Goal: Task Accomplishment & Management: Use online tool/utility

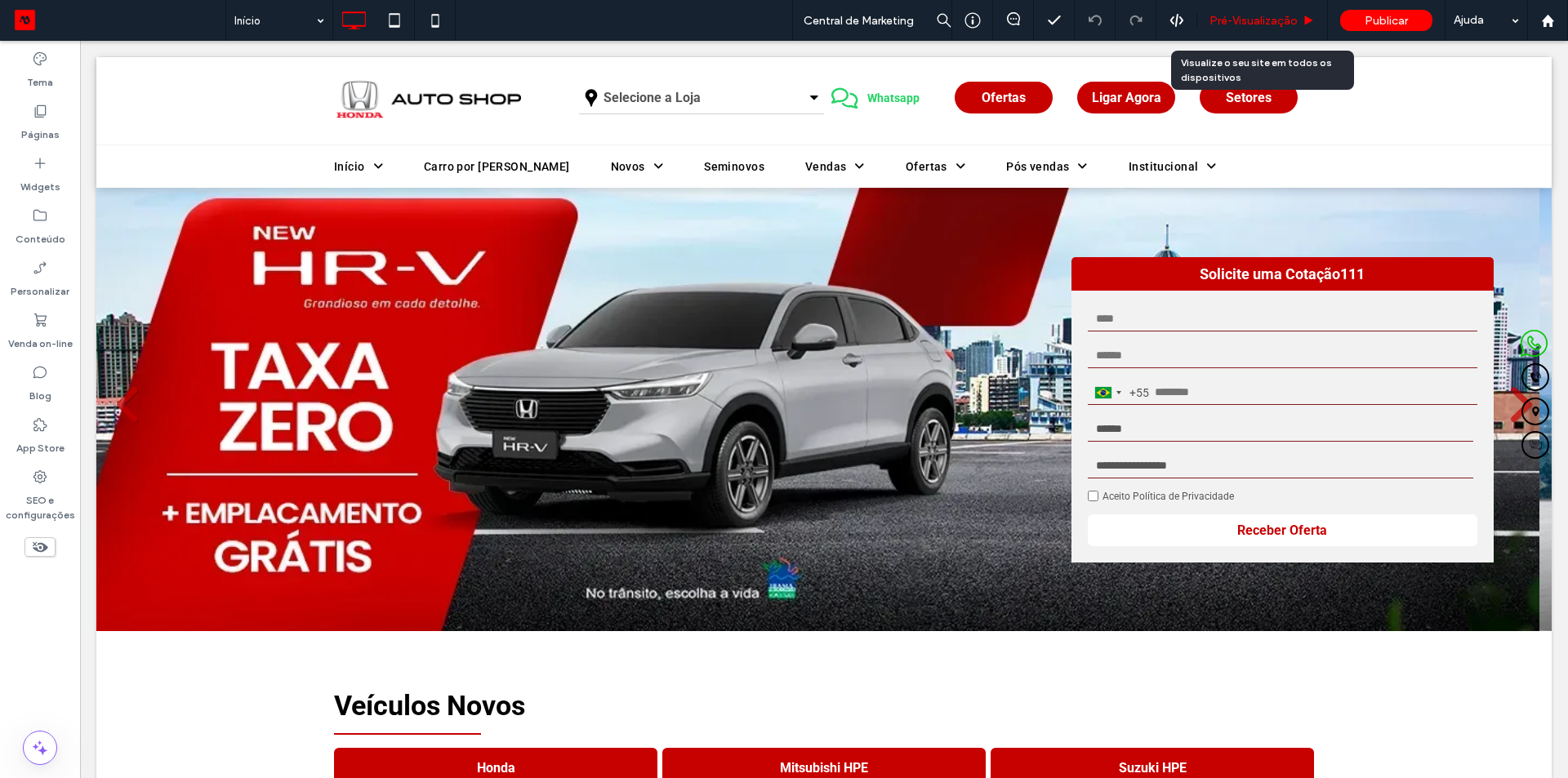
click at [1270, 16] on span "Pré-Visualizaçāo" at bounding box center [1254, 21] width 89 height 14
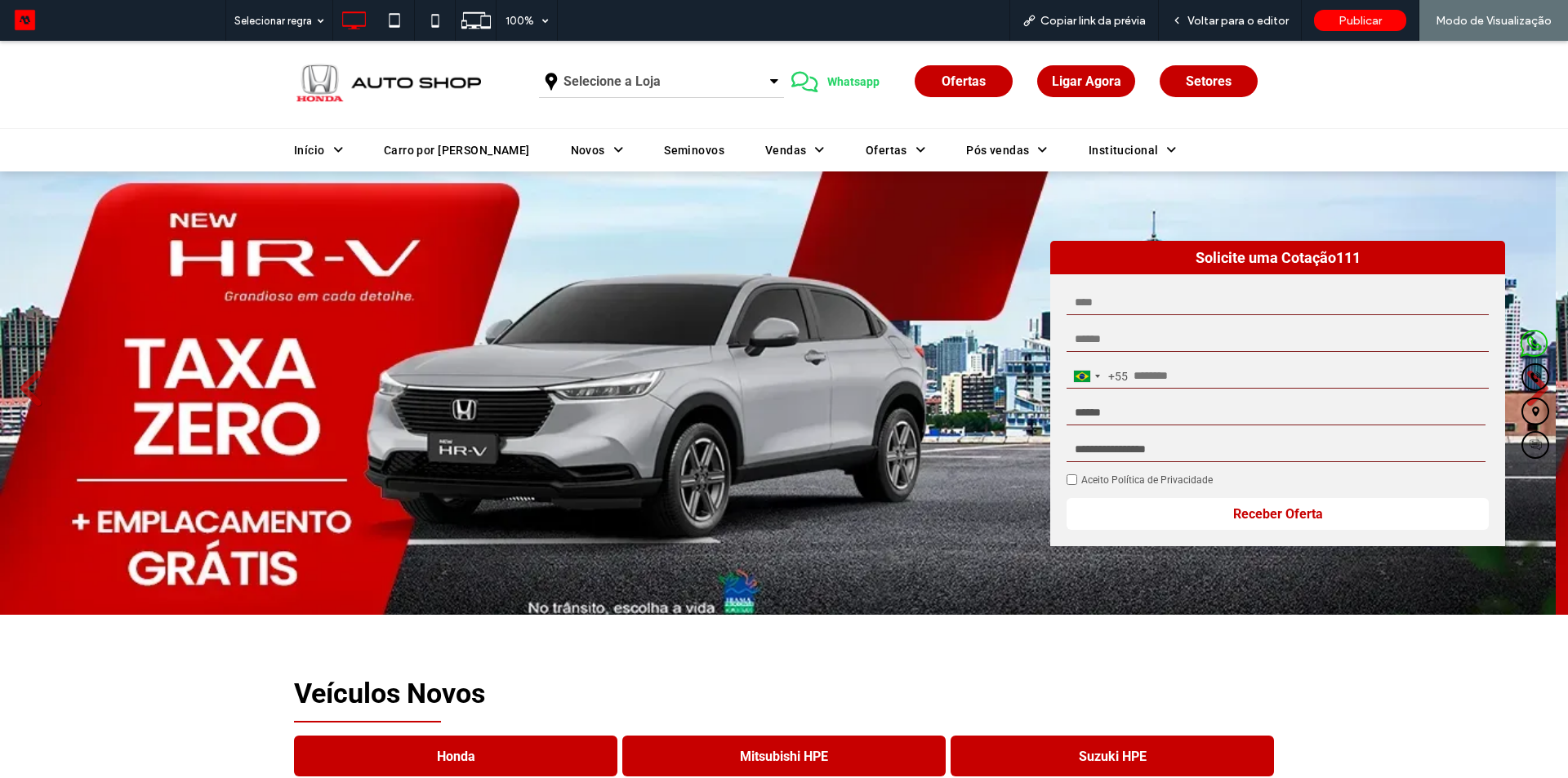
click at [685, 81] on div "Selecione a Loja" at bounding box center [661, 81] width 245 height 33
click at [610, 116] on link "Minas Gerais" at bounding box center [661, 118] width 243 height 39
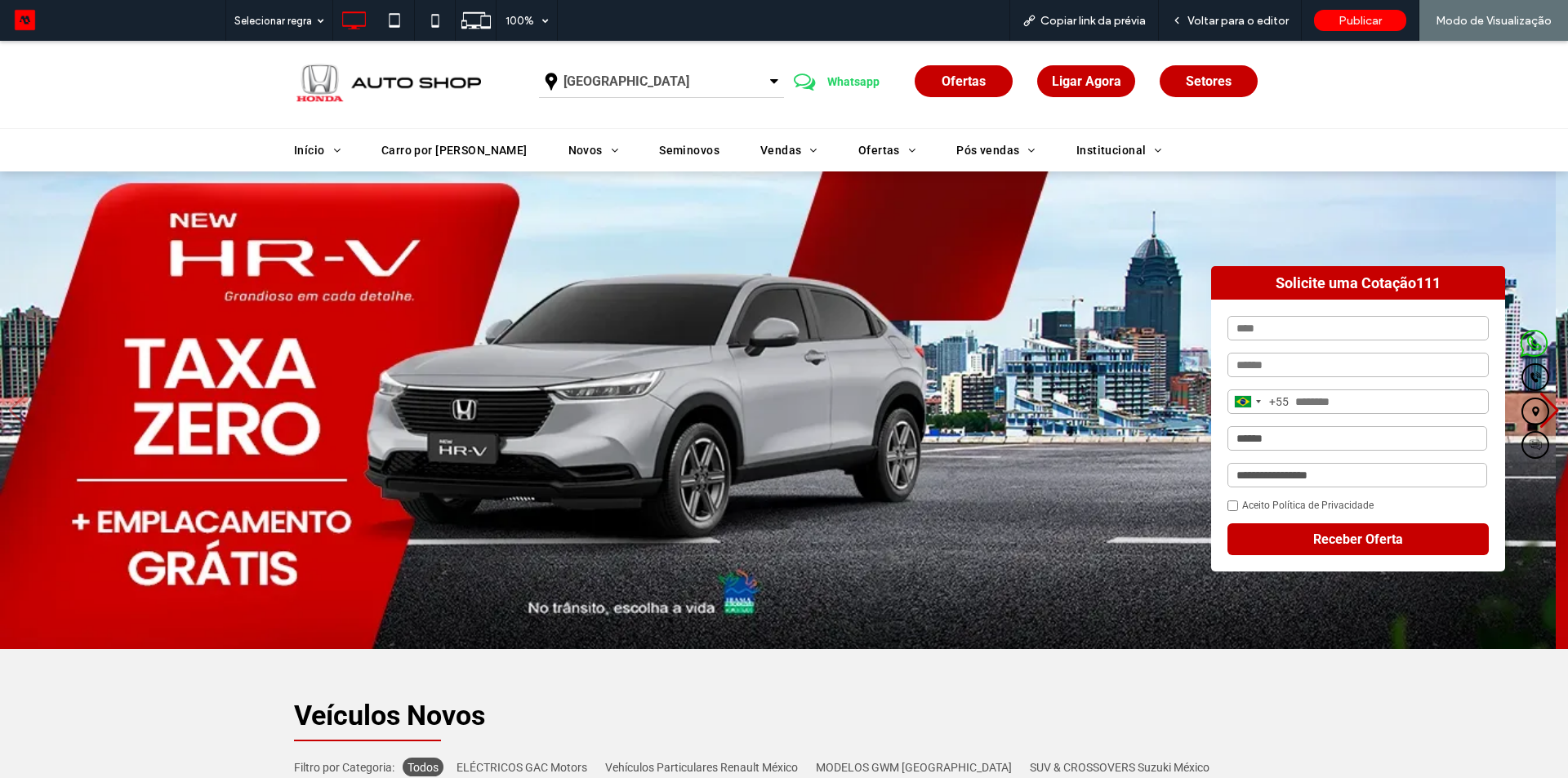
click at [770, 82] on icon at bounding box center [774, 81] width 8 height 15
click at [1229, 26] on span "Voltar para o editor" at bounding box center [1238, 21] width 101 height 14
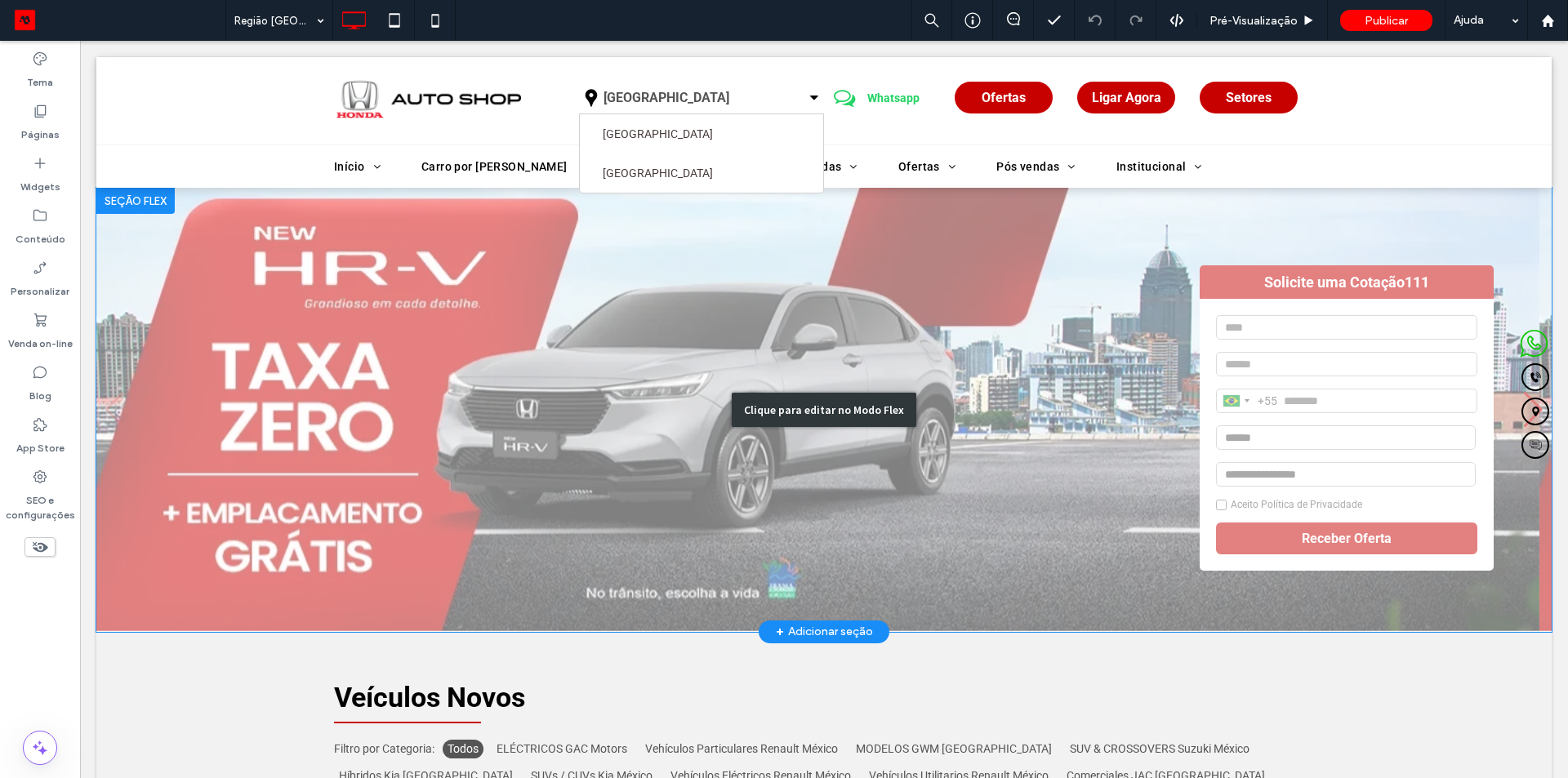
click at [614, 336] on div "Clique para editar no Modo Flex" at bounding box center [823, 410] width 1455 height 444
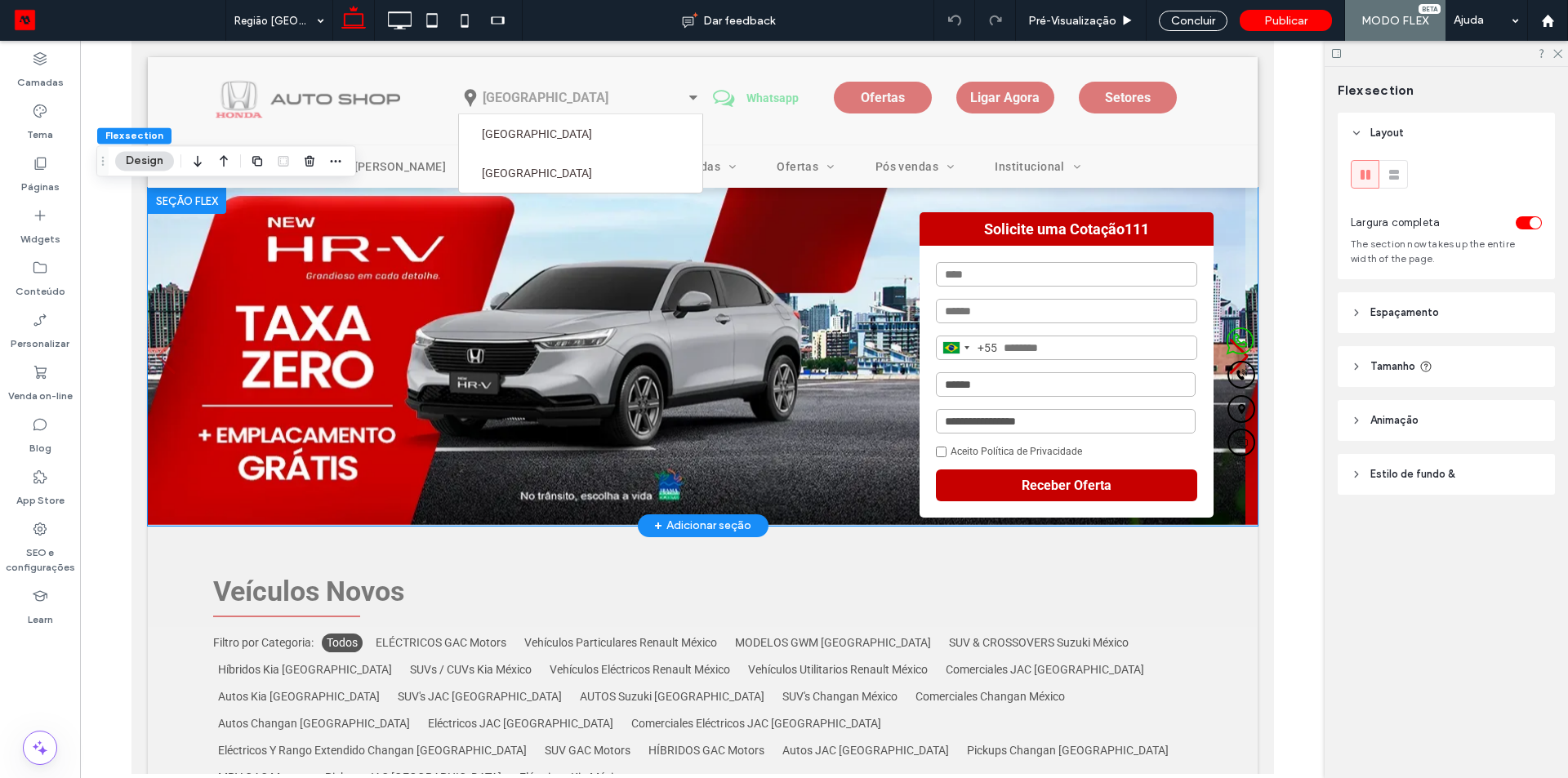
click at [205, 195] on div at bounding box center [186, 201] width 79 height 27
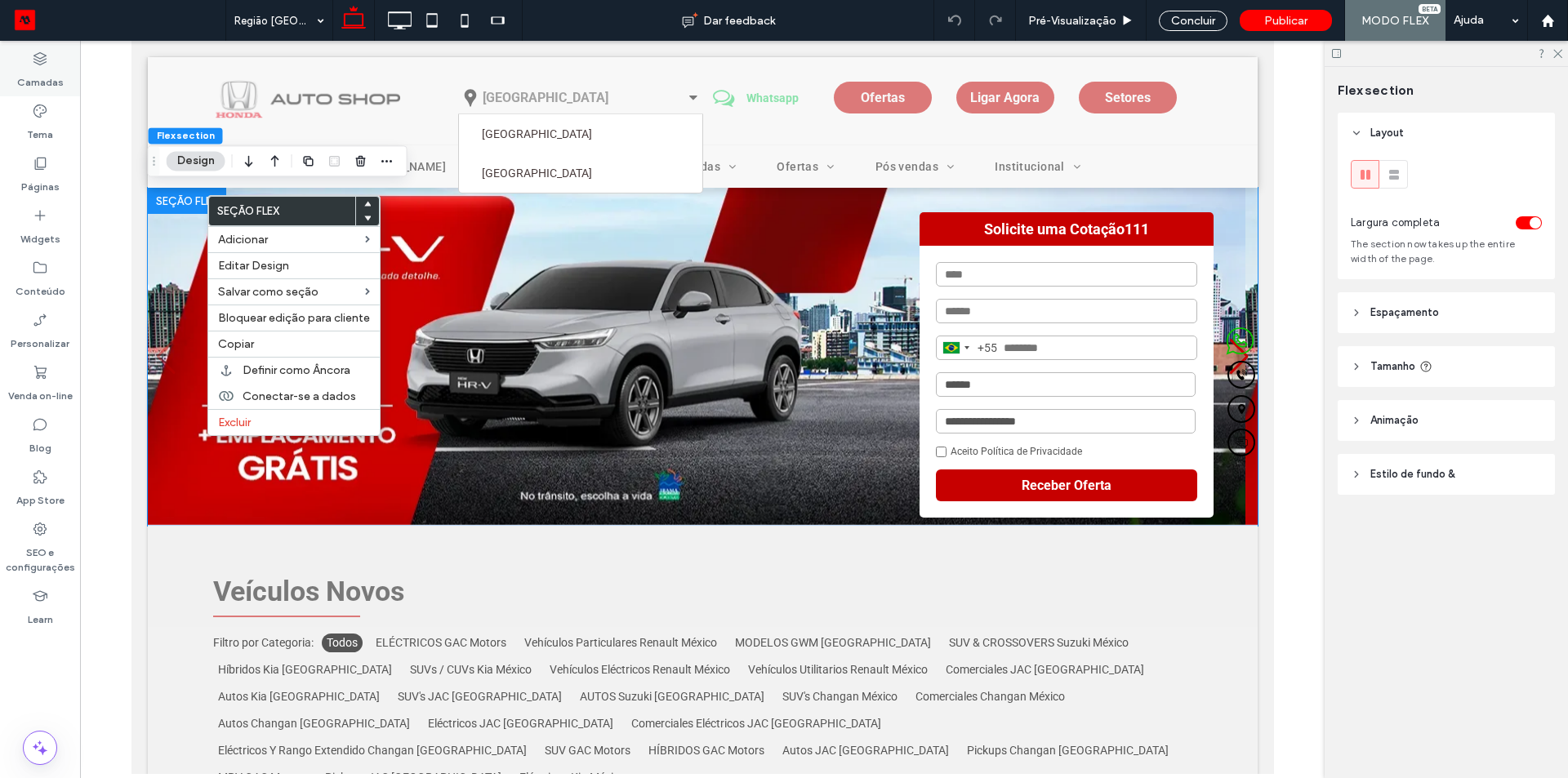
click at [42, 74] on label "Camadas" at bounding box center [40, 79] width 47 height 23
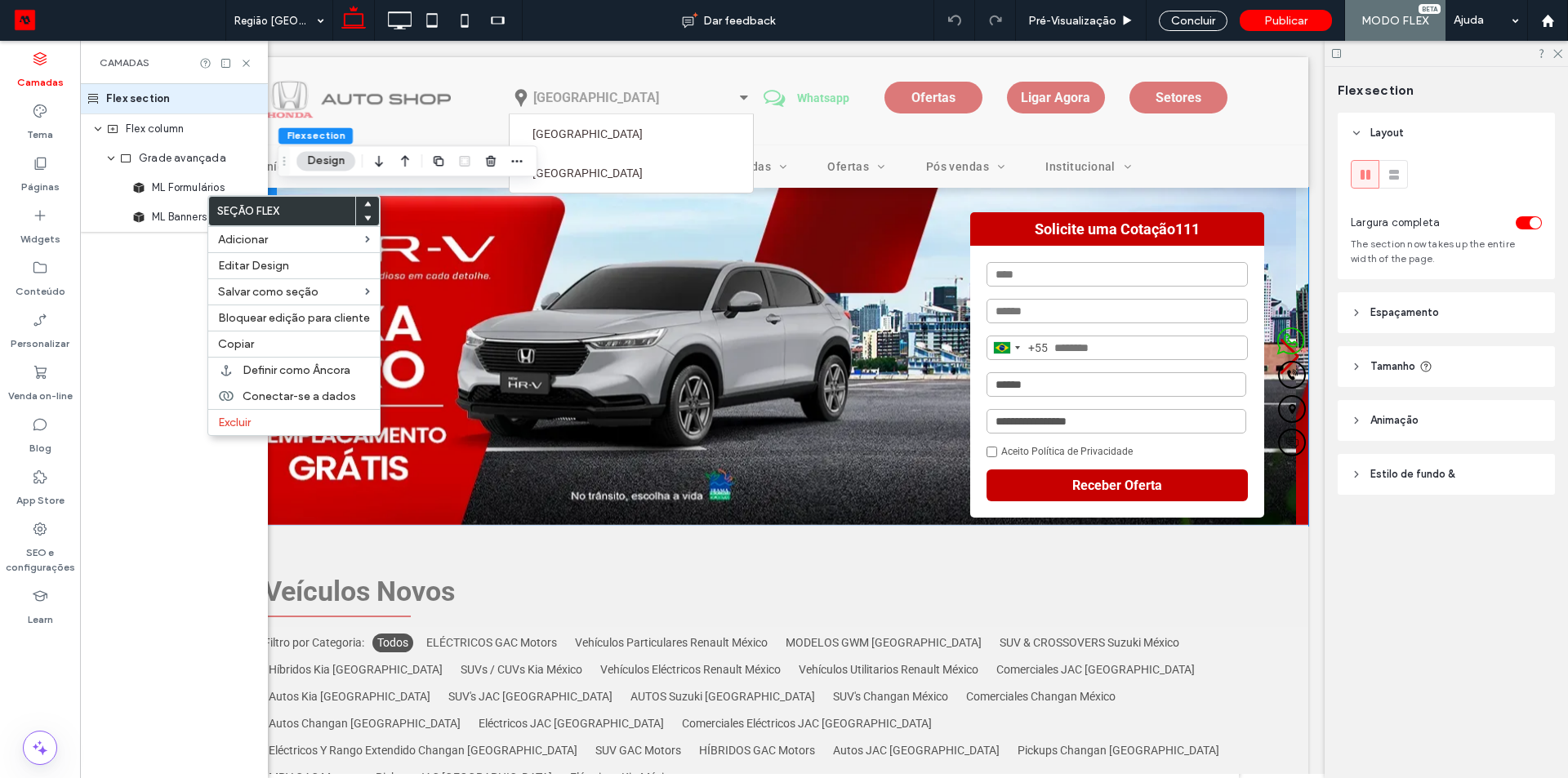
click at [42, 74] on label "Camadas" at bounding box center [40, 79] width 47 height 23
click at [37, 69] on label "Camadas" at bounding box center [40, 79] width 47 height 23
click at [42, 171] on icon at bounding box center [40, 163] width 16 height 16
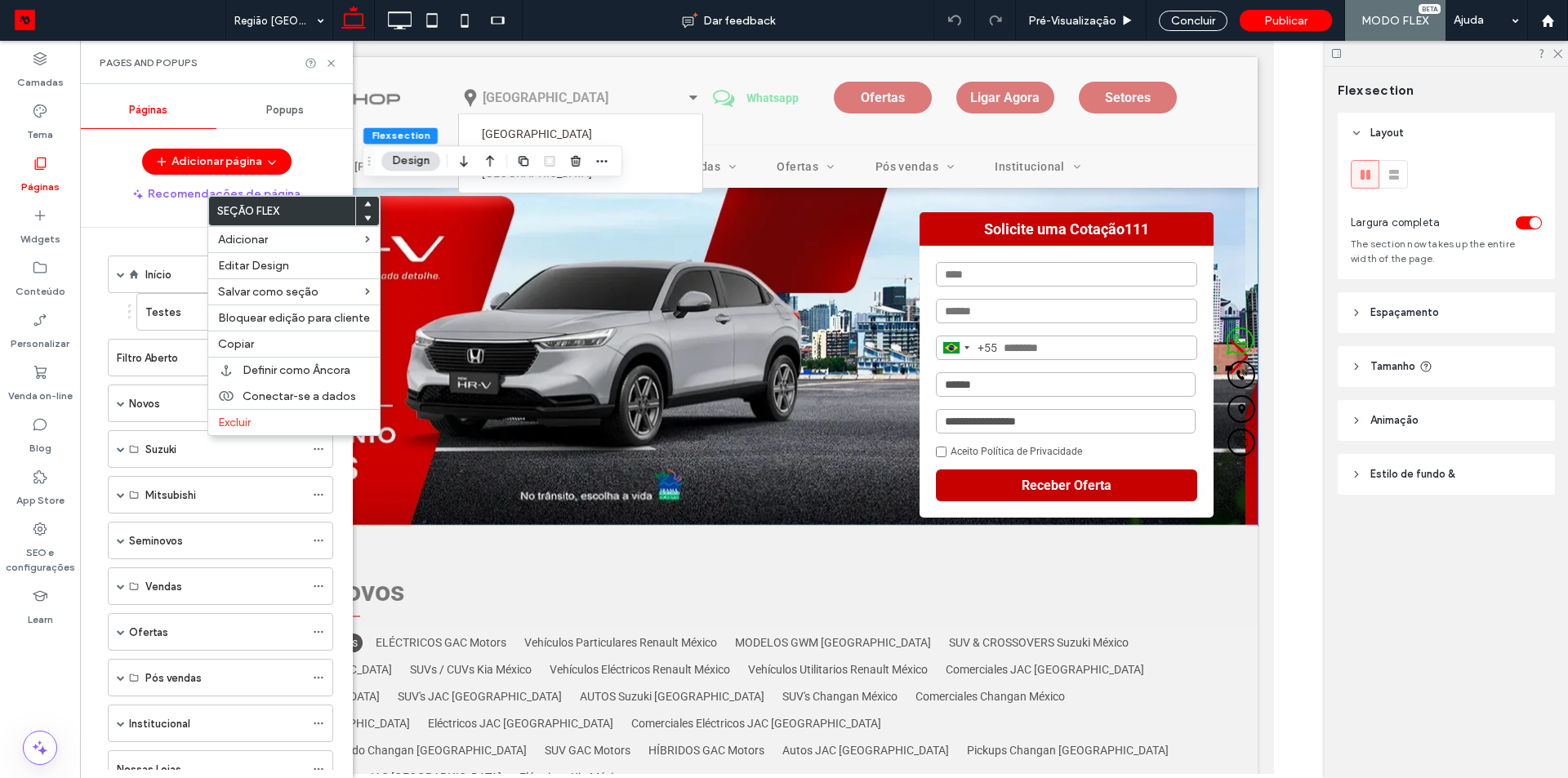
scroll to position [0, 0]
click at [150, 280] on label "Início" at bounding box center [158, 274] width 27 height 28
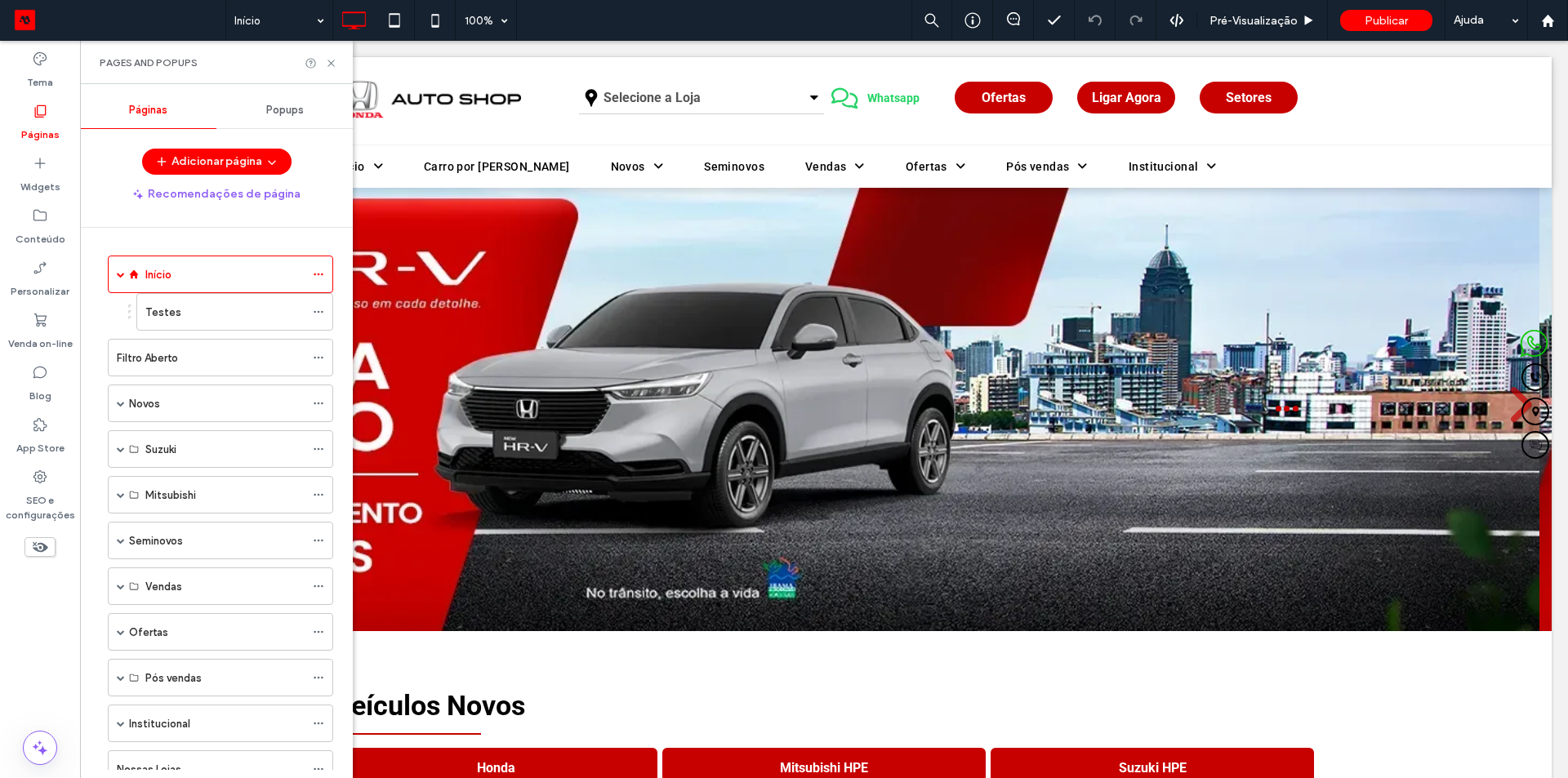
click at [330, 62] on use at bounding box center [330, 62] width 6 height 6
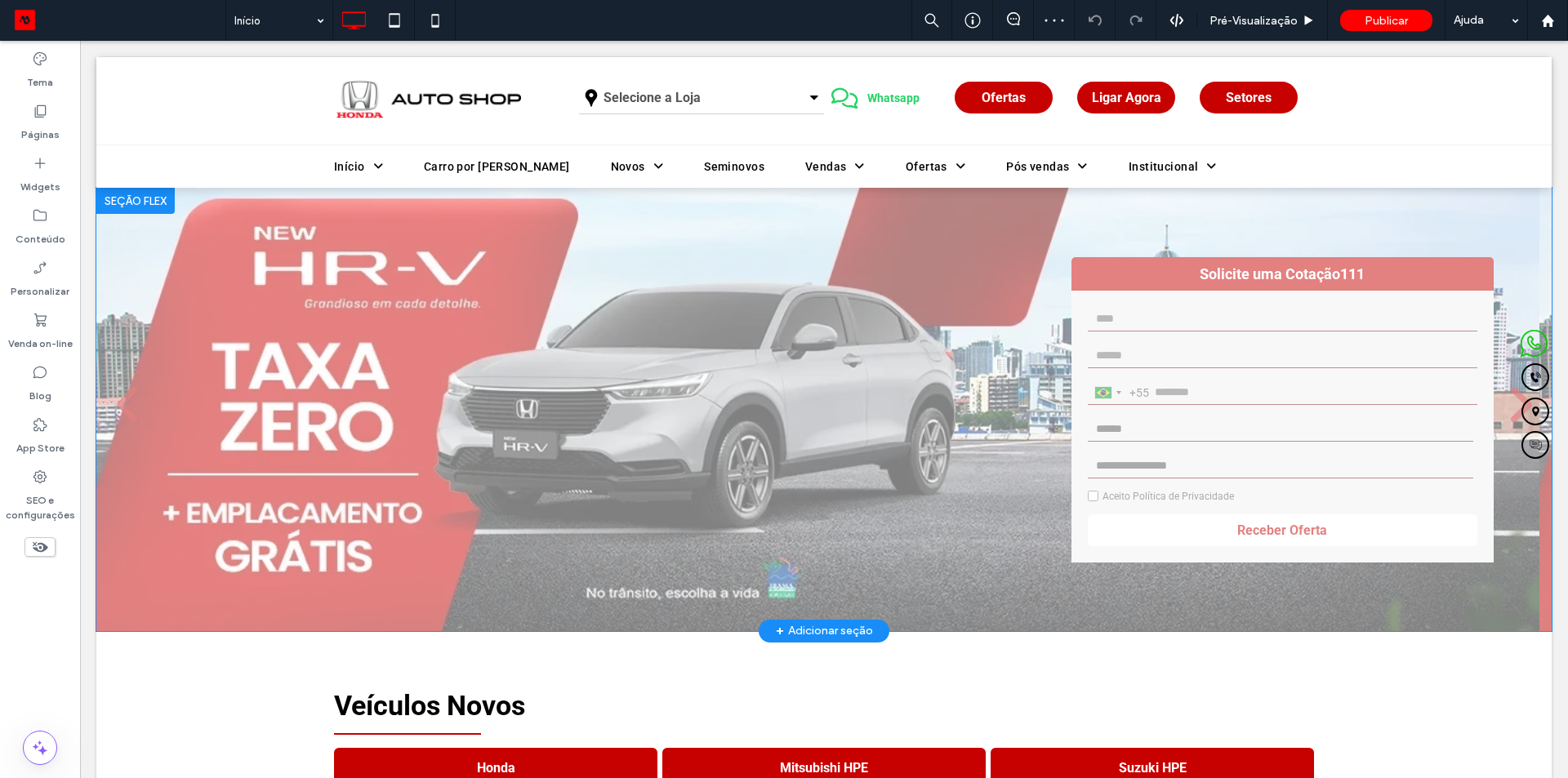
click at [142, 199] on div at bounding box center [135, 201] width 79 height 27
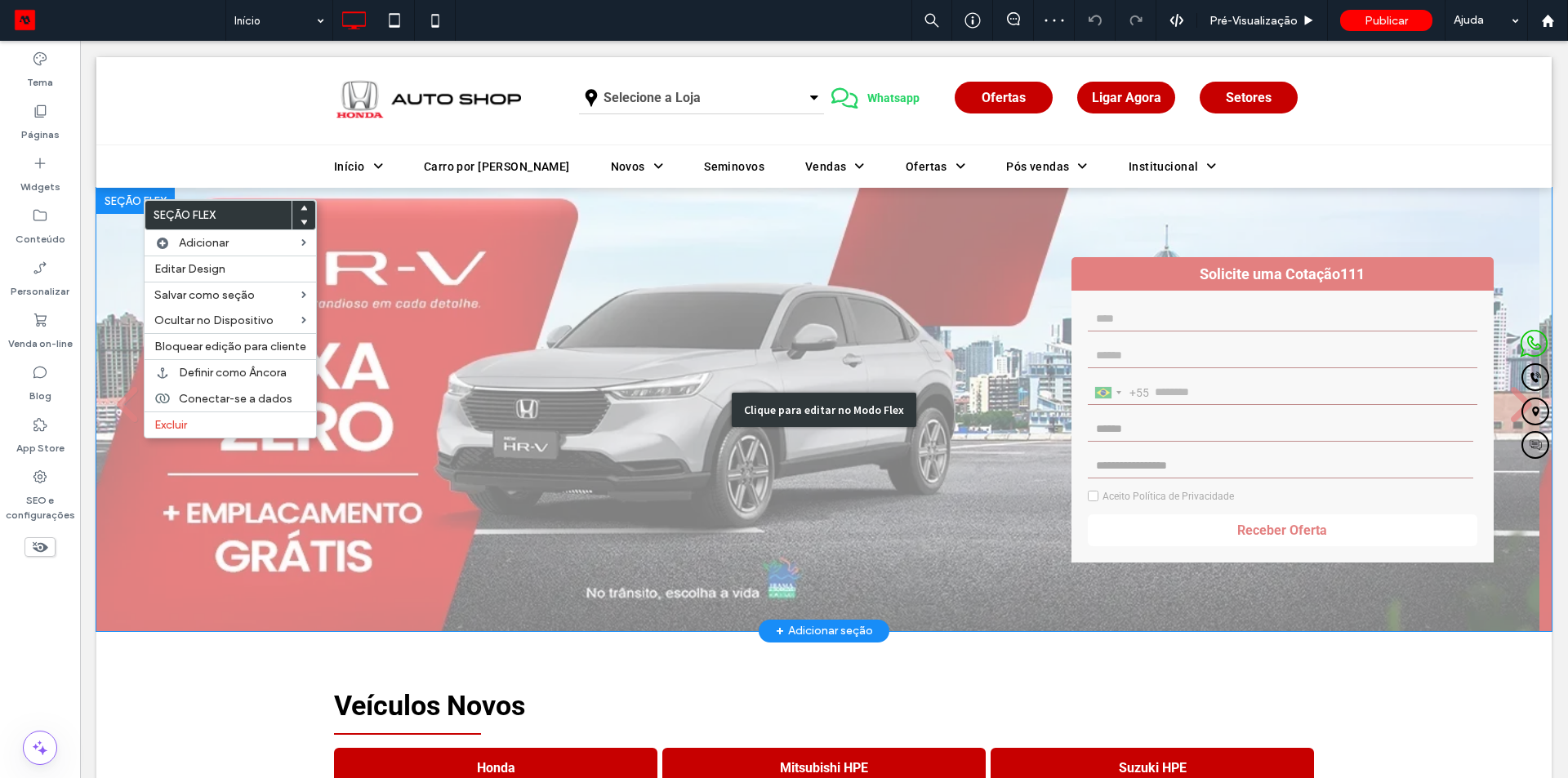
click at [537, 246] on div "Clique para editar no Modo Flex" at bounding box center [823, 409] width 1455 height 443
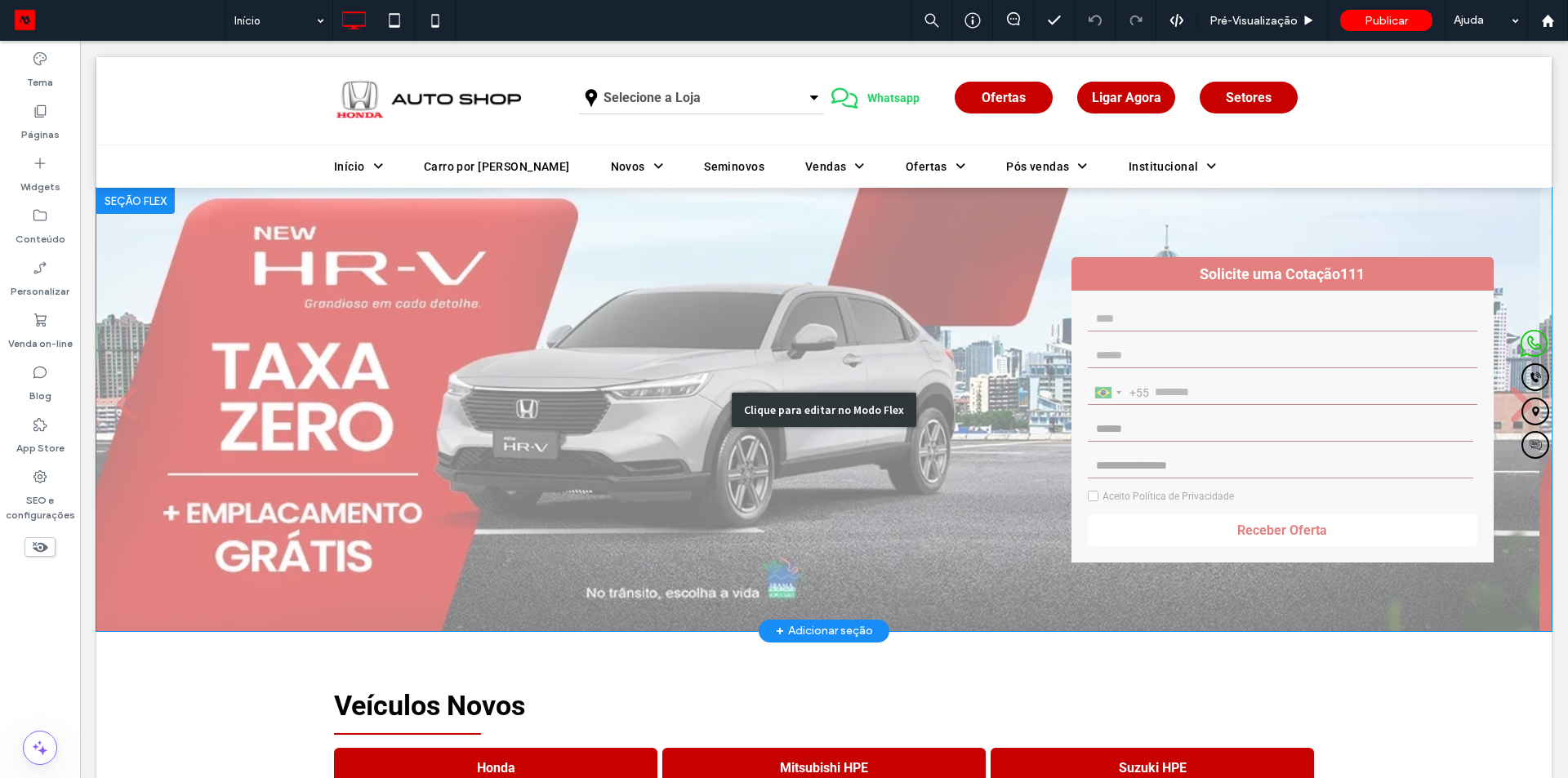
click at [1189, 315] on div "Clique para editar no Modo Flex" at bounding box center [823, 409] width 1455 height 443
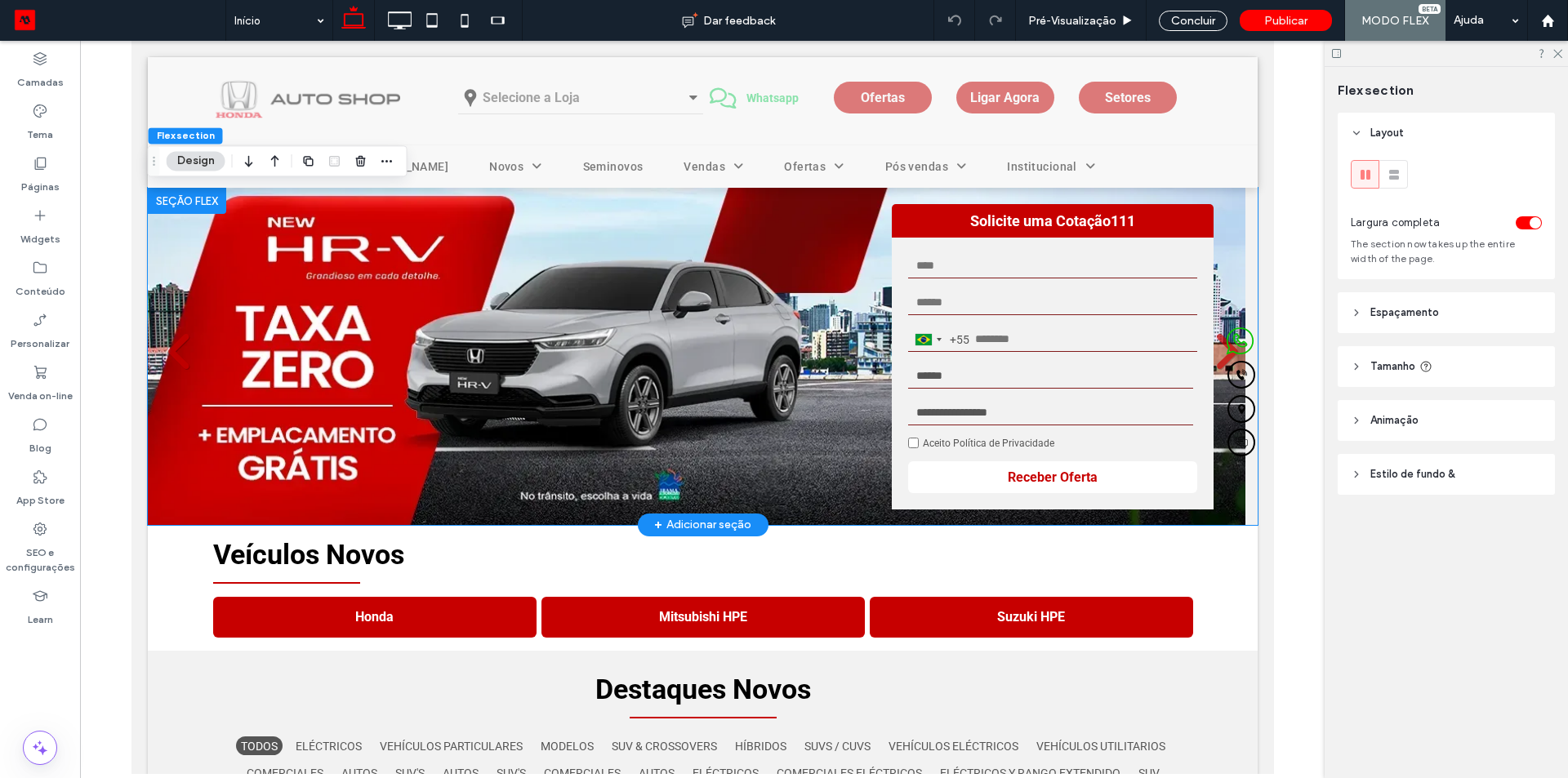
click at [1188, 315] on div "Brazil +55 +55 244 results found Afghanistan +93 Albania +355 Algeria +213 Amer…" at bounding box center [1051, 373] width 321 height 272
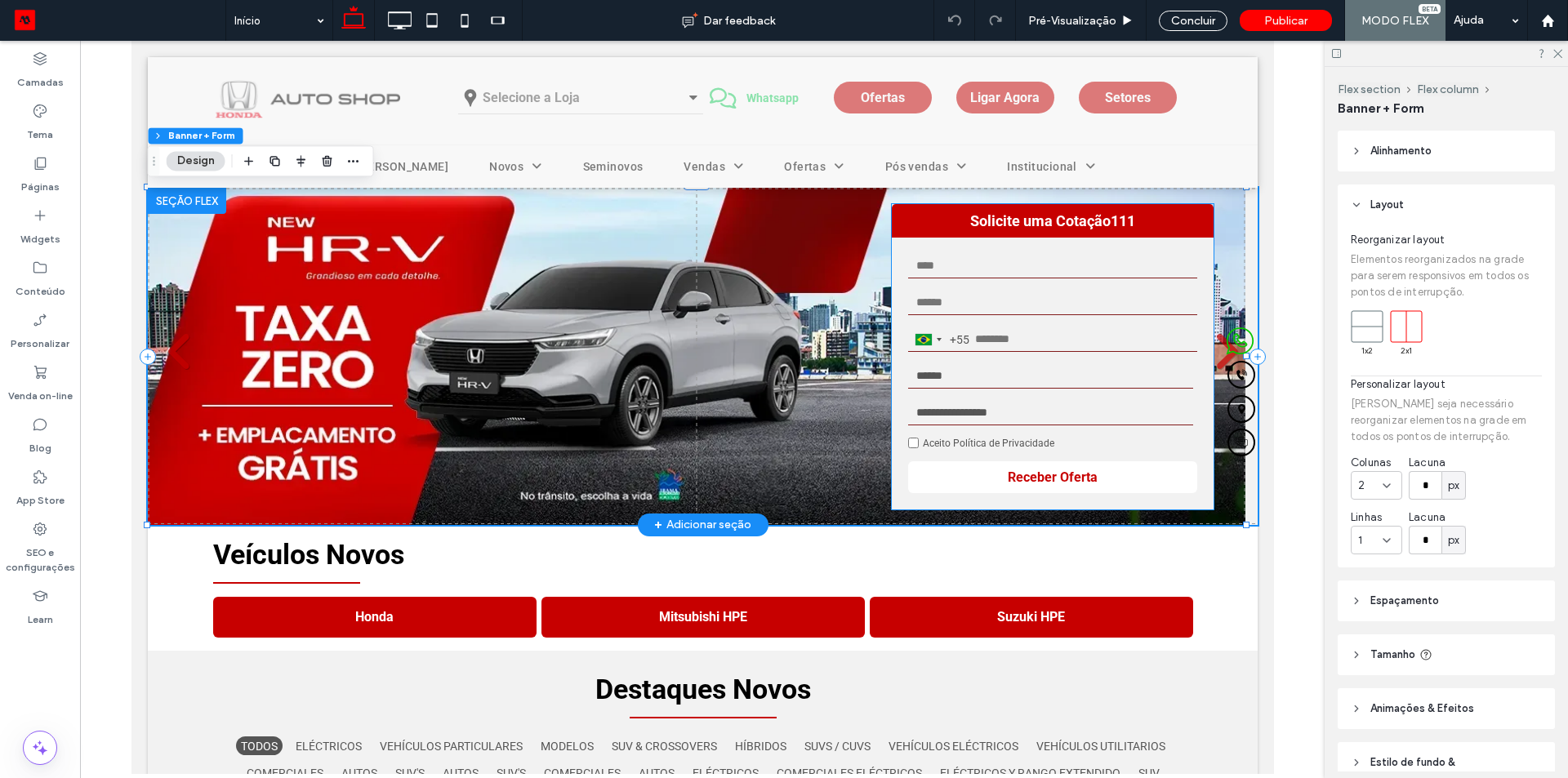
click at [1076, 271] on input "text" at bounding box center [1052, 266] width 289 height 25
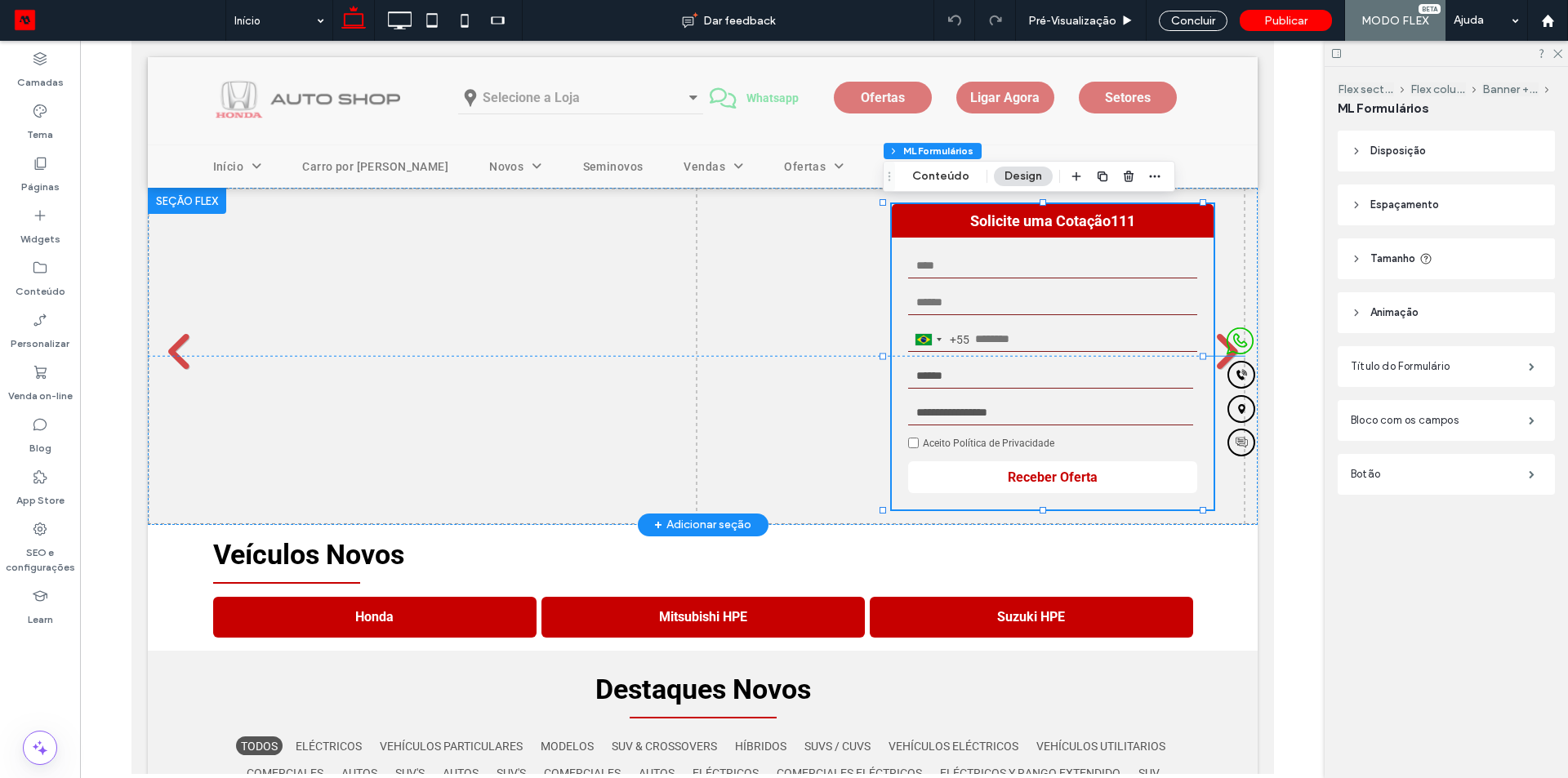
click at [1076, 271] on input "text" at bounding box center [1052, 266] width 289 height 25
click at [941, 183] on button "Conteúdo" at bounding box center [940, 176] width 79 height 19
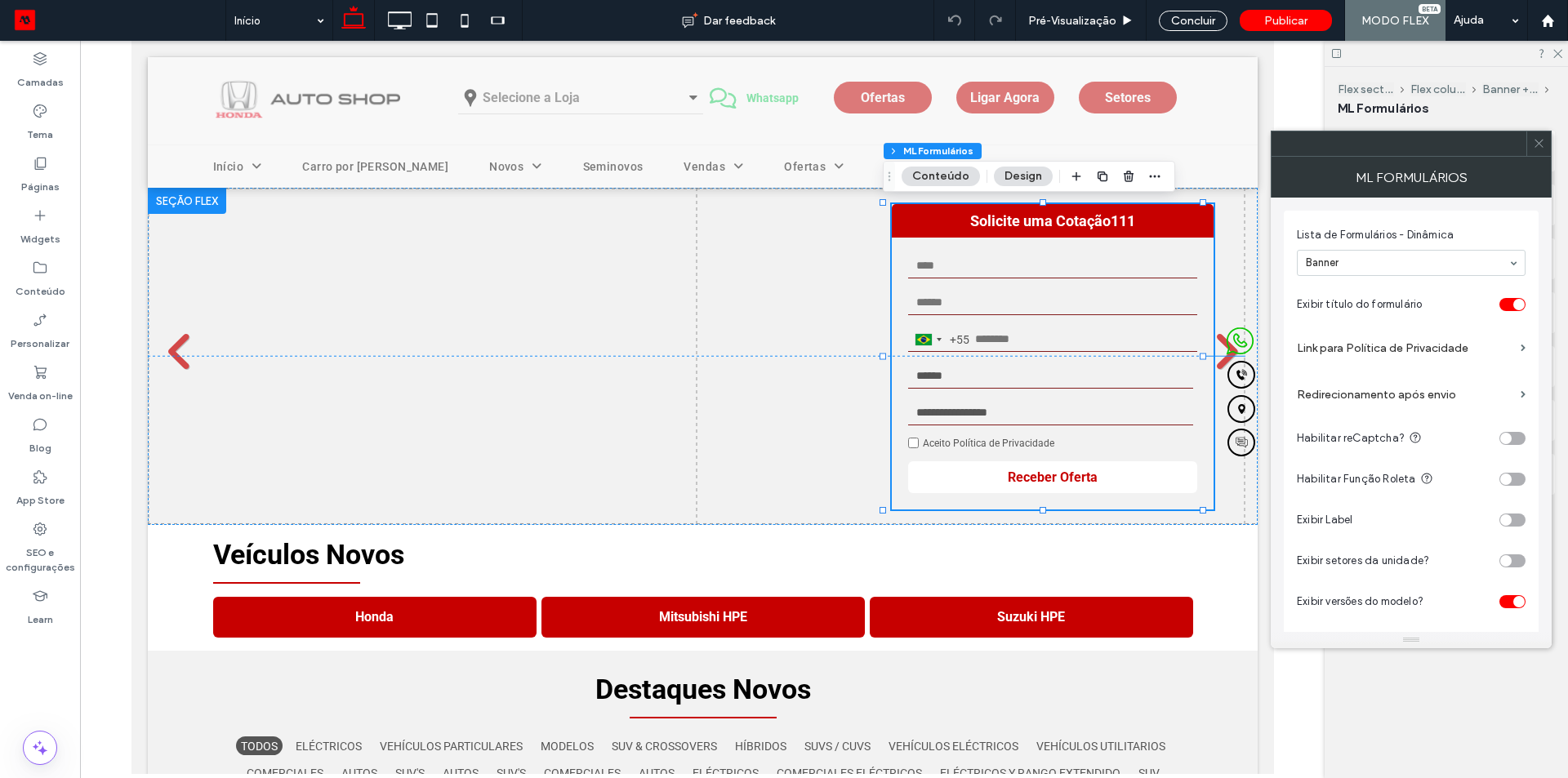
scroll to position [408, 0]
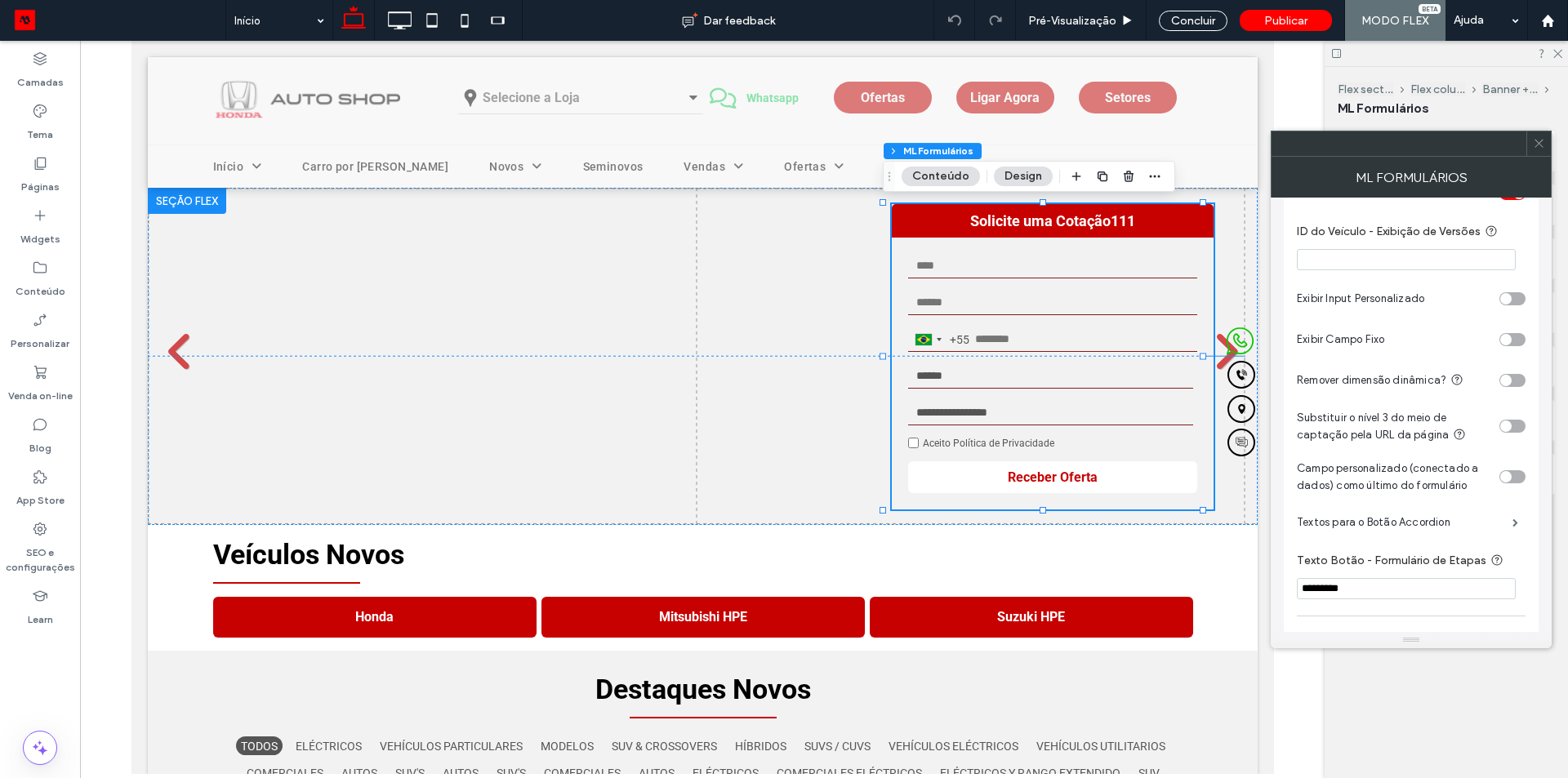
click at [1542, 147] on use at bounding box center [1538, 143] width 8 height 8
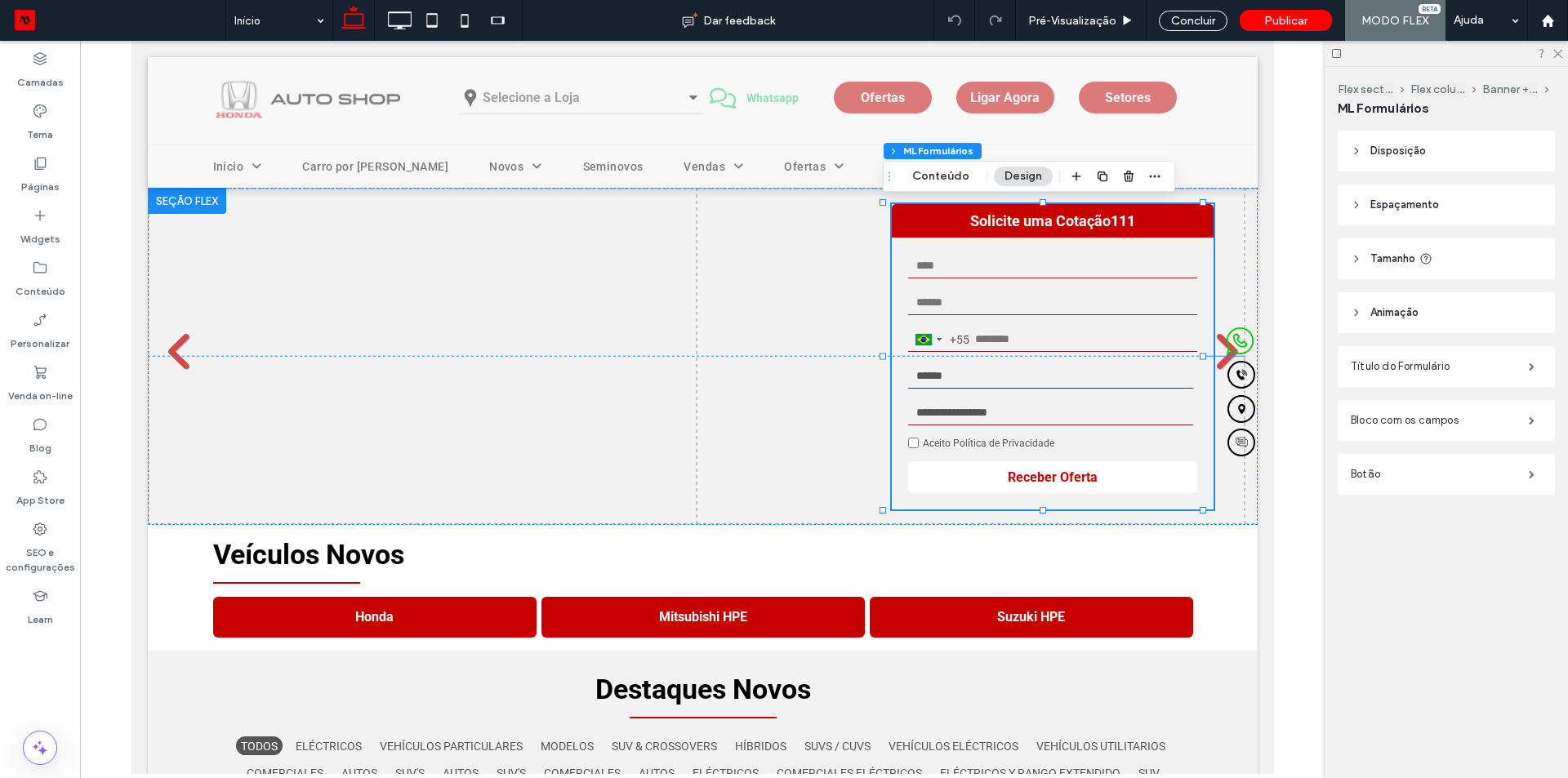
click at [1412, 272] on header "Tamanho" at bounding box center [1446, 258] width 217 height 41
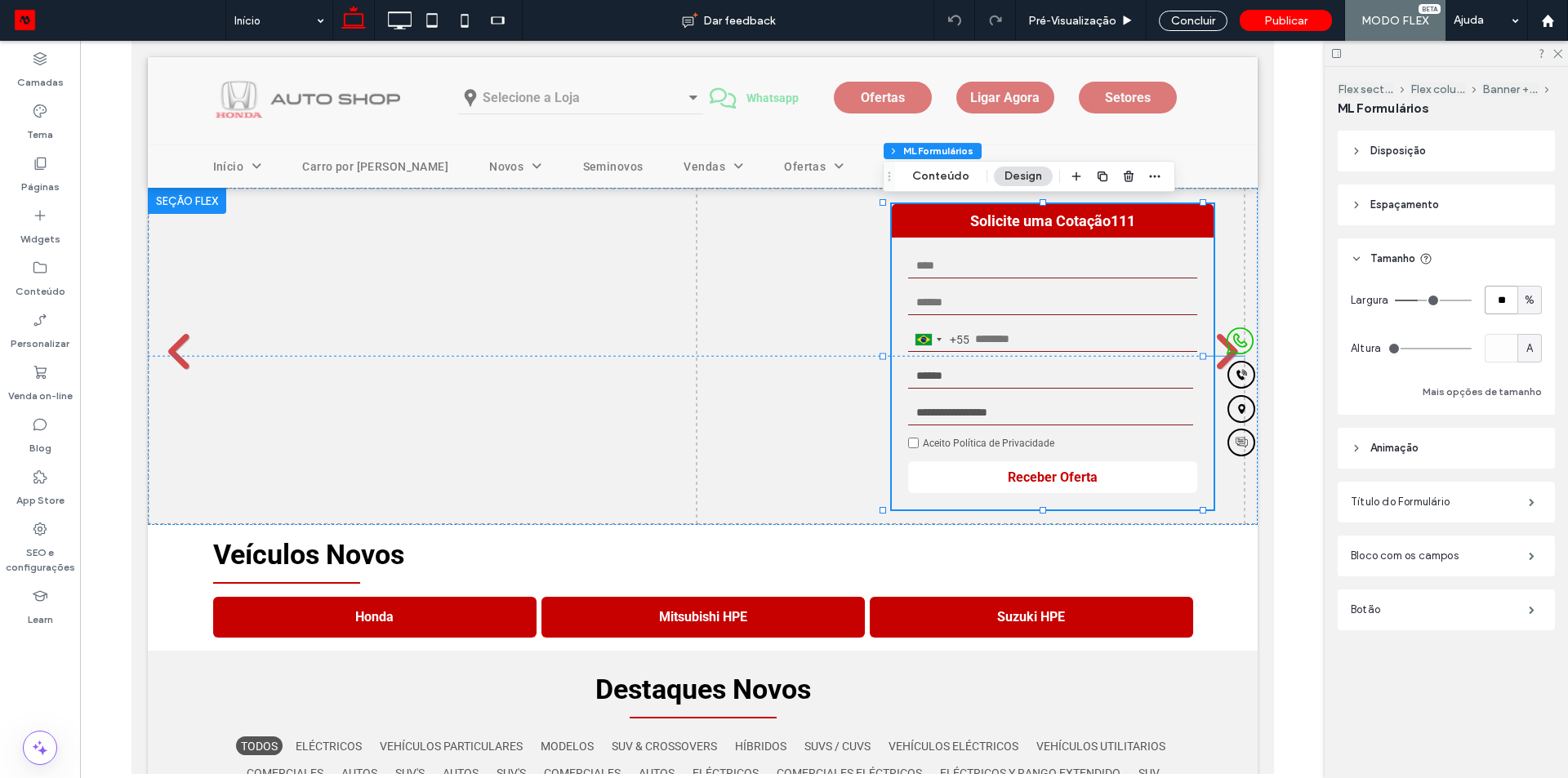
click at [1510, 301] on input "**" at bounding box center [1501, 300] width 33 height 28
type input "**"
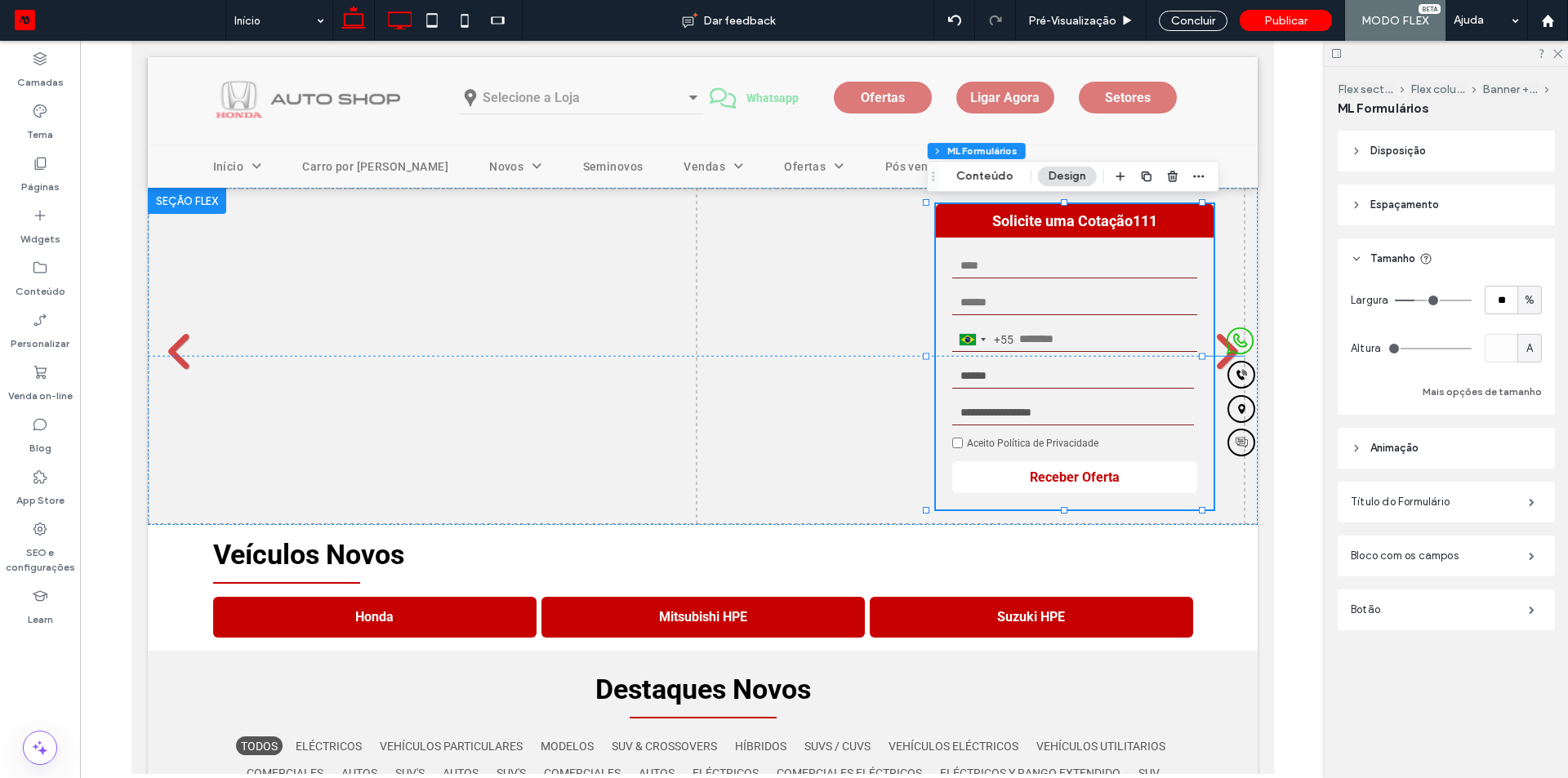
click at [403, 19] on icon at bounding box center [399, 20] width 33 height 33
type input "**"
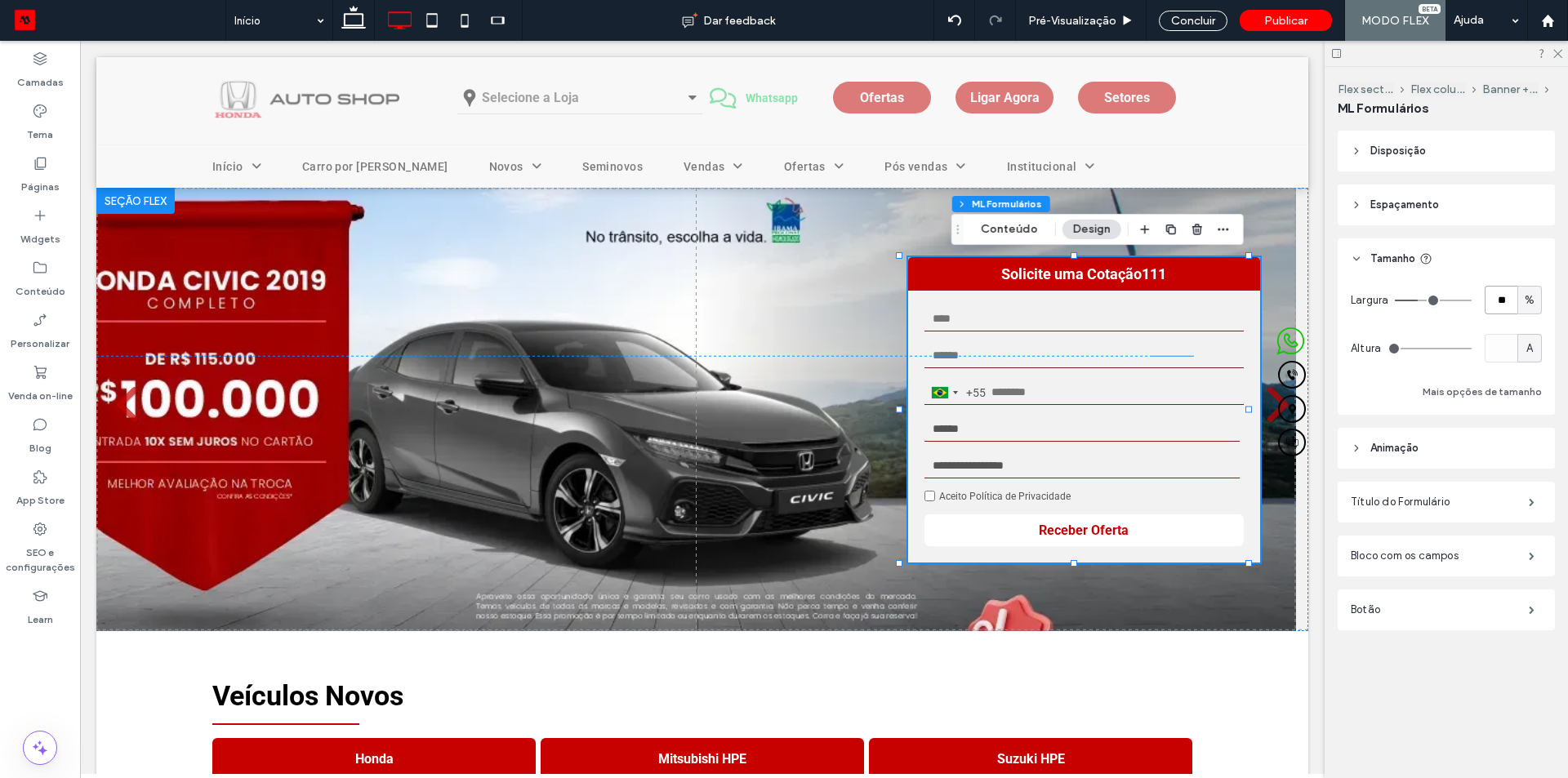
click at [1495, 297] on input "**" at bounding box center [1501, 300] width 33 height 28
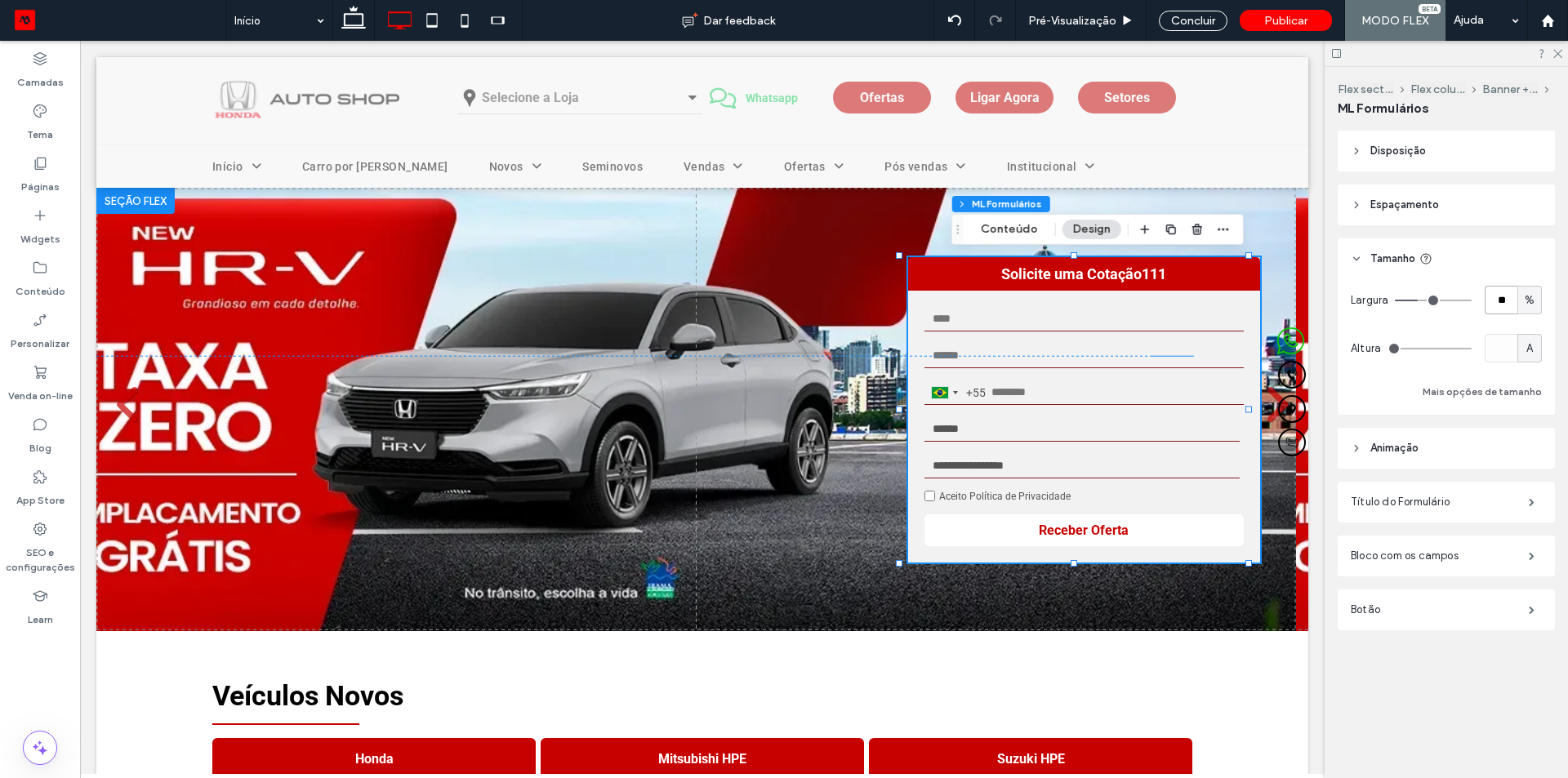
type input "**"
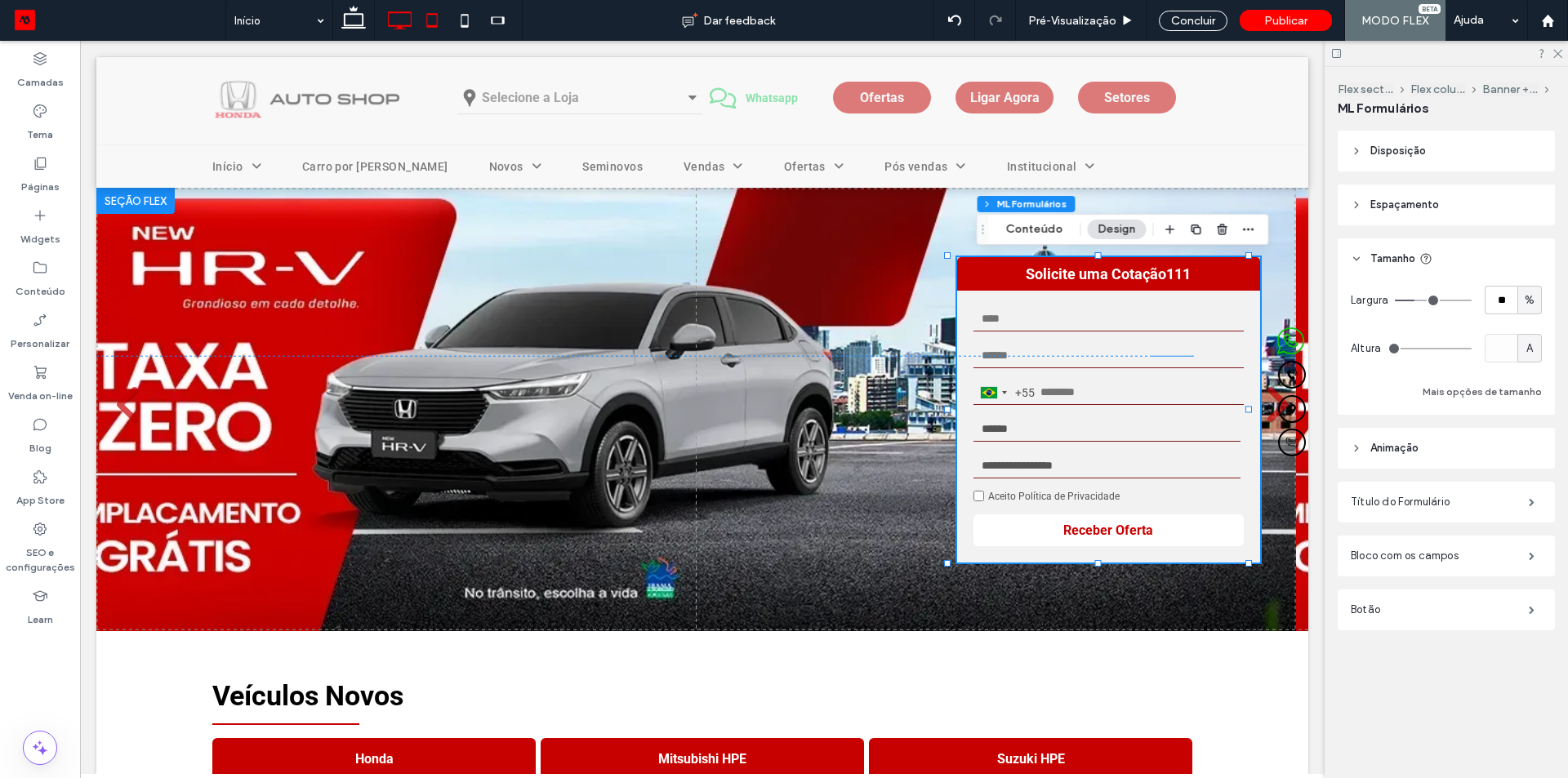
click at [425, 21] on icon at bounding box center [431, 20] width 33 height 33
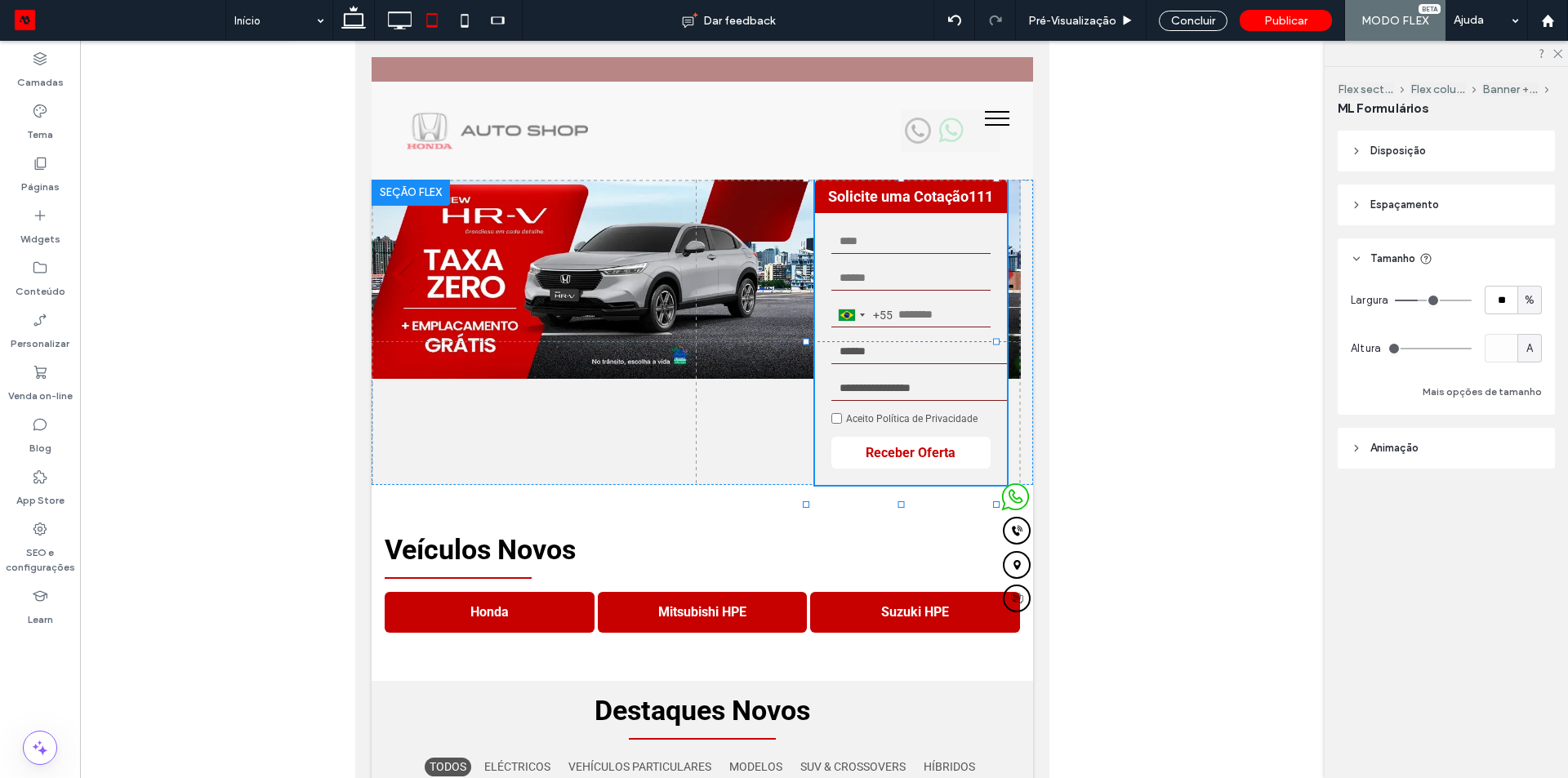
type input "**"
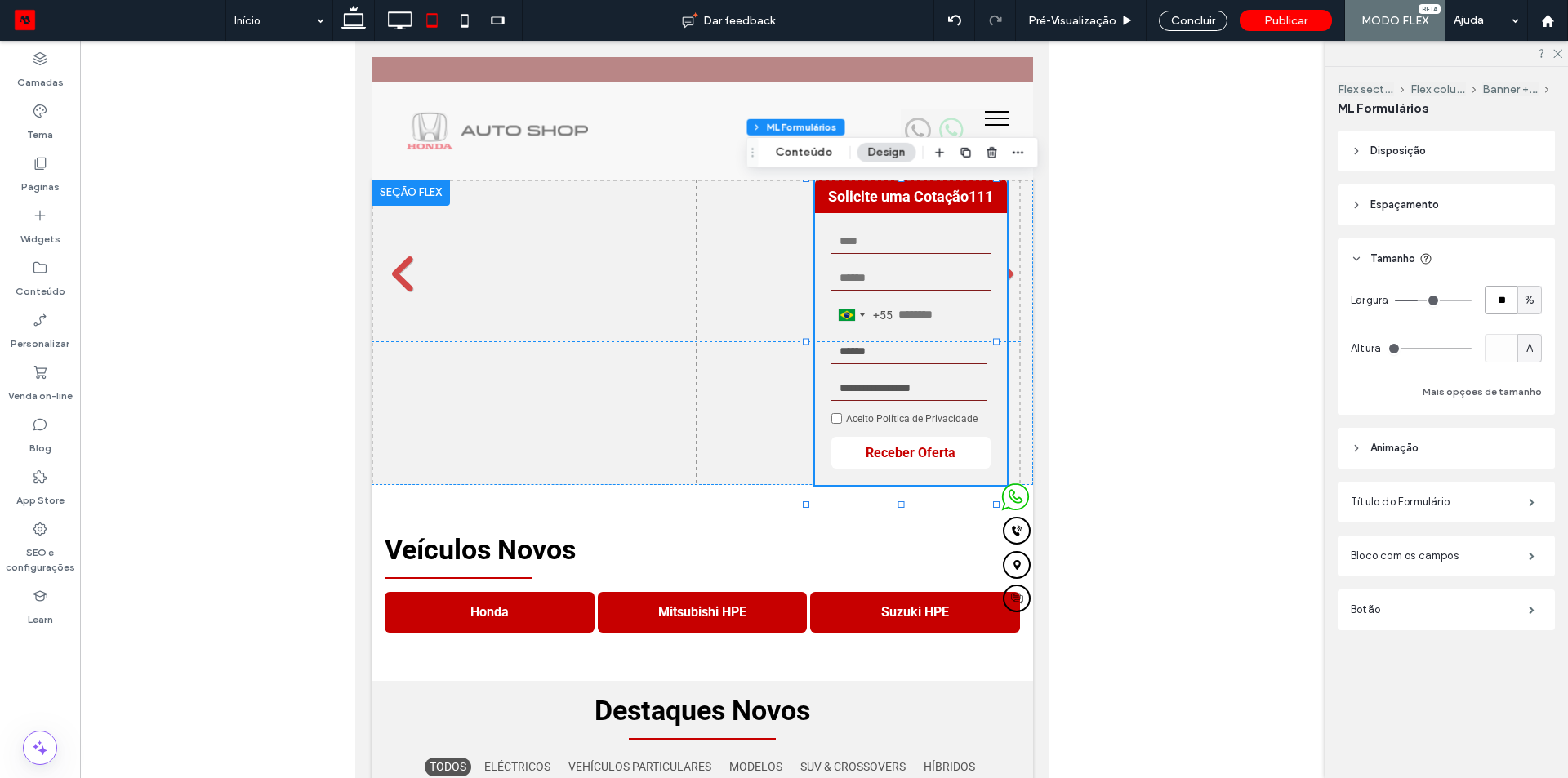
click at [1502, 305] on input "**" at bounding box center [1501, 300] width 33 height 28
type input "**"
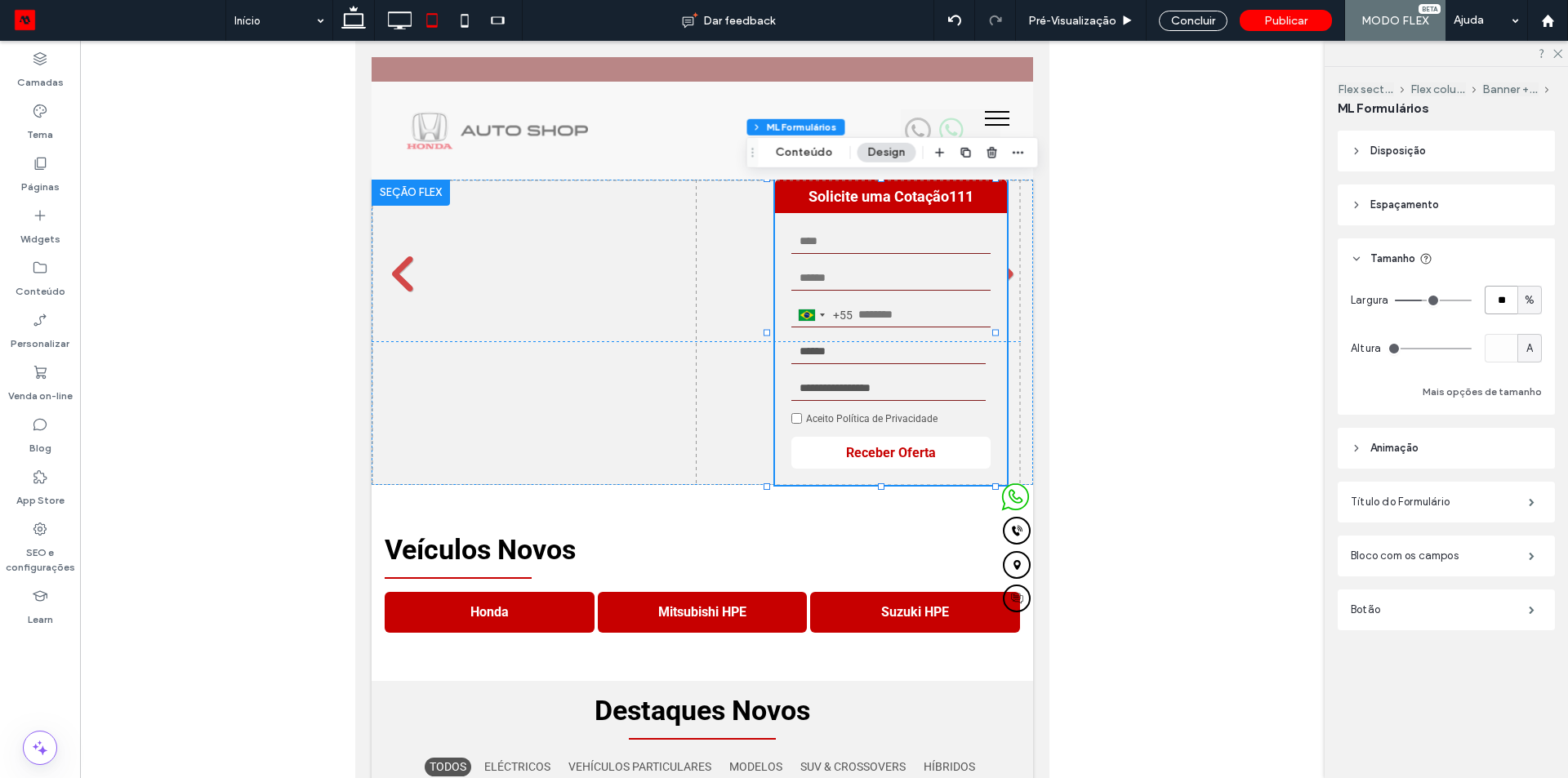
type input "**"
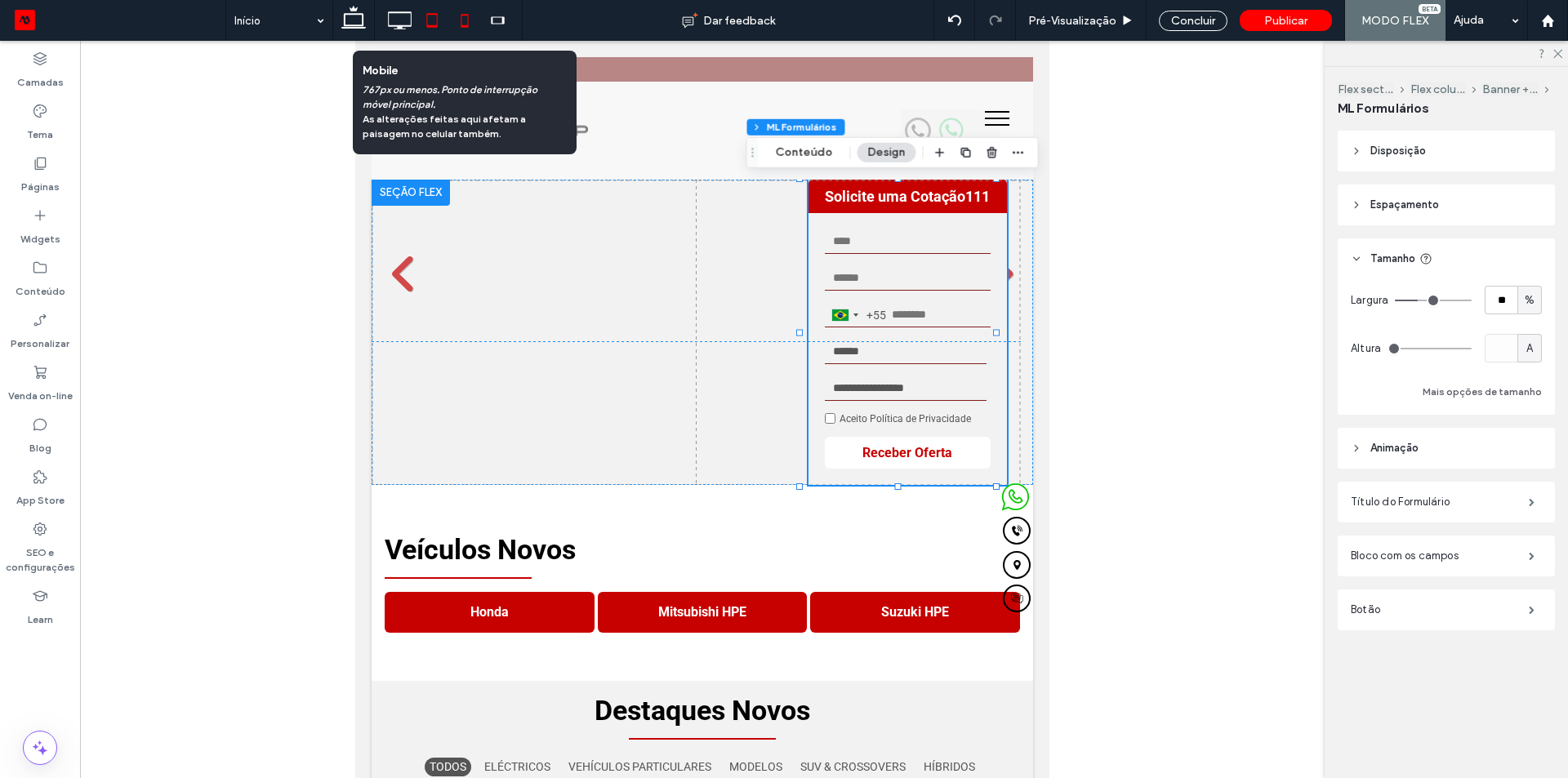
click at [460, 22] on icon at bounding box center [464, 20] width 33 height 33
type input "***"
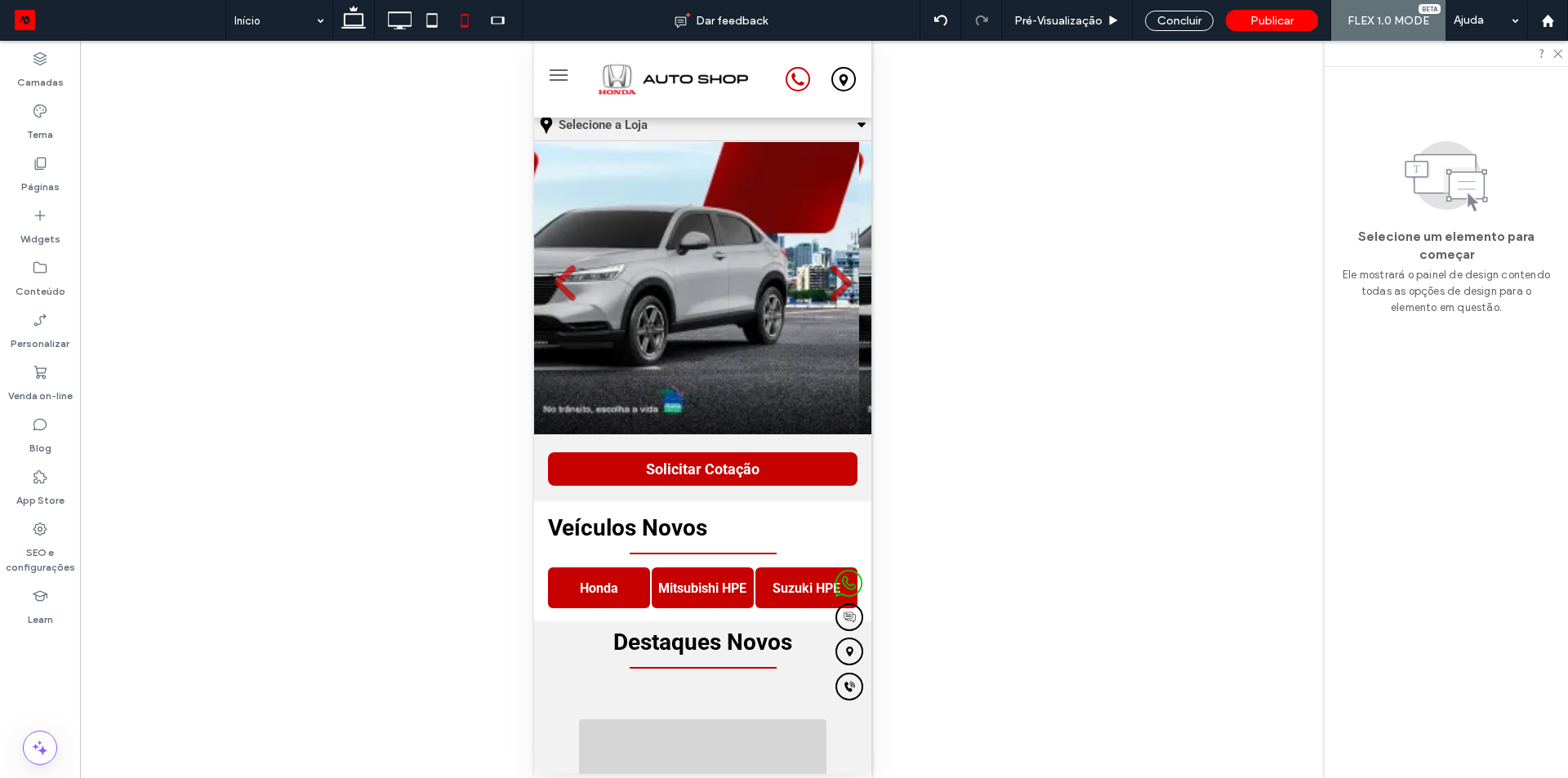
scroll to position [0, 0]
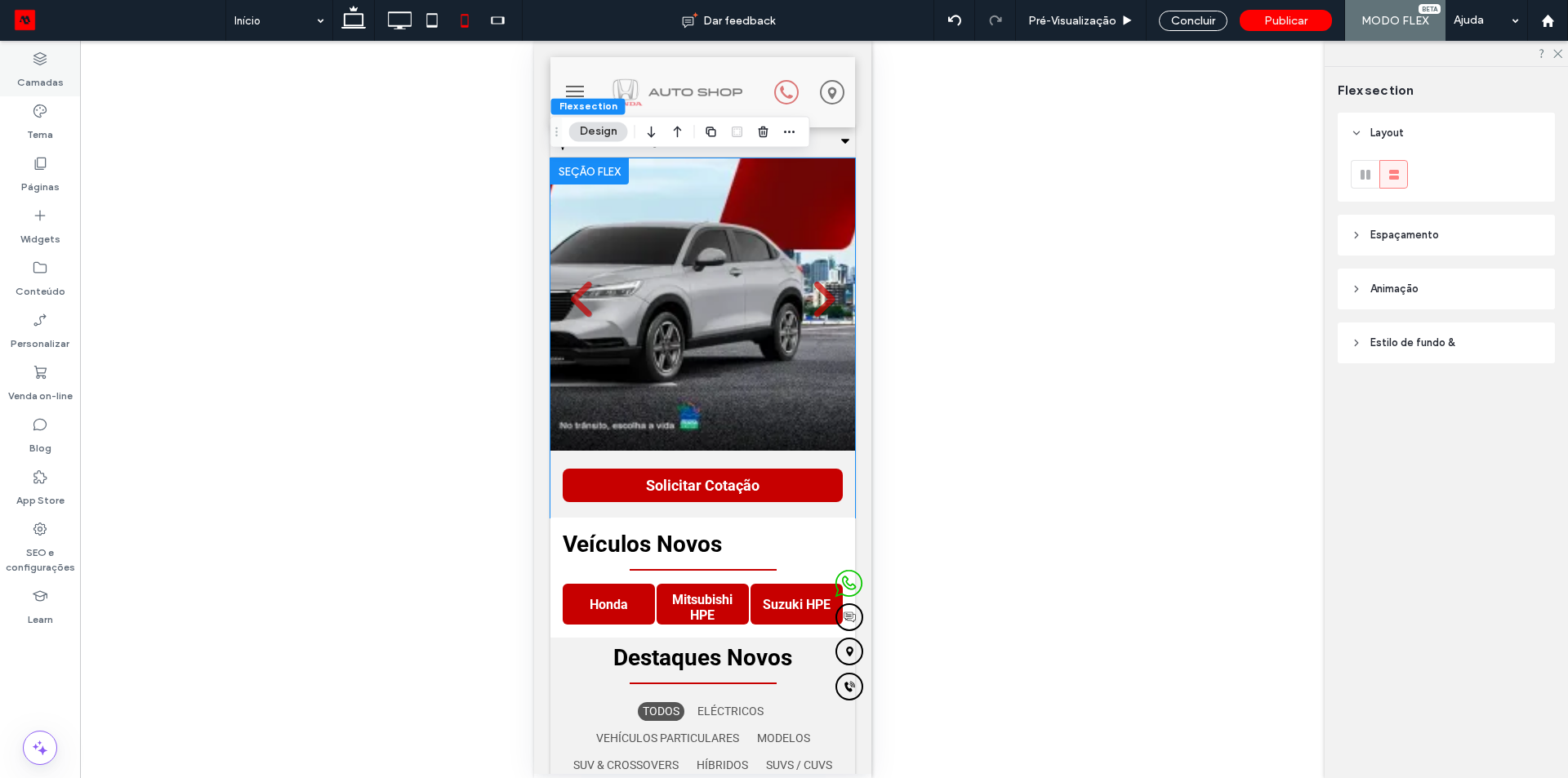
click at [50, 78] on label "Camadas" at bounding box center [40, 79] width 47 height 23
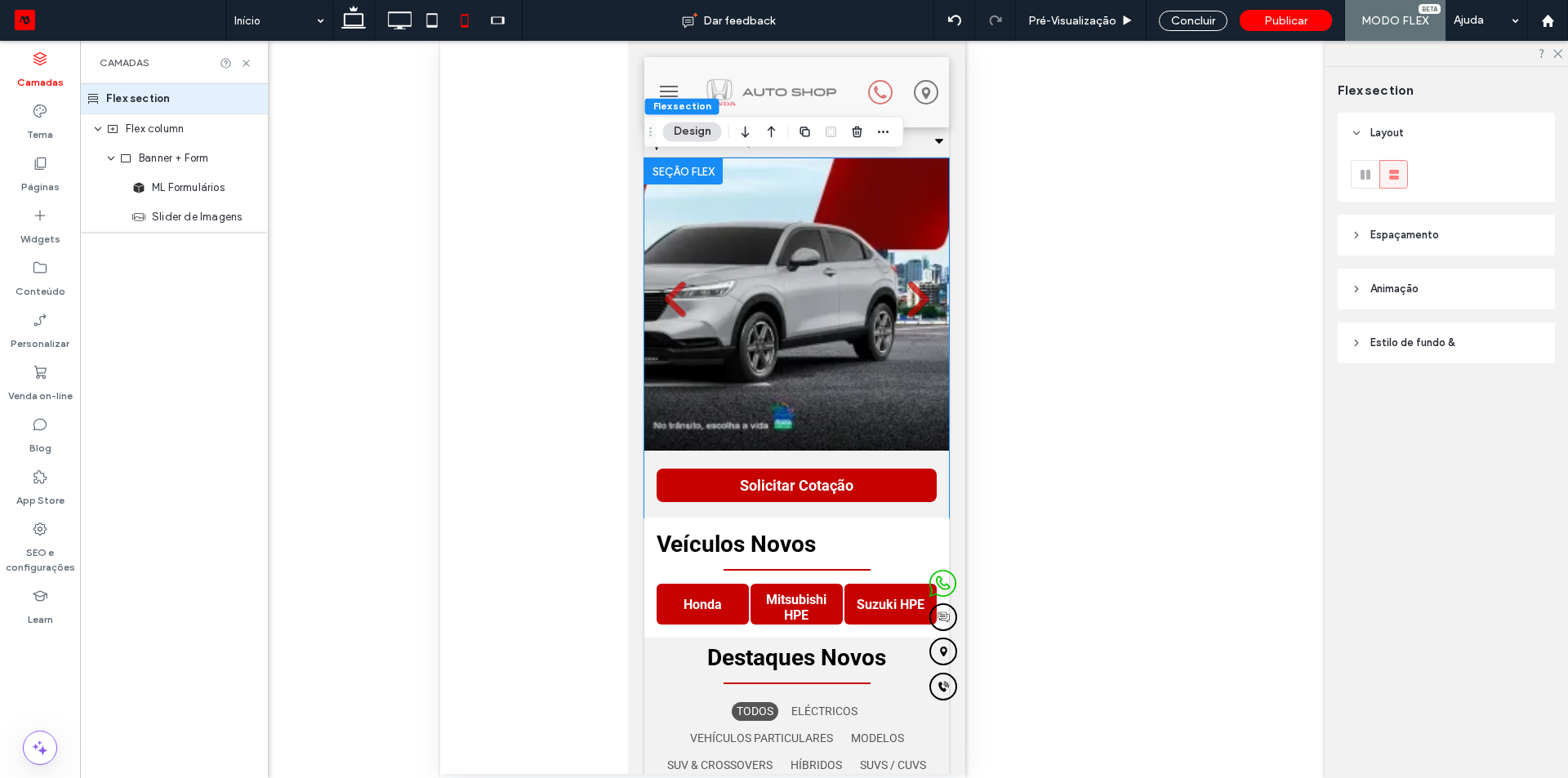
click at [50, 78] on label "Camadas" at bounding box center [40, 79] width 47 height 23
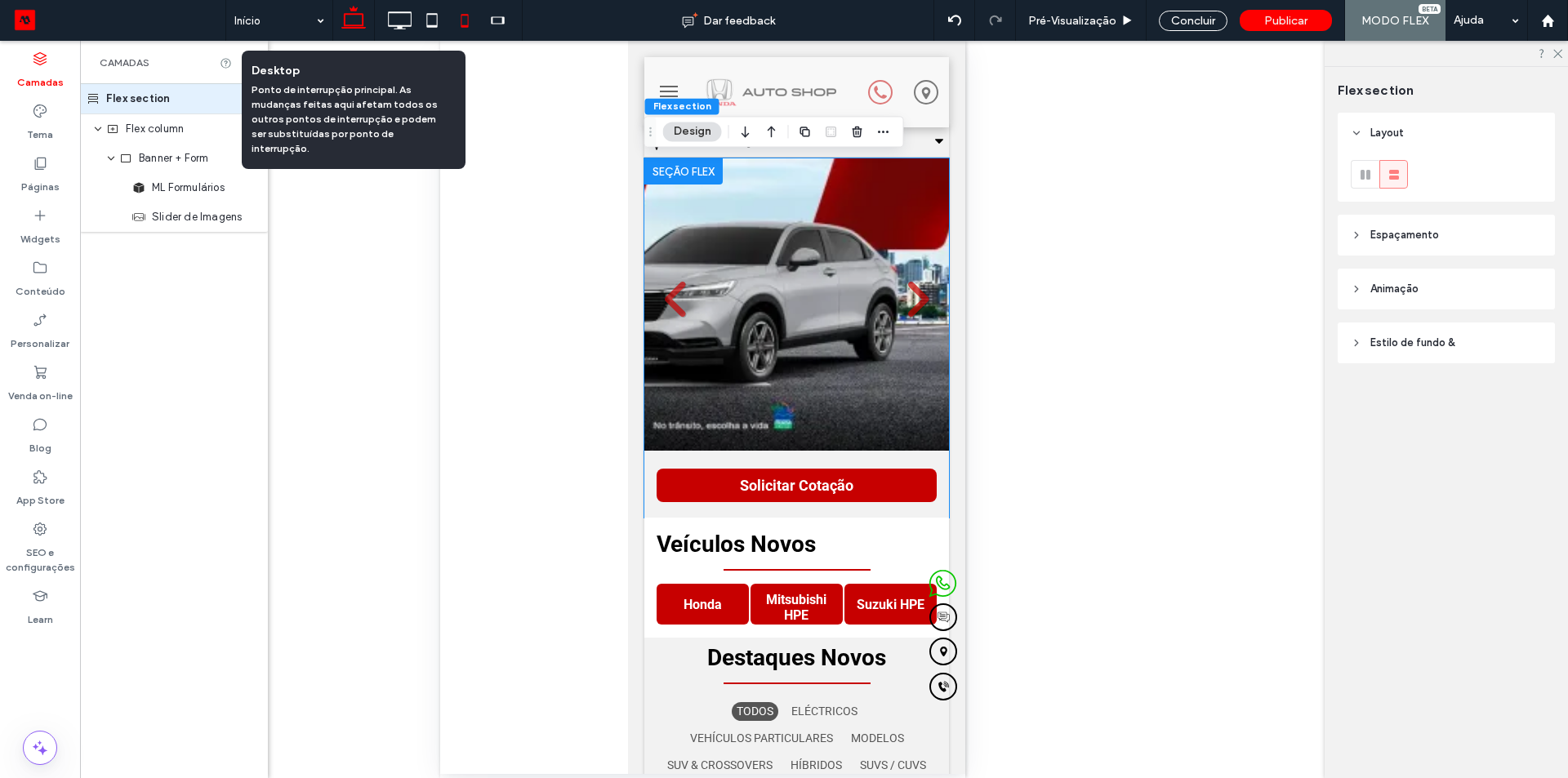
click at [350, 22] on icon at bounding box center [353, 20] width 33 height 33
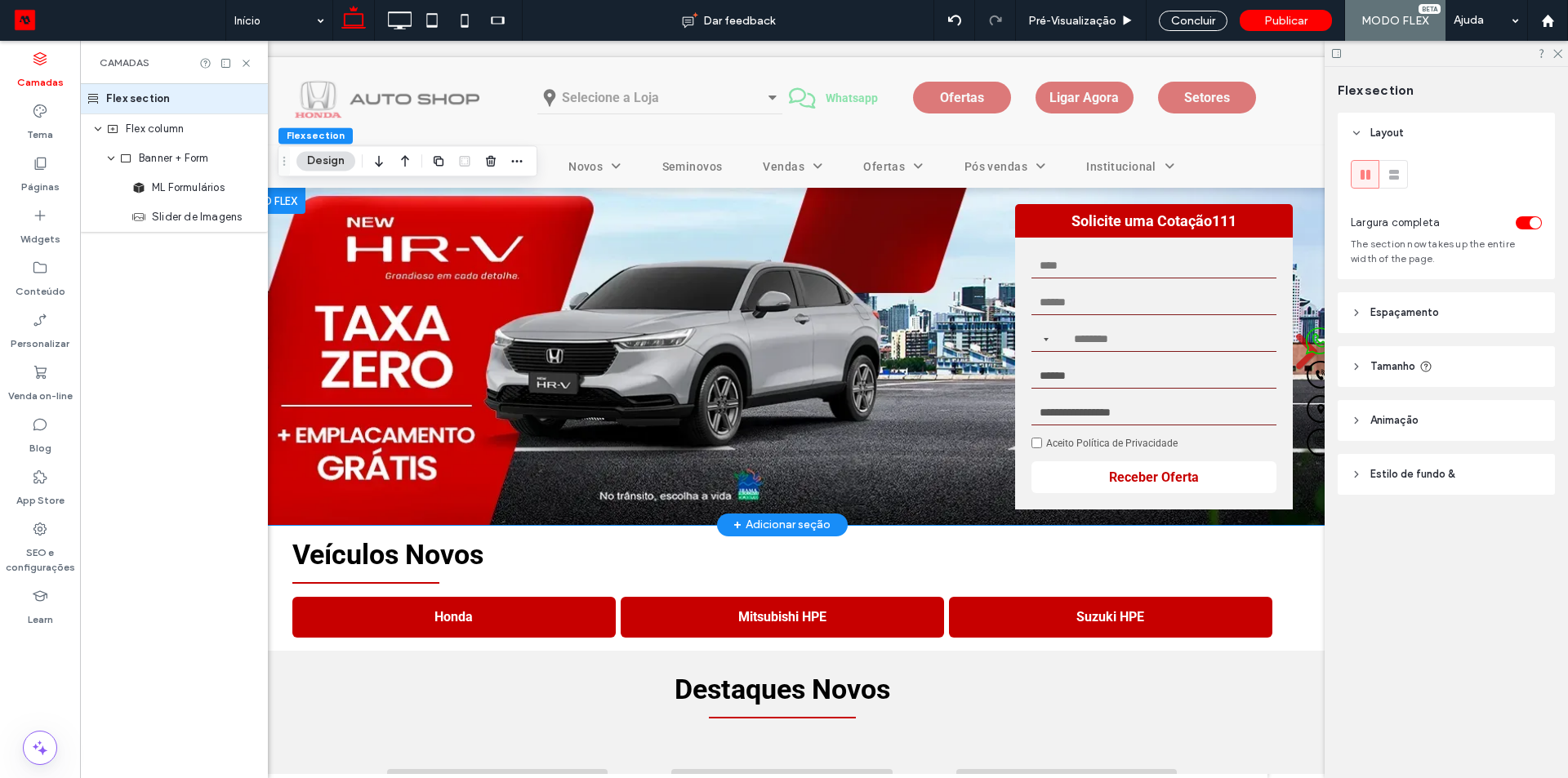
click at [287, 197] on div at bounding box center [266, 201] width 79 height 27
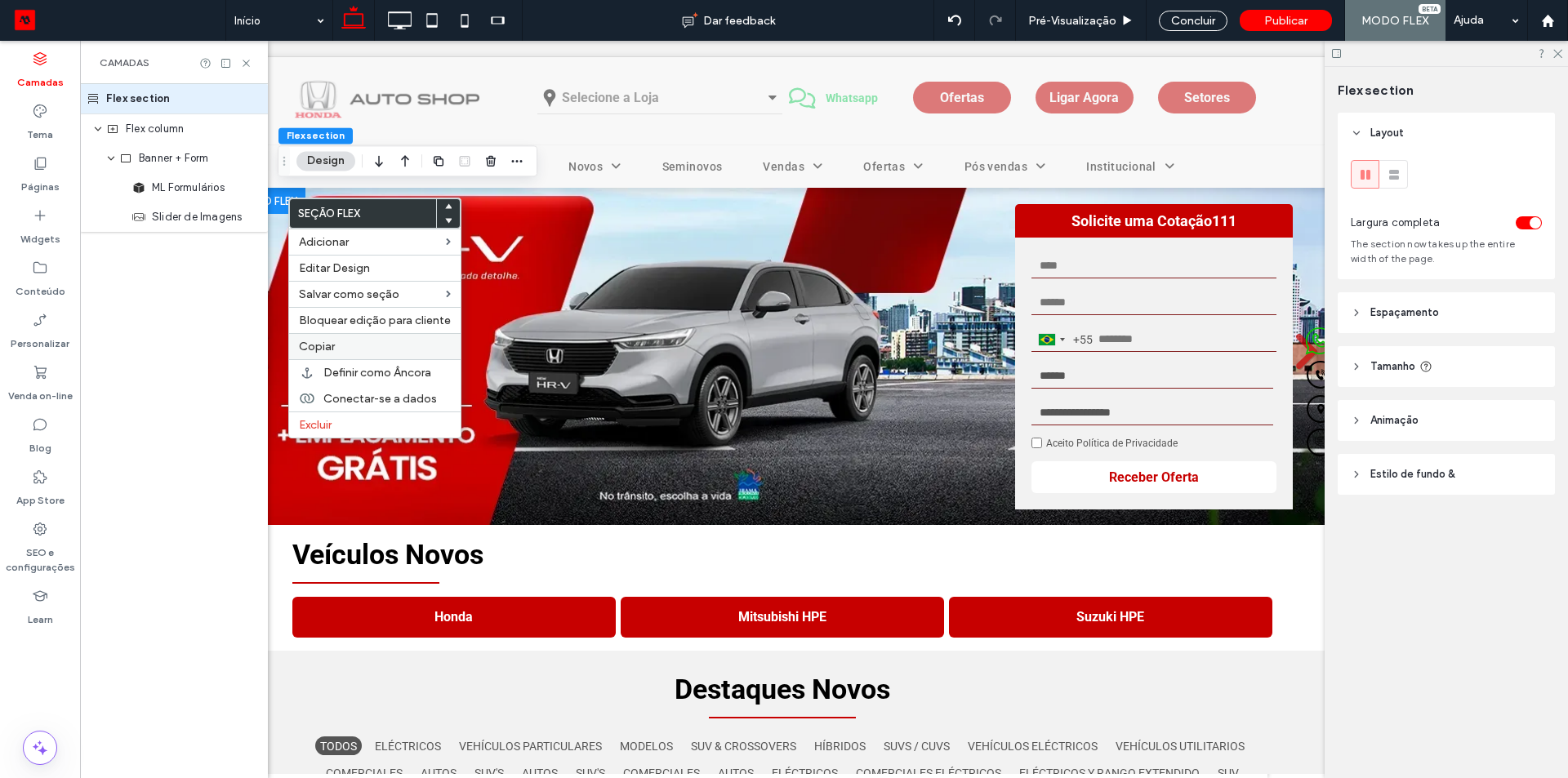
click at [323, 346] on span "Copiar" at bounding box center [317, 347] width 36 height 14
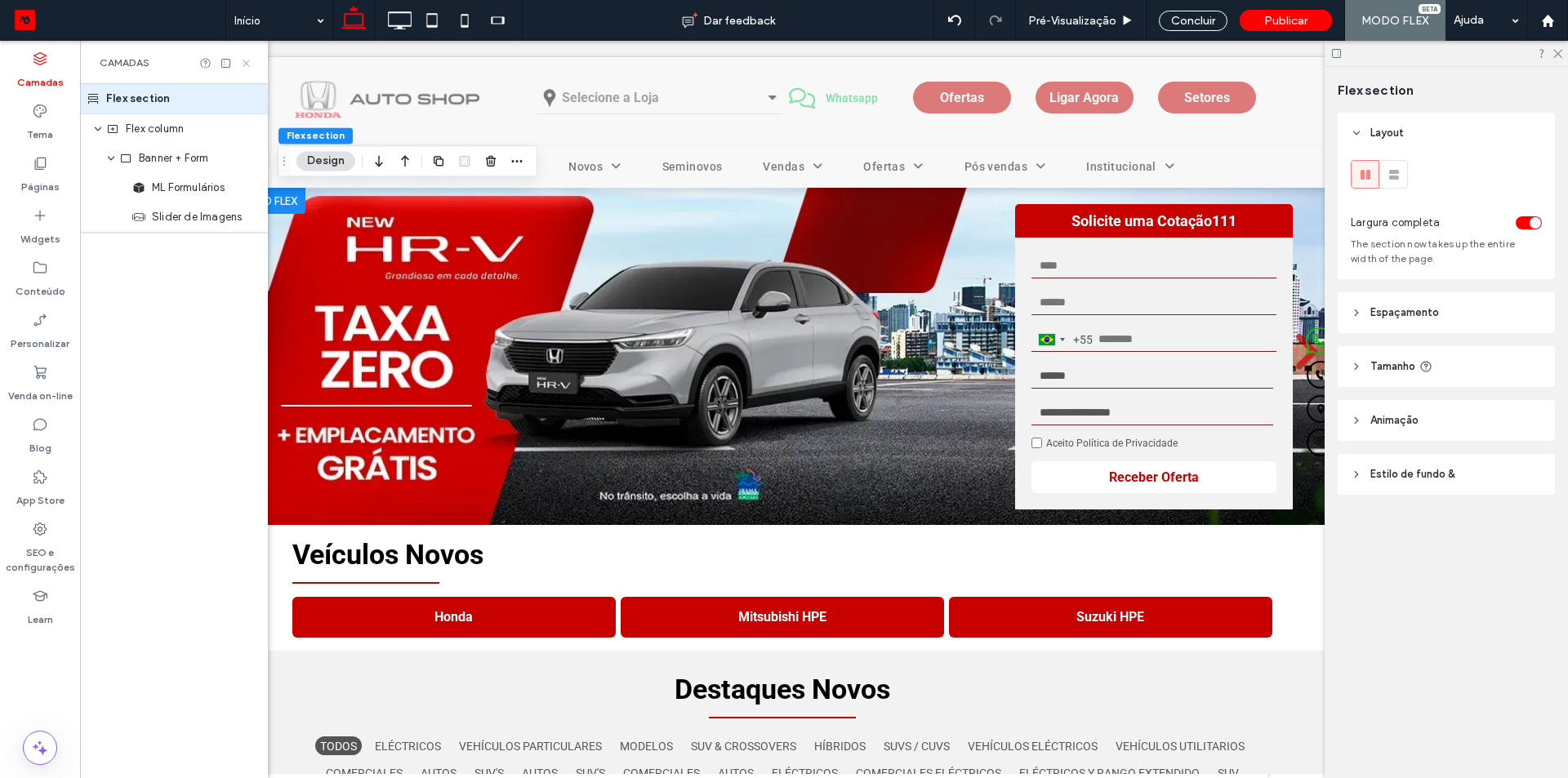
click at [247, 64] on use at bounding box center [245, 62] width 6 height 6
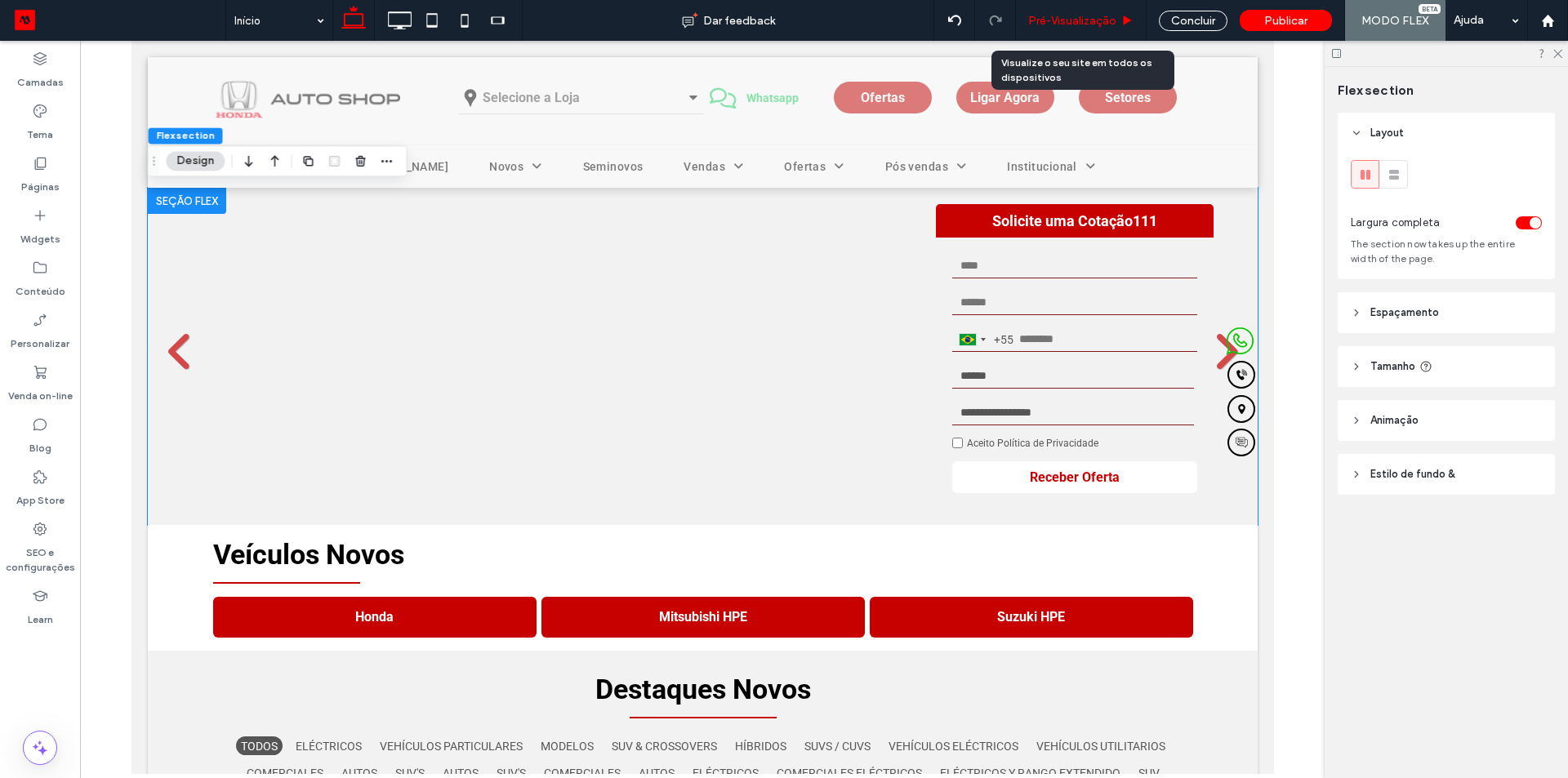
click at [1074, 27] on div "Pré-Visualizaçāo" at bounding box center [1081, 20] width 131 height 41
drag, startPoint x: 1070, startPoint y: 15, endPoint x: 359, endPoint y: 120, distance: 718.7
click at [1070, 15] on span "Pré-Visualizaçāo" at bounding box center [1072, 21] width 89 height 14
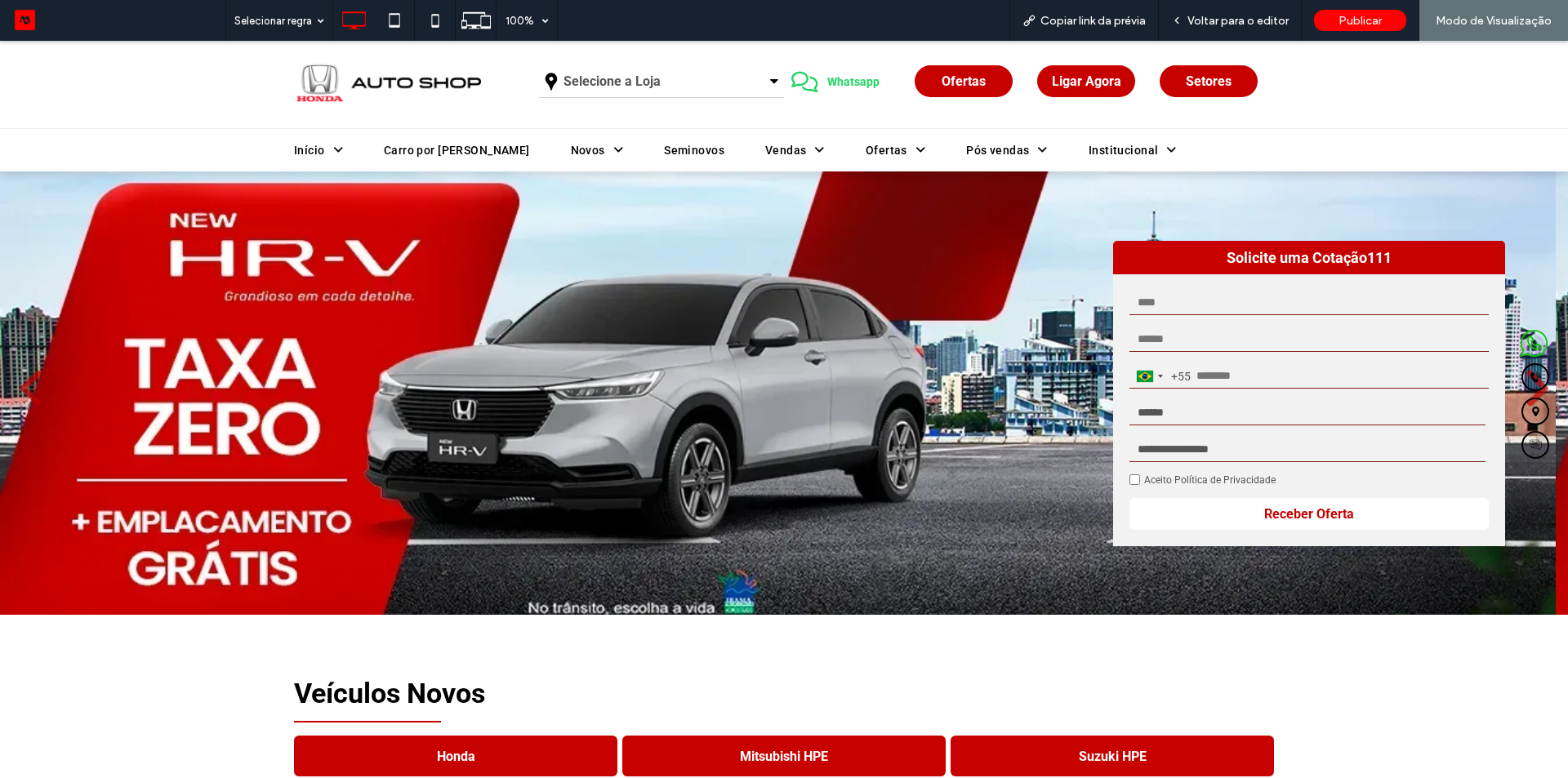
click at [619, 80] on span "Selecione a Loja" at bounding box center [612, 81] width 97 height 27
click at [615, 122] on link "[GEOGRAPHIC_DATA]" at bounding box center [661, 118] width 243 height 39
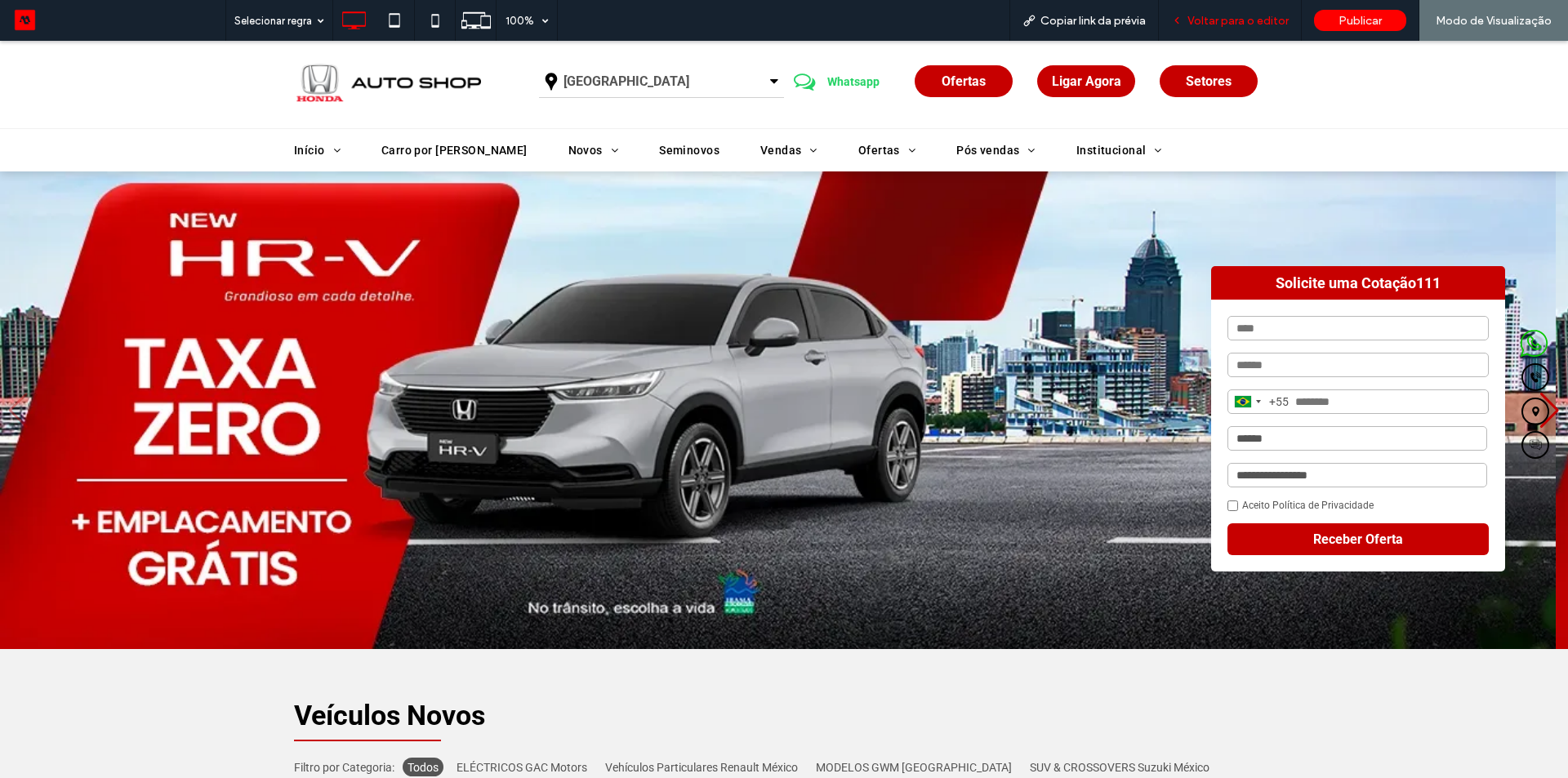
click at [1222, 18] on span "Voltar para o editor" at bounding box center [1238, 21] width 101 height 14
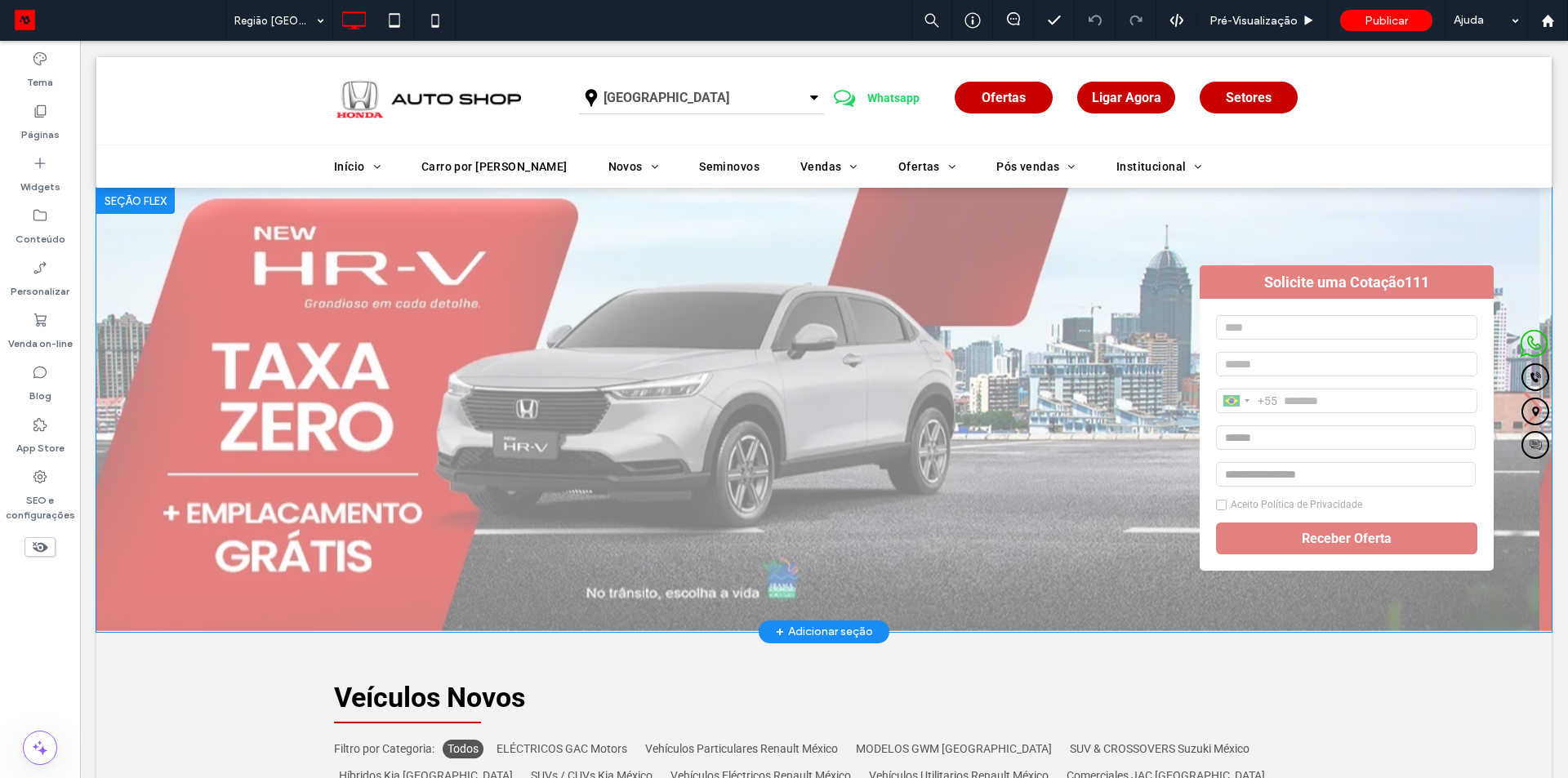
click at [127, 212] on div at bounding box center [135, 201] width 79 height 27
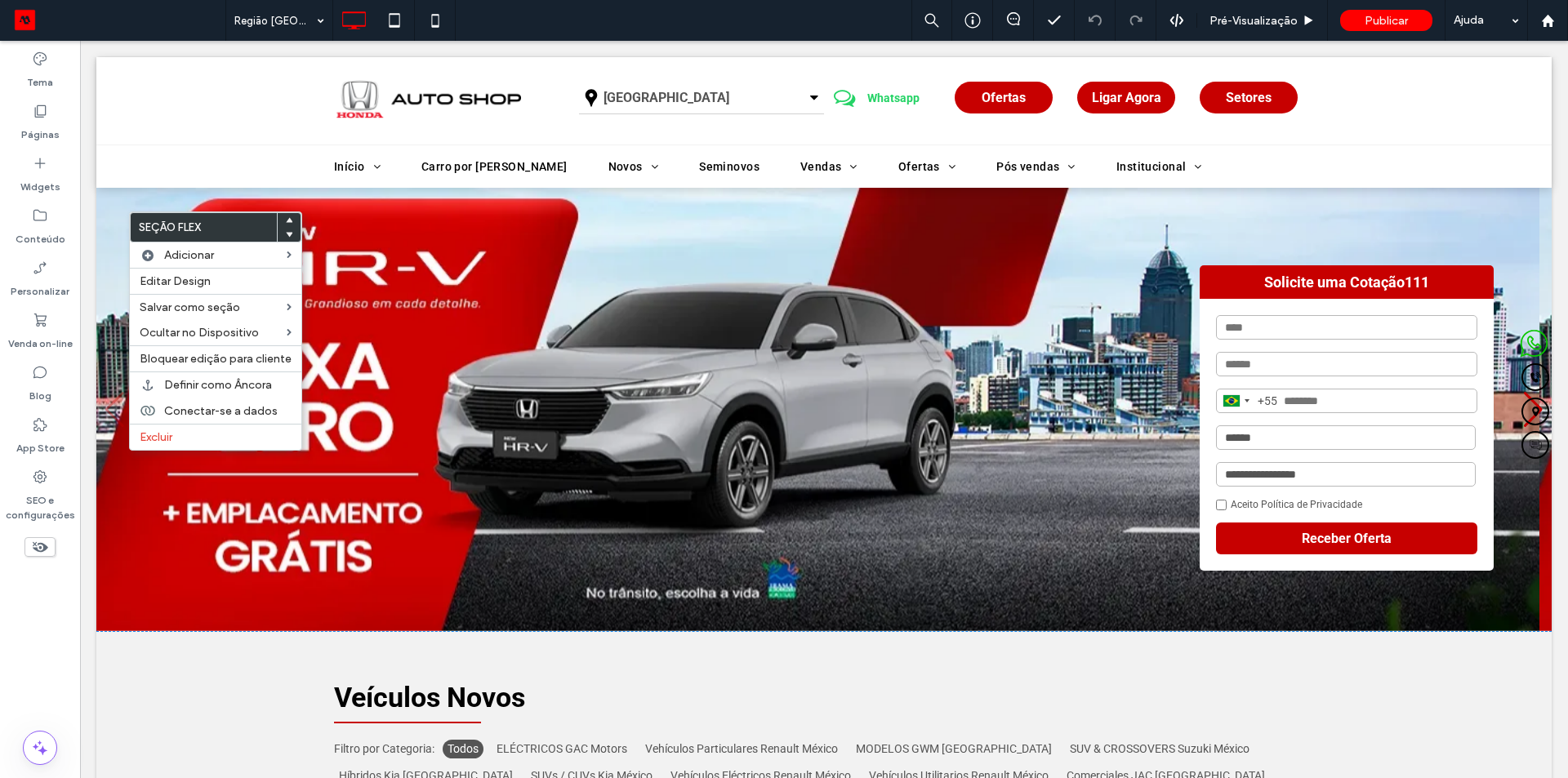
click at [611, 356] on div "Clique para editar no Modo Flex" at bounding box center [823, 410] width 1455 height 444
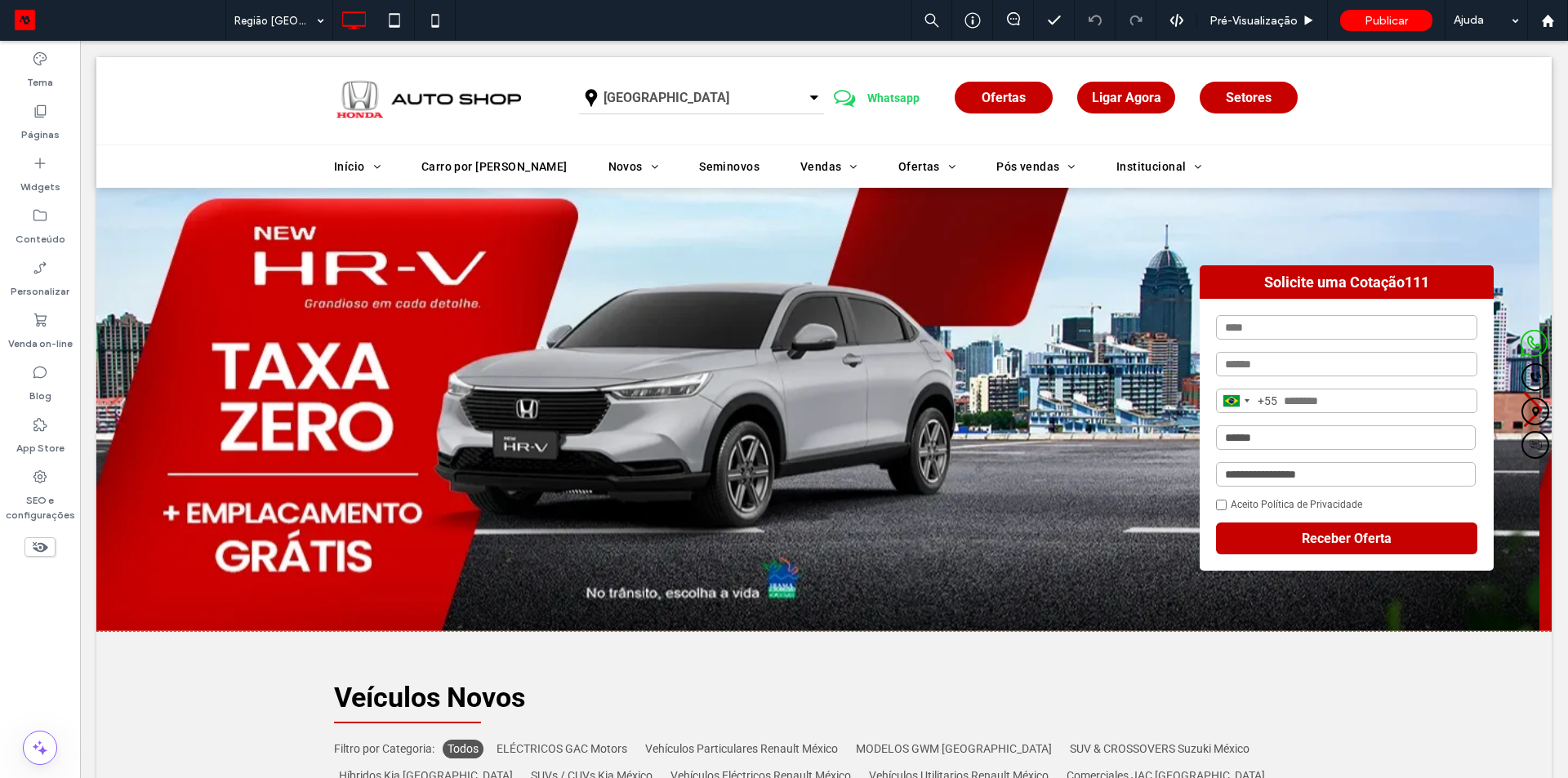
click at [611, 356] on div "Clique para editar no Modo Flex" at bounding box center [823, 410] width 1455 height 444
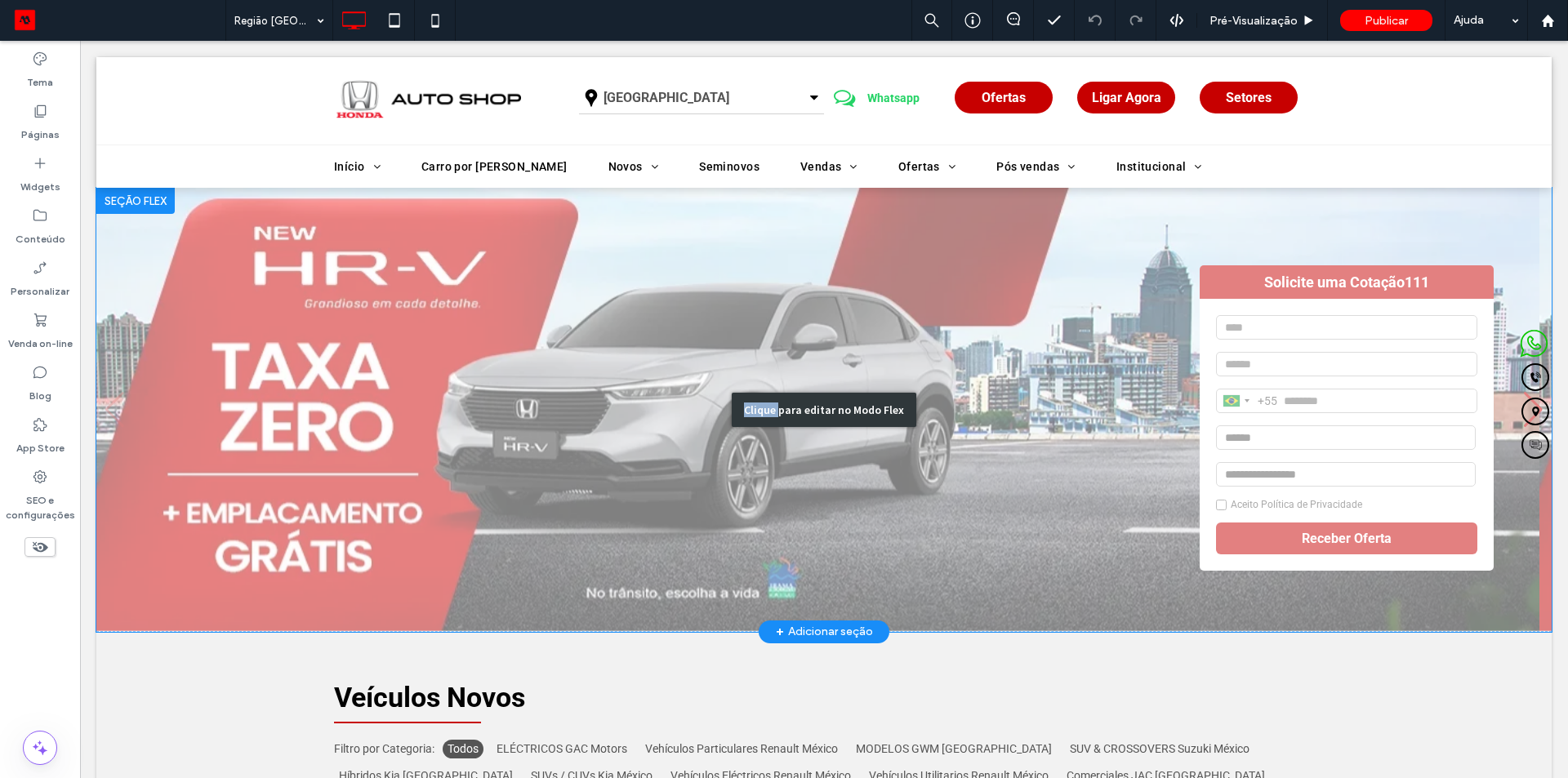
click at [557, 330] on div "Clique para editar no Modo Flex" at bounding box center [823, 410] width 1455 height 444
click at [557, 330] on img "1 / 3" at bounding box center [817, 409] width 1442 height 443
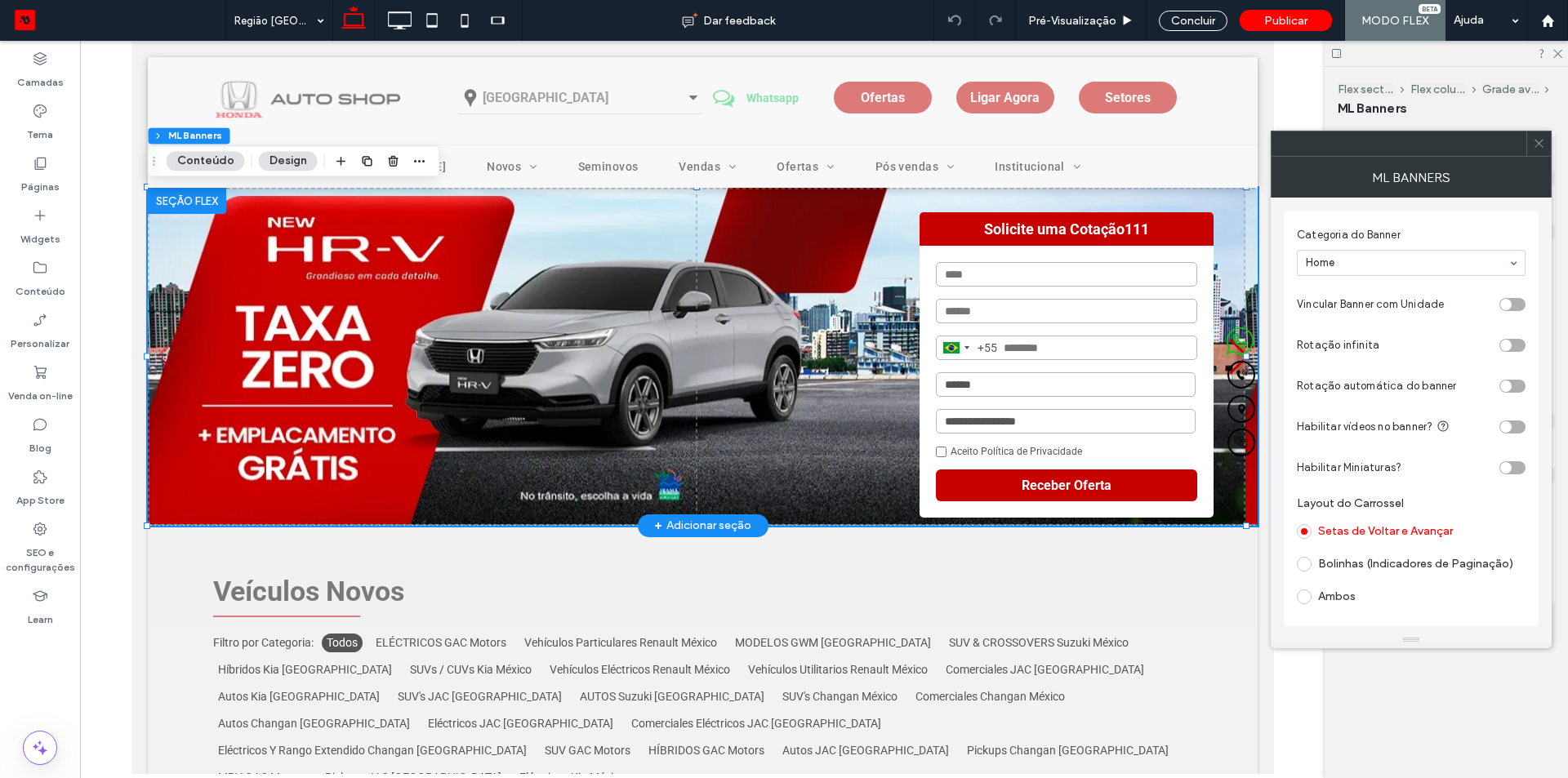
click at [182, 201] on div at bounding box center [186, 201] width 79 height 27
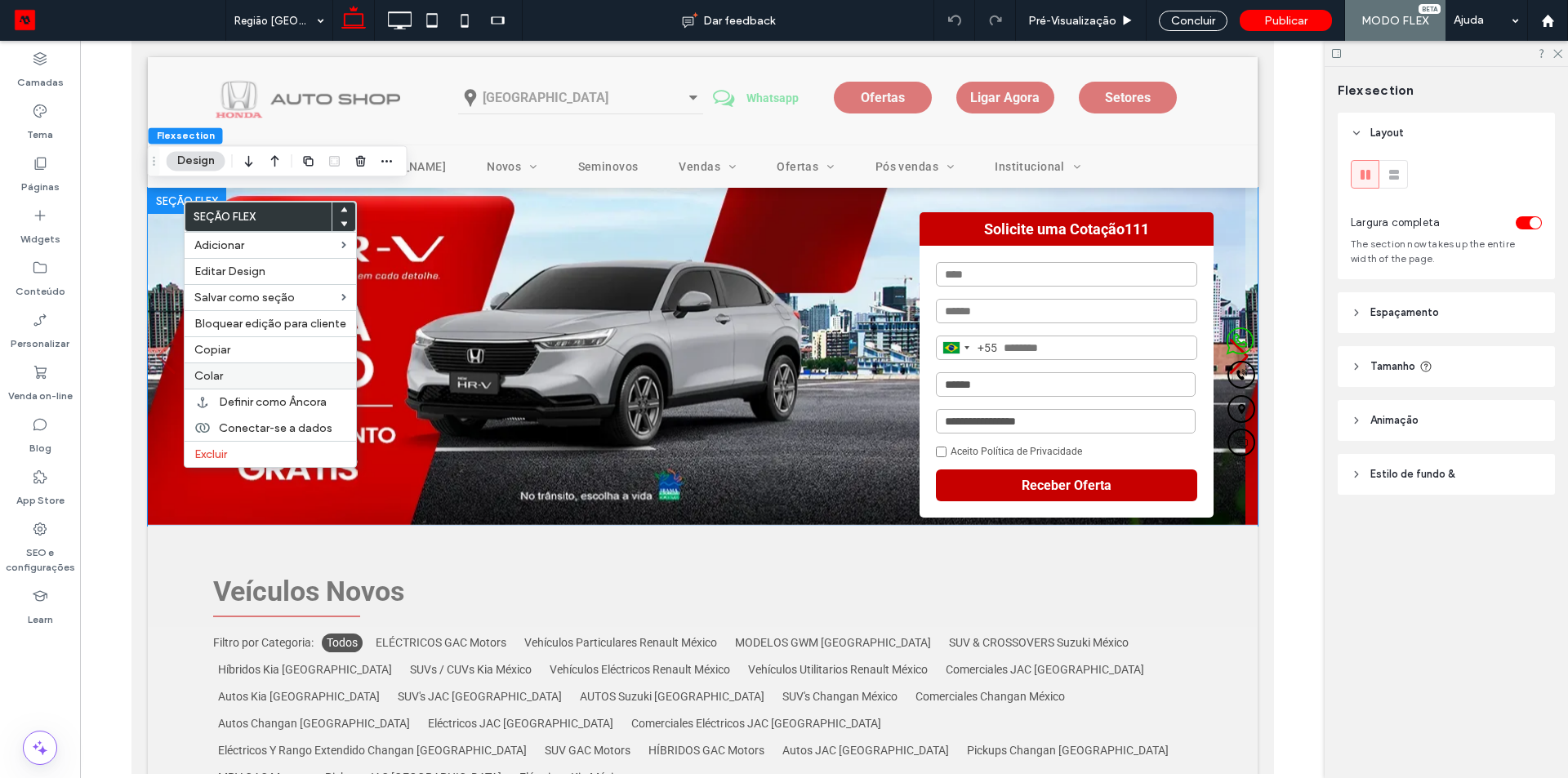
click at [217, 373] on span "Colar" at bounding box center [208, 376] width 28 height 14
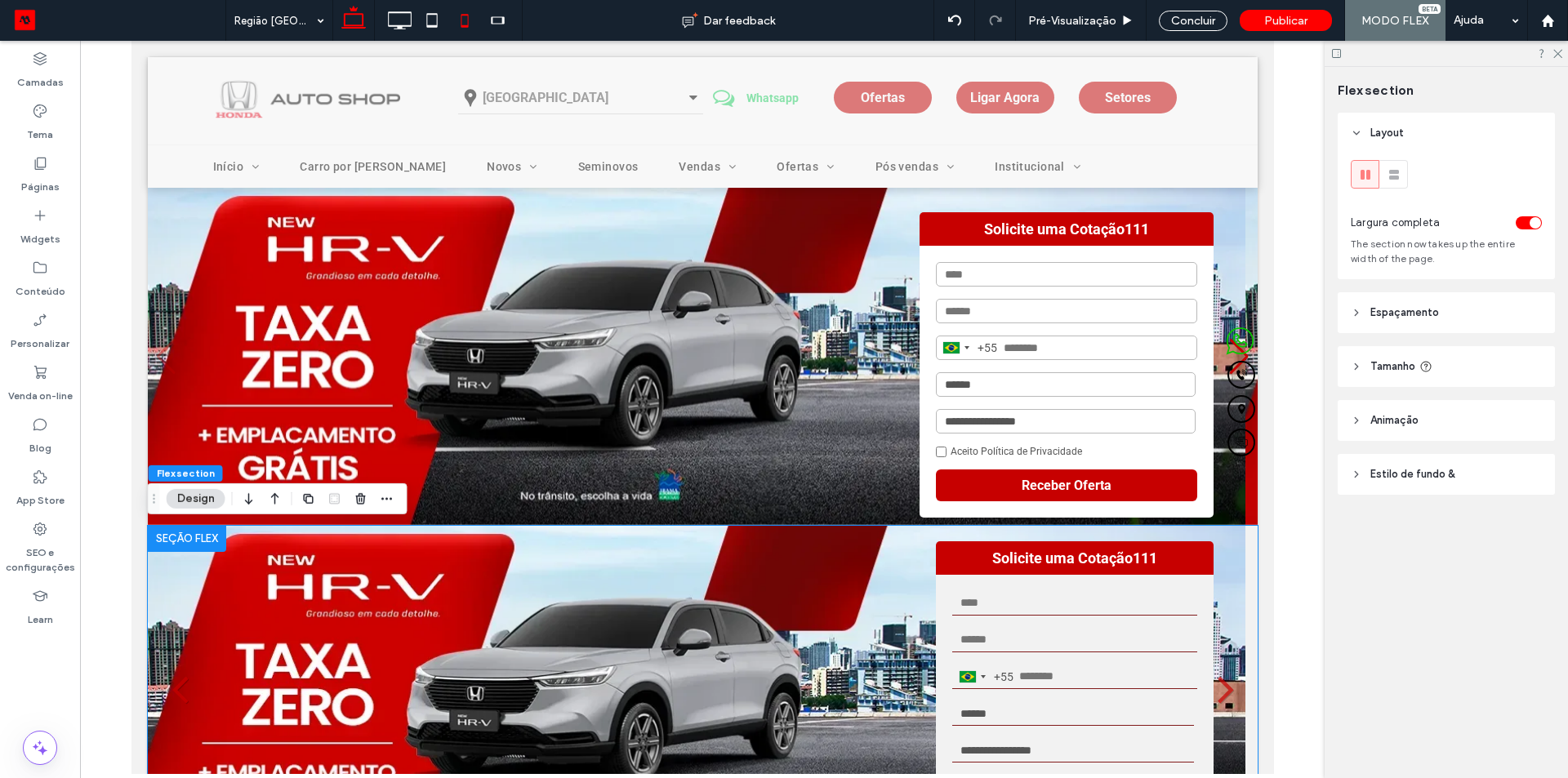
click at [452, 15] on icon at bounding box center [464, 20] width 33 height 33
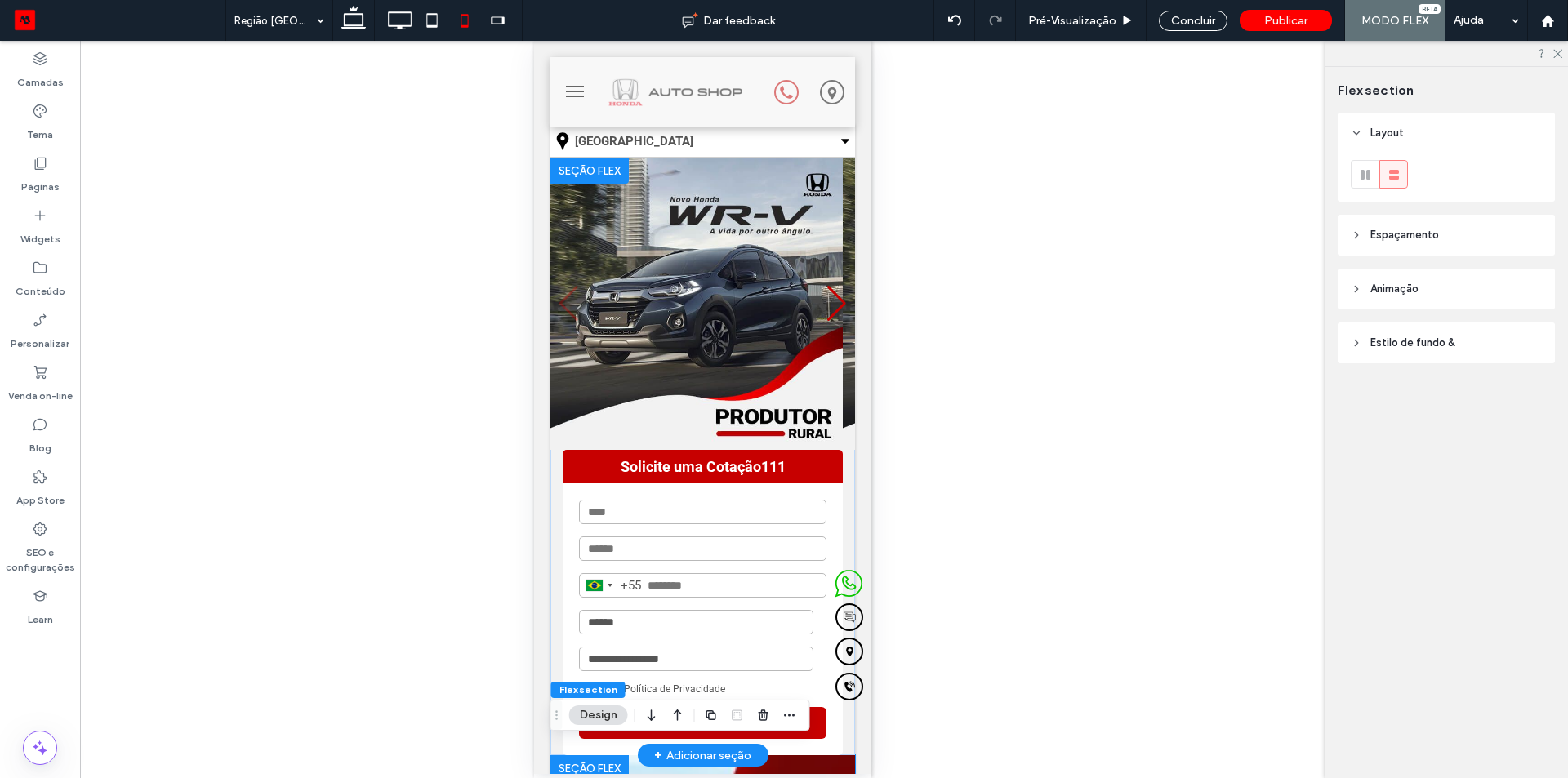
click at [591, 164] on div at bounding box center [589, 171] width 79 height 27
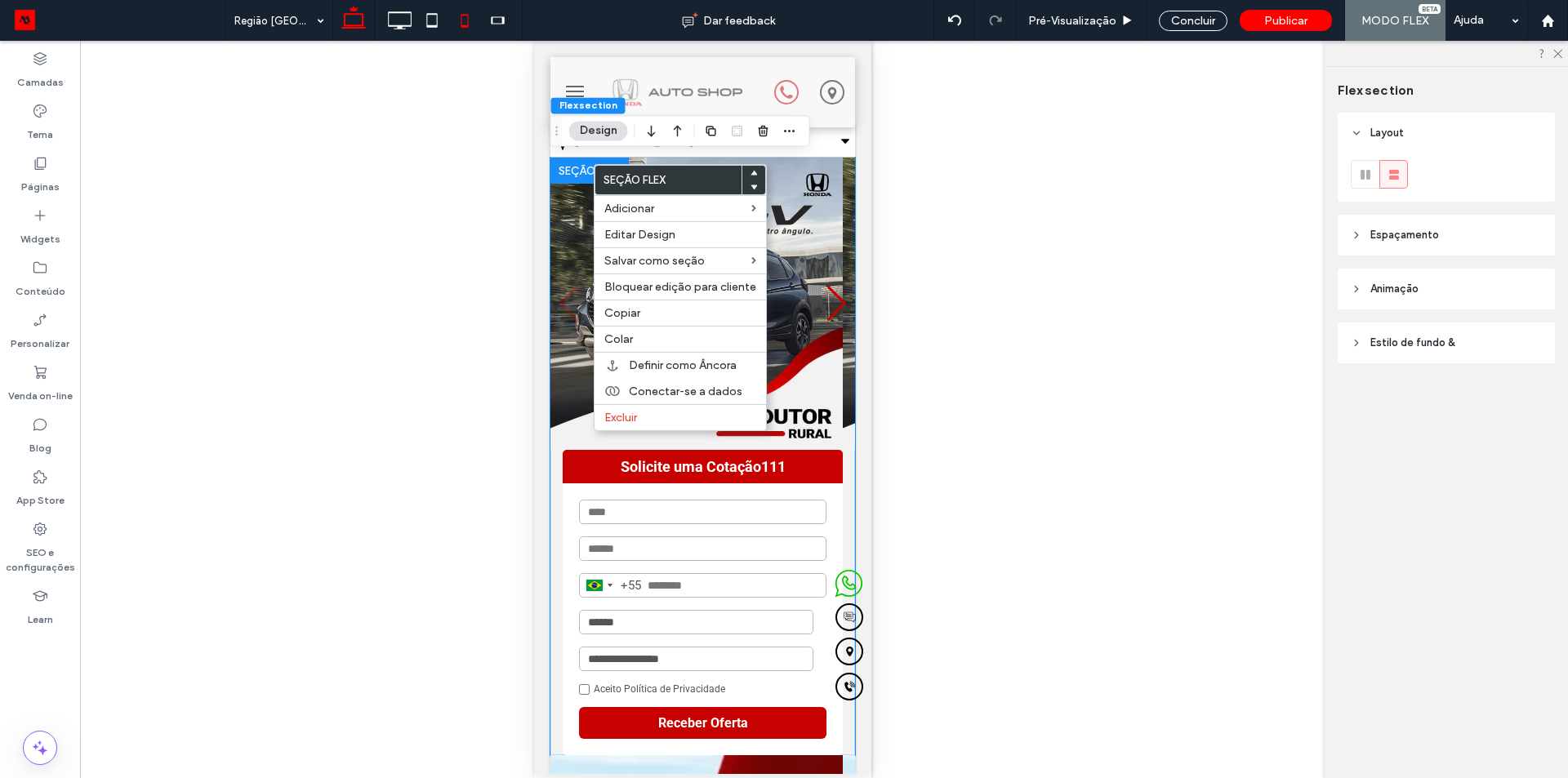
click at [353, 16] on icon at bounding box center [353, 20] width 33 height 33
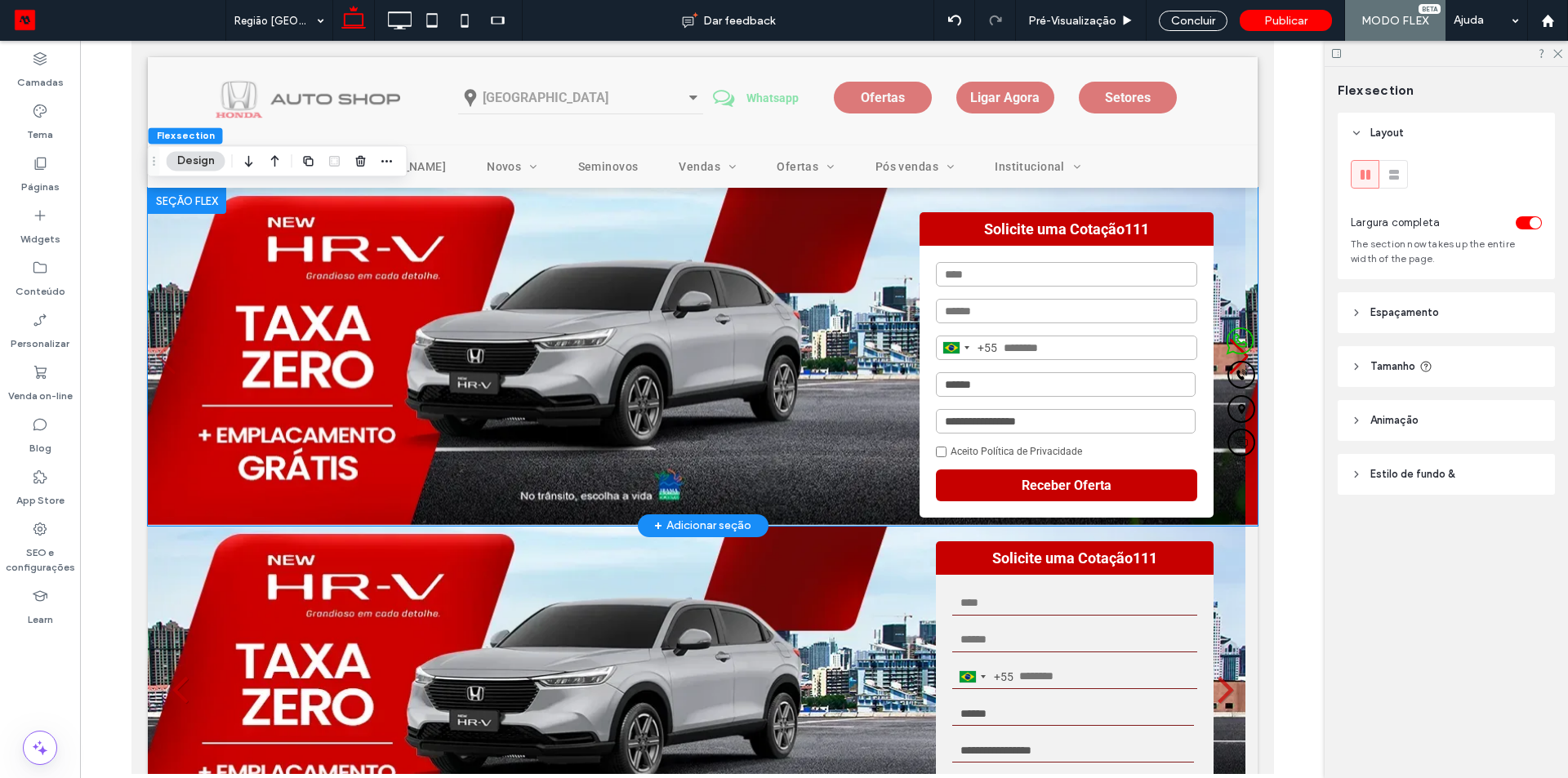
click at [183, 196] on div at bounding box center [186, 201] width 79 height 27
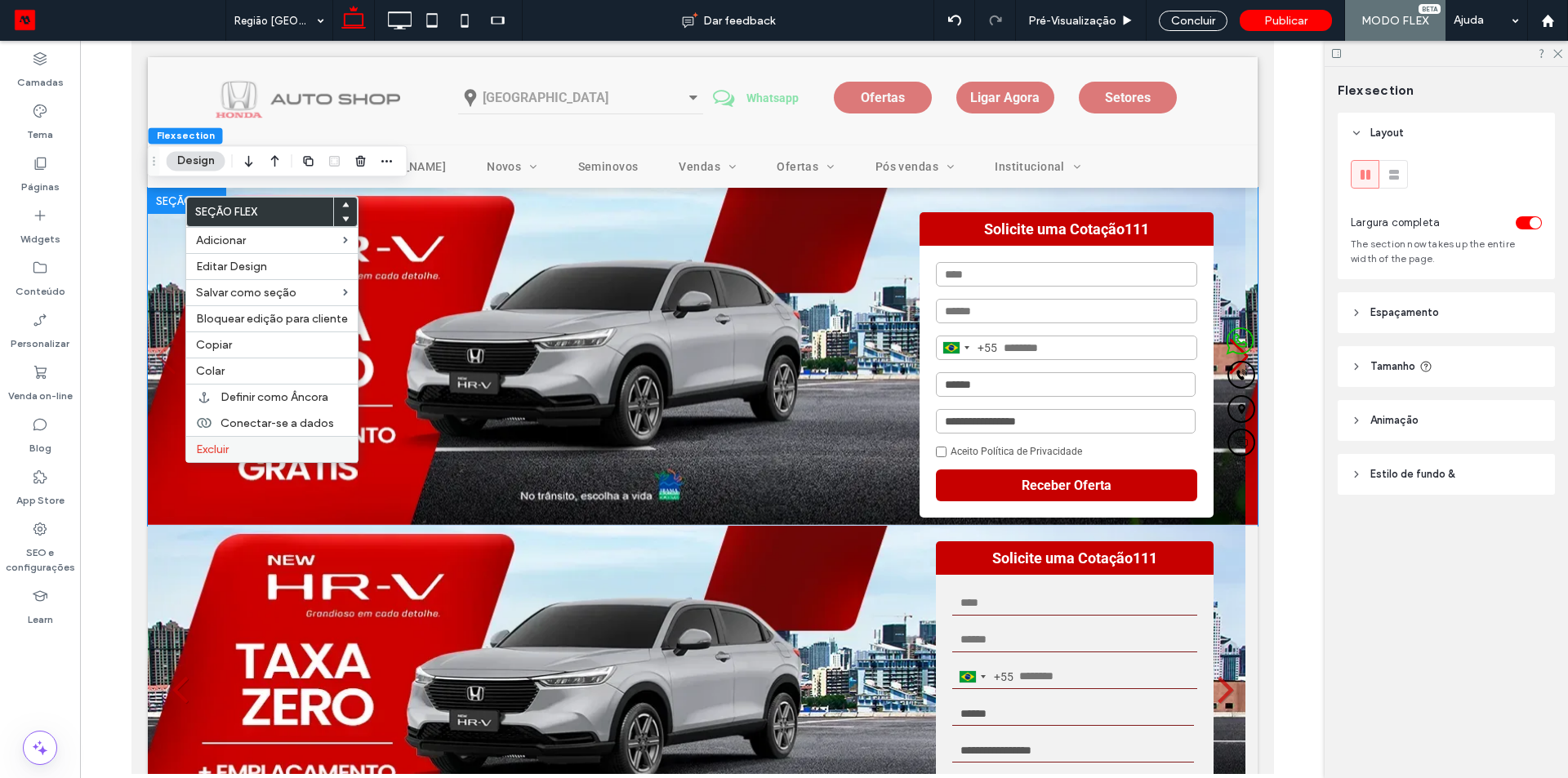
click at [238, 440] on div "Excluir" at bounding box center [272, 449] width 172 height 27
click at [210, 451] on span "Excluir" at bounding box center [212, 450] width 33 height 14
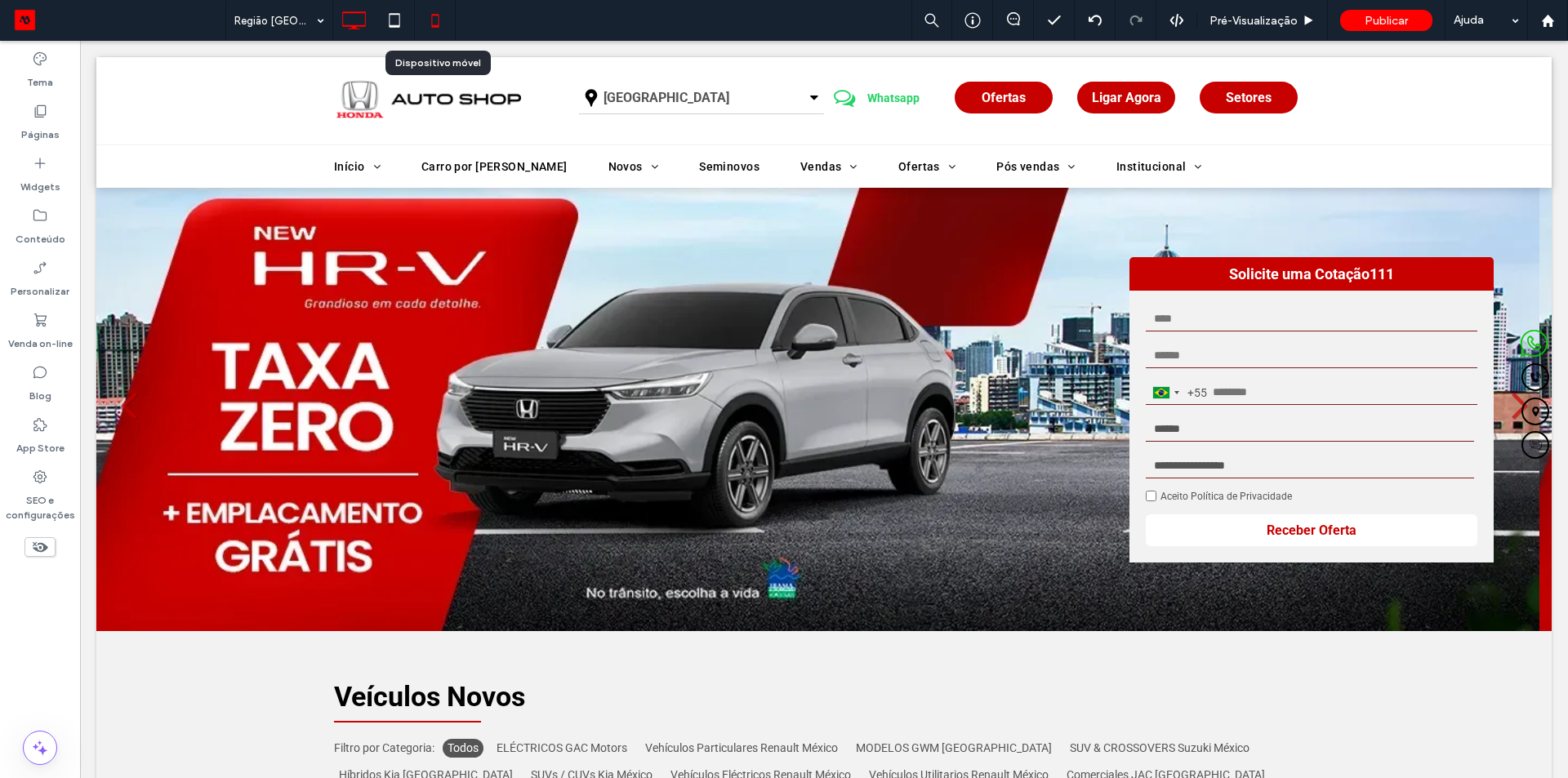
click at [437, 24] on icon at bounding box center [435, 20] width 33 height 33
click at [431, 21] on icon at bounding box center [435, 20] width 33 height 33
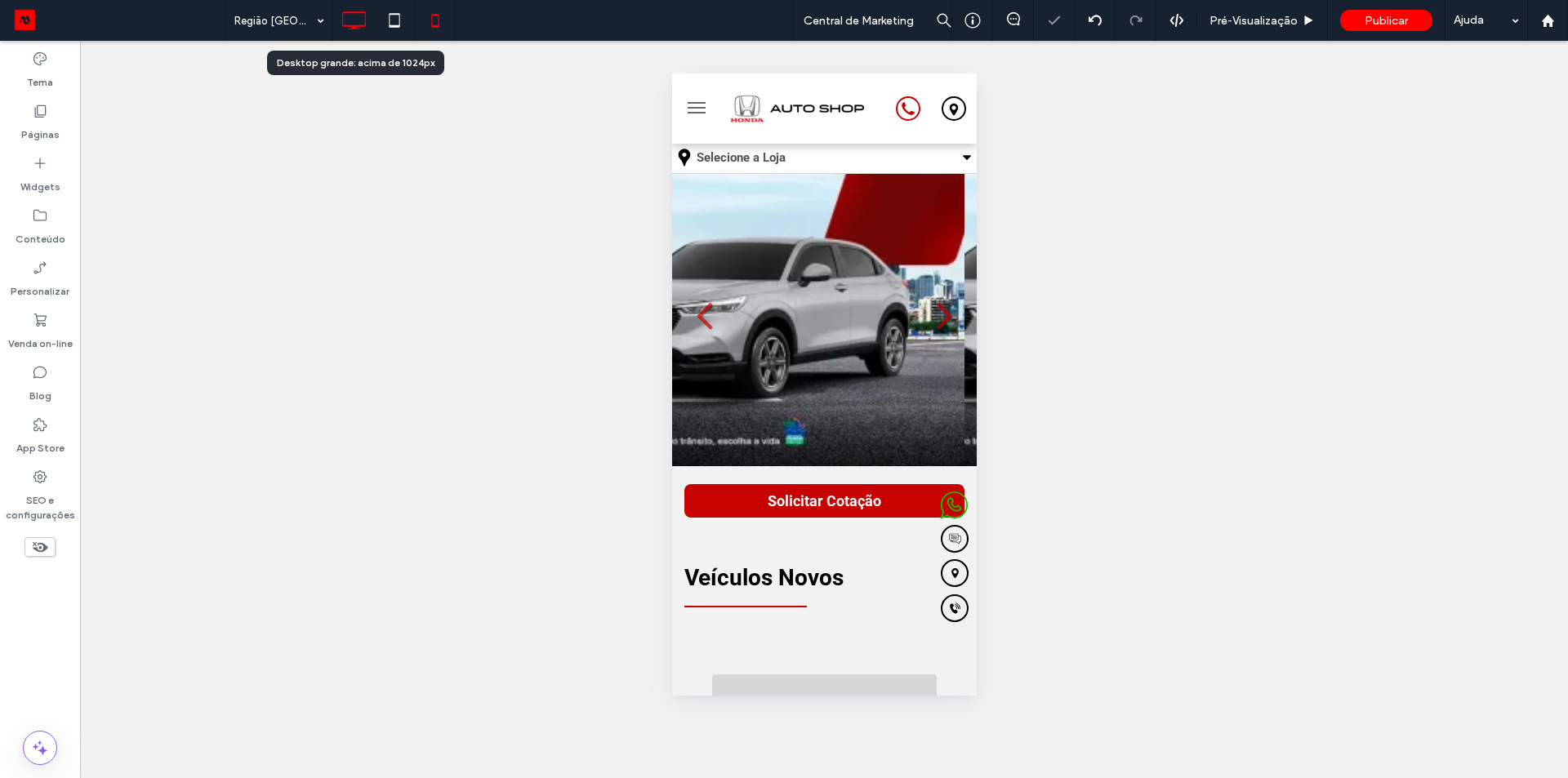
click at [355, 24] on icon at bounding box center [353, 20] width 33 height 33
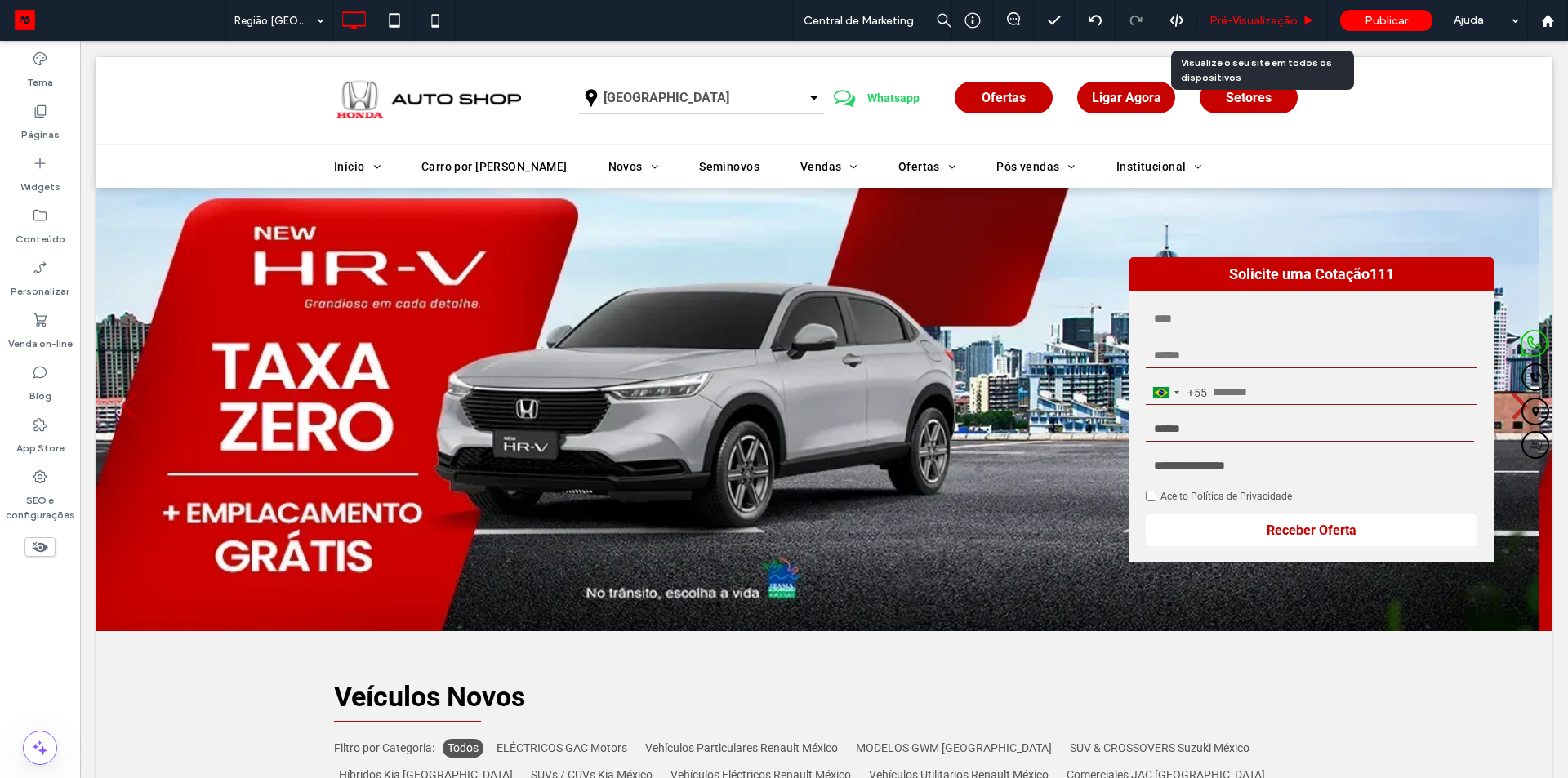
click at [1265, 27] on div "Pré-Visualizaçāo" at bounding box center [1263, 20] width 131 height 41
click at [1266, 19] on span "Pré-Visualizaçāo" at bounding box center [1254, 21] width 89 height 14
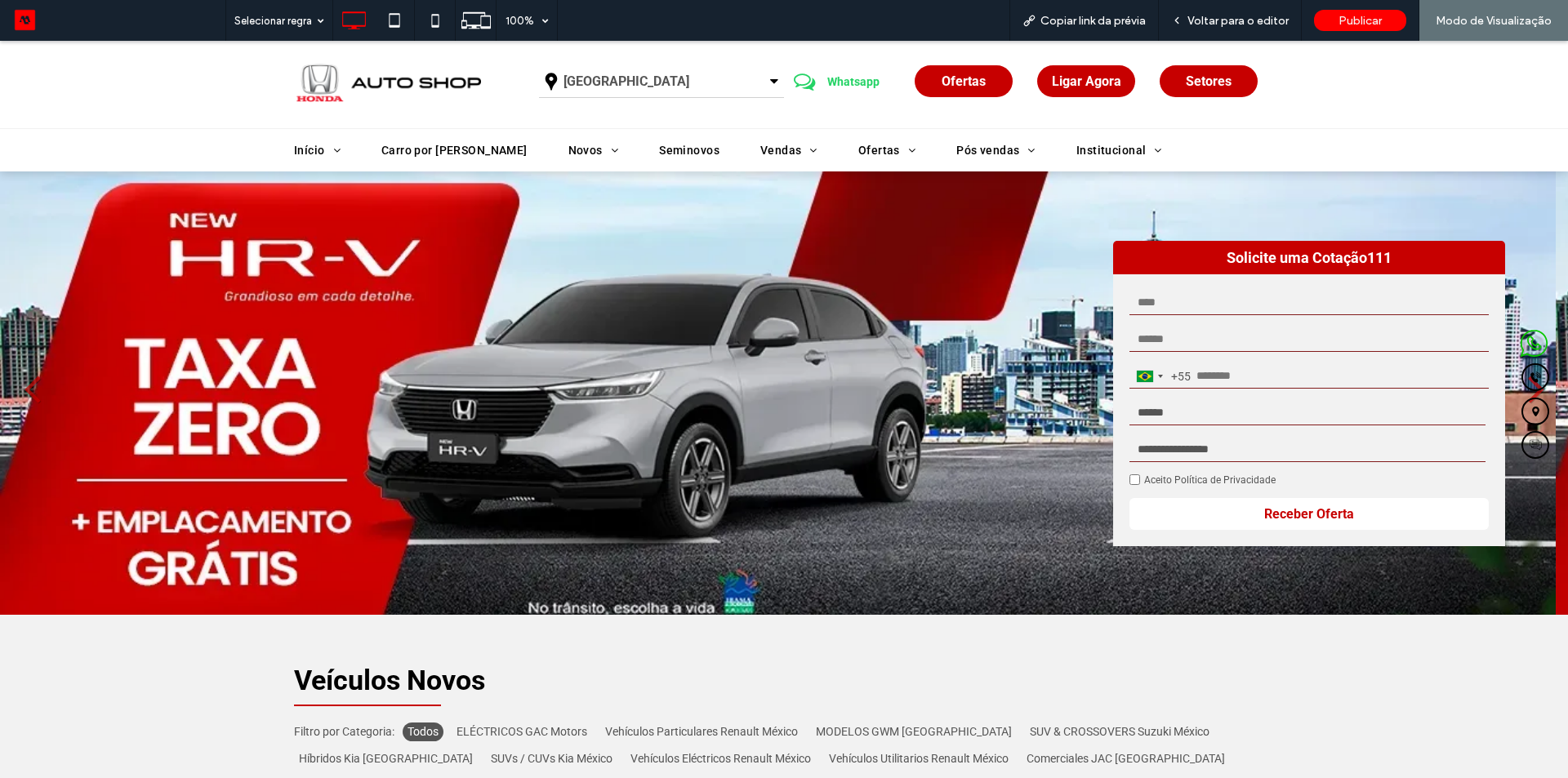
click at [623, 89] on span "Minas Gerais" at bounding box center [626, 81] width 126 height 27
click at [603, 153] on link "Rio de Janeiro" at bounding box center [661, 157] width 243 height 39
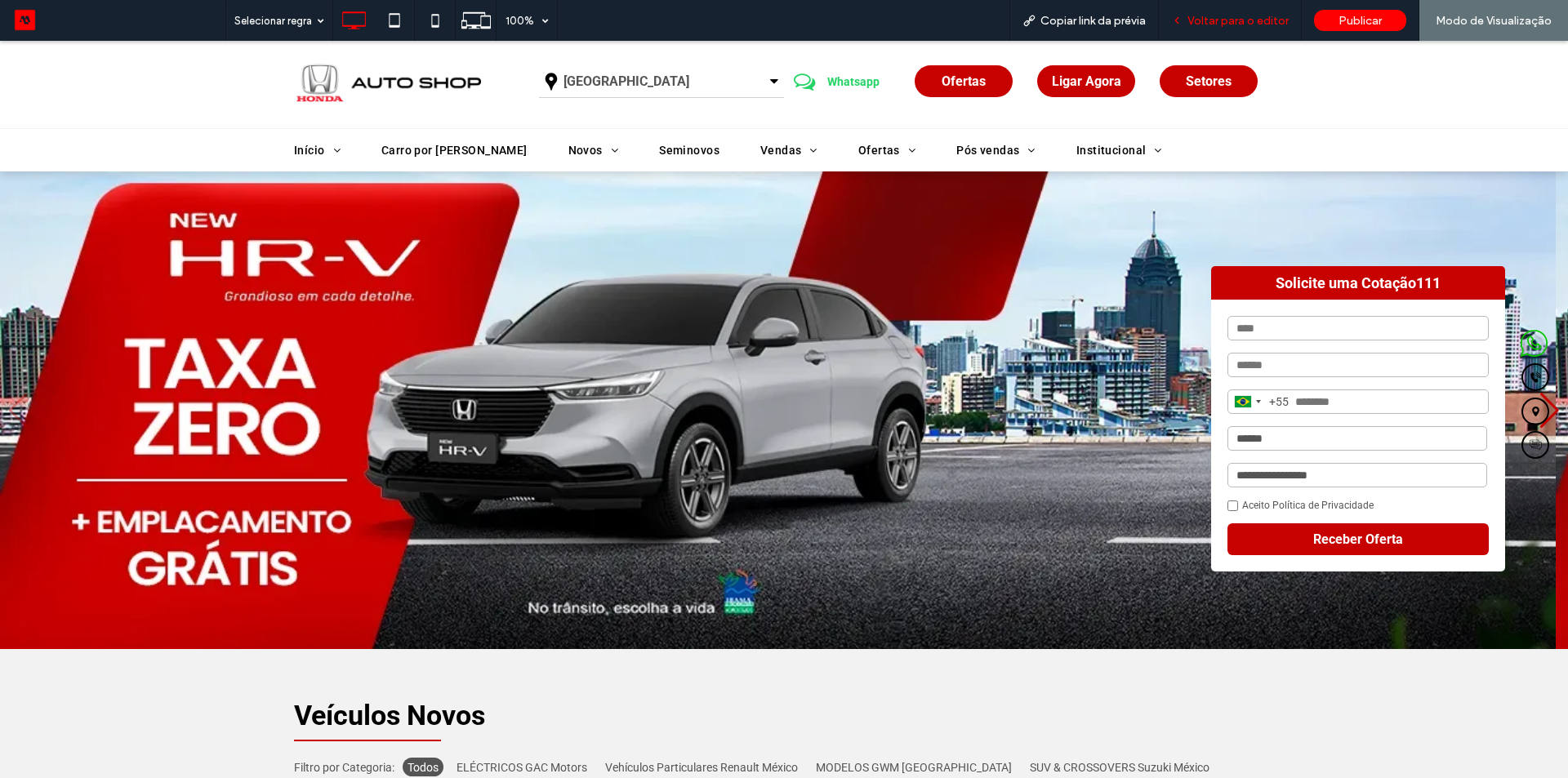
click at [1212, 29] on div "Voltar para o editor" at bounding box center [1230, 20] width 143 height 41
click at [1227, 15] on span "Voltar para o editor" at bounding box center [1238, 21] width 101 height 14
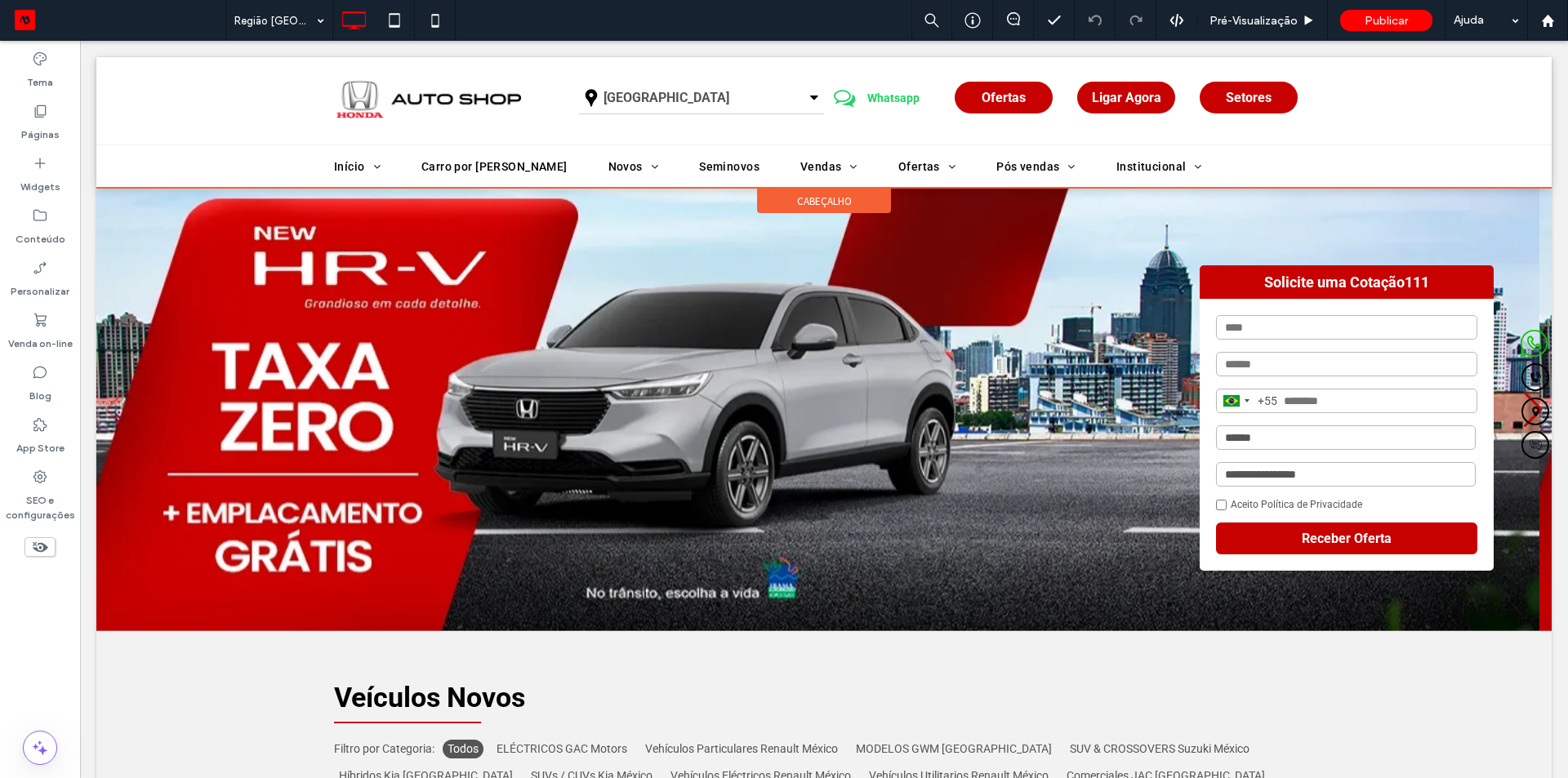
click at [132, 189] on div "cabeçalho" at bounding box center [823, 188] width 1455 height 2
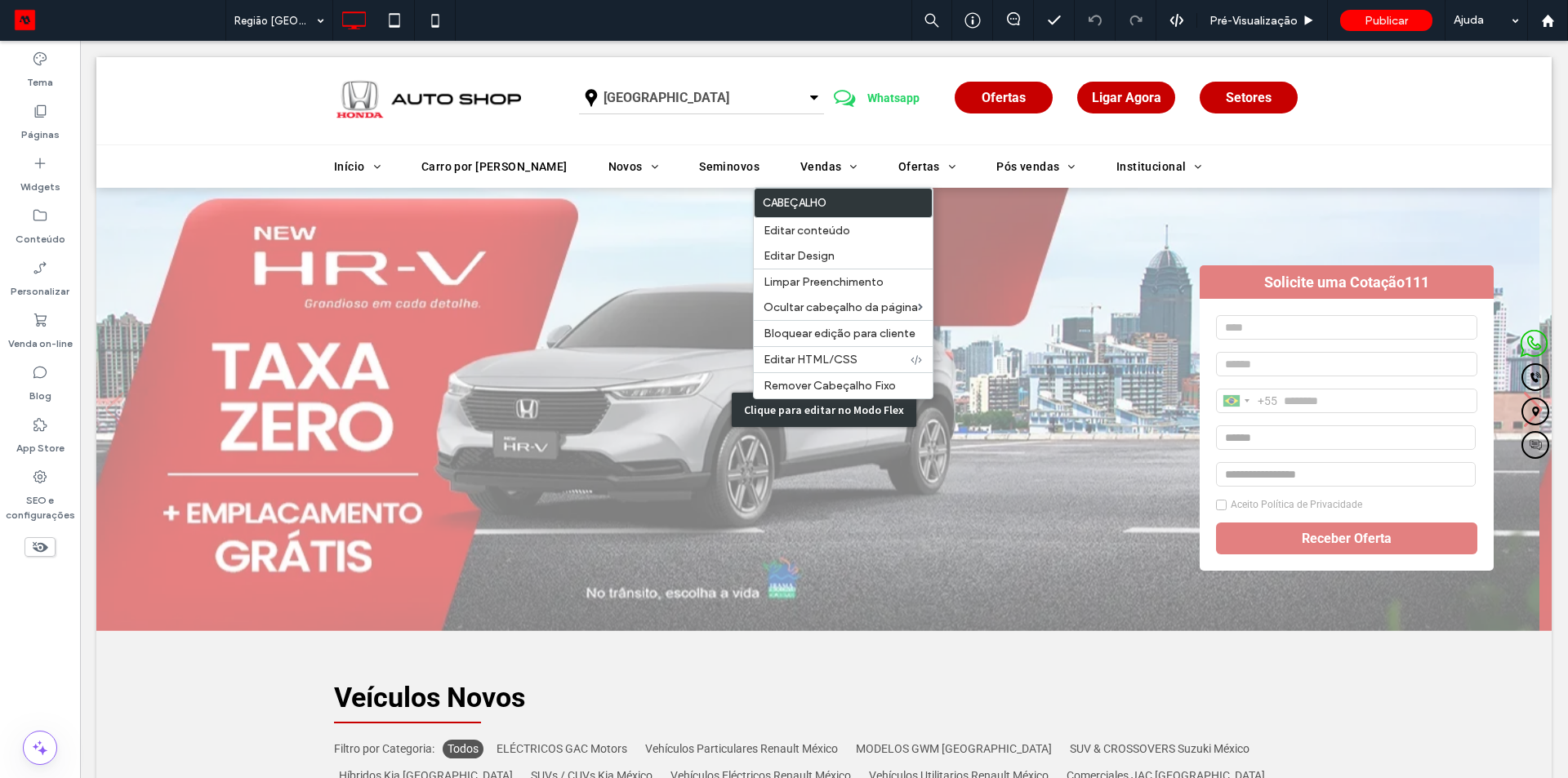
click at [122, 200] on div "Clique para editar no Modo Flex" at bounding box center [823, 410] width 1455 height 444
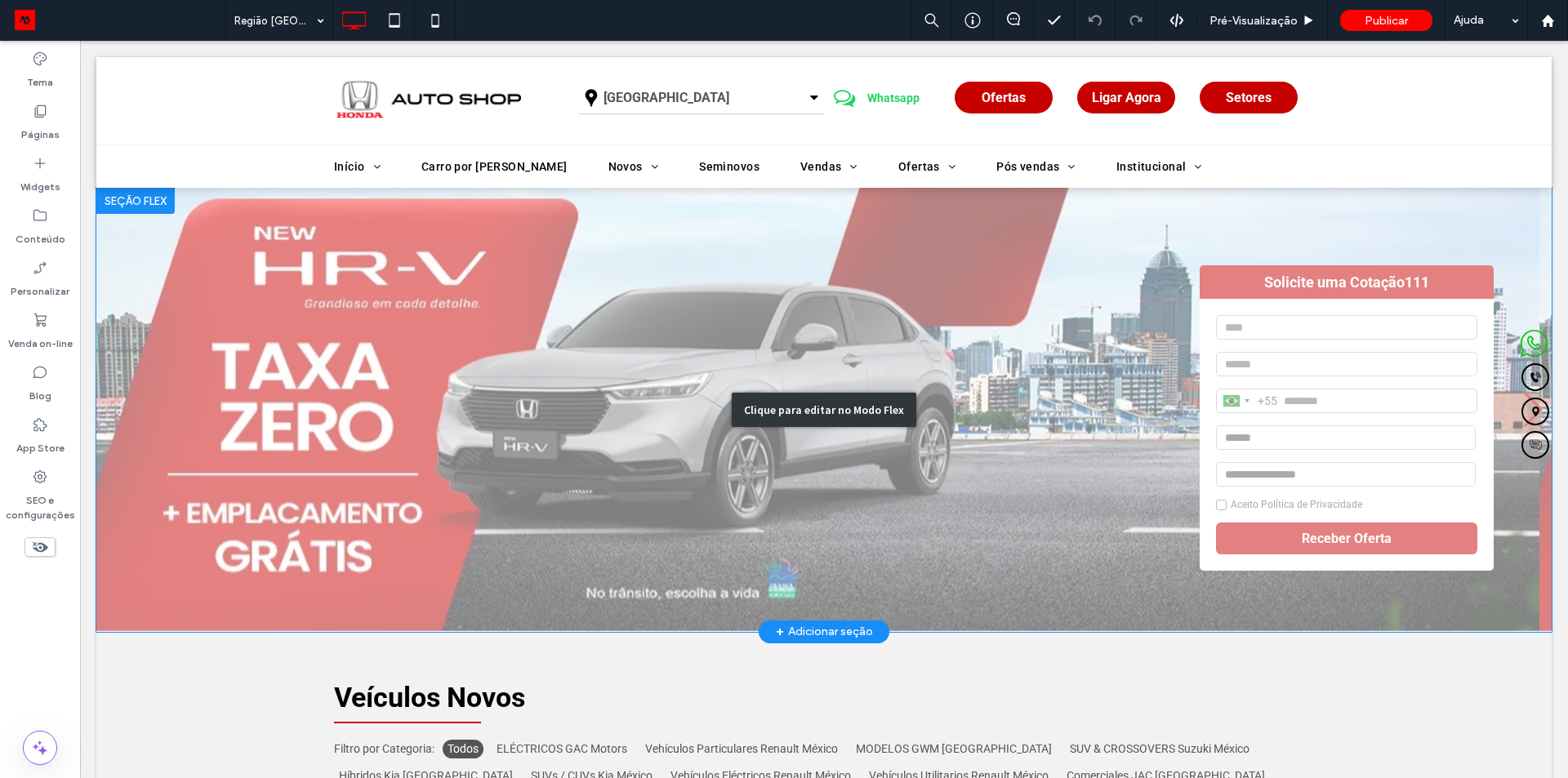
click at [562, 311] on div "Clique para editar no Modo Flex" at bounding box center [823, 410] width 1455 height 444
click at [562, 311] on img "1 / 3" at bounding box center [817, 409] width 1442 height 443
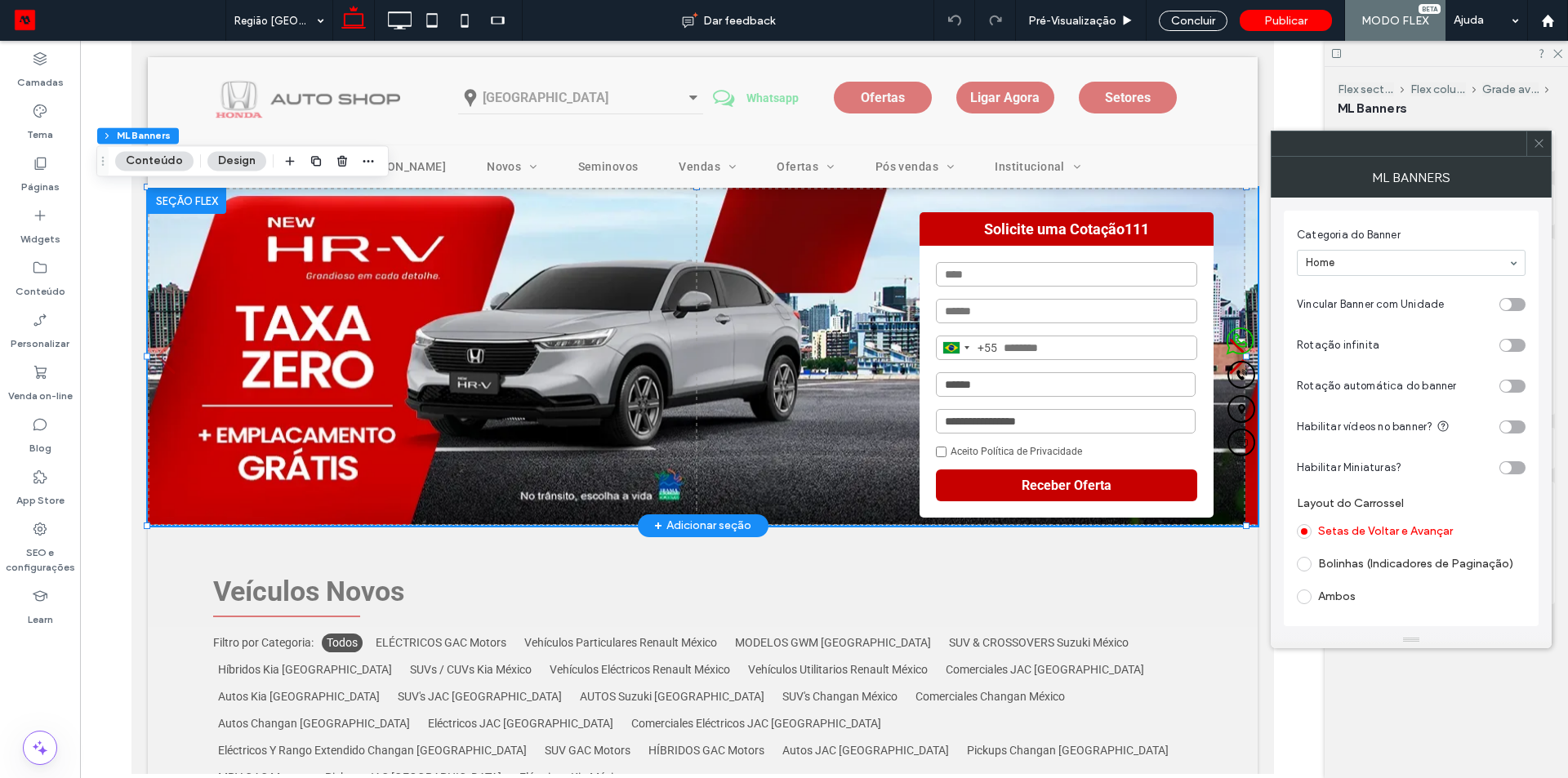
click at [171, 199] on div at bounding box center [186, 201] width 79 height 27
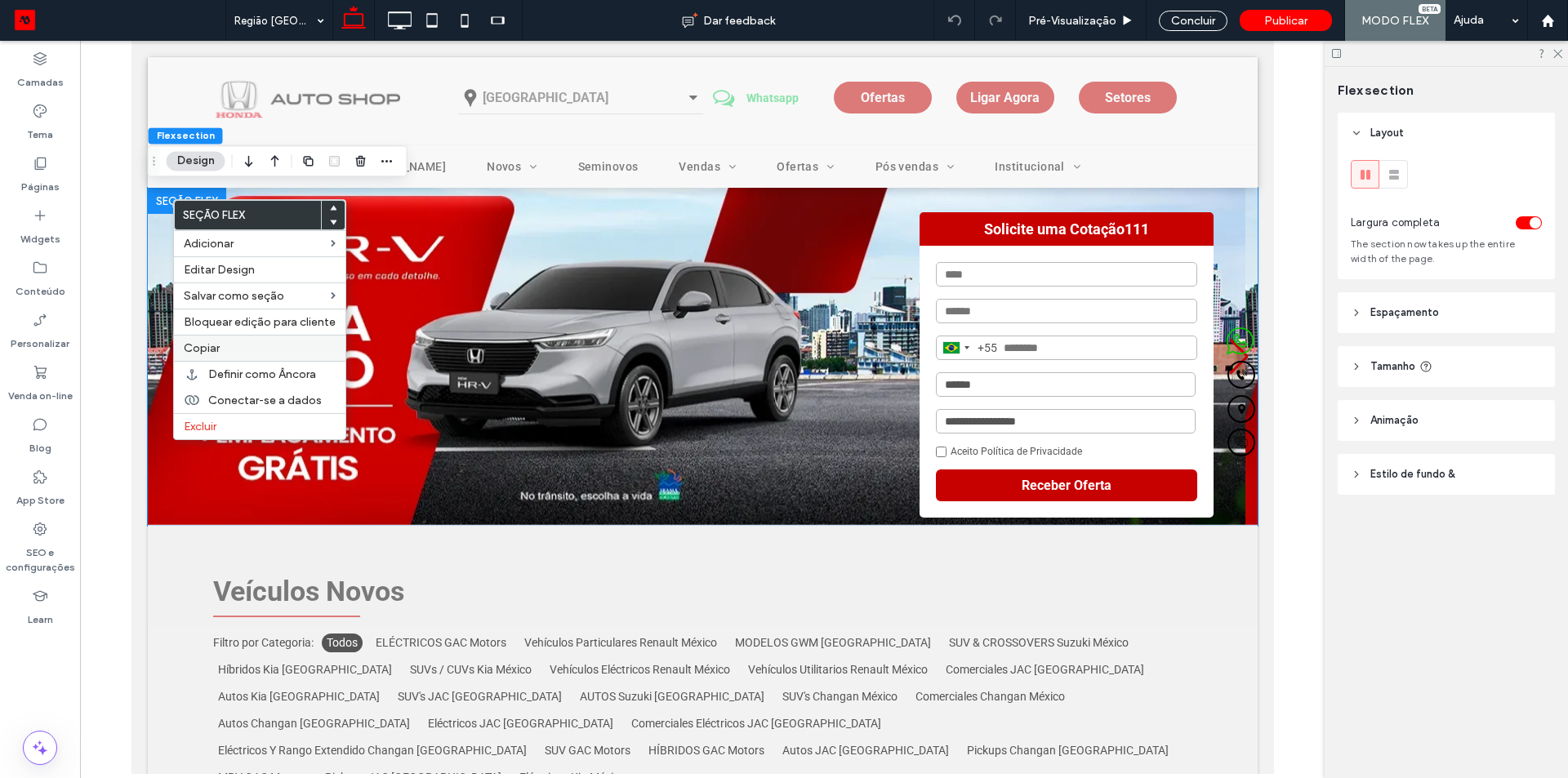
click at [239, 350] on label "Copiar" at bounding box center [259, 348] width 152 height 14
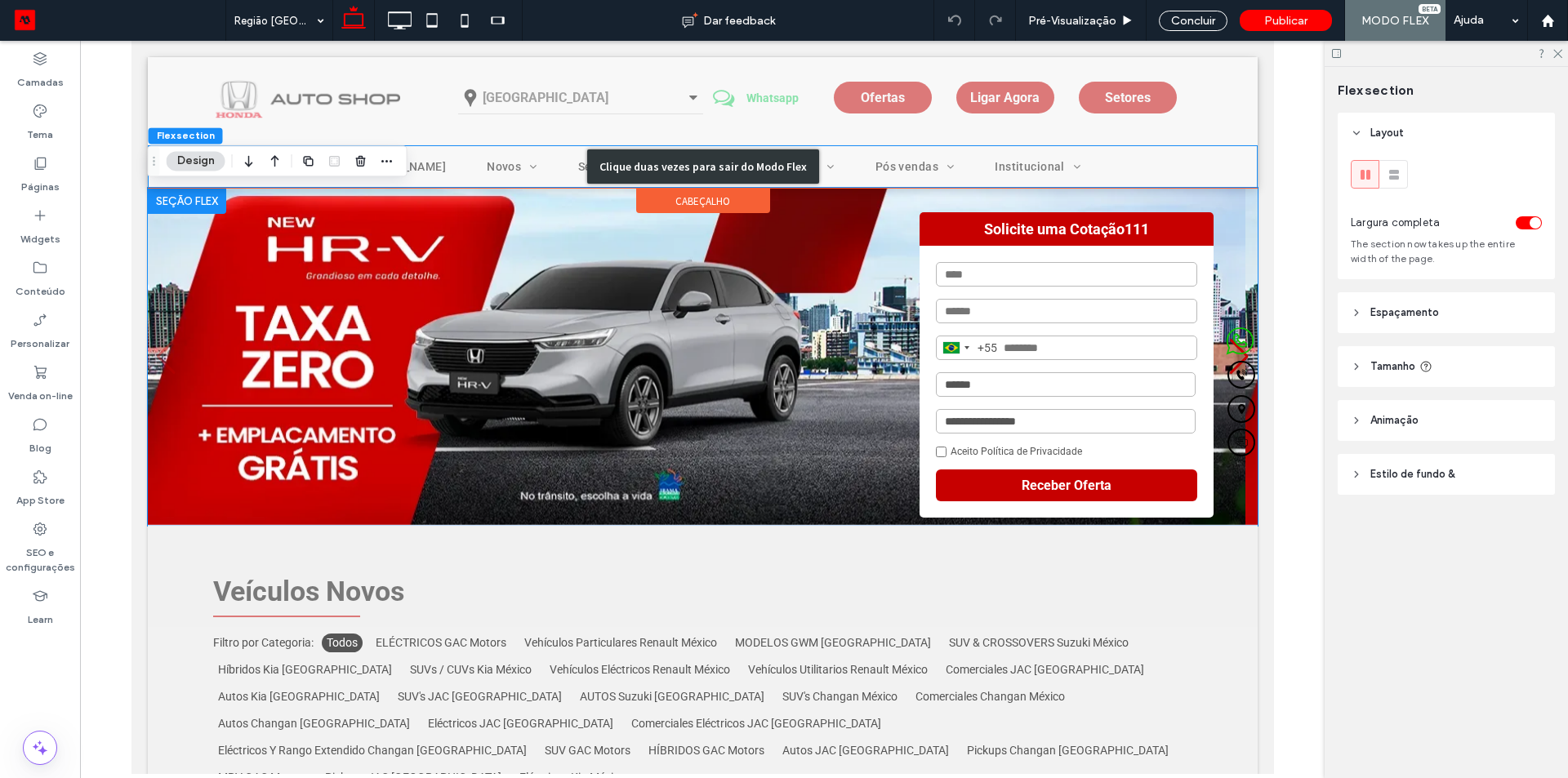
click at [194, 185] on div "Clique duas vezes para sair do Modo Flex" at bounding box center [701, 166] width 1109 height 42
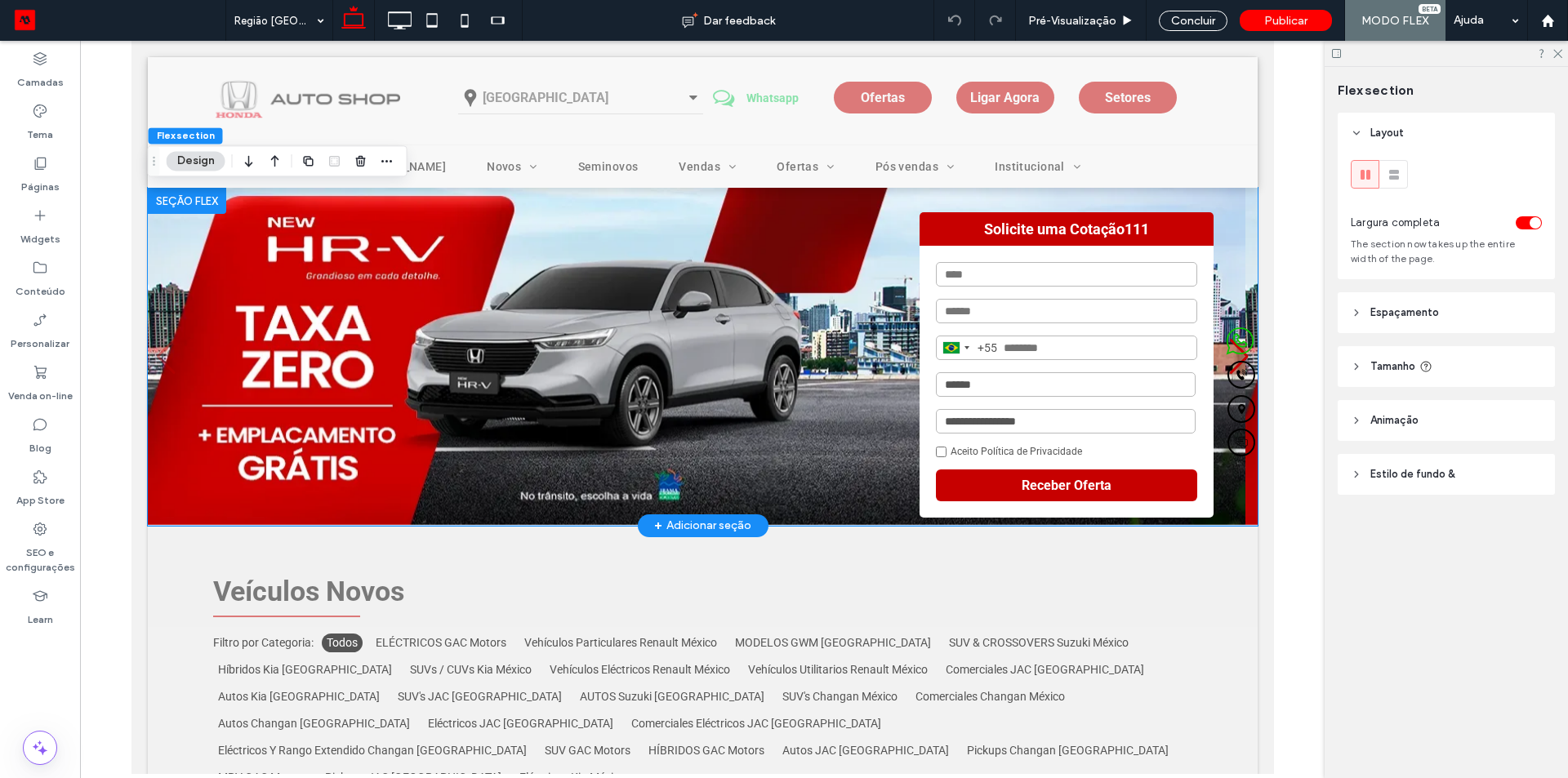
click at [177, 196] on div at bounding box center [186, 201] width 79 height 27
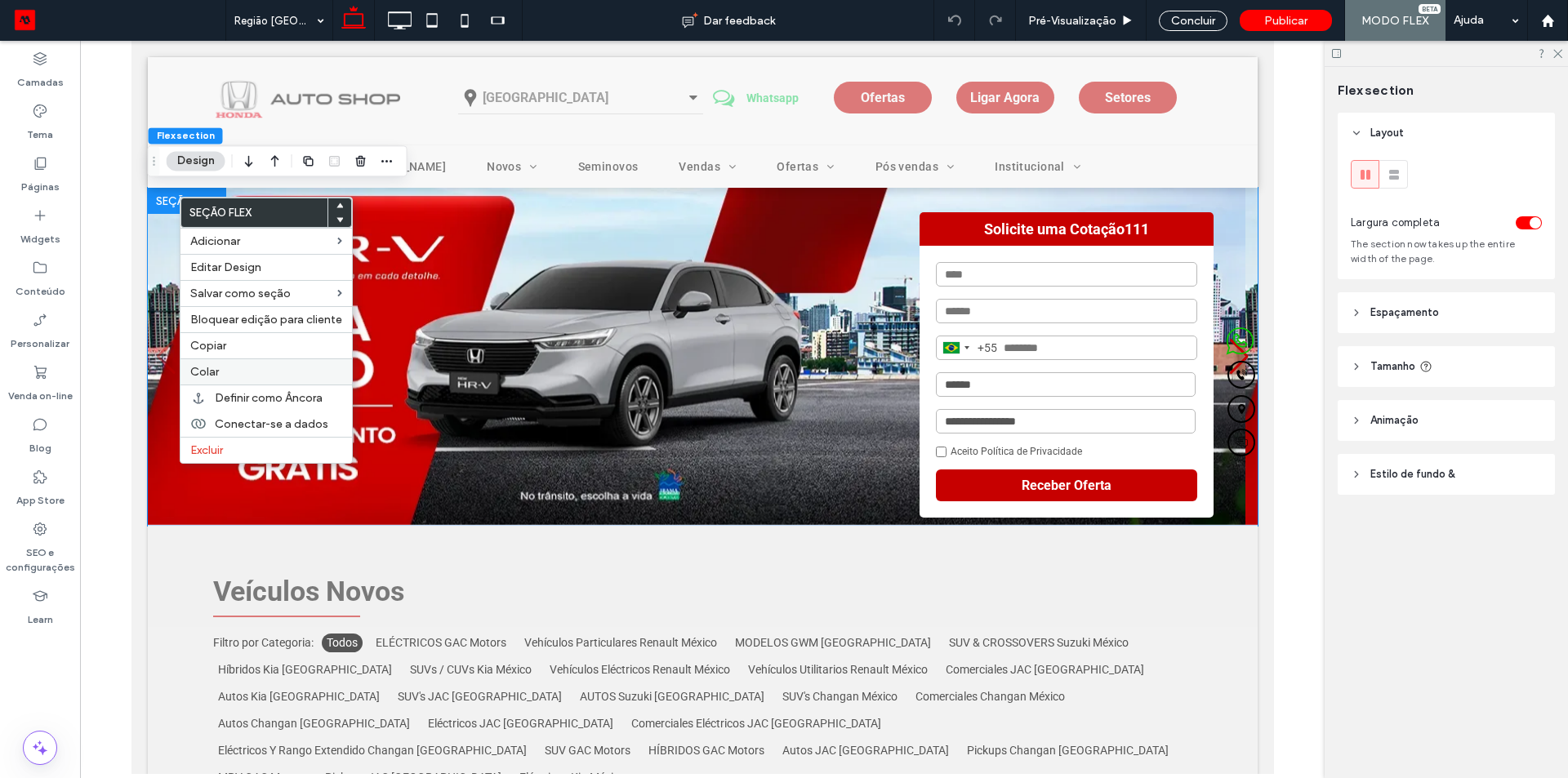
click at [232, 375] on label "Colar" at bounding box center [266, 372] width 152 height 14
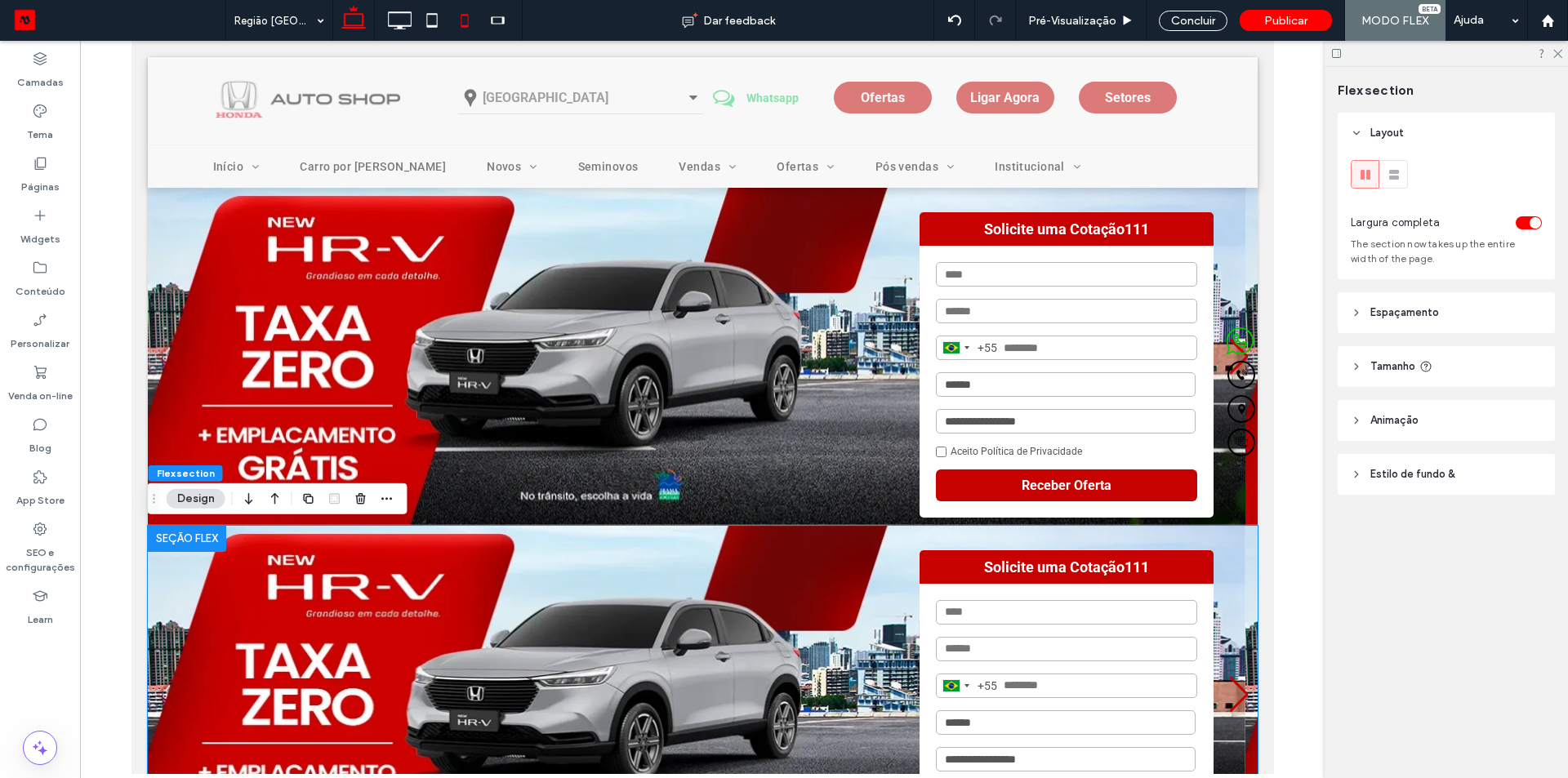
click at [457, 18] on icon at bounding box center [464, 20] width 33 height 33
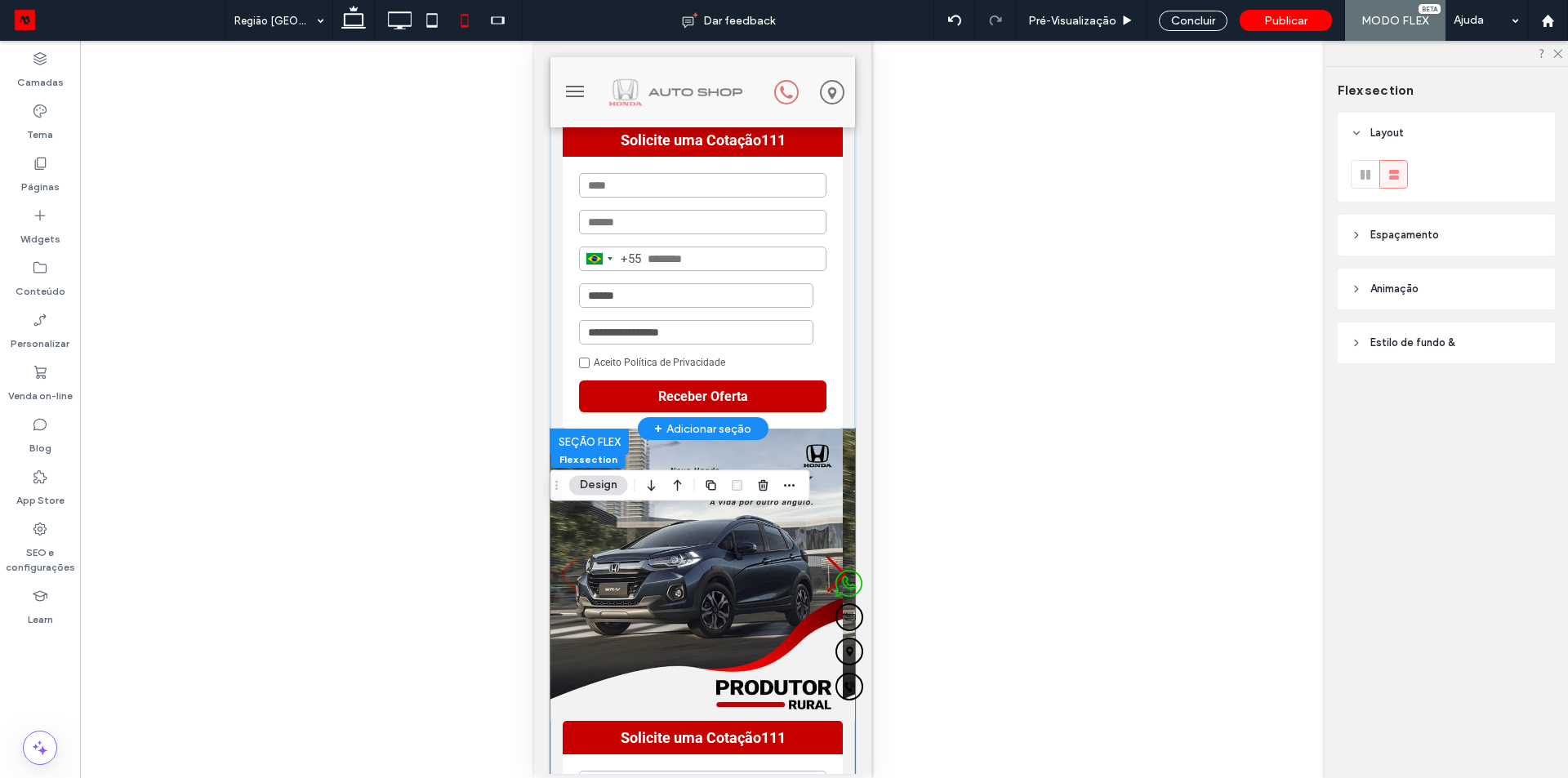
scroll to position [245, 0]
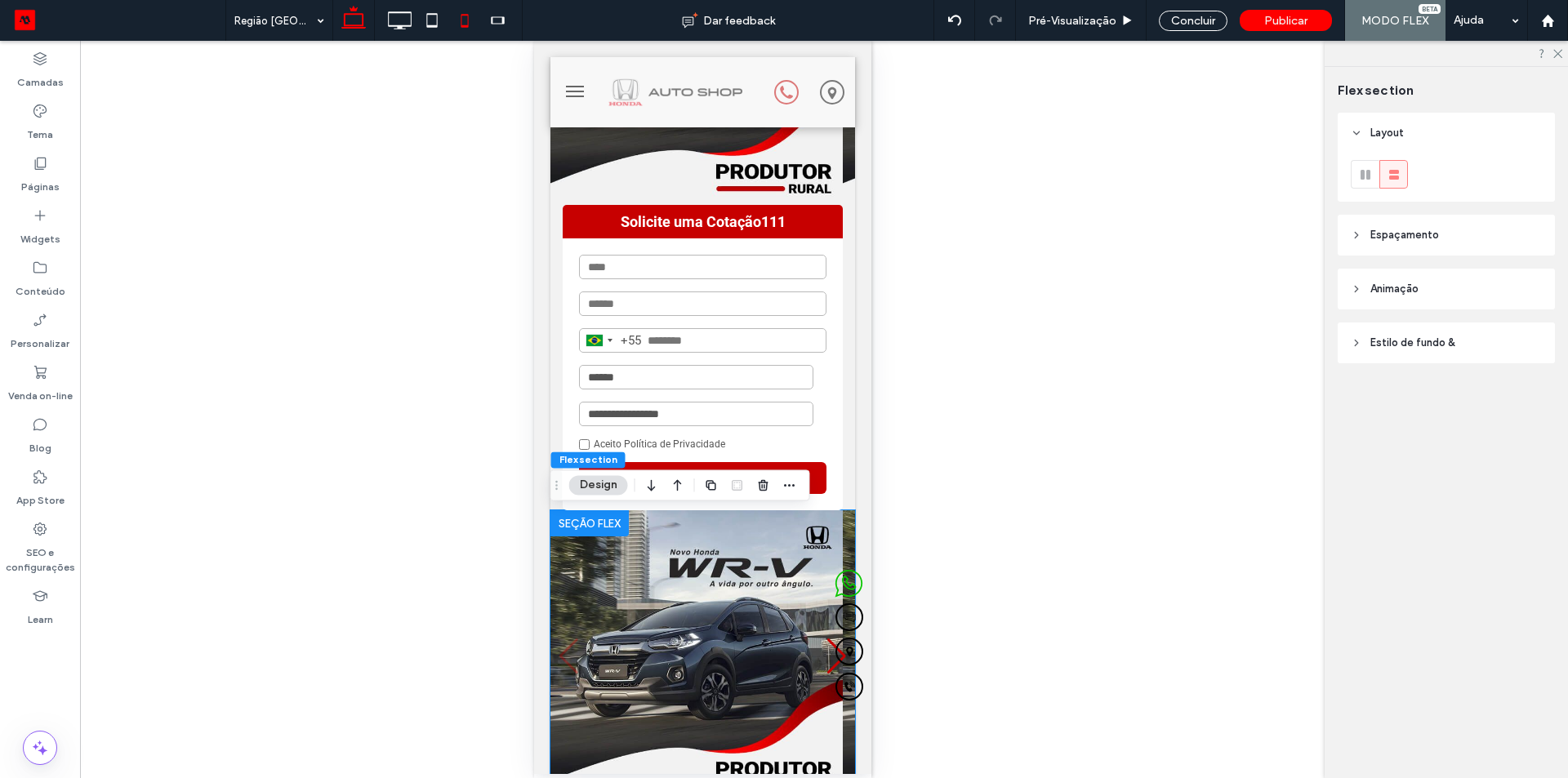
click at [351, 25] on icon at bounding box center [353, 20] width 33 height 33
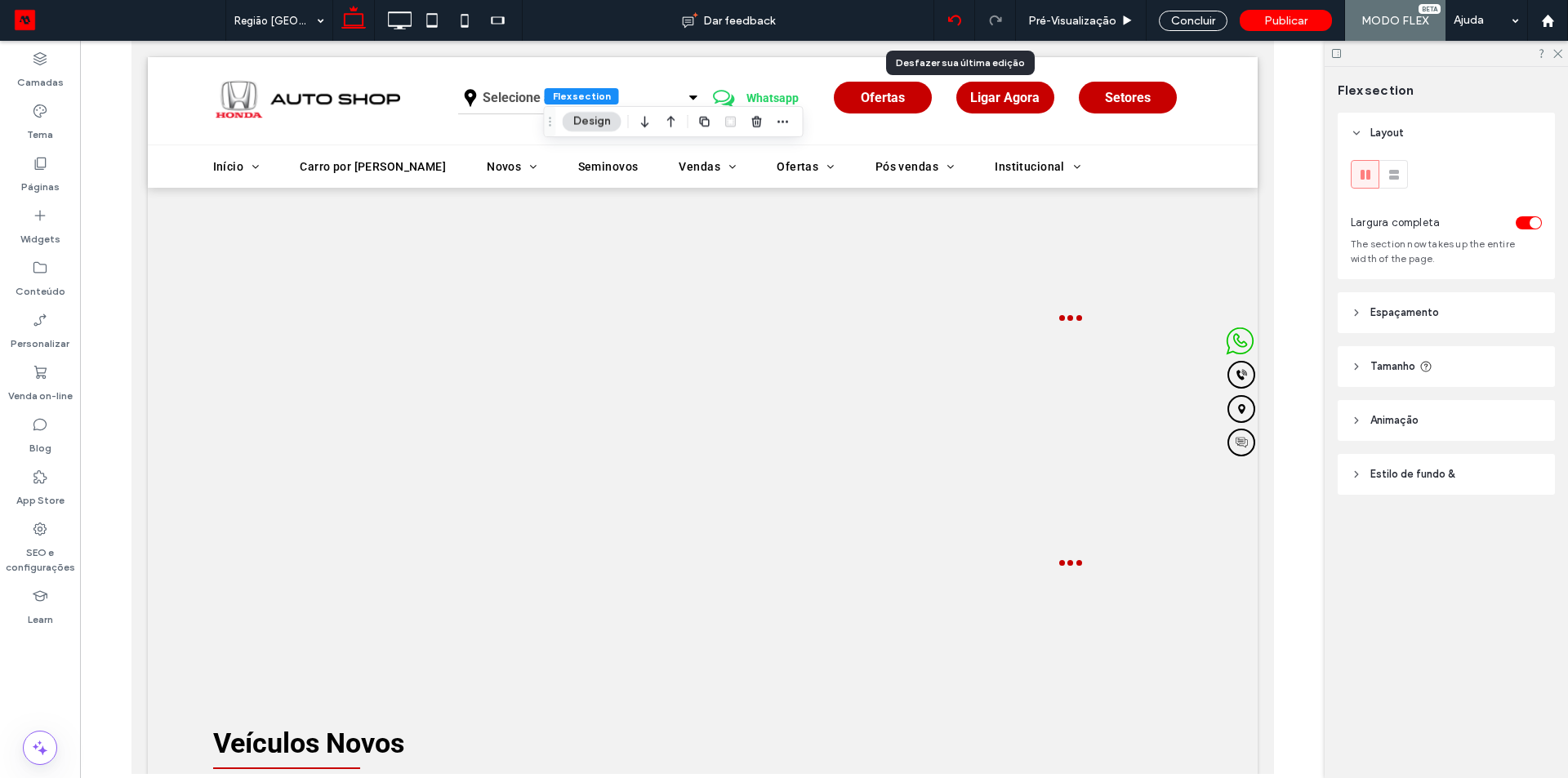
scroll to position [0, 0]
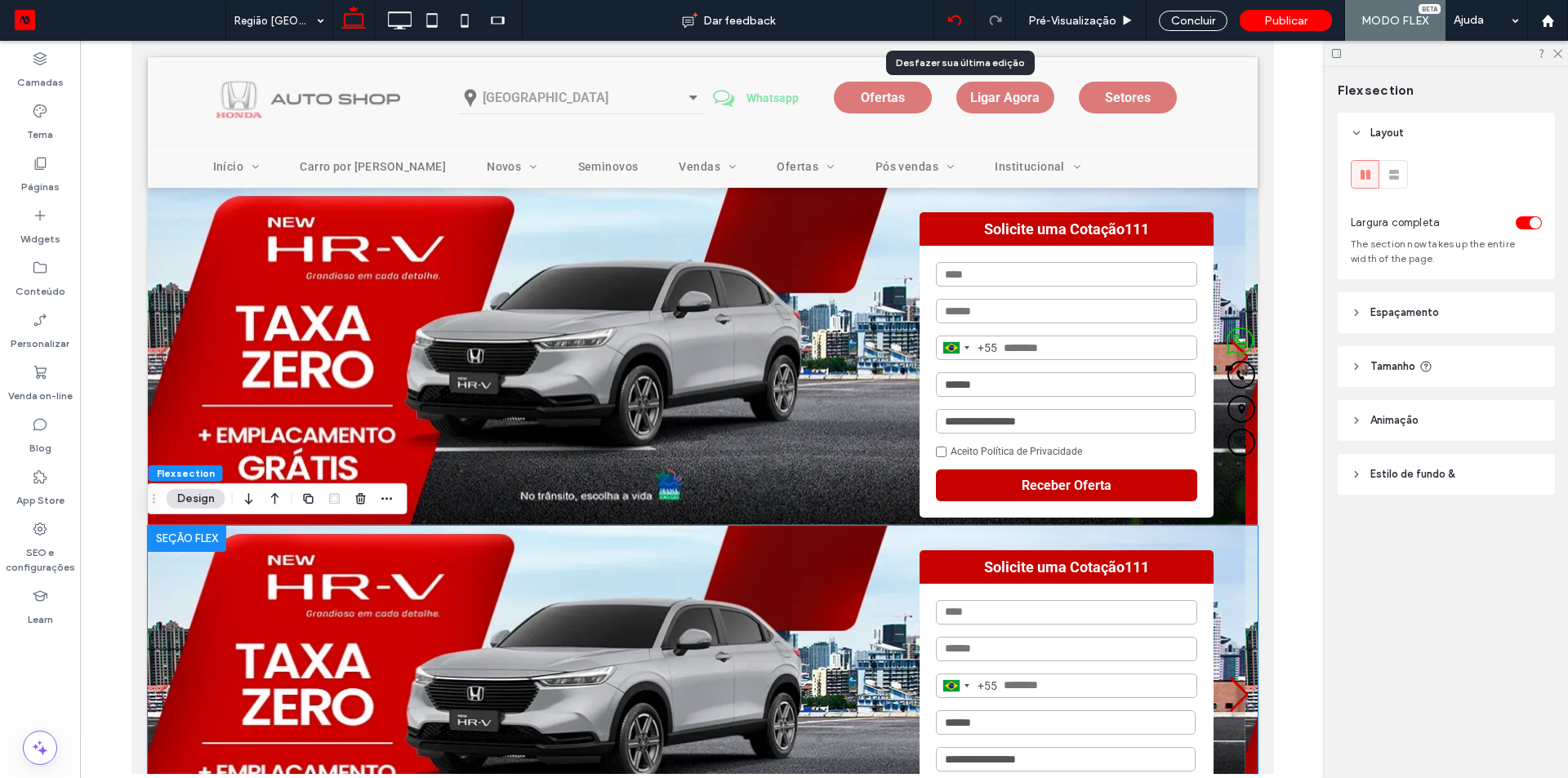
click at [955, 19] on icon at bounding box center [954, 20] width 13 height 13
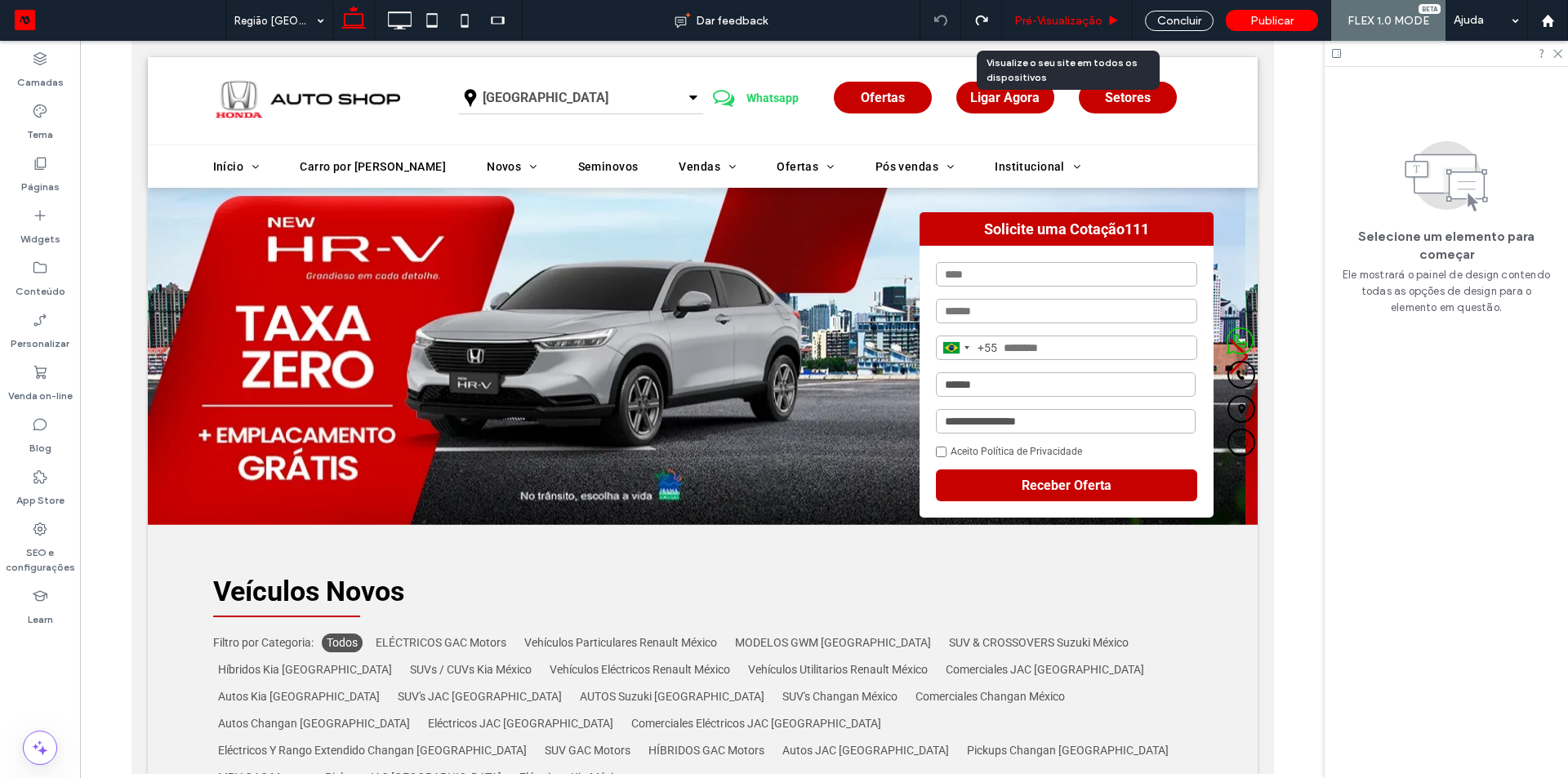
click at [1066, 14] on span "Pré-Visualizaçāo" at bounding box center [1058, 21] width 89 height 14
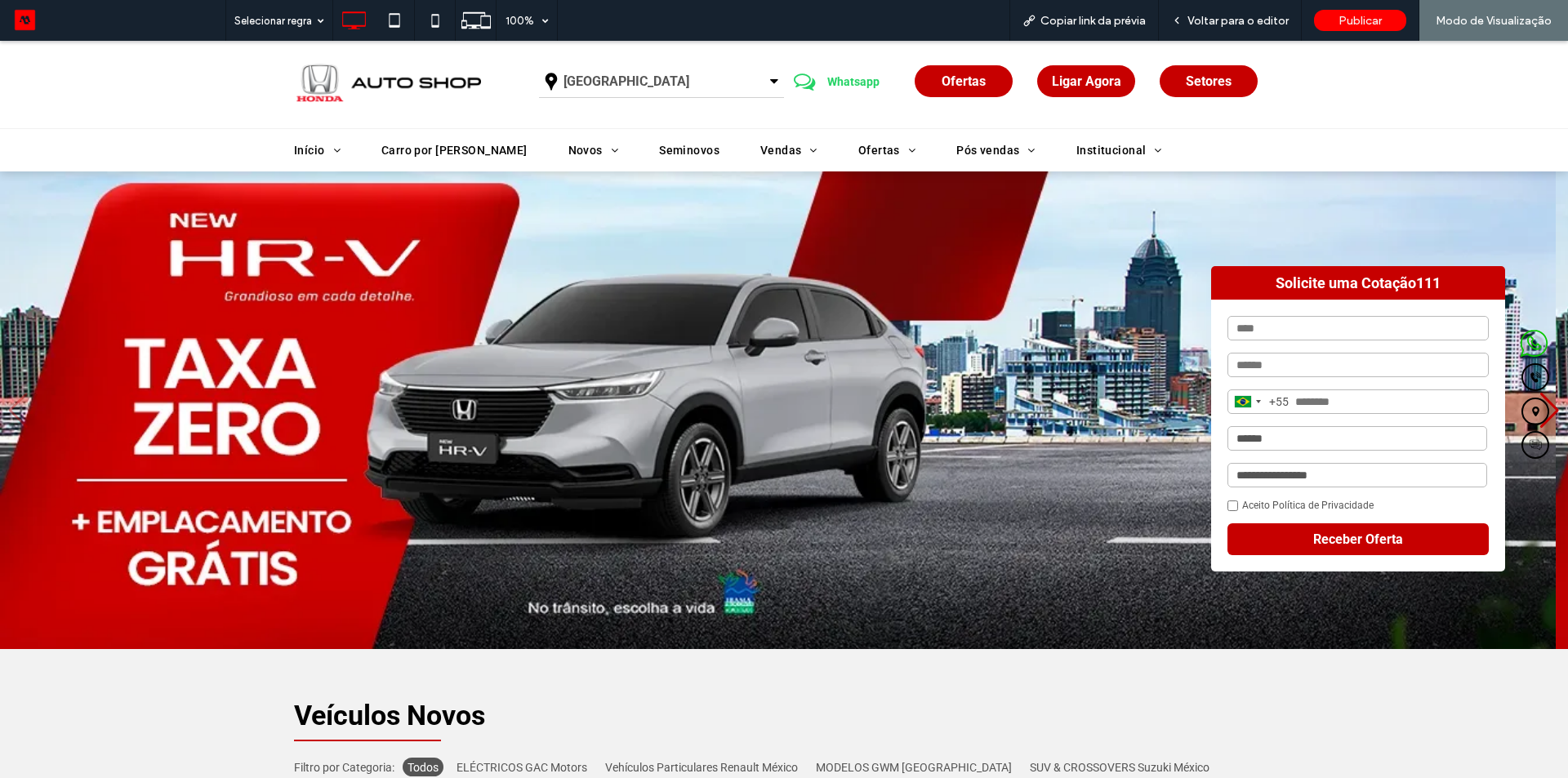
click at [613, 78] on span "Rio de Janeiro" at bounding box center [626, 81] width 126 height 27
click at [594, 120] on link "Minas Gerais" at bounding box center [661, 118] width 243 height 39
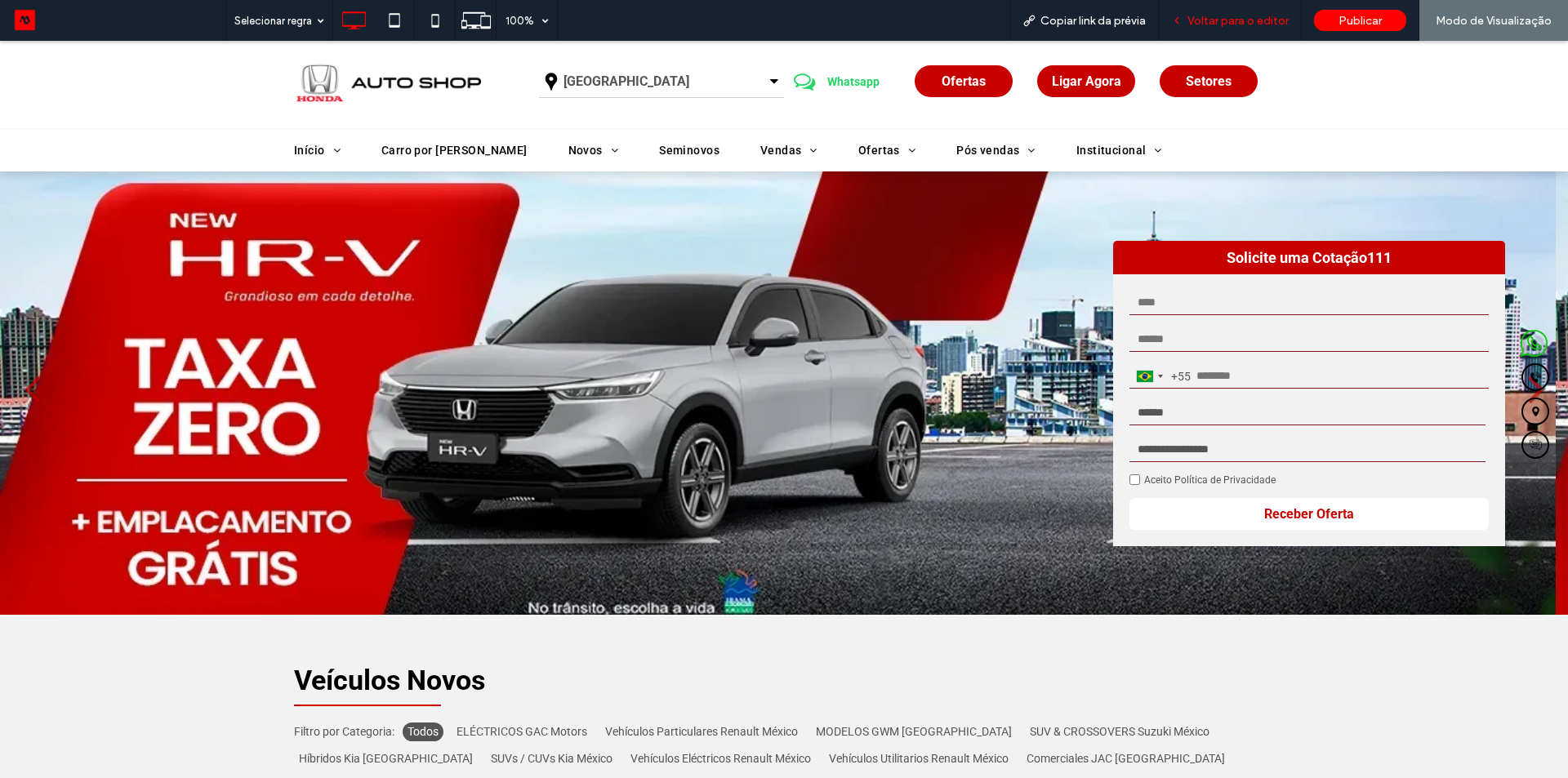
click at [1222, 17] on span "Voltar para o editor" at bounding box center [1238, 21] width 101 height 14
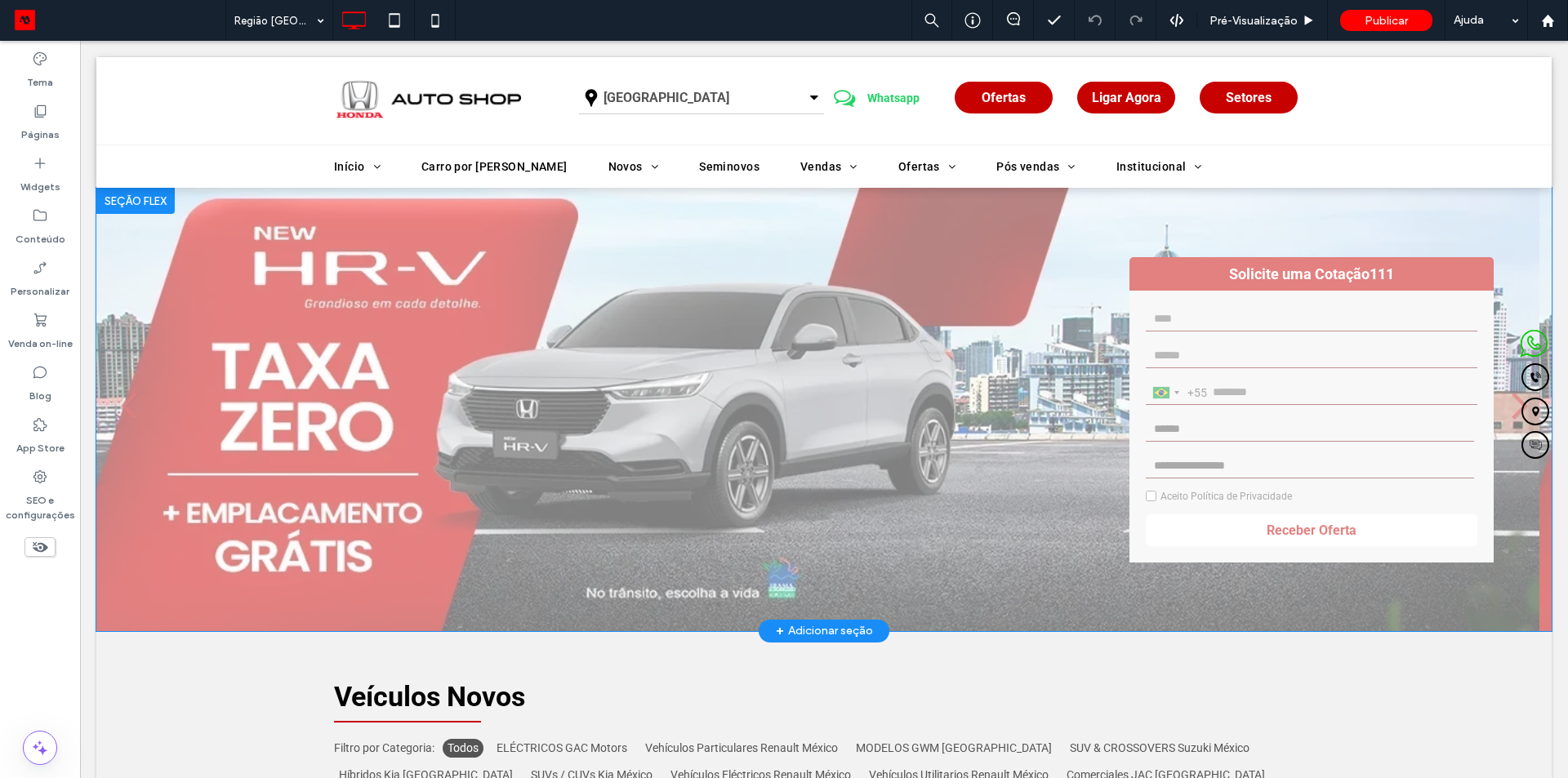
click at [149, 212] on div at bounding box center [135, 201] width 79 height 27
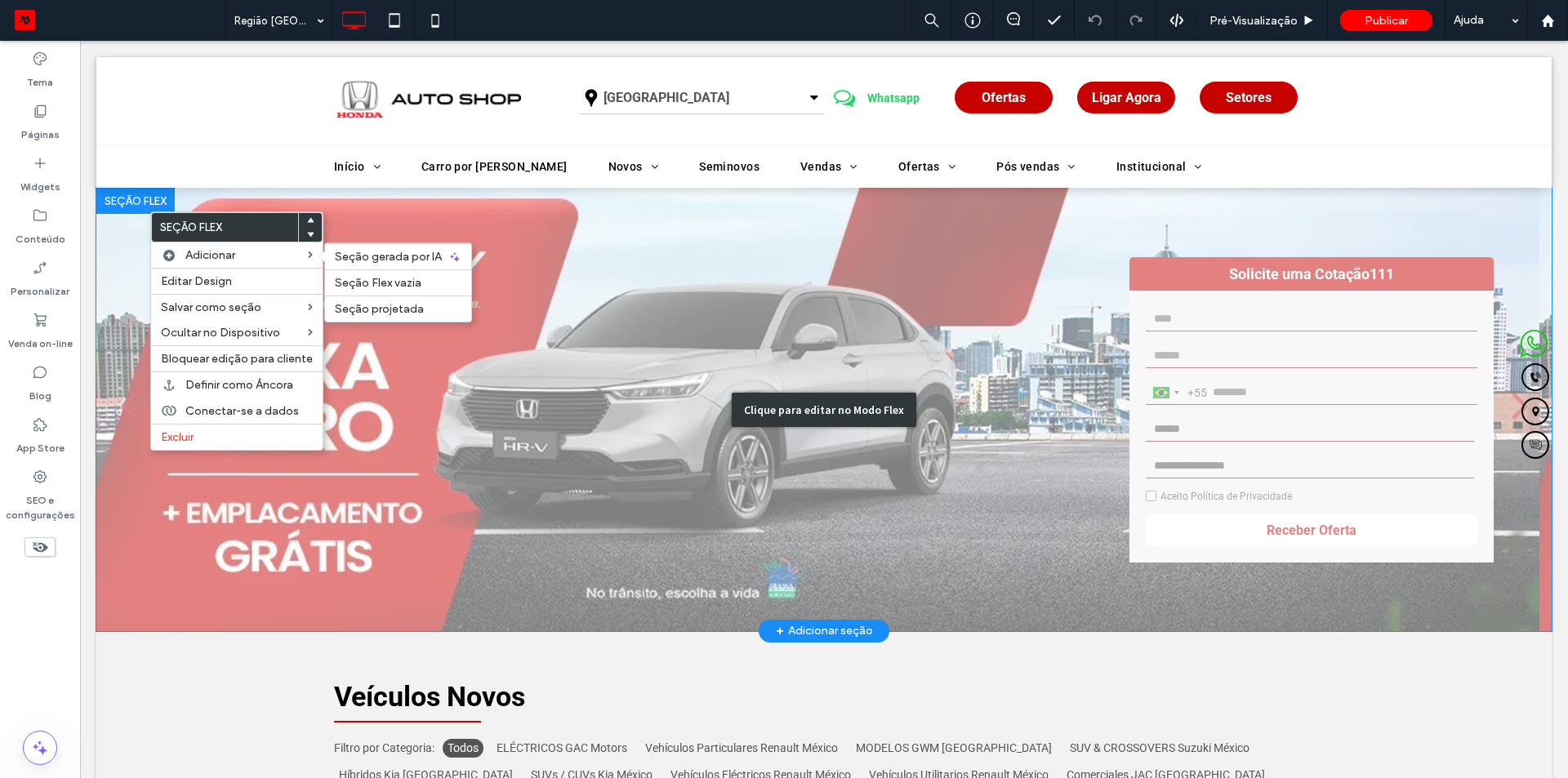
click at [683, 343] on div "Clique para editar no Modo Flex" at bounding box center [823, 409] width 1455 height 443
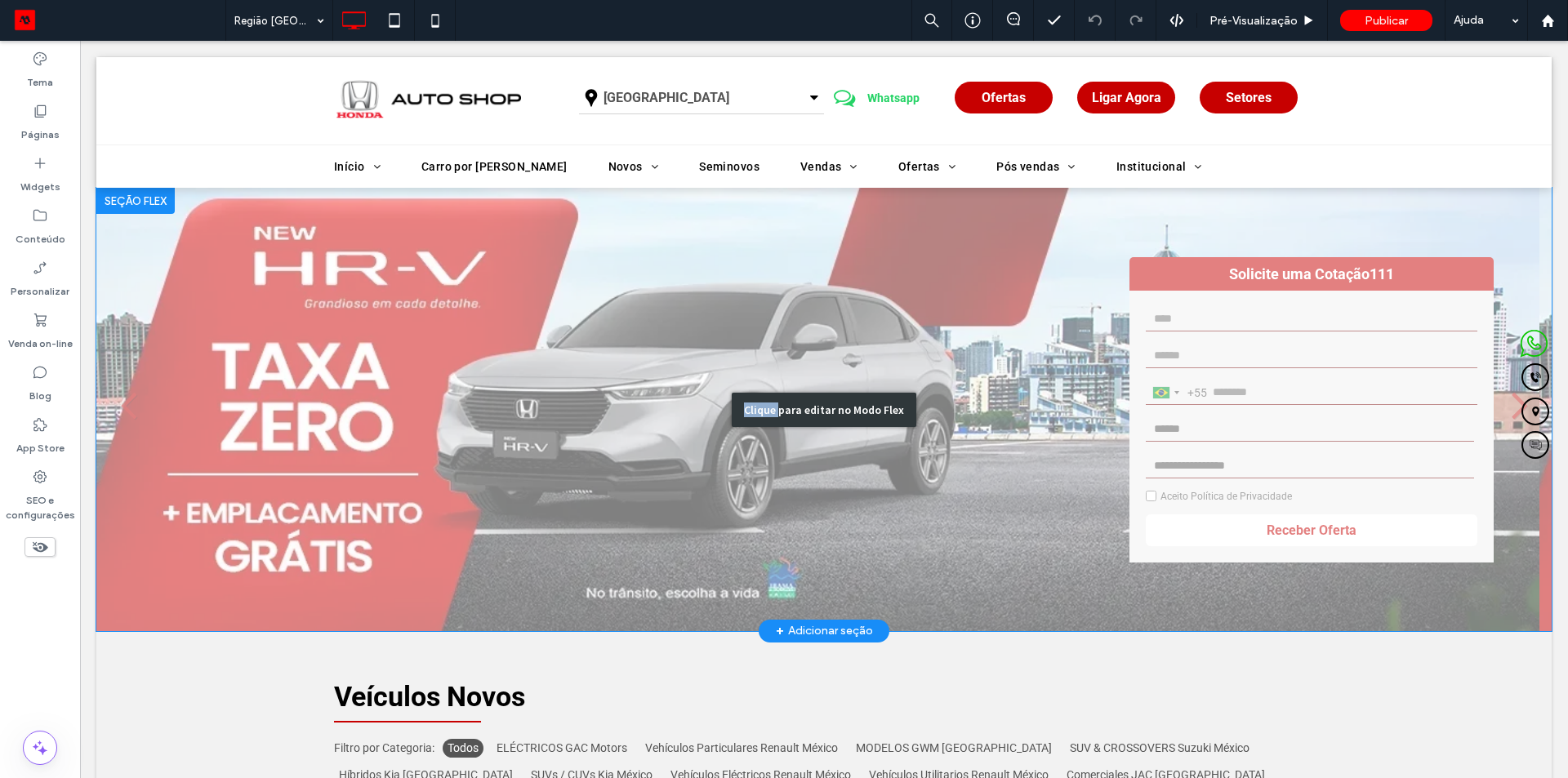
click at [683, 343] on div "Clique para editar no Modo Flex" at bounding box center [823, 409] width 1455 height 443
click at [683, 343] on img at bounding box center [817, 409] width 1442 height 443
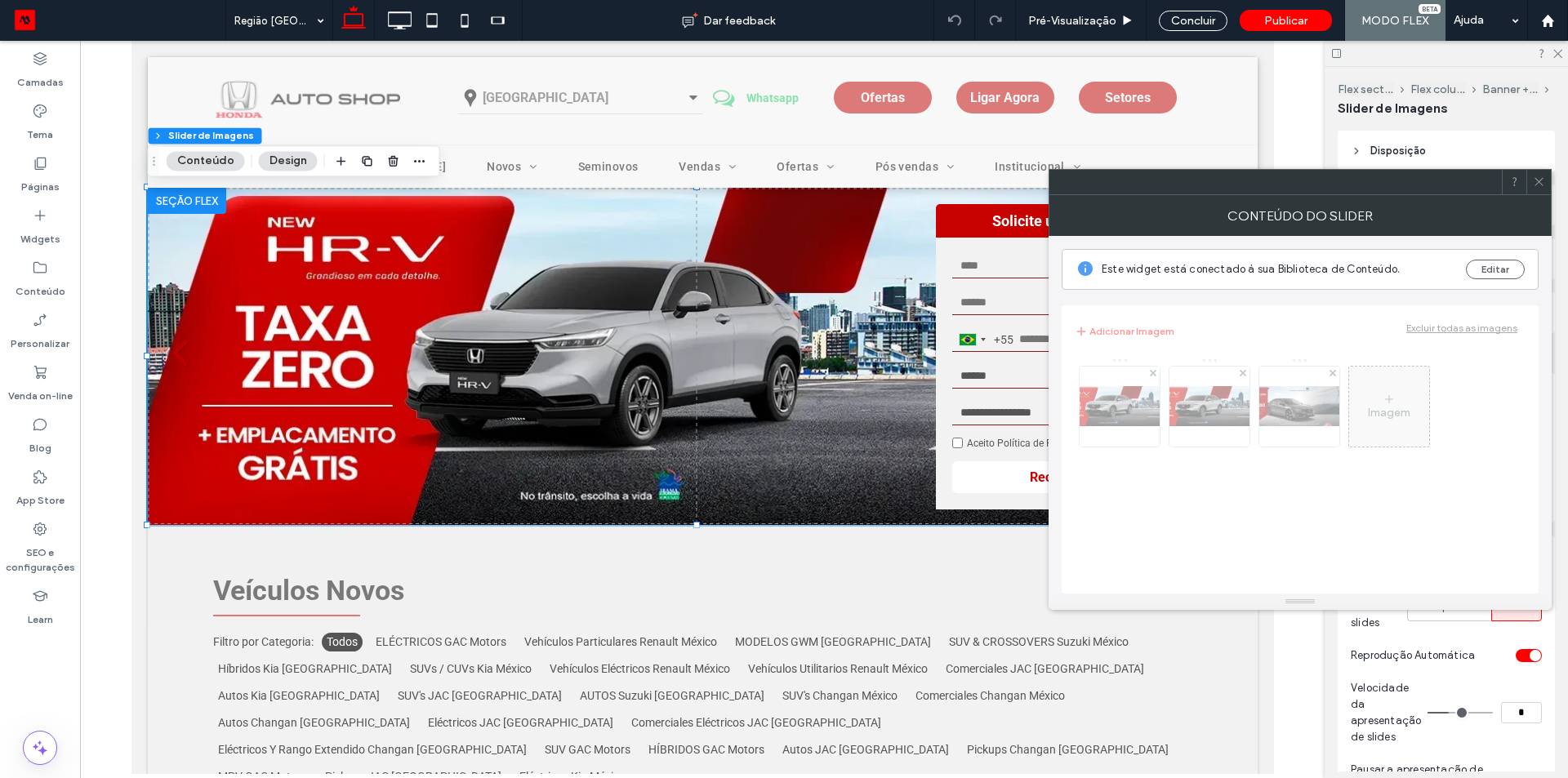
click at [1542, 182] on icon at bounding box center [1539, 181] width 12 height 12
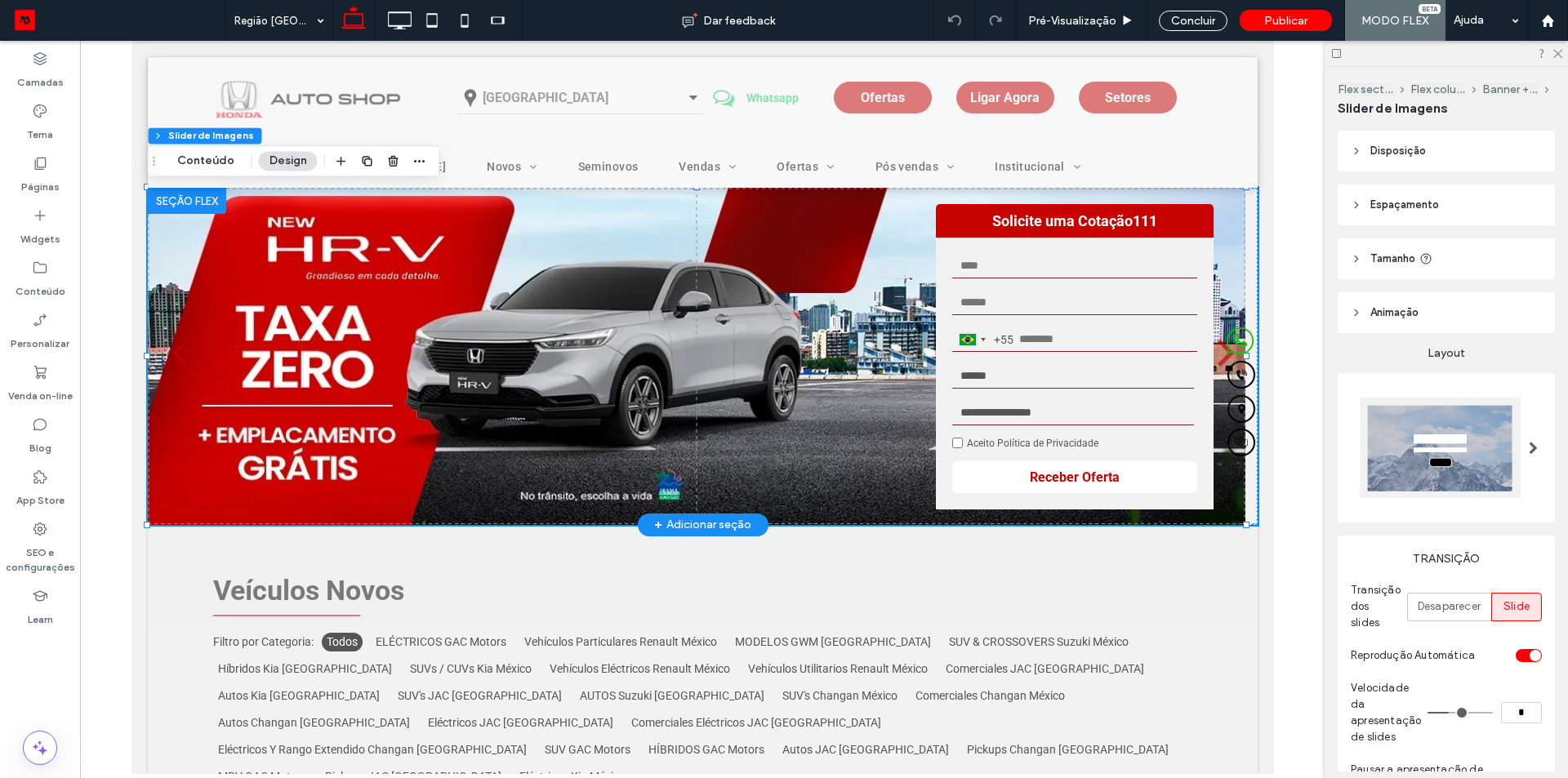
click at [168, 212] on div at bounding box center [186, 201] width 79 height 27
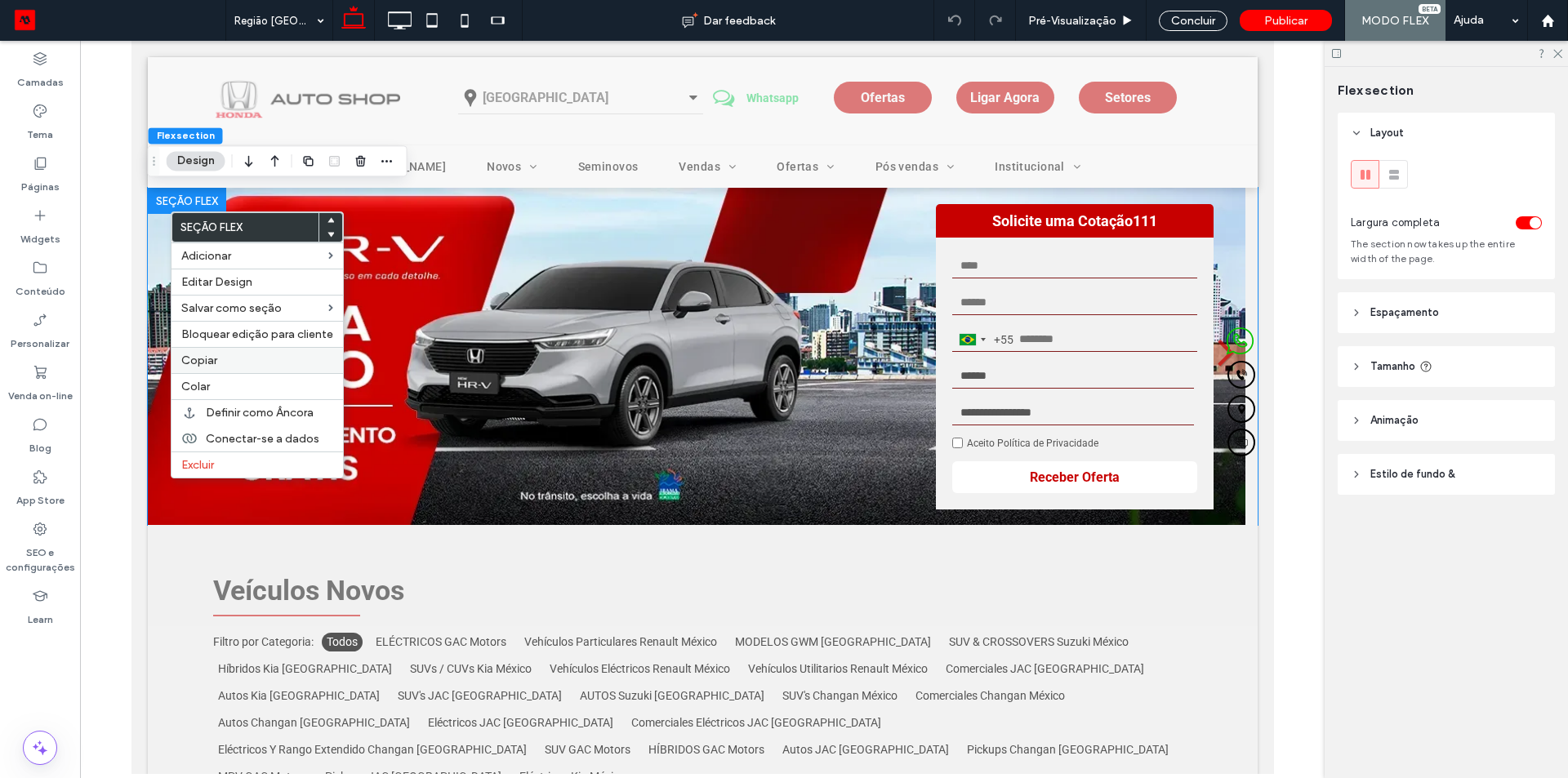
click at [251, 361] on label "Copiar" at bounding box center [258, 360] width 152 height 14
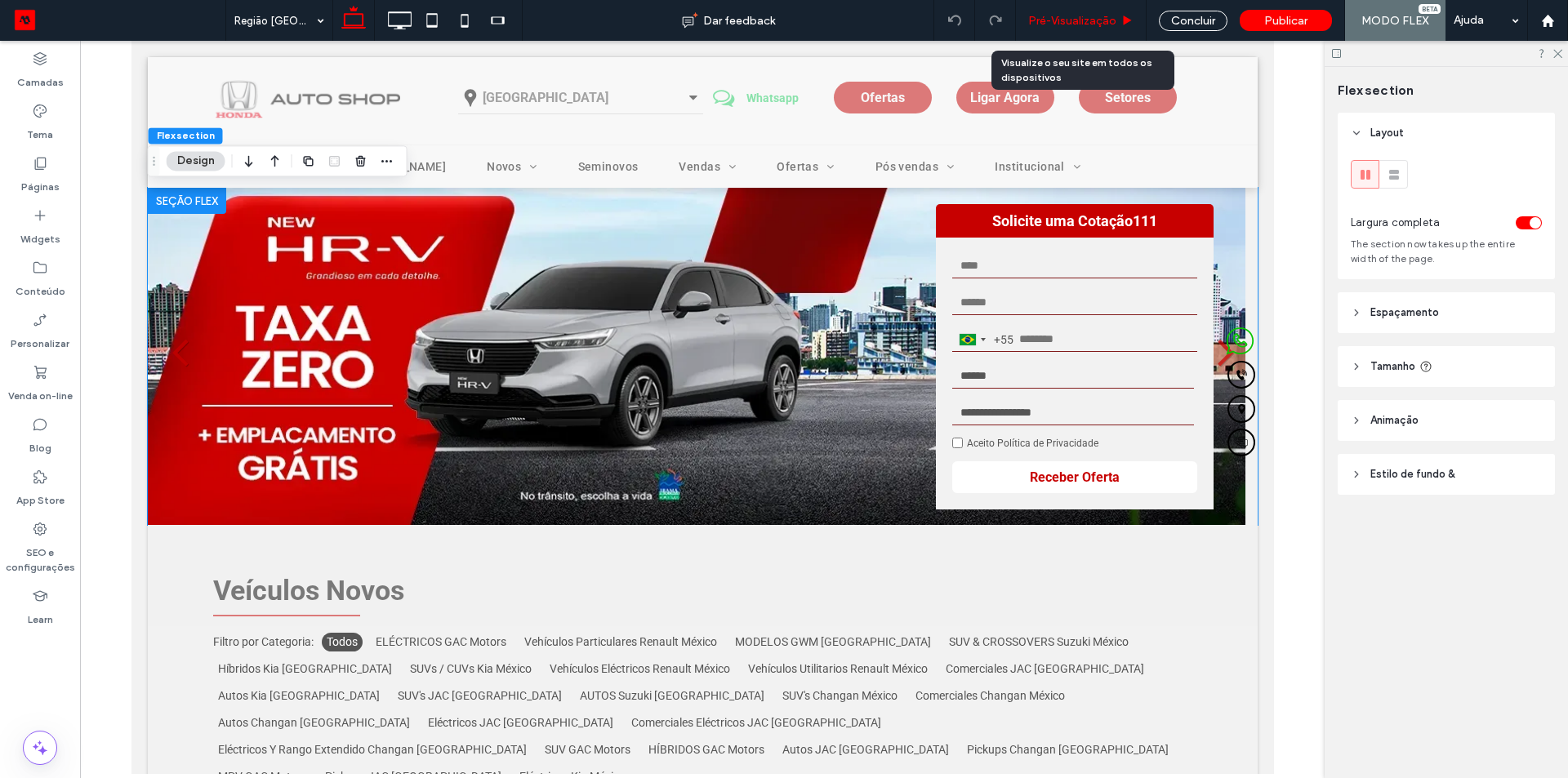
click at [1088, 19] on span "Pré-Visualizaçāo" at bounding box center [1072, 21] width 89 height 14
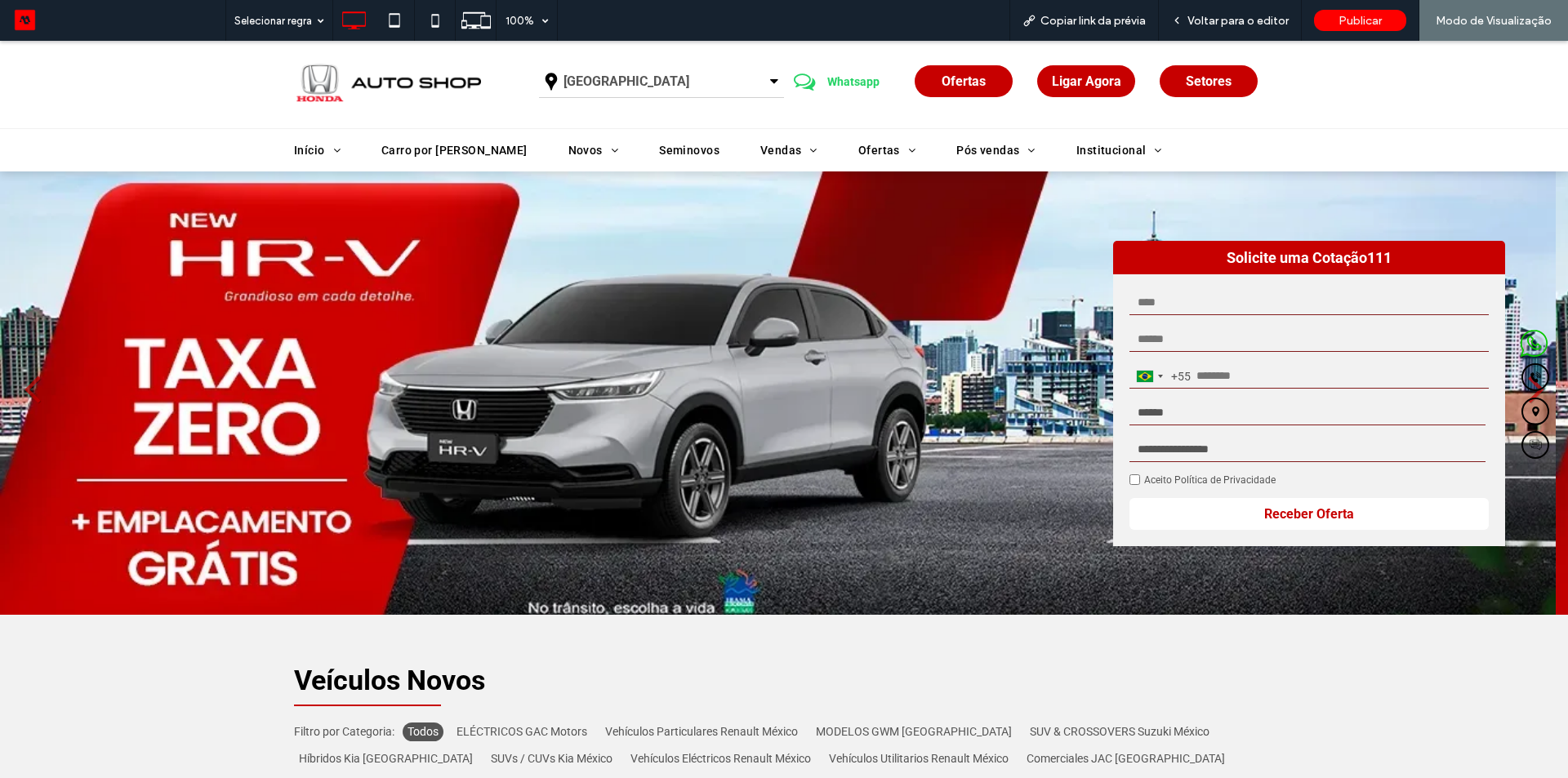
click at [595, 91] on span "[GEOGRAPHIC_DATA]" at bounding box center [626, 81] width 126 height 27
click at [609, 159] on link "[GEOGRAPHIC_DATA]" at bounding box center [661, 157] width 243 height 39
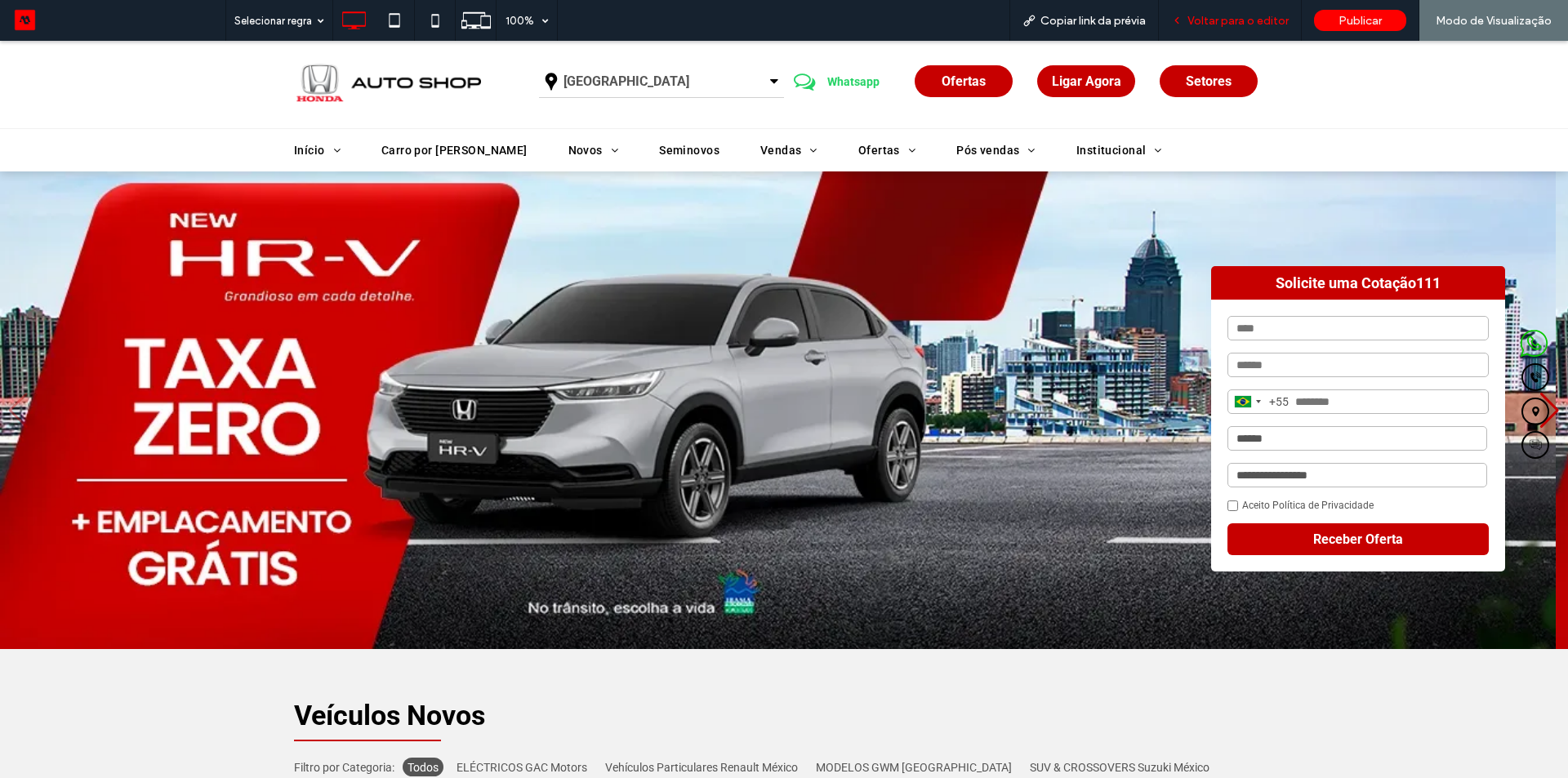
click at [1249, 28] on div "Voltar para o editor" at bounding box center [1230, 20] width 143 height 41
click at [1257, 27] on span "Voltar para o editor" at bounding box center [1238, 21] width 101 height 14
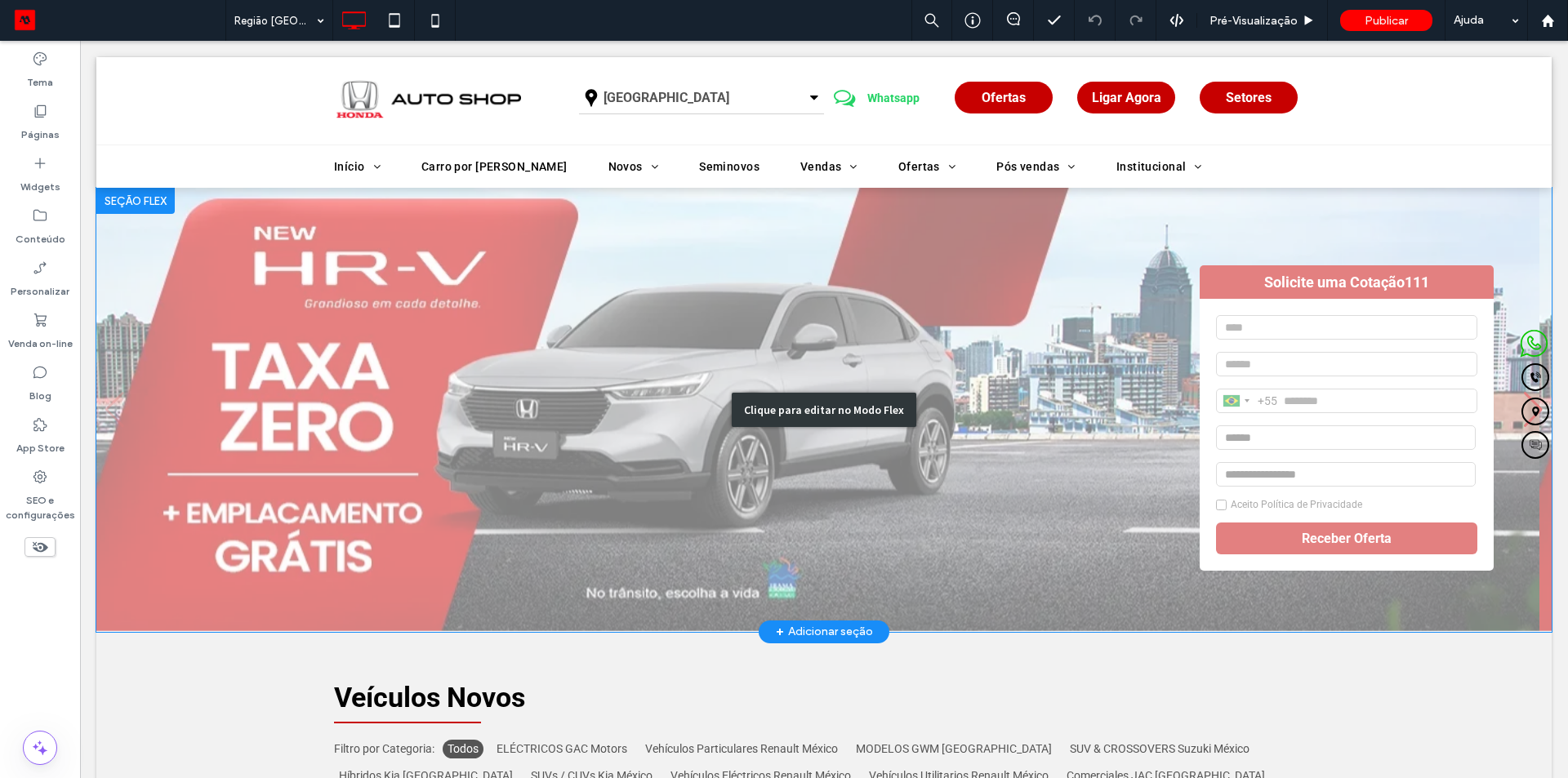
click at [401, 256] on div "Clique para editar no Modo Flex" at bounding box center [823, 410] width 1455 height 444
click at [401, 256] on img "1 / 3" at bounding box center [817, 409] width 1442 height 443
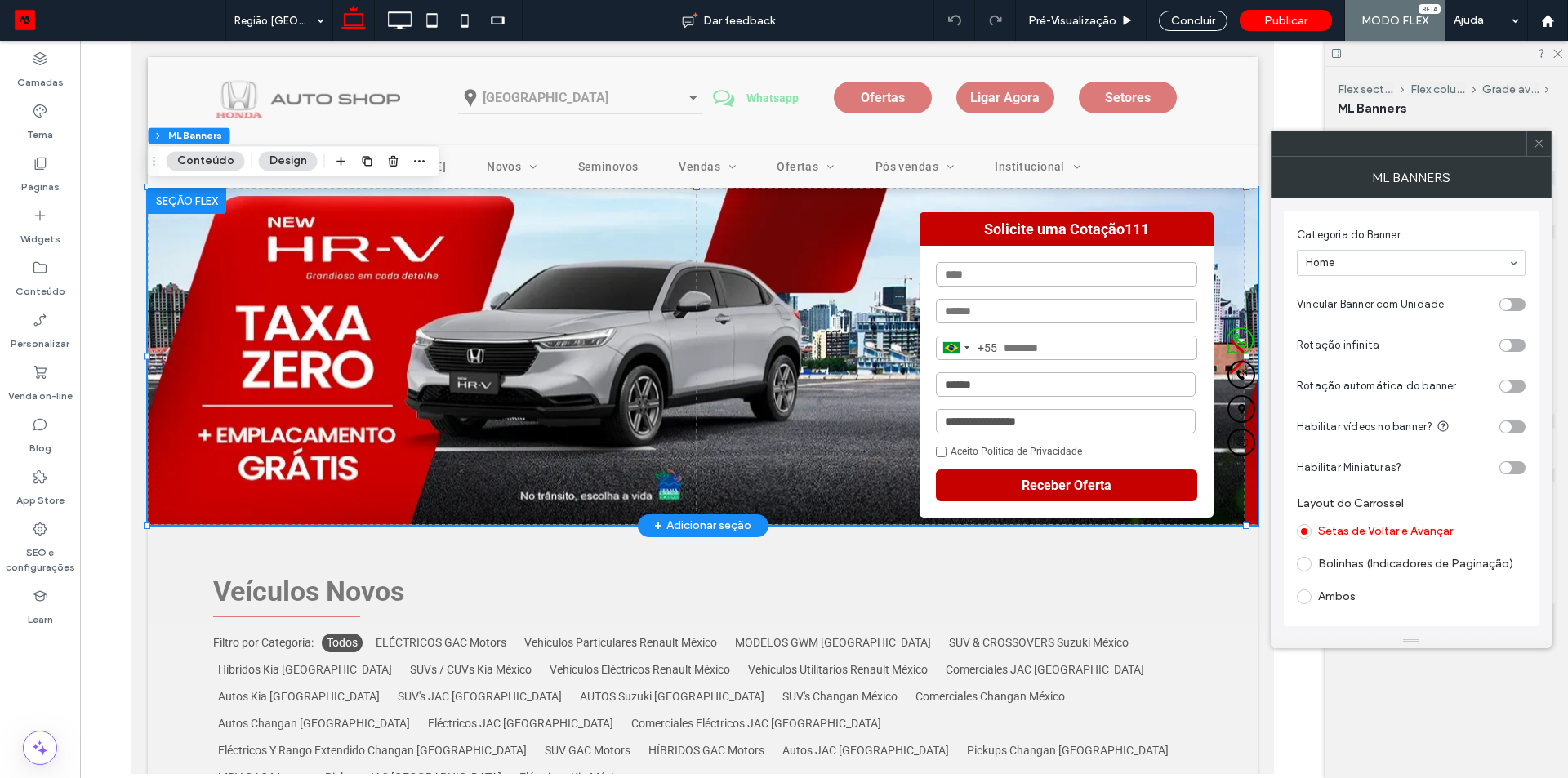
click at [184, 204] on div at bounding box center [186, 201] width 79 height 27
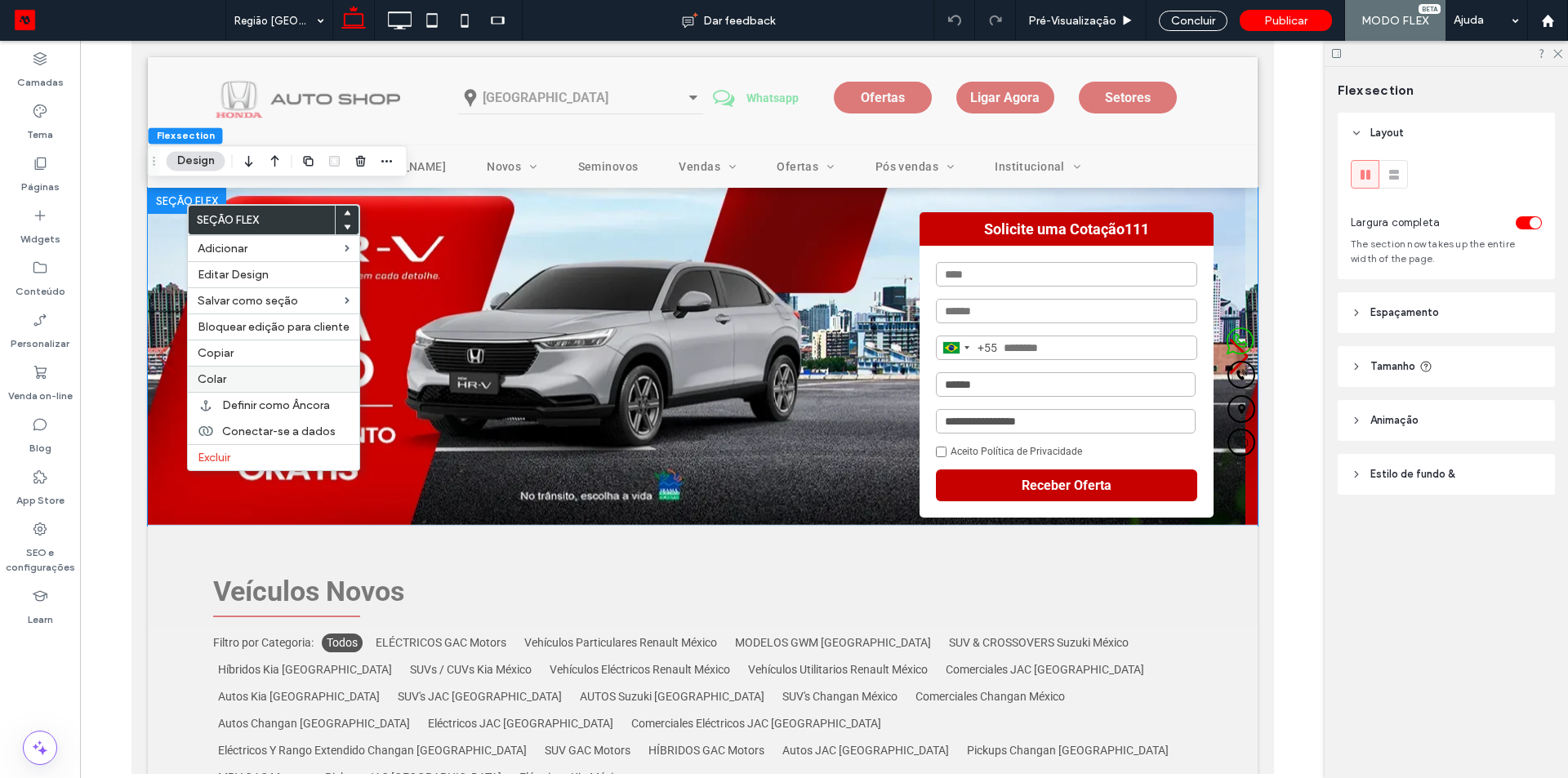
click at [221, 374] on span "Colar" at bounding box center [212, 380] width 28 height 14
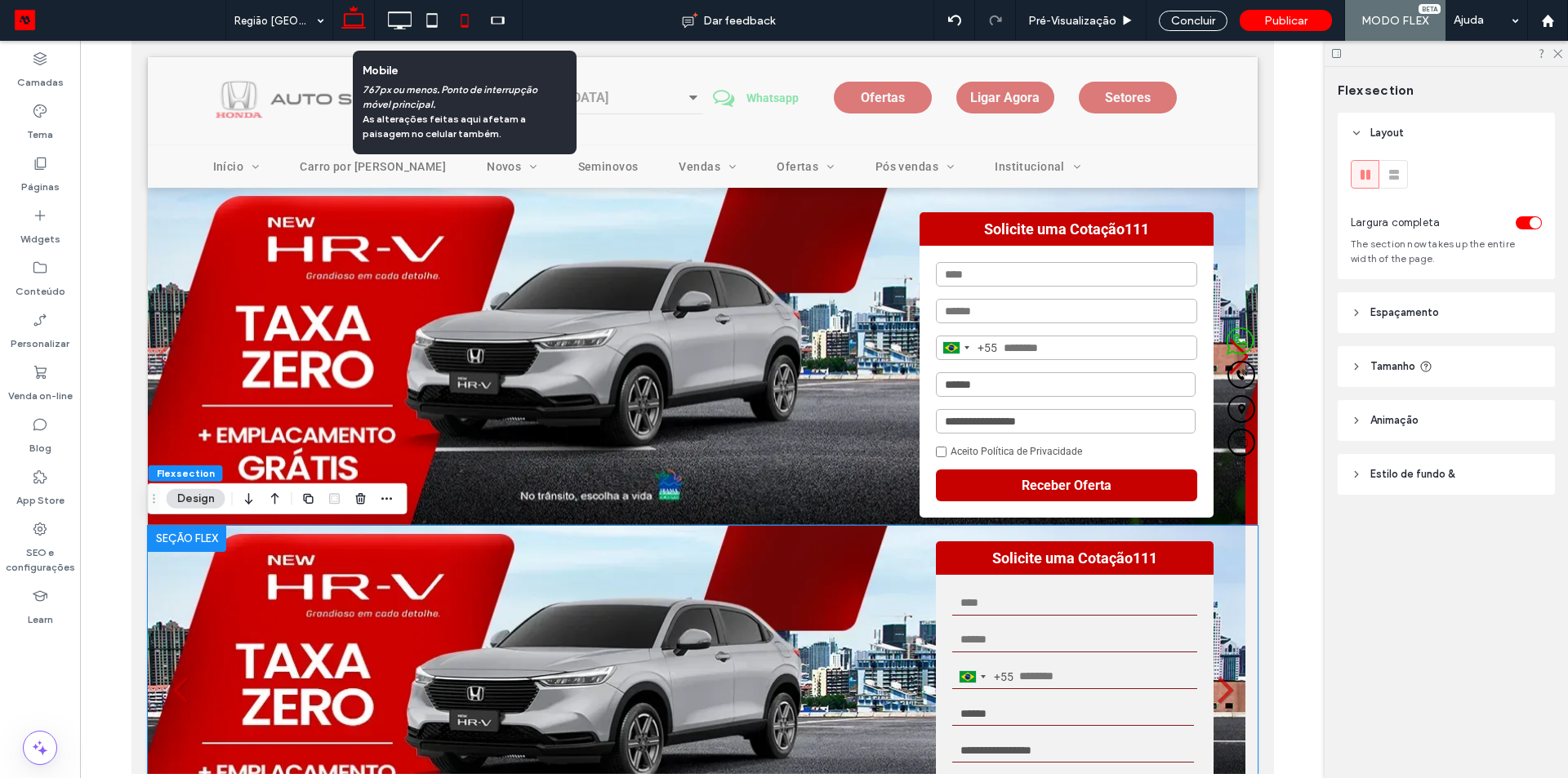
click at [460, 14] on icon at bounding box center [464, 20] width 33 height 33
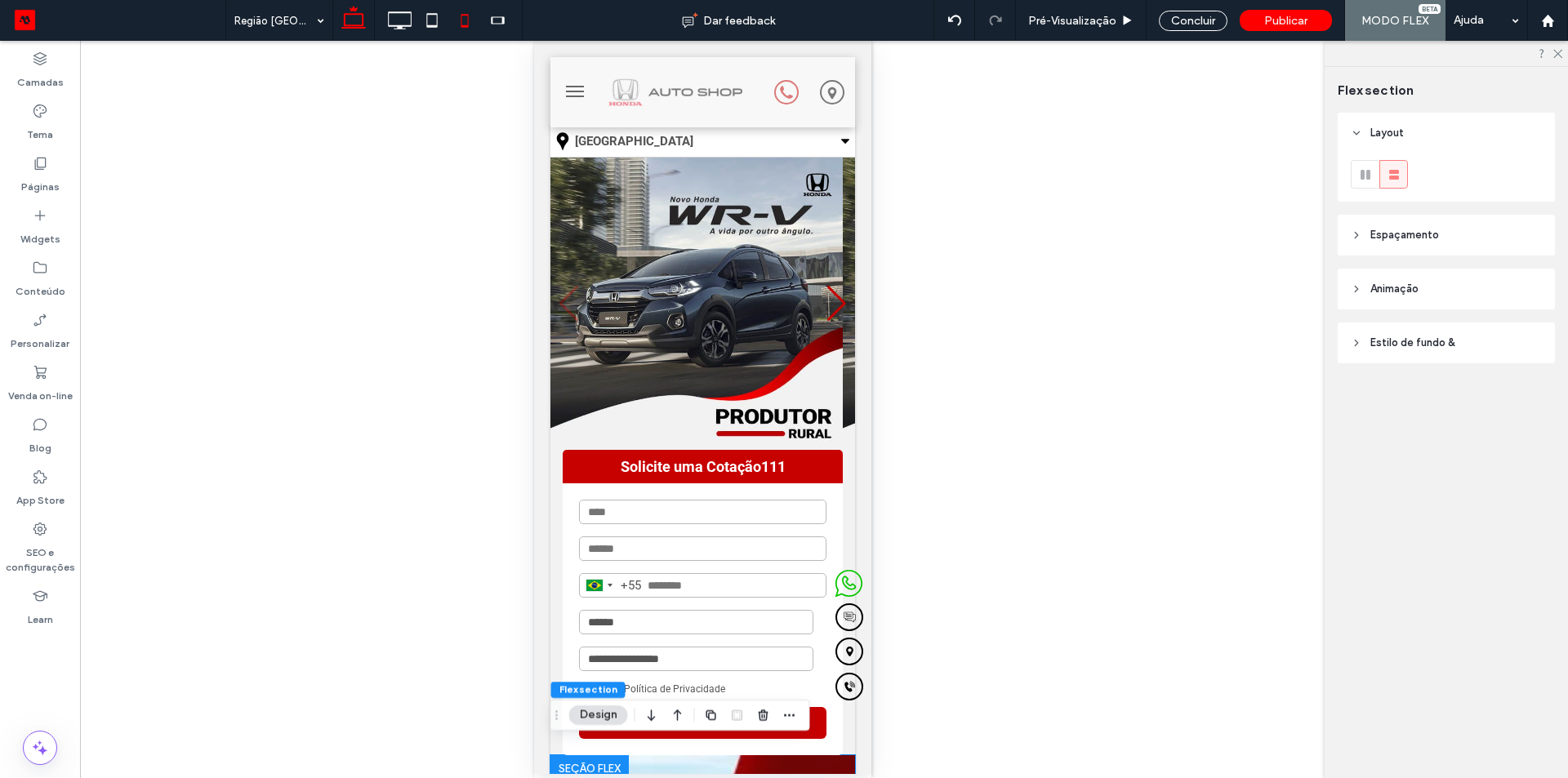
click at [357, 20] on icon at bounding box center [353, 20] width 33 height 33
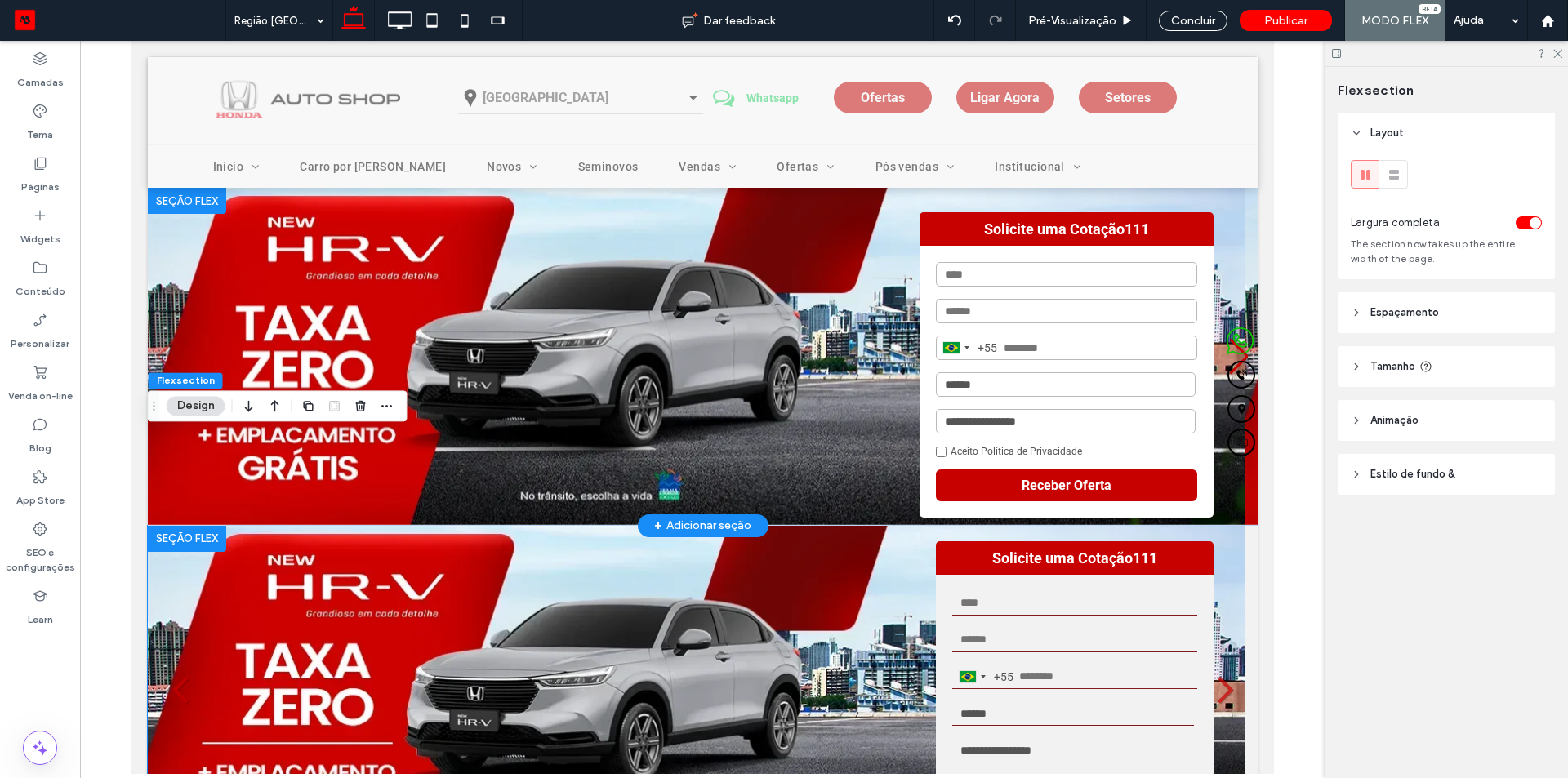
click at [174, 196] on div at bounding box center [186, 201] width 79 height 27
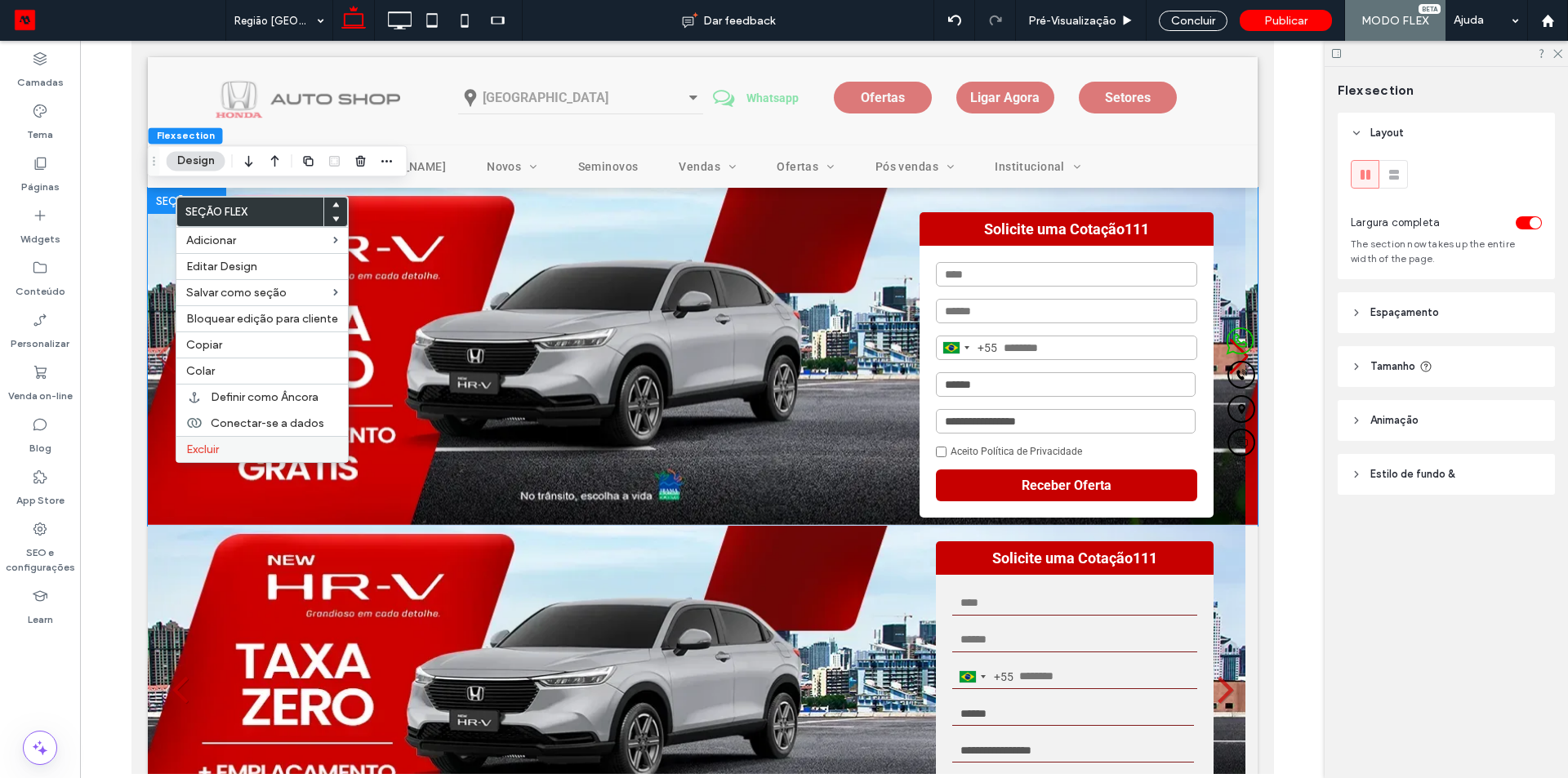
click at [219, 453] on span "Excluir" at bounding box center [202, 450] width 33 height 14
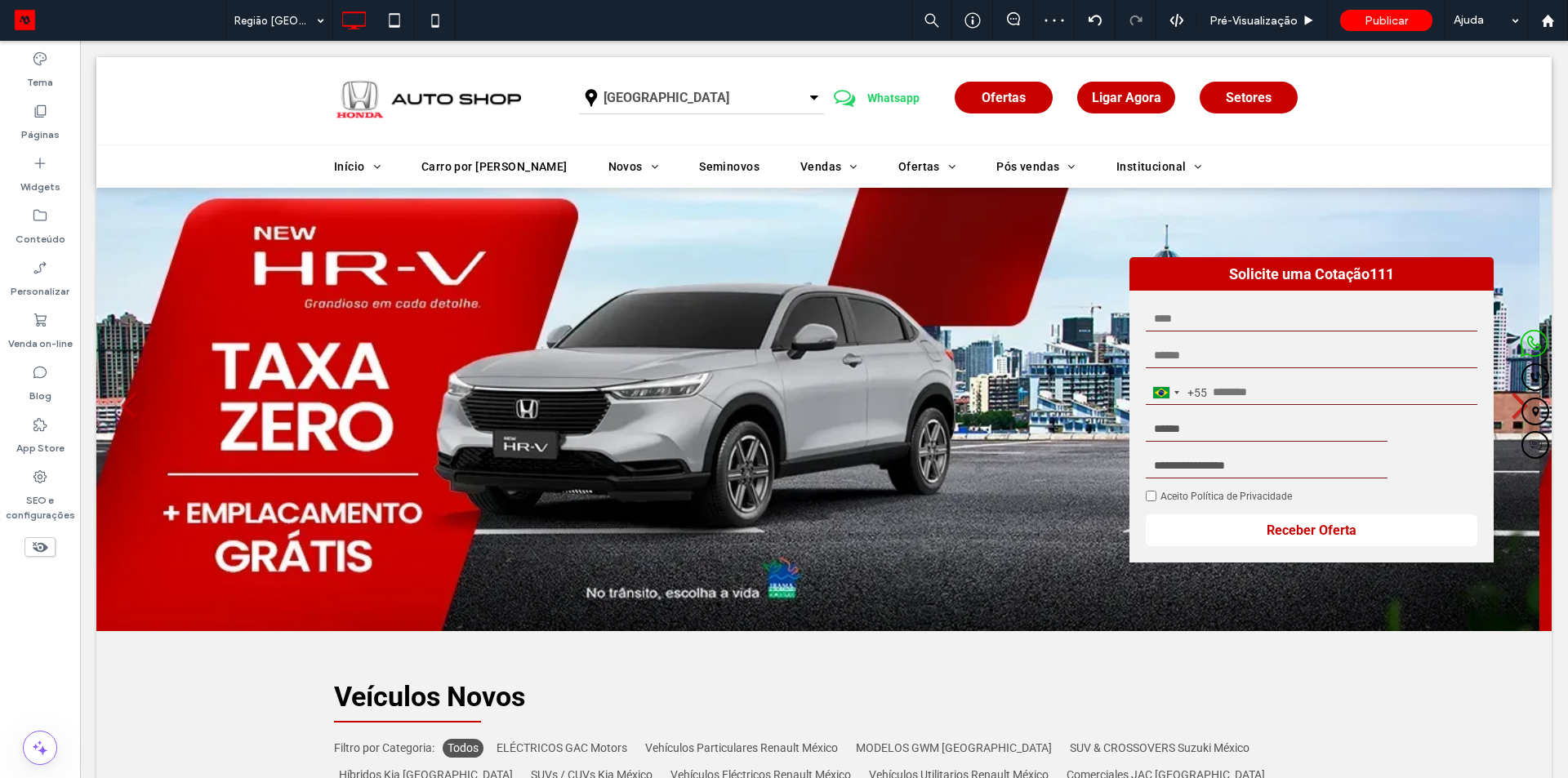
click at [211, 455] on span "Excluir" at bounding box center [202, 450] width 33 height 14
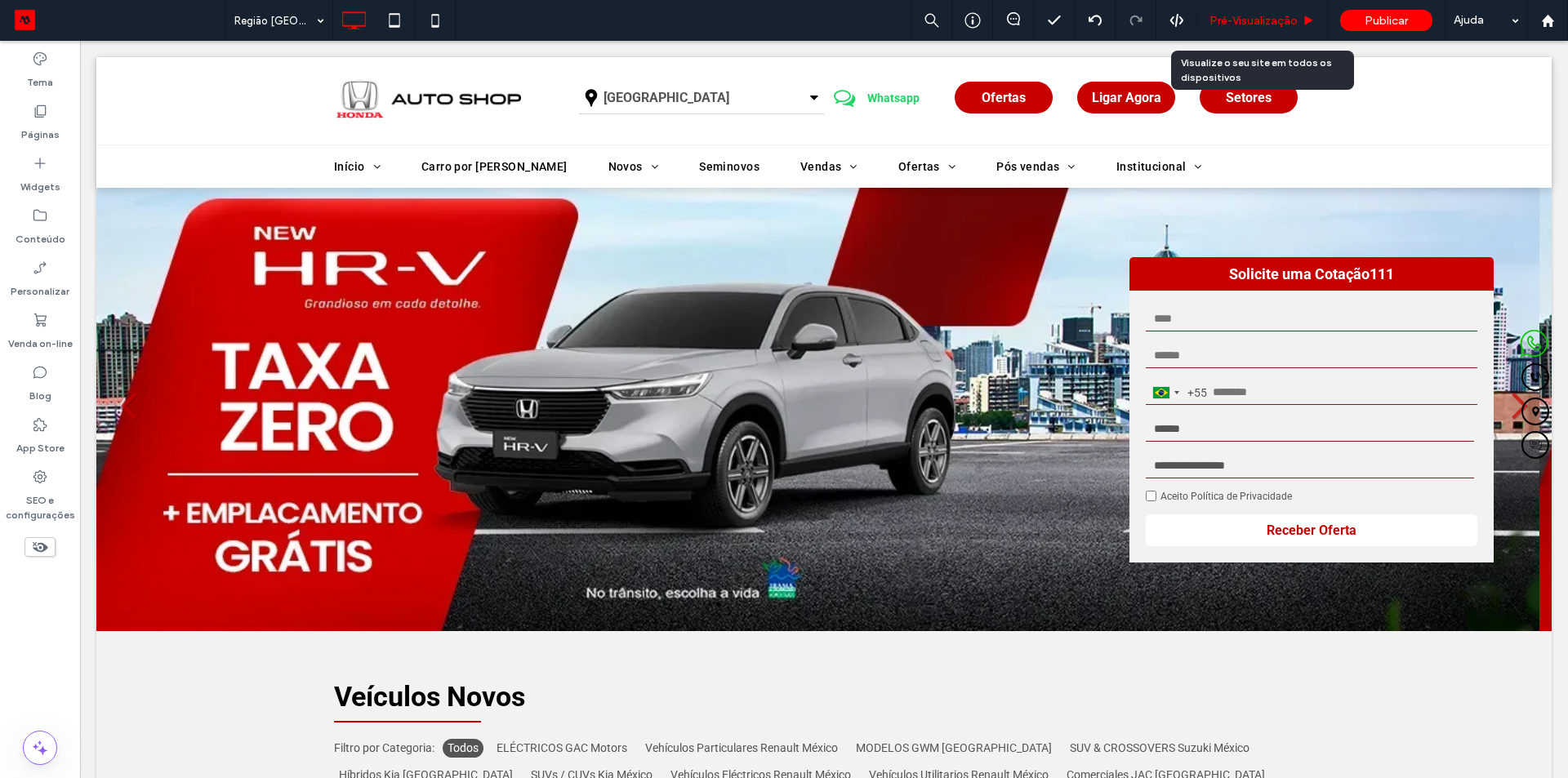
click at [1243, 21] on span "Pré-Visualizaçāo" at bounding box center [1254, 21] width 89 height 14
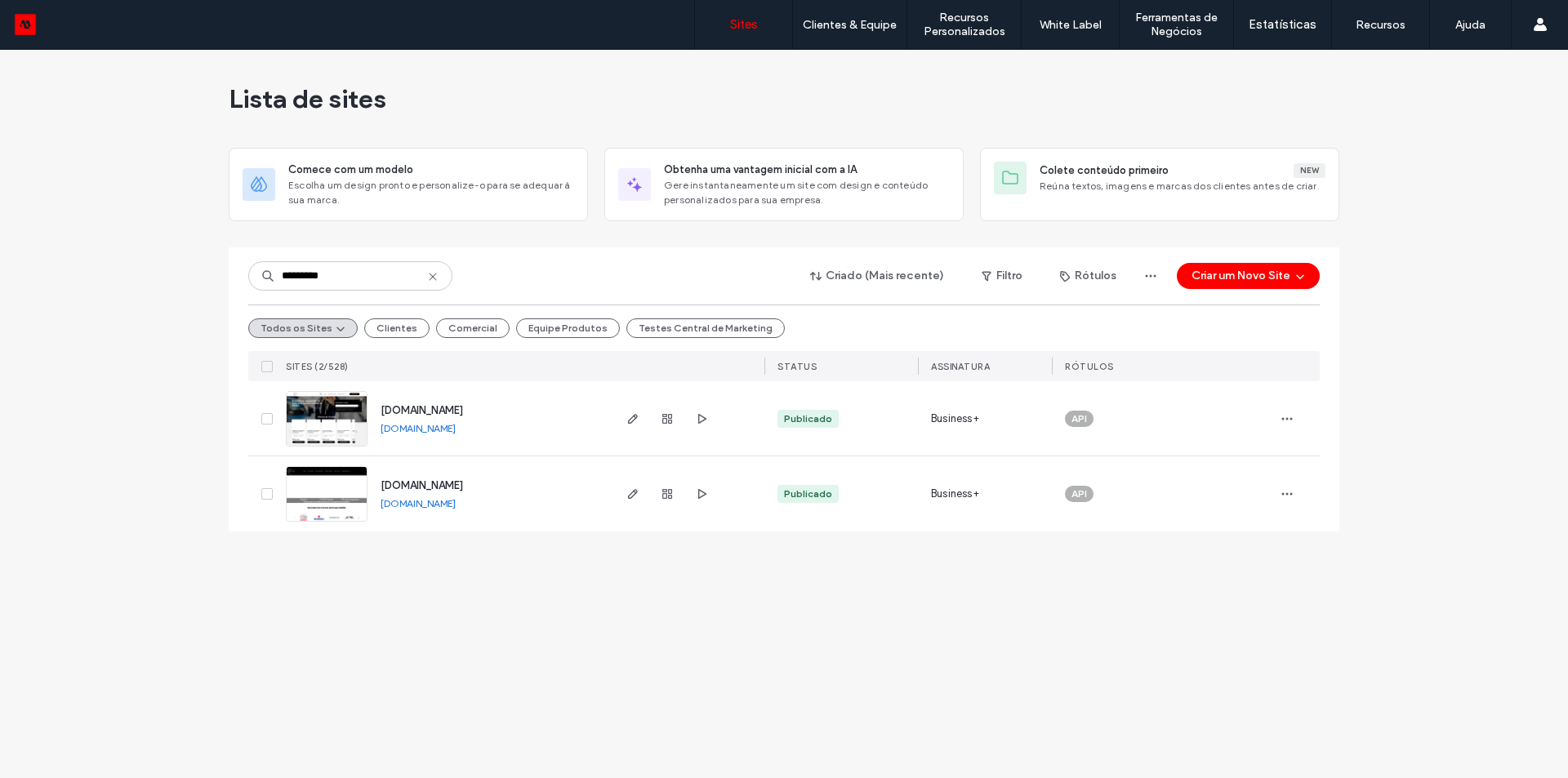
type input "*********"
click at [454, 510] on div "www.gruposatelite.mx www.gruposatelite.mx" at bounding box center [489, 493] width 243 height 75
click at [453, 498] on link "www.gruposatelite.mx" at bounding box center [418, 504] width 75 height 12
click at [429, 484] on span "www.gruposatelite.mx" at bounding box center [421, 485] width 82 height 12
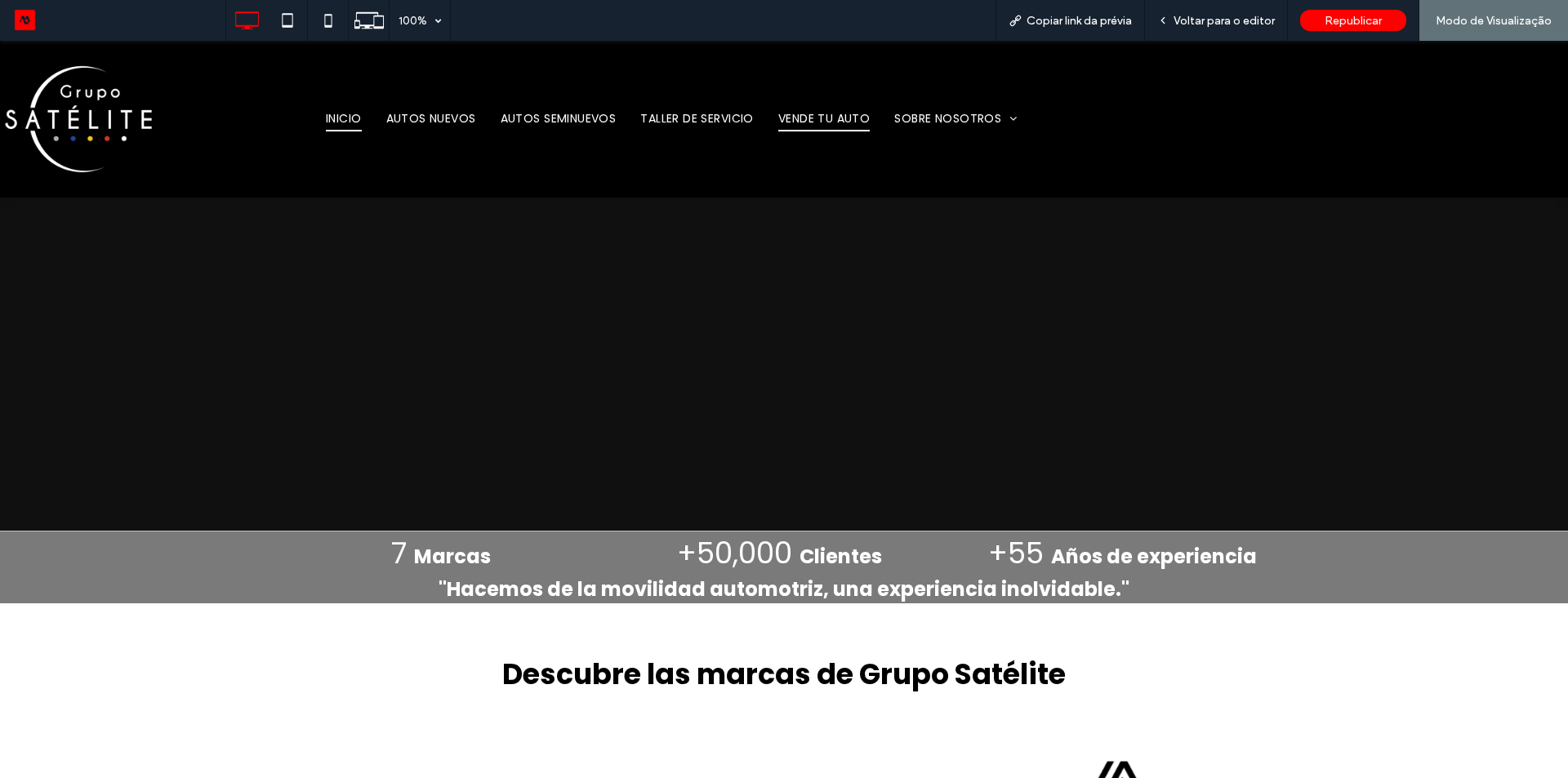
click at [834, 118] on span "VENDE TU AUTO" at bounding box center [823, 119] width 91 height 26
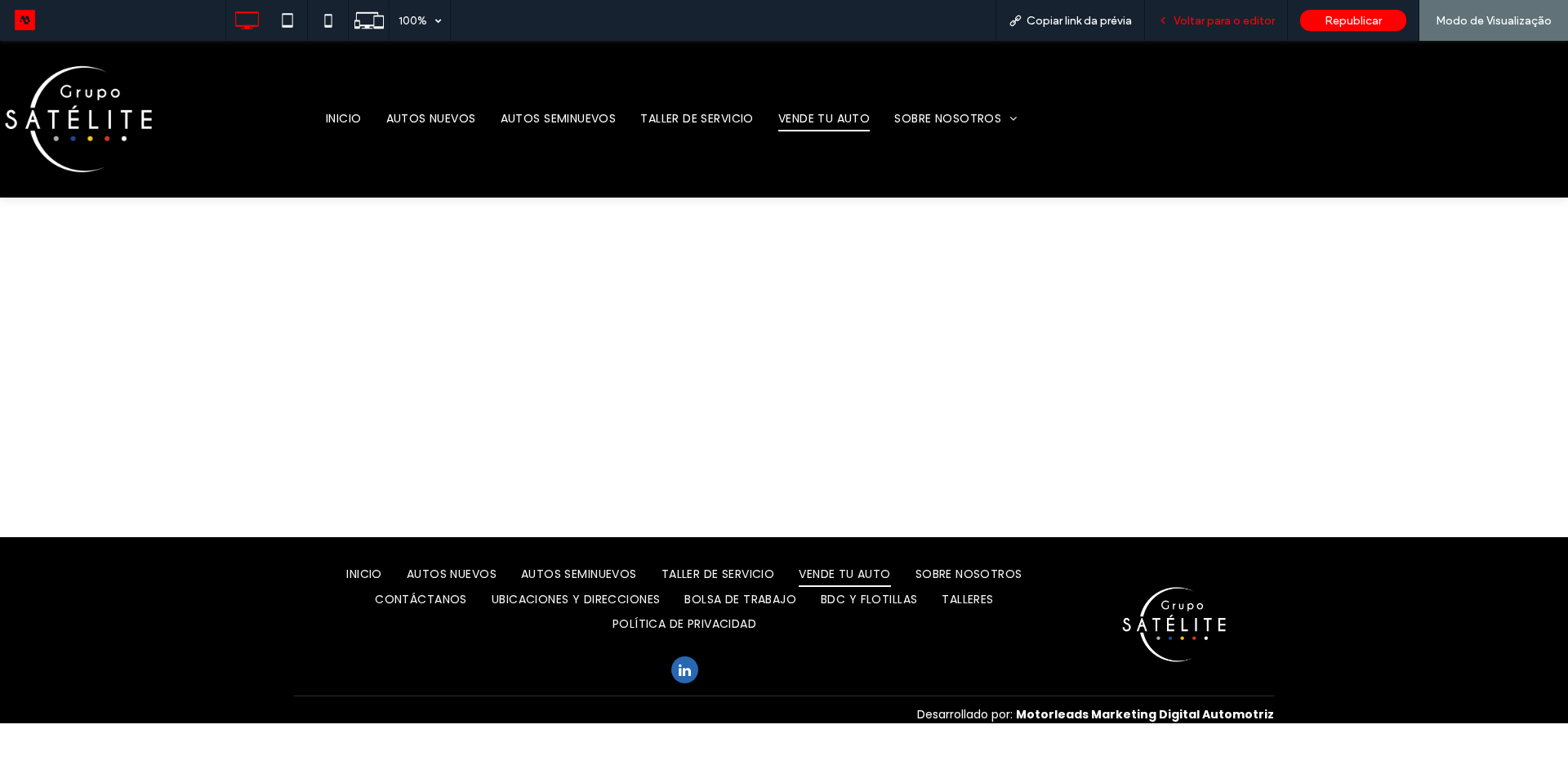
click at [1240, 26] on span "Voltar para o editor" at bounding box center [1224, 21] width 101 height 14
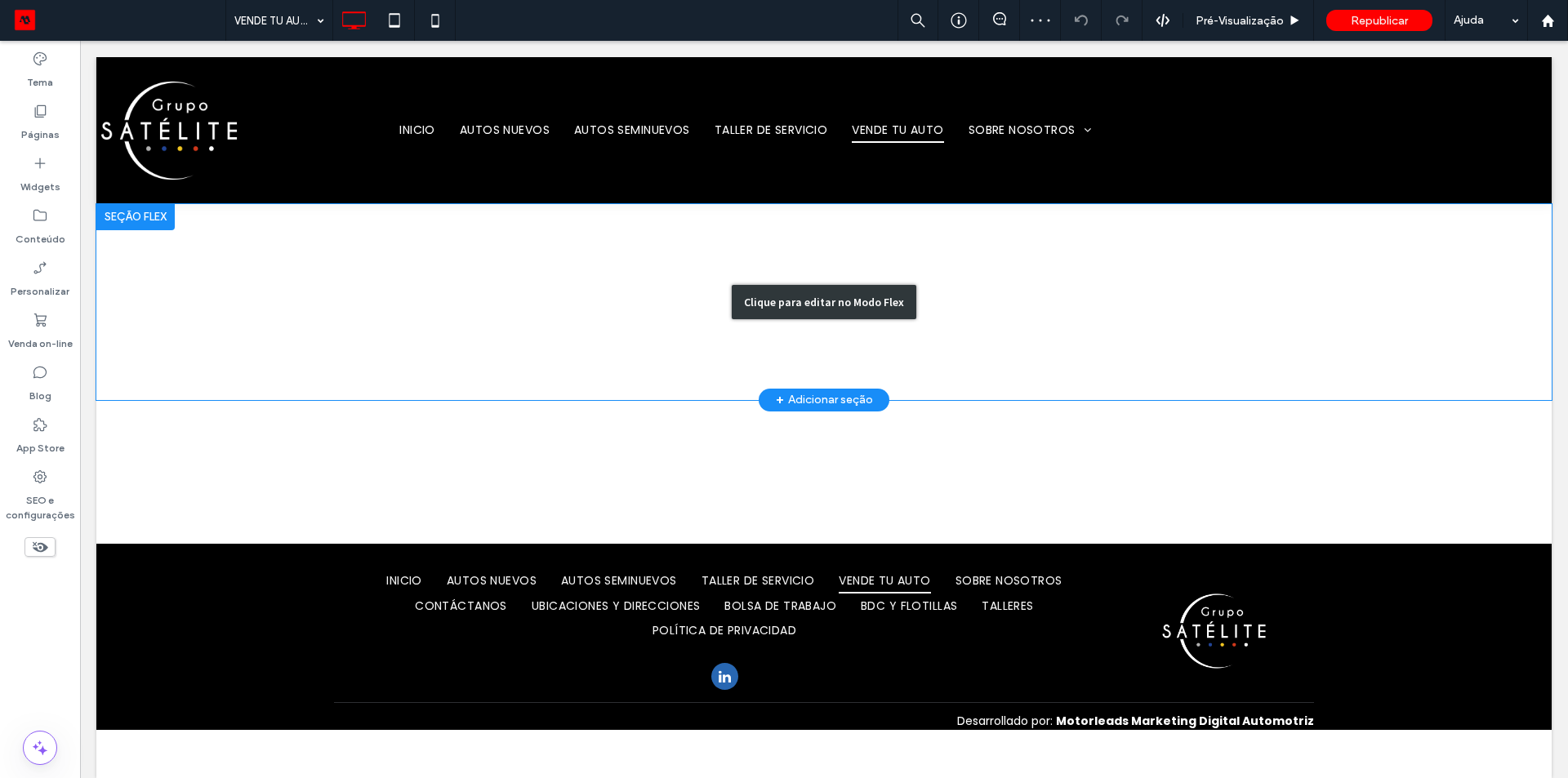
click at [562, 307] on div "Clique para editar no Modo Flex" at bounding box center [823, 302] width 1455 height 196
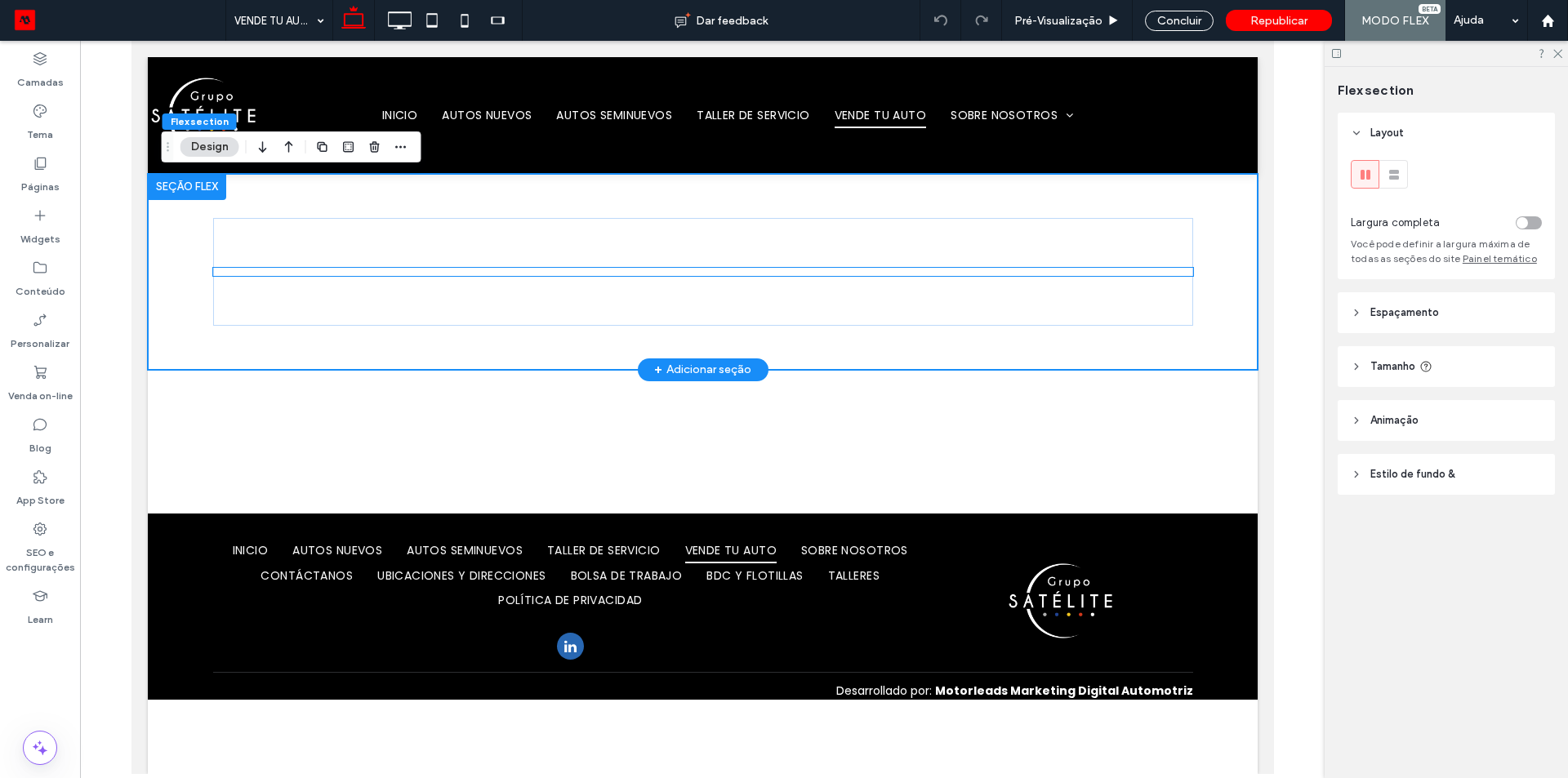
click at [212, 267] on intelimotor-valuation at bounding box center [212, 267] width 0 height 0
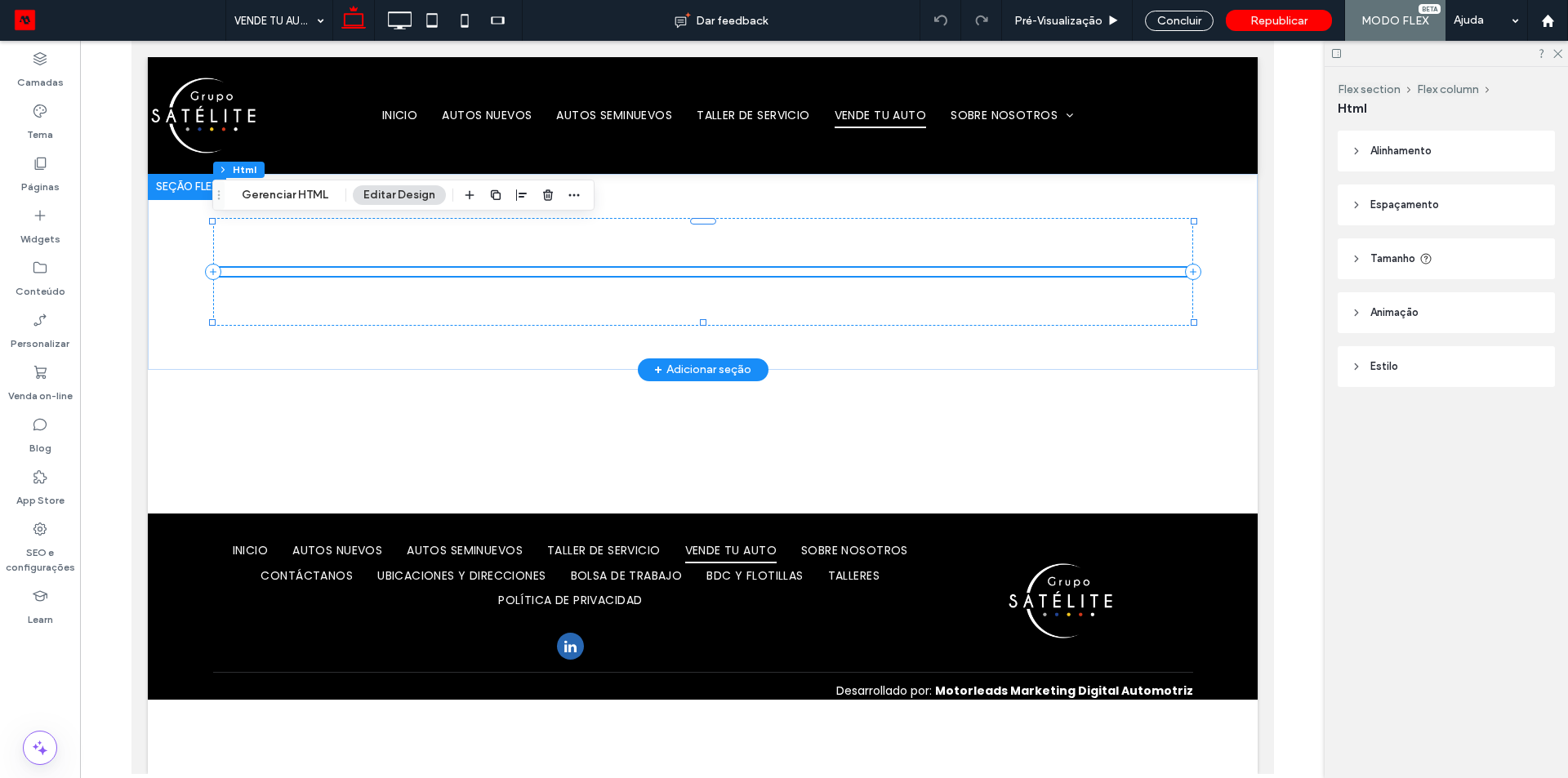
click at [212, 267] on intelimotor-valuation at bounding box center [212, 267] width 0 height 0
click at [304, 203] on button "Gerenciar HTML" at bounding box center [285, 195] width 108 height 19
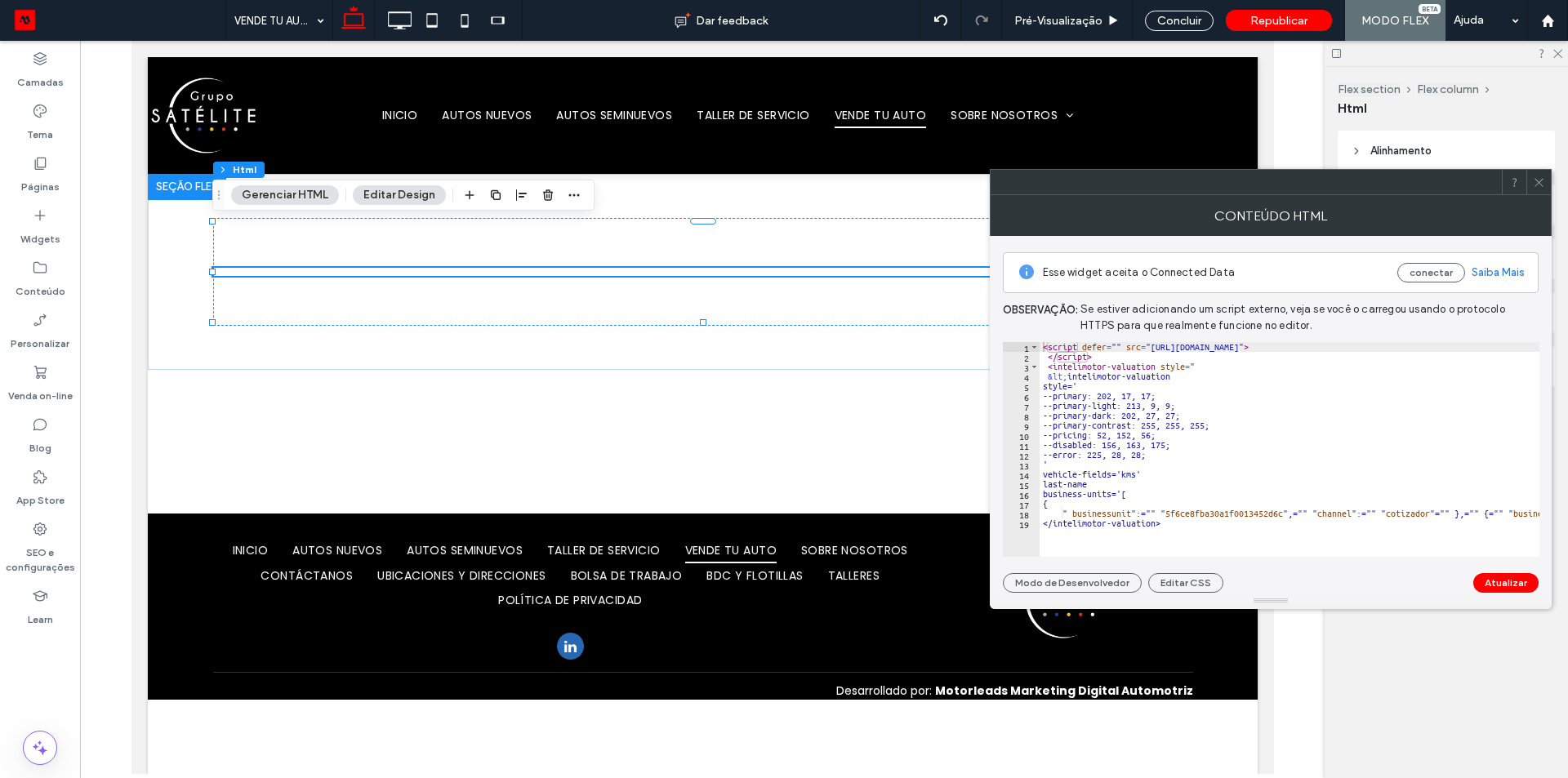
type textarea "**********"
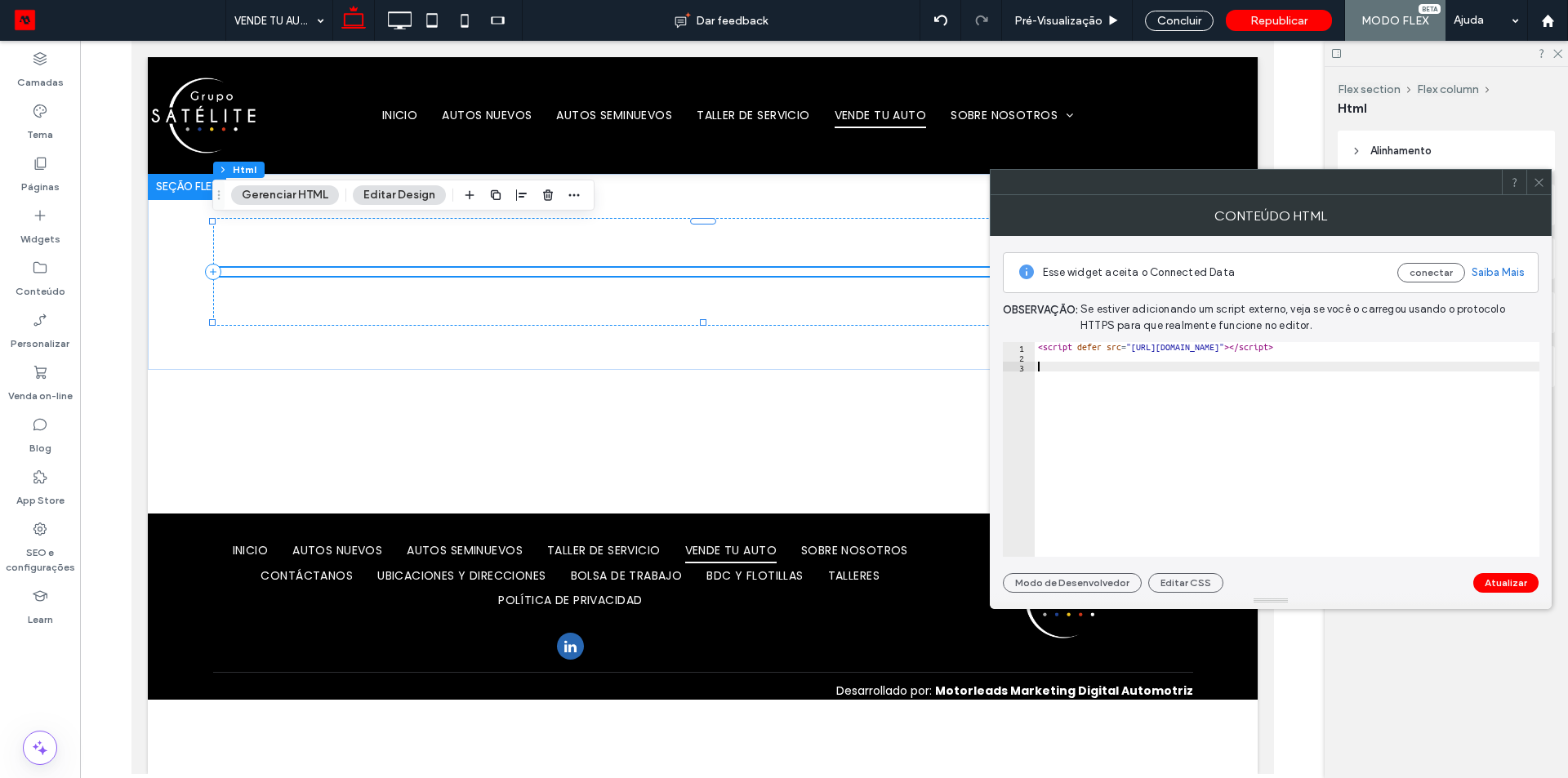
scroll to position [659, 0]
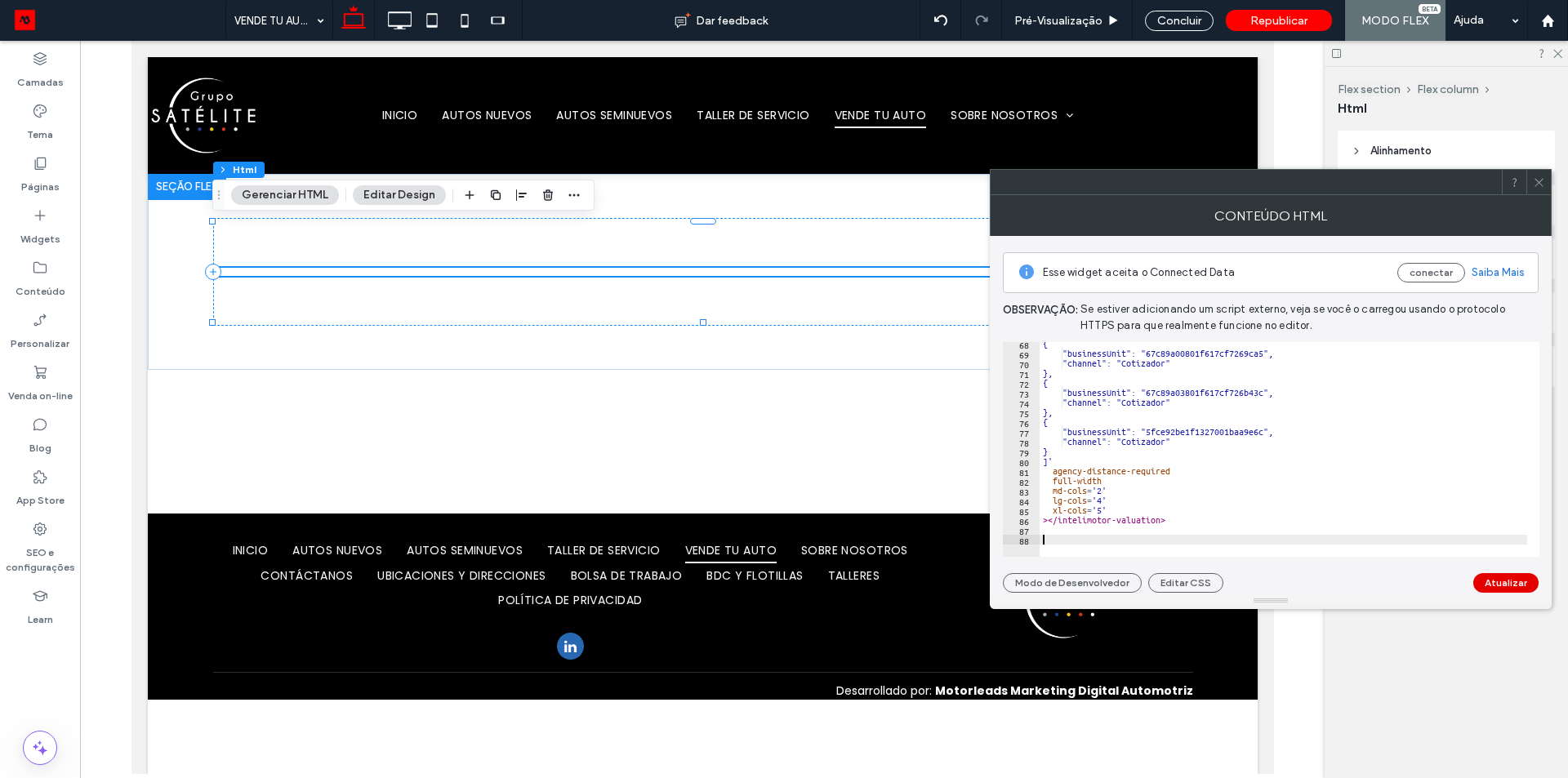
click at [1507, 582] on button "Atualizar" at bounding box center [1506, 582] width 66 height 19
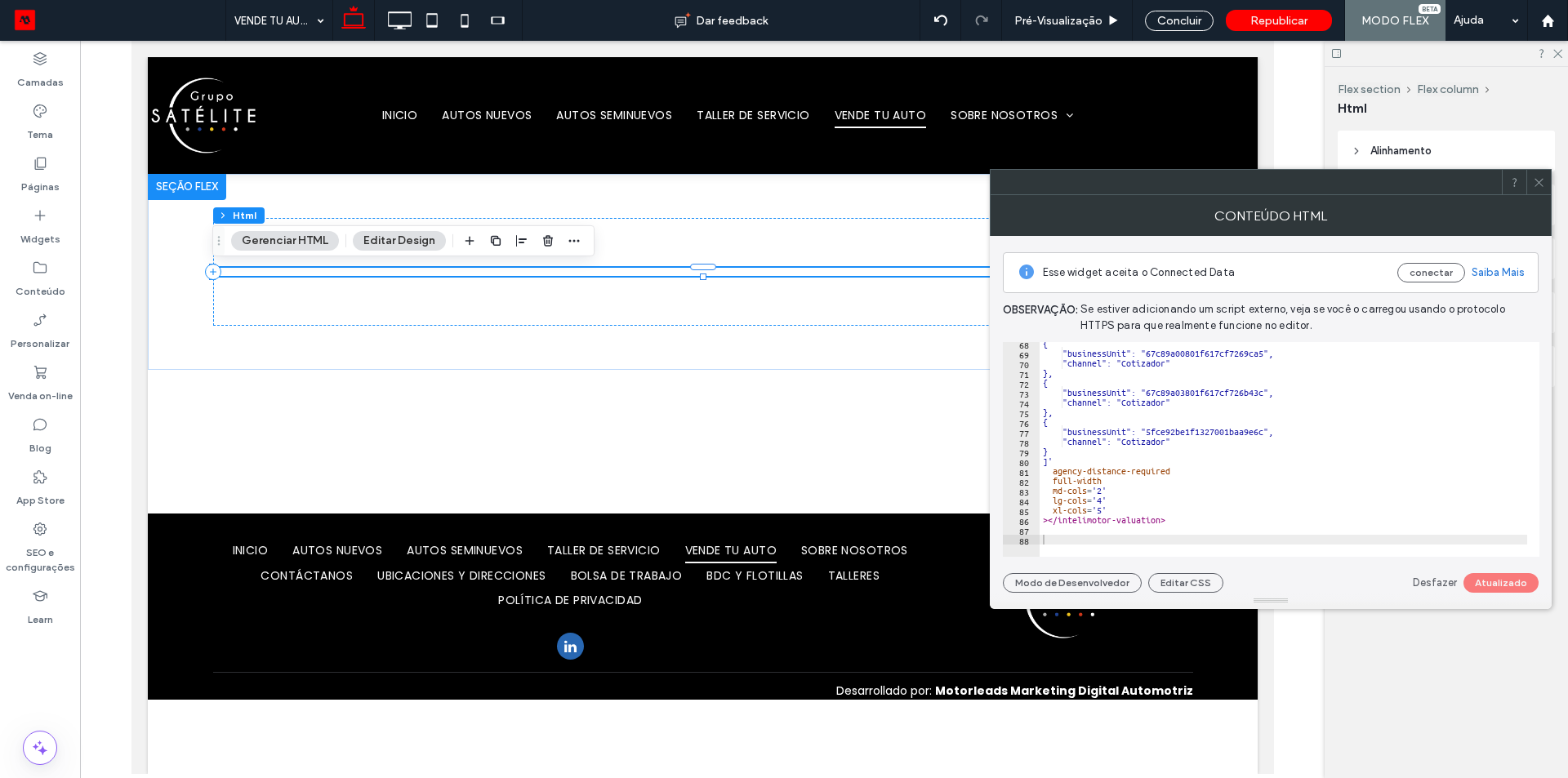
click at [1538, 176] on icon at bounding box center [1539, 182] width 12 height 12
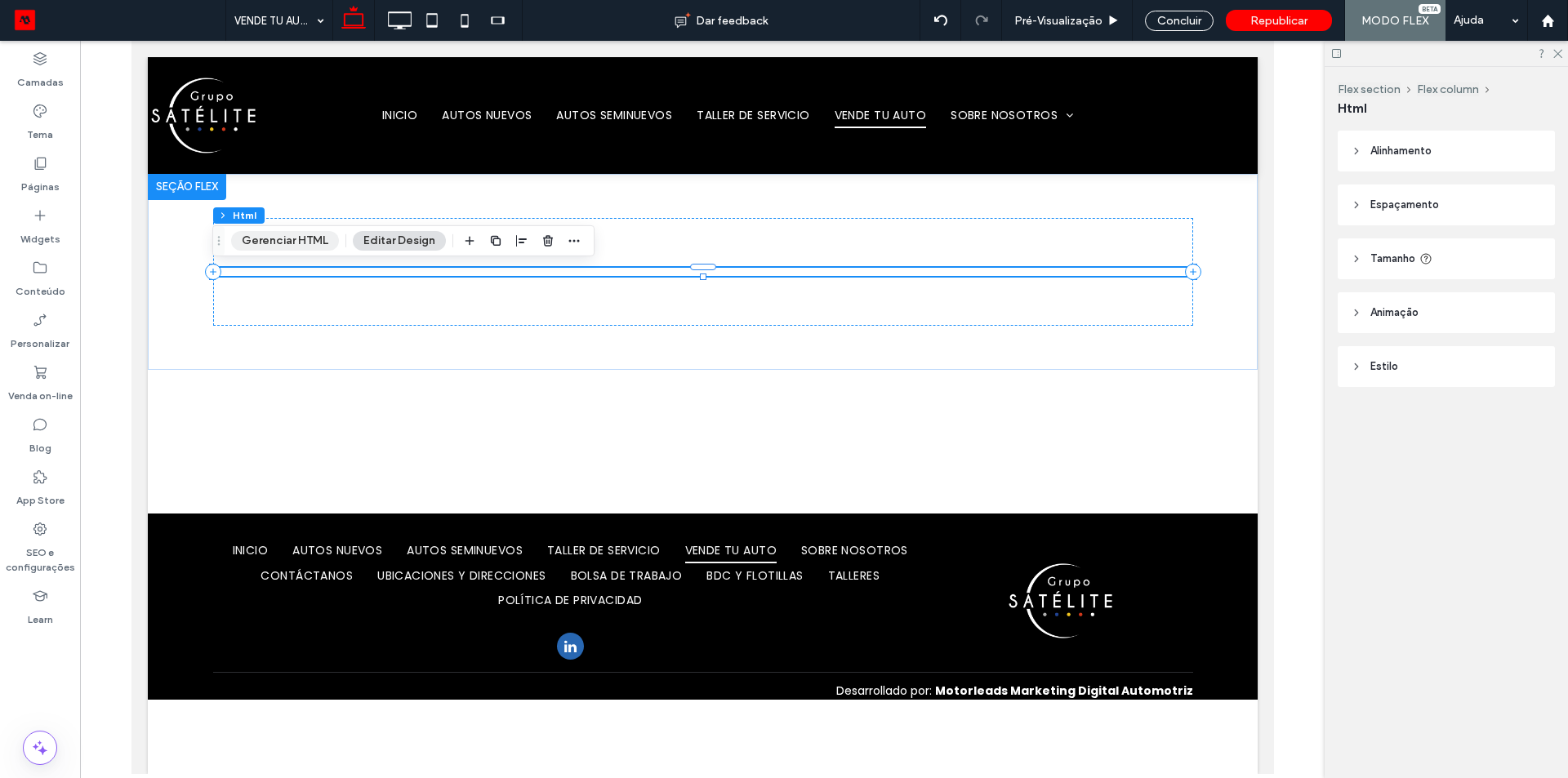
click at [277, 243] on button "Gerenciar HTML" at bounding box center [285, 241] width 108 height 19
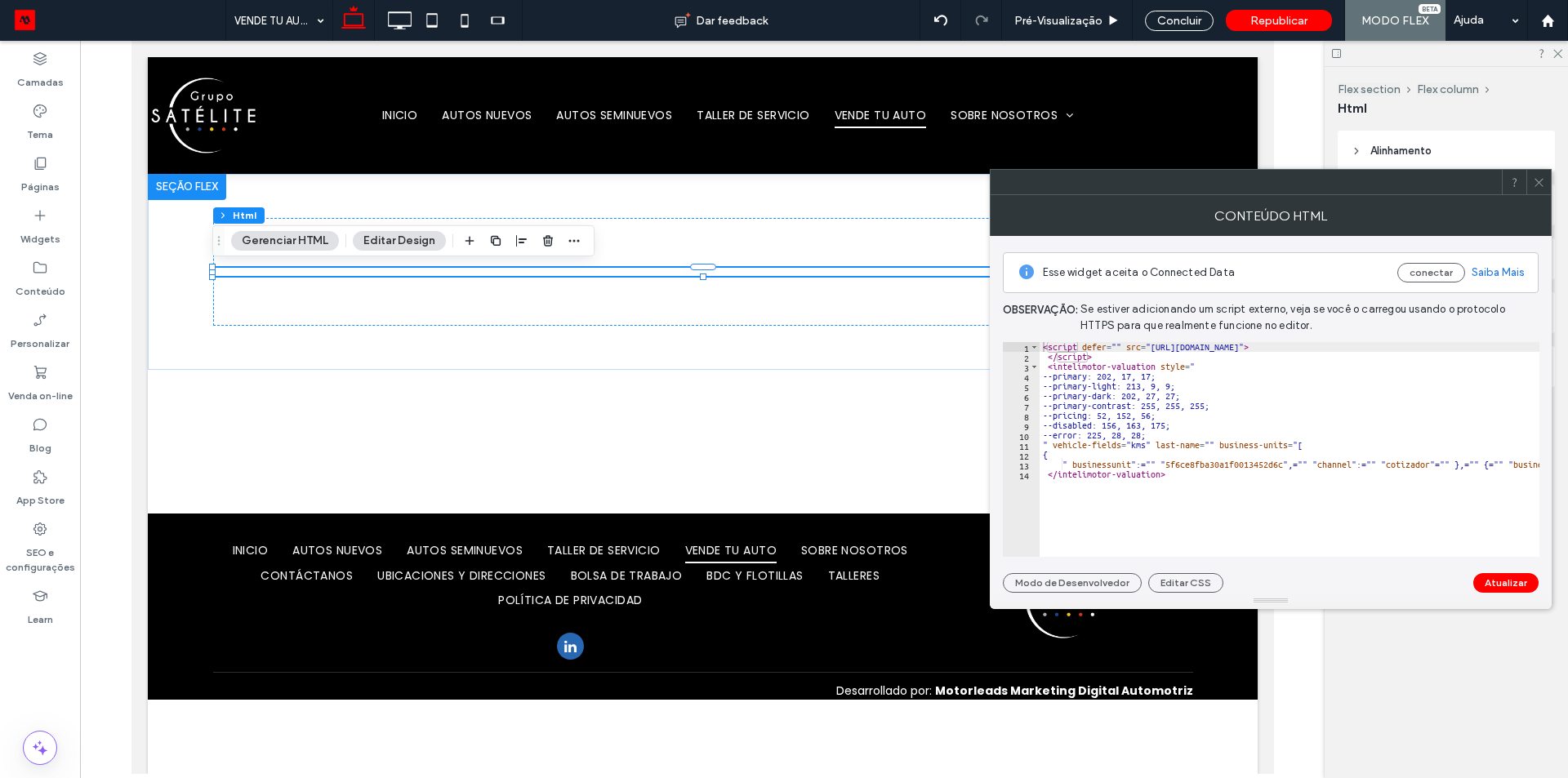
type textarea "**********"
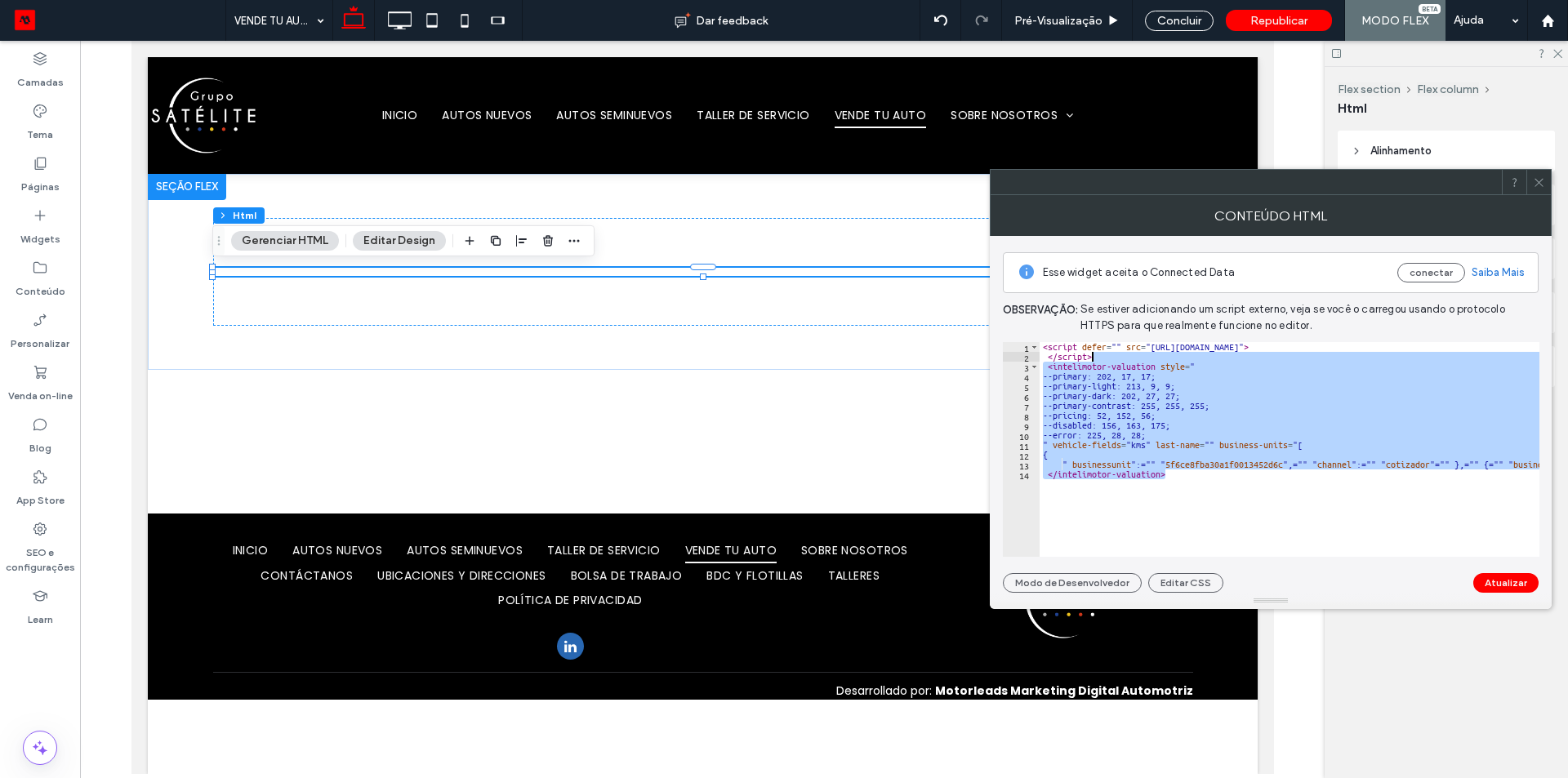
type textarea "**********"
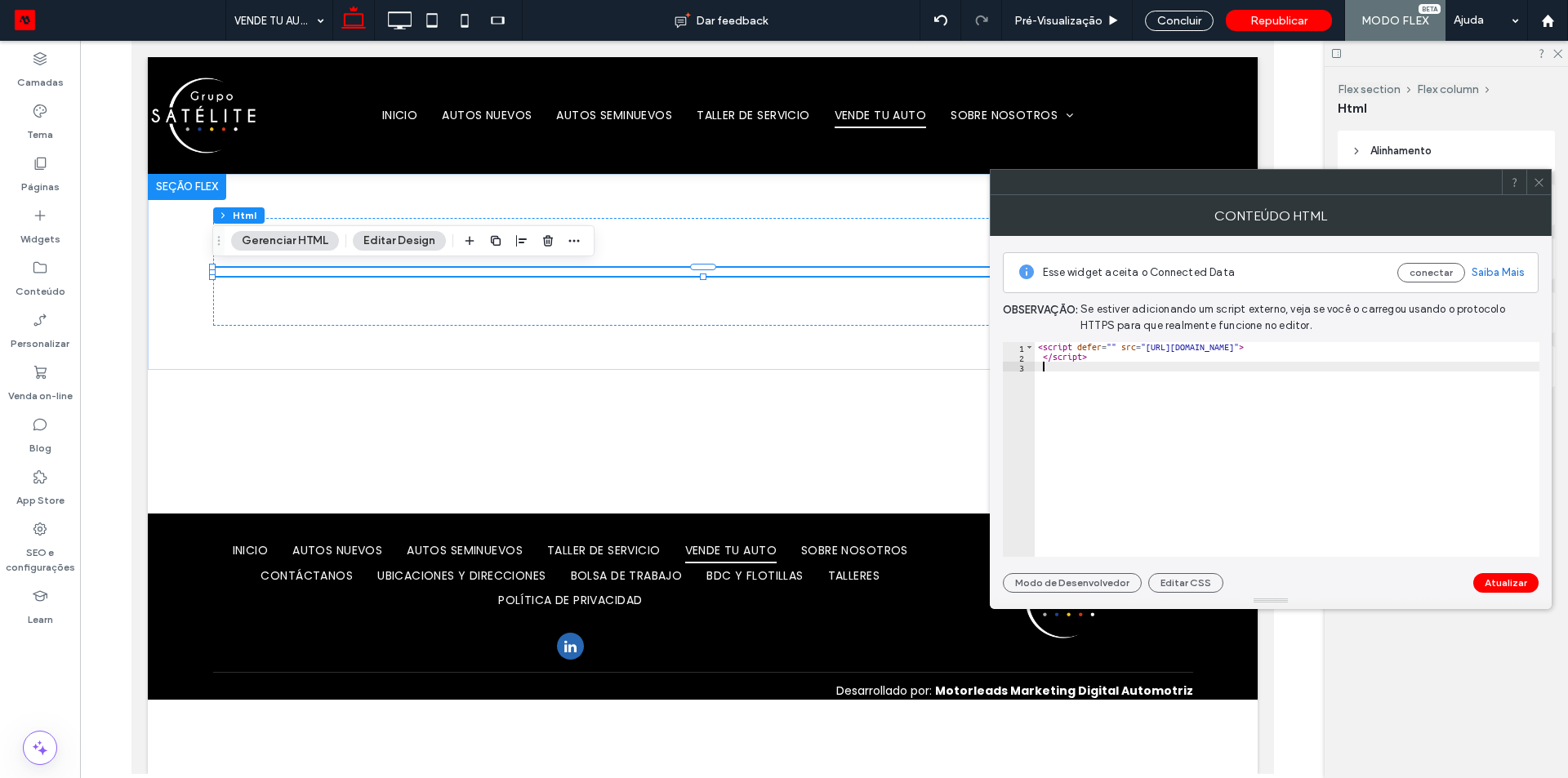
paste textarea "**********"
type textarea "**********"
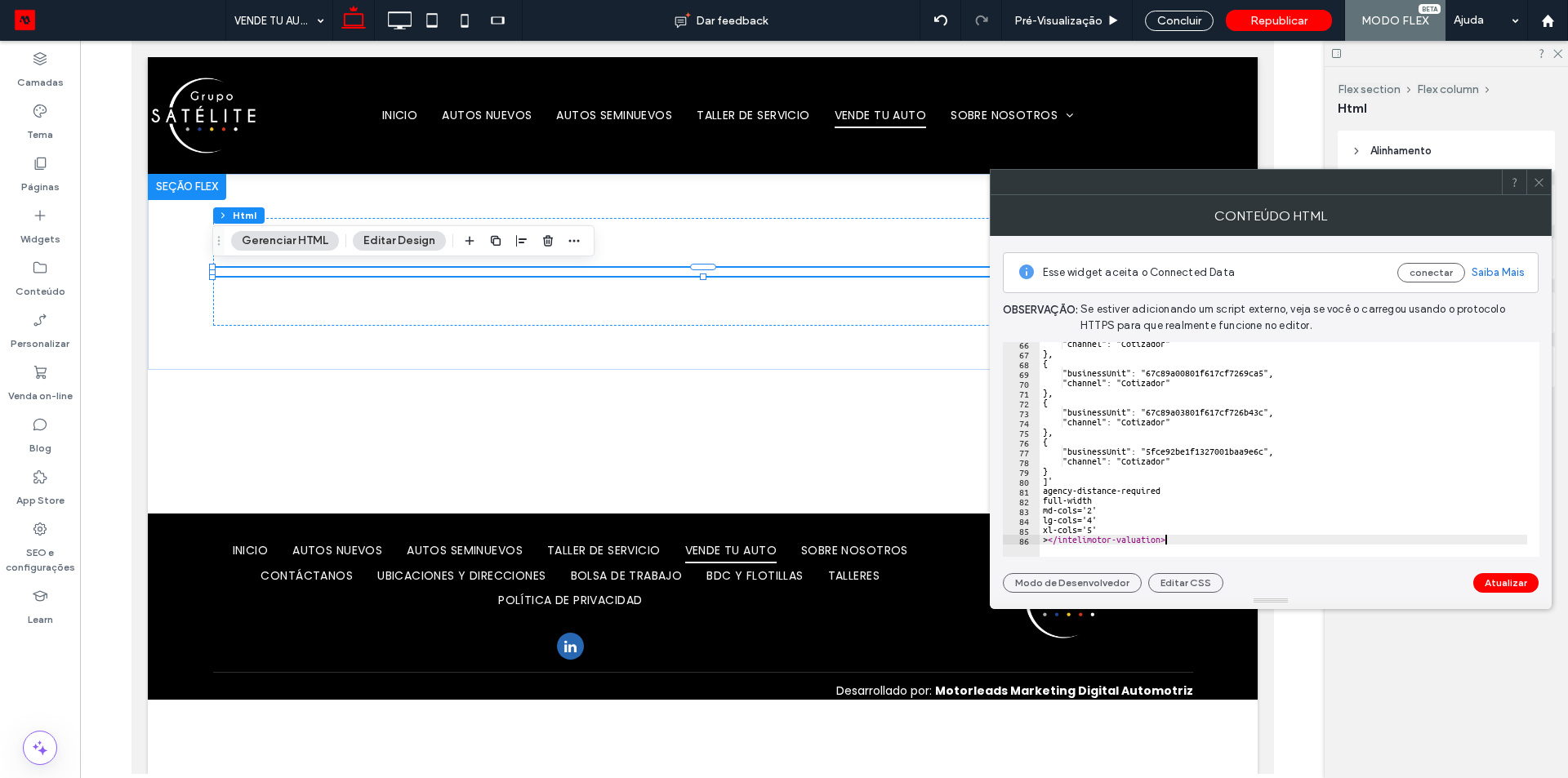
scroll to position [640, 0]
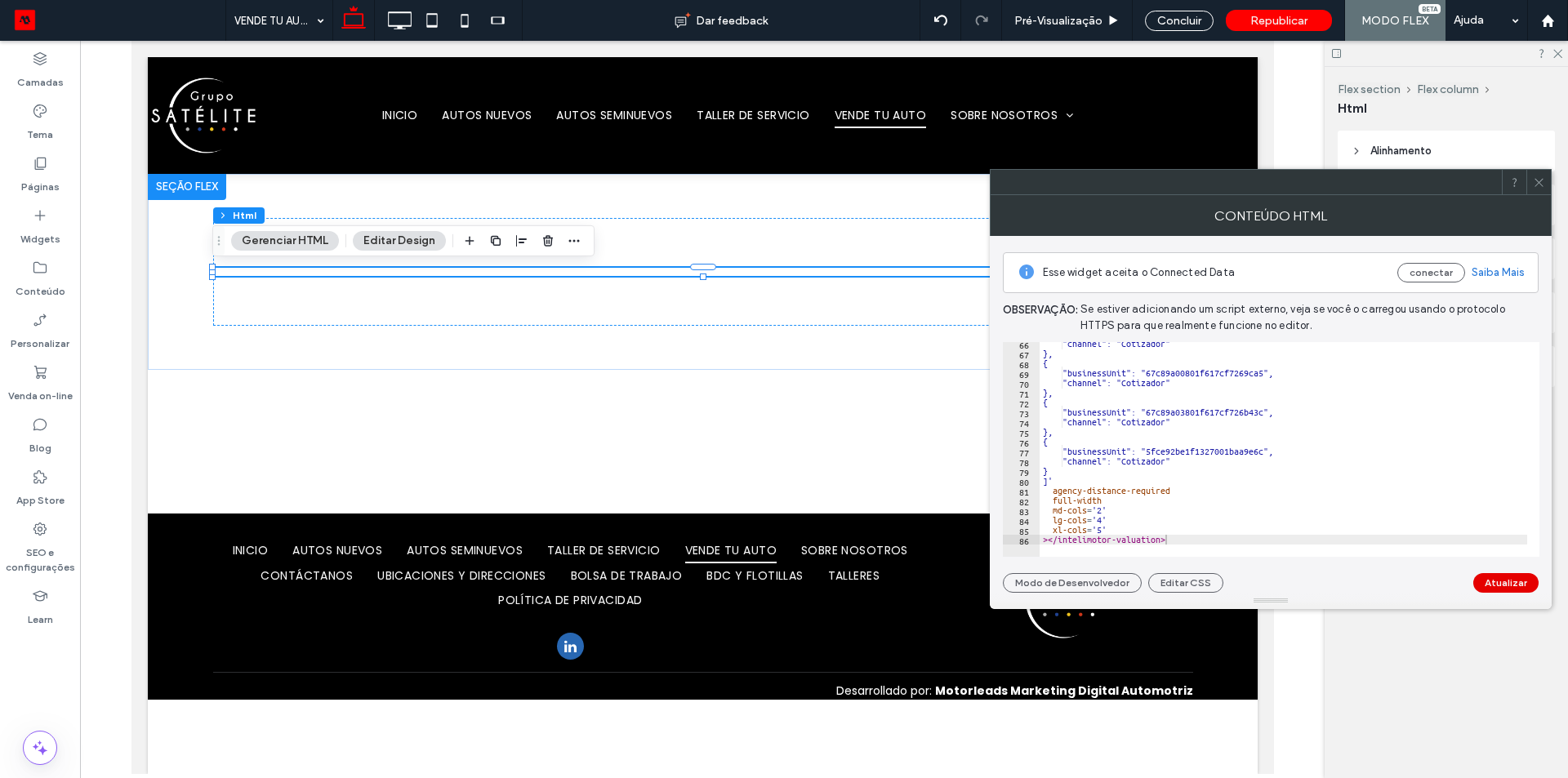
click at [1516, 582] on button "Atualizar" at bounding box center [1506, 582] width 66 height 19
click at [1543, 178] on icon at bounding box center [1539, 182] width 12 height 12
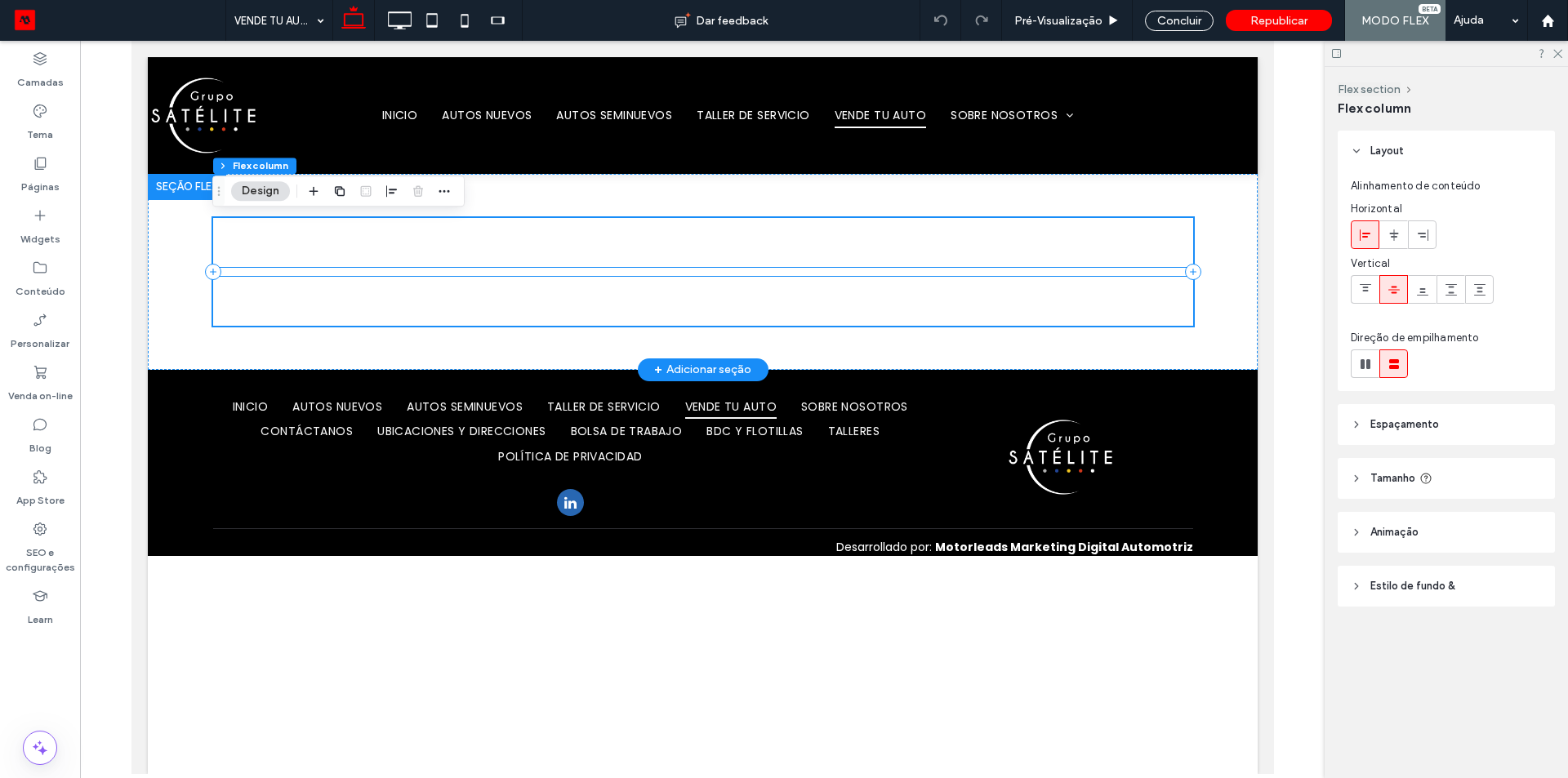
click at [367, 270] on div at bounding box center [702, 271] width 980 height 8
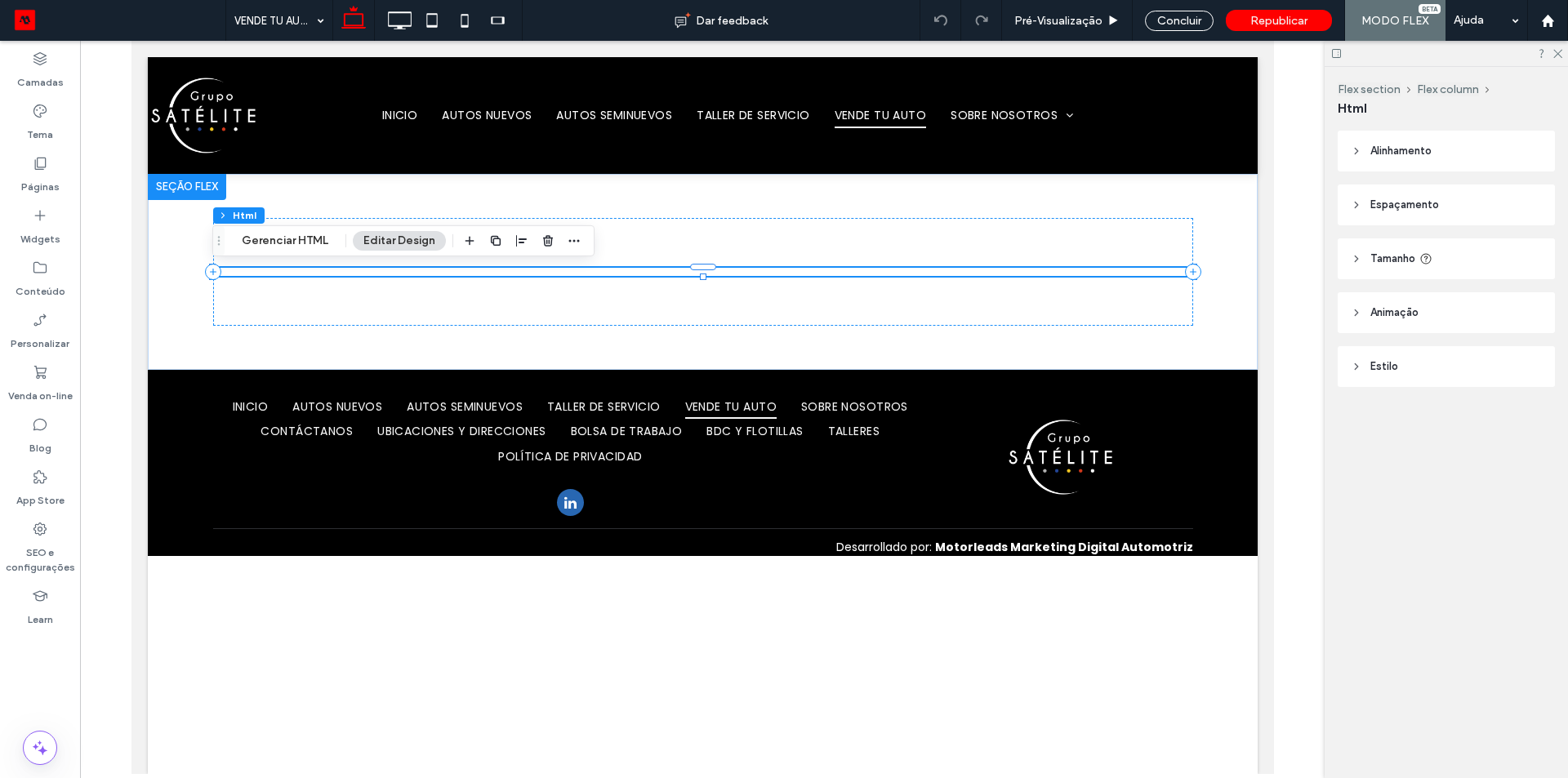
click at [279, 229] on div "Flex section Flex column Html Gerenciar HTML Editar Design" at bounding box center [404, 241] width 382 height 31
click at [288, 235] on button "Gerenciar HTML" at bounding box center [285, 241] width 108 height 19
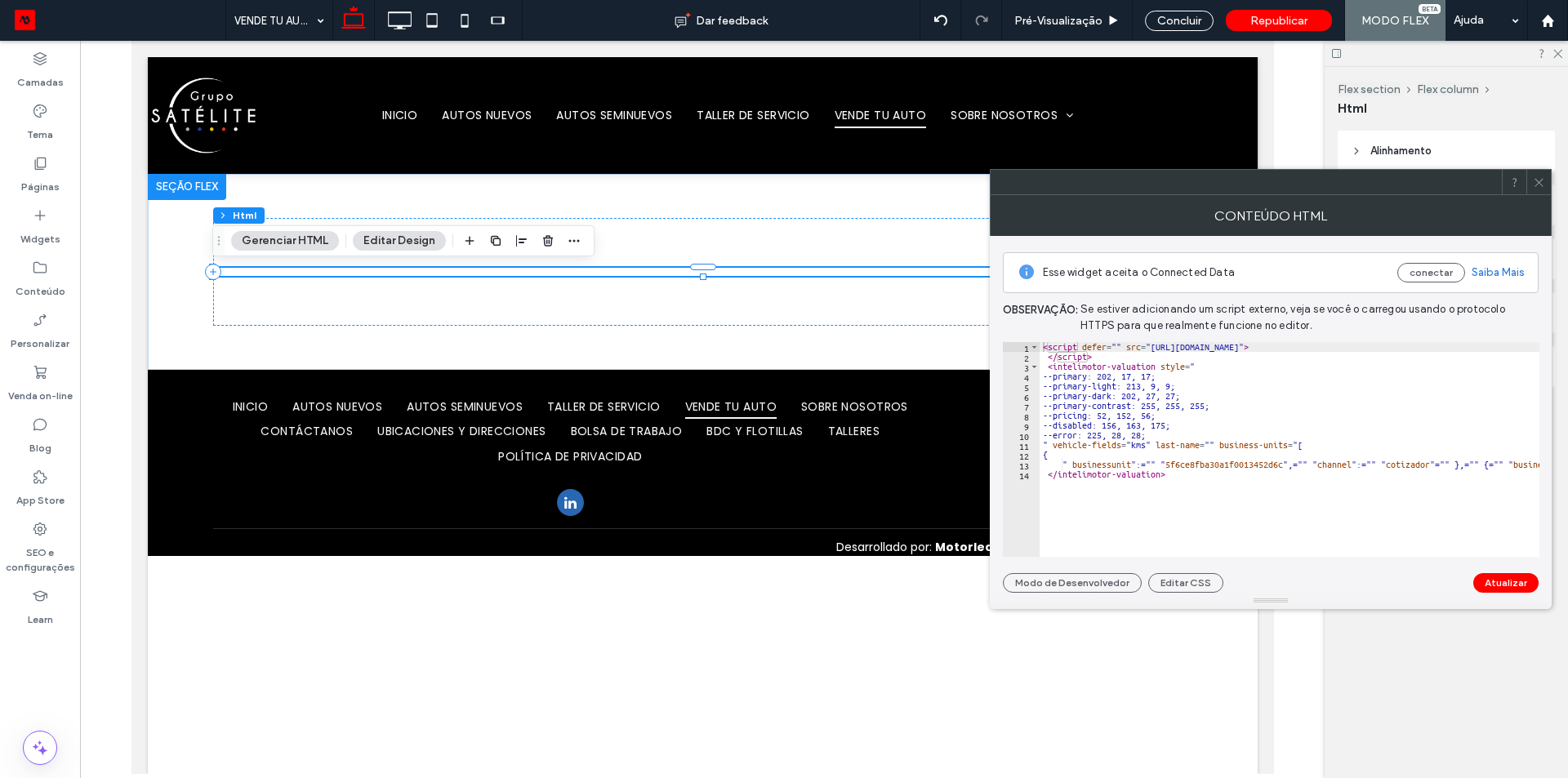
type textarea "**********"
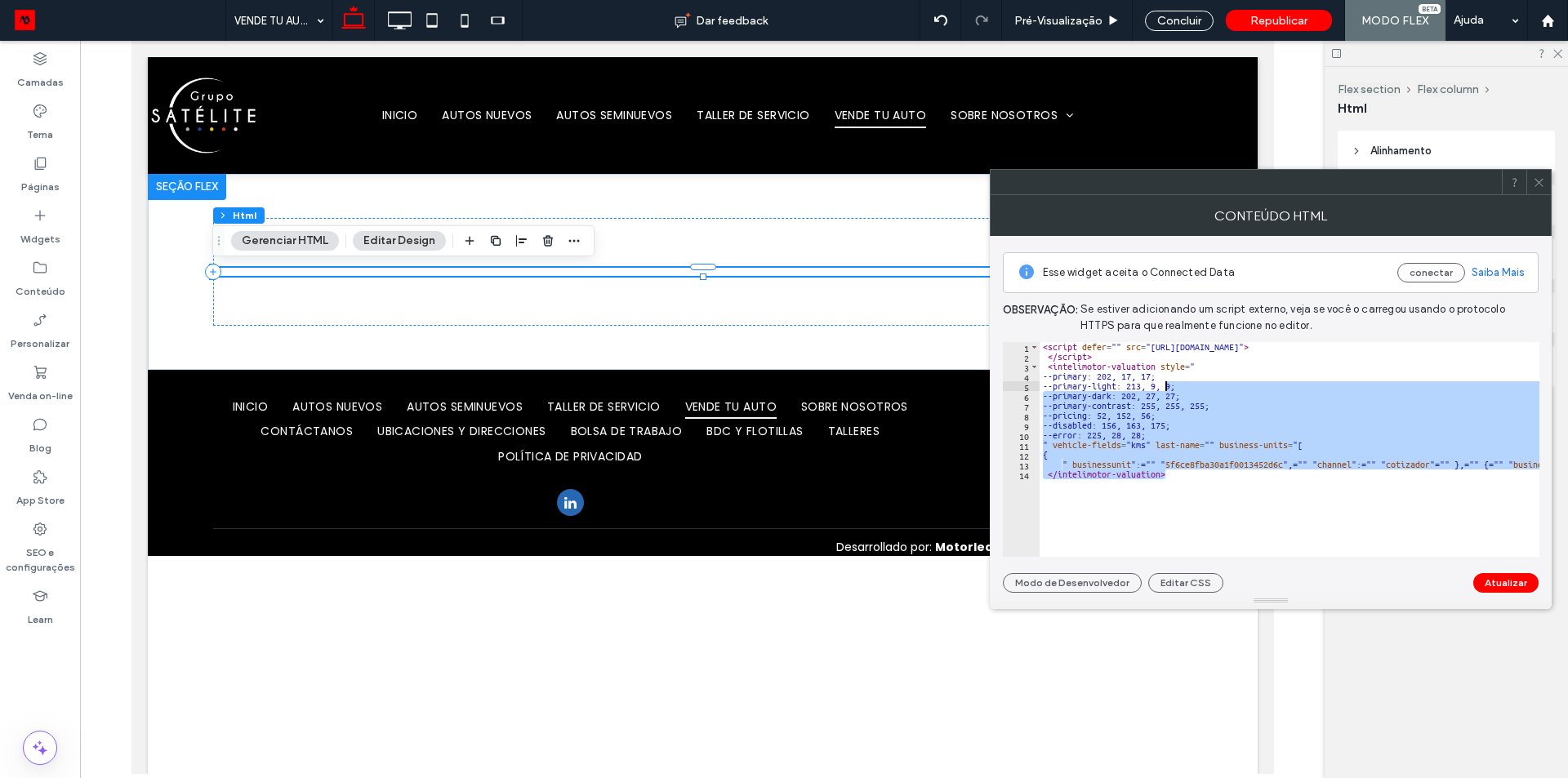
type textarea "**********"
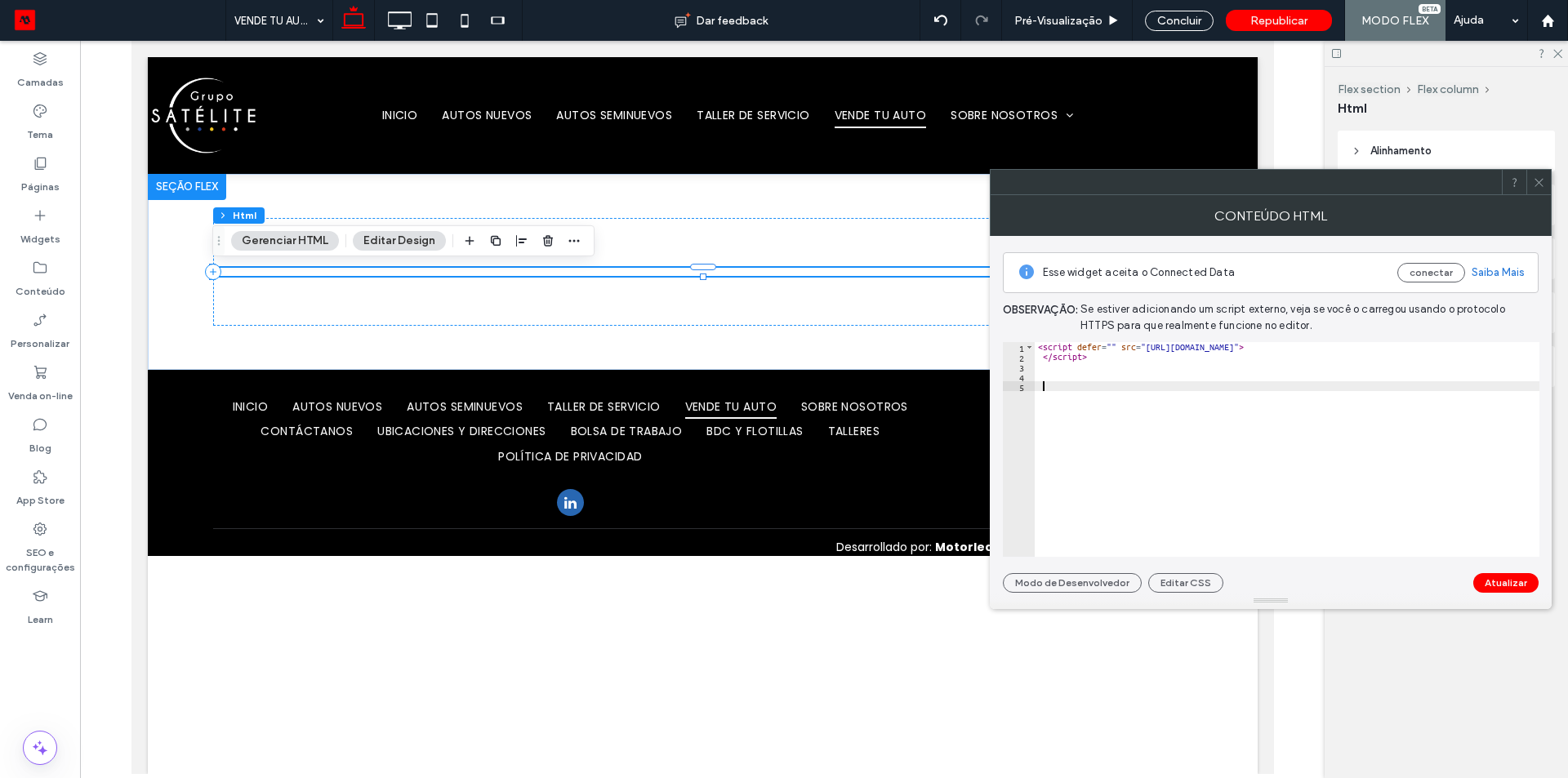
paste textarea "**********"
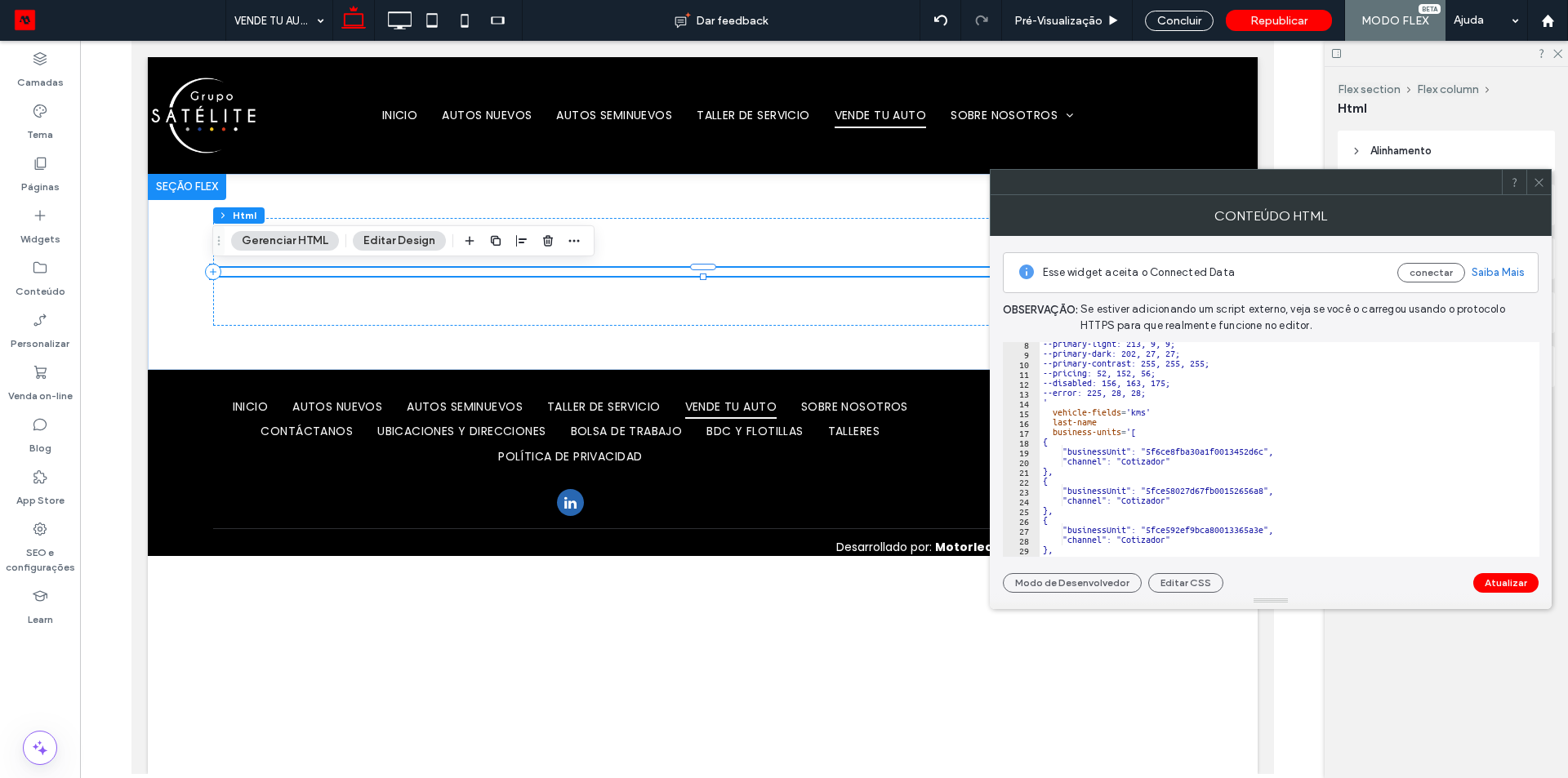
scroll to position [72, 0]
type textarea "**********"
click at [1488, 580] on button "Atualizar" at bounding box center [1506, 582] width 66 height 19
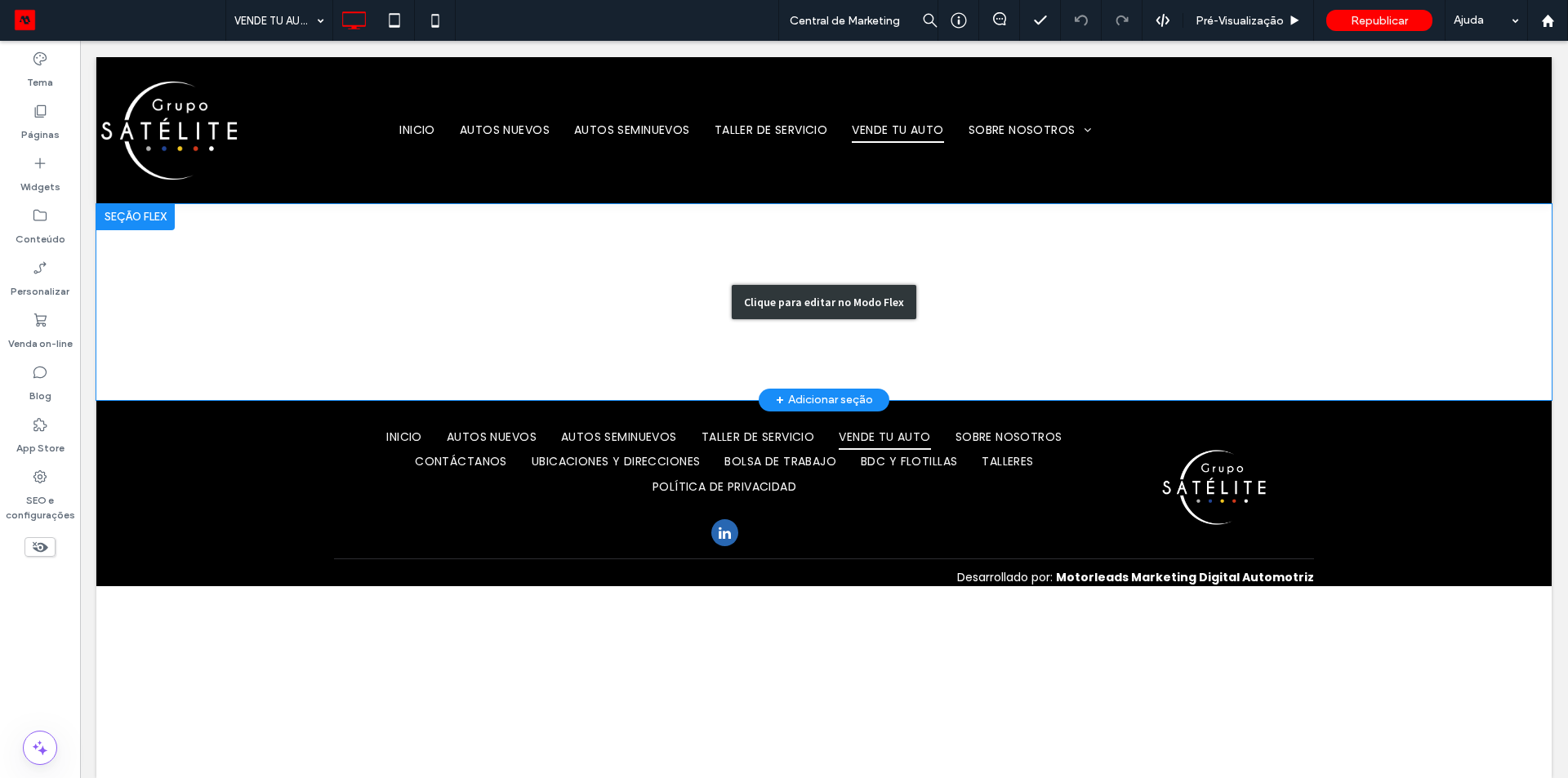
click at [603, 259] on div "Clique para editar no Modo Flex" at bounding box center [823, 302] width 1455 height 196
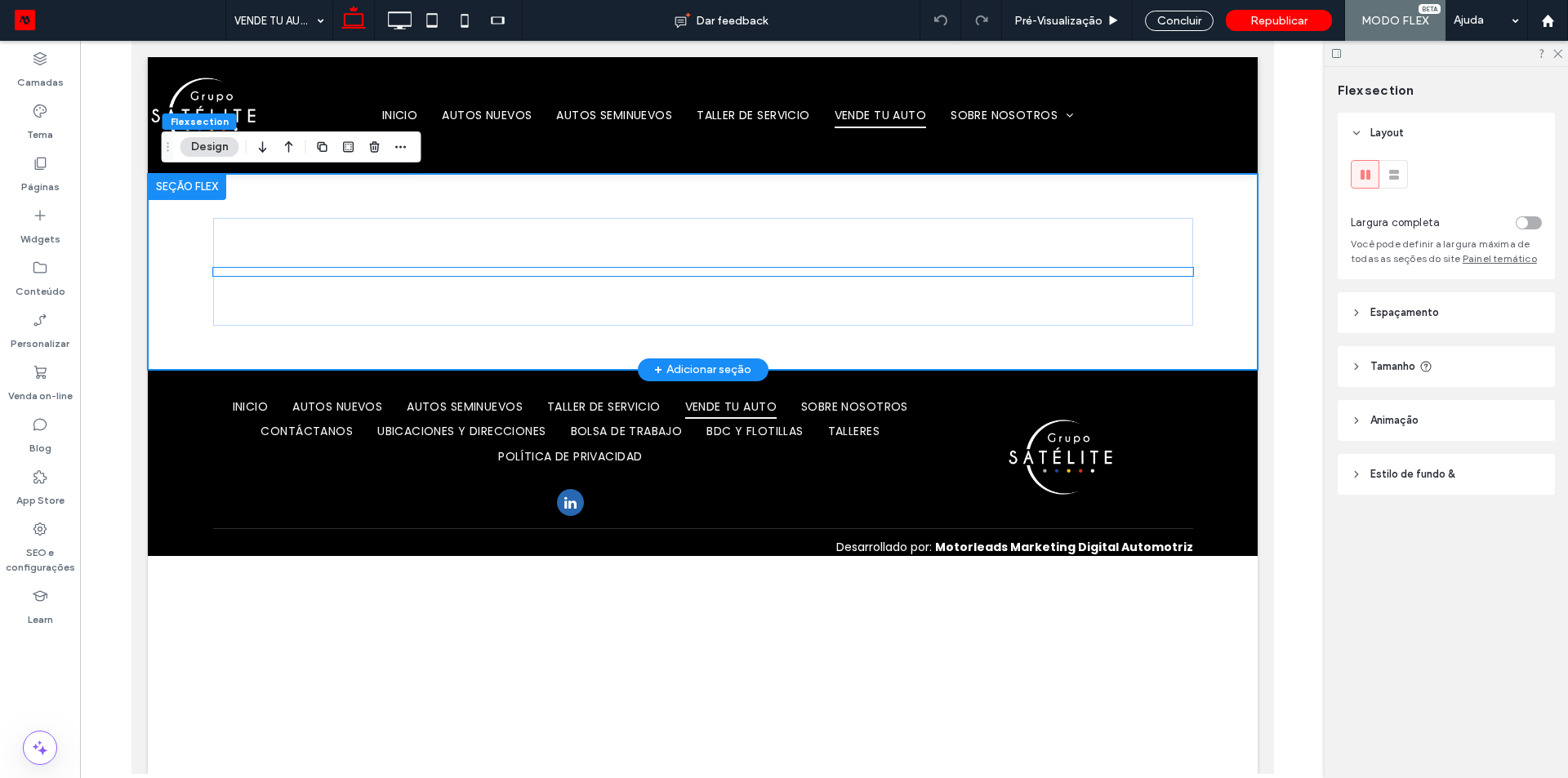
click at [562, 270] on div at bounding box center [702, 271] width 980 height 8
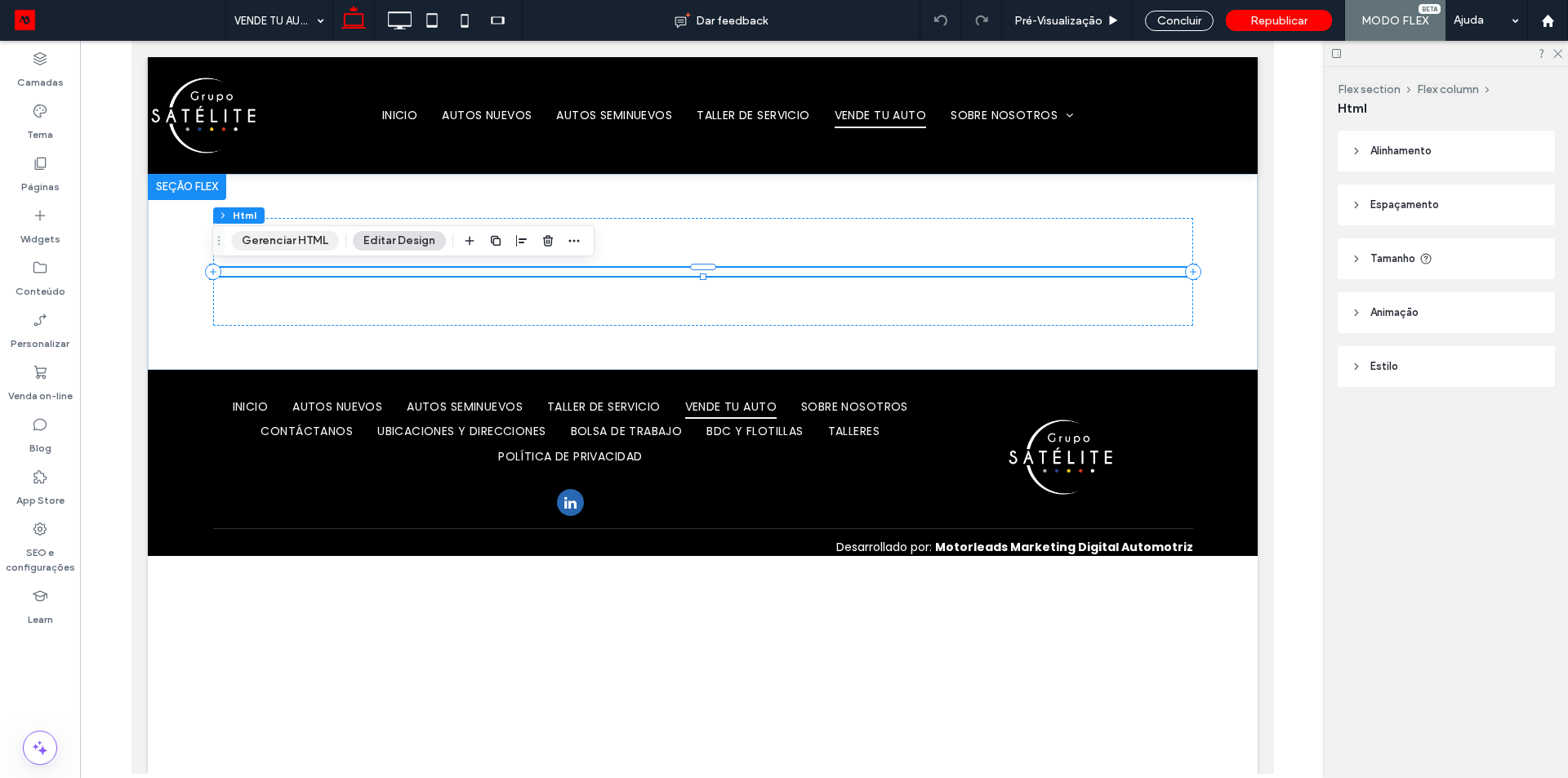
drag, startPoint x: 297, startPoint y: 231, endPoint x: 808, endPoint y: 436, distance: 550.6
click at [297, 231] on button "Gerenciar HTML" at bounding box center [285, 241] width 108 height 19
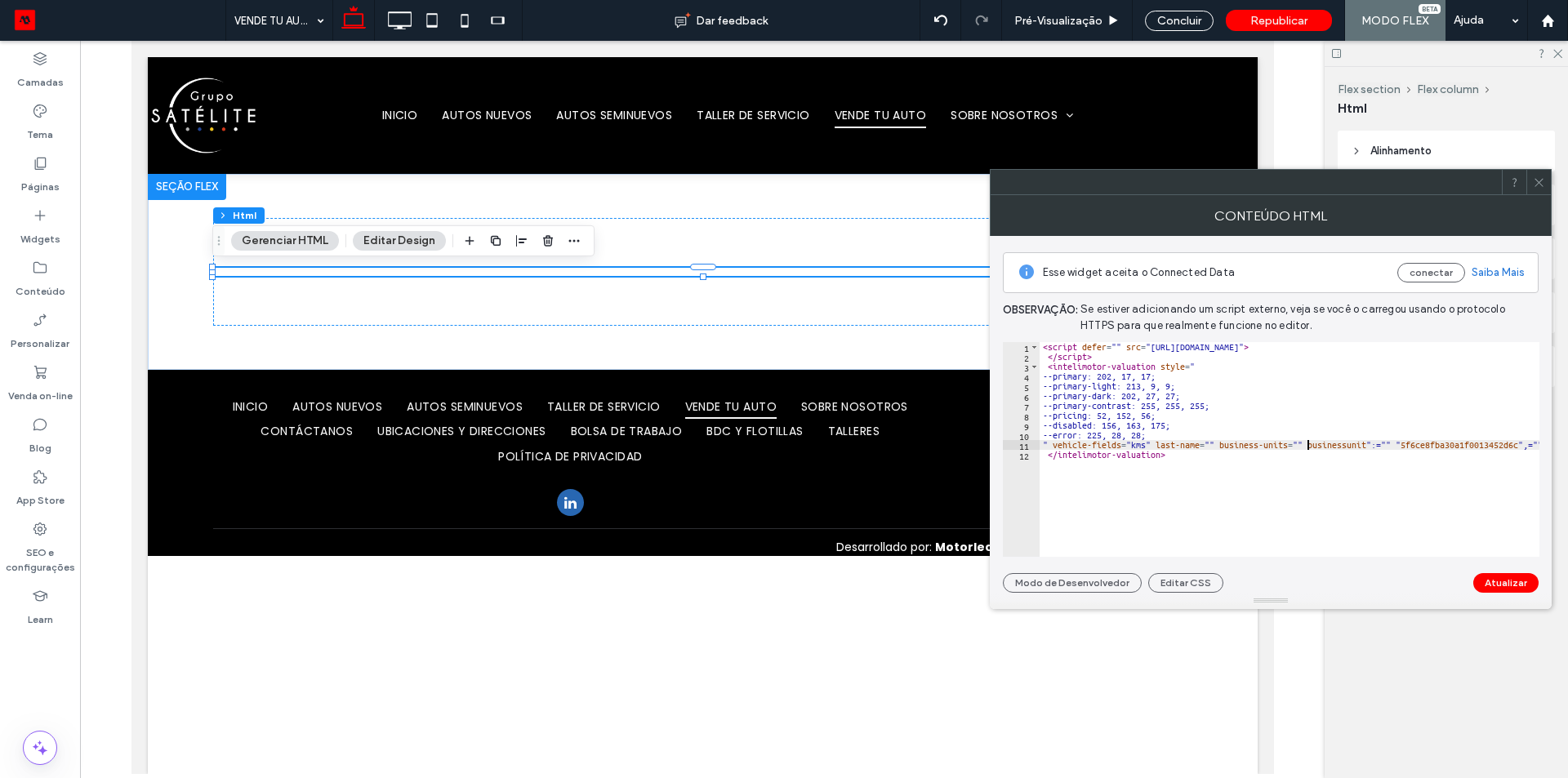
paste textarea "**"
type textarea "**********"
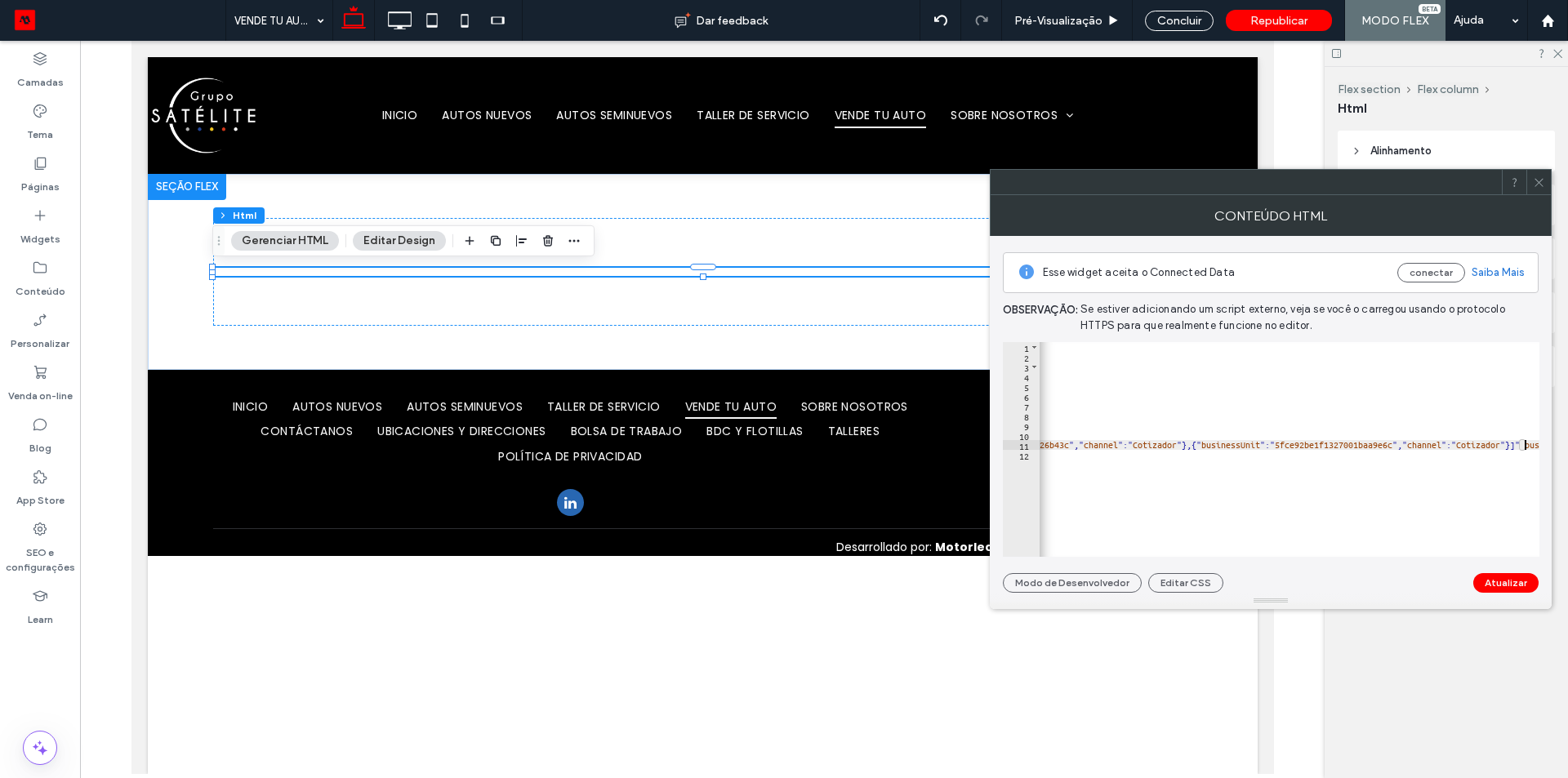
scroll to position [0, 4961]
click at [1508, 589] on button "Atualizar" at bounding box center [1506, 582] width 66 height 19
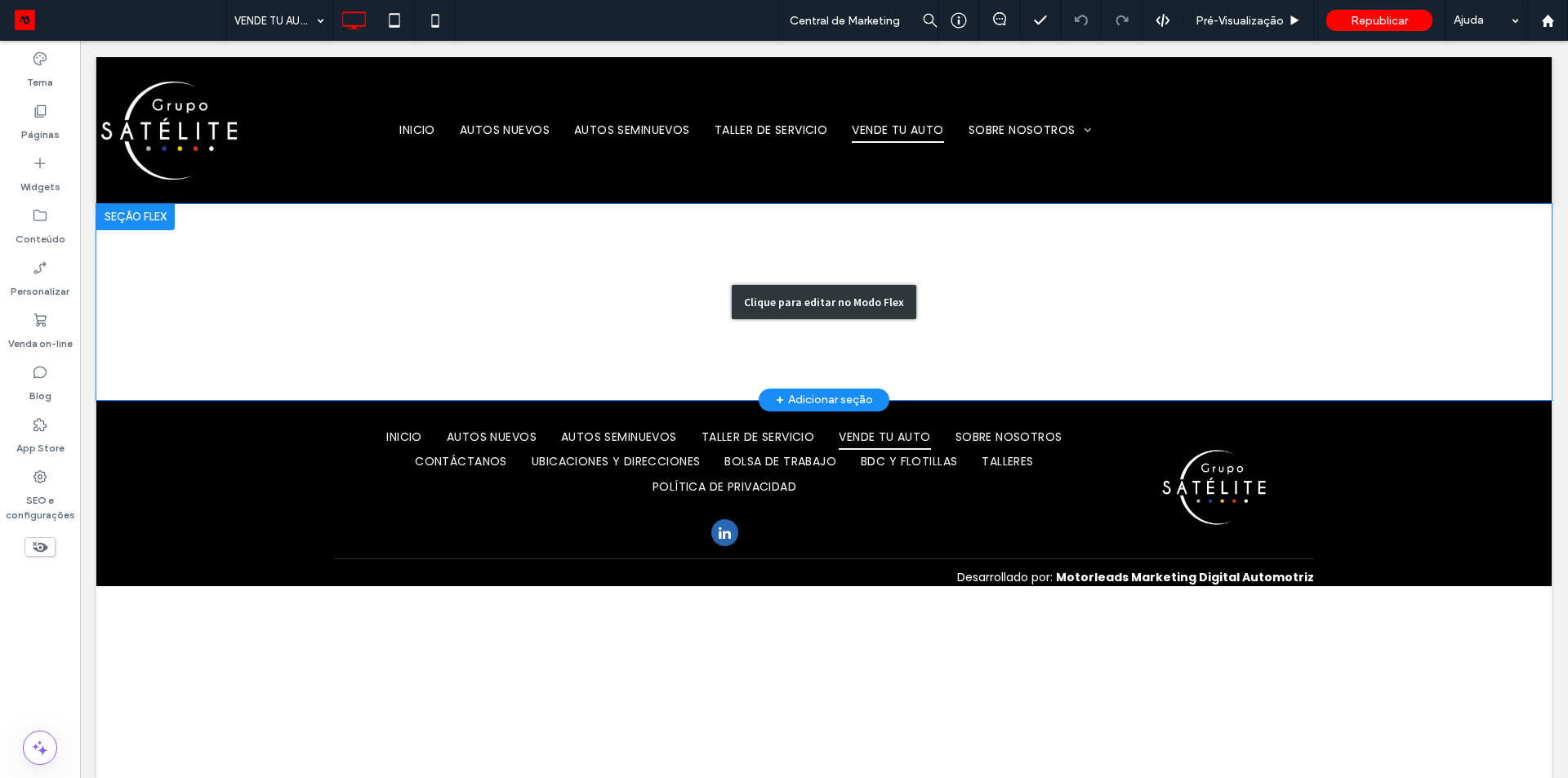
click at [637, 318] on div "Clique para editar no Modo Flex" at bounding box center [823, 302] width 1455 height 196
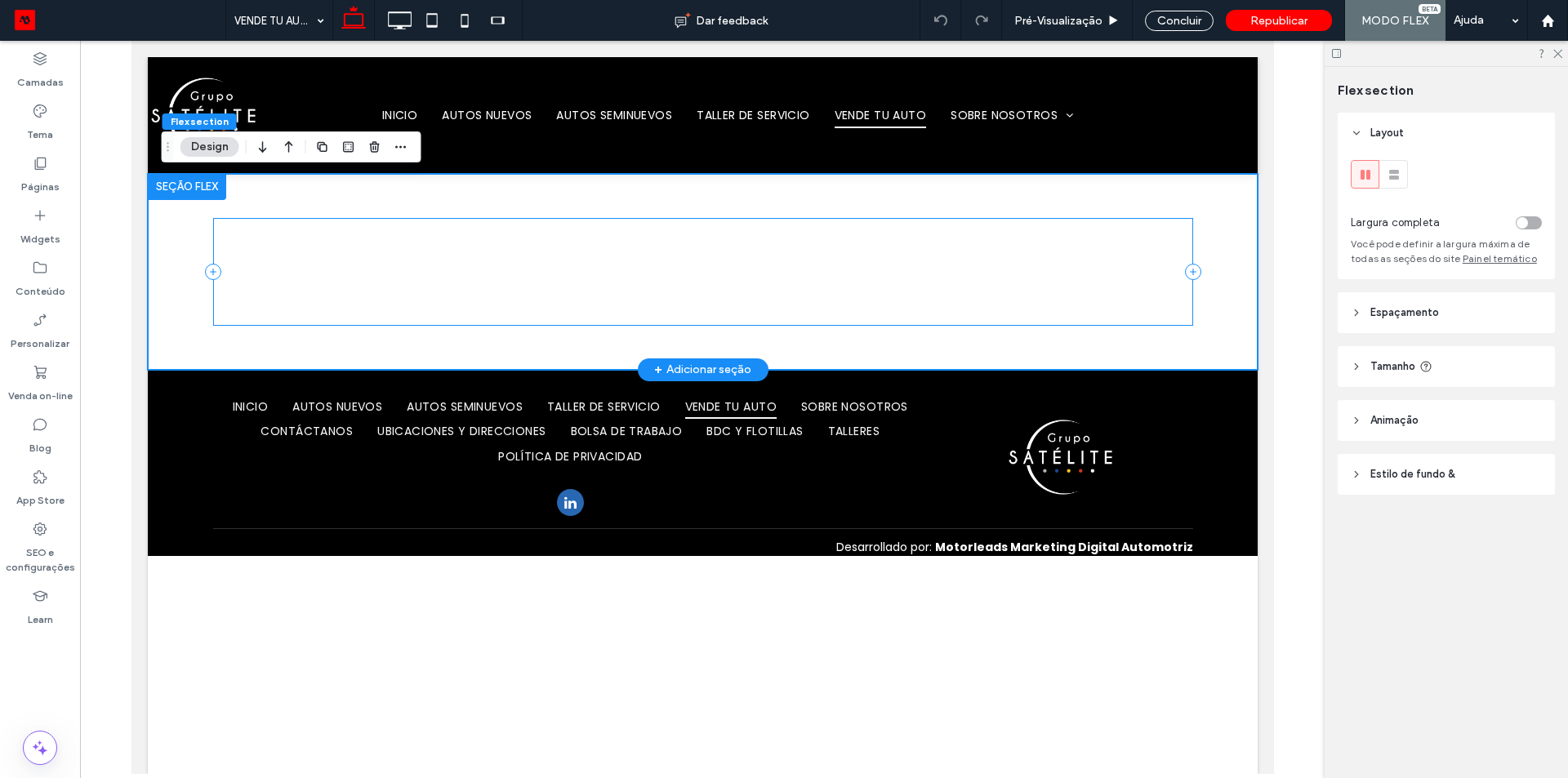
click at [603, 251] on div at bounding box center [702, 271] width 980 height 107
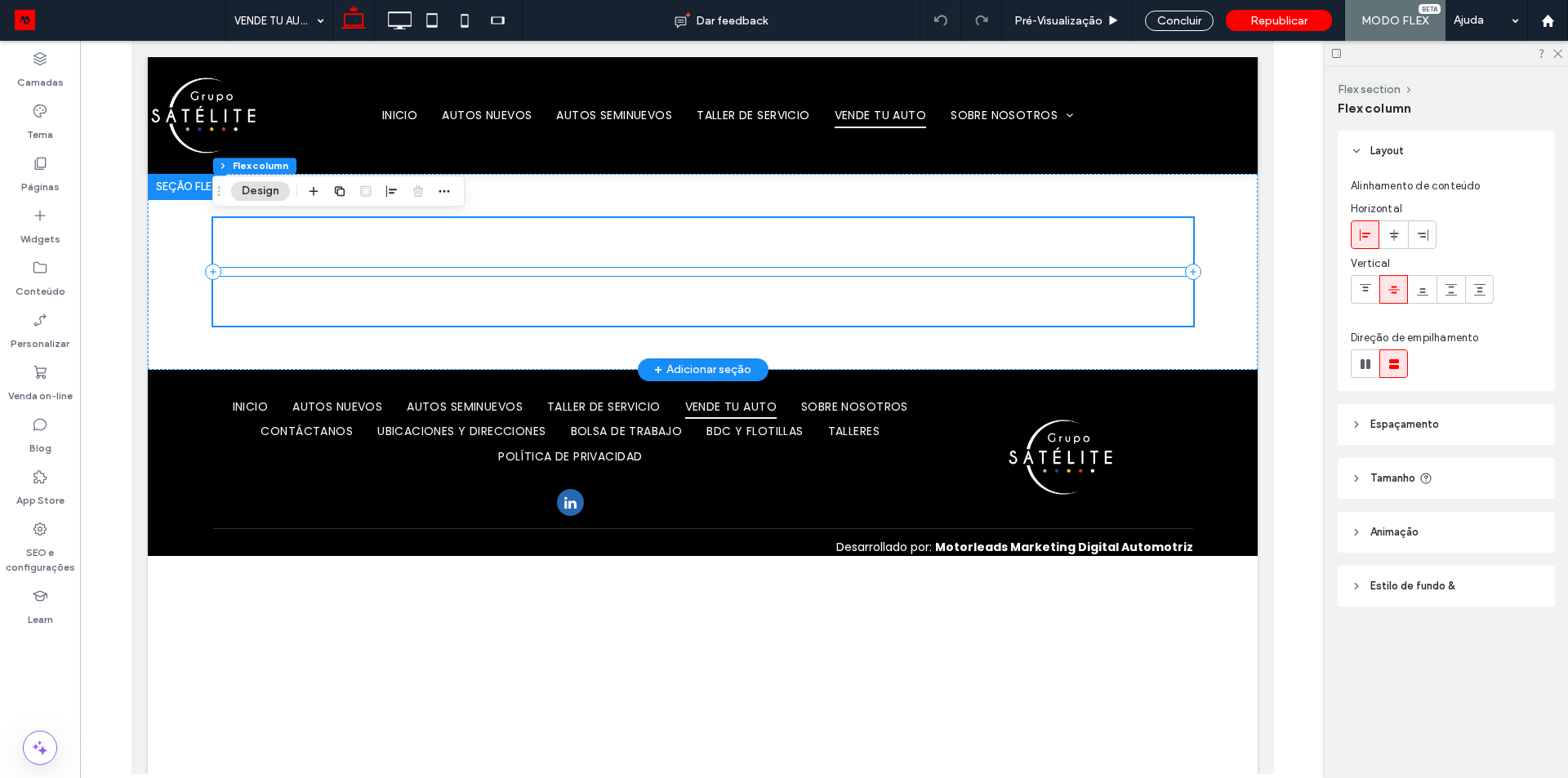
click at [603, 270] on div at bounding box center [702, 271] width 980 height 8
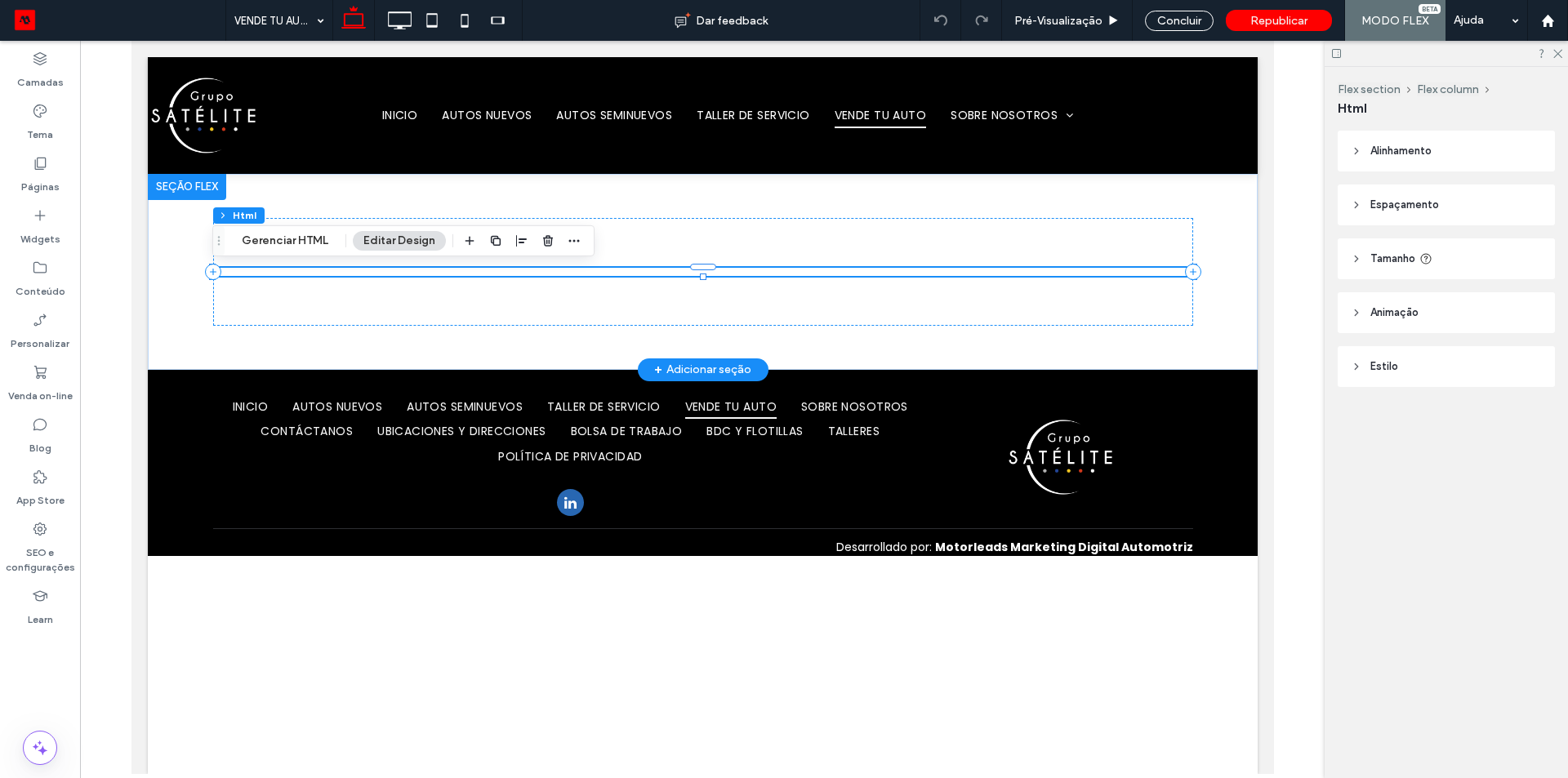
click at [603, 270] on div at bounding box center [702, 271] width 980 height 8
click at [289, 231] on button "Gerenciar HTML" at bounding box center [285, 241] width 108 height 19
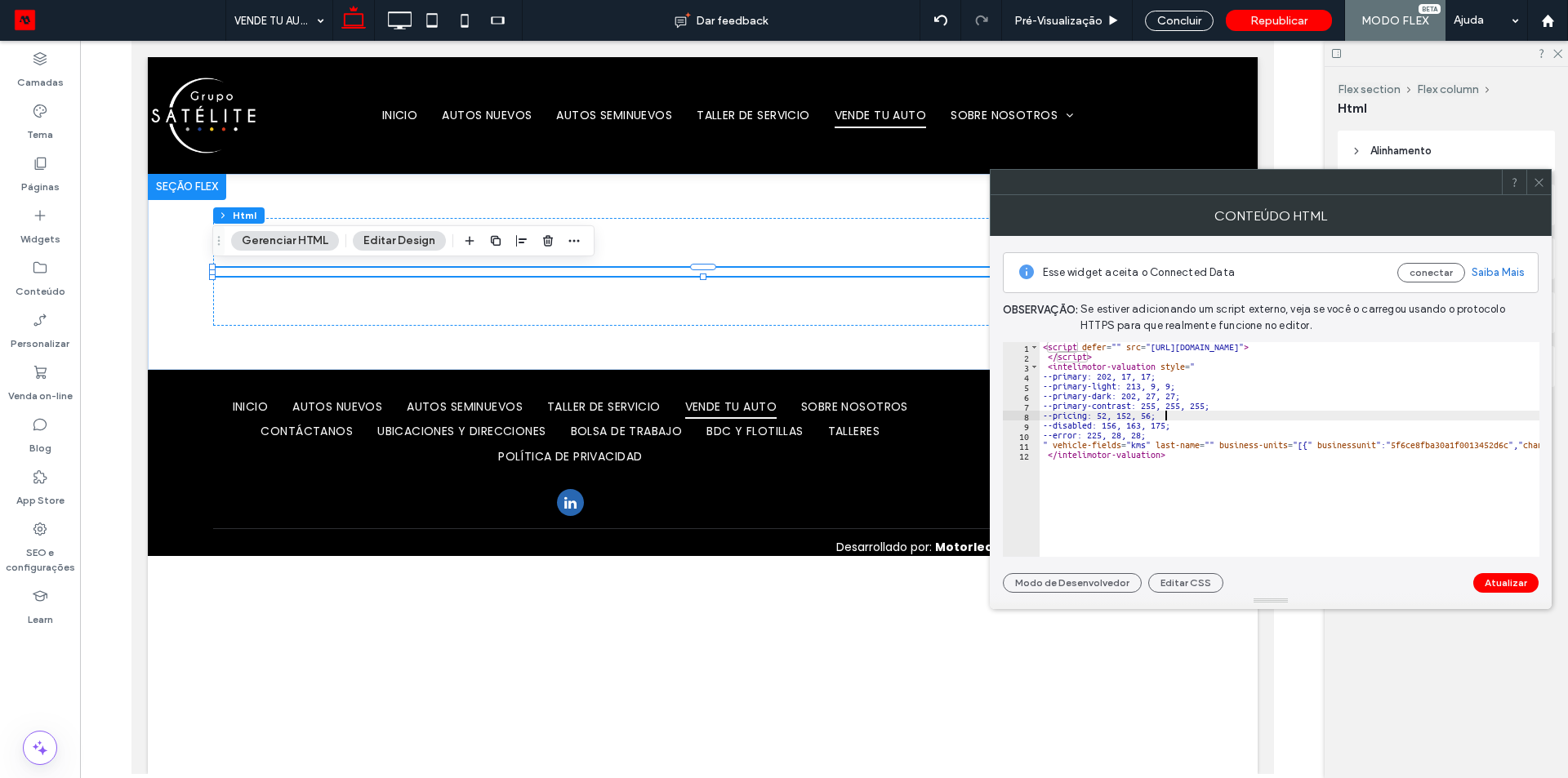
type textarea "**********"
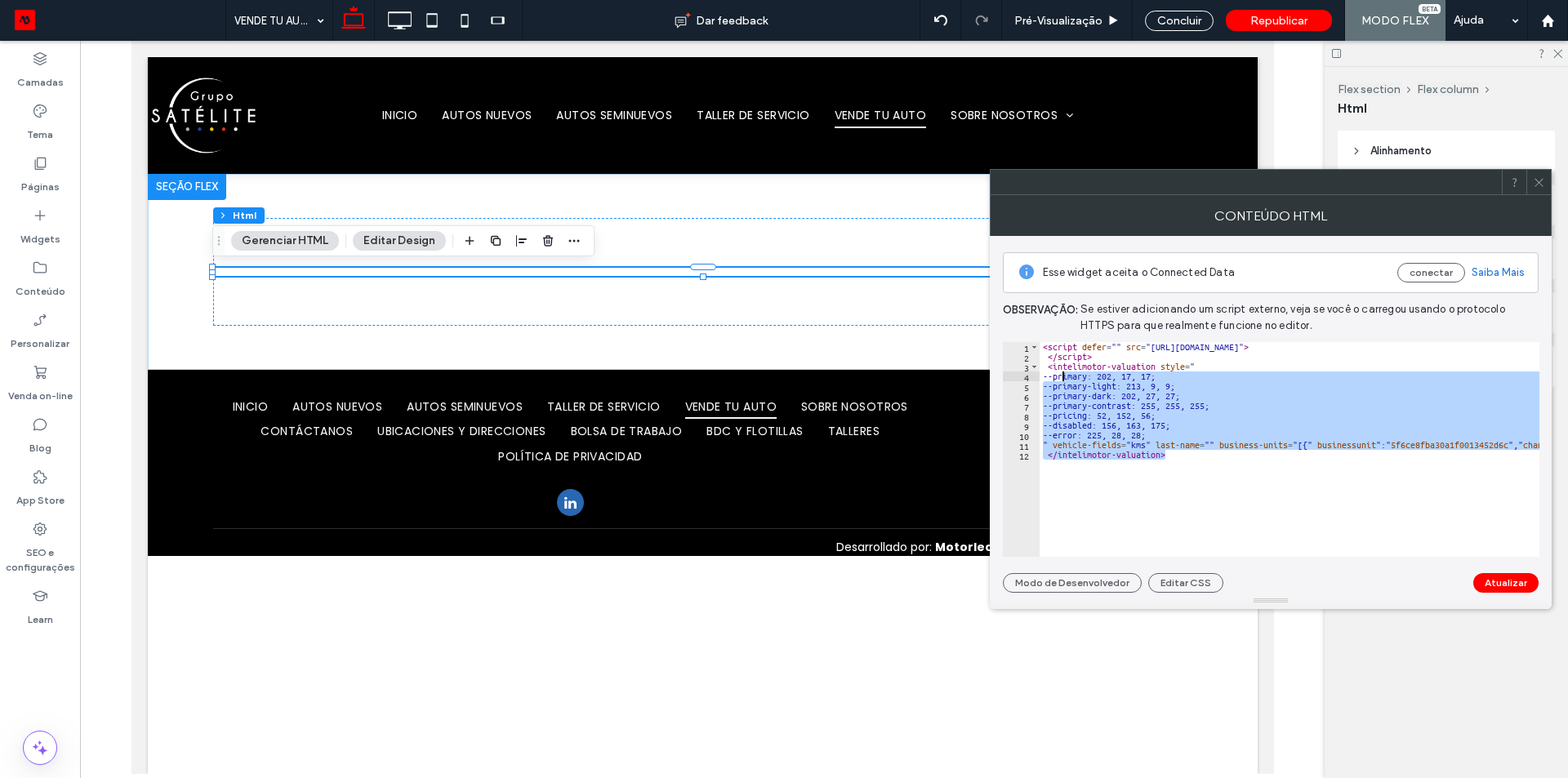
type textarea "**********"
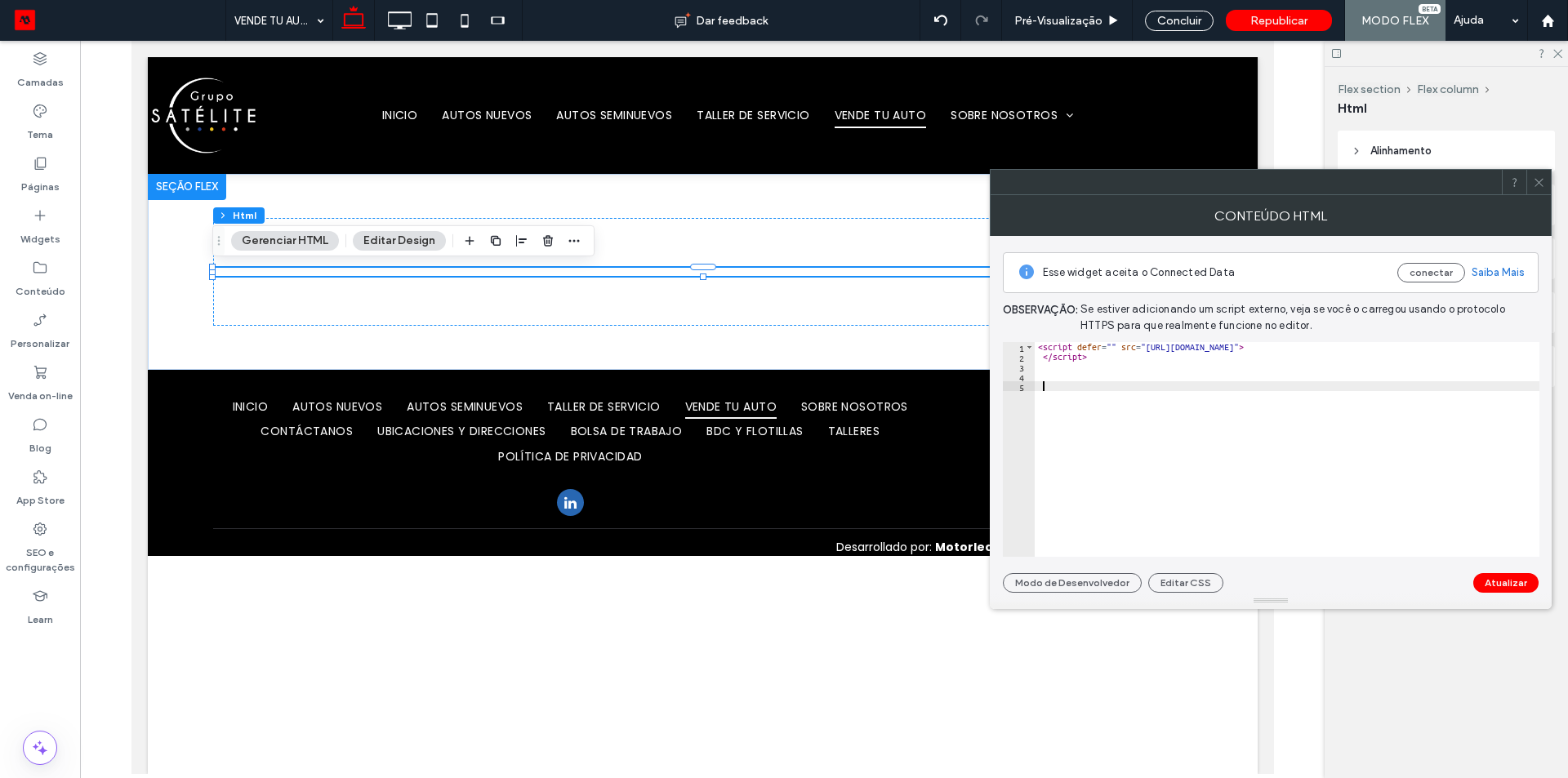
paste textarea "Cursor at row 5"
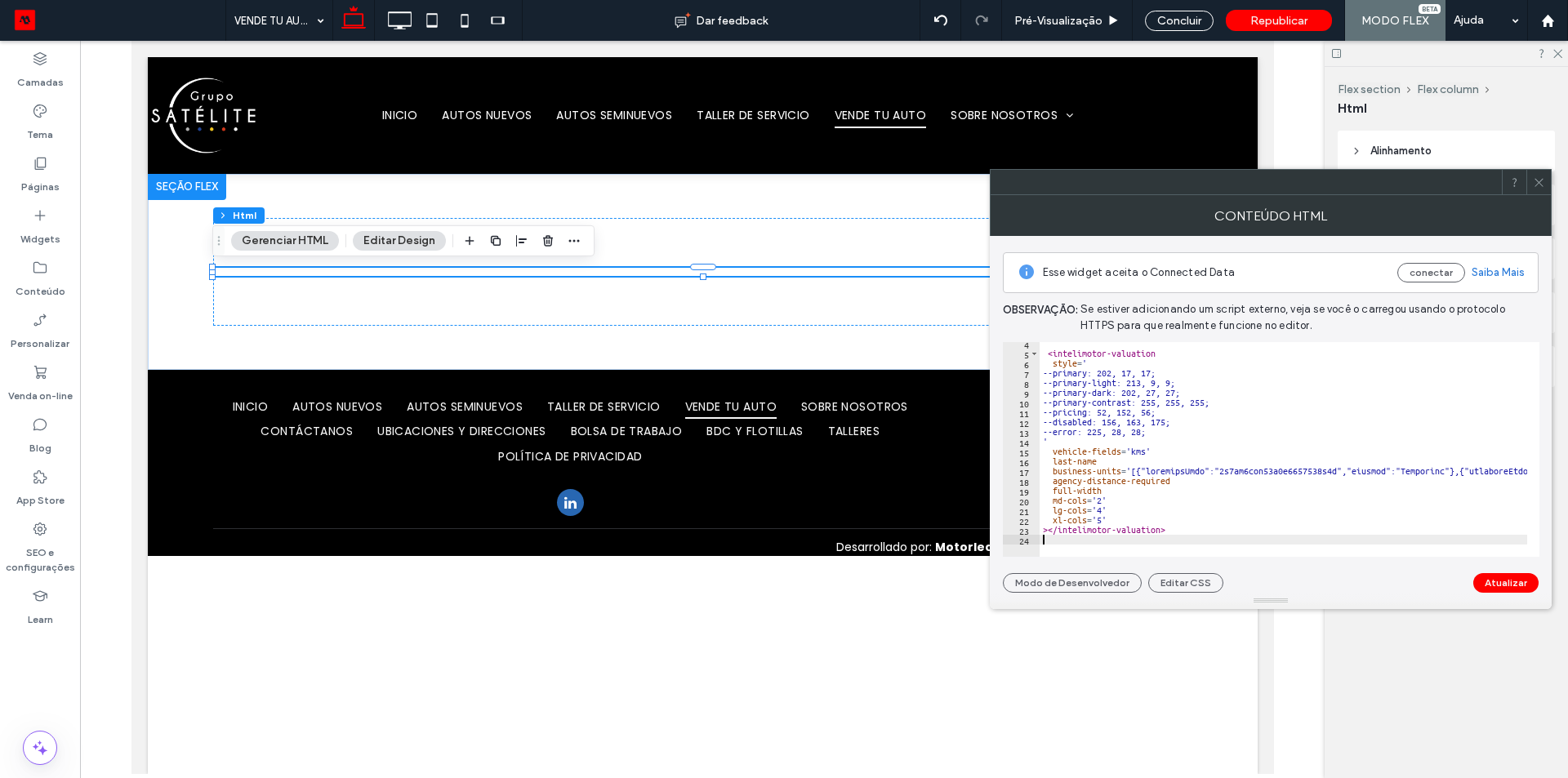
scroll to position [33, 0]
click at [1503, 584] on button "Atualizar" at bounding box center [1506, 582] width 66 height 19
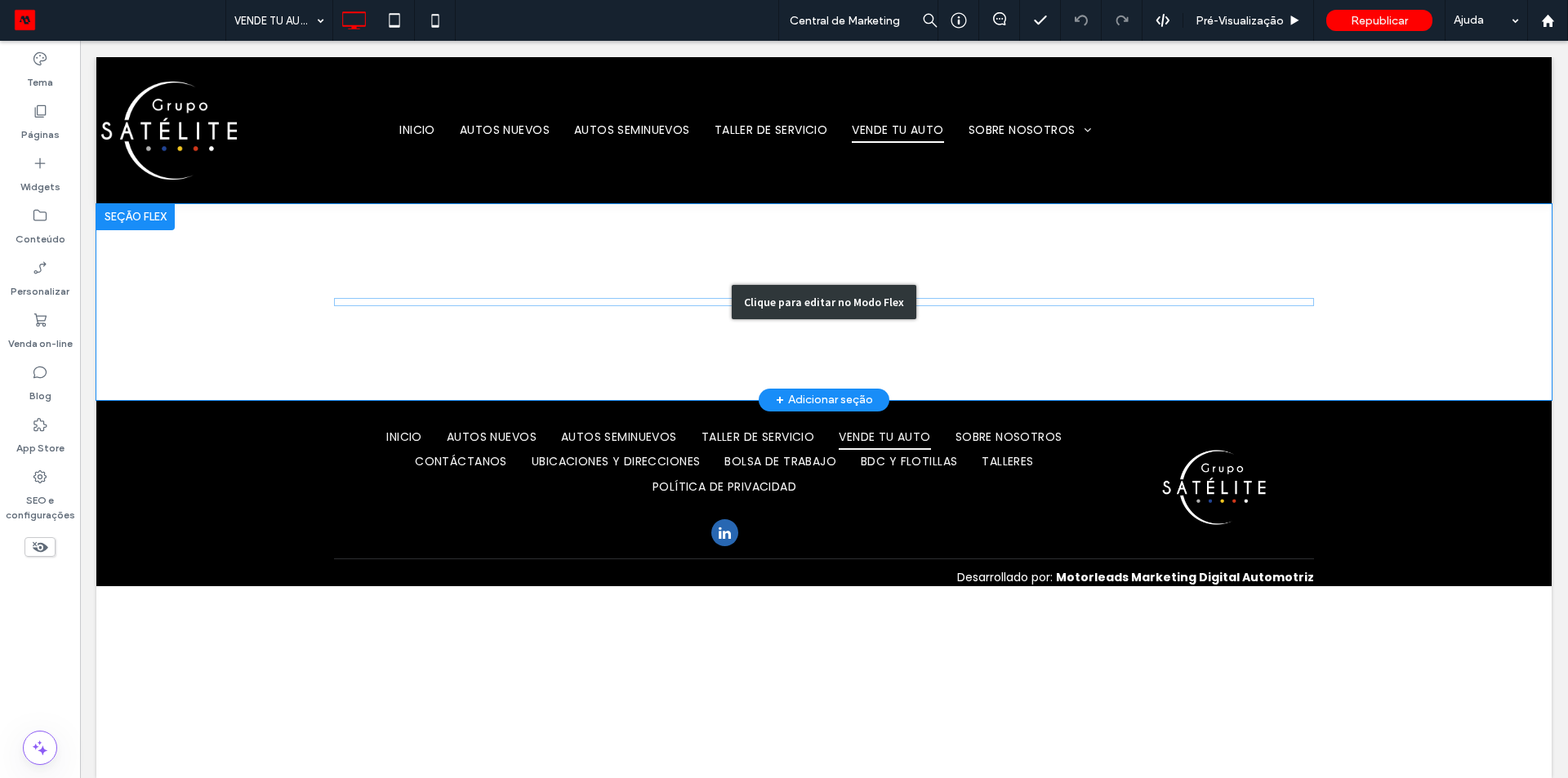
click at [714, 298] on div "Clique para editar no Modo Flex" at bounding box center [823, 302] width 1455 height 196
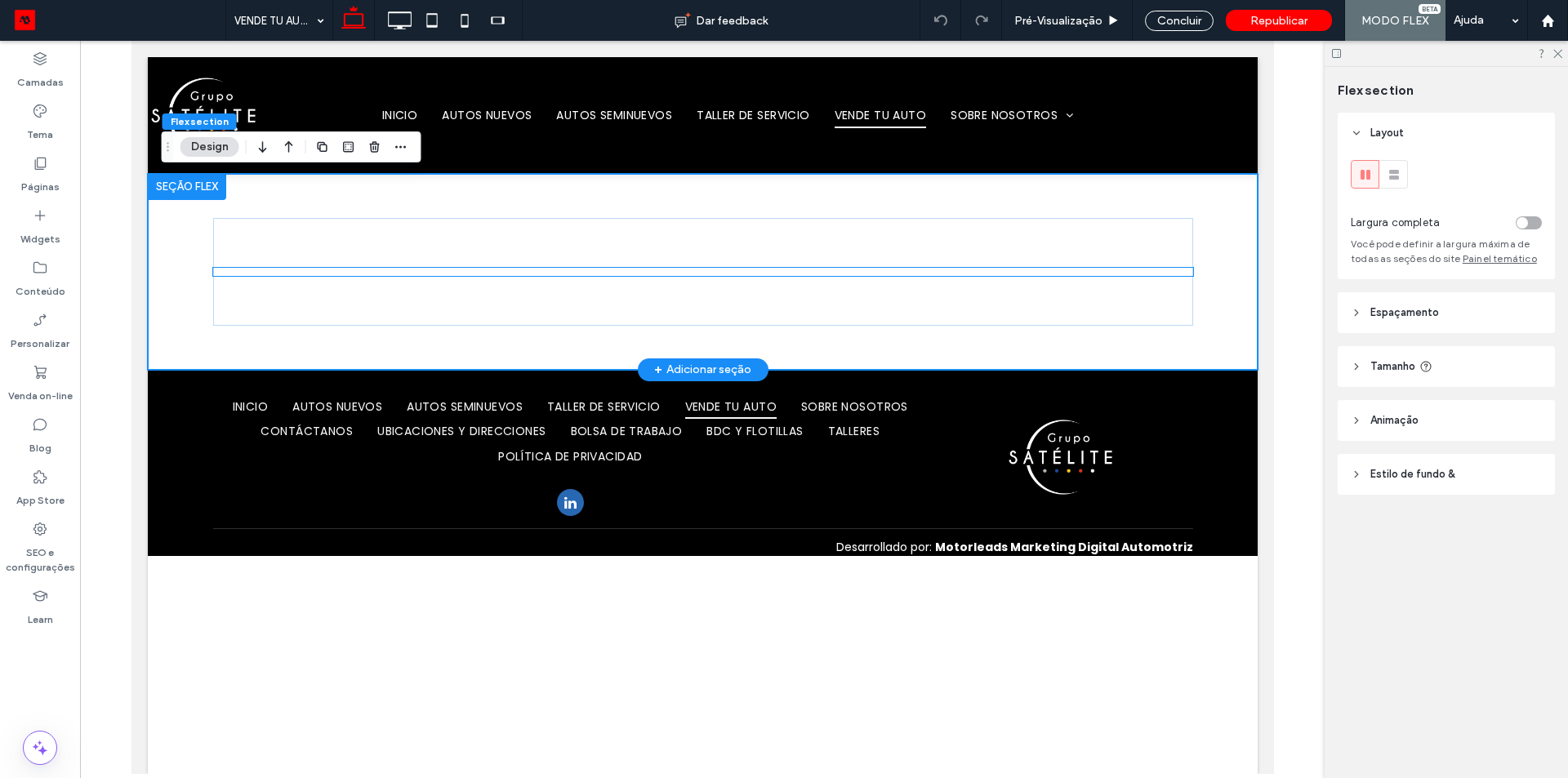
click at [604, 269] on div at bounding box center [702, 271] width 980 height 8
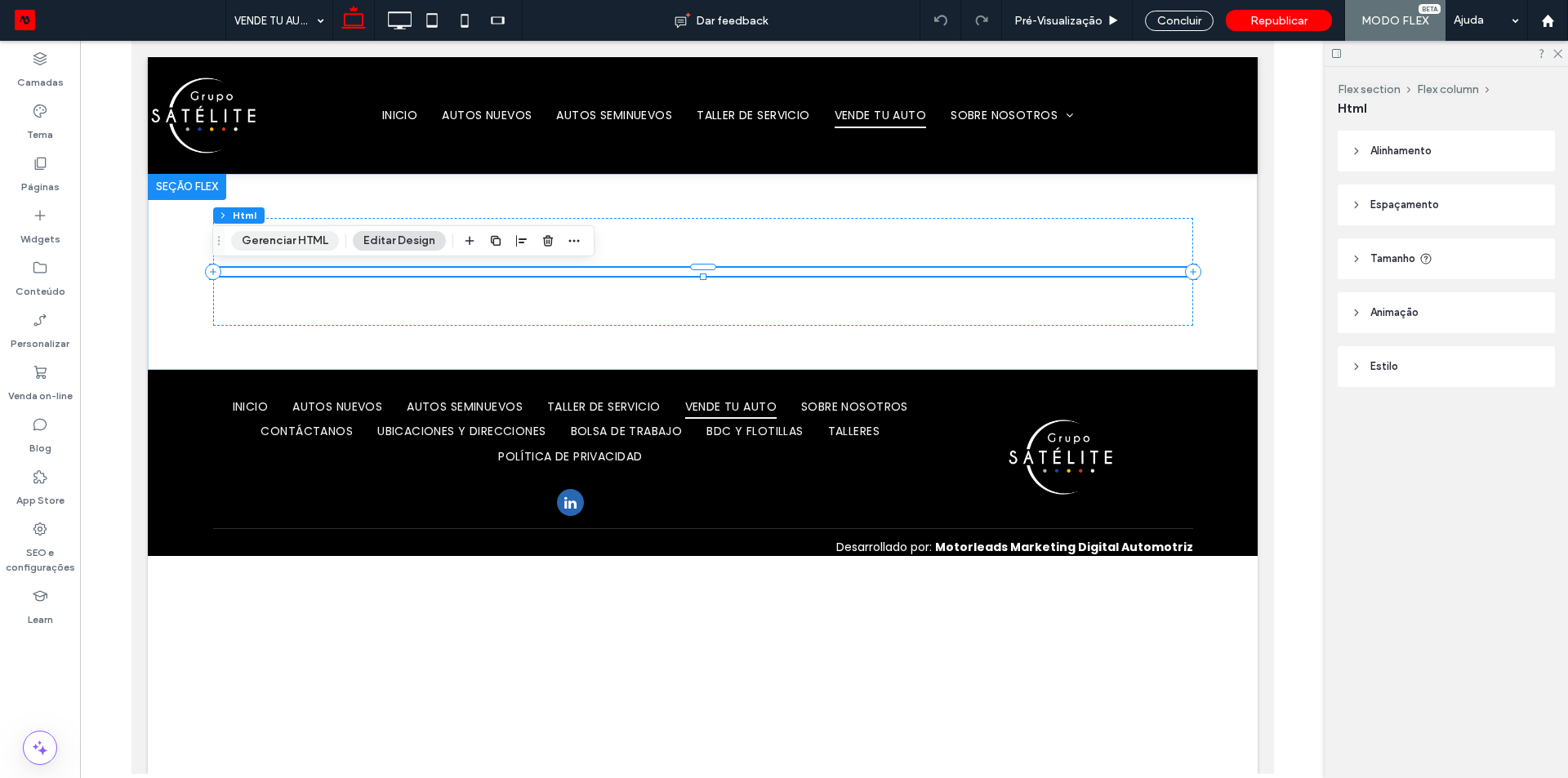
click at [299, 243] on button "Gerenciar HTML" at bounding box center [285, 241] width 108 height 19
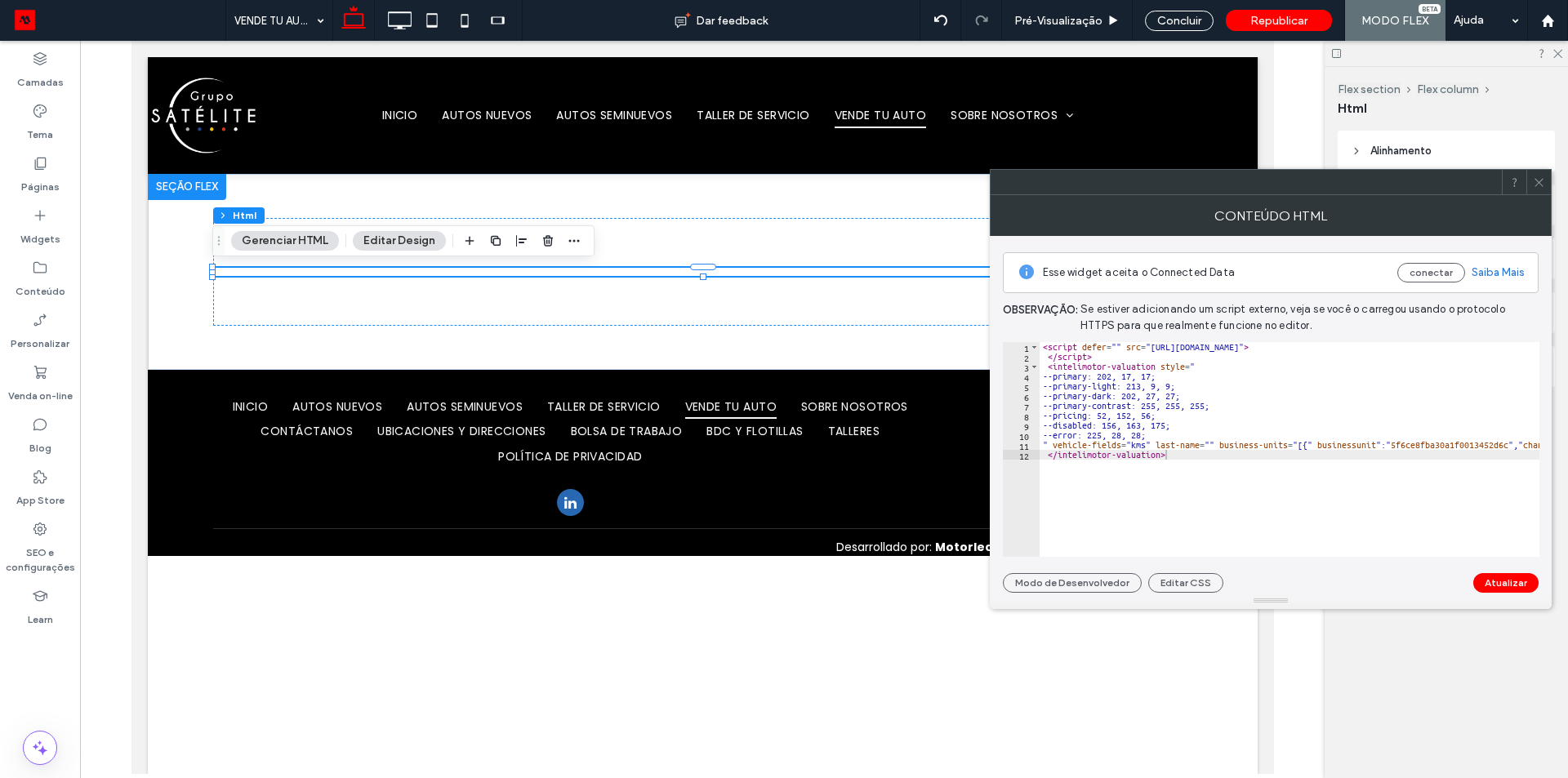
type textarea "**********"
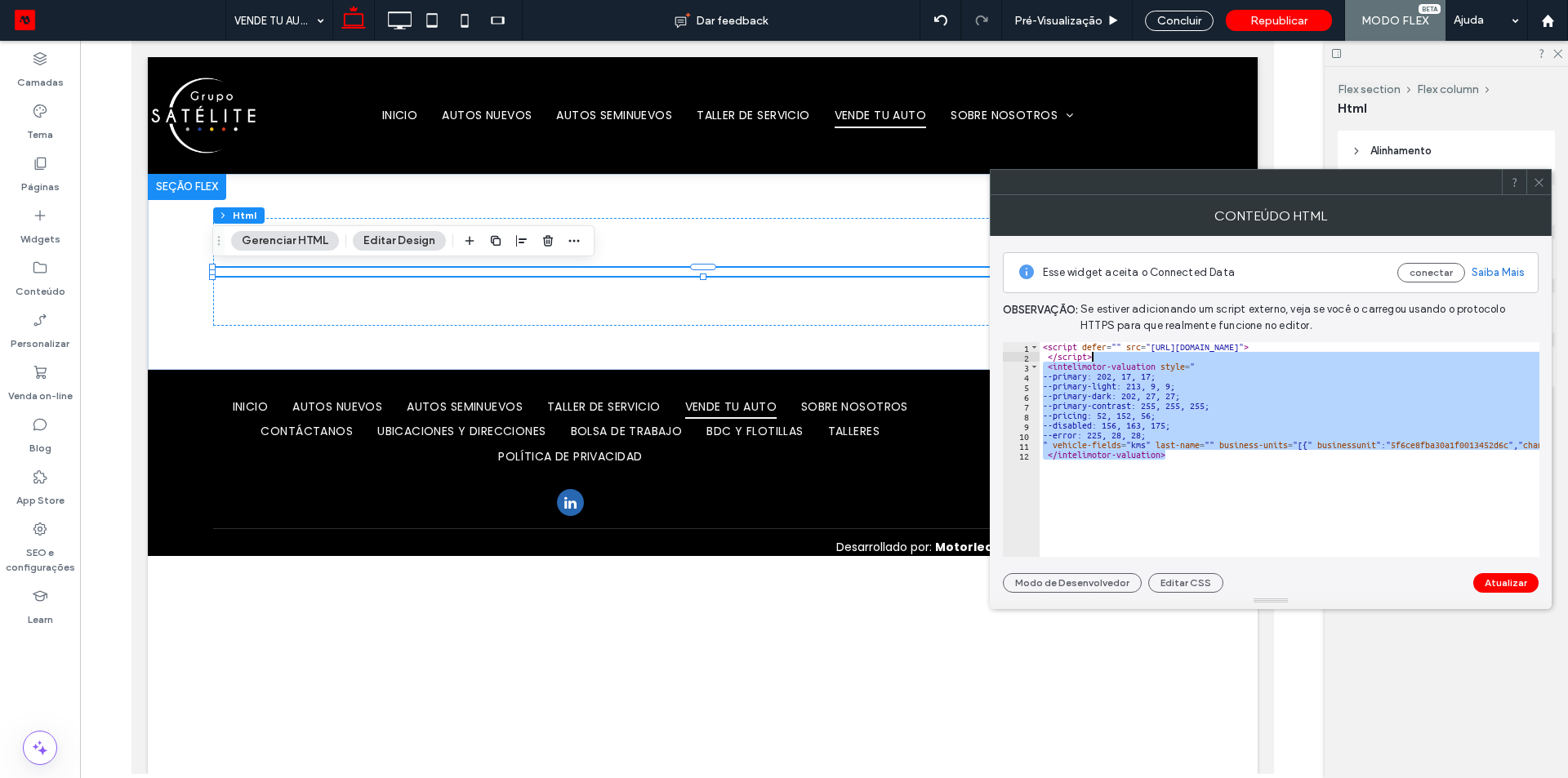
type textarea "**********"
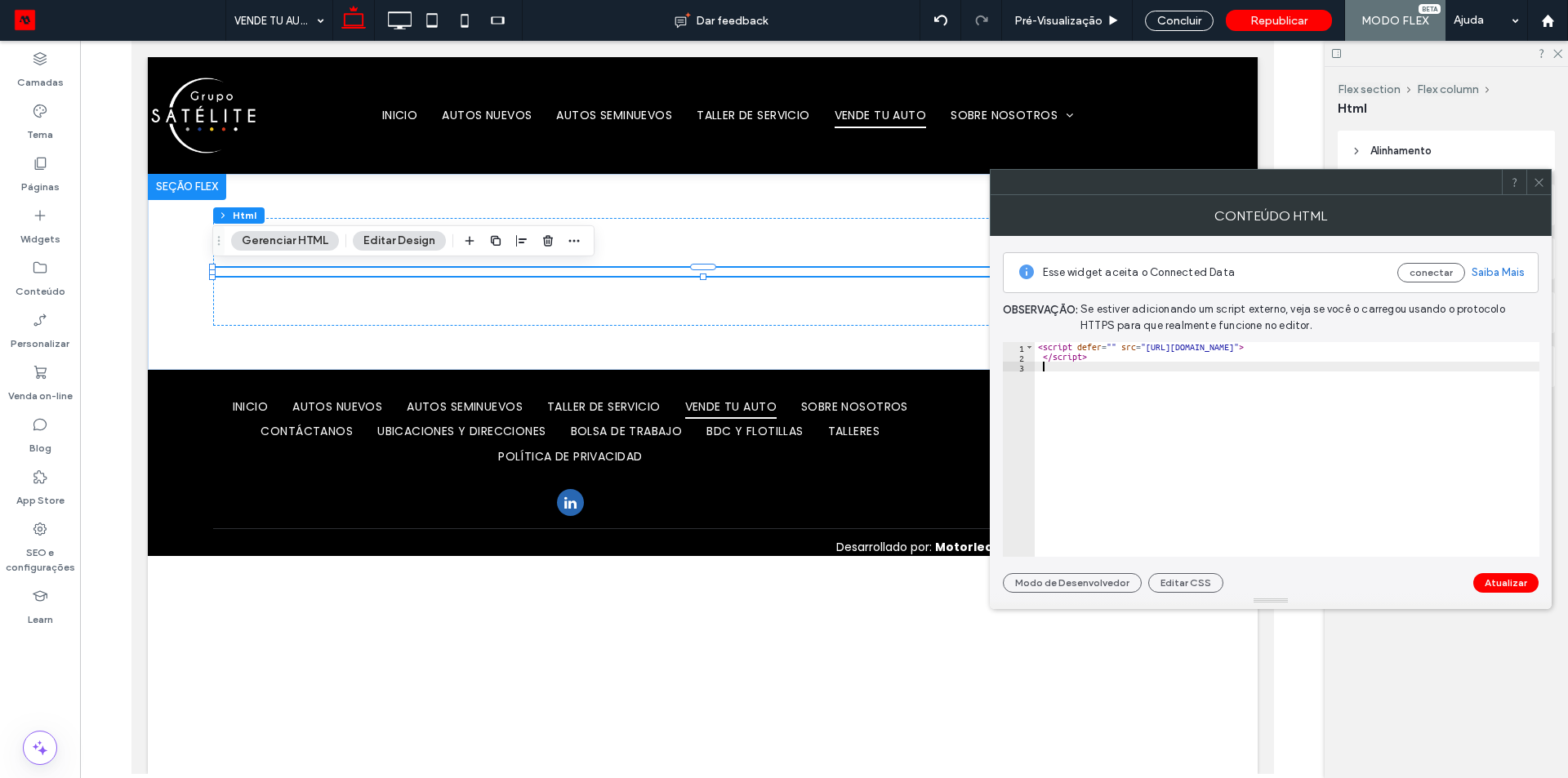
paste textarea "Cursor at row 3"
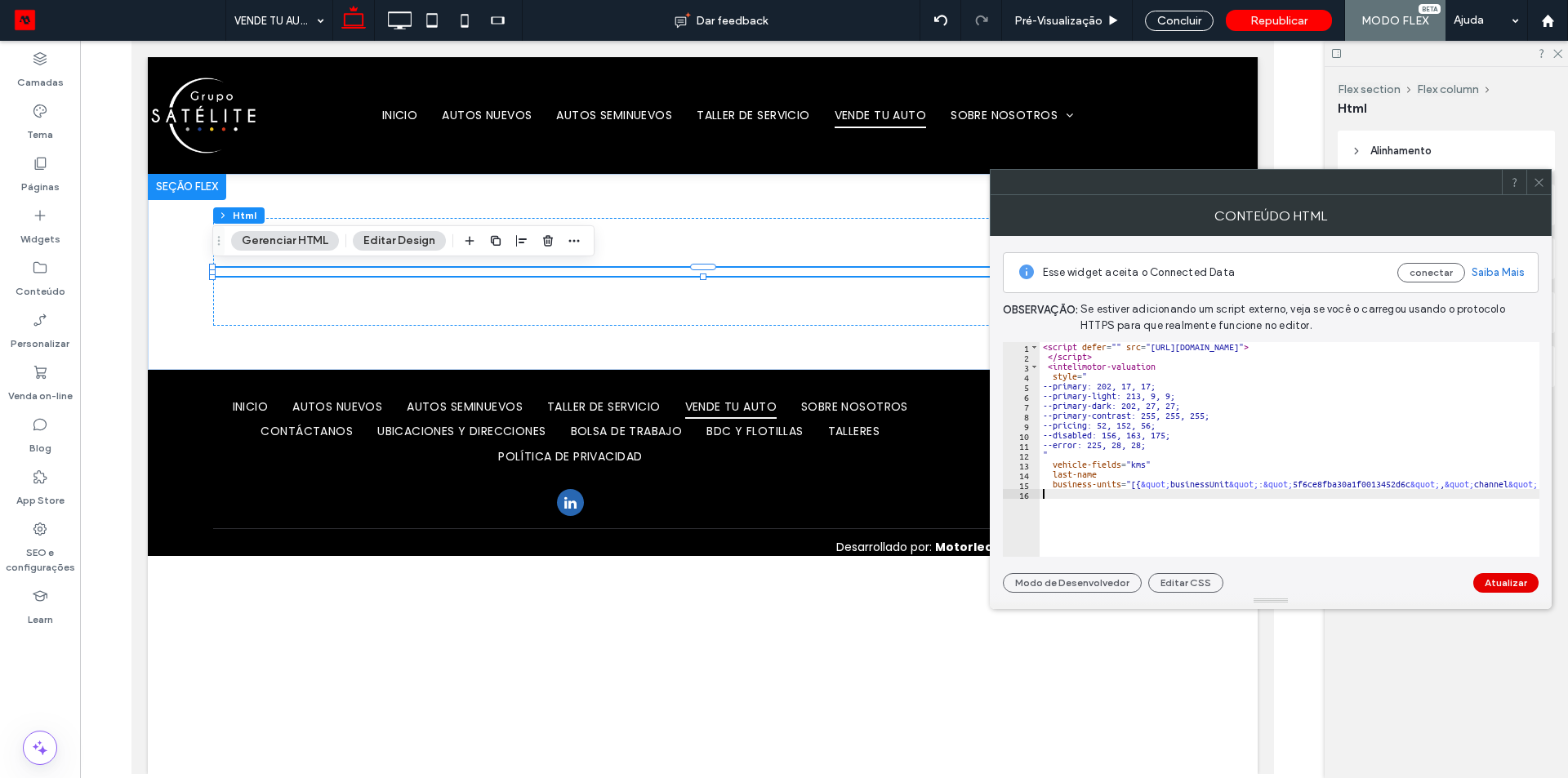
click at [1493, 581] on button "Atualizar" at bounding box center [1506, 582] width 66 height 19
type textarea "*"
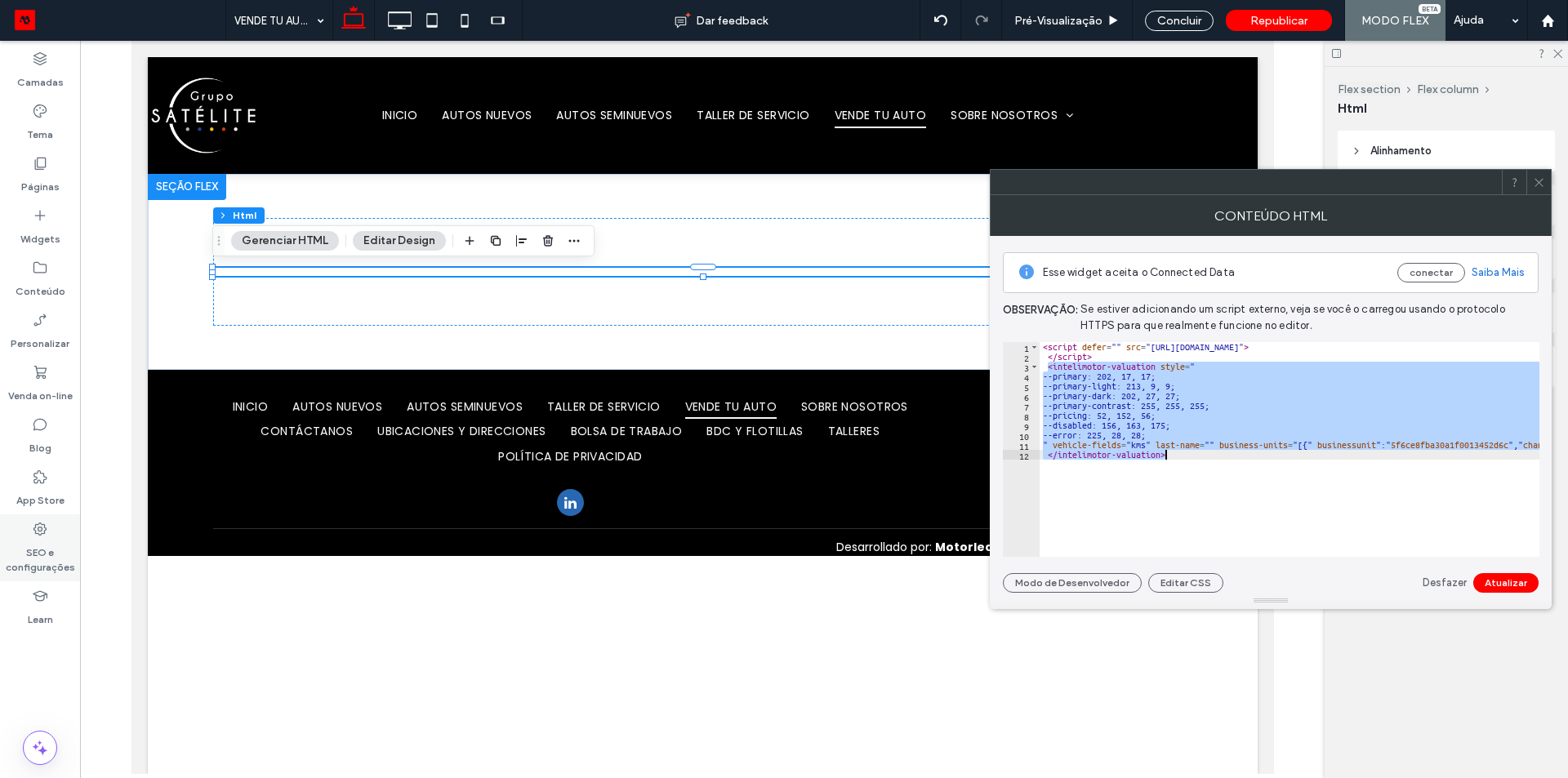
paste textarea "**********"
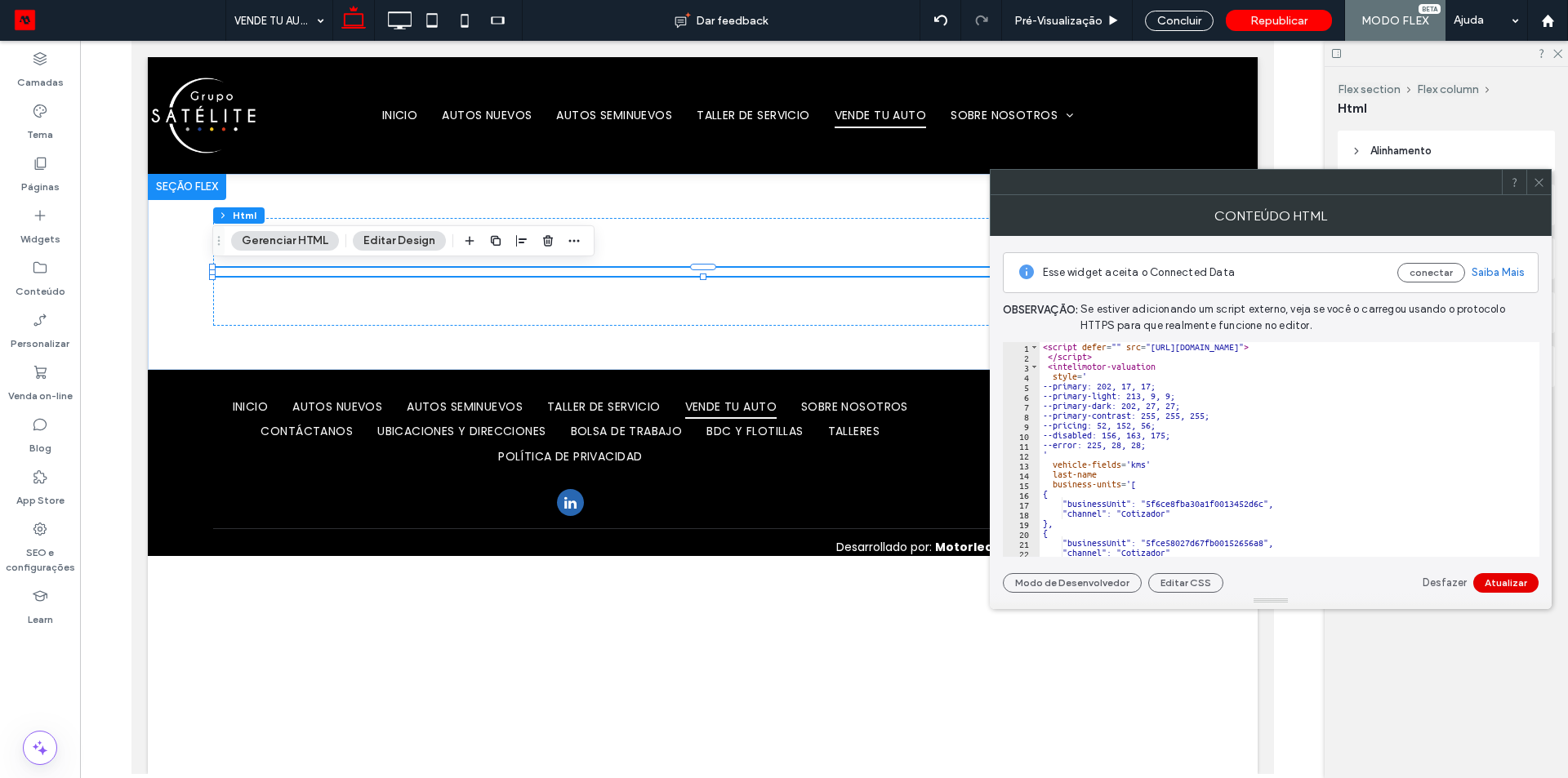
click at [1510, 577] on button "Atualizar" at bounding box center [1506, 582] width 66 height 19
click at [1162, 473] on div "< script defer = "" src = "https://intelimotor.sfo2.digitaloceanspaces.com/inte…" at bounding box center [1329, 452] width 580 height 222
click at [1283, 404] on div "< script defer = "" src = "https://intelimotor.sfo2.digitaloceanspaces.com/inte…" at bounding box center [1329, 452] width 580 height 222
type textarea "**********"
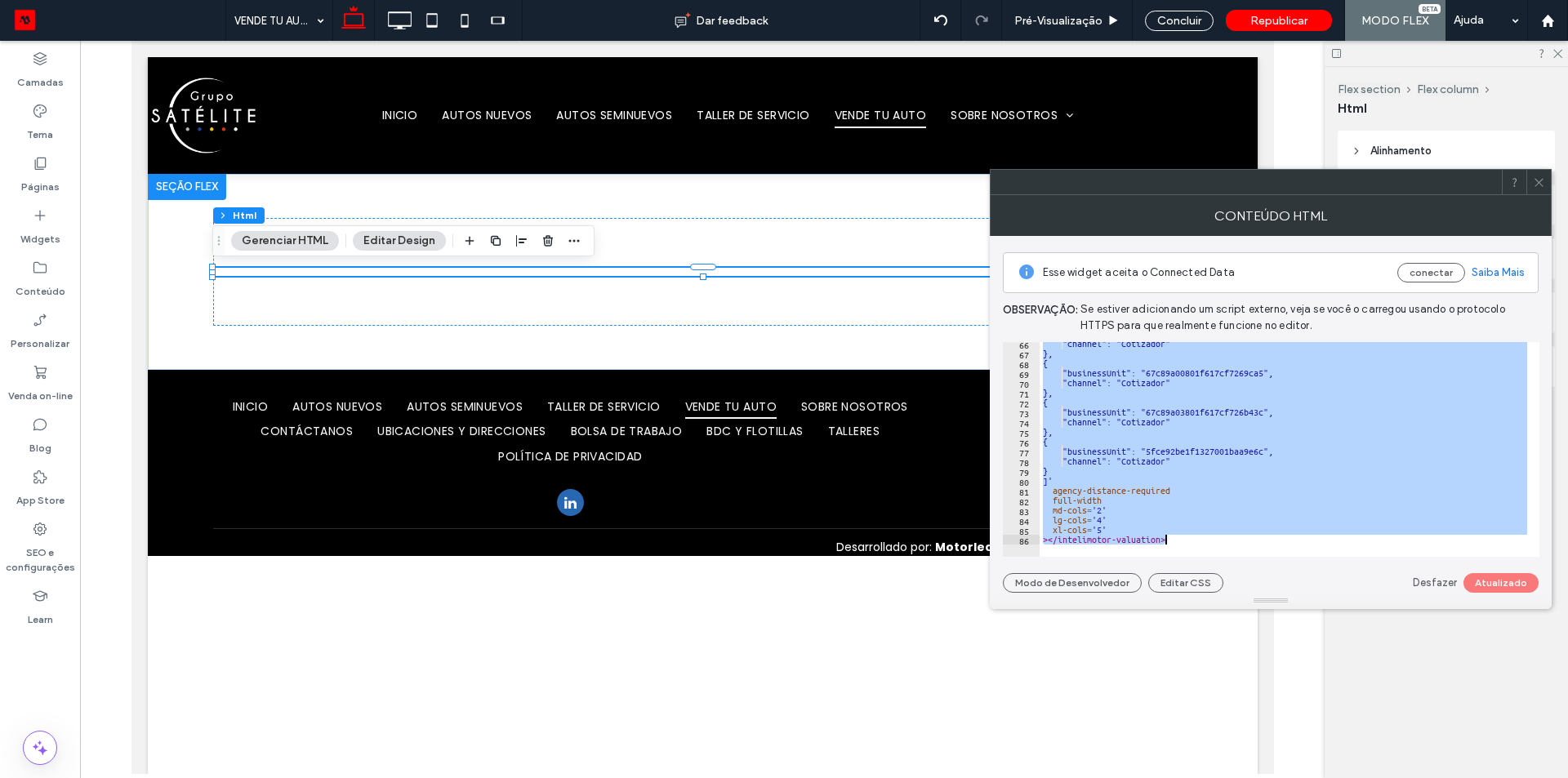
scroll to position [640, 0]
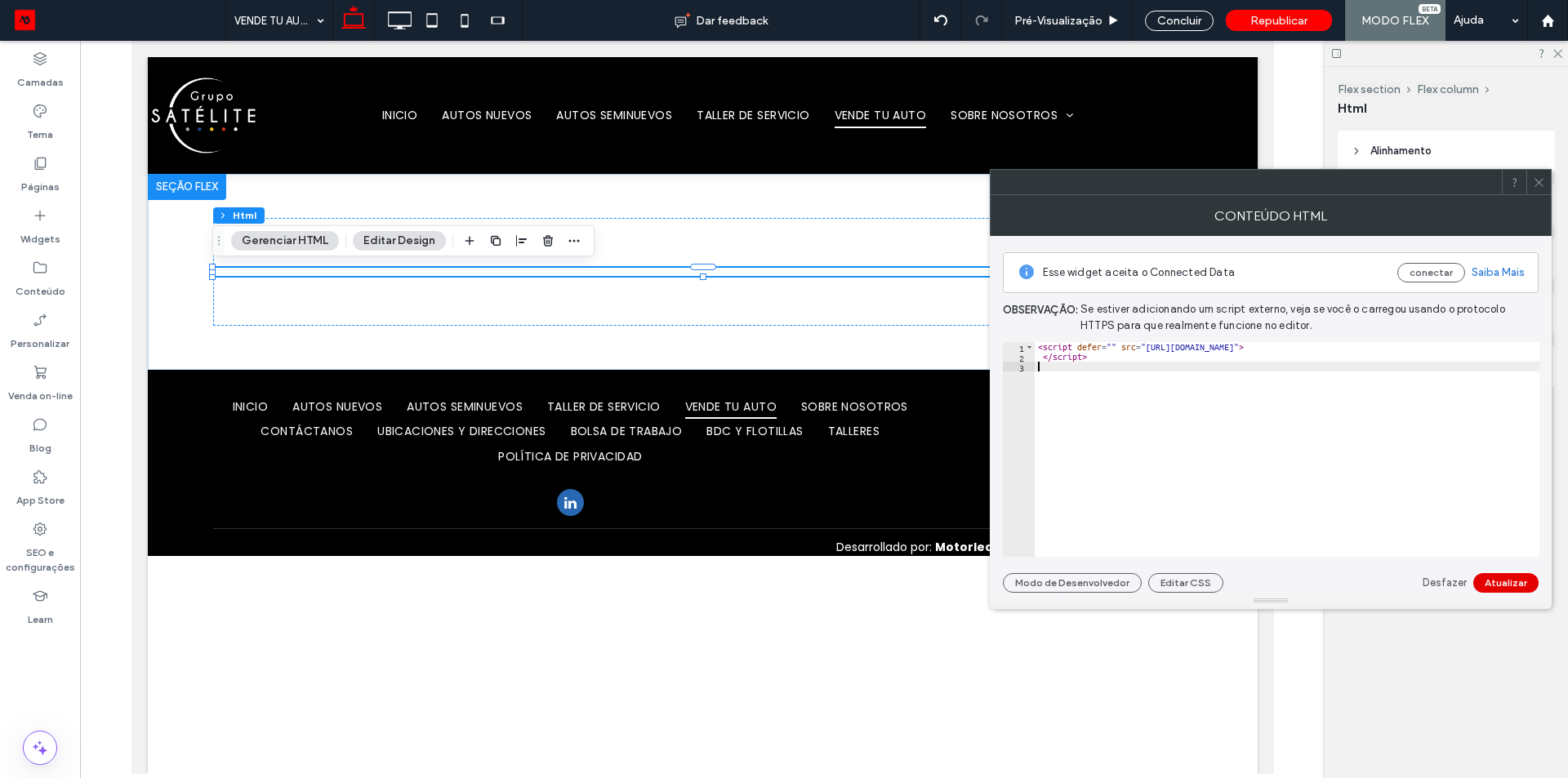
click at [1502, 583] on button "Atualizar" at bounding box center [1506, 582] width 66 height 19
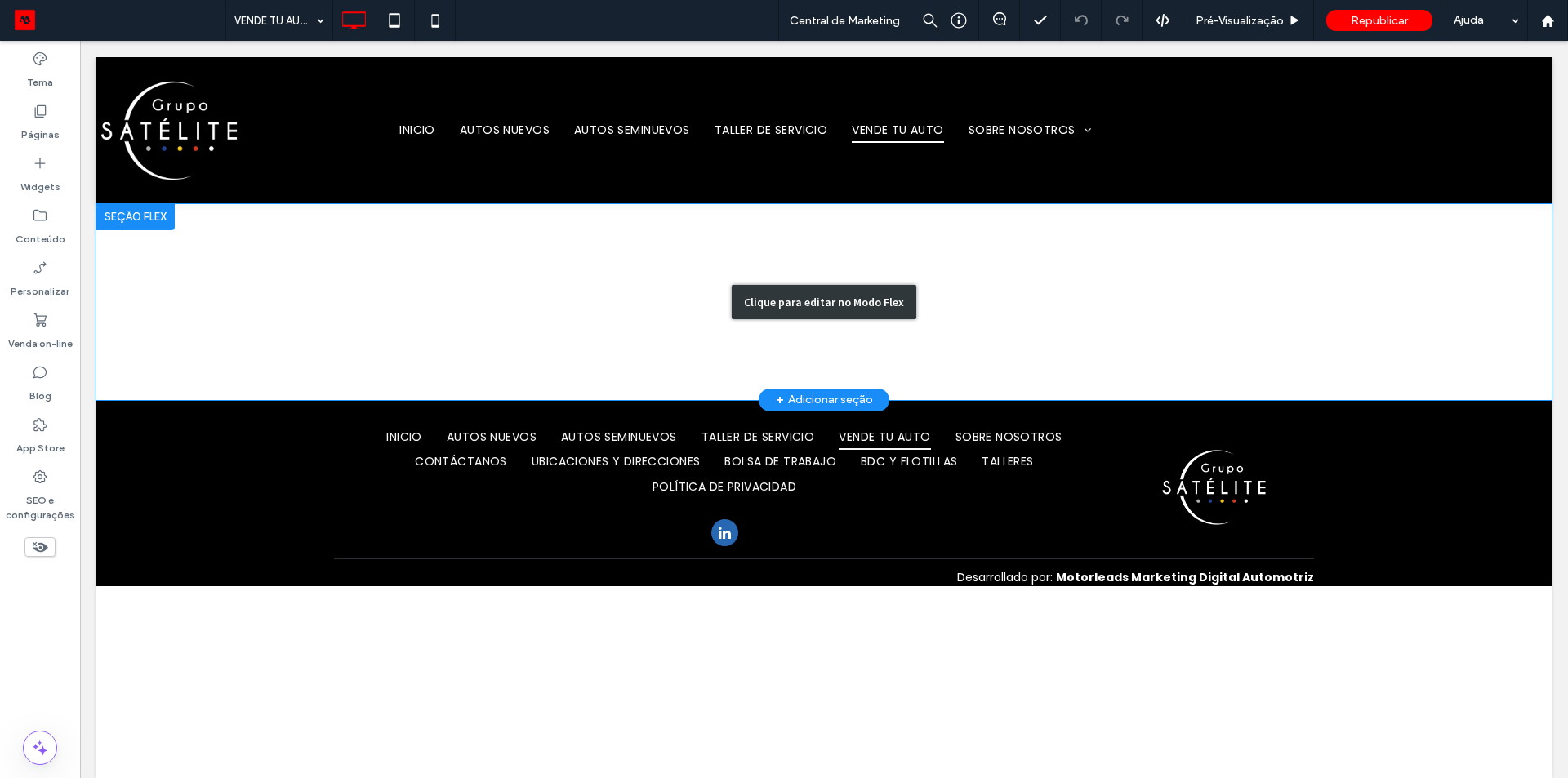
click at [359, 285] on div "Clique para editar no Modo Flex" at bounding box center [823, 302] width 1455 height 196
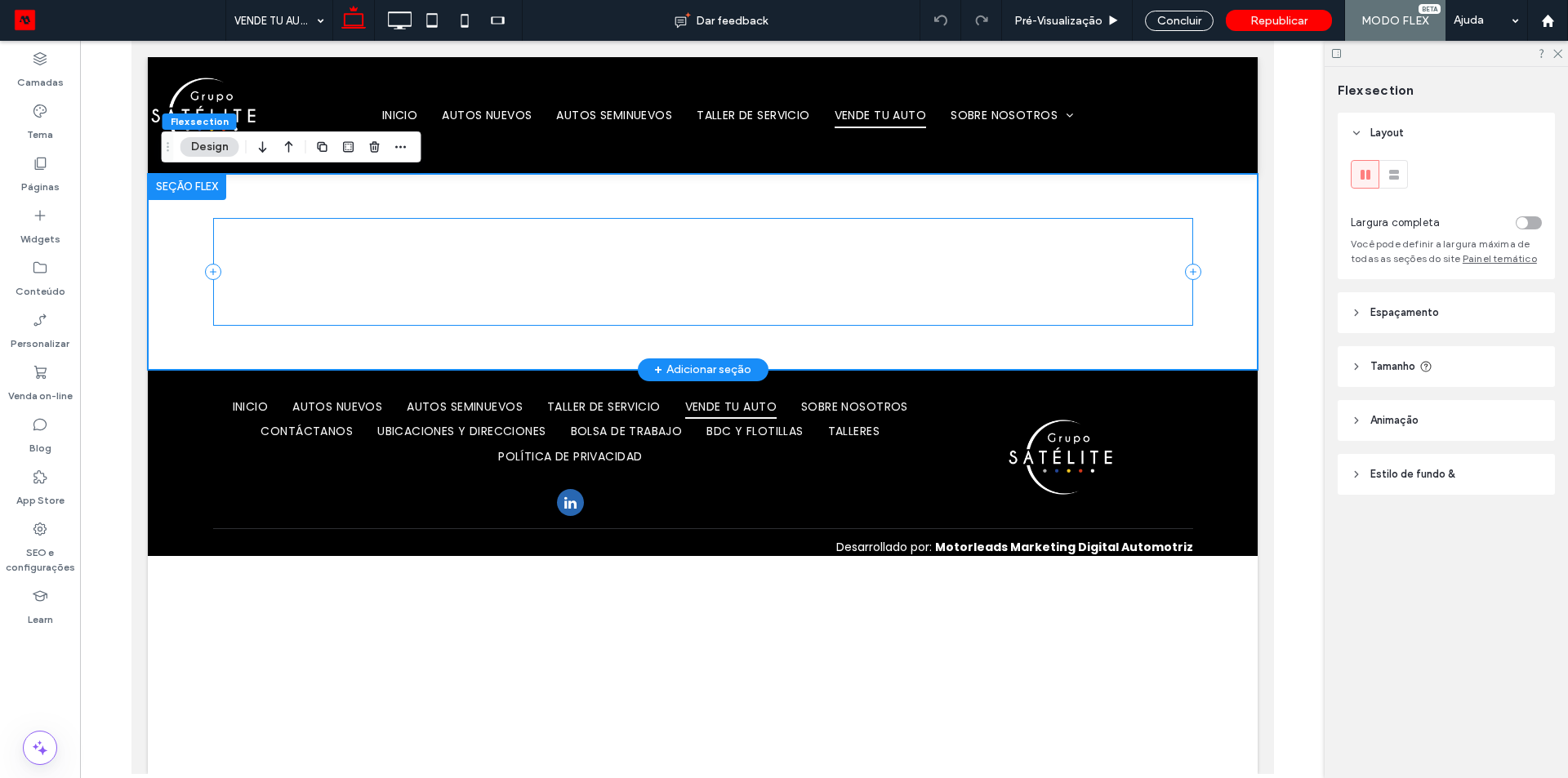
click at [358, 285] on div at bounding box center [702, 271] width 980 height 107
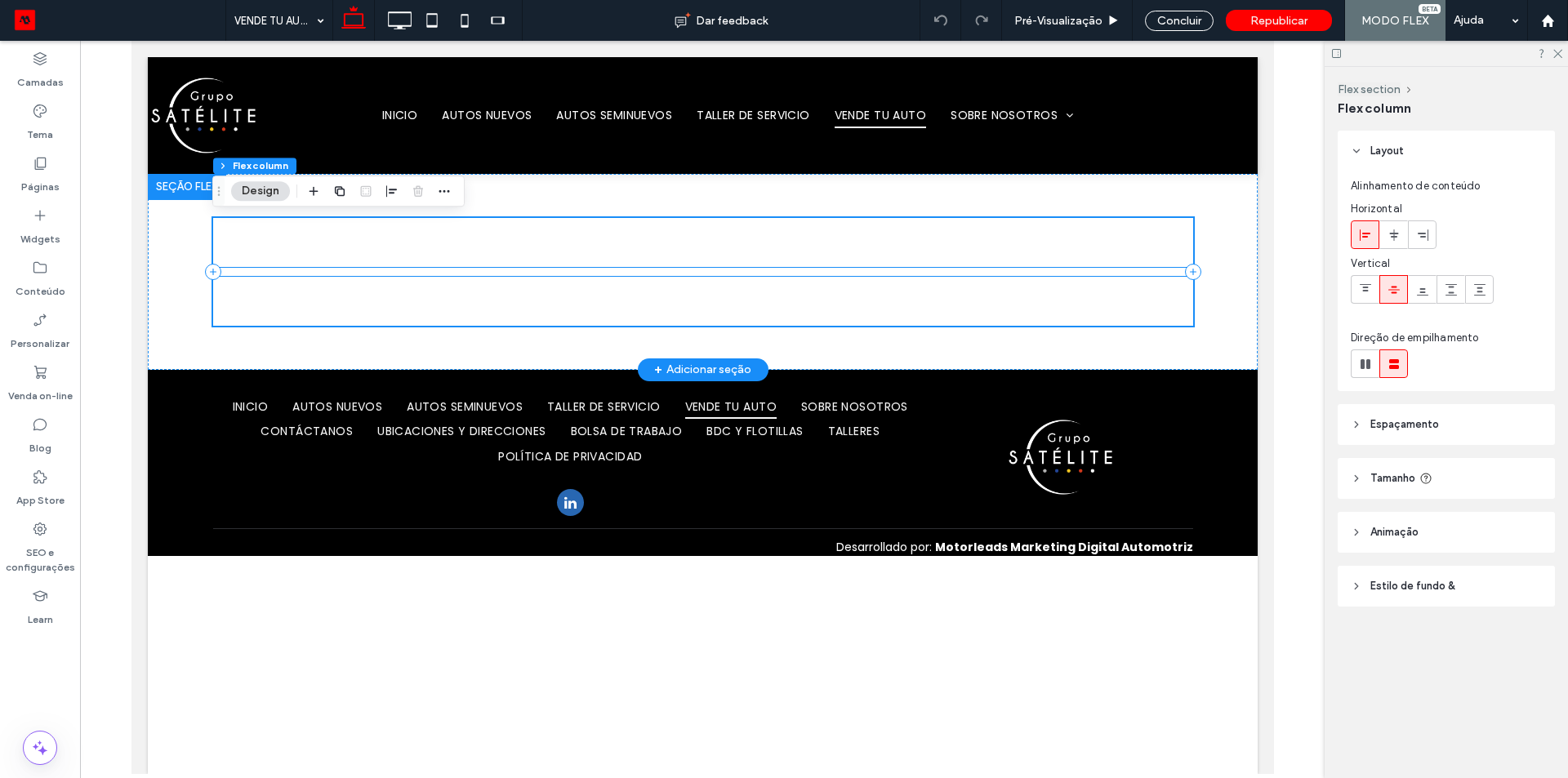
click at [372, 273] on div at bounding box center [702, 271] width 980 height 8
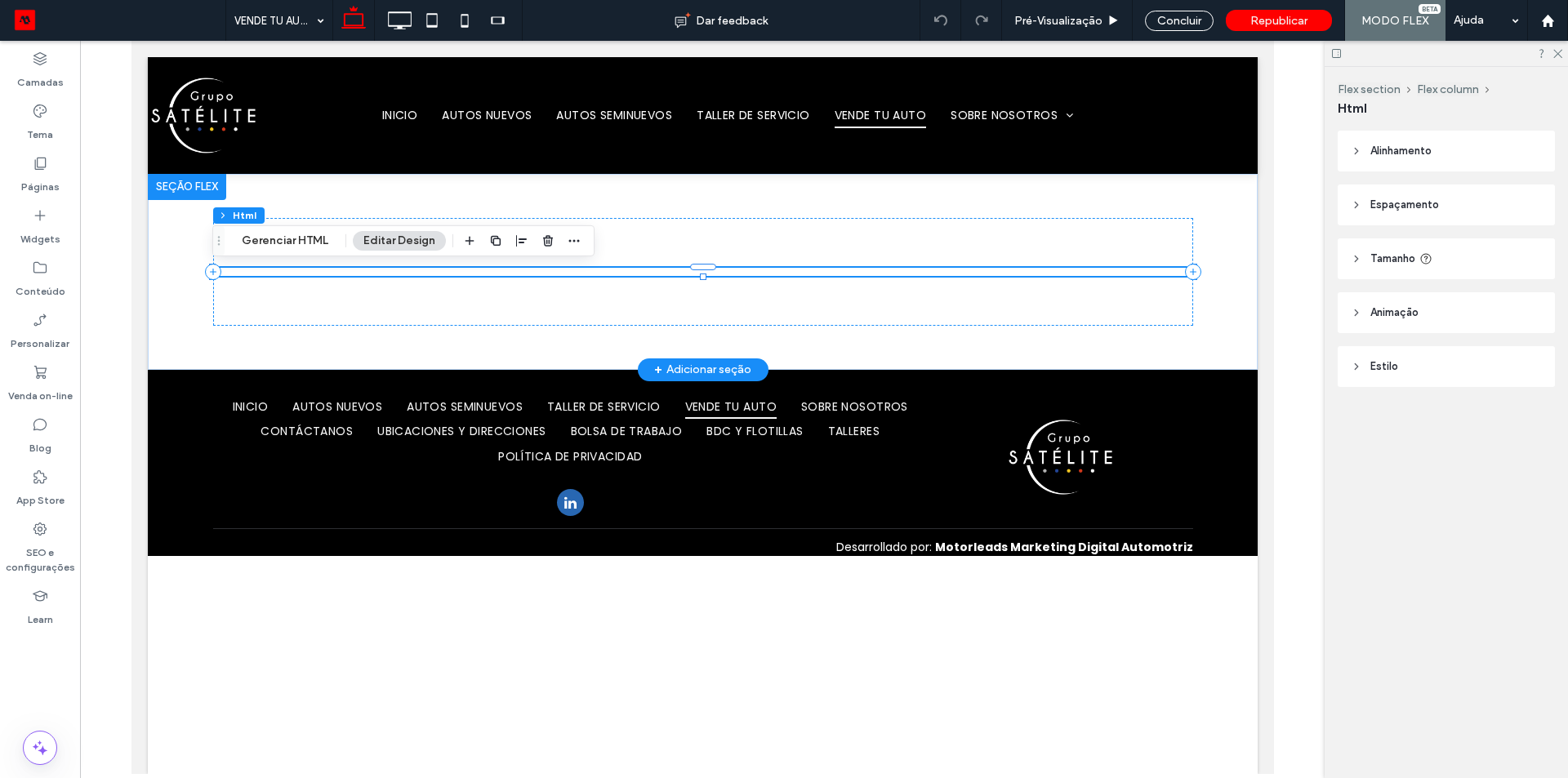
click at [372, 273] on div at bounding box center [702, 271] width 980 height 8
click at [275, 229] on div "Flex section Flex column Html Gerenciar HTML Editar Design" at bounding box center [404, 241] width 382 height 31
click at [275, 237] on button "Gerenciar HTML" at bounding box center [285, 241] width 108 height 19
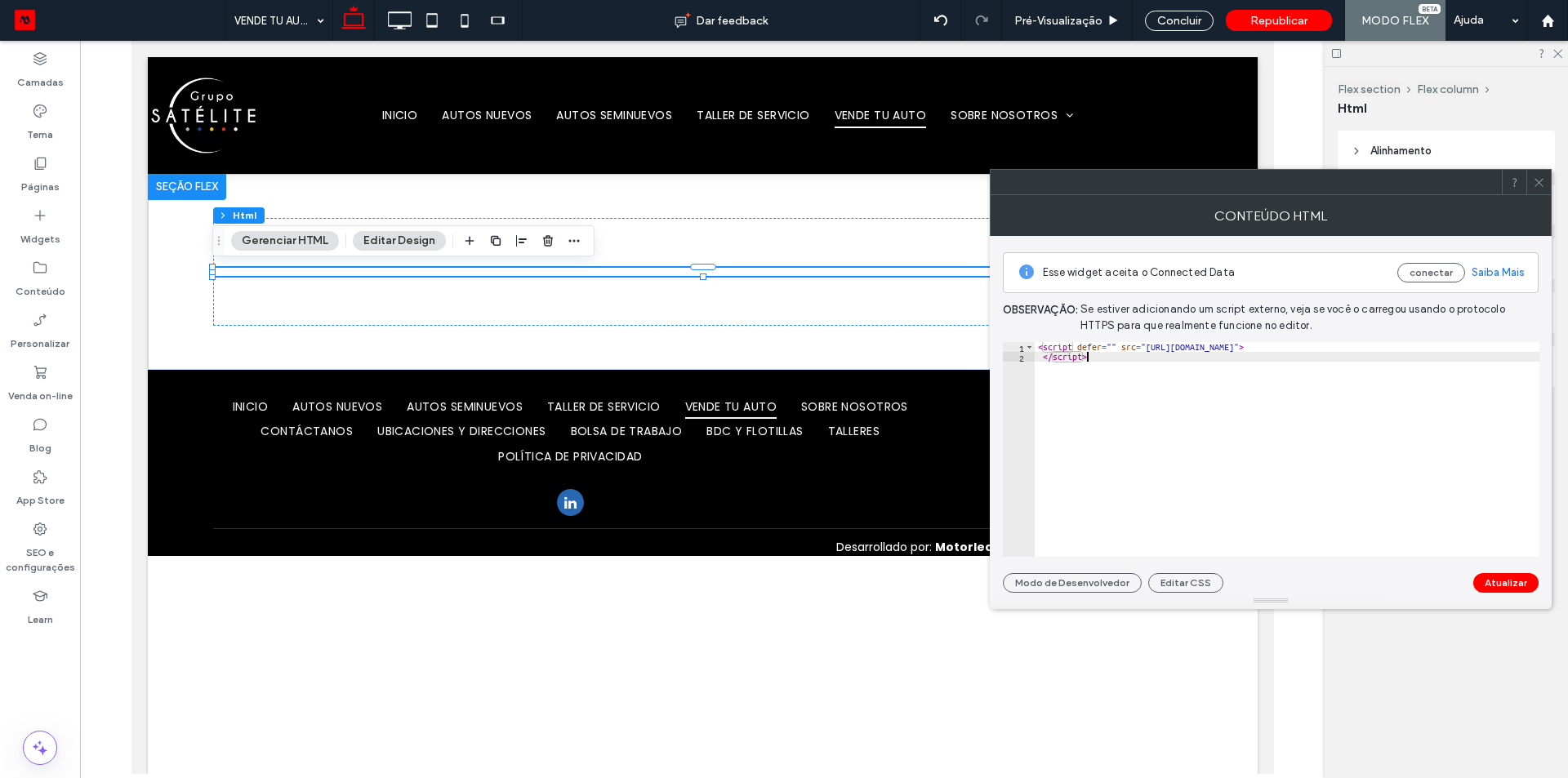
click at [1158, 433] on div "< script defer = "" src = "[URL][DOMAIN_NAME]" > </ script >" at bounding box center [1324, 458] width 580 height 235
type textarea "*********"
click at [1191, 428] on div "< script defer = "" src = "[URL][DOMAIN_NAME]" > </ script >" at bounding box center [1324, 458] width 580 height 235
paste textarea "**********"
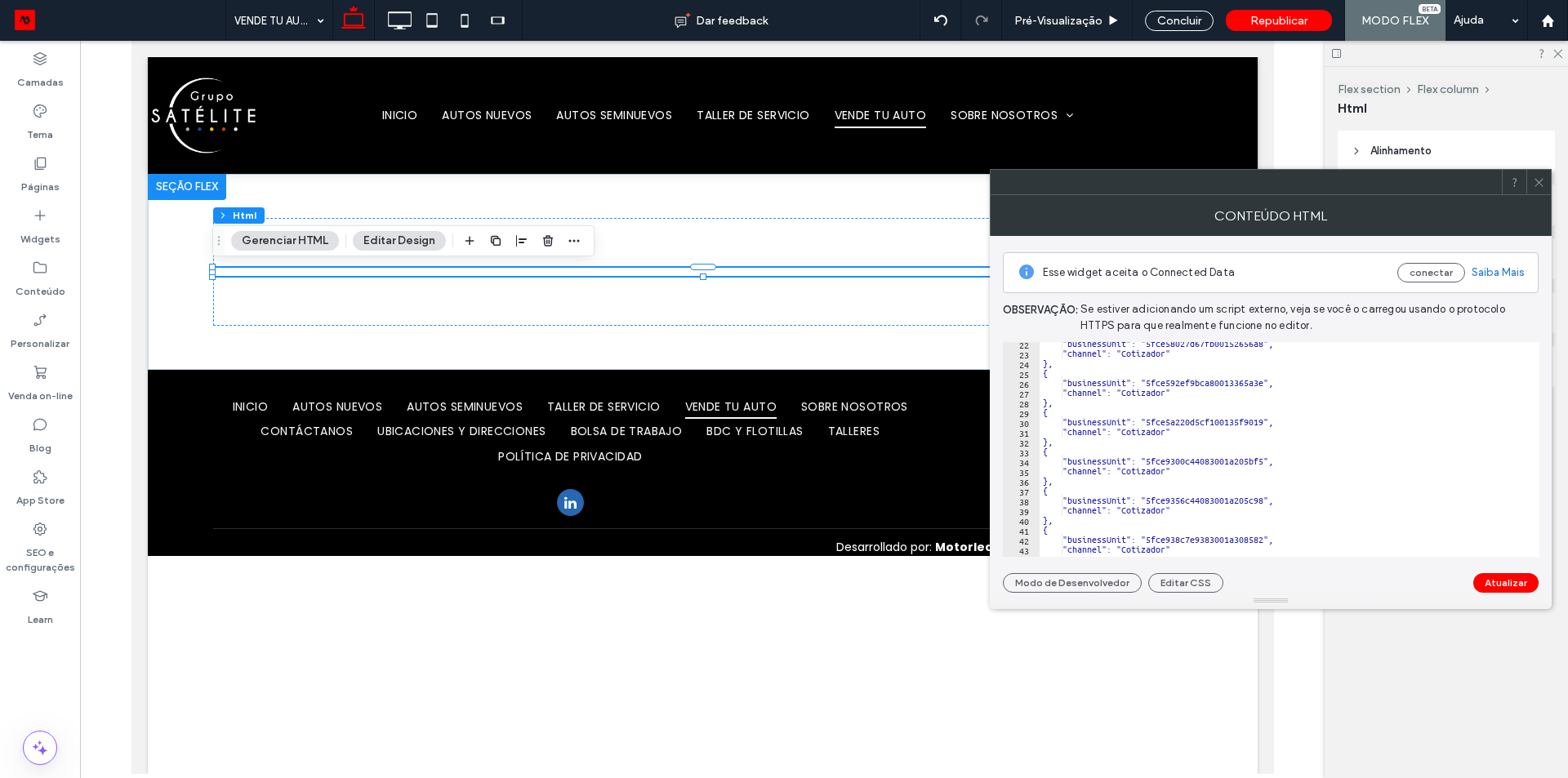
scroll to position [111, 0]
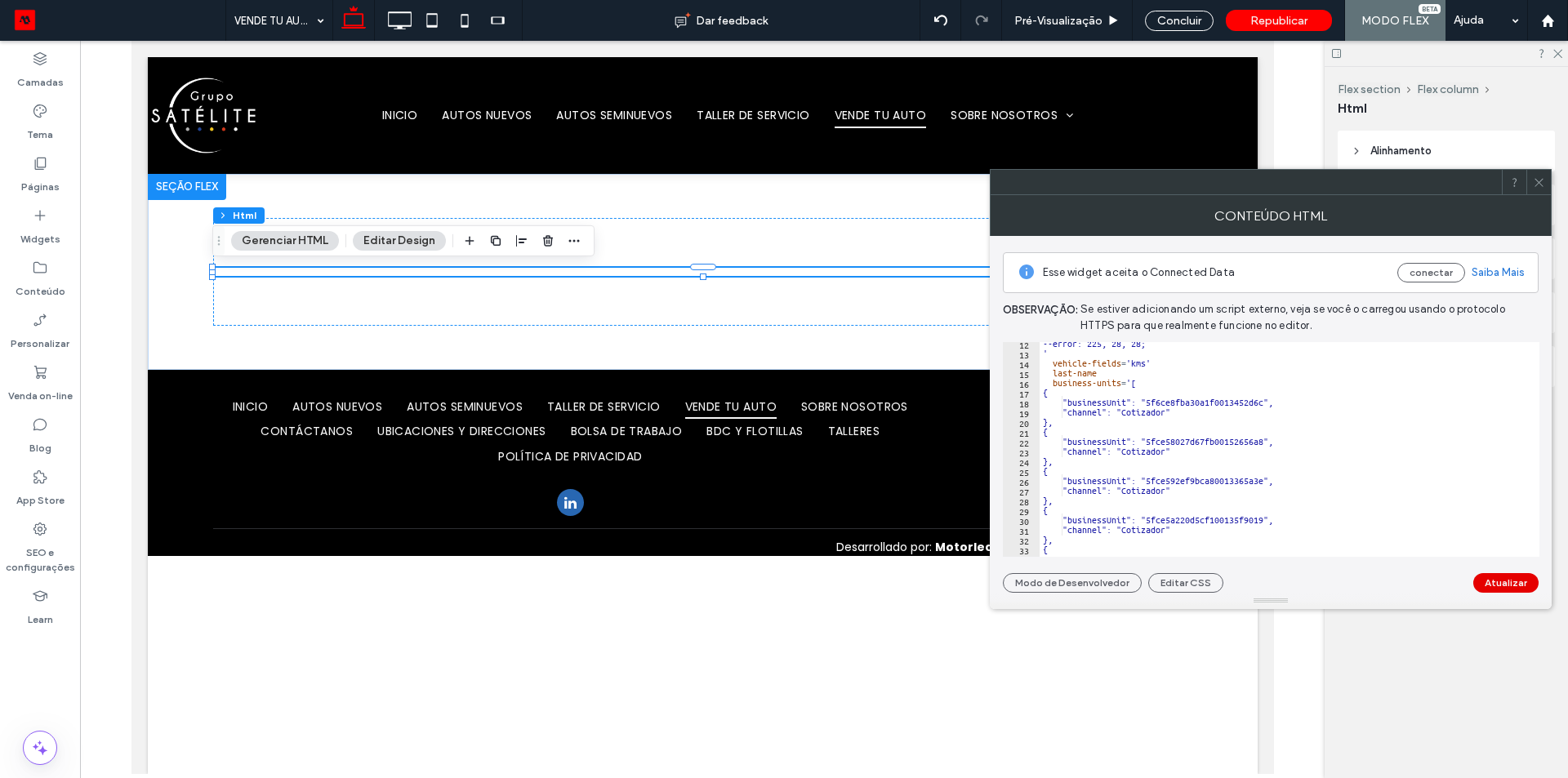
click at [1505, 579] on button "Atualizar" at bounding box center [1506, 582] width 66 height 19
click at [1064, 421] on div "--error: 225, 28, 28; ' vehicle-fields = 'kms' last-name business-units = '[ { …" at bounding box center [1329, 450] width 580 height 222
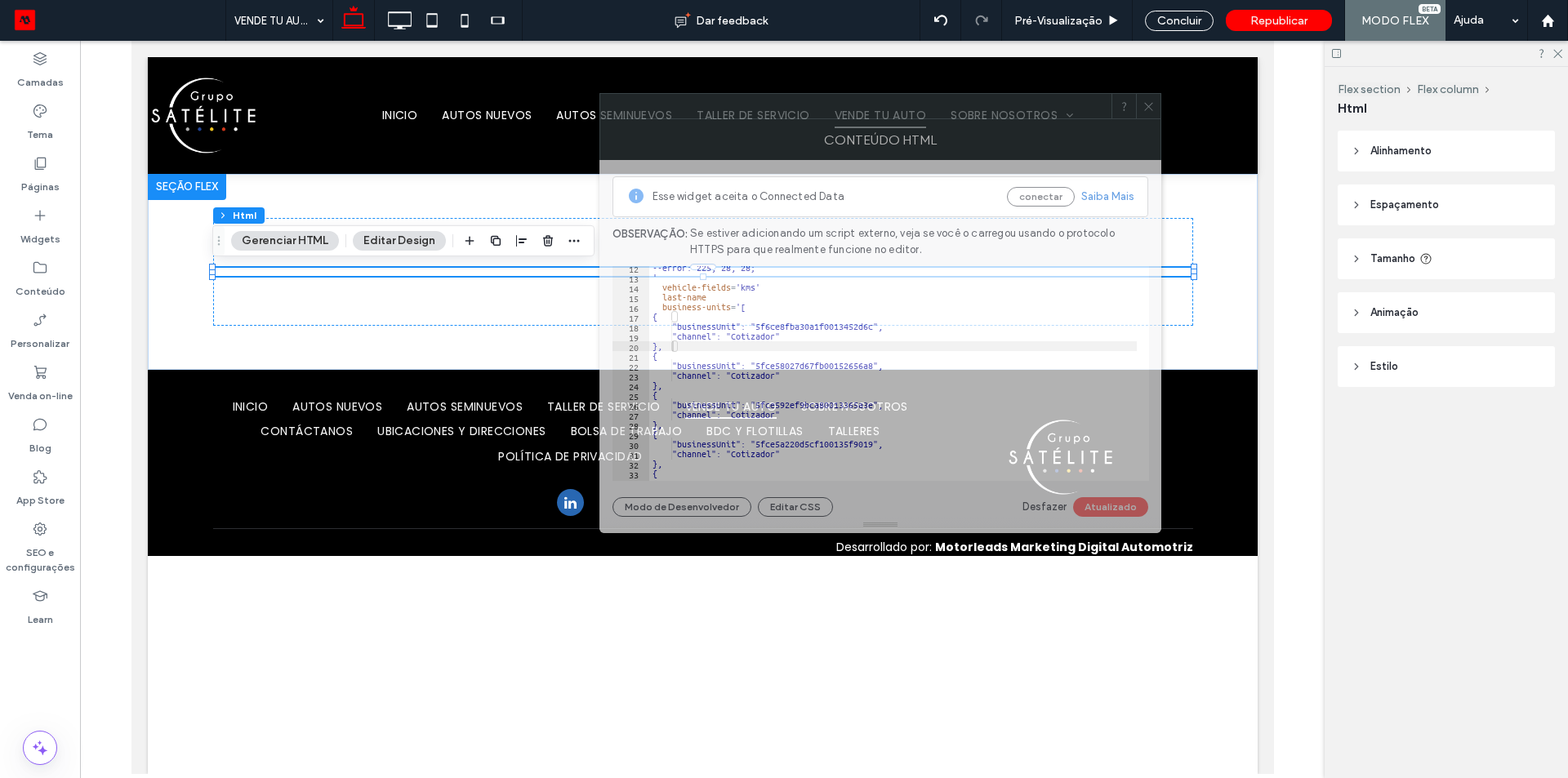
drag, startPoint x: 1240, startPoint y: 188, endPoint x: 819, endPoint y: 125, distance: 425.7
click at [819, 119] on div at bounding box center [855, 106] width 511 height 25
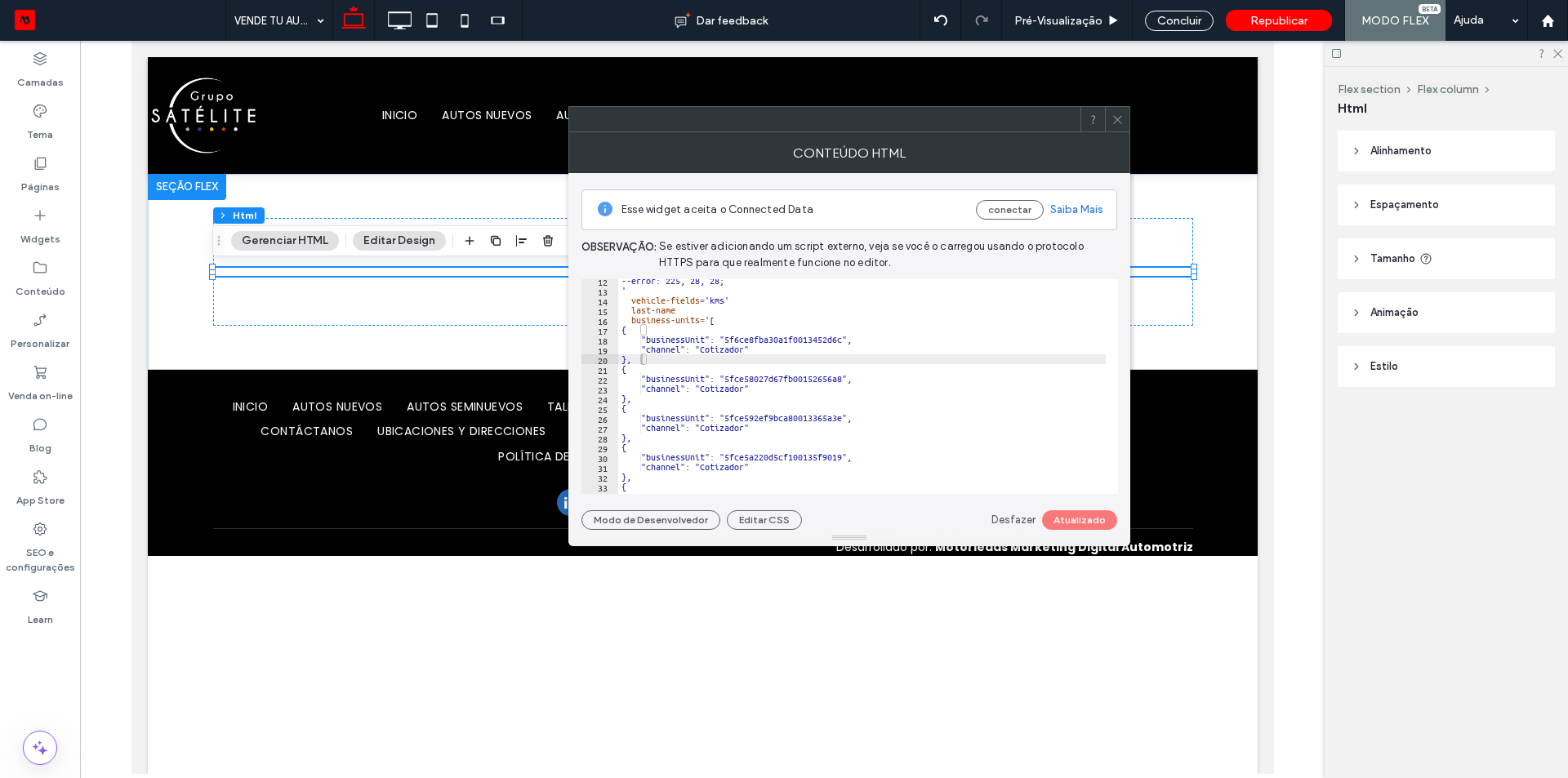
click at [761, 362] on div "--error: 225, 28, 28; ' vehicle-fields = 'kms' last-name business-units = '[ { …" at bounding box center [908, 387] width 580 height 222
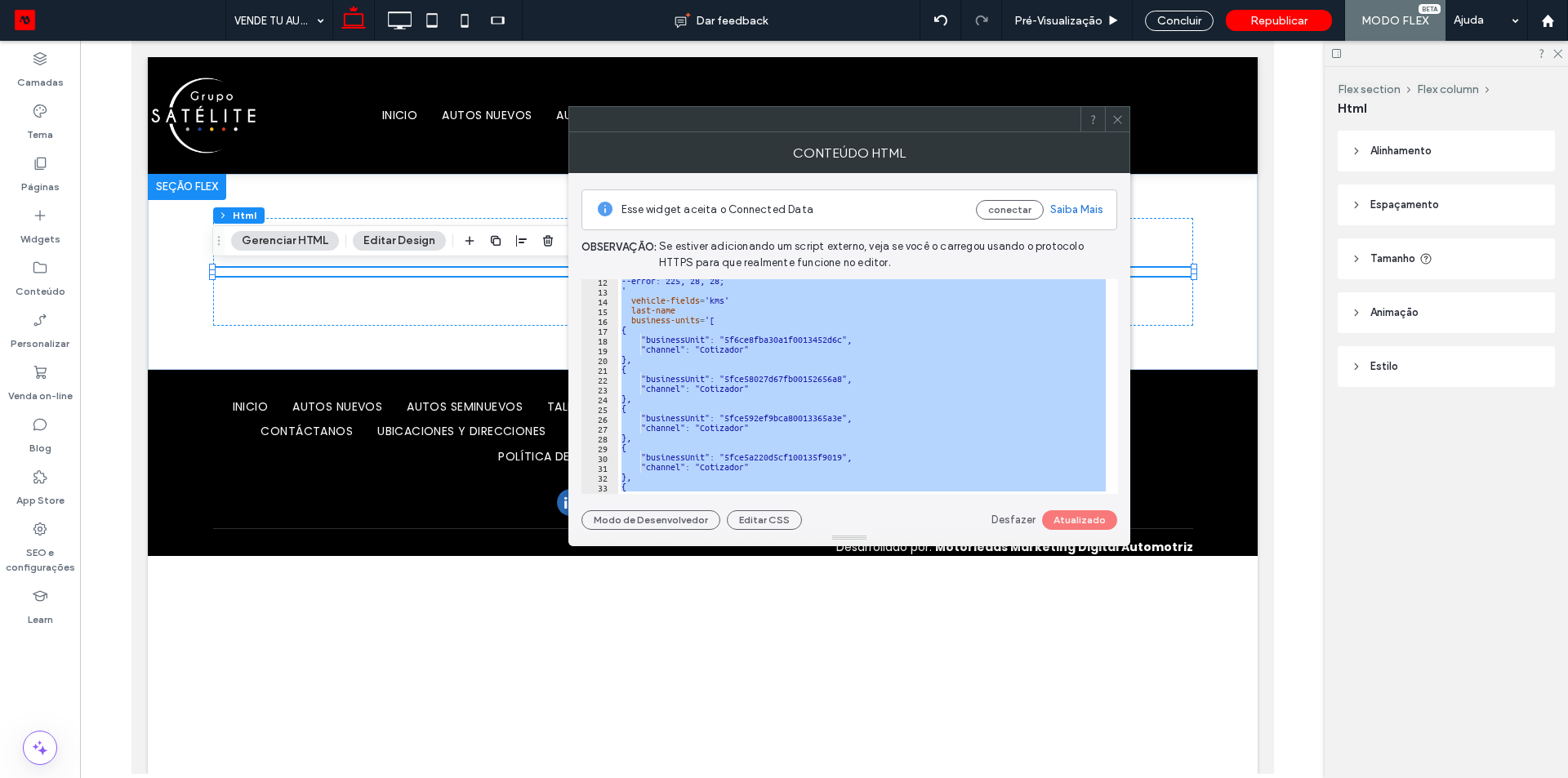
click at [761, 362] on div "--error: 225, 28, 28; ' vehicle-fields = 'kms' last-name business-units = '[ { …" at bounding box center [908, 387] width 580 height 222
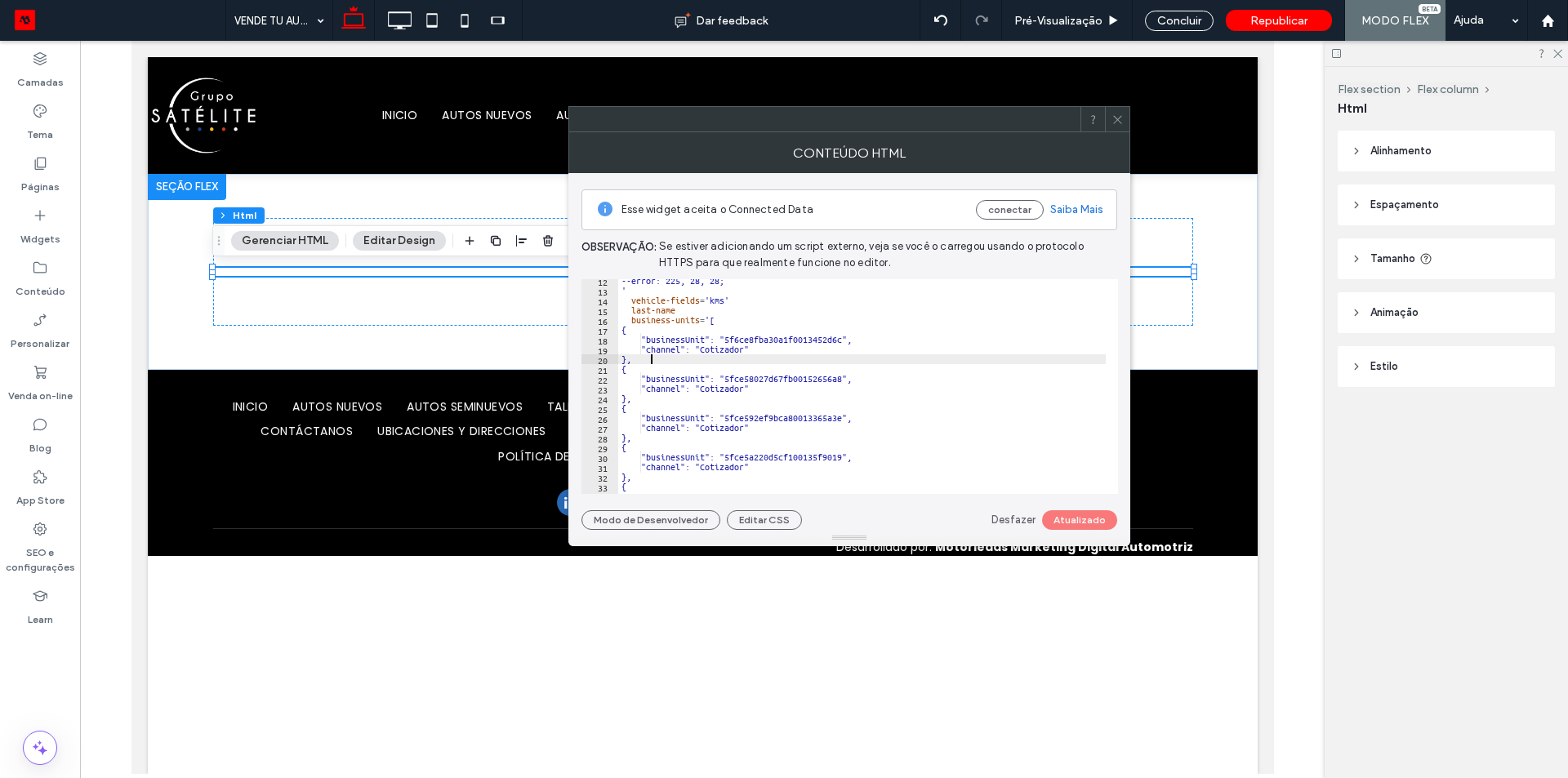
click at [761, 362] on div "--error: 225, 28, 28; ' vehicle-fields = 'kms' last-name business-units = '[ { …" at bounding box center [908, 387] width 580 height 222
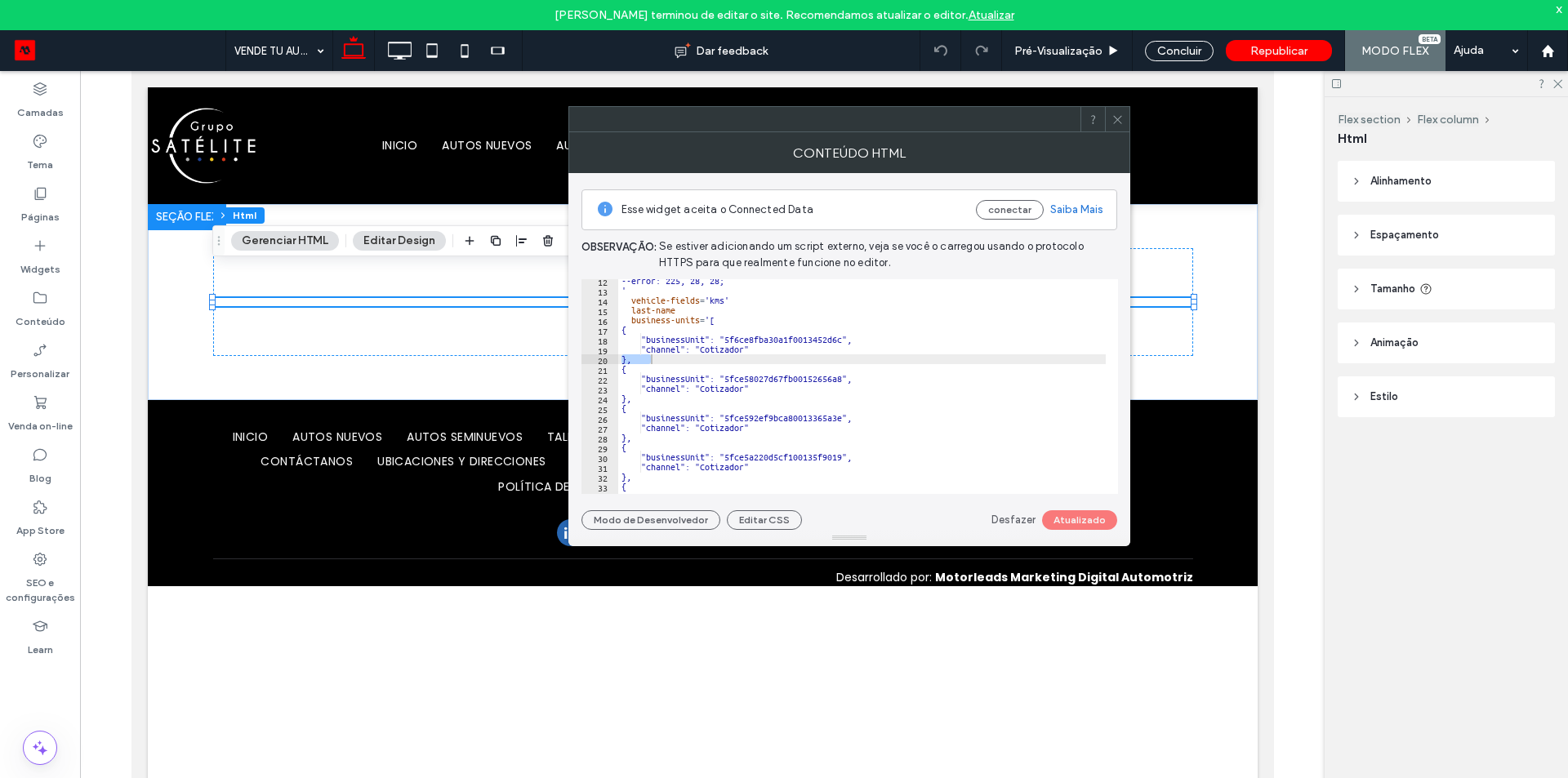
click at [855, 348] on div "--error: 225, 28, 28; ' vehicle-fields = 'kms' last-name business-units = '[ { …" at bounding box center [908, 387] width 580 height 222
click at [808, 289] on div "--error: 225, 28, 28; ' vehicle-fields = 'kms' last-name business-units = '[ { …" at bounding box center [908, 387] width 580 height 222
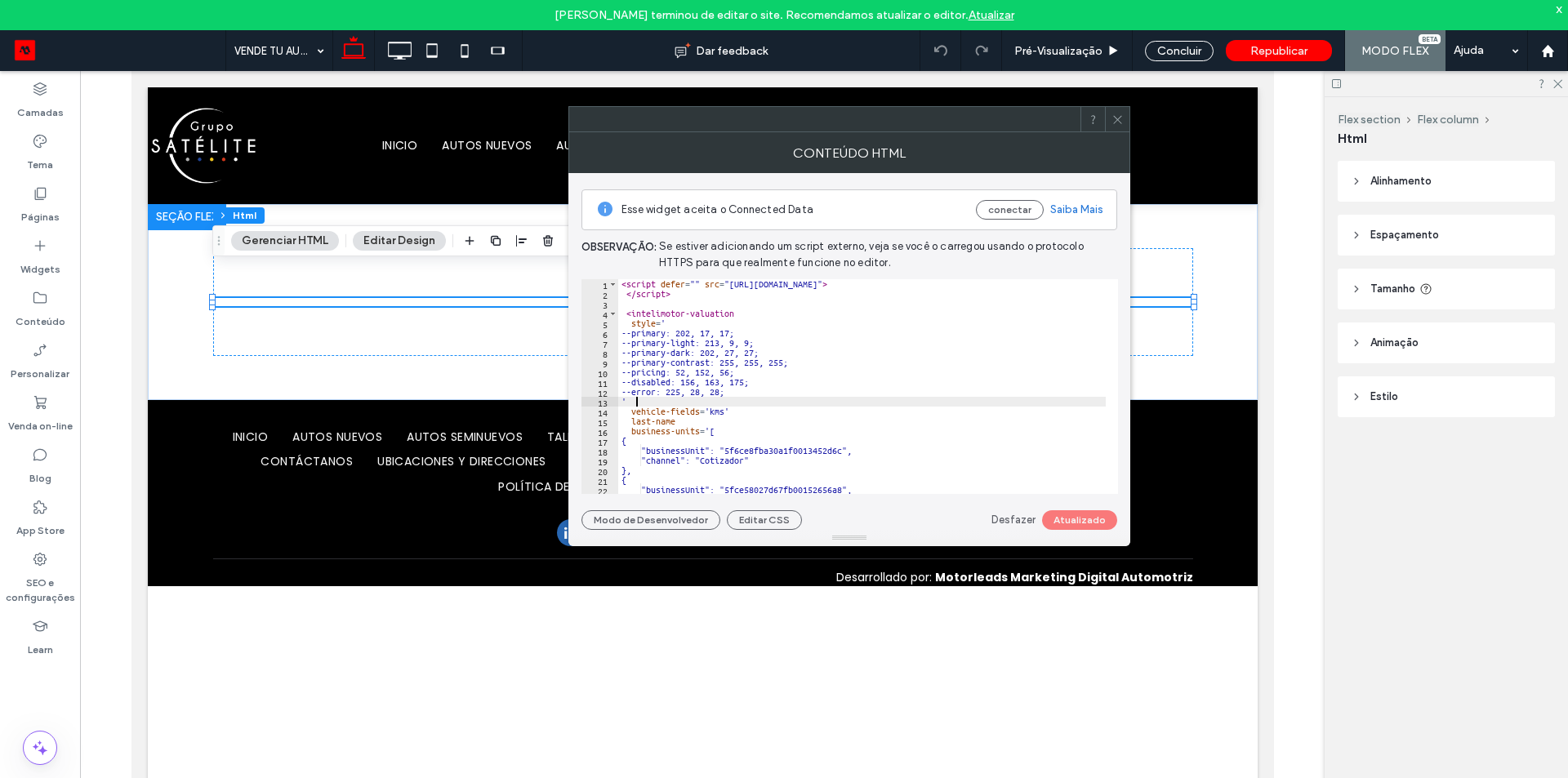
click at [787, 320] on div "< script defer = "" src = "[URL][DOMAIN_NAME]" > </ script > < intelimotor-valu…" at bounding box center [908, 389] width 580 height 222
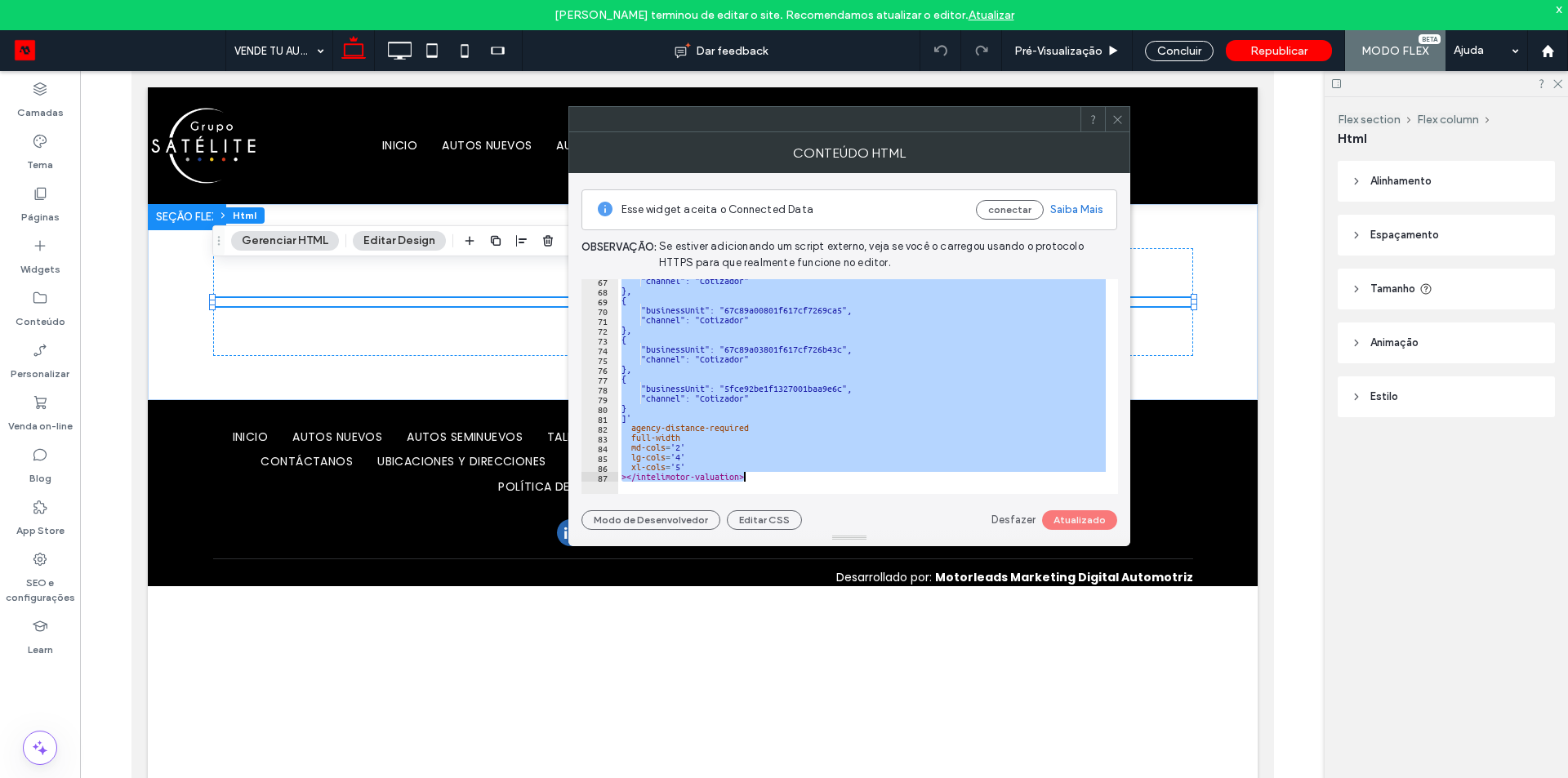
paste textarea "Cursor at row 87"
type textarea "**********"
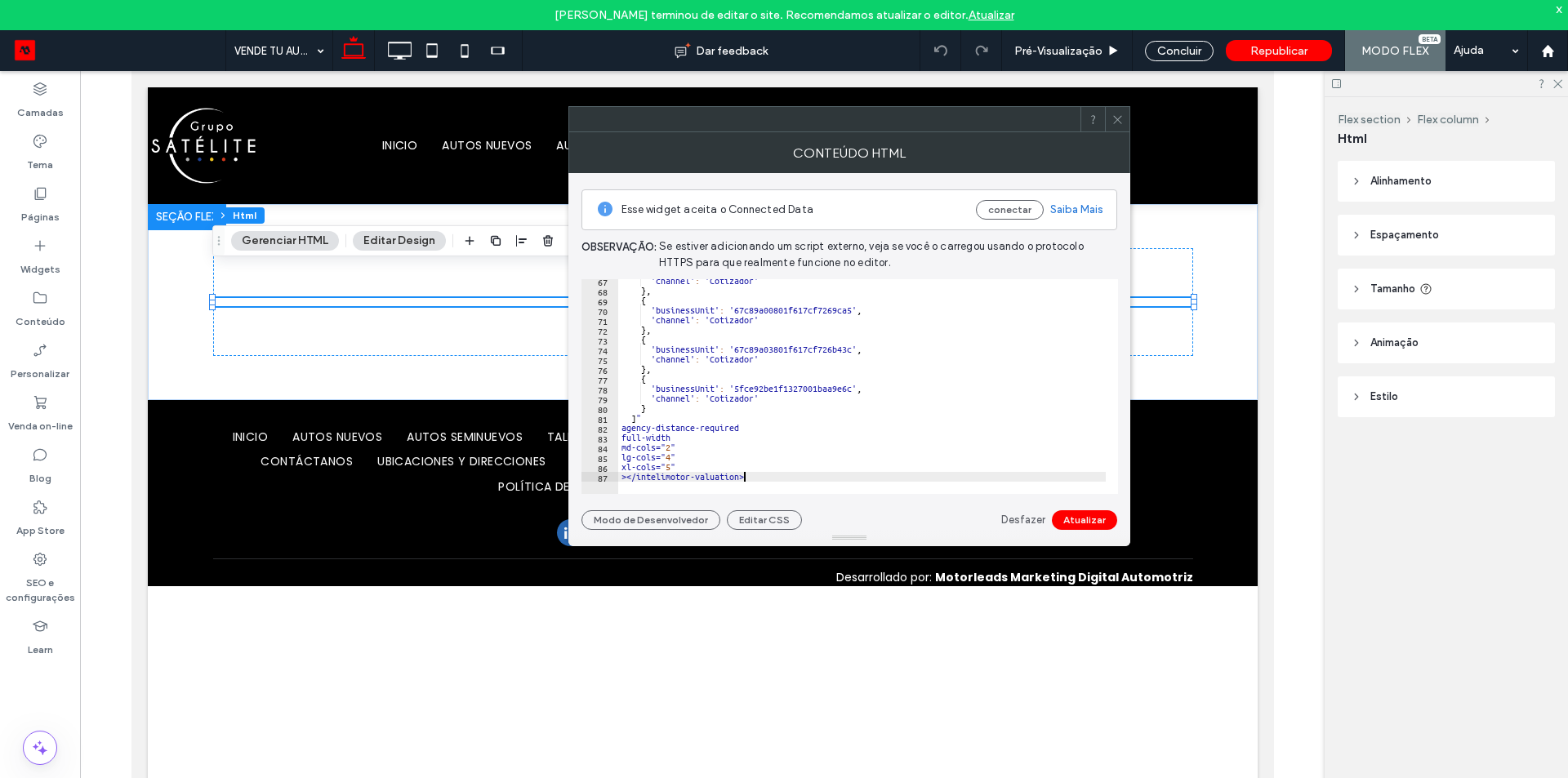
click at [1086, 513] on button "Atualizar" at bounding box center [1085, 520] width 66 height 19
click at [655, 525] on button "Modo de Desenvolvedor" at bounding box center [651, 520] width 139 height 19
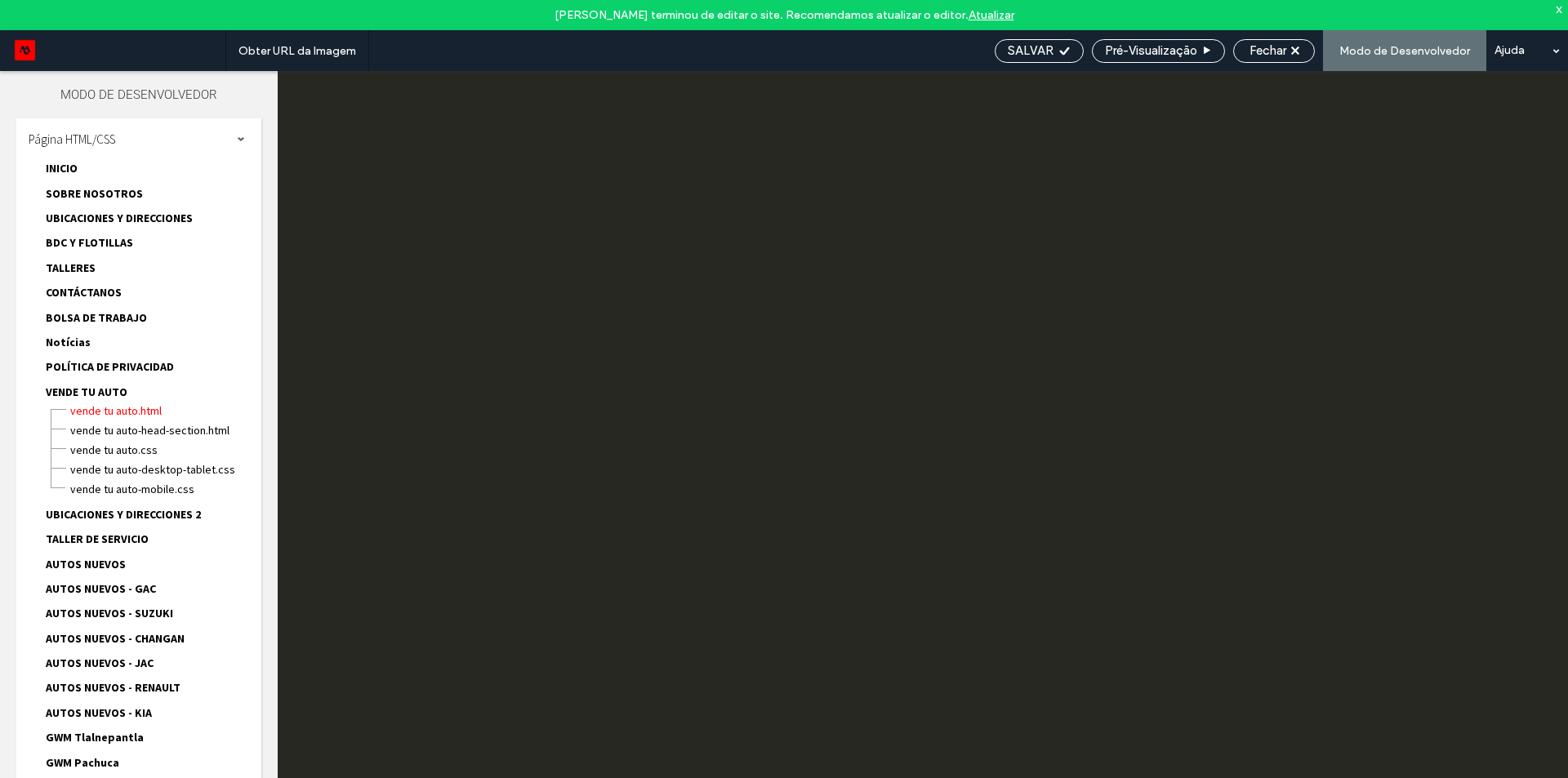
scroll to position [812, 0]
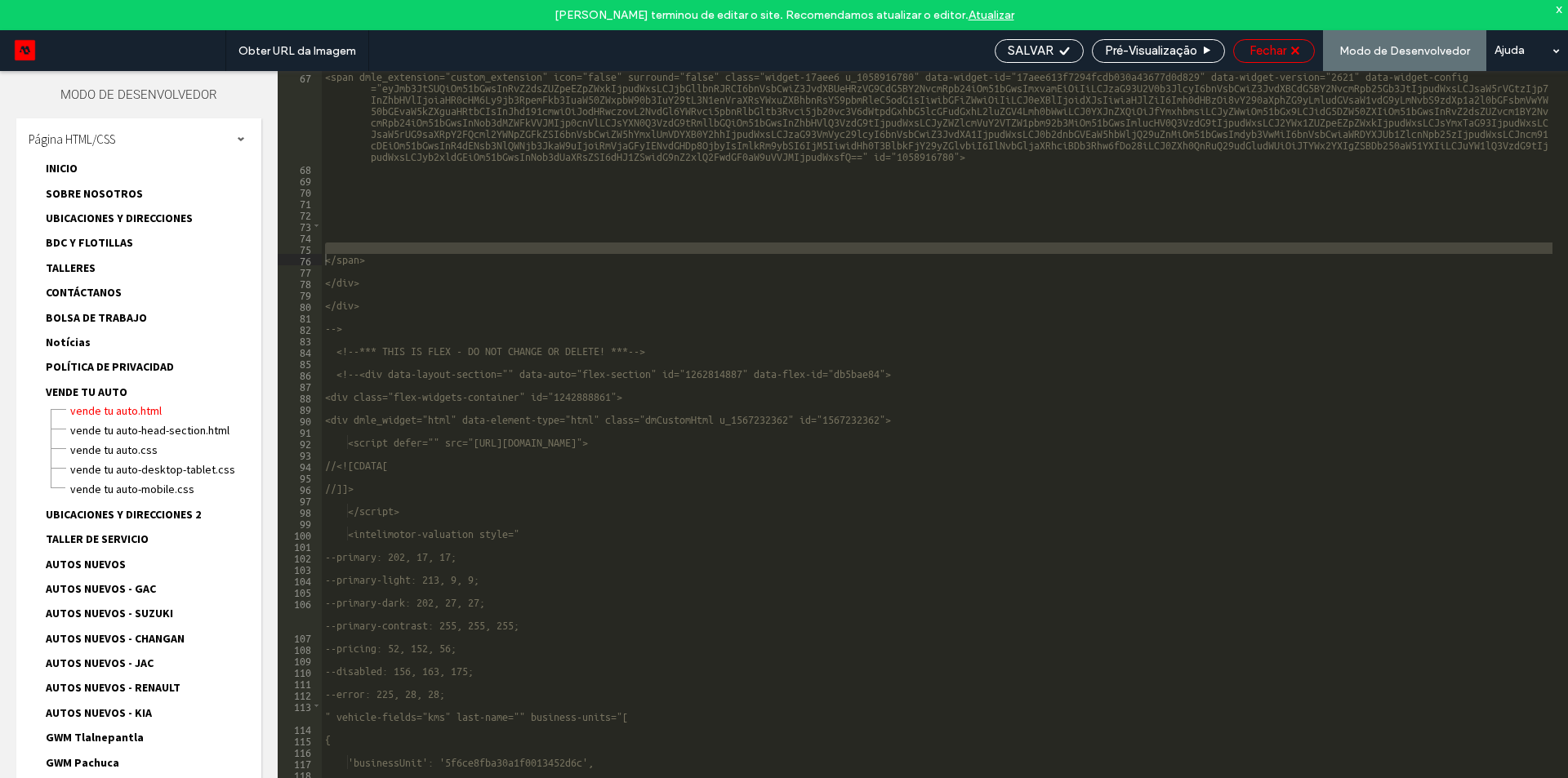
click at [1264, 49] on span "Fechar" at bounding box center [1267, 50] width 36 height 15
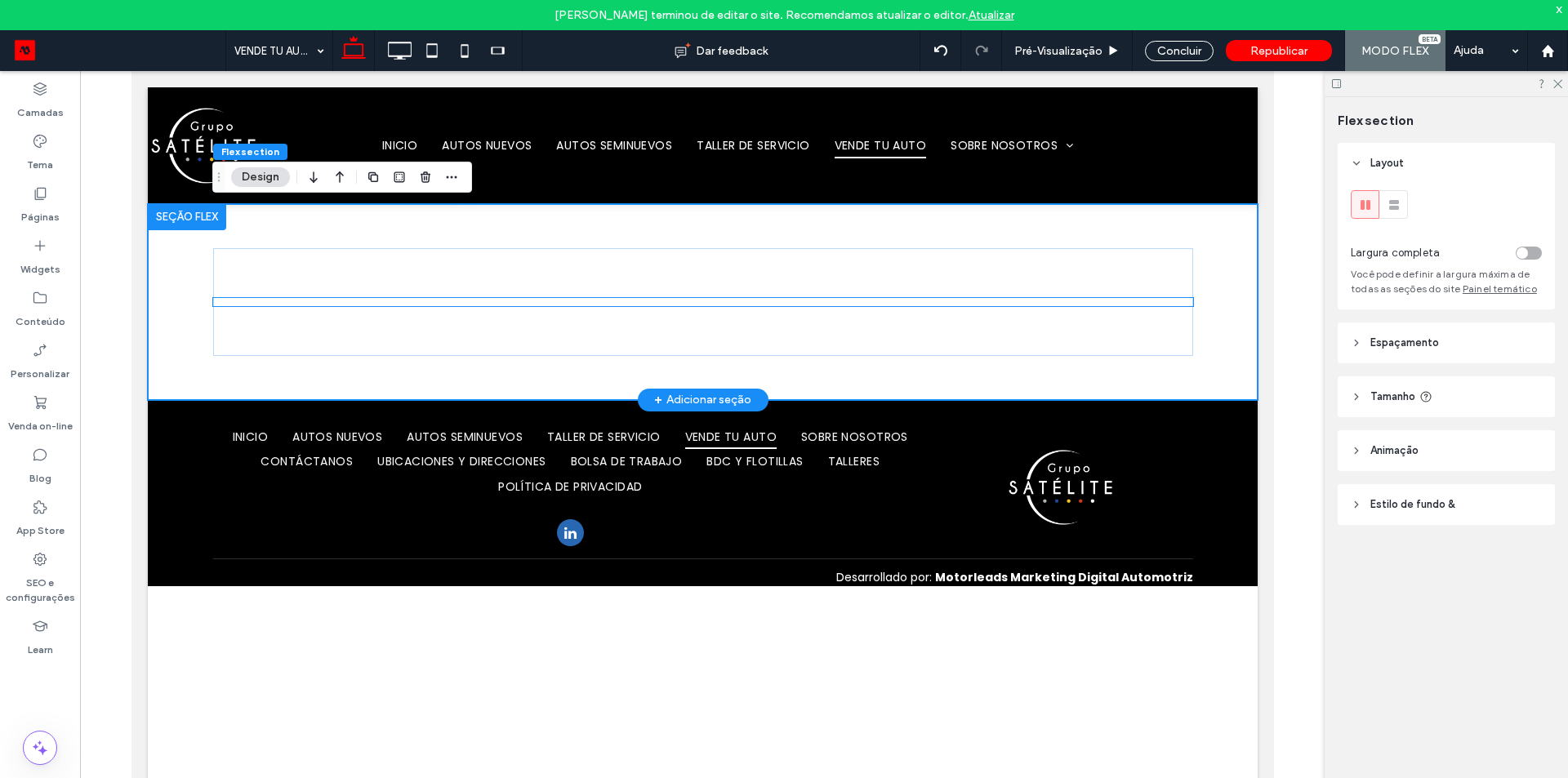
click at [313, 301] on div at bounding box center [702, 302] width 980 height 8
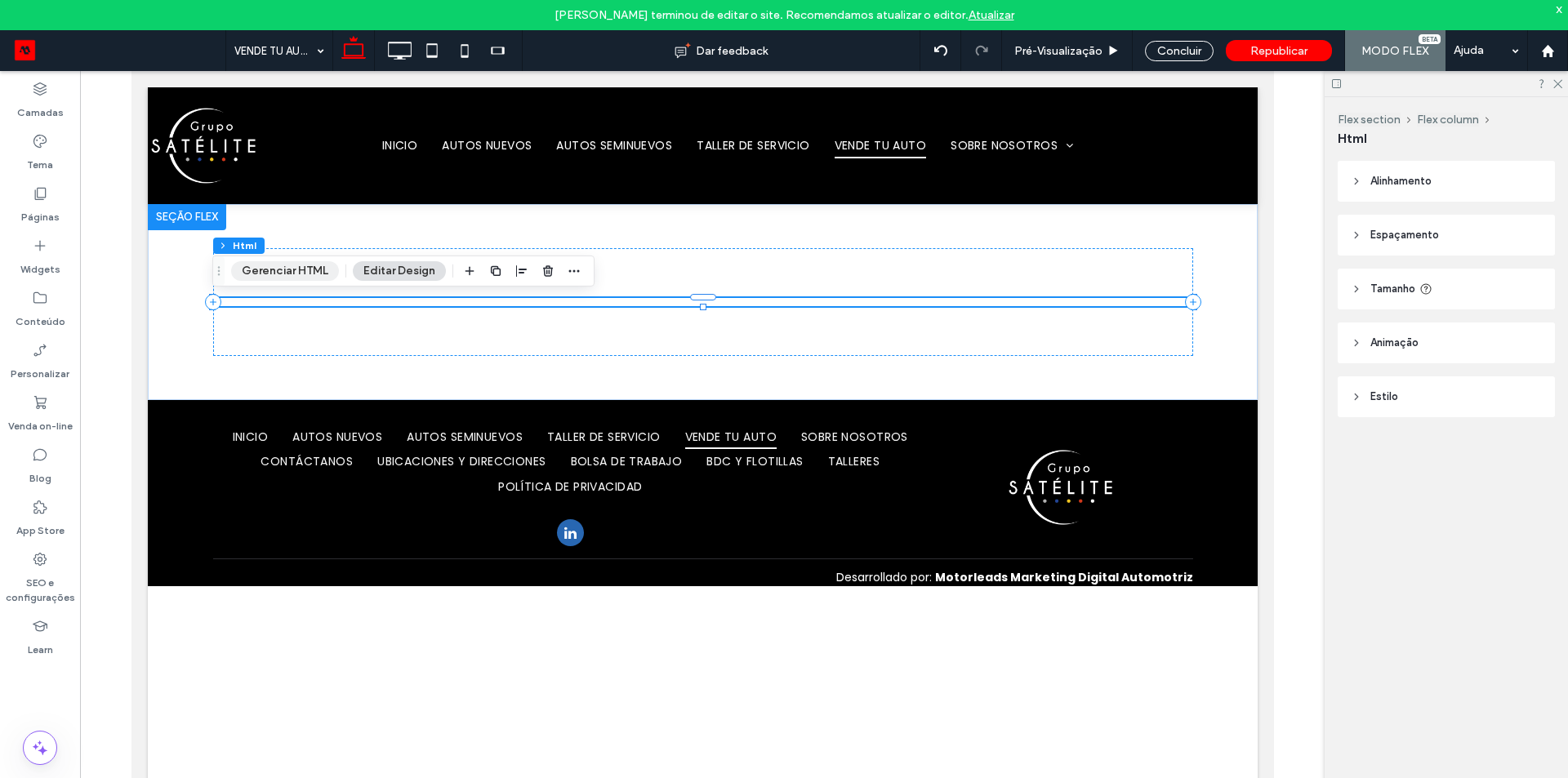
click at [294, 273] on button "Gerenciar HTML" at bounding box center [285, 271] width 108 height 19
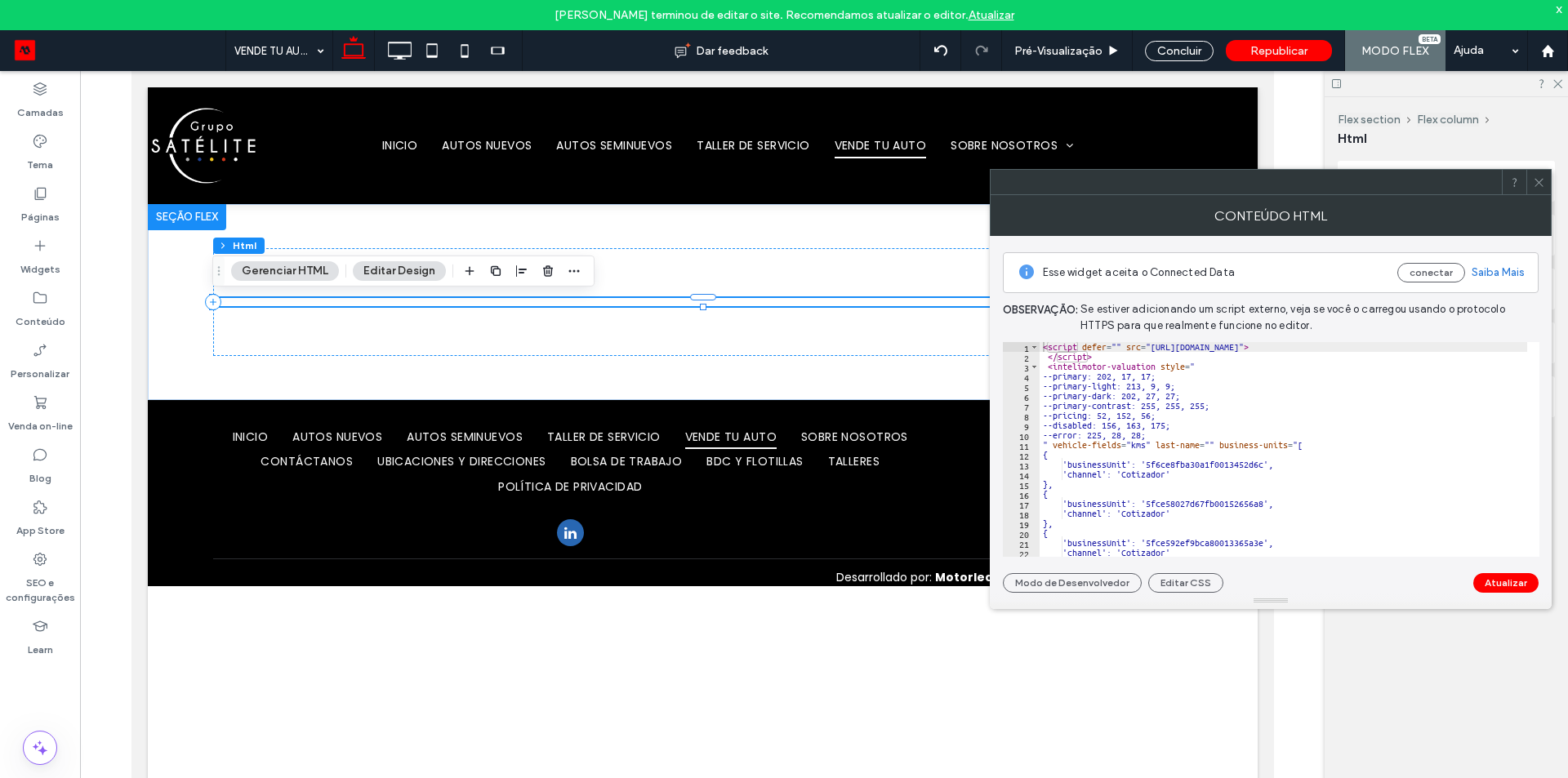
type textarea "**********"
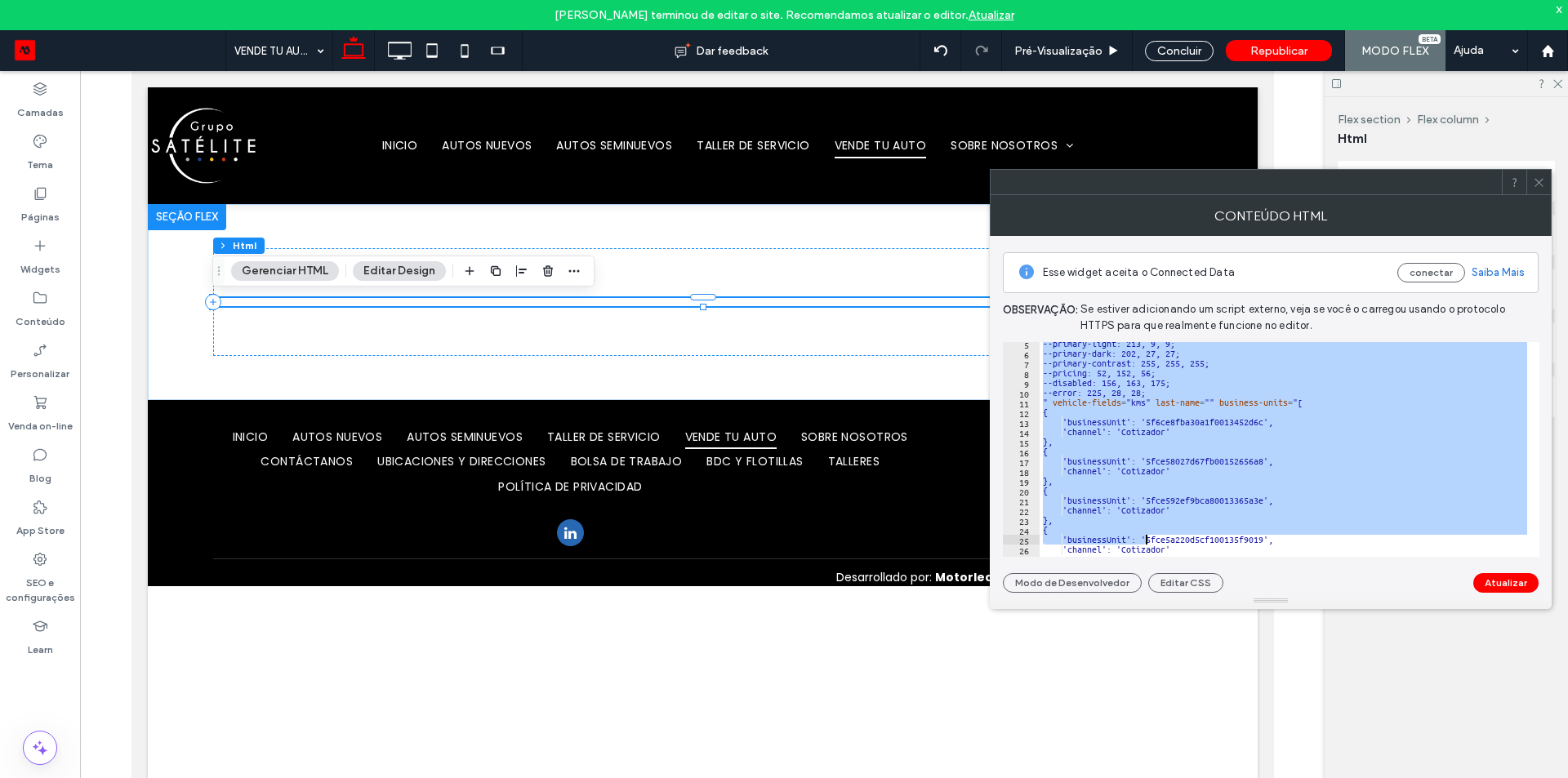
scroll to position [91, 0]
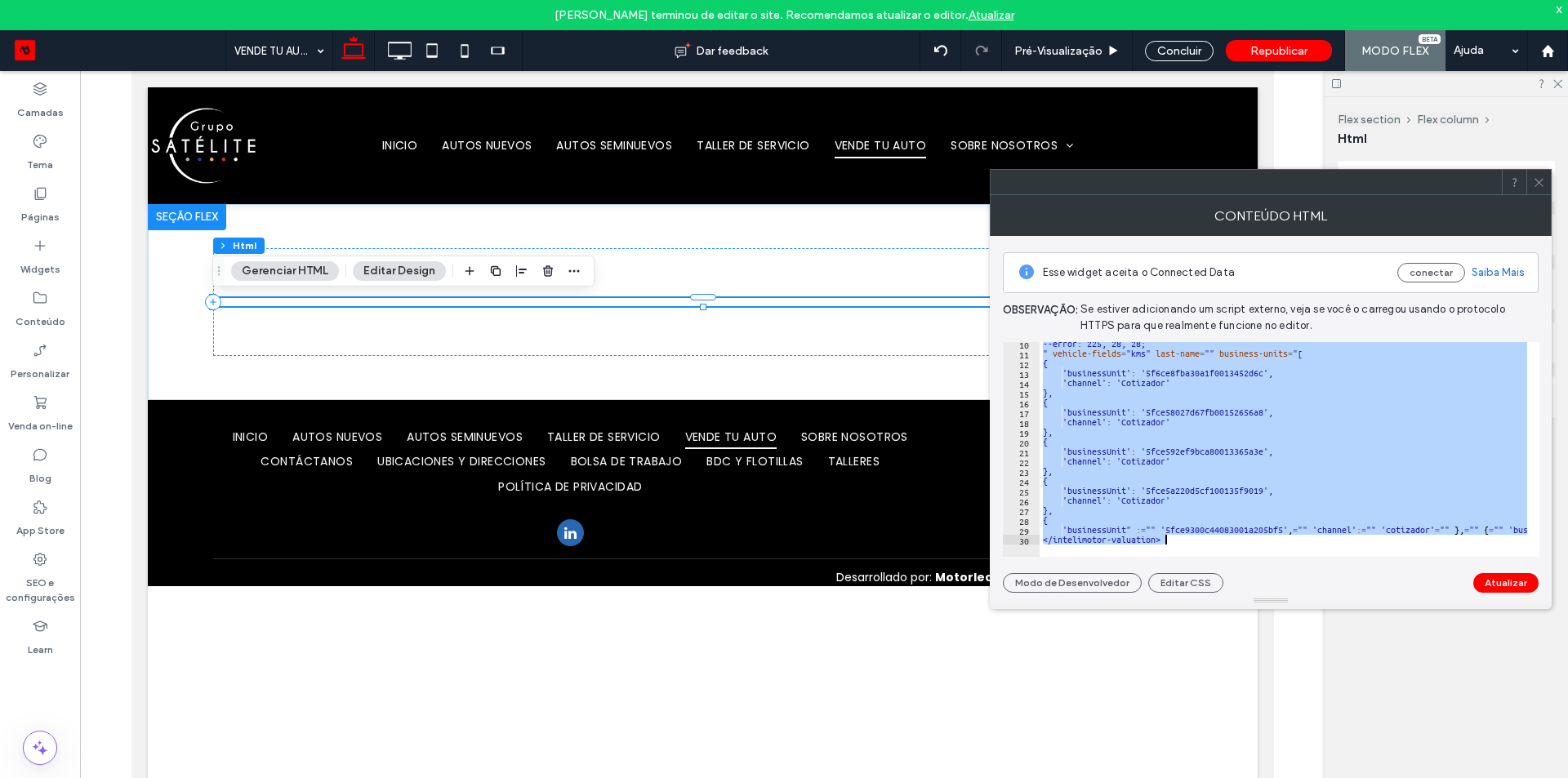
drag, startPoint x: 1047, startPoint y: 369, endPoint x: 1258, endPoint y: 792, distance: 472.7
click at [1258, 777] on html "[PERSON_NAME] terminou de editar o site. Recomendamos atualizar o editor. Atual…" at bounding box center [784, 389] width 1568 height 778
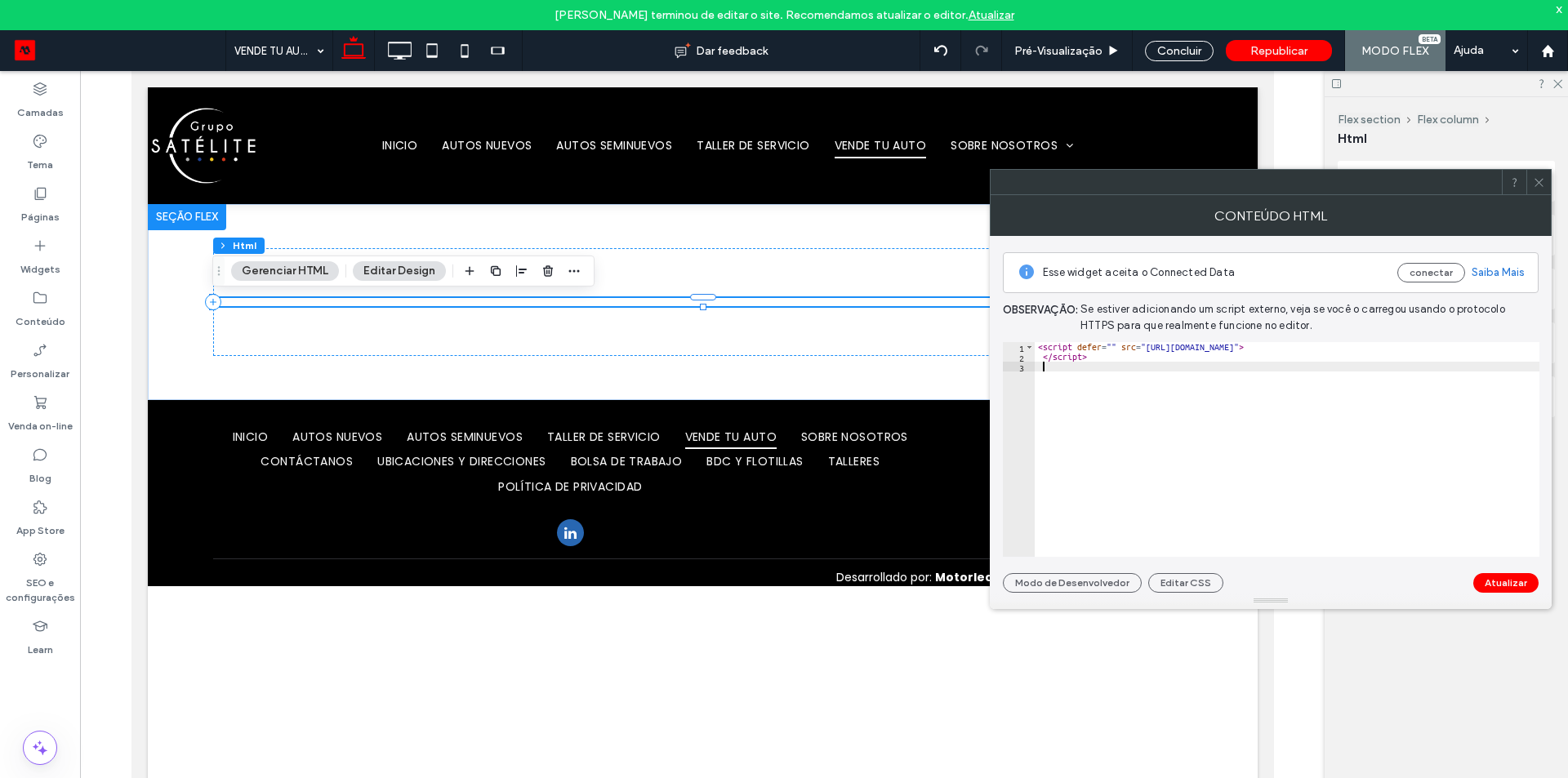
paste textarea "Cursor at row 3"
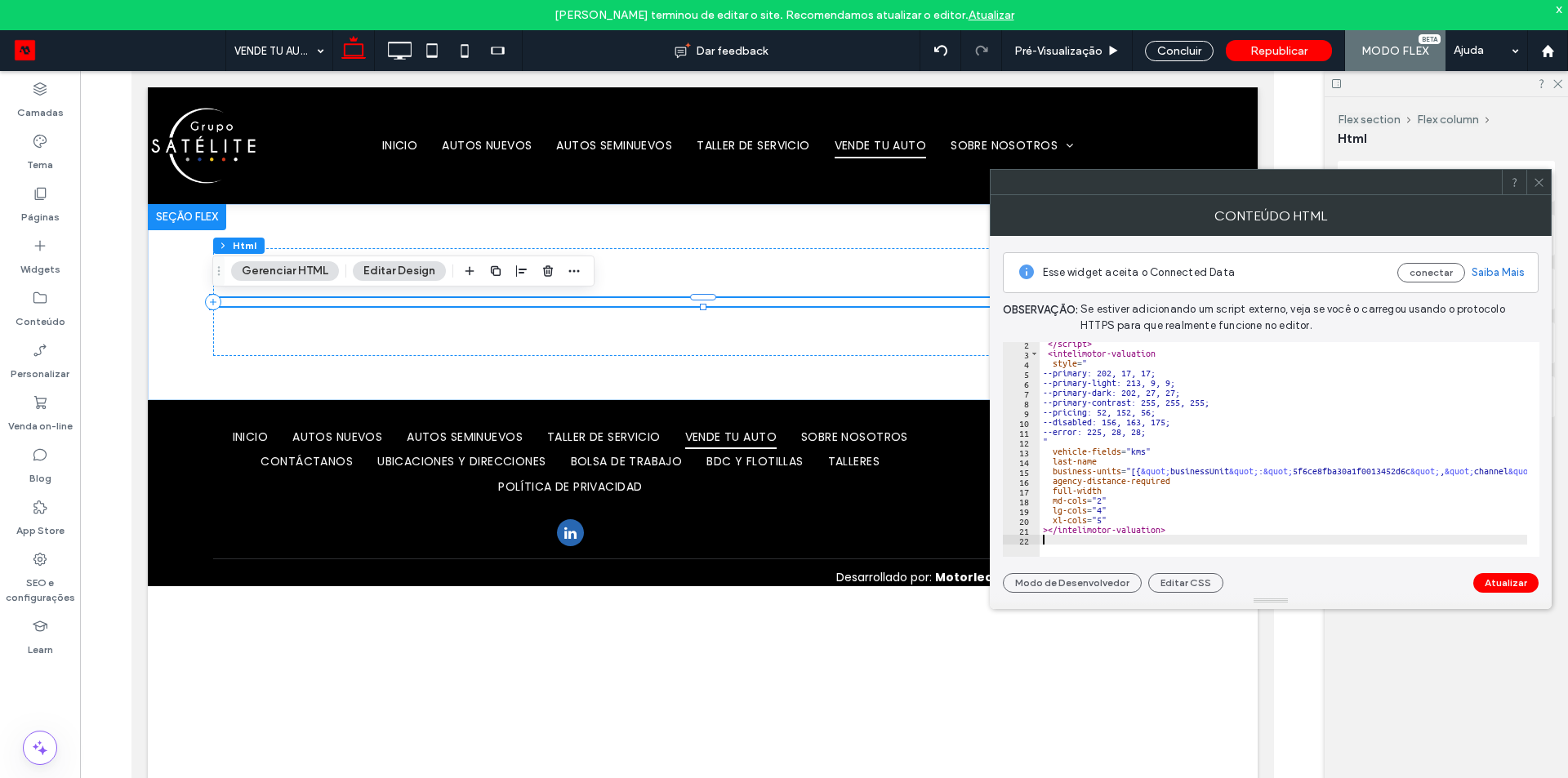
scroll to position [13, 0]
click at [1505, 589] on button "Atualizar" at bounding box center [1506, 582] width 66 height 19
click at [1161, 470] on div "</ script > < intelimotor-valuation style = " --primary: 202, 17, 17; --primary…" at bounding box center [1283, 449] width 488 height 215
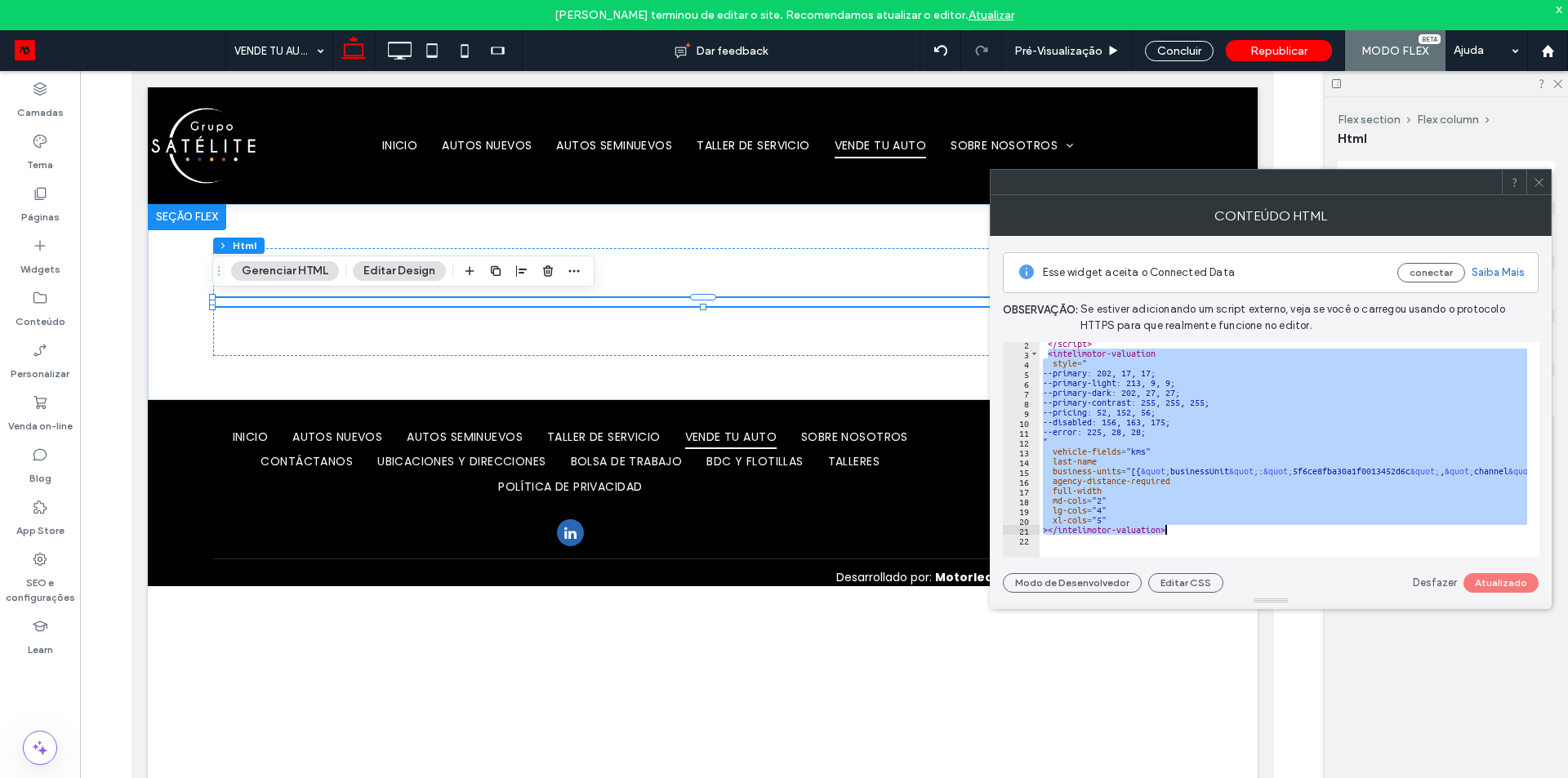
drag, startPoint x: 1046, startPoint y: 351, endPoint x: 1202, endPoint y: 527, distance: 235.2
click at [1218, 493] on div "</ script > < intelimotor-valuation style = " --primary: 202, 17, 17; --primary…" at bounding box center [1283, 449] width 488 height 215
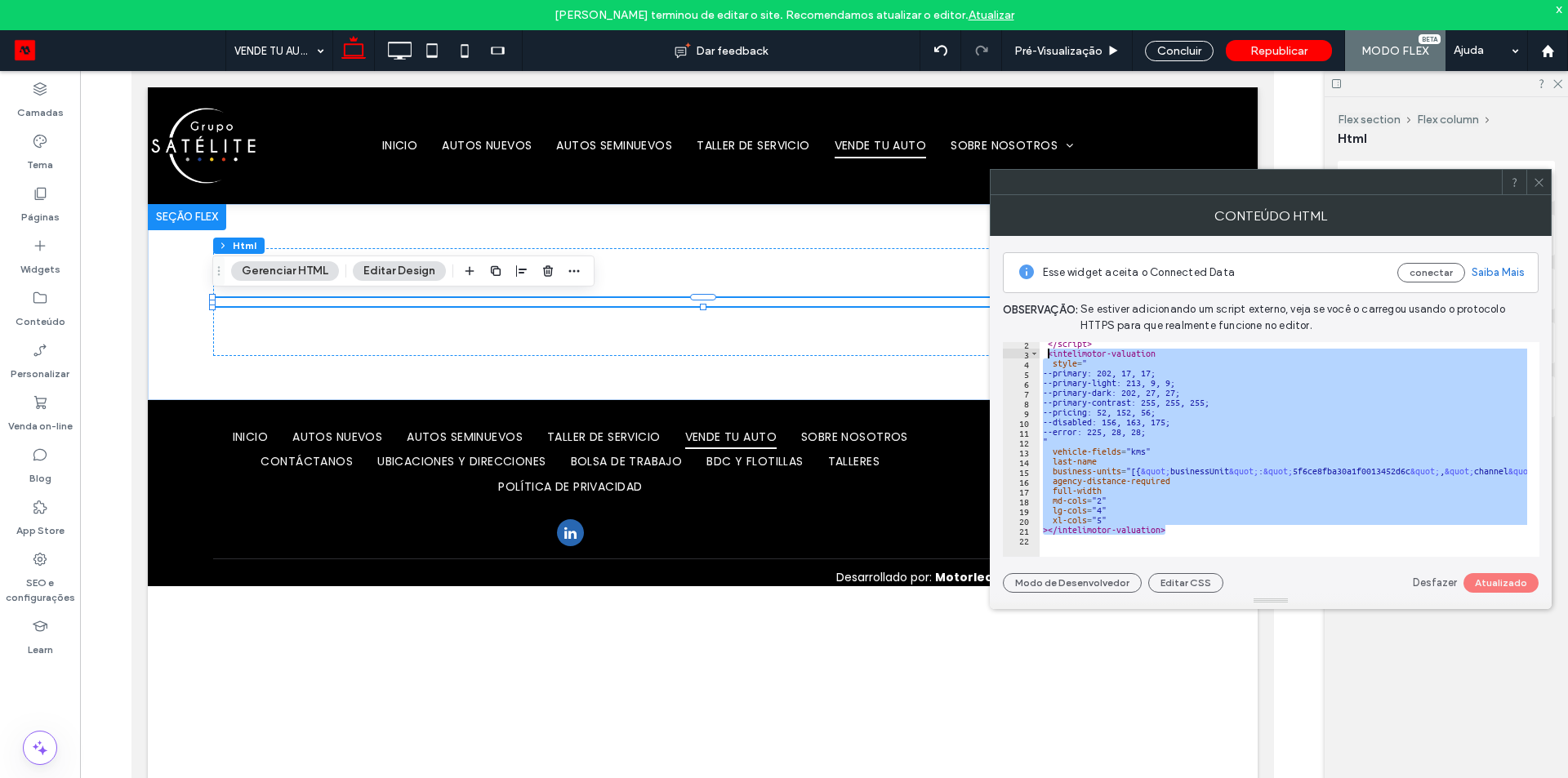
paste textarea "Cursor at row 3"
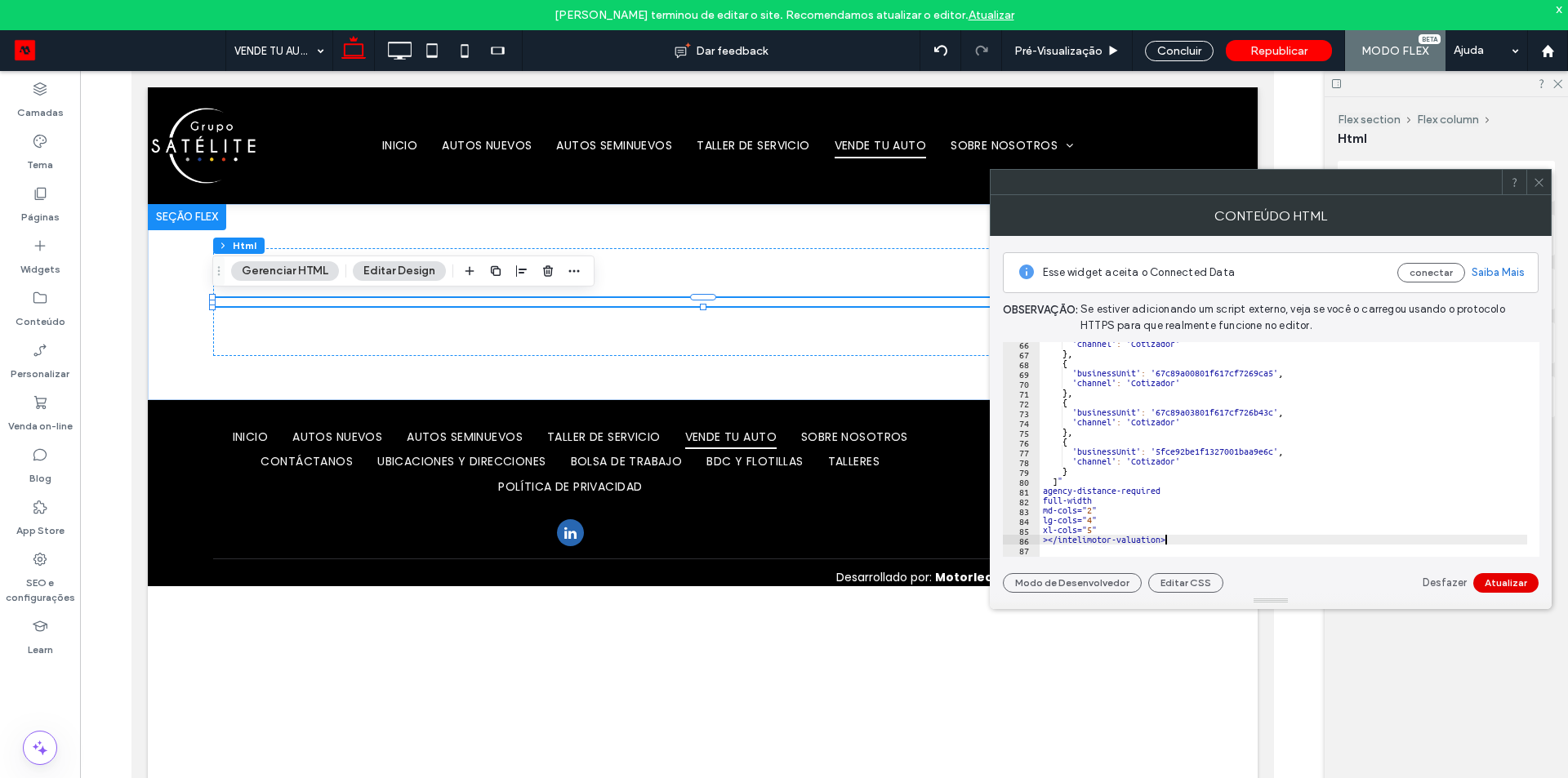
click at [1495, 581] on button "Atualizar" at bounding box center [1506, 582] width 66 height 19
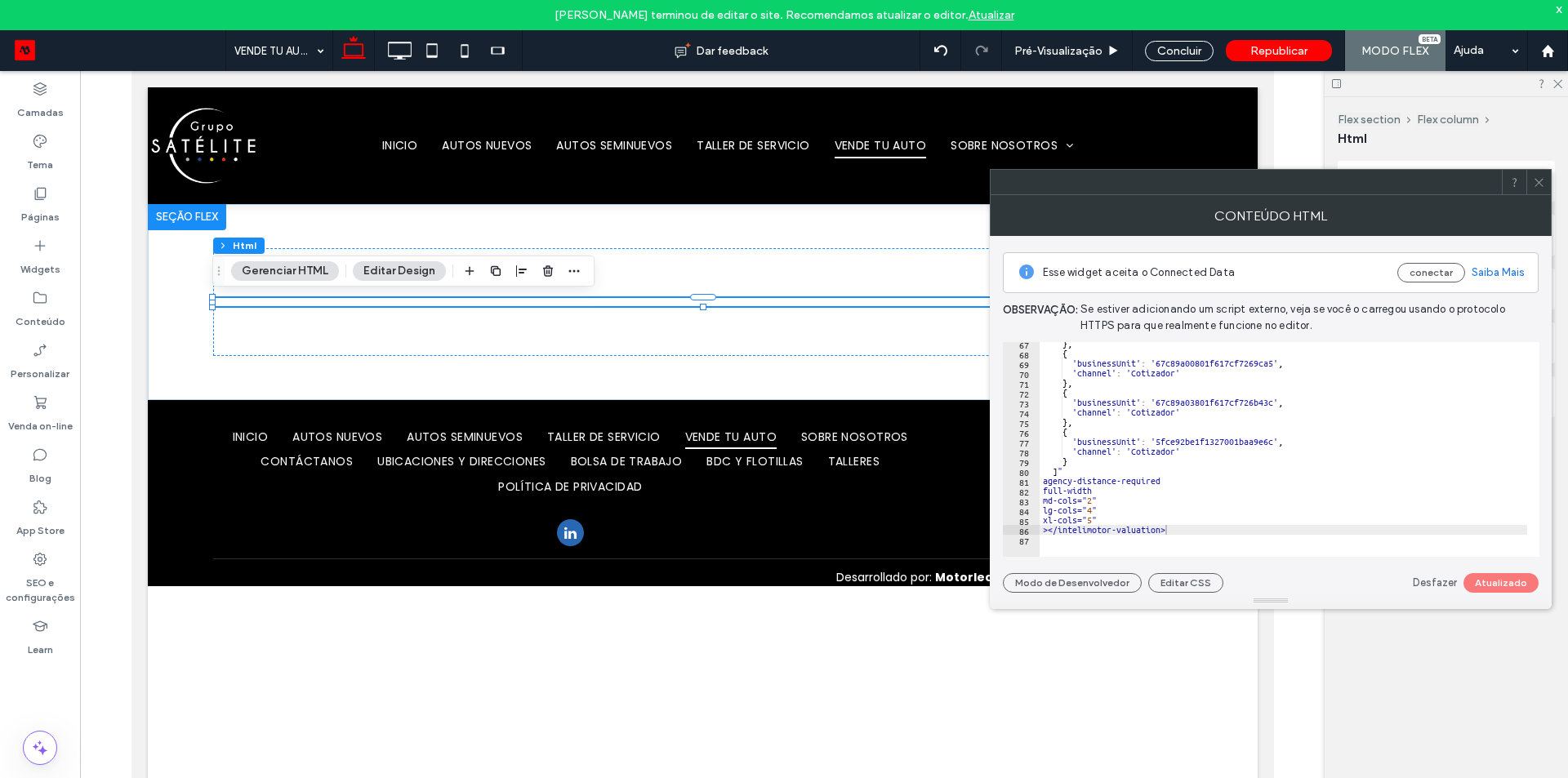
scroll to position [650, 0]
click at [1222, 526] on div "}, { 'businessUnit' : '67c89a00801f617cf7269ca5' , 'channel' : 'Cotizador' }, {…" at bounding box center [1329, 450] width 580 height 222
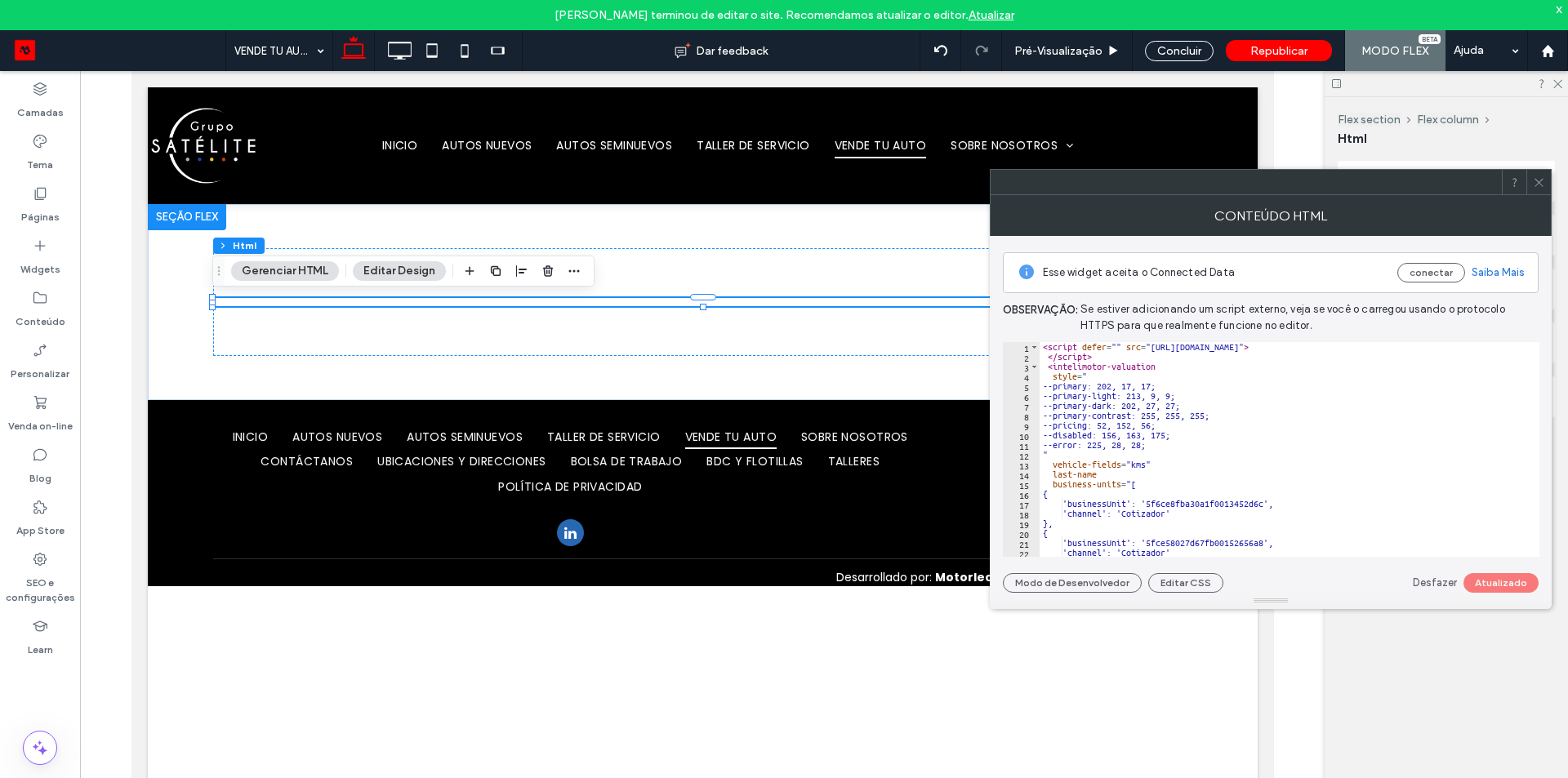
scroll to position [0, 0]
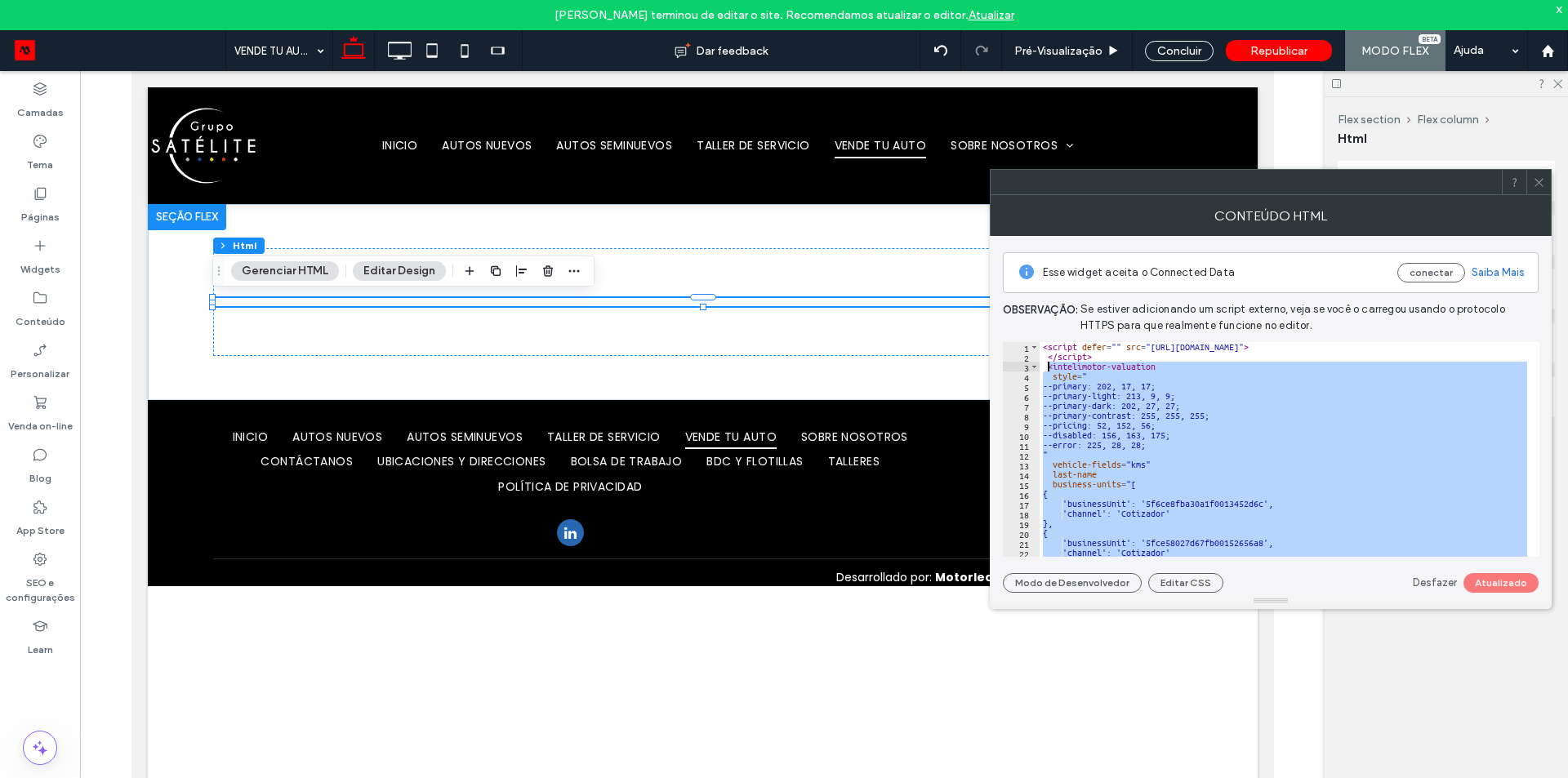
click at [1048, 369] on div "< script defer = "" src = "https://intelimotor.sfo2.digitaloceanspaces.com/inte…" at bounding box center [1329, 452] width 580 height 222
paste textarea "Cursor at row 3"
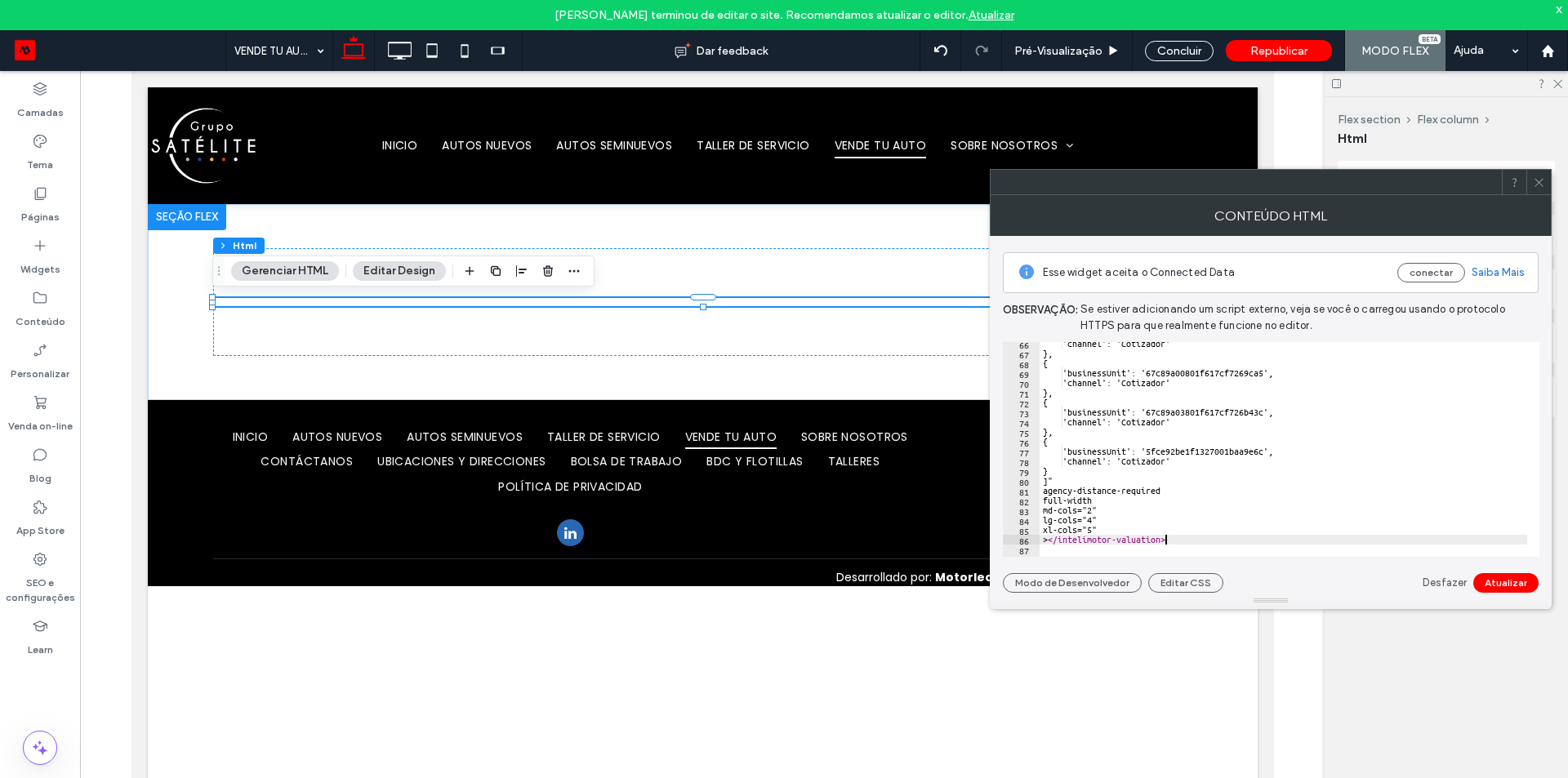
scroll to position [640, 0]
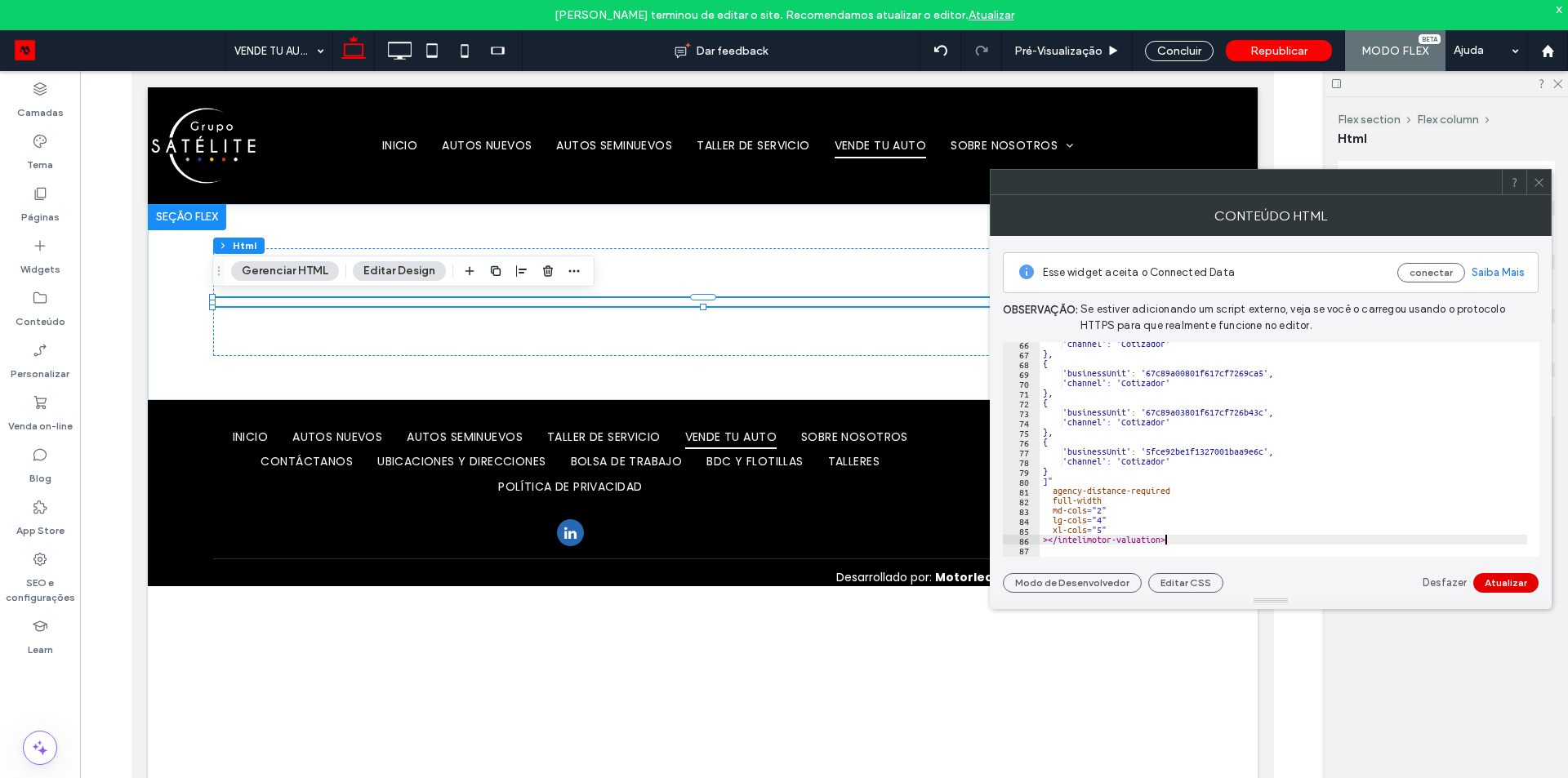
click at [1526, 574] on button "Atualizar" at bounding box center [1506, 582] width 66 height 19
click at [1257, 426] on div "'channel': 'Cotizador' }, { 'businessUnit': '67c89a00801f617cf7269ca5', 'channe…" at bounding box center [1329, 450] width 580 height 222
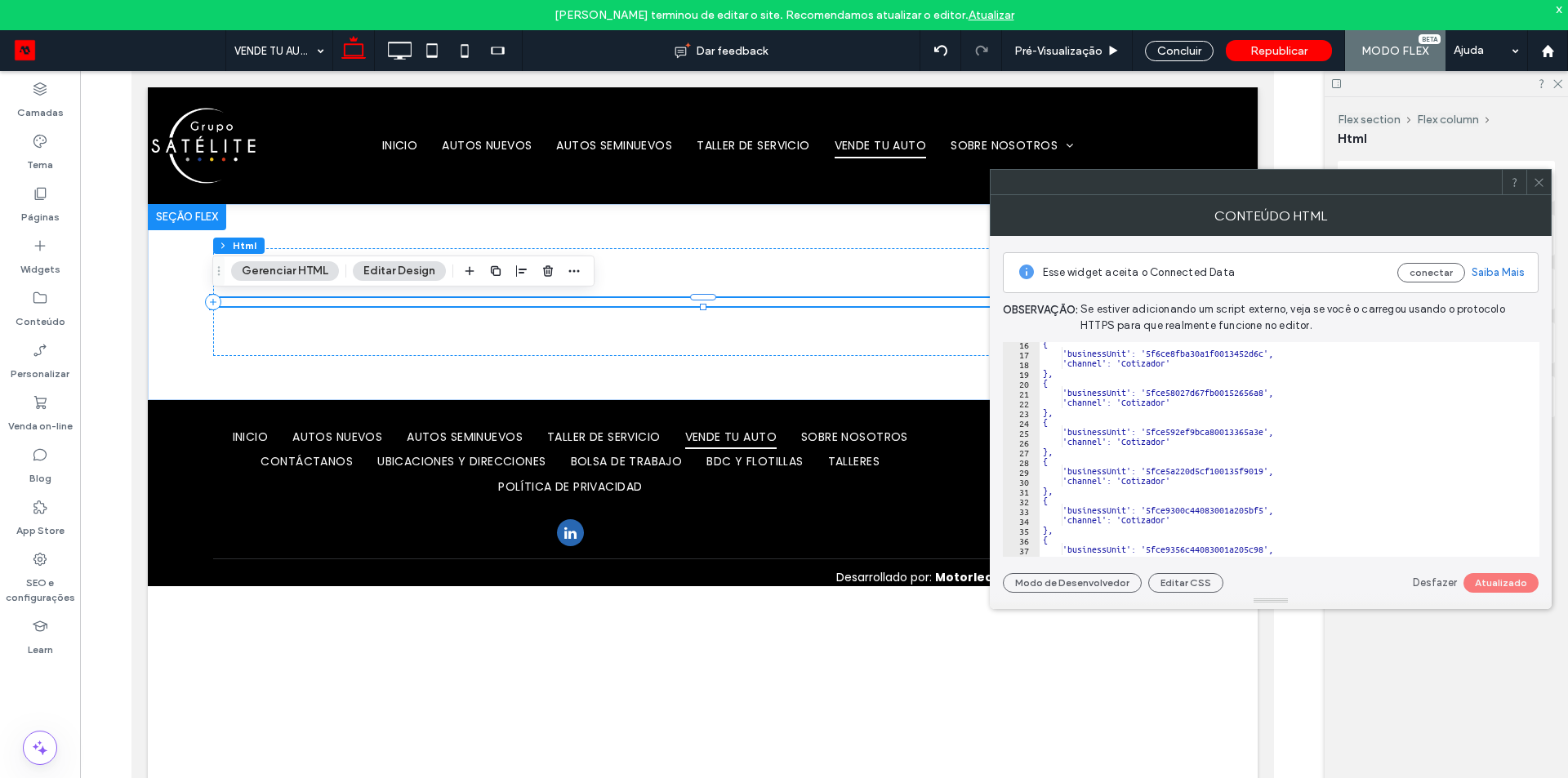
scroll to position [0, 0]
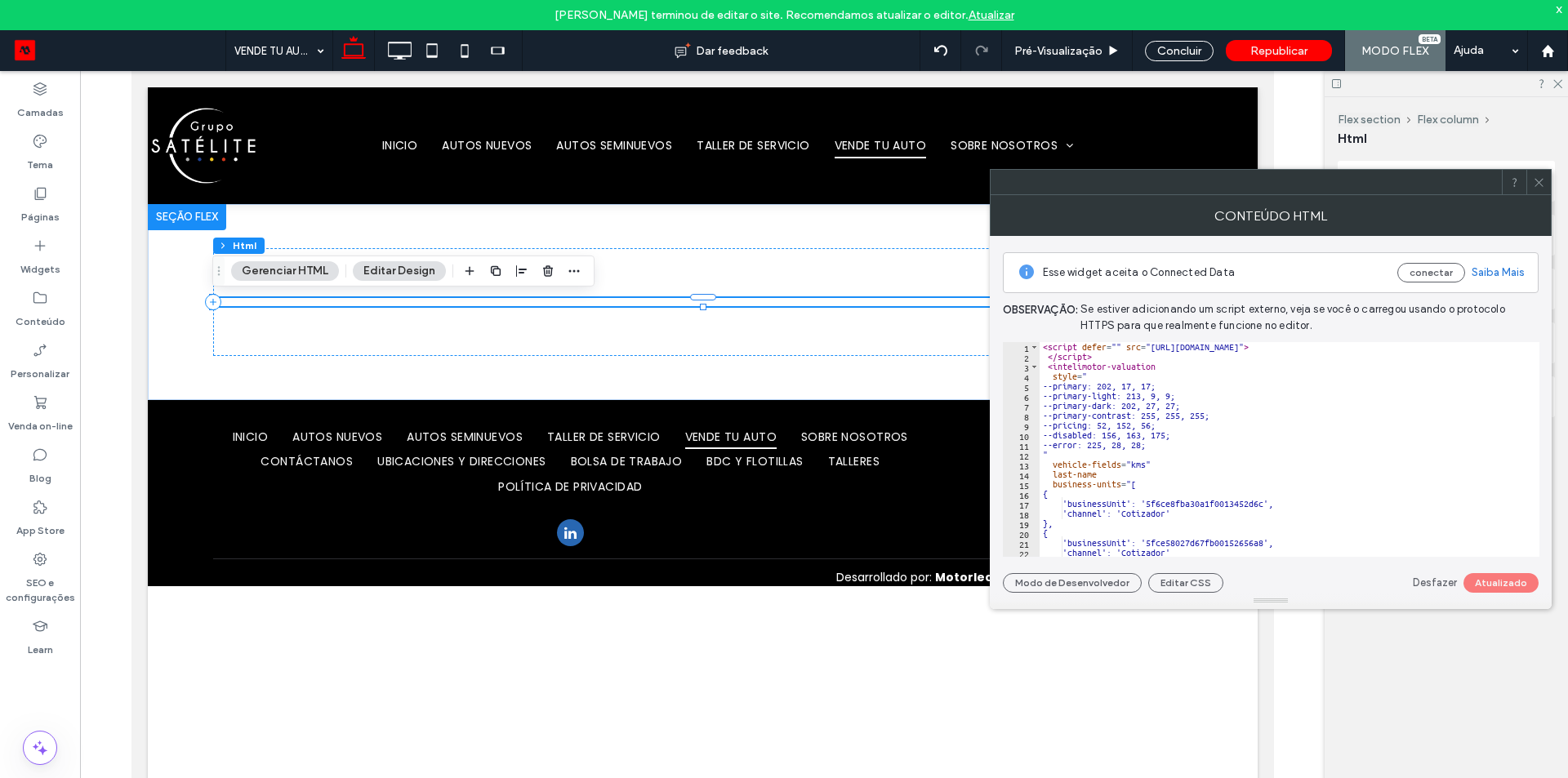
click at [1186, 364] on div "< script defer = "" src = "https://intelimotor.sfo2.digitaloceanspaces.com/inte…" at bounding box center [1329, 452] width 580 height 222
type textarea "**********"
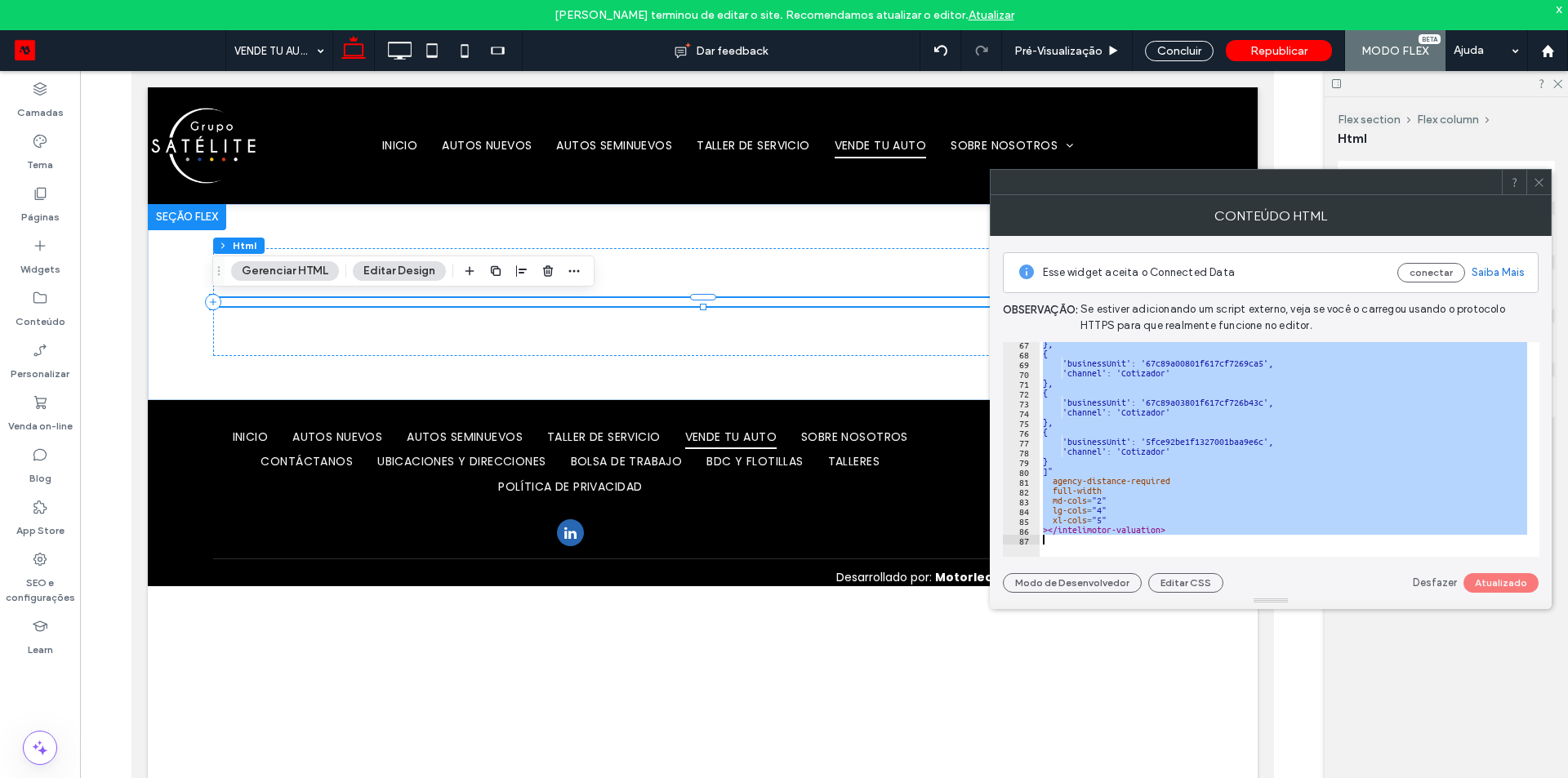
paste textarea "Cursor at row 87"
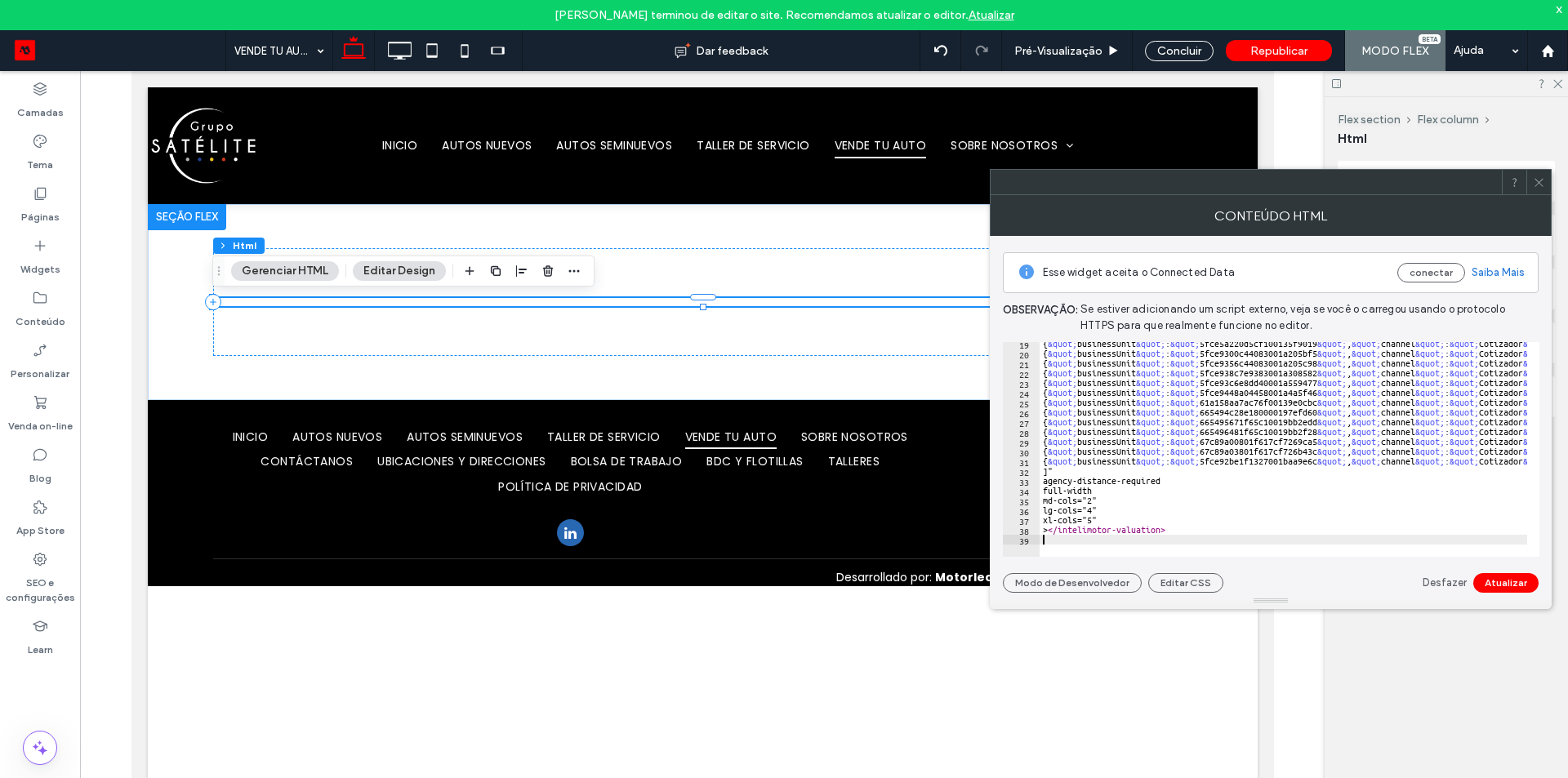
scroll to position [180, 0]
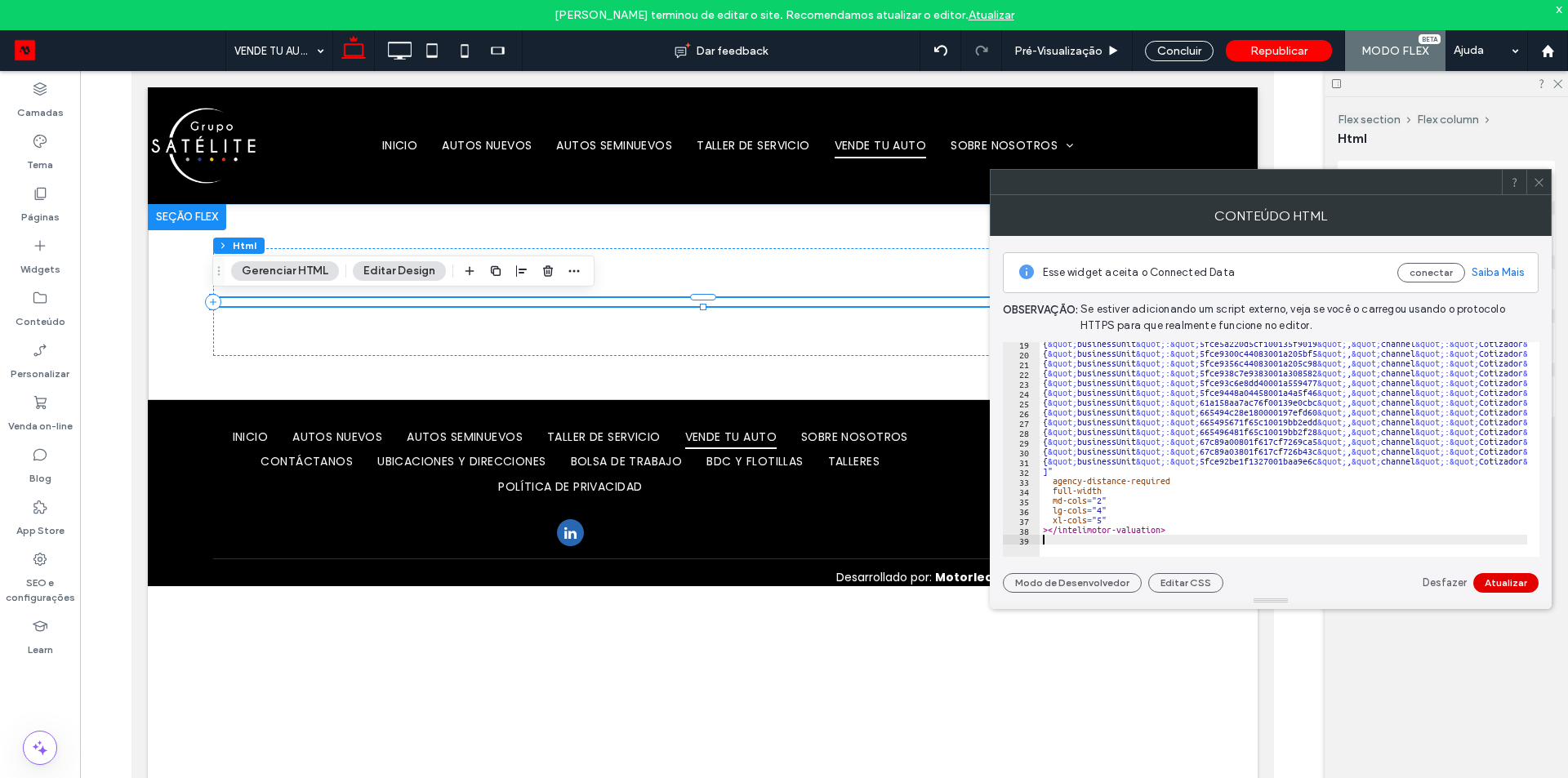
click at [1508, 580] on button "Atualizar" at bounding box center [1506, 582] width 66 height 19
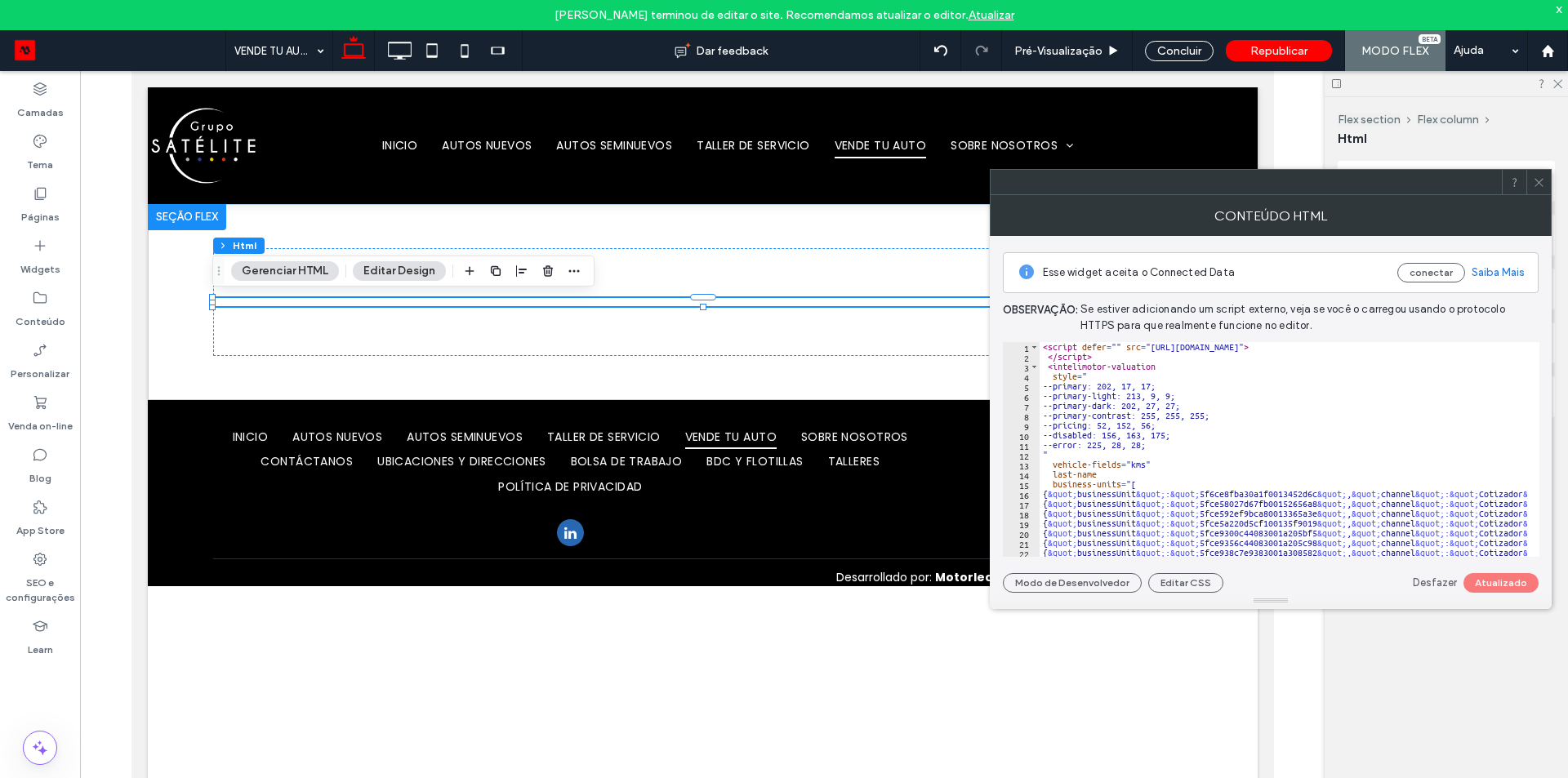
scroll to position [0, 0]
click at [1131, 490] on div "< script defer = "" src = "https://intelimotor.sfo2.digitaloceanspaces.com/inte…" at bounding box center [1329, 452] width 580 height 222
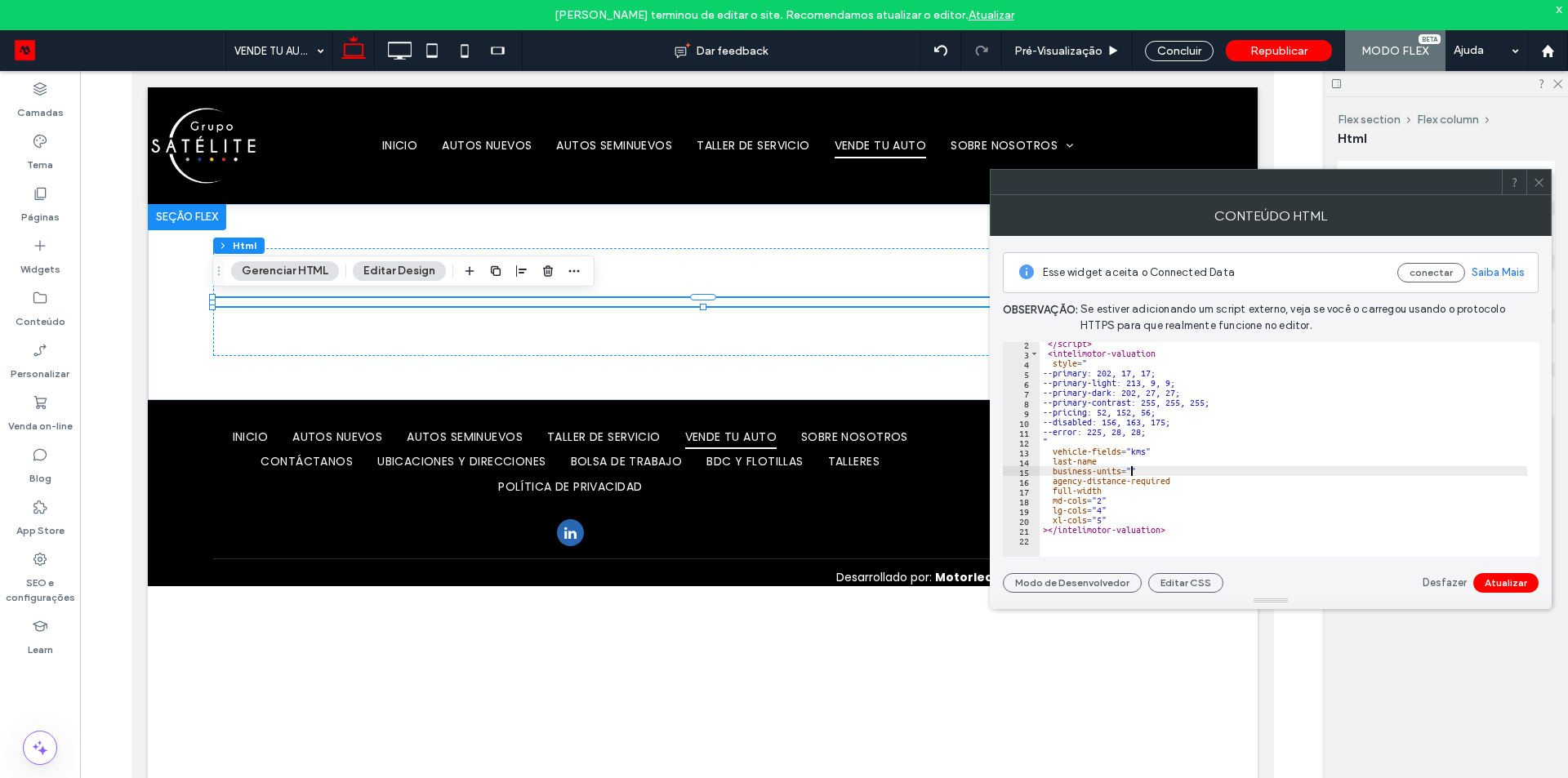
scroll to position [13, 0]
click at [1500, 575] on button "Atualizar" at bounding box center [1506, 582] width 66 height 19
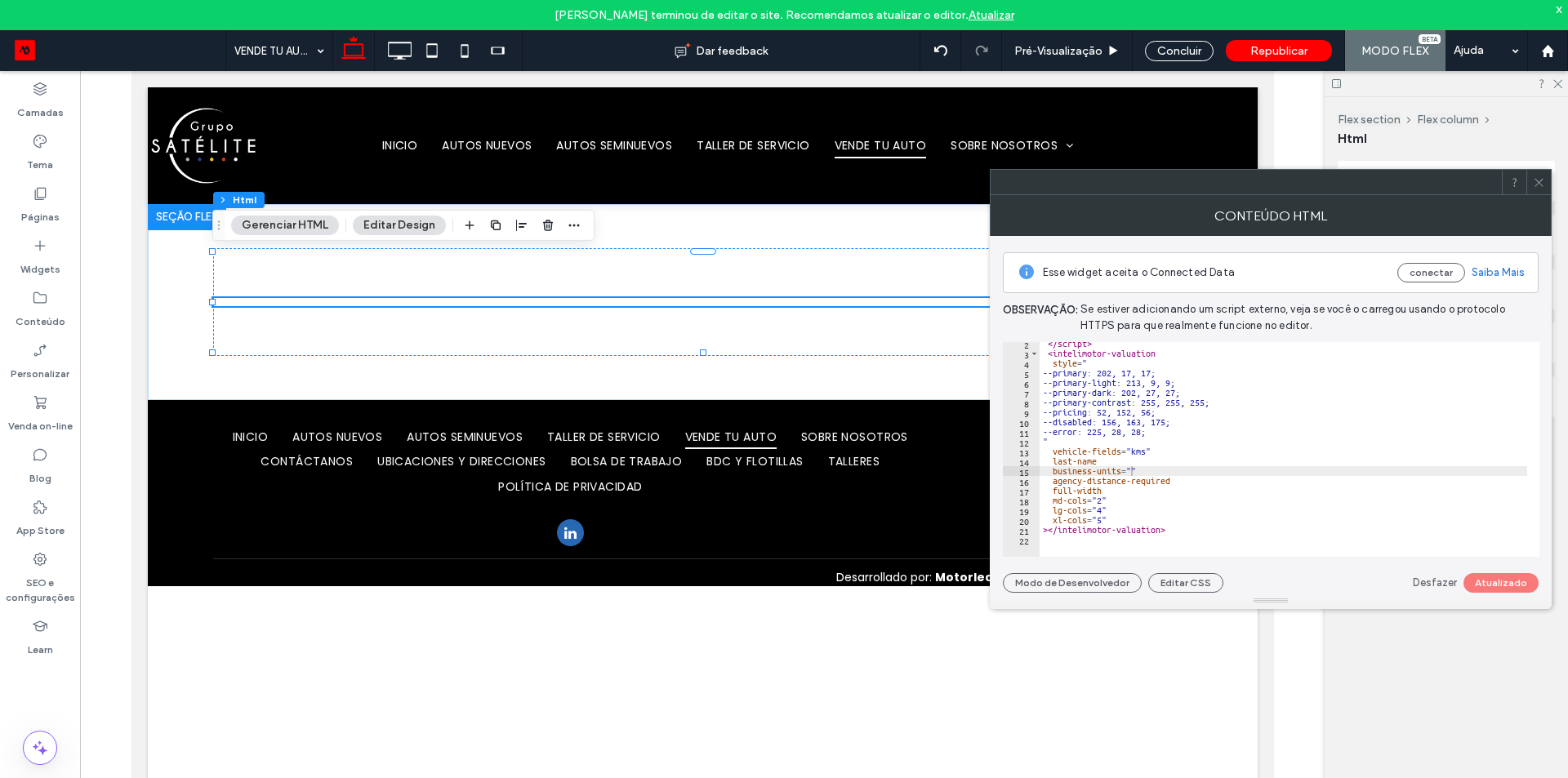
click at [1227, 452] on div "</ script > < intelimotor-valuation style = " --primary: 202, 17, 17; --primary…" at bounding box center [1329, 450] width 580 height 222
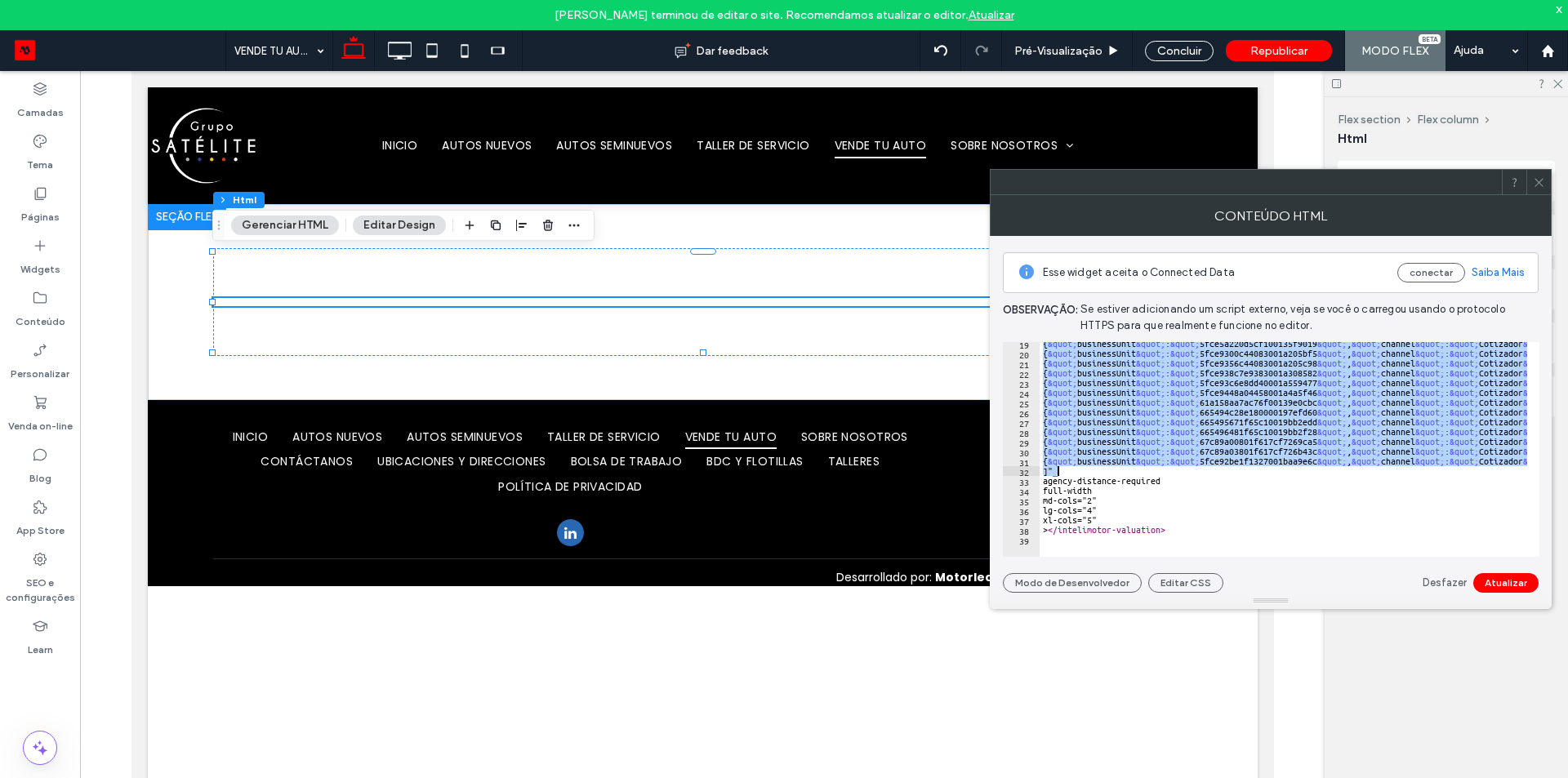
scroll to position [180, 0]
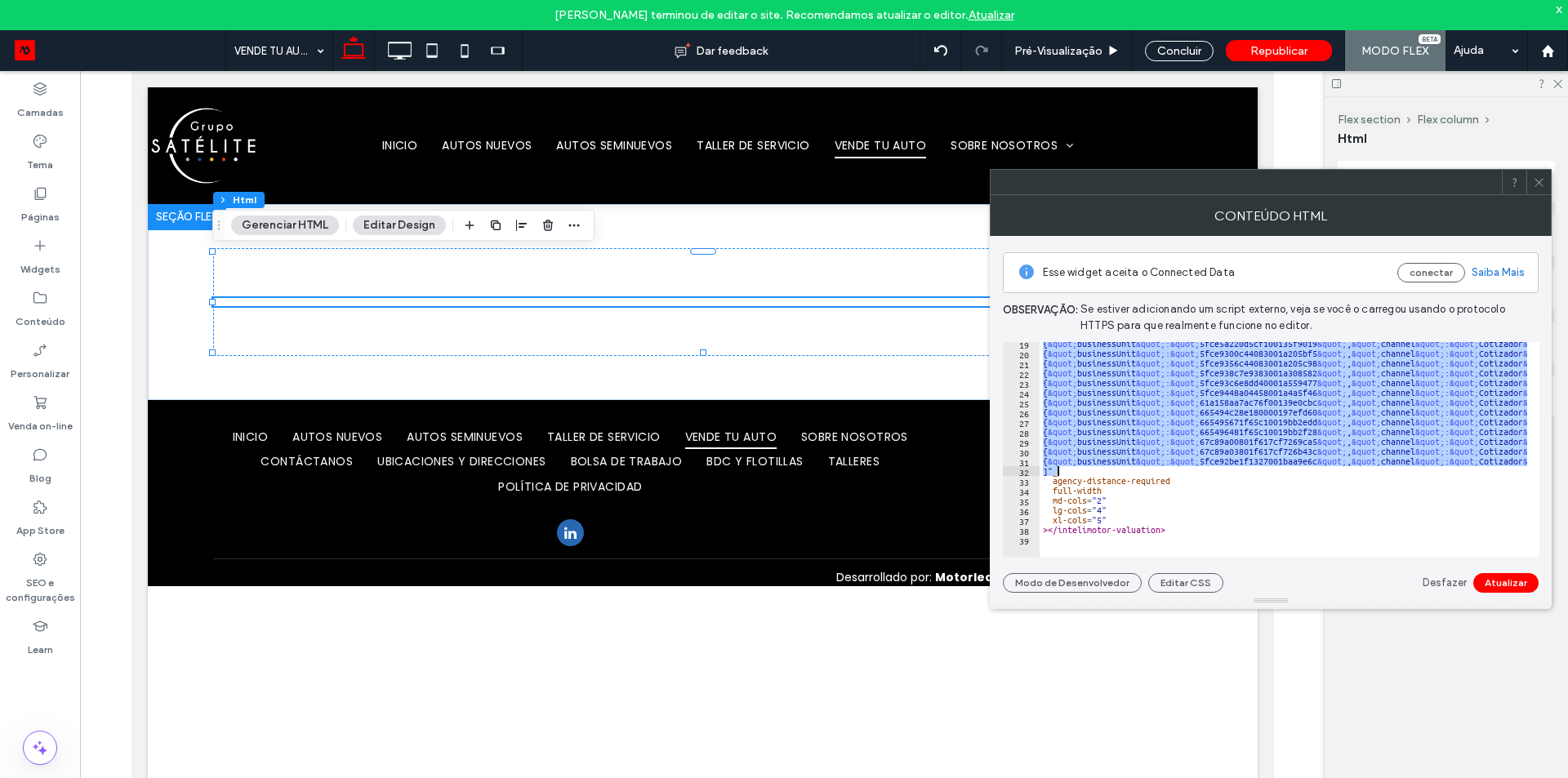
click at [1221, 458] on div "{ &quot; businessUnit &quot; : &quot; 5fce5a220d5cf100135f9019 &quot; , &quot; …" at bounding box center [1283, 449] width 488 height 215
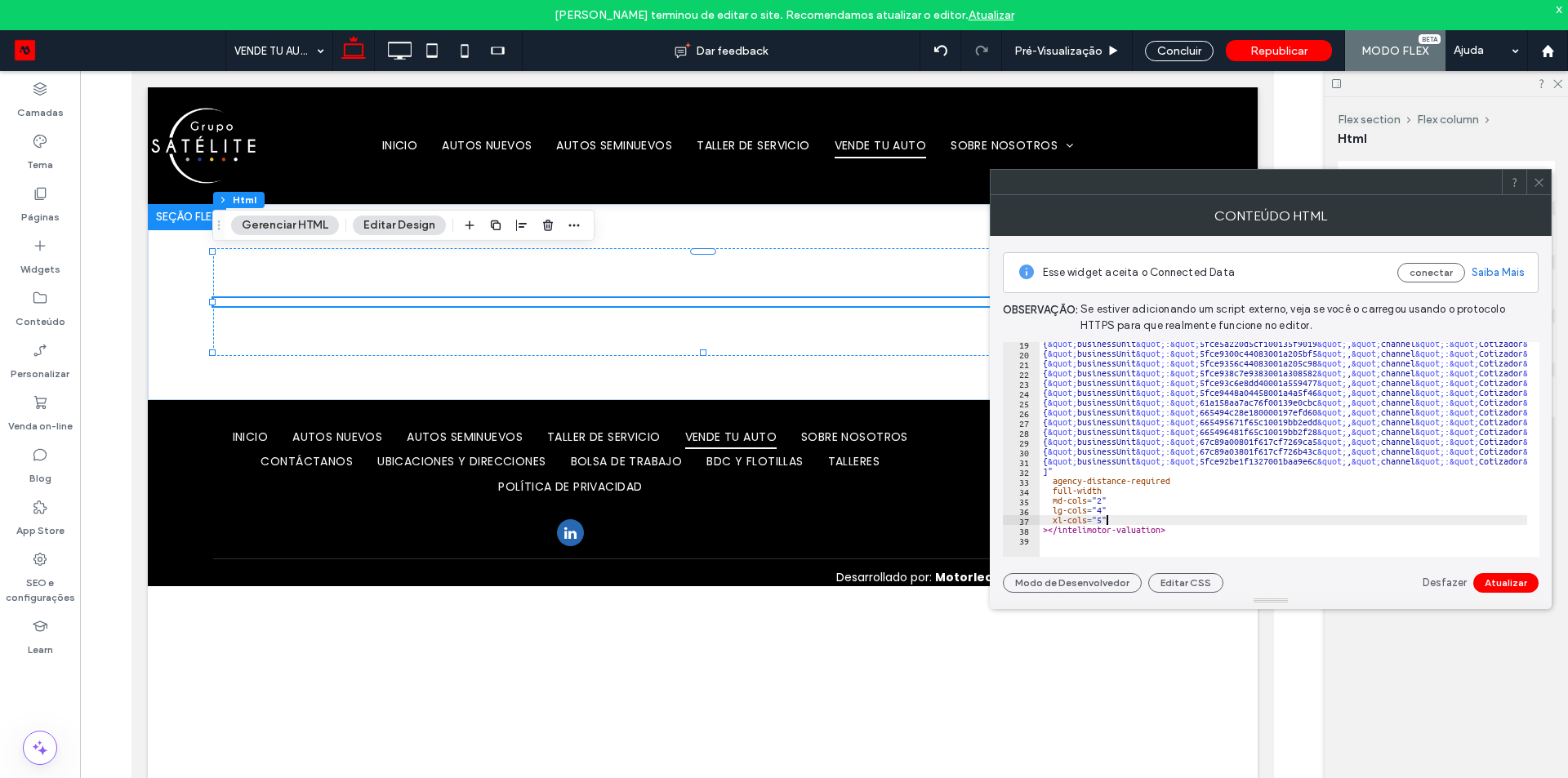
drag, startPoint x: 1212, startPoint y: 515, endPoint x: 1204, endPoint y: 500, distance: 17.0
click at [1207, 503] on div "{ &quot; businessUnit &quot; : &quot; 5fce5a220d5cf100135f9019 &quot; , &quot; …" at bounding box center [1329, 450] width 580 height 222
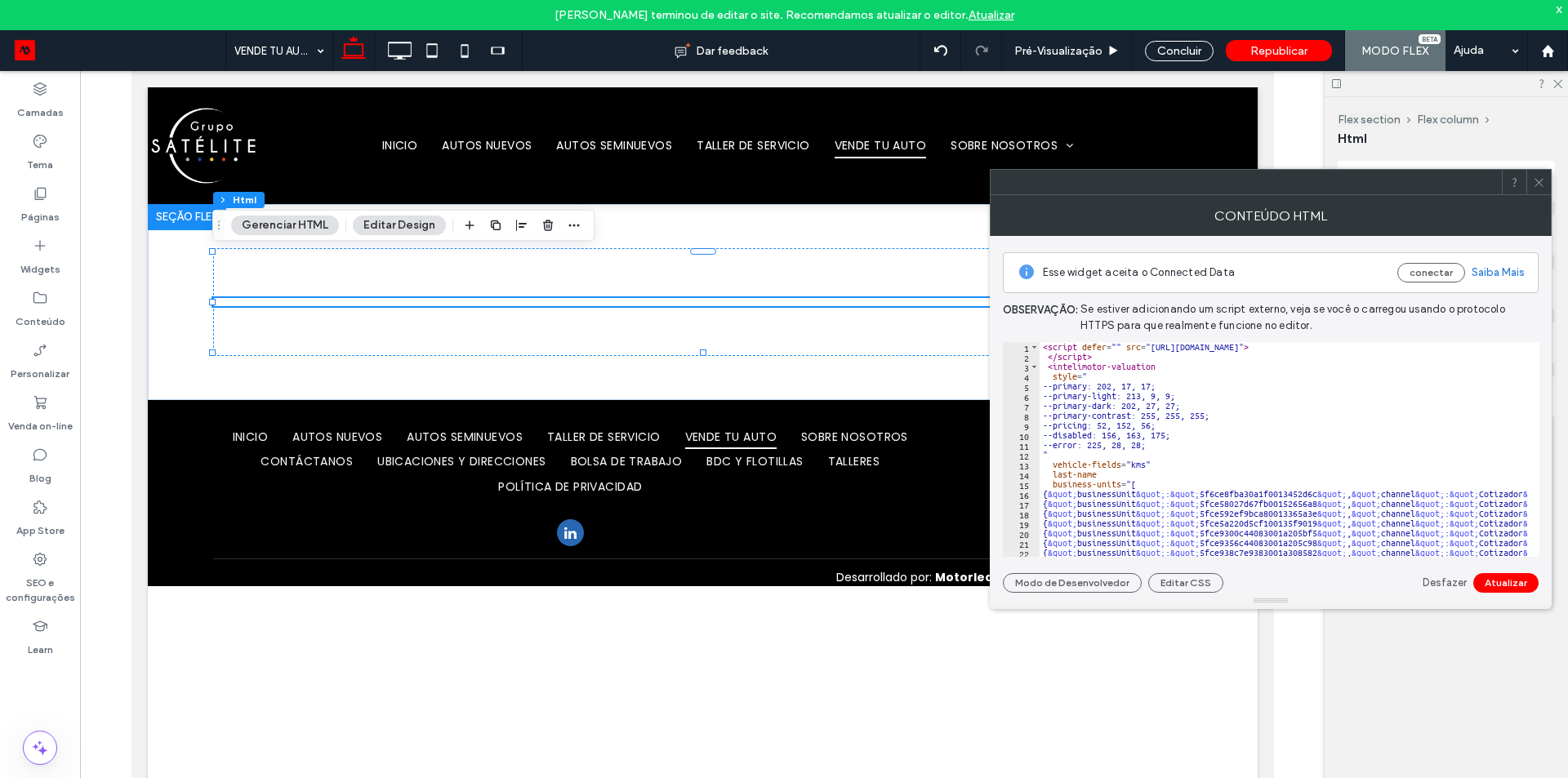
scroll to position [0, 0]
click at [1203, 475] on div "< script defer = "" src = "https://intelimotor.sfo2.digitaloceanspaces.com/inte…" at bounding box center [1329, 452] width 580 height 222
click at [1514, 582] on button "Atualizar" at bounding box center [1506, 582] width 66 height 19
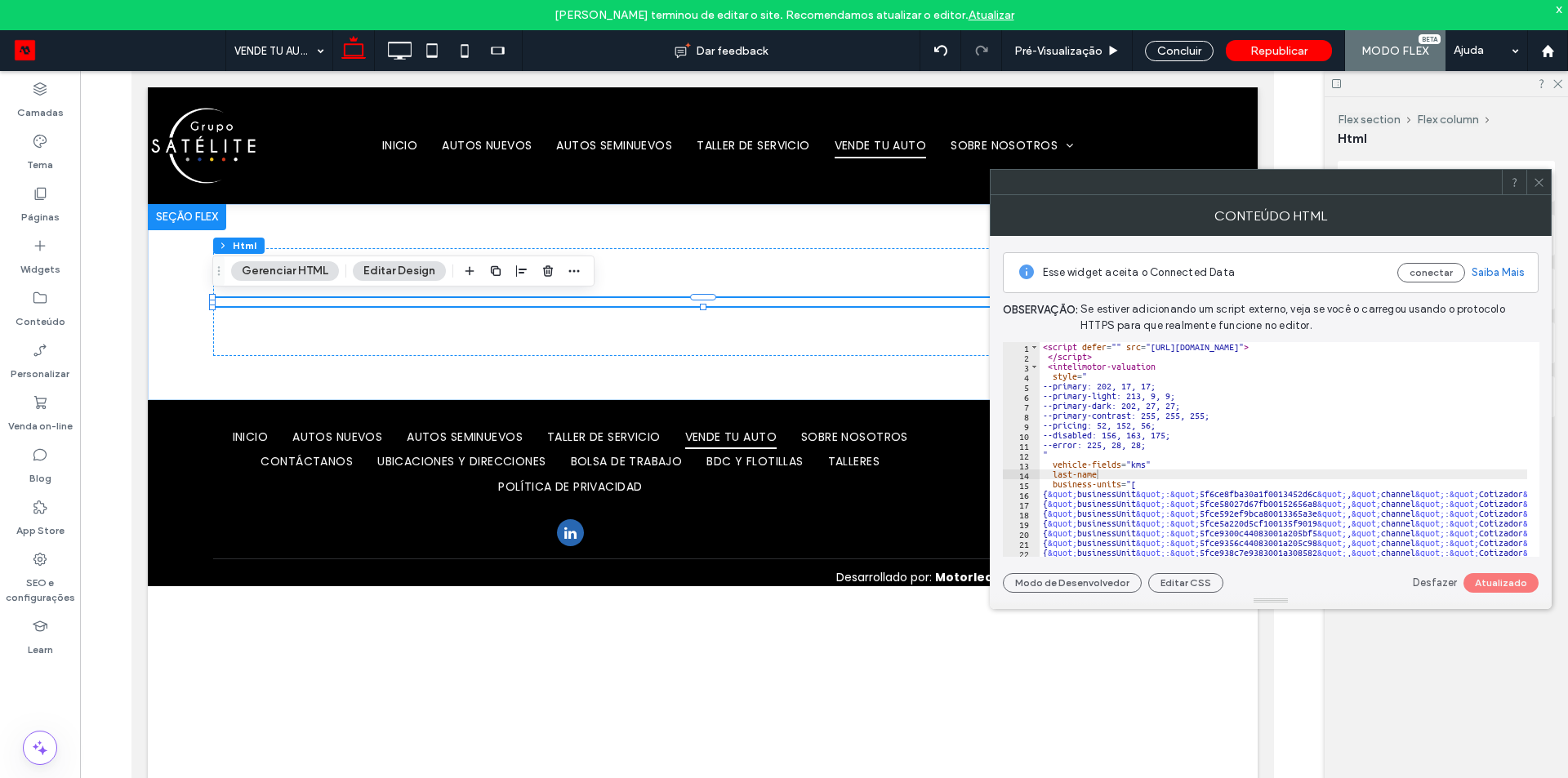
click at [1074, 497] on div "< script defer = "" src = "https://intelimotor.sfo2.digitaloceanspaces.com/inte…" at bounding box center [1329, 452] width 580 height 222
click at [1052, 485] on div "< script defer = "" src = "https://intelimotor.sfo2.digitaloceanspaces.com/inte…" at bounding box center [1329, 452] width 580 height 222
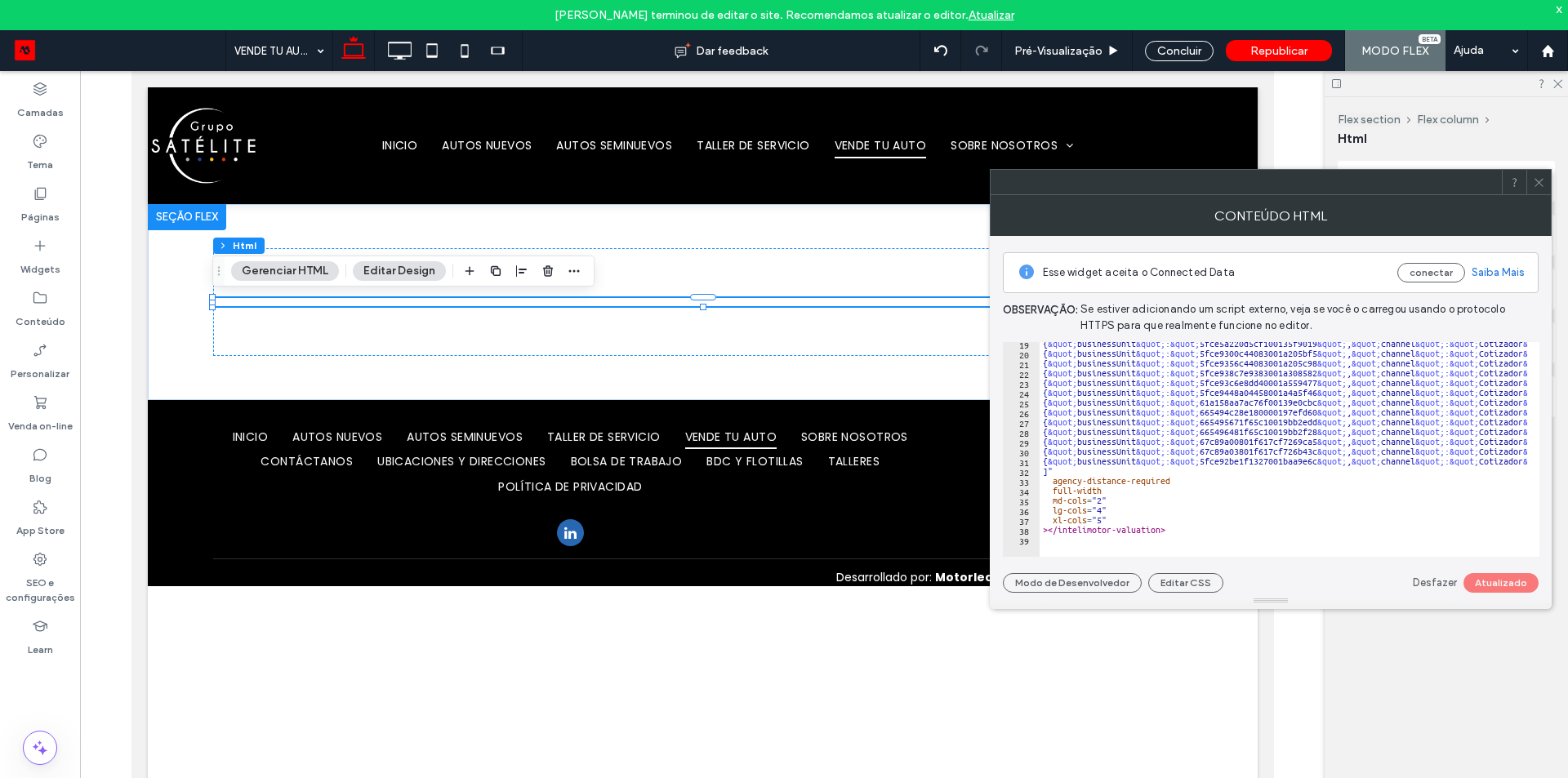
scroll to position [180, 0]
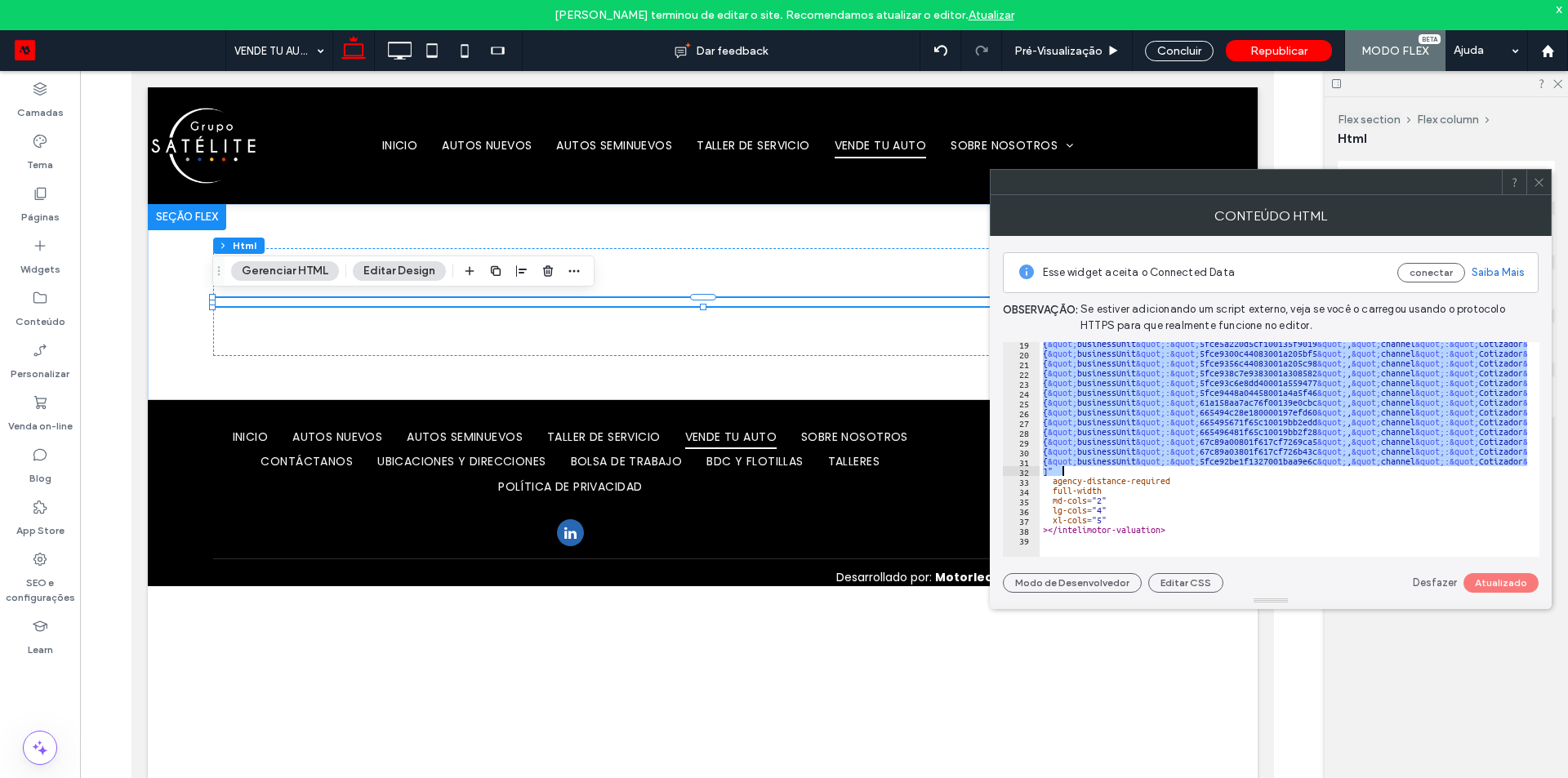
click at [1086, 471] on div "{ &quot; businessUnit &quot; : &quot; 5fce5a220d5cf100135f9019 &quot; , &quot; …" at bounding box center [1329, 450] width 580 height 222
paste textarea "Cursor at row 32"
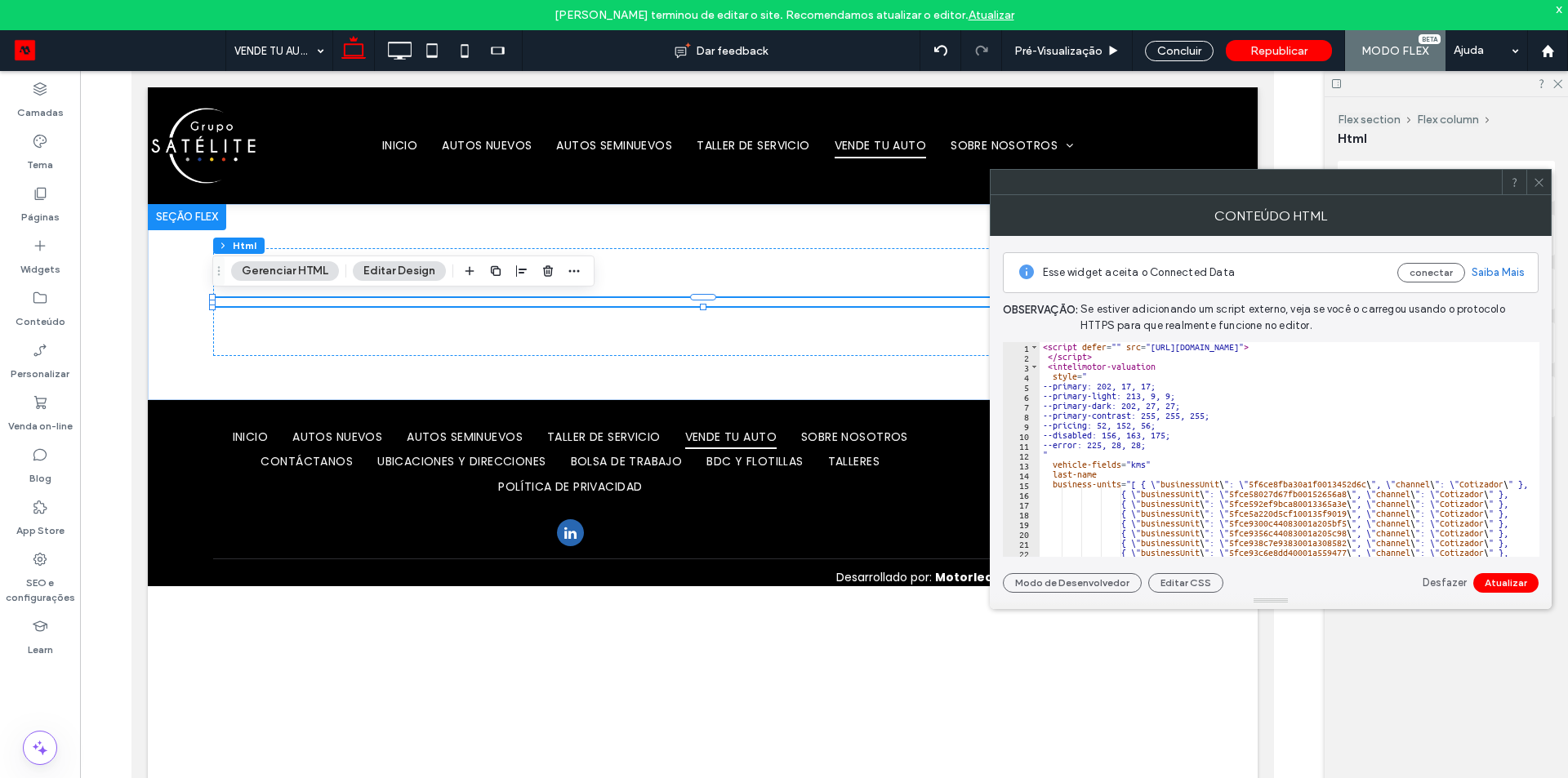
scroll to position [98, 0]
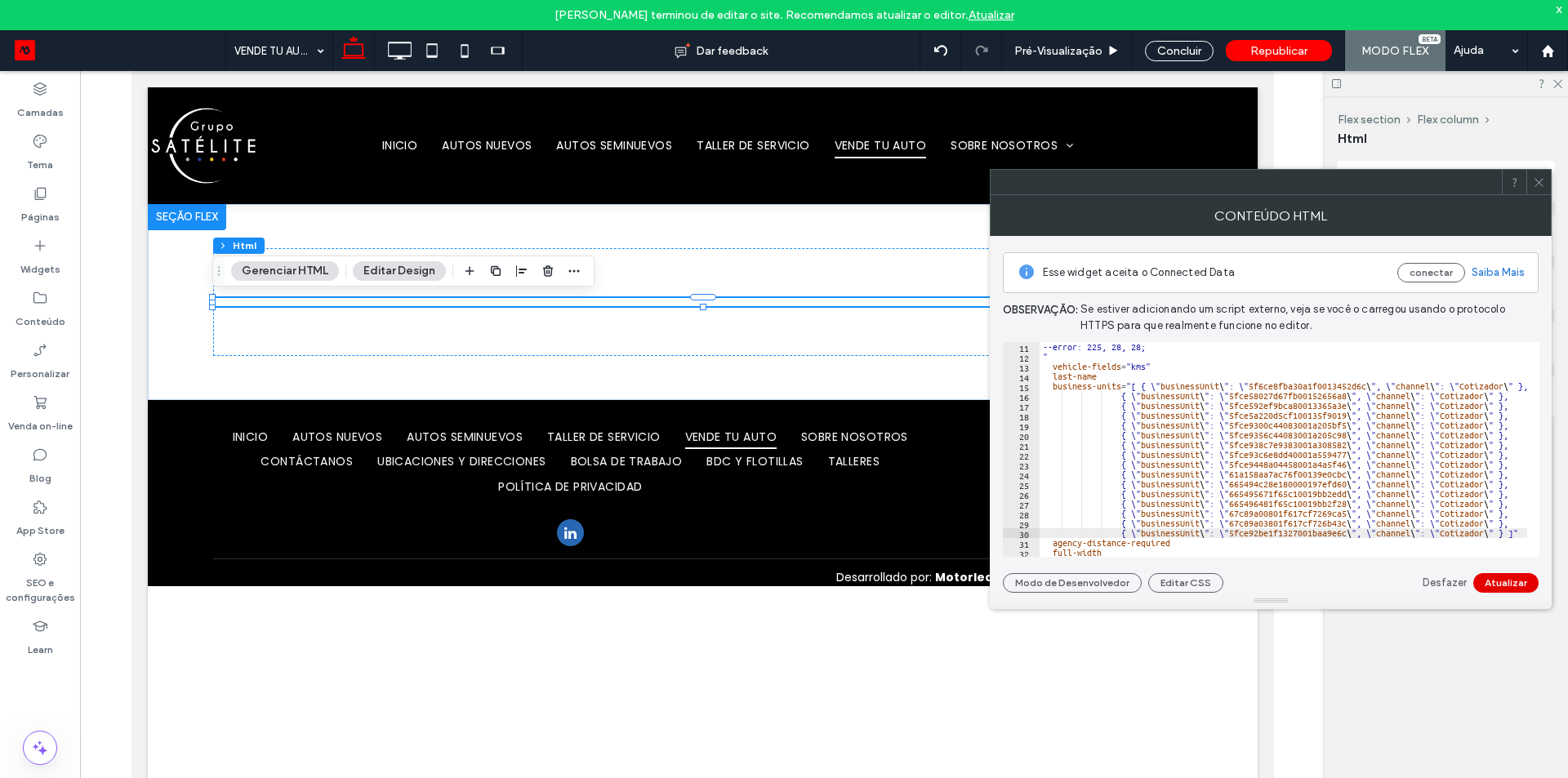
click at [1500, 585] on button "Atualizar" at bounding box center [1506, 582] width 66 height 19
click at [1079, 366] on div "--error: 225, 28, 28; " vehicle-fields = "kms" last-name business-units = "[ { …" at bounding box center [1329, 452] width 580 height 222
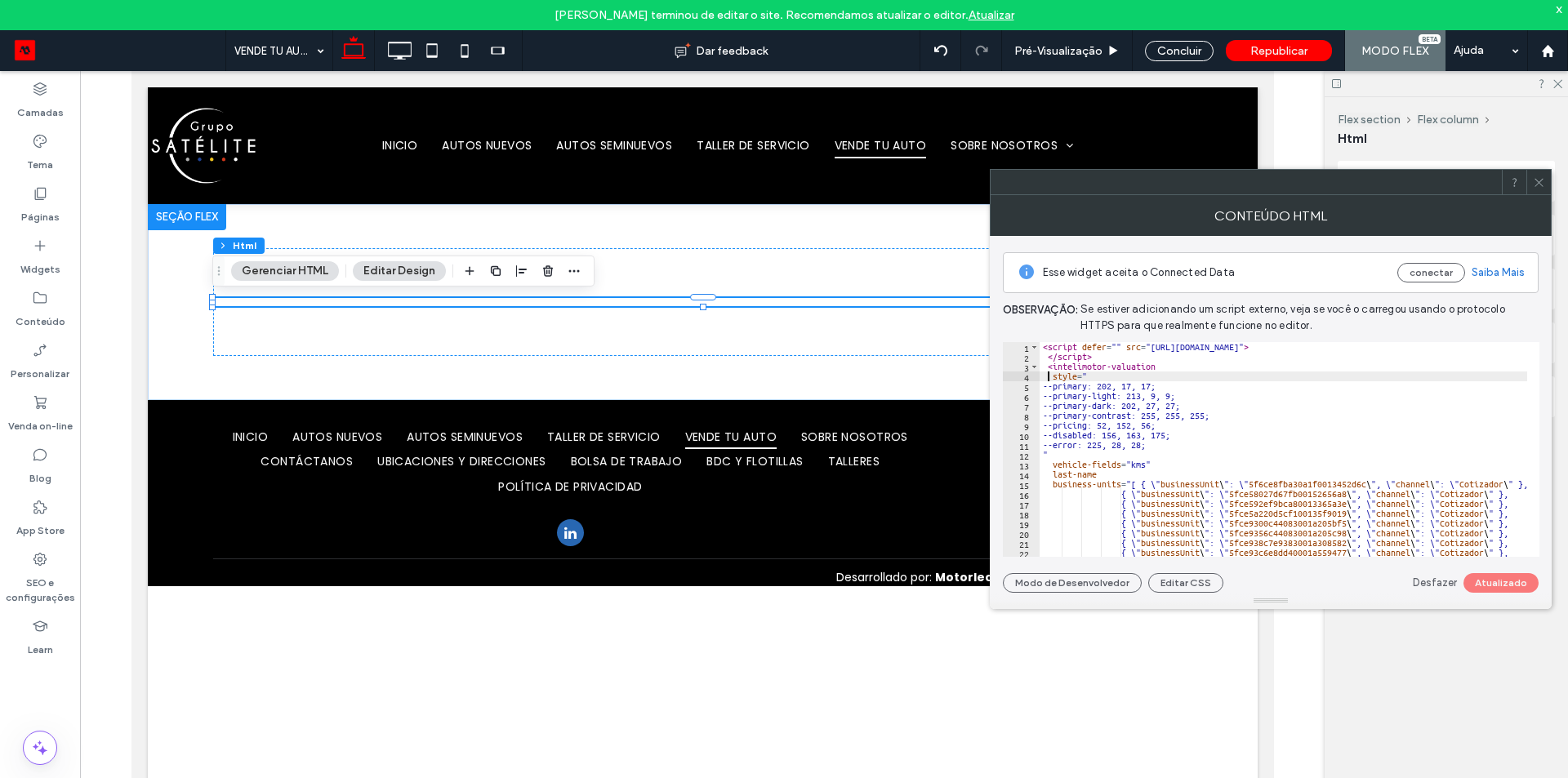
click at [1047, 373] on div "< script defer = "" src = "https://intelimotor.sfo2.digitaloceanspaces.com/inte…" at bounding box center [1329, 452] width 580 height 222
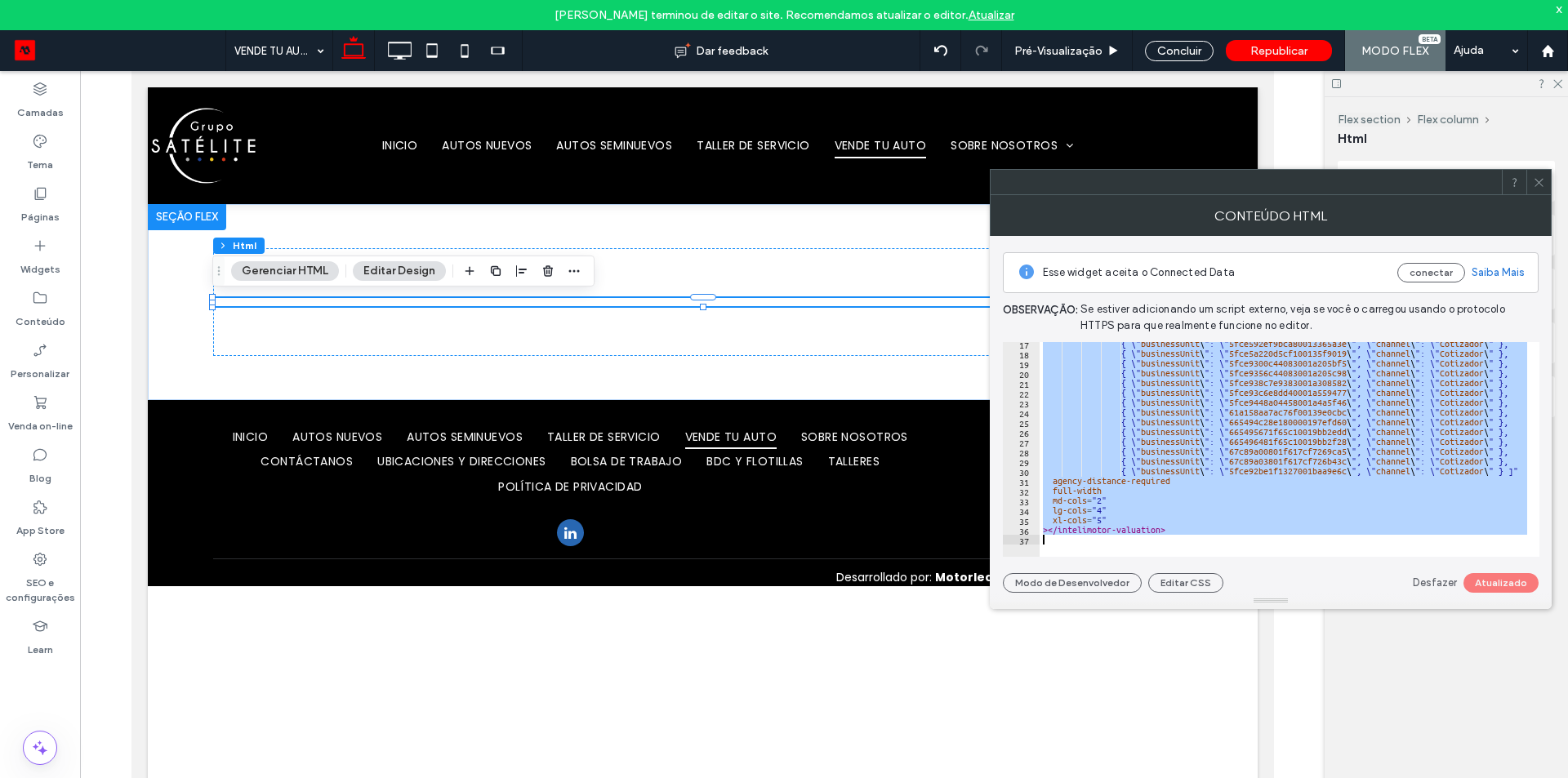
scroll to position [160, 0]
type textarea "**********"
paste textarea "Cursor at row 36"
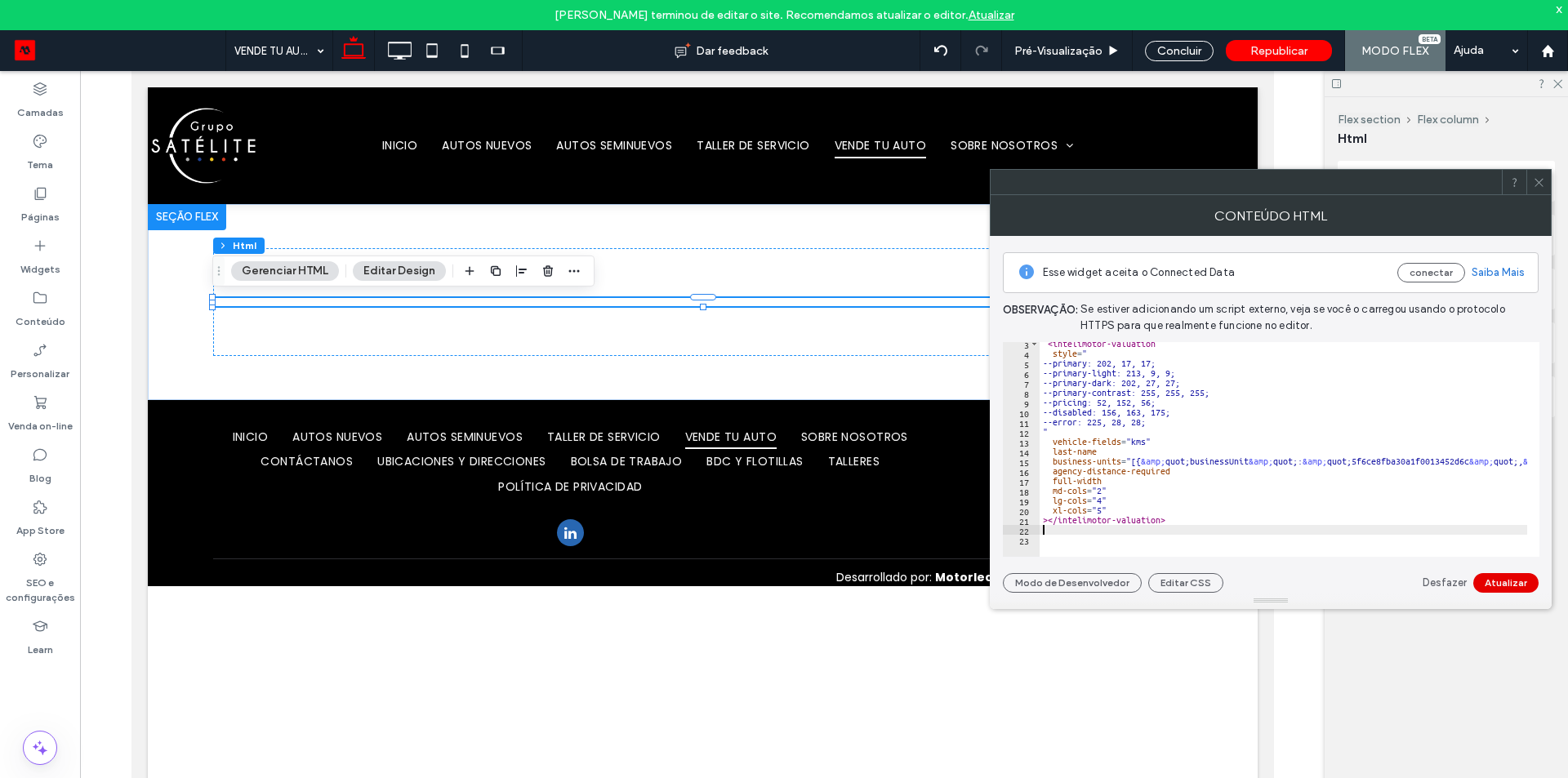
click at [1502, 579] on button "Atualizar" at bounding box center [1506, 582] width 66 height 19
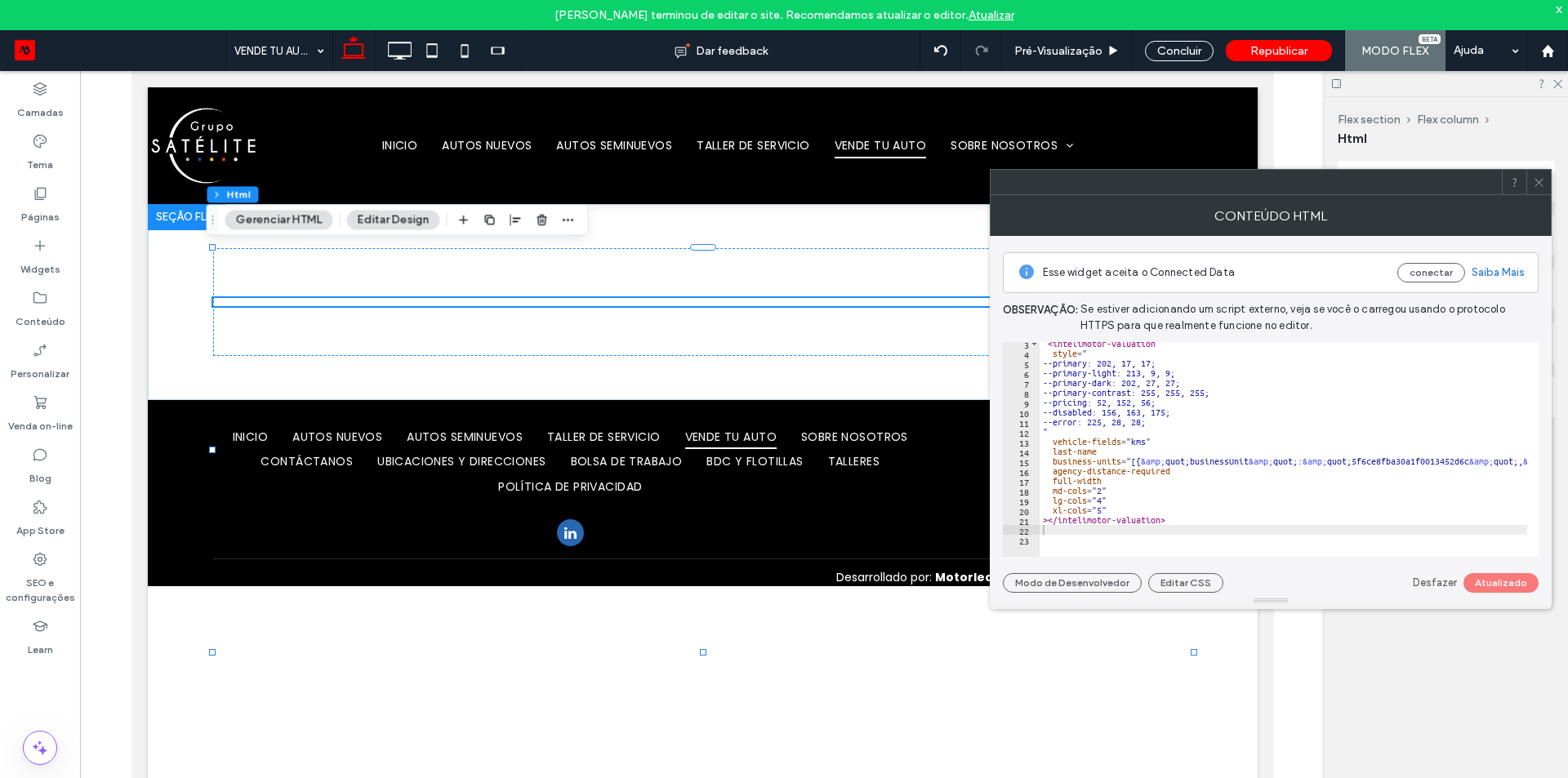
click at [1543, 180] on icon at bounding box center [1539, 182] width 12 height 12
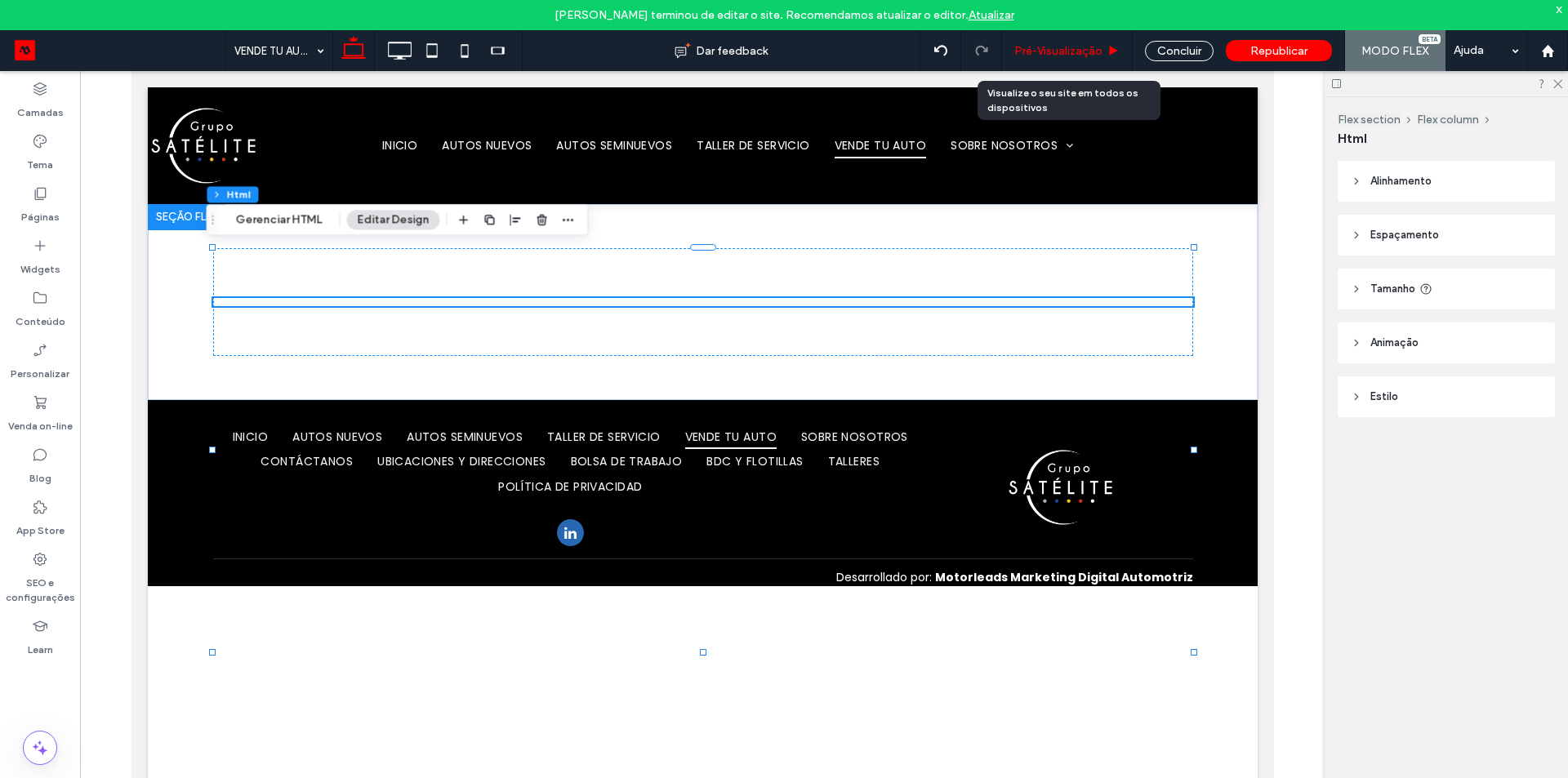
click at [1059, 41] on div "Pré-Visualizaçāo" at bounding box center [1068, 50] width 131 height 41
click at [1060, 56] on span "Pré-Visualizaçāo" at bounding box center [1058, 51] width 89 height 14
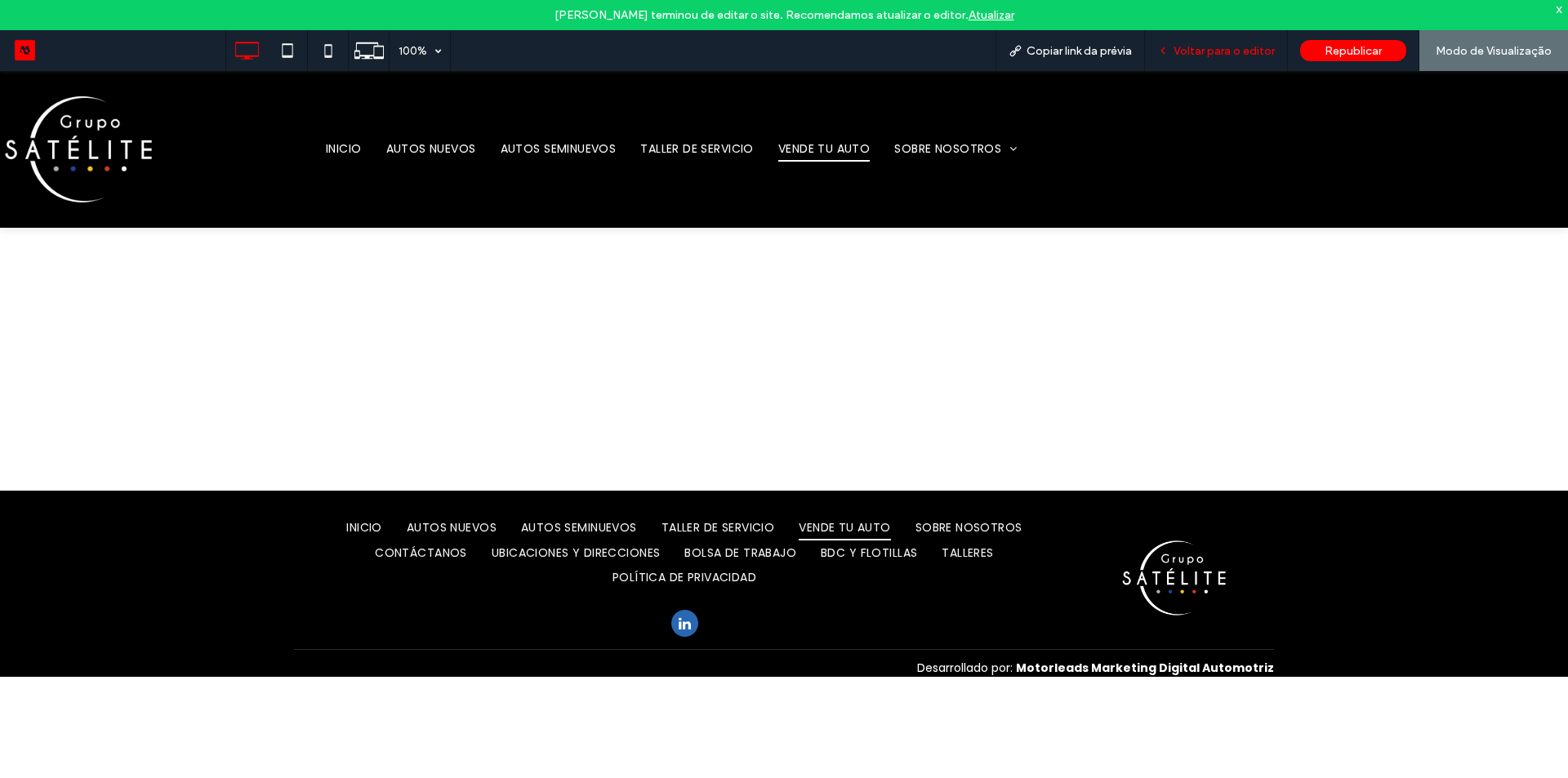
click at [1238, 47] on span "Voltar para o editor" at bounding box center [1224, 51] width 101 height 14
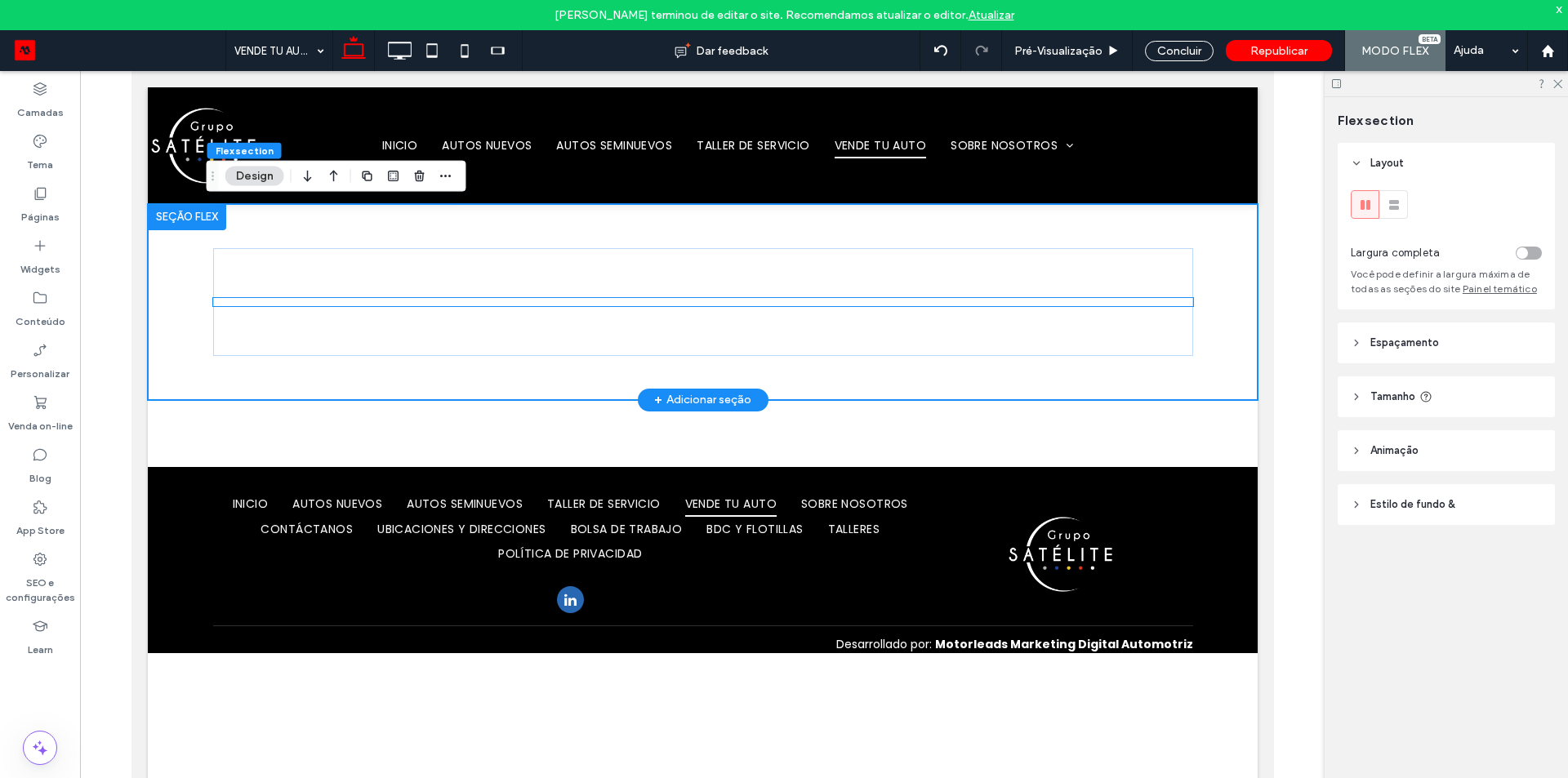
click at [212, 298] on intelimotor-valuation at bounding box center [212, 298] width 0 height 0
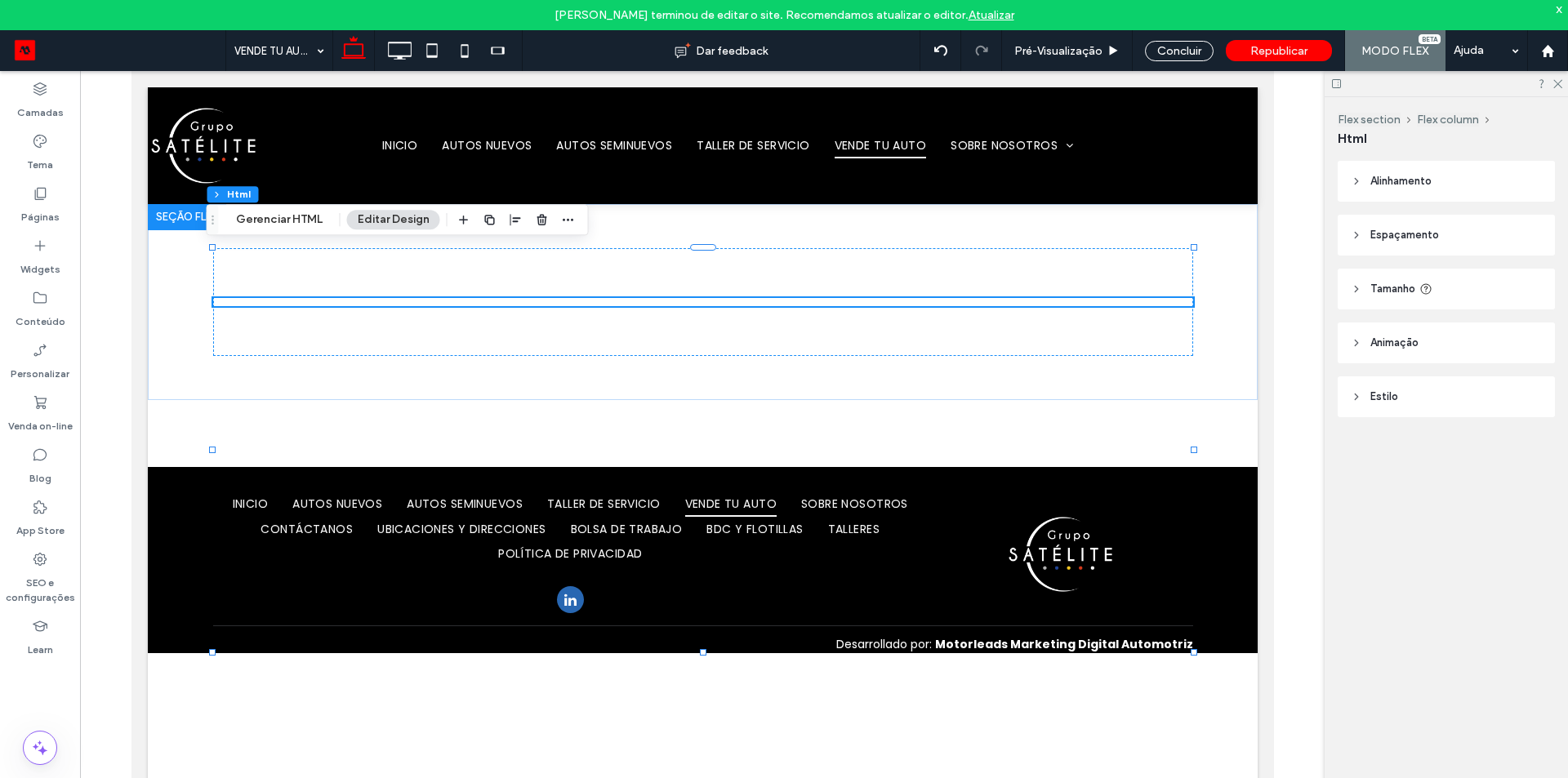
click at [1437, 234] on span "Espaçamento" at bounding box center [1403, 235] width 68 height 16
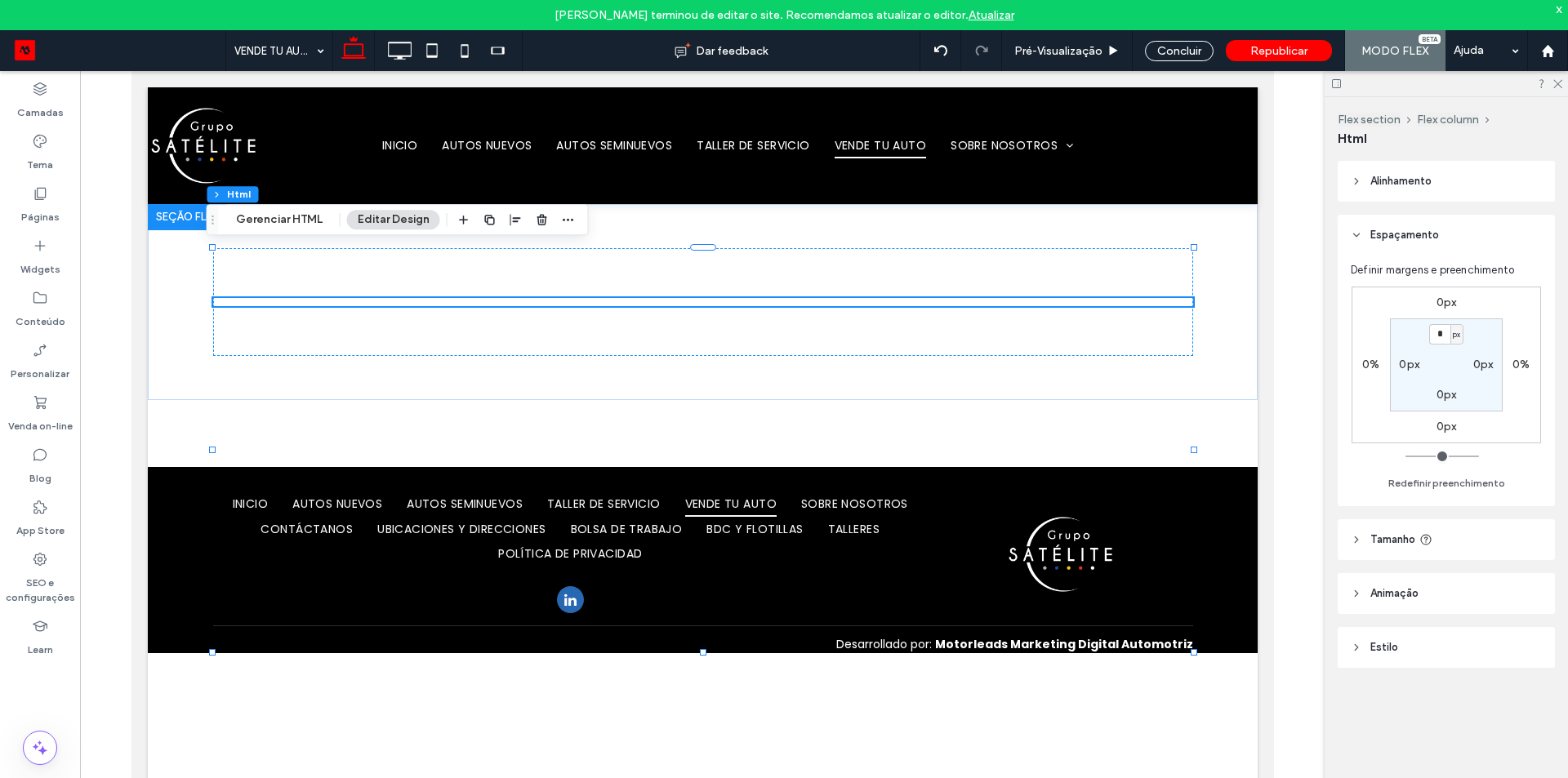
click at [1437, 234] on span "Espaçamento" at bounding box center [1403, 235] width 68 height 16
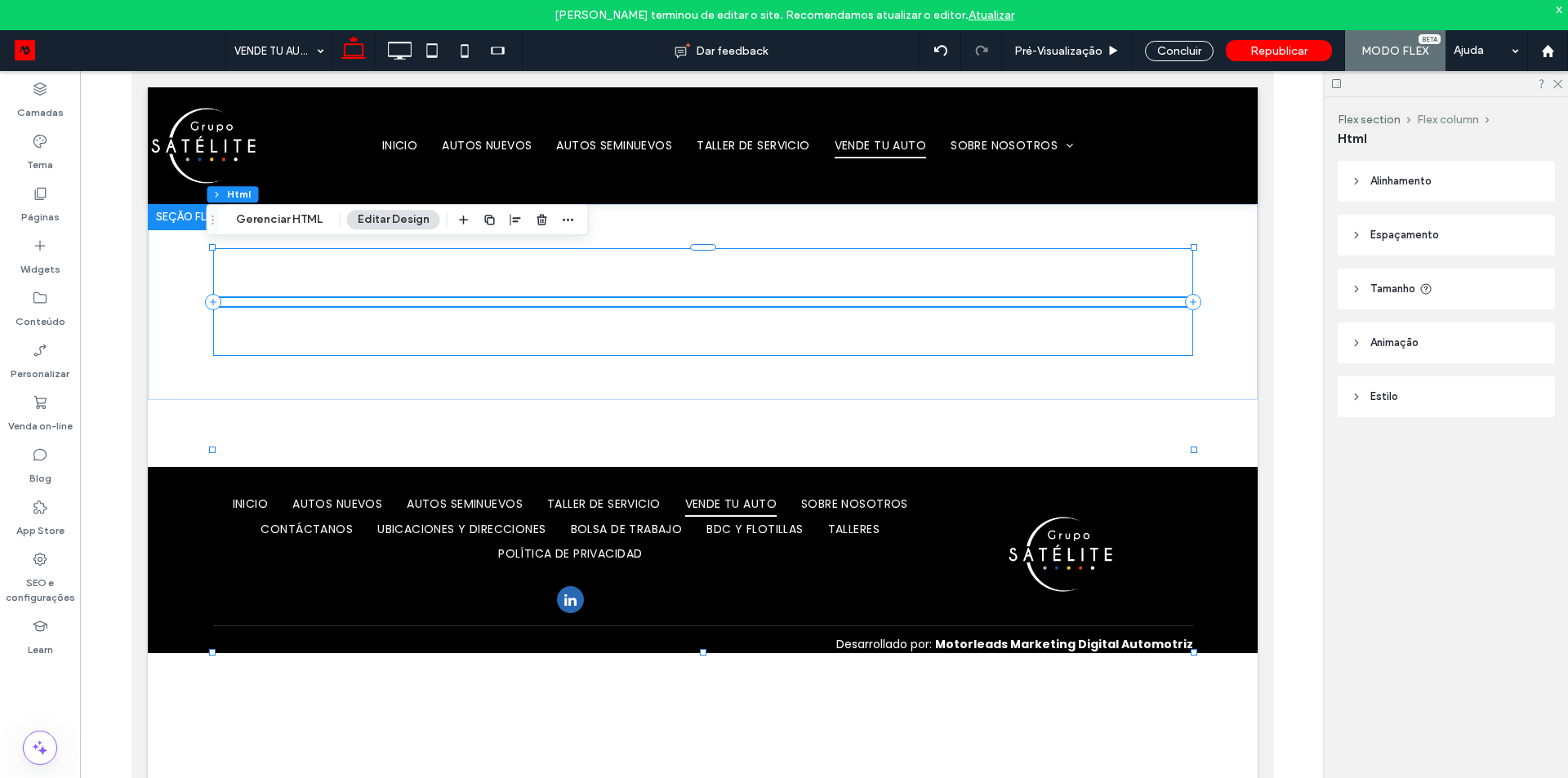
click at [1445, 118] on button "Flex column" at bounding box center [1448, 119] width 62 height 14
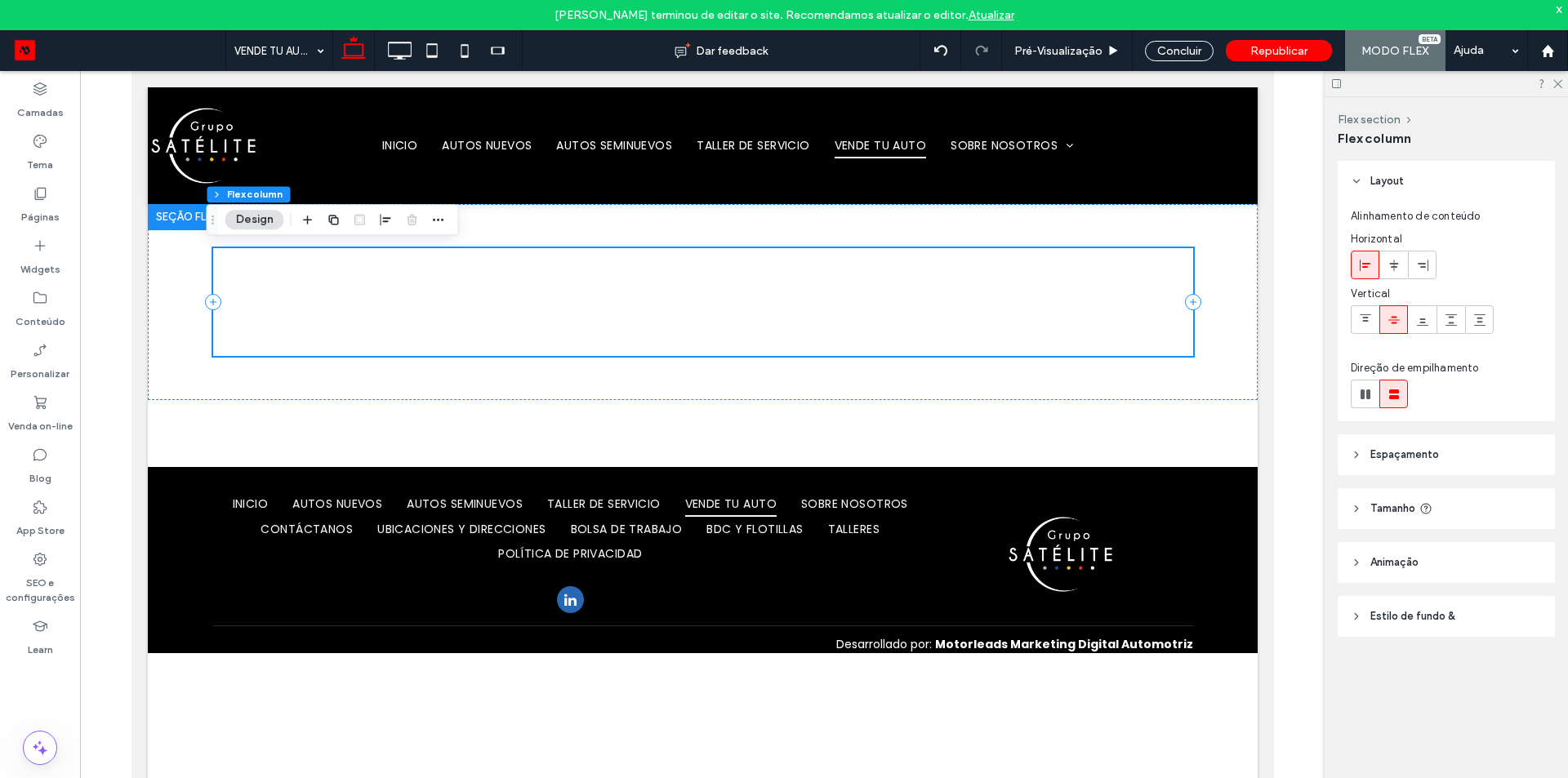
click at [1386, 453] on span "Espaçamento" at bounding box center [1403, 454] width 68 height 16
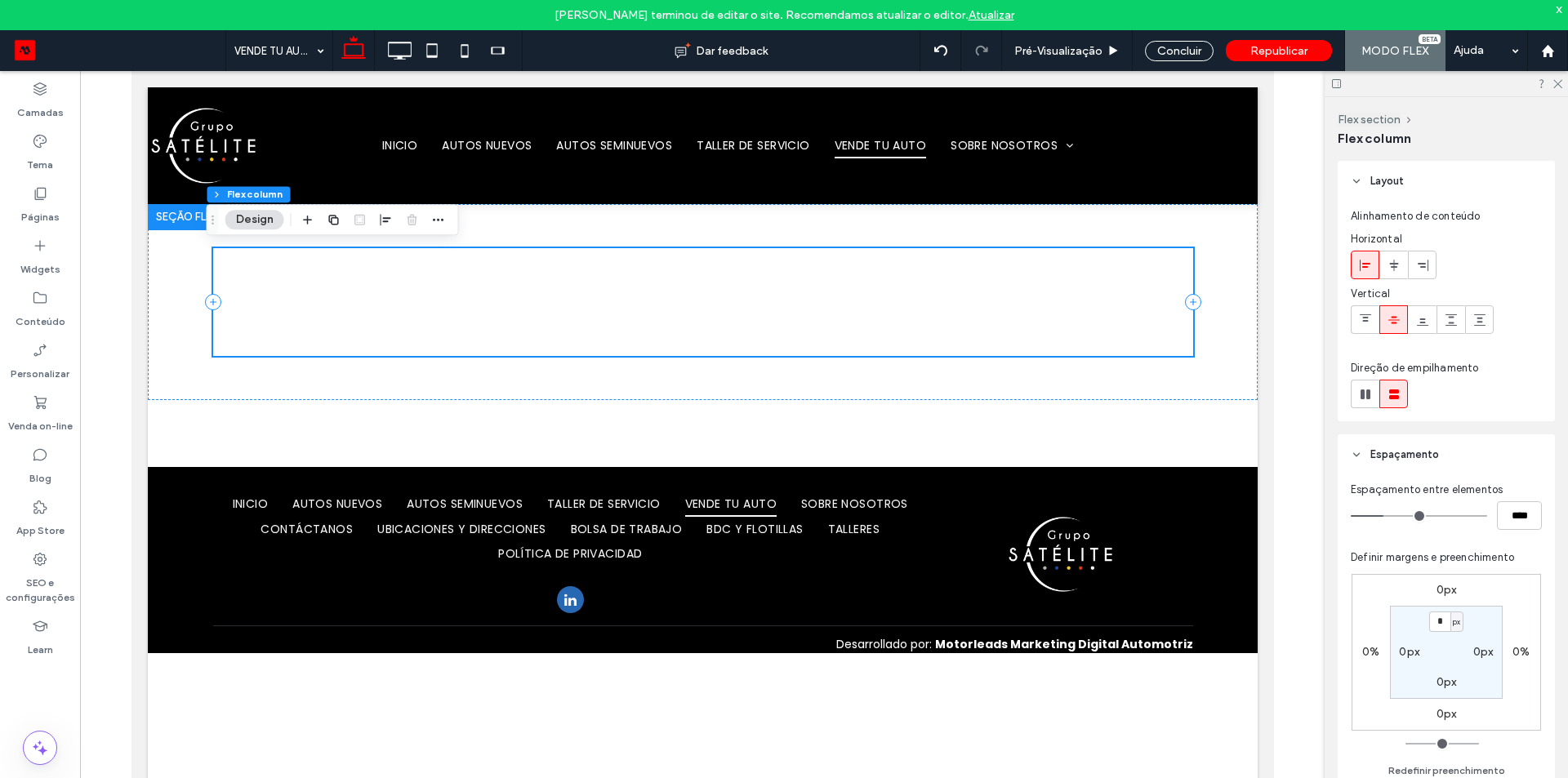
click at [1451, 453] on header "Espaçamento" at bounding box center [1446, 455] width 217 height 41
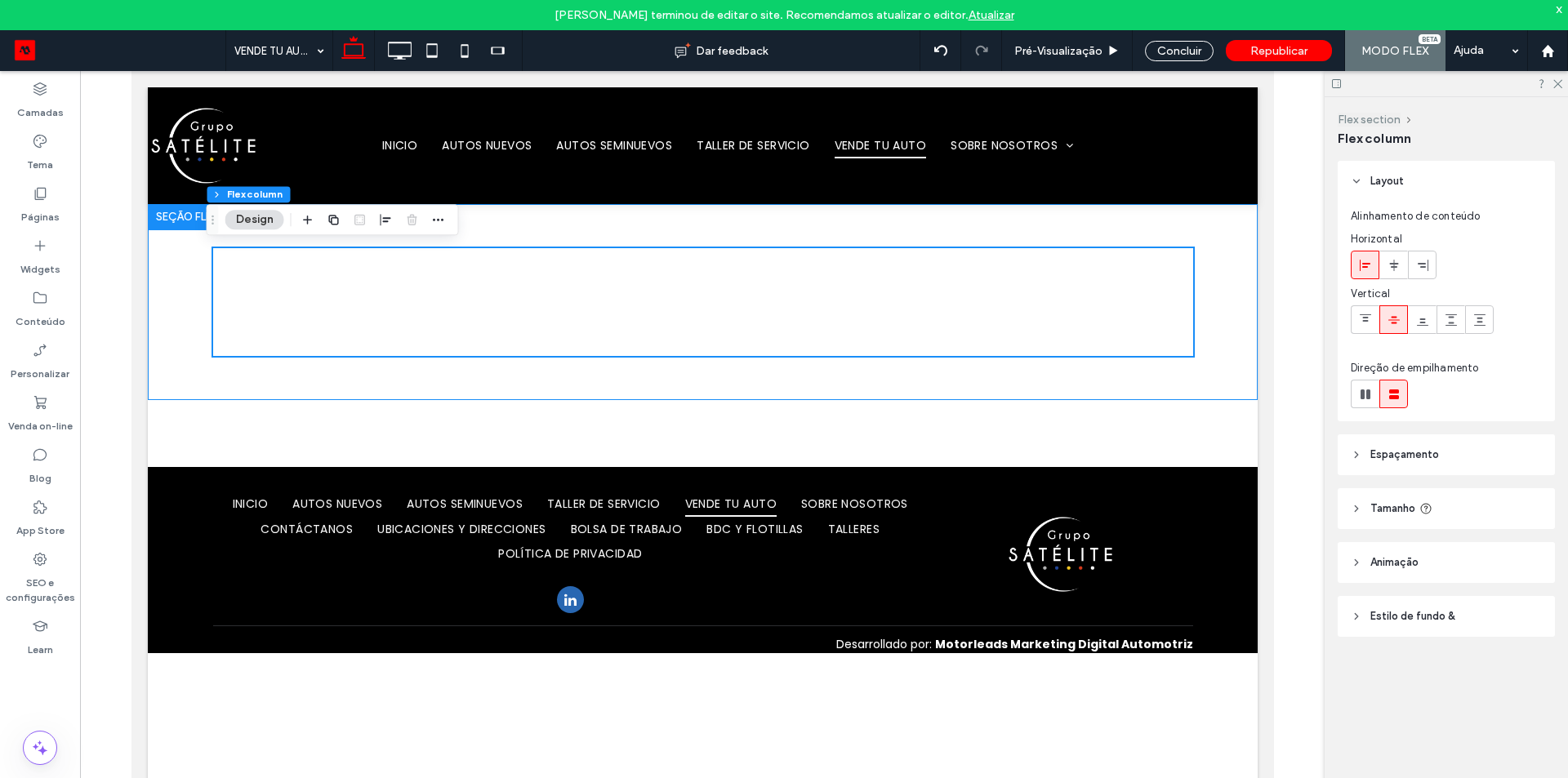
click at [1363, 119] on button "Flex section" at bounding box center [1369, 119] width 63 height 14
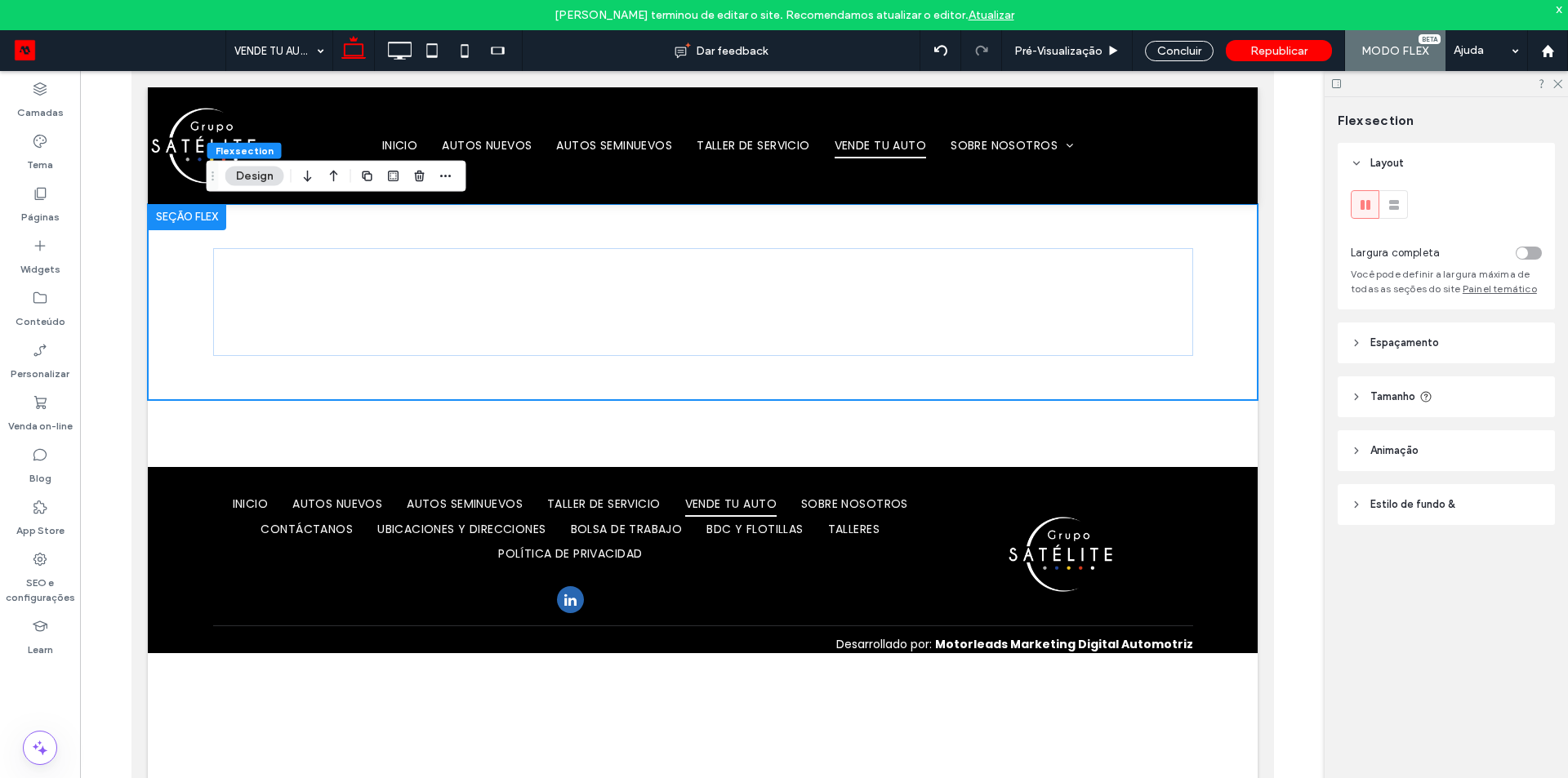
click at [1438, 357] on header "Espaçamento" at bounding box center [1446, 343] width 217 height 41
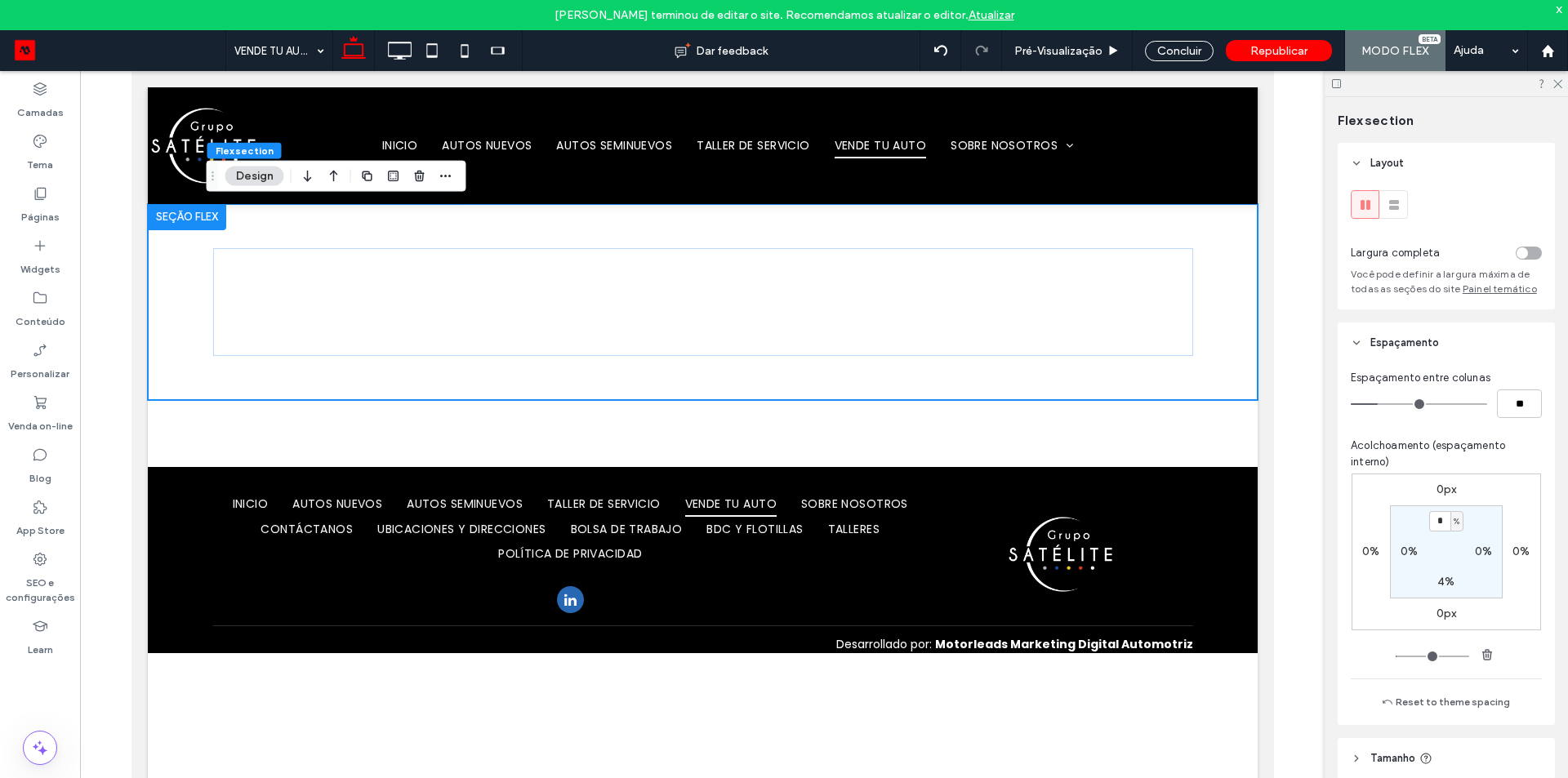
click at [1438, 357] on header "Espaçamento" at bounding box center [1446, 343] width 217 height 41
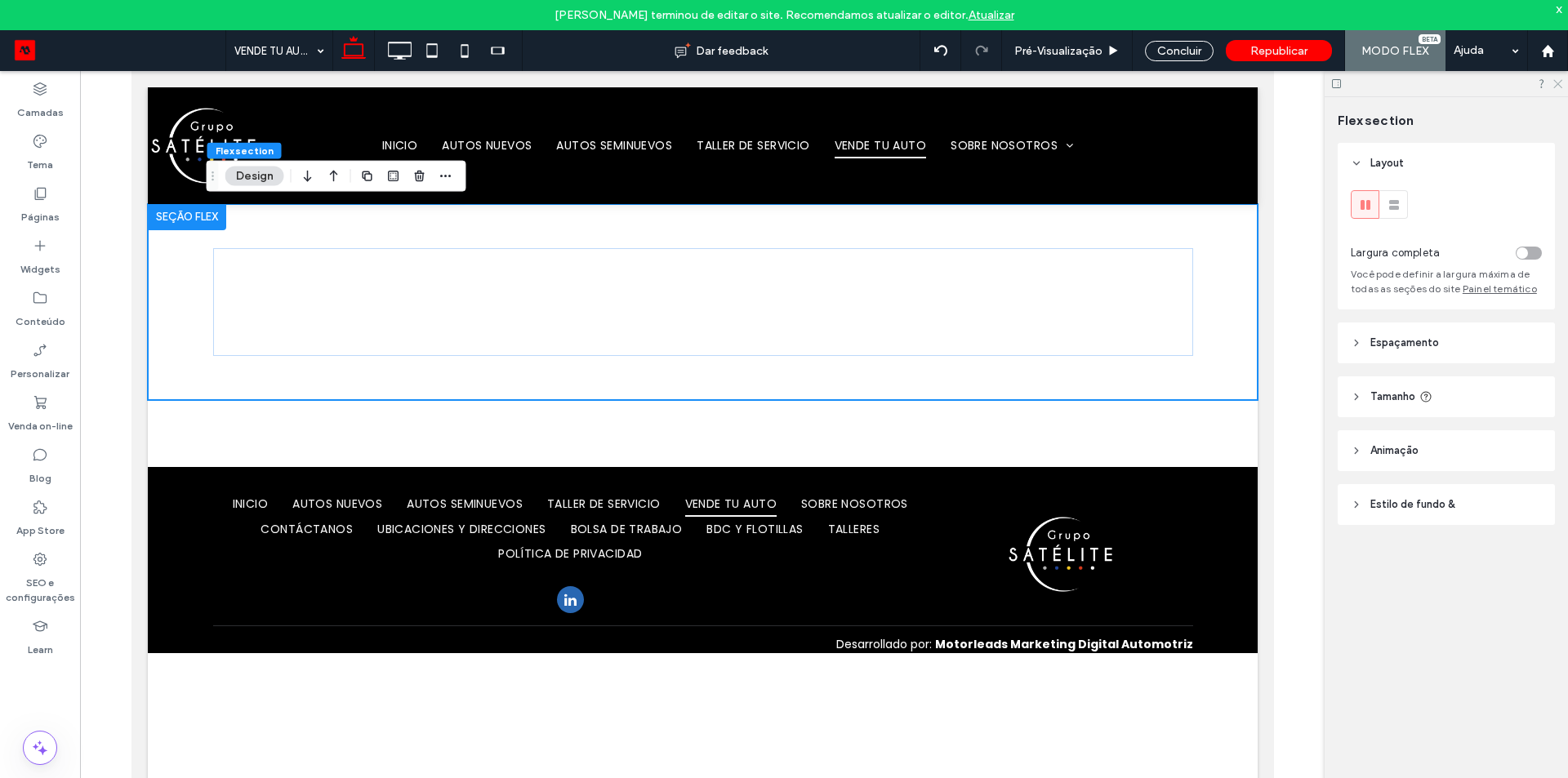
click at [1558, 82] on use at bounding box center [1557, 84] width 9 height 9
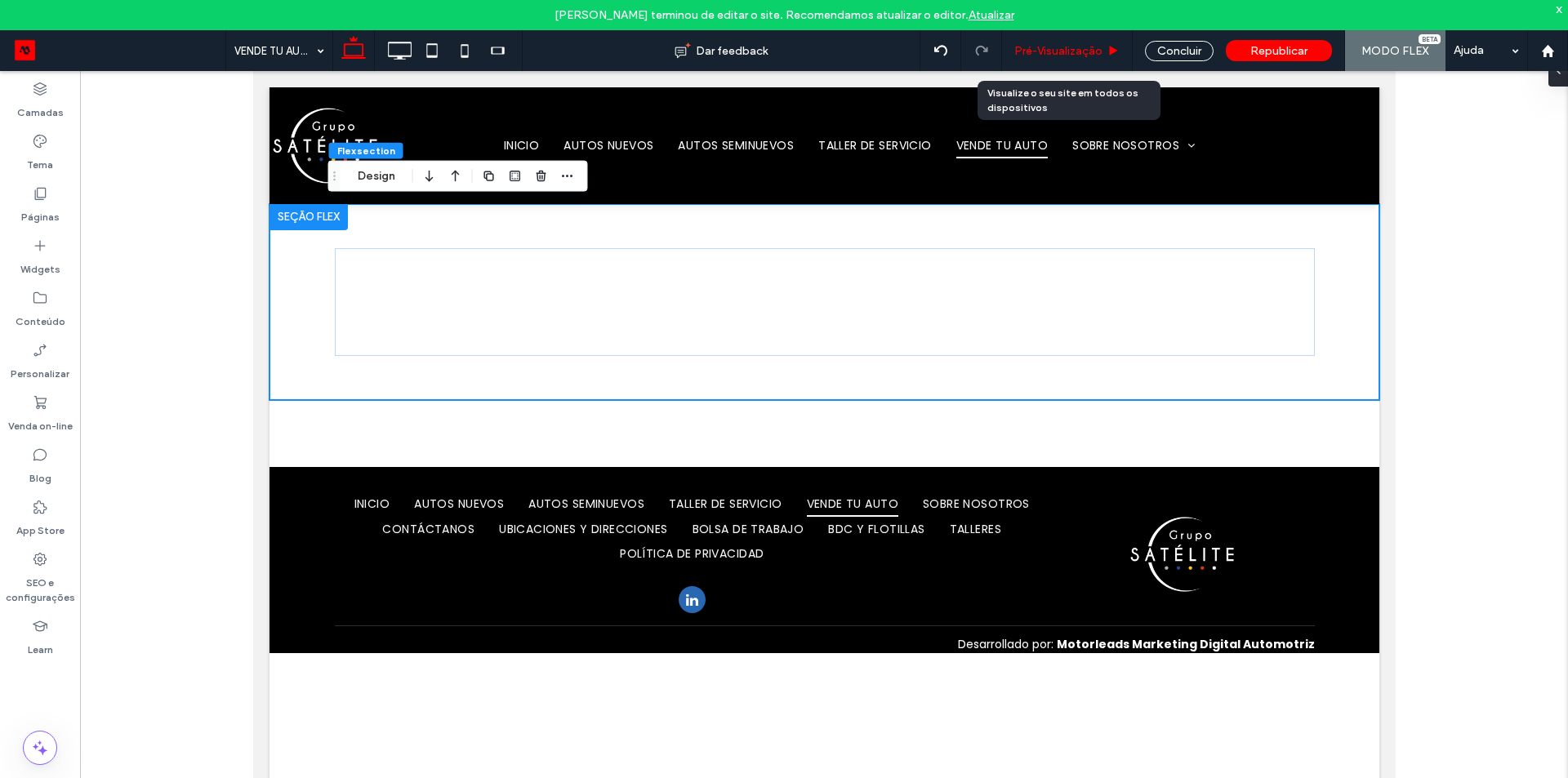
click at [1095, 49] on span "Pré-Visualizaçāo" at bounding box center [1058, 51] width 89 height 14
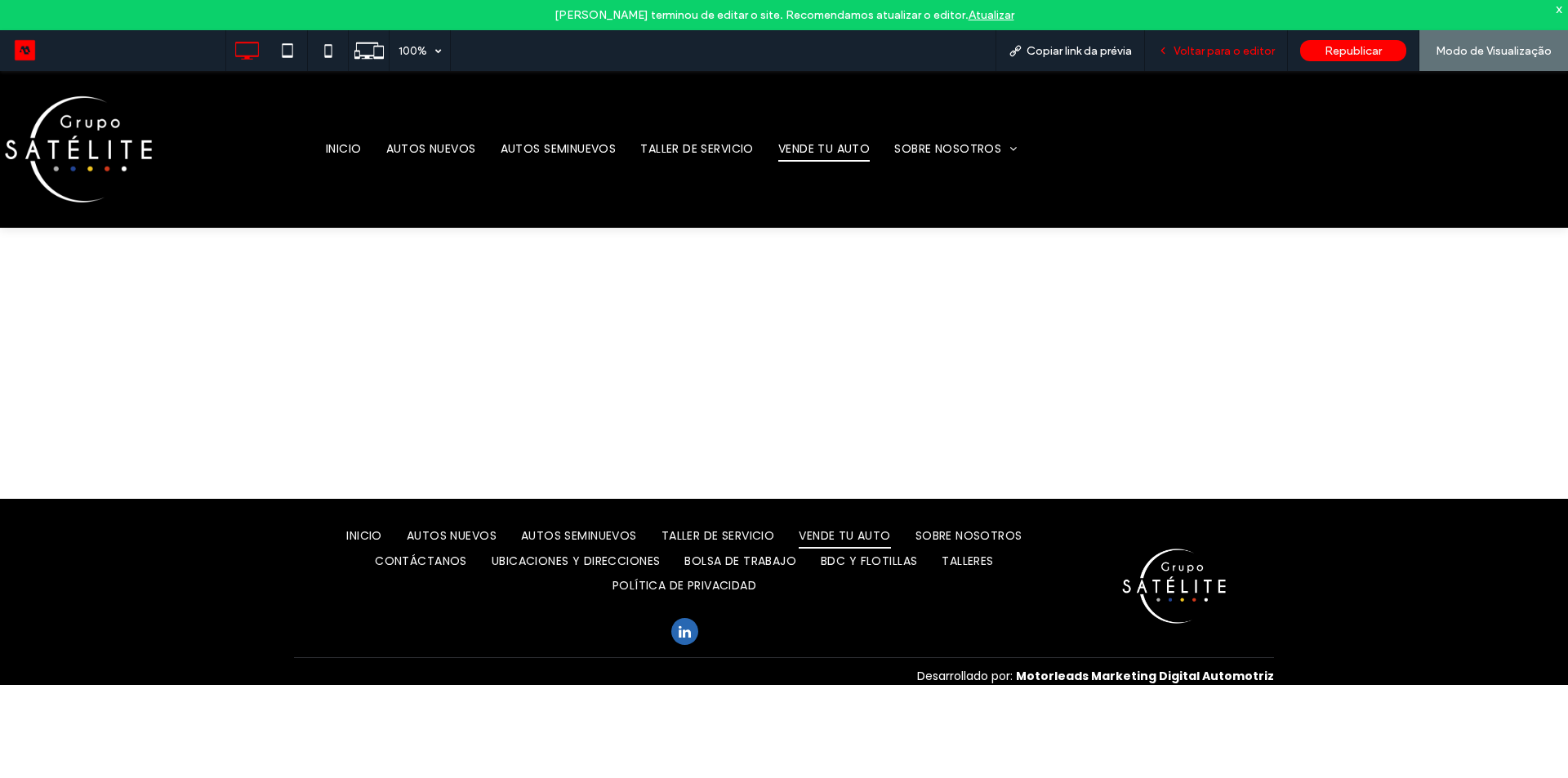
click at [1169, 49] on icon at bounding box center [1162, 50] width 12 height 12
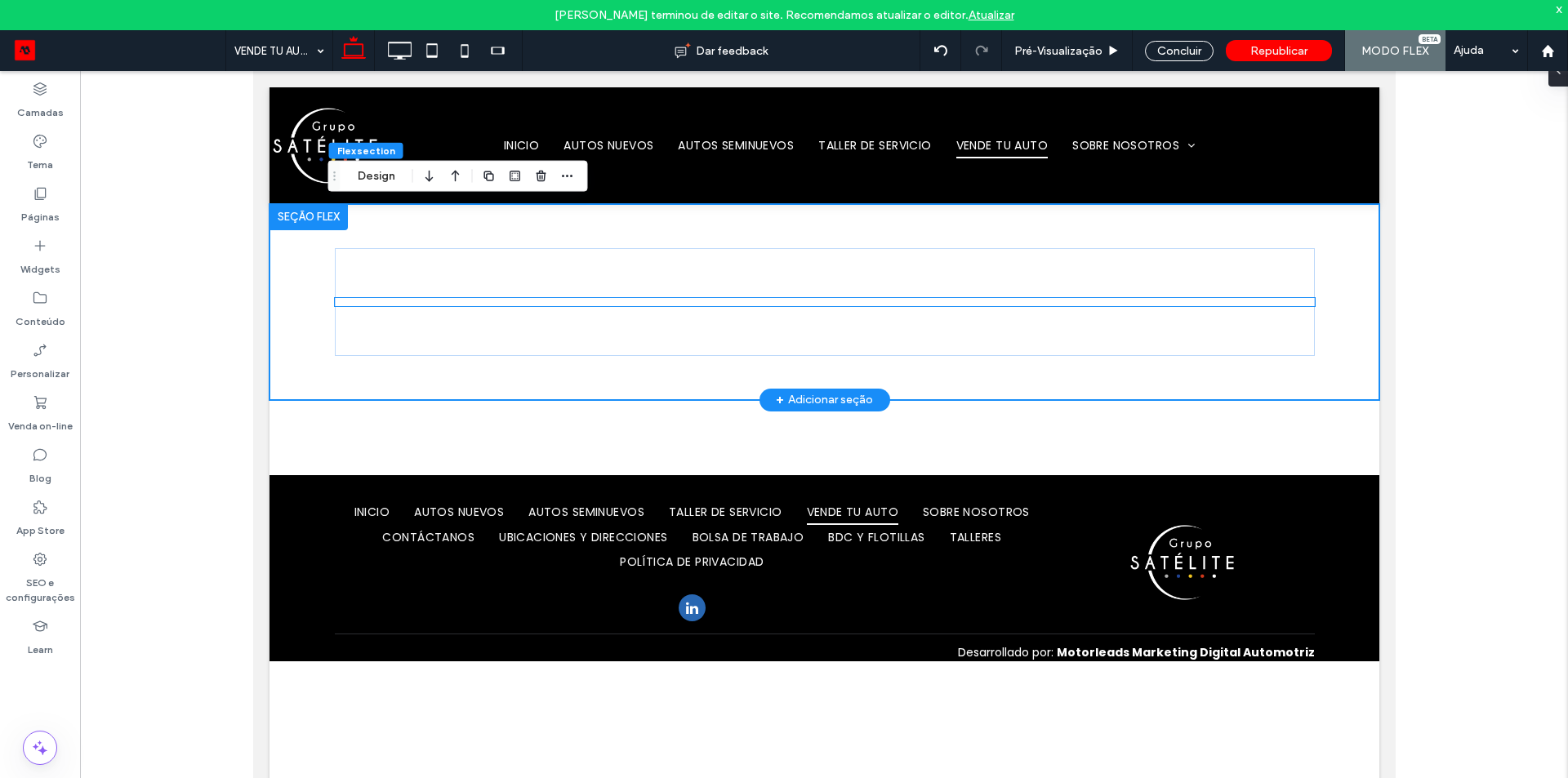
click at [334, 298] on intelimotor-valuation at bounding box center [334, 298] width 0 height 0
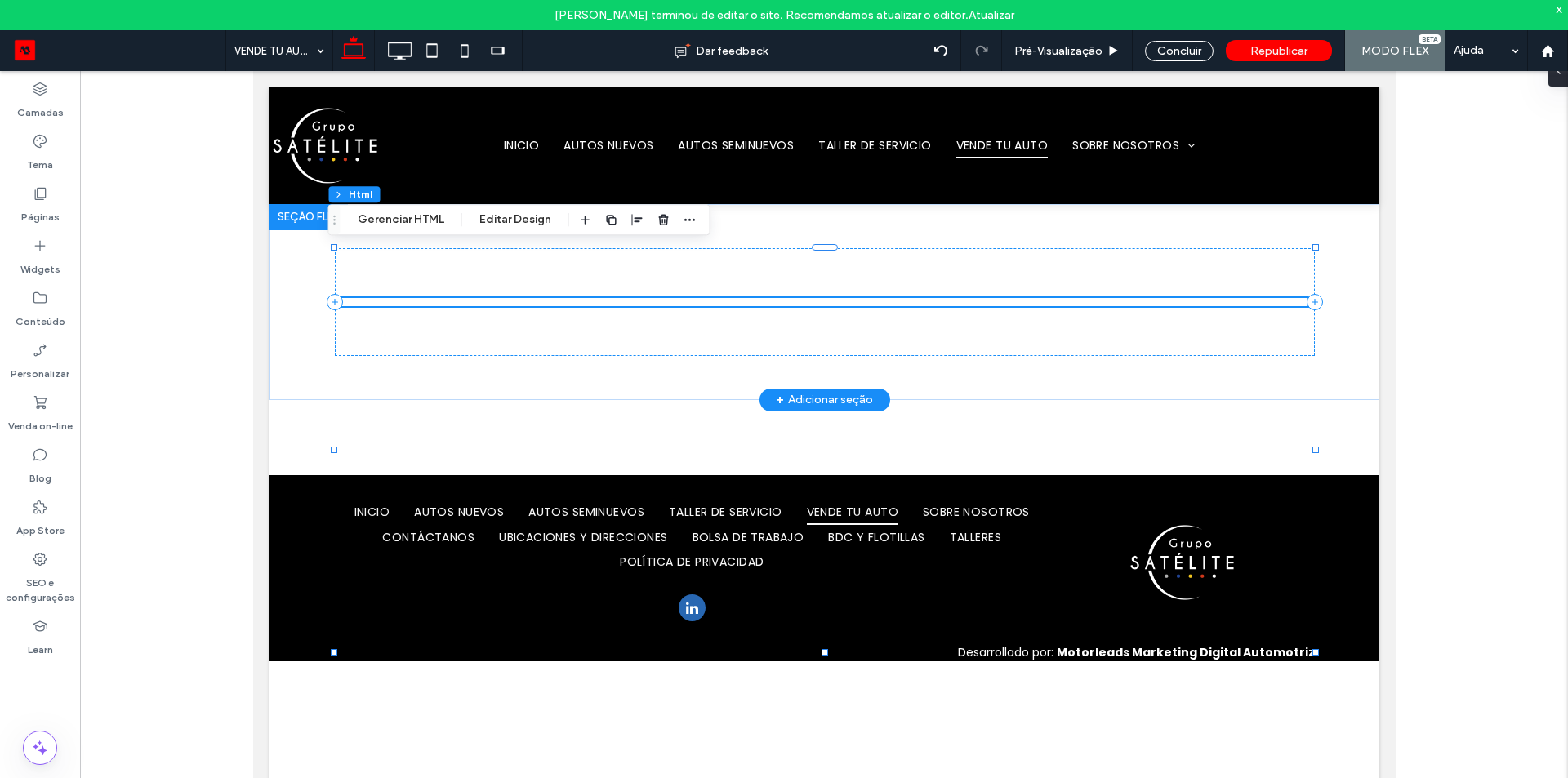
click at [334, 298] on intelimotor-valuation at bounding box center [334, 298] width 0 height 0
click at [436, 220] on button "Gerenciar HTML" at bounding box center [401, 220] width 108 height 19
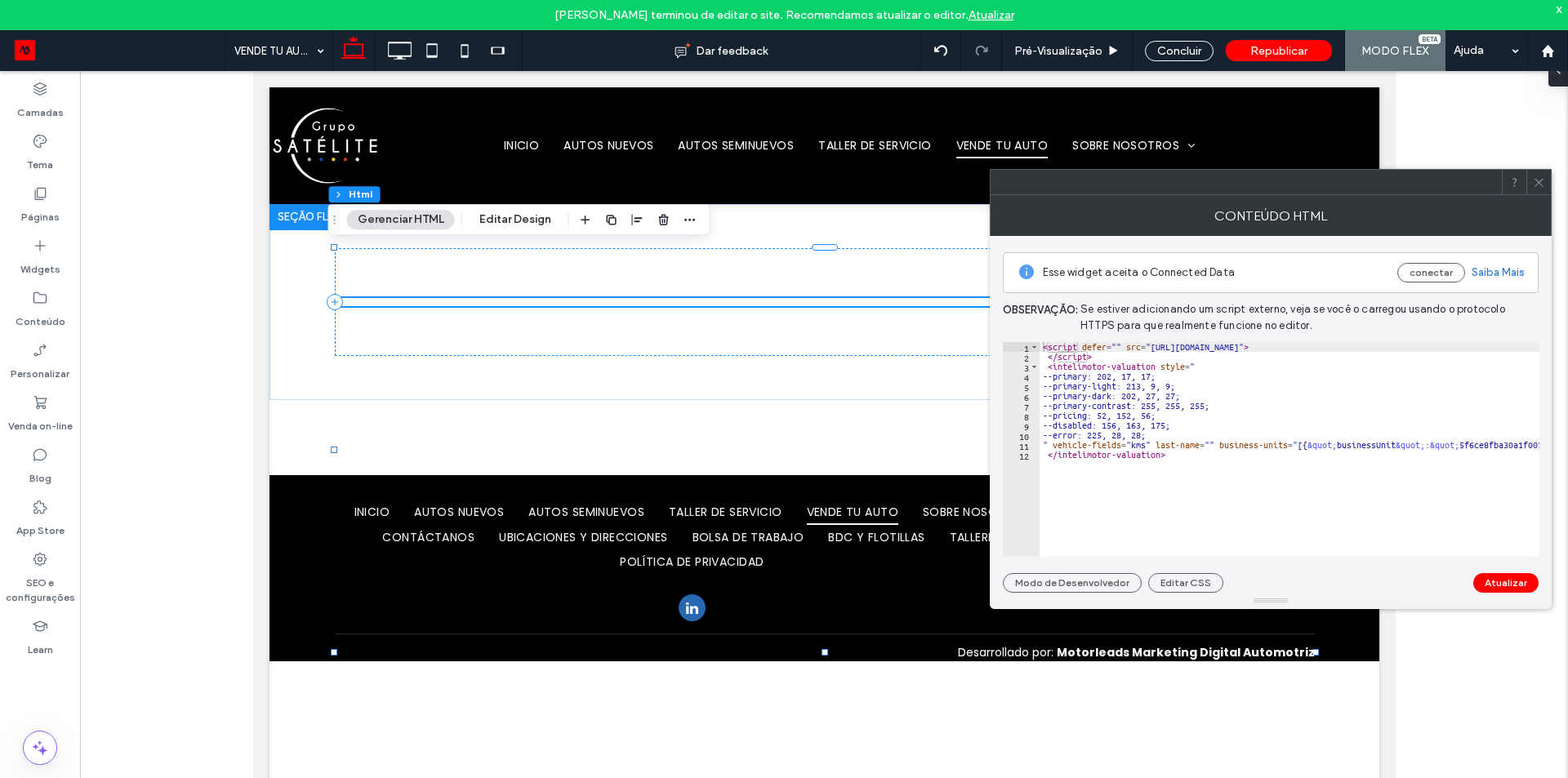
type textarea "**********"
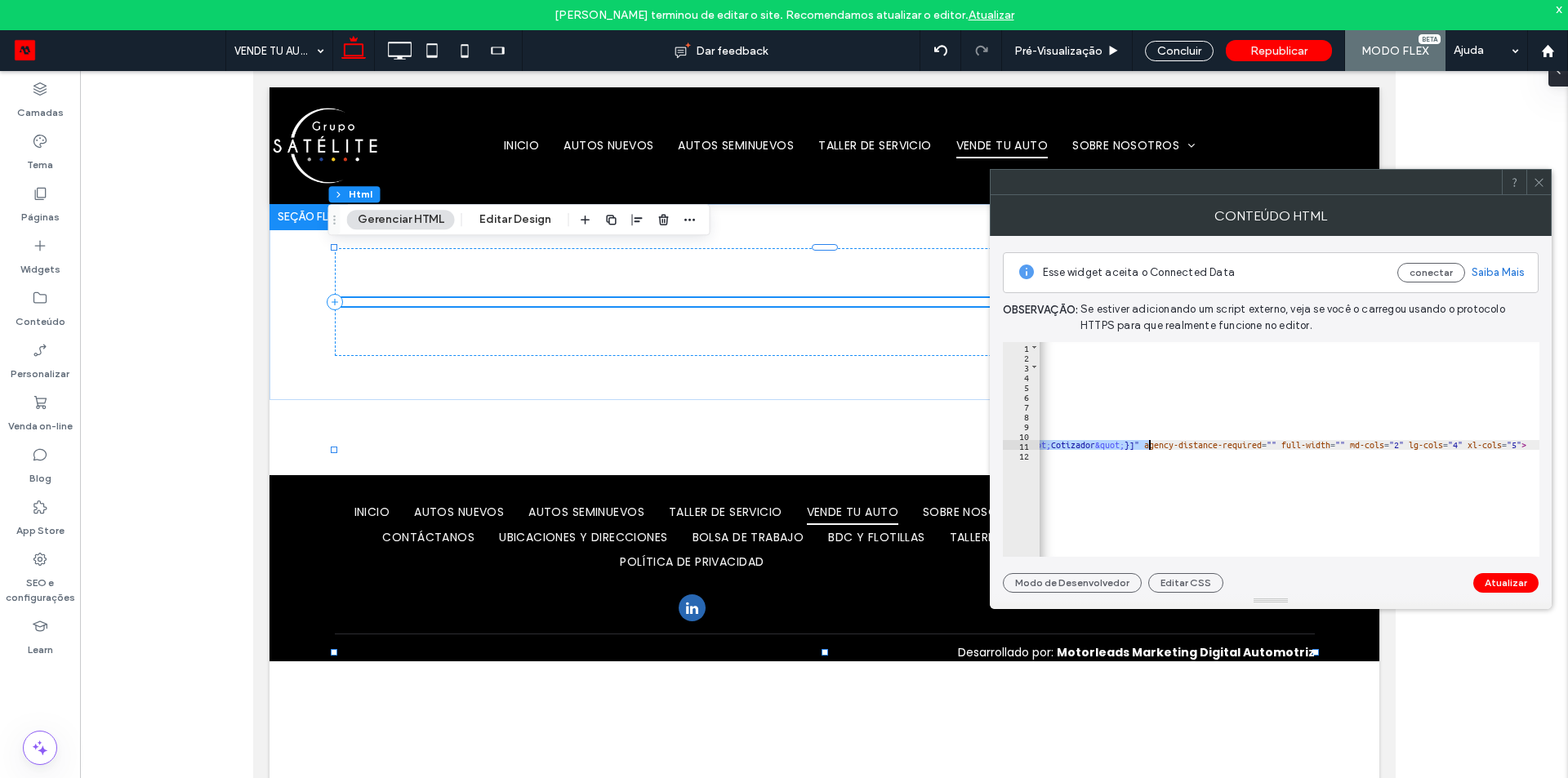
type textarea "**********"
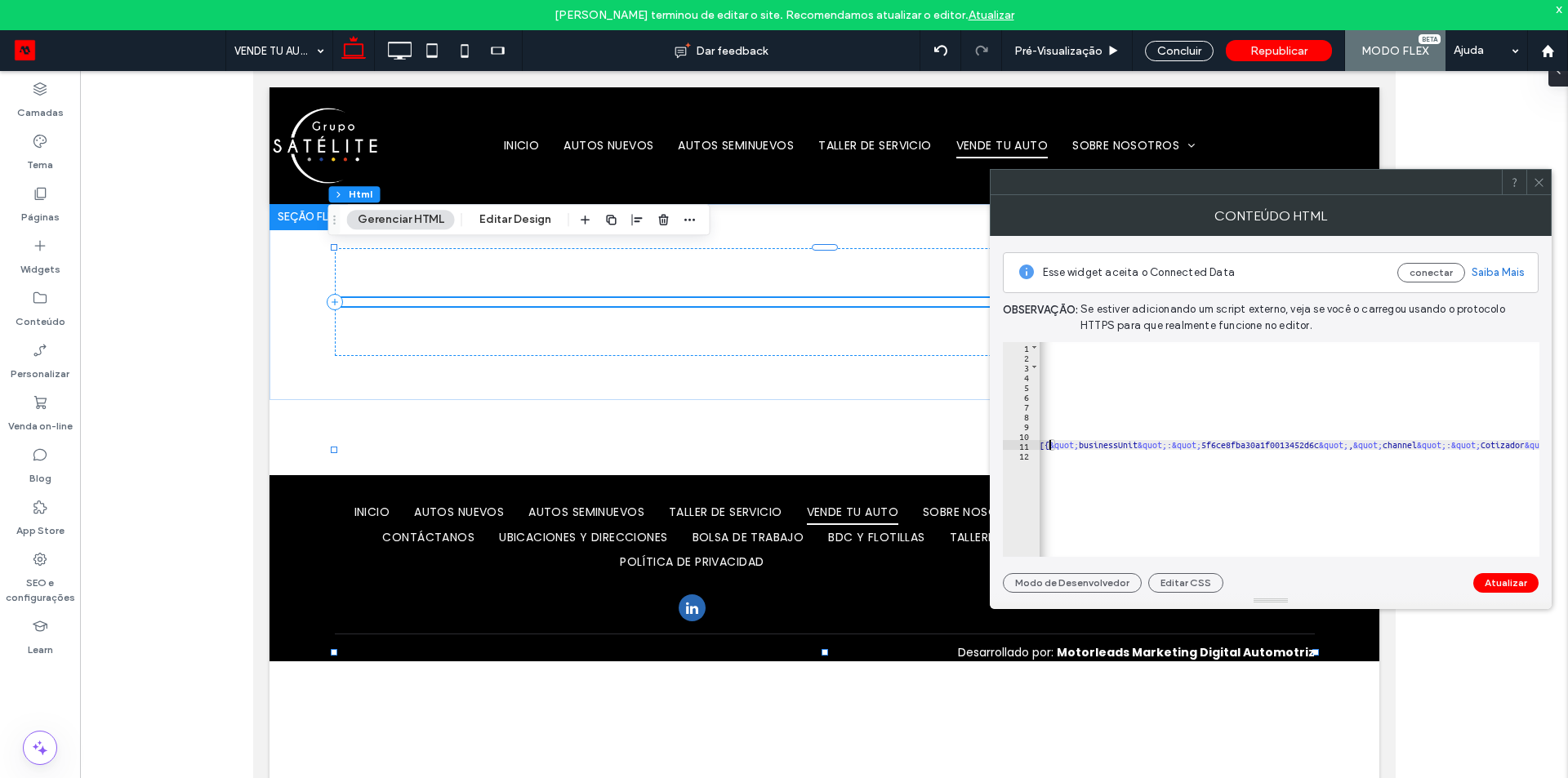
scroll to position [0, 258]
drag, startPoint x: 1545, startPoint y: 191, endPoint x: 1495, endPoint y: 174, distance: 52.8
click at [1545, 191] on div at bounding box center [1539, 182] width 25 height 25
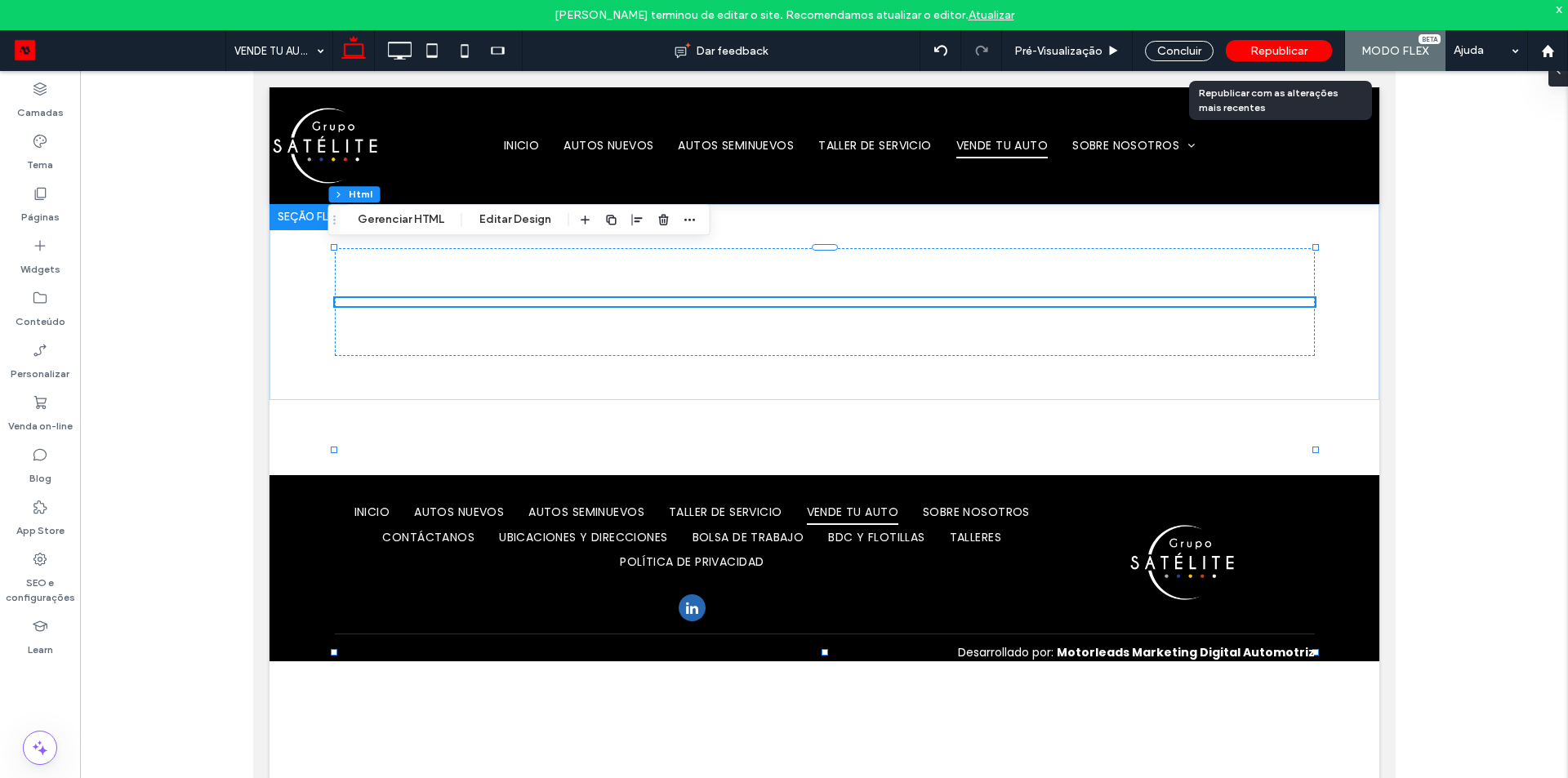
click at [1274, 47] on span "Republicar" at bounding box center [1278, 51] width 58 height 14
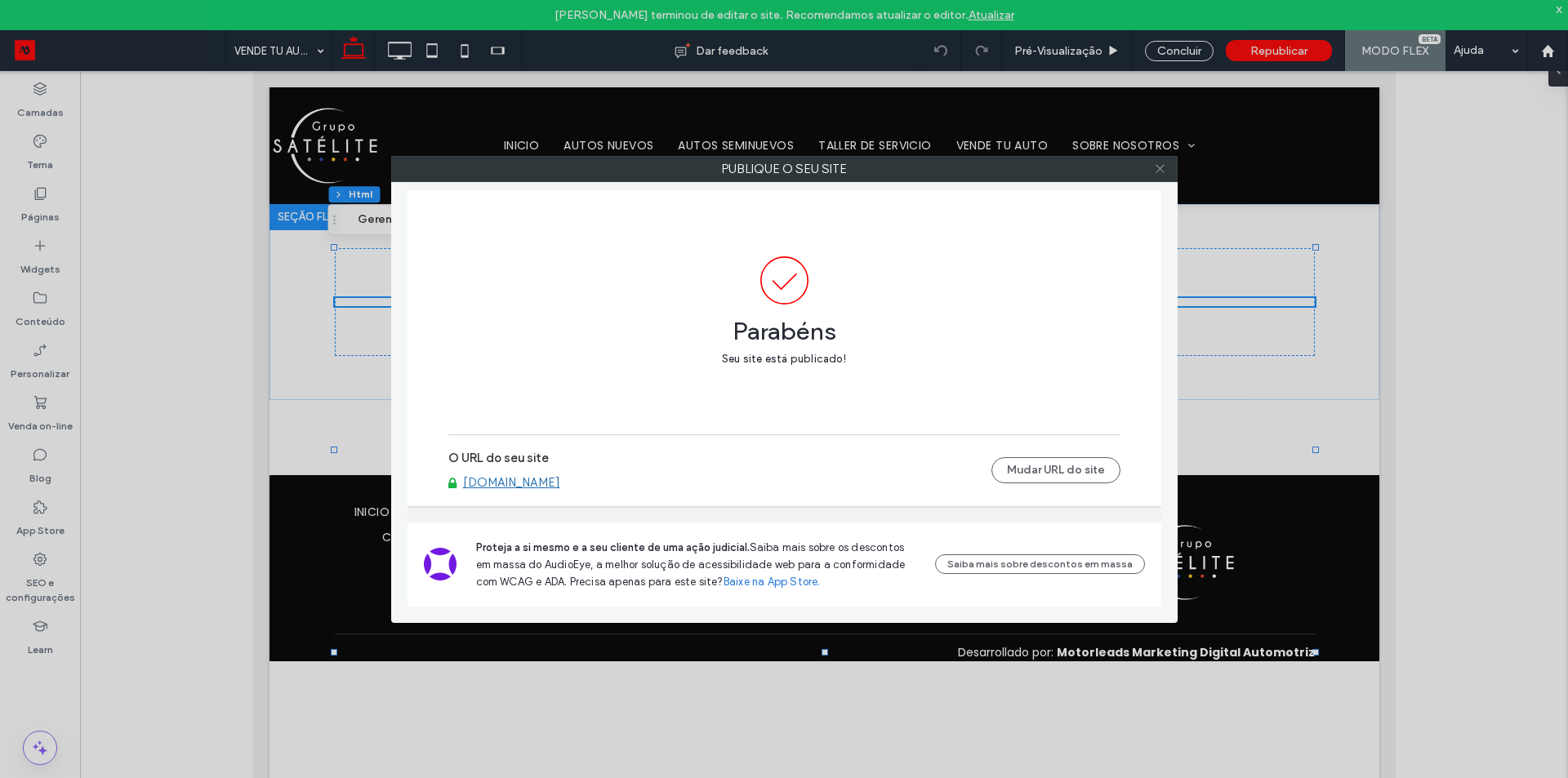
click at [1162, 166] on icon at bounding box center [1160, 169] width 12 height 12
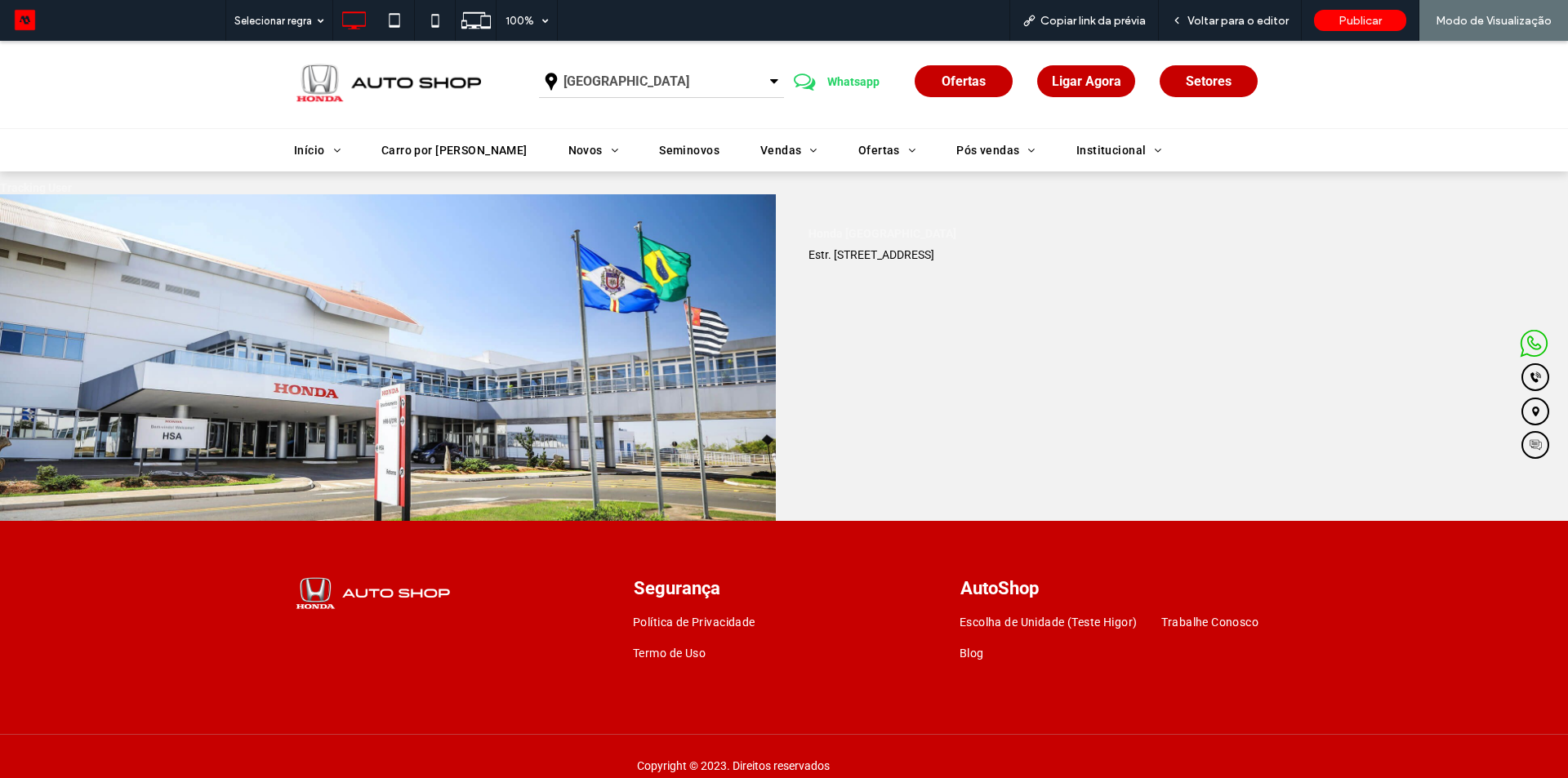
click at [837, 344] on div "Honda [GEOGRAPHIC_DATA] Estr. [STREET_ADDRESS]" at bounding box center [1184, 357] width 751 height 327
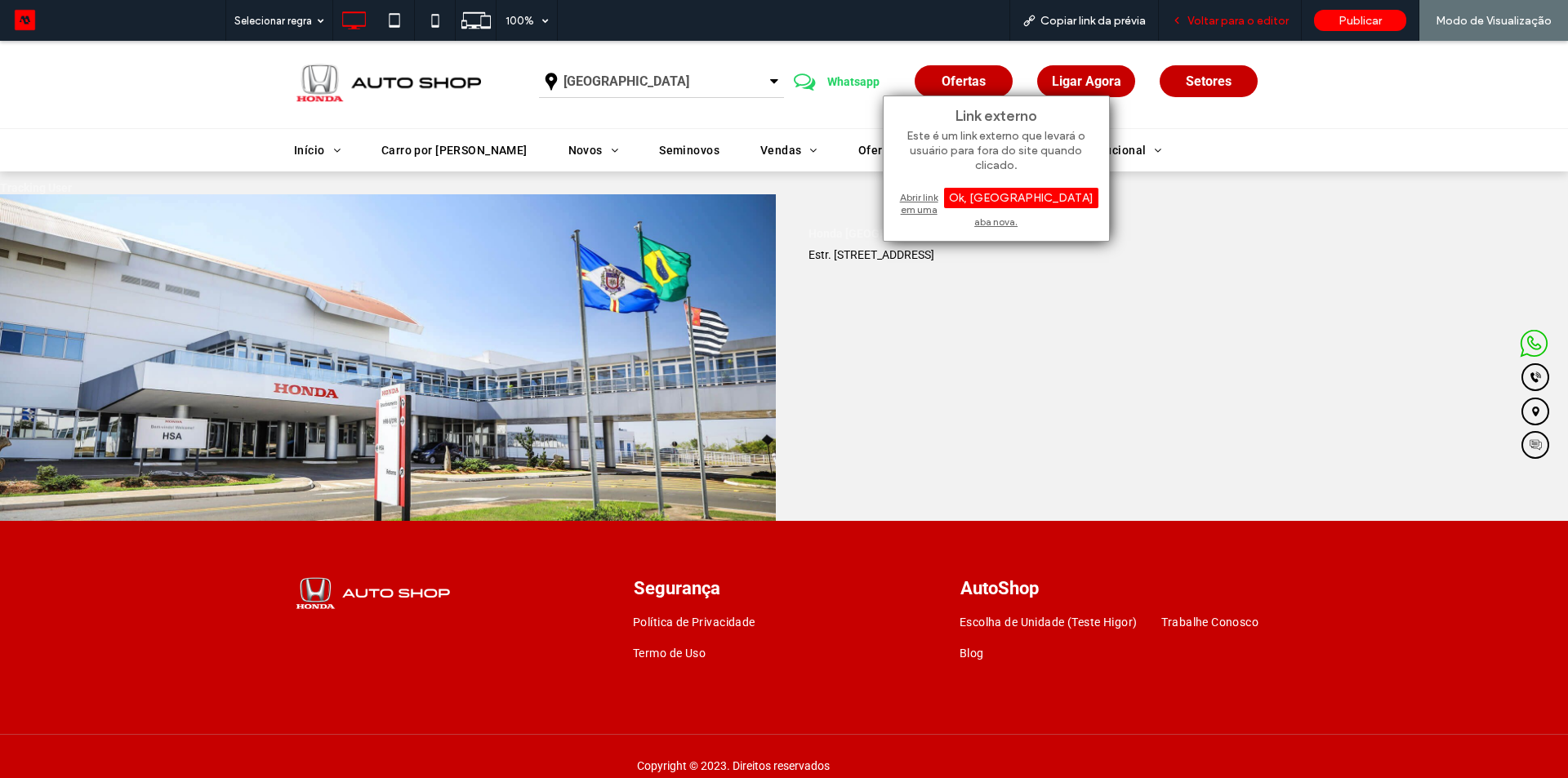
click at [1223, 32] on div "Voltar para o editor" at bounding box center [1230, 20] width 143 height 41
click at [1242, 27] on span "Voltar para o editor" at bounding box center [1238, 21] width 101 height 14
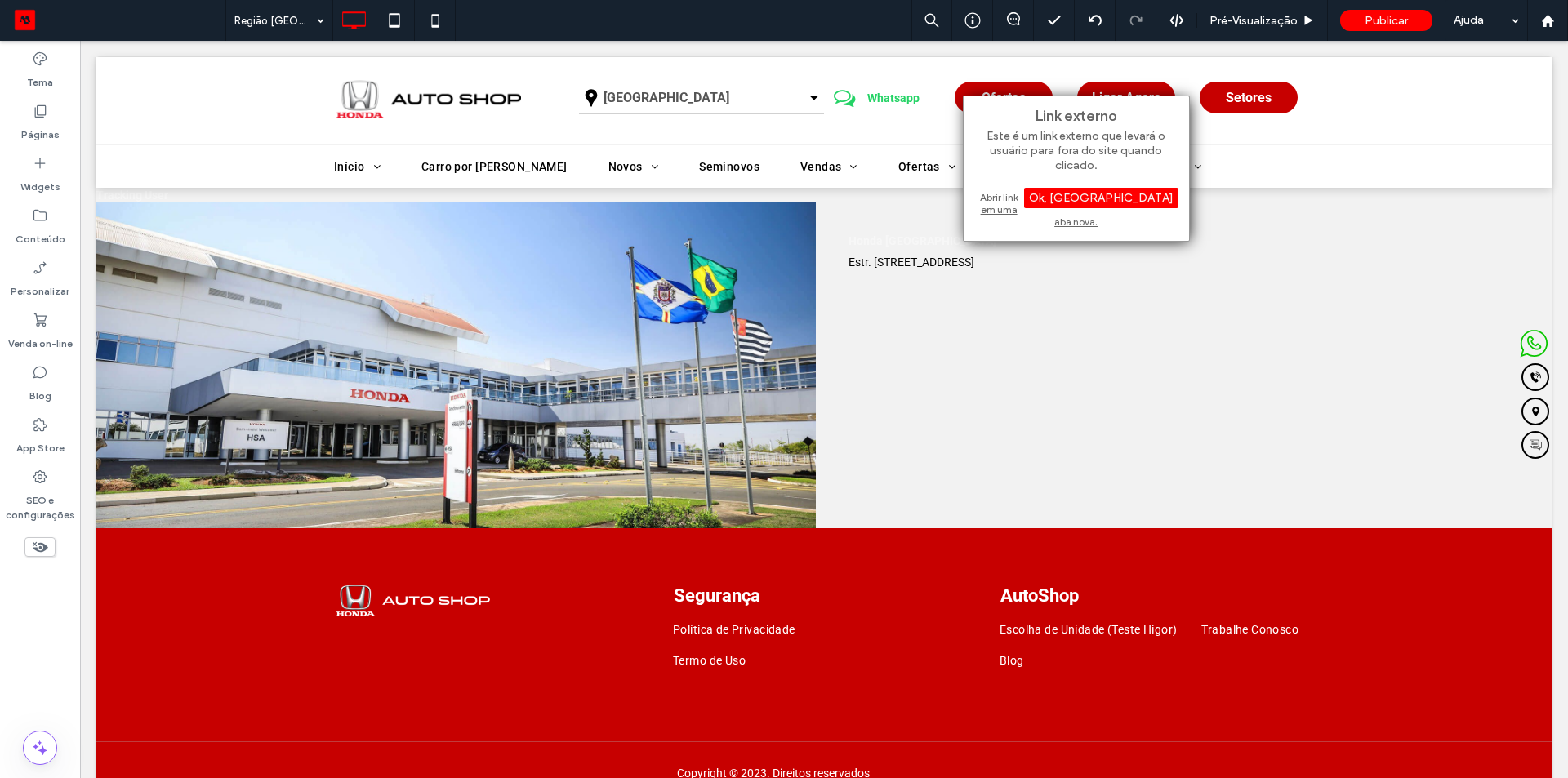
scroll to position [2313, 0]
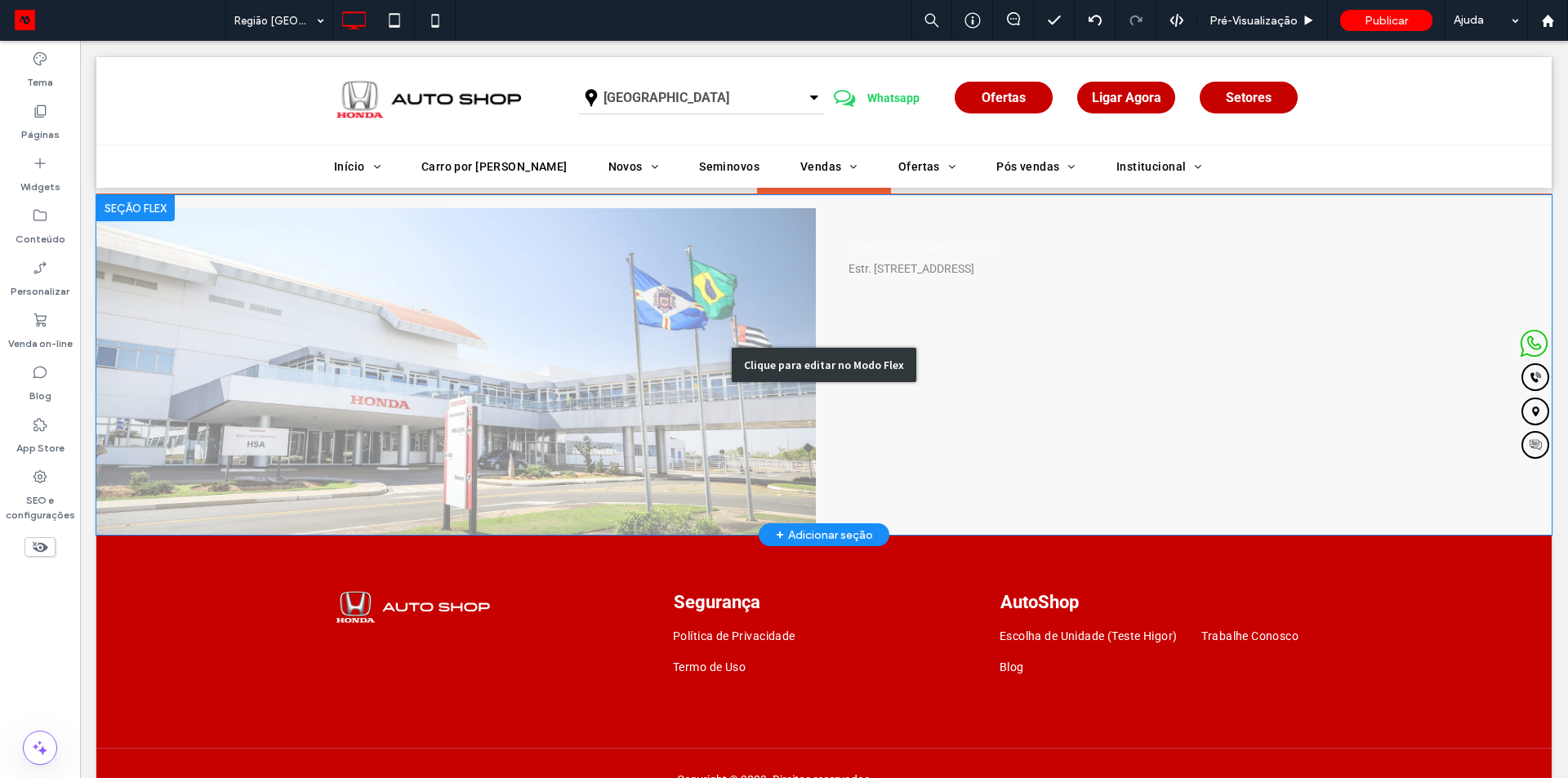
click at [1090, 356] on div "Clique para editar no Modo Flex" at bounding box center [823, 365] width 1455 height 340
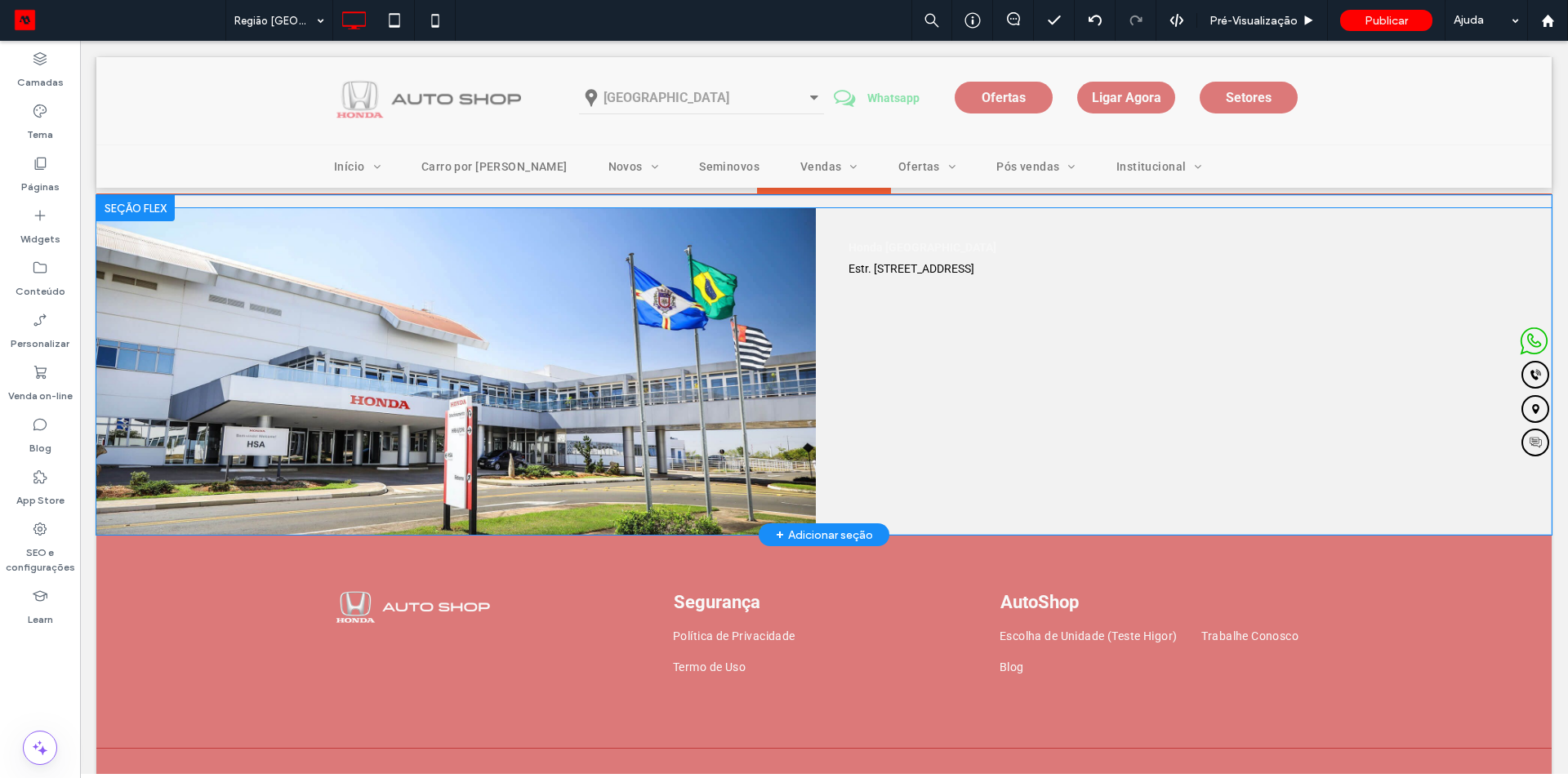
scroll to position [2178, 0]
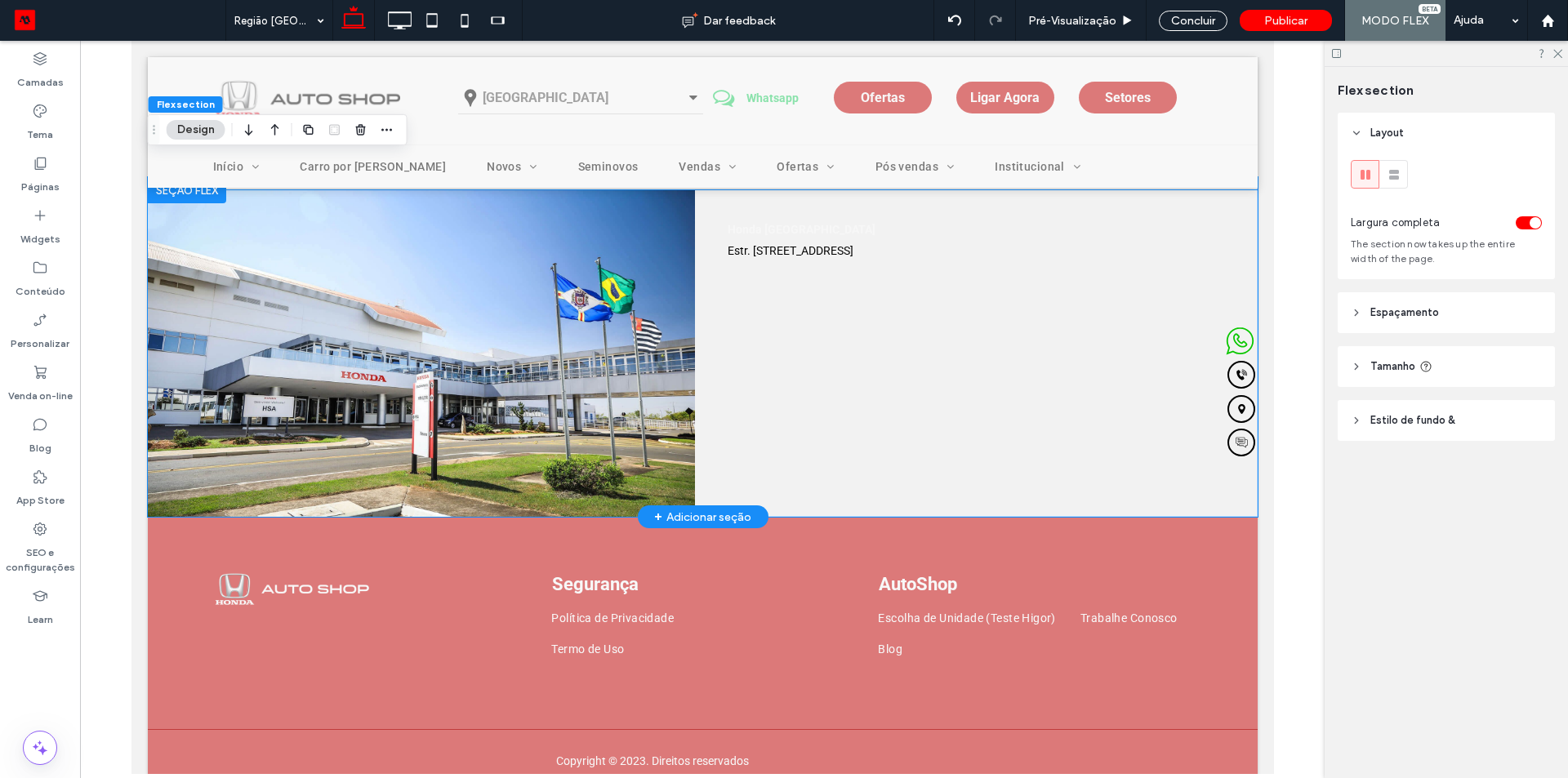
click at [1089, 356] on div "Honda [GEOGRAPHIC_DATA] Estr. [STREET_ADDRESS]" at bounding box center [988, 353] width 522 height 327
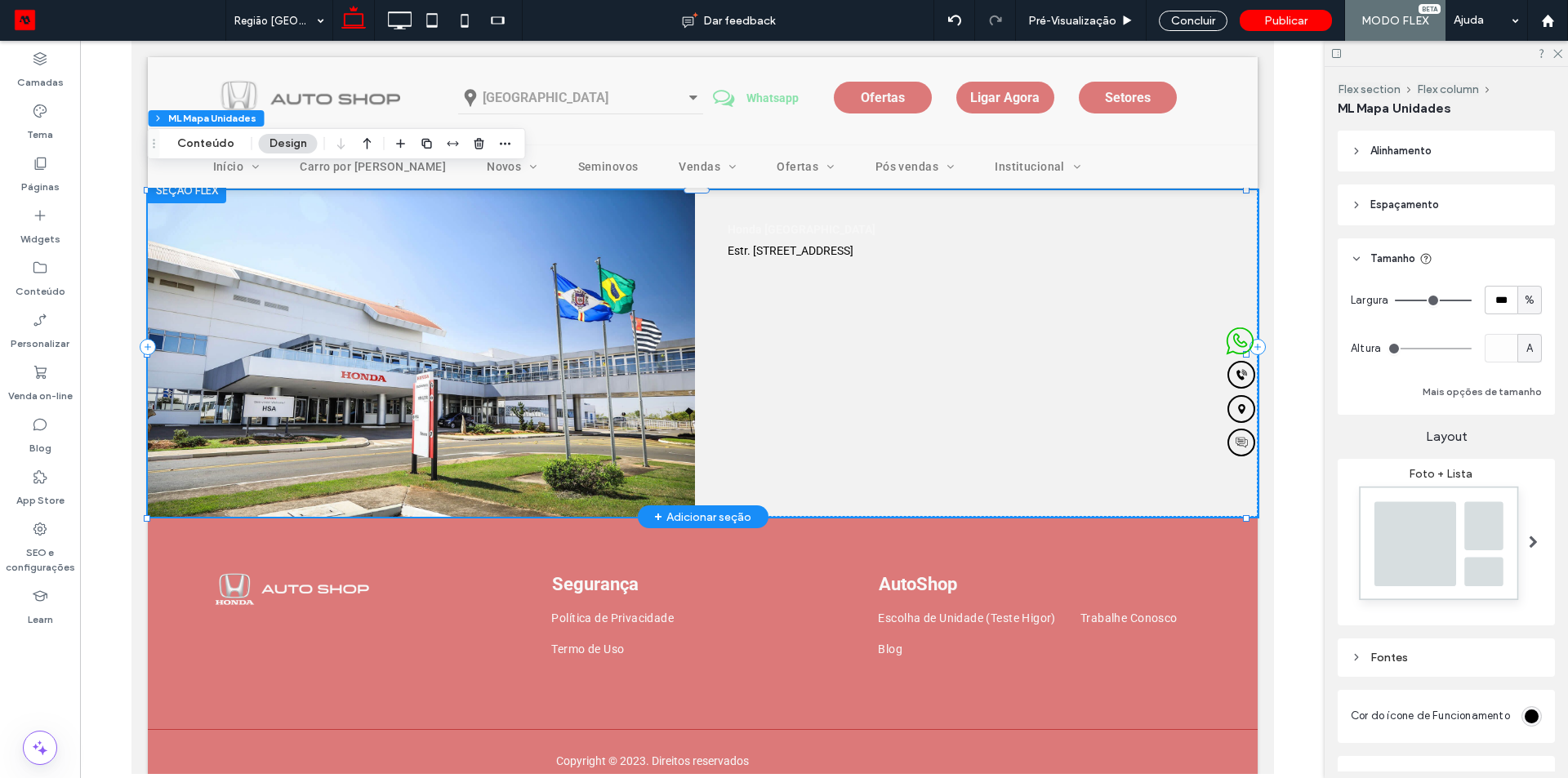
click at [854, 374] on div "Honda [GEOGRAPHIC_DATA] Estr. [STREET_ADDRESS]" at bounding box center [988, 353] width 522 height 327
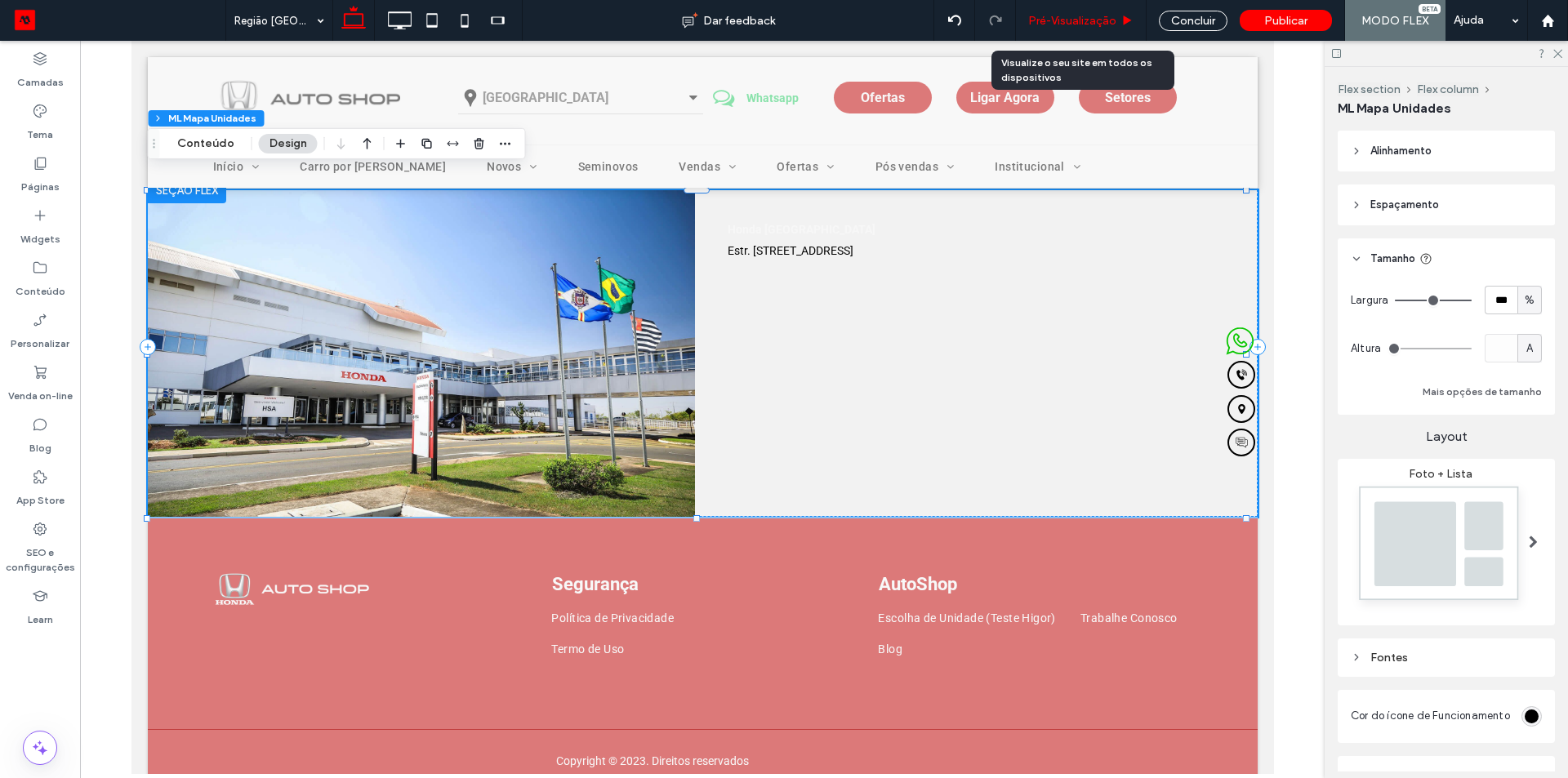
click at [1096, 19] on span "Pré-Visualizaçāo" at bounding box center [1072, 21] width 89 height 14
click at [48, 224] on label "Widgets" at bounding box center [40, 235] width 40 height 23
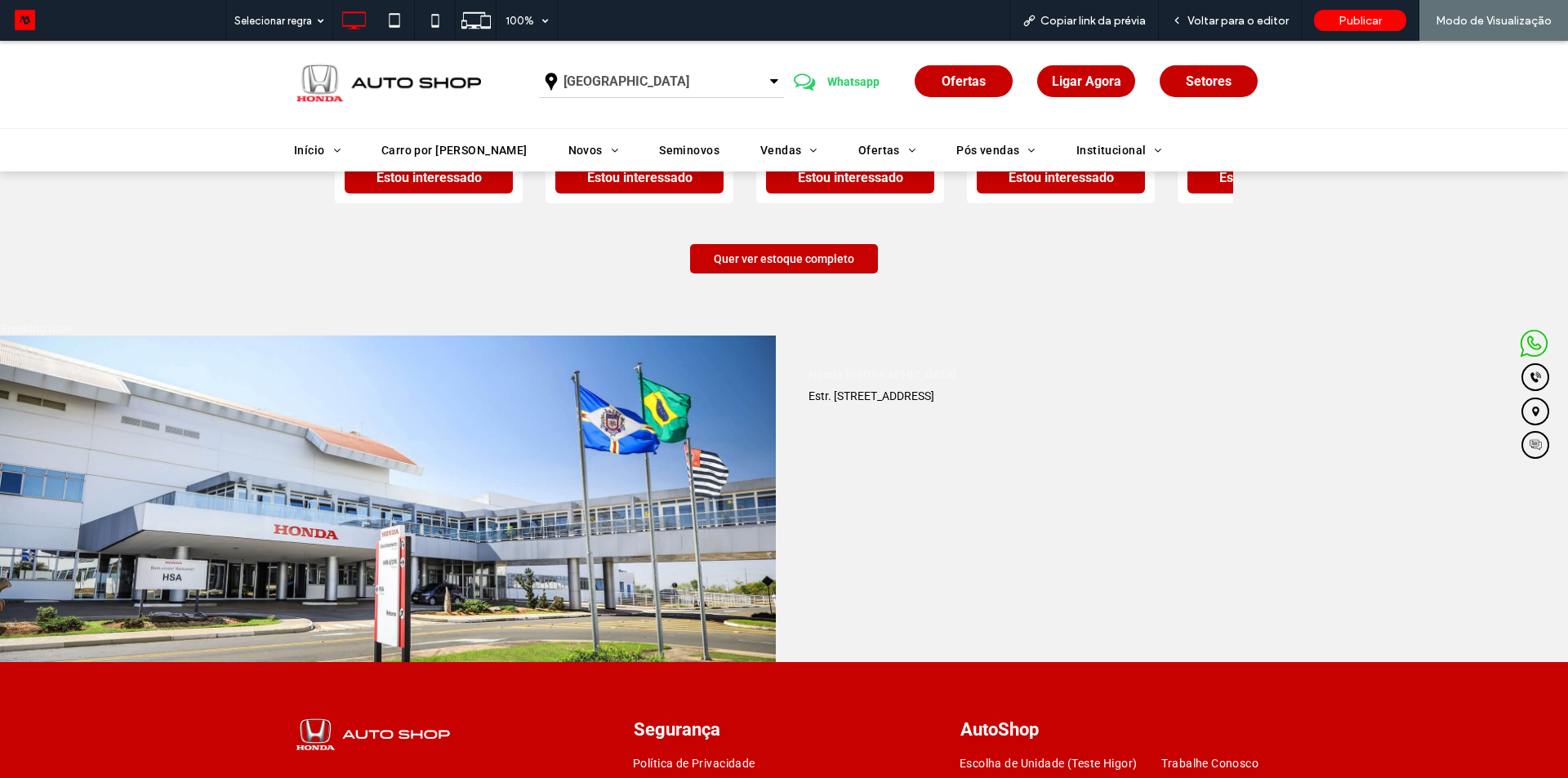
scroll to position [1830, 0]
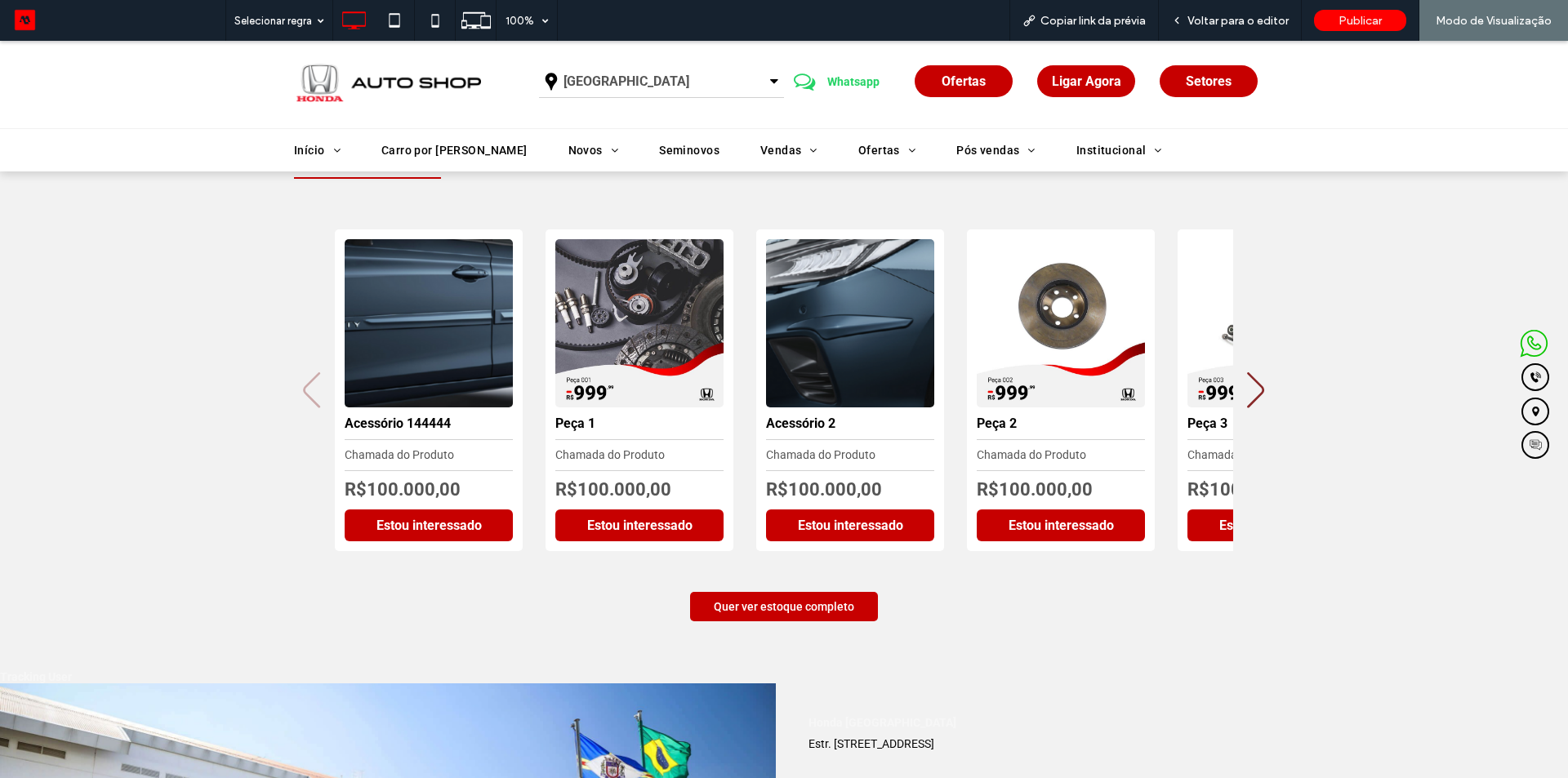
click at [336, 77] on img at bounding box center [387, 83] width 187 height 74
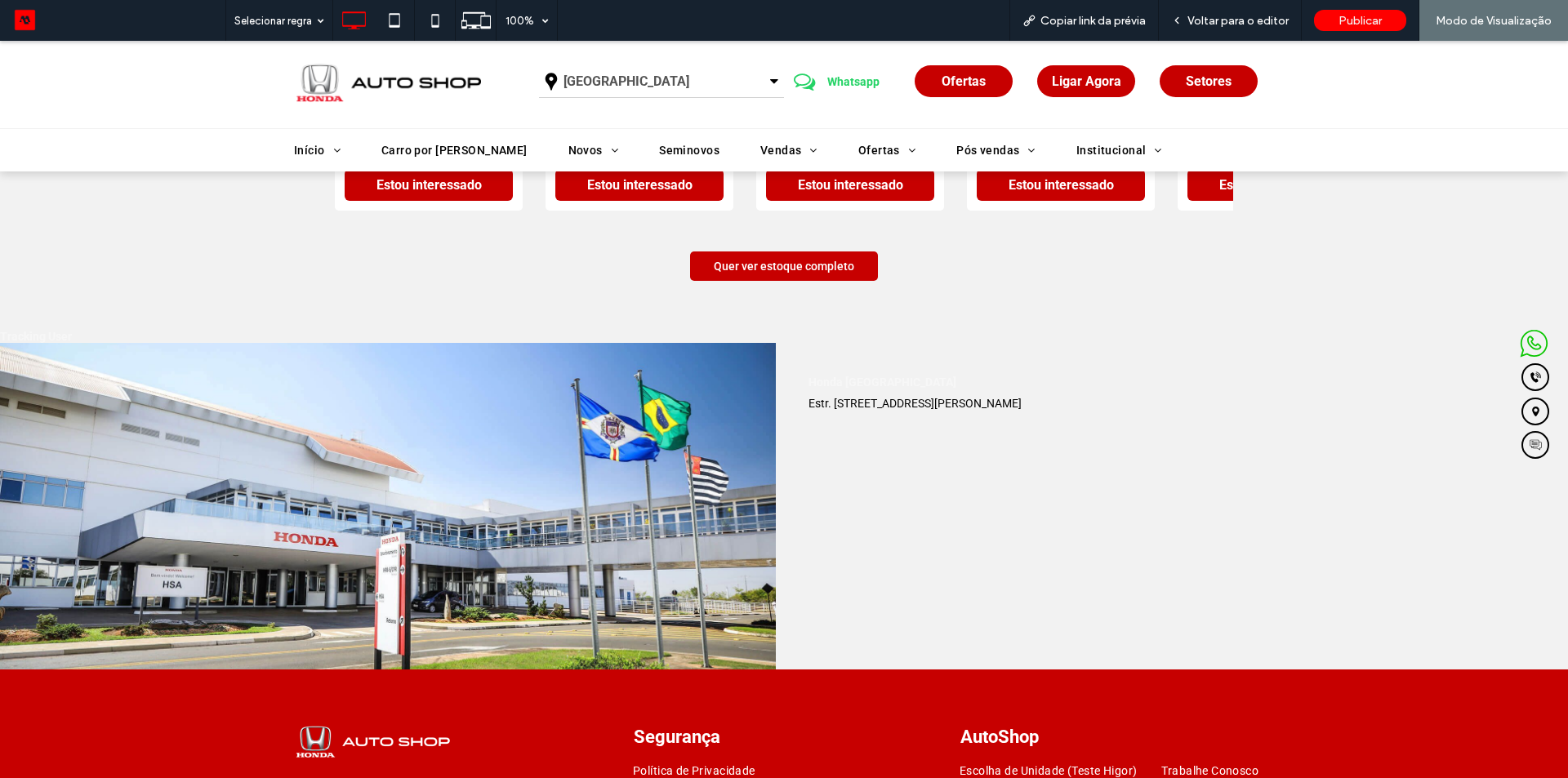
click at [396, 83] on img at bounding box center [387, 83] width 187 height 74
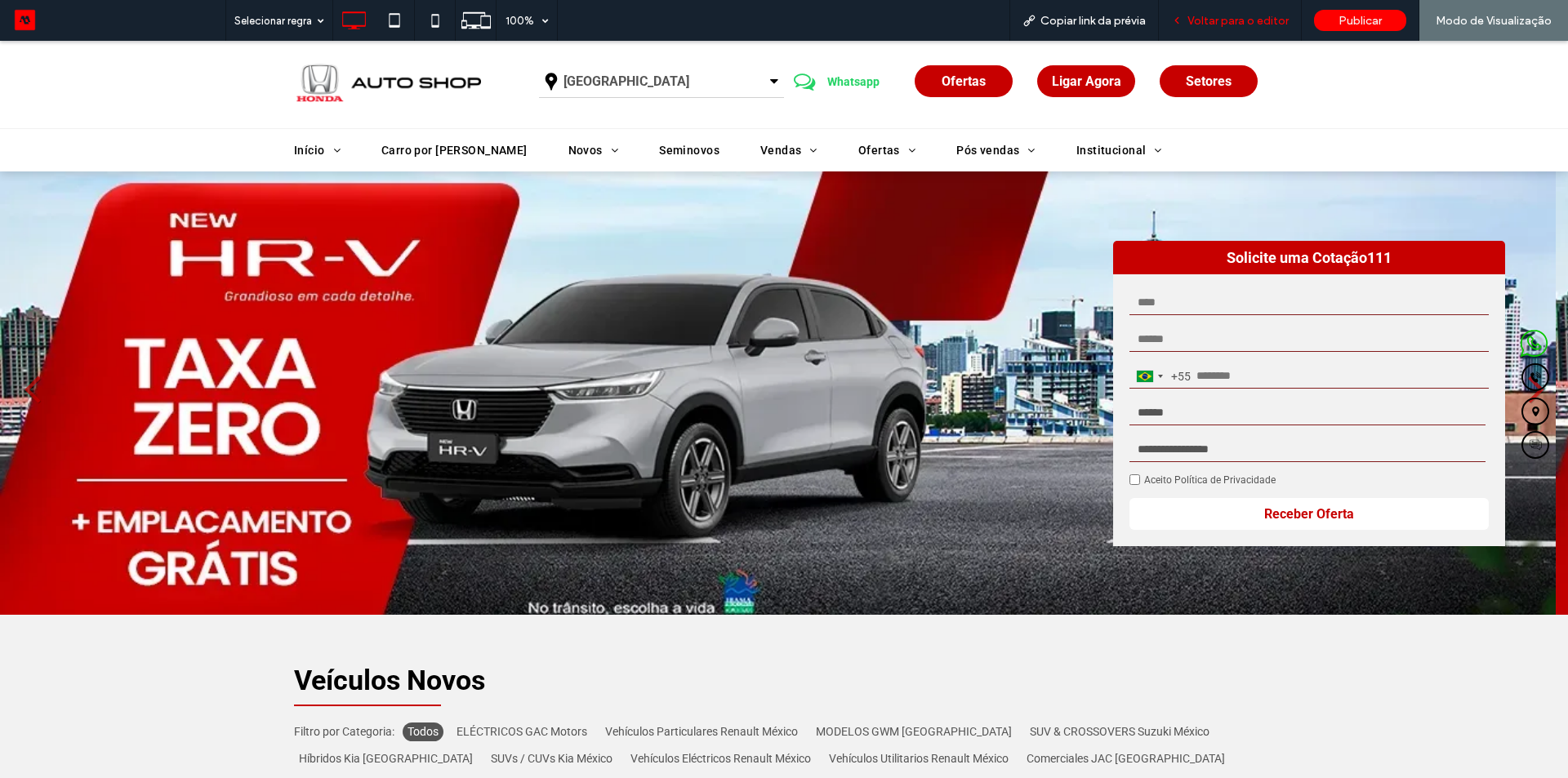
click at [1237, 12] on div "Voltar para o editor" at bounding box center [1230, 20] width 143 height 41
click at [1236, 25] on span "Voltar para o editor" at bounding box center [1238, 21] width 101 height 14
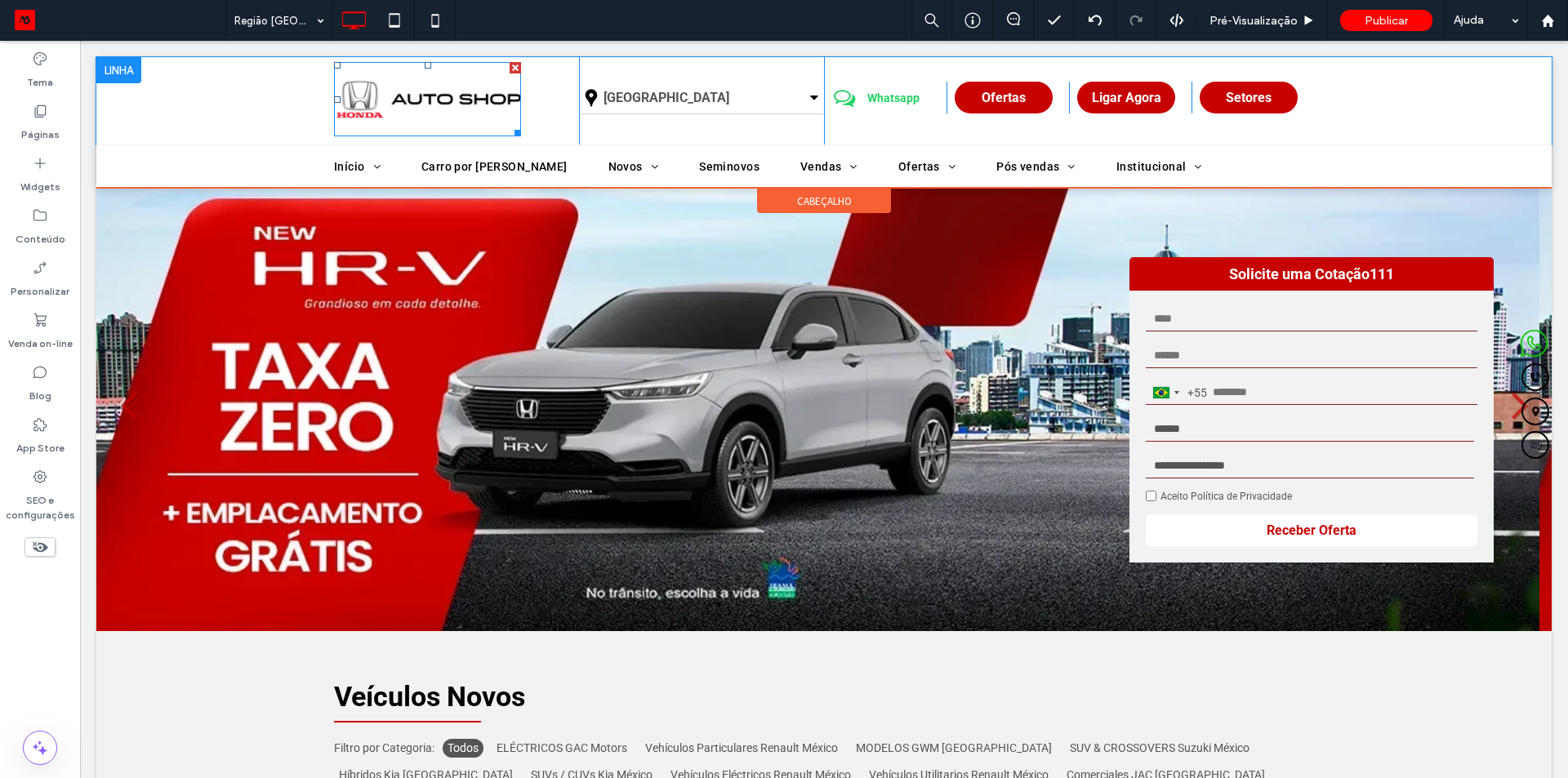
click at [447, 106] on img at bounding box center [427, 99] width 187 height 74
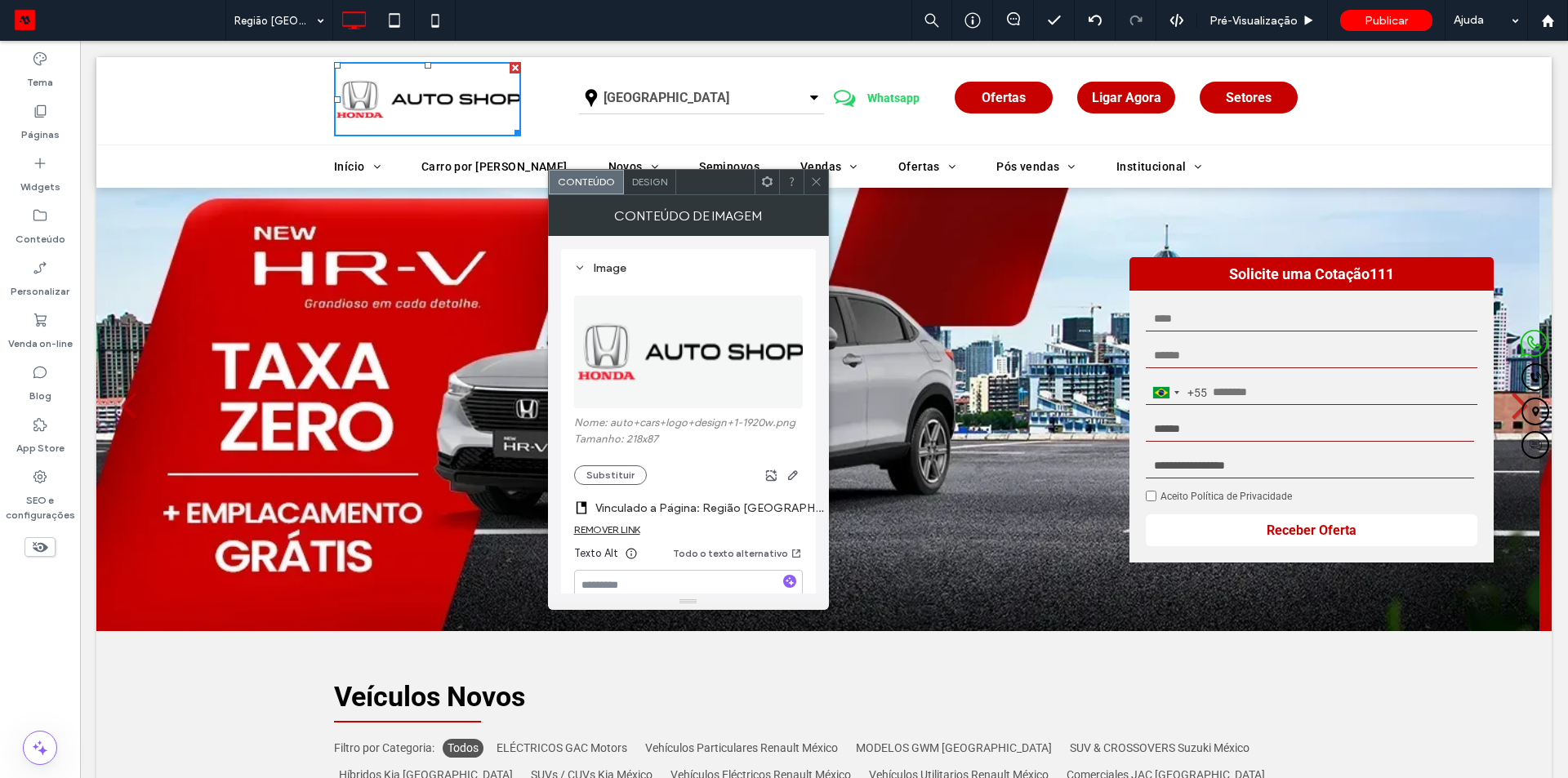
click at [447, 106] on img at bounding box center [427, 99] width 187 height 74
click at [651, 191] on div "Design" at bounding box center [650, 182] width 52 height 25
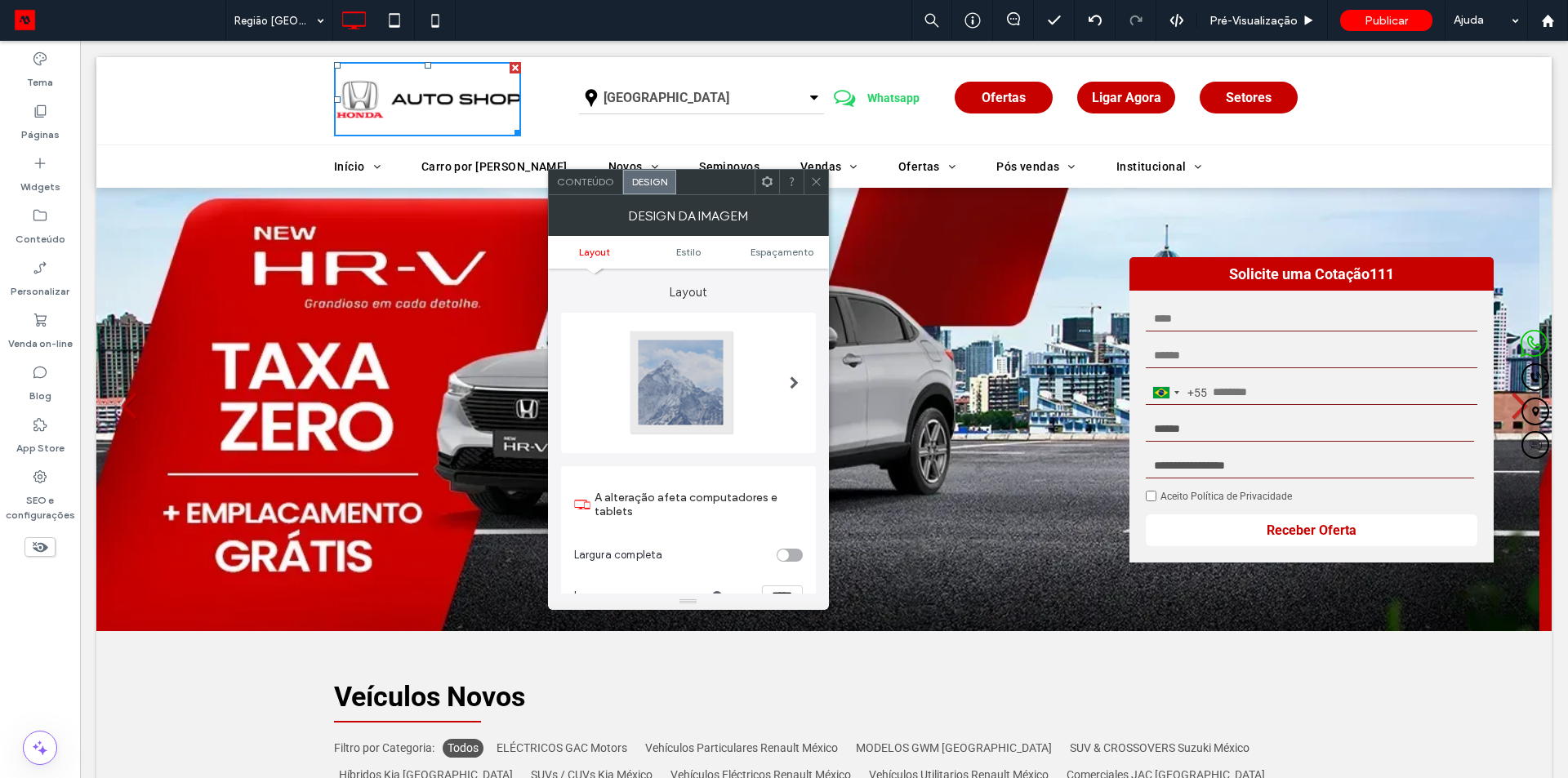
click at [596, 186] on span "Conteúdo" at bounding box center [585, 181] width 58 height 12
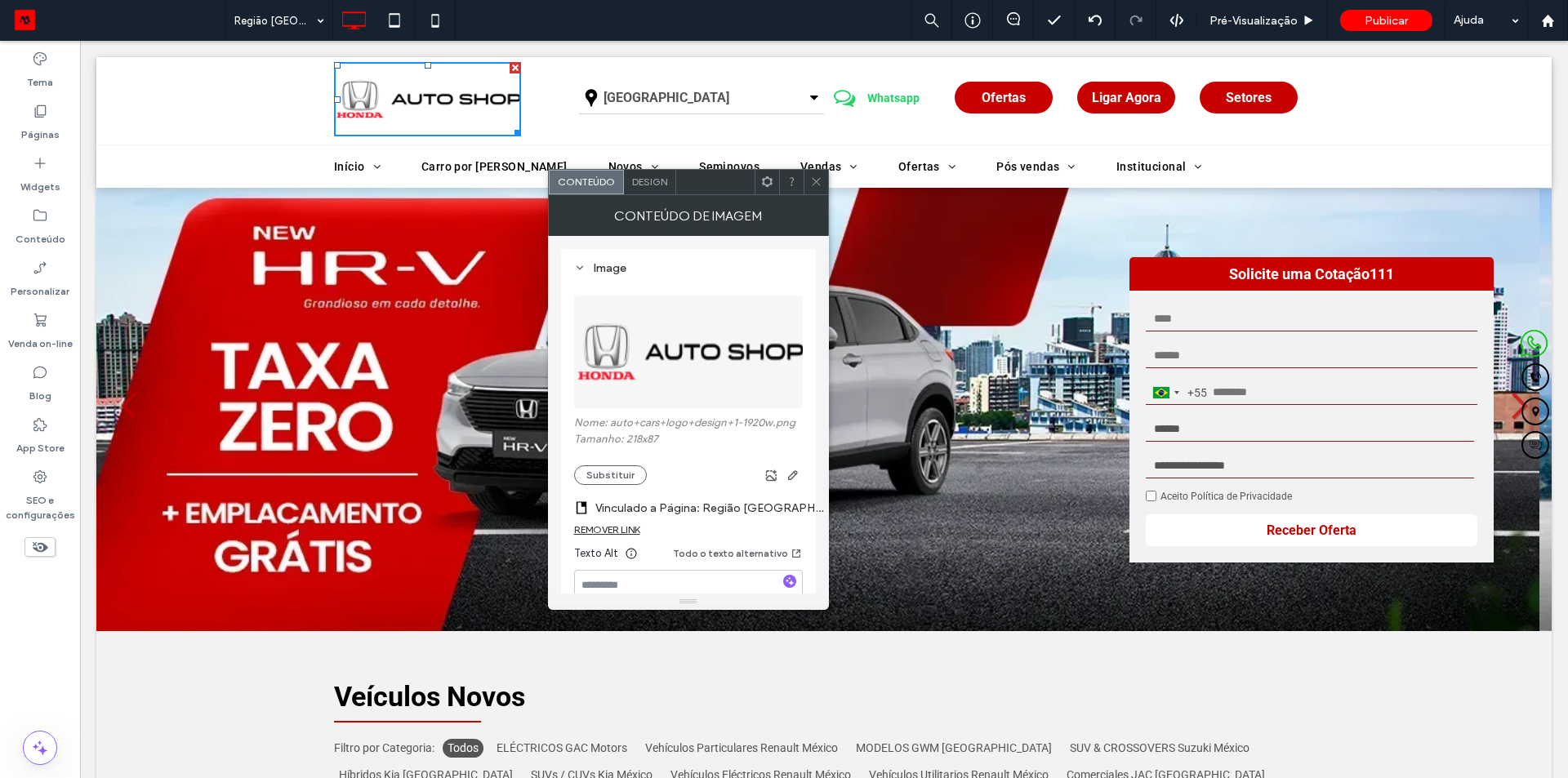
click at [645, 189] on div "Design" at bounding box center [650, 182] width 52 height 25
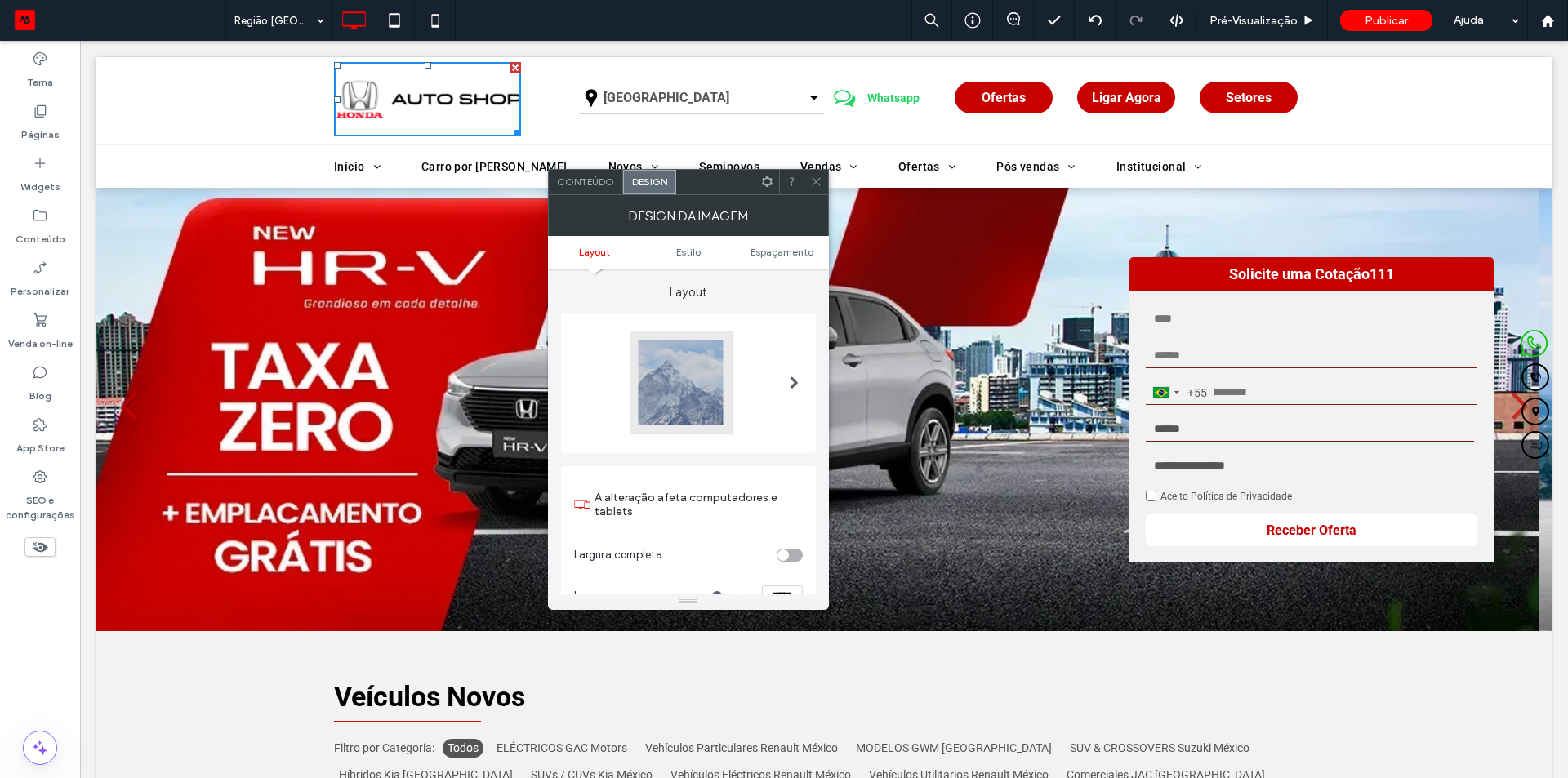
click at [591, 184] on span "Conteúdo" at bounding box center [585, 181] width 58 height 12
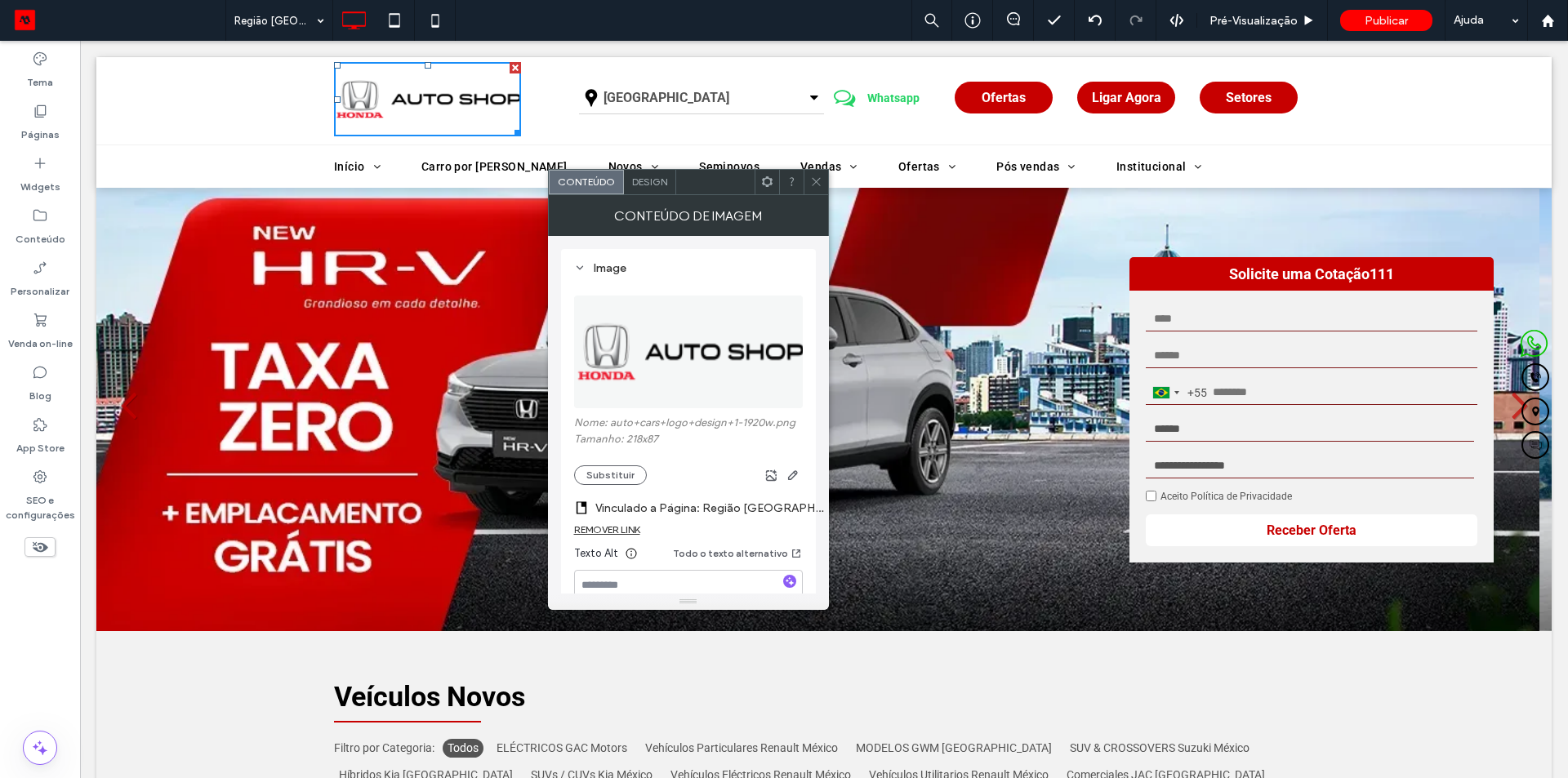
click at [756, 181] on div at bounding box center [767, 182] width 25 height 25
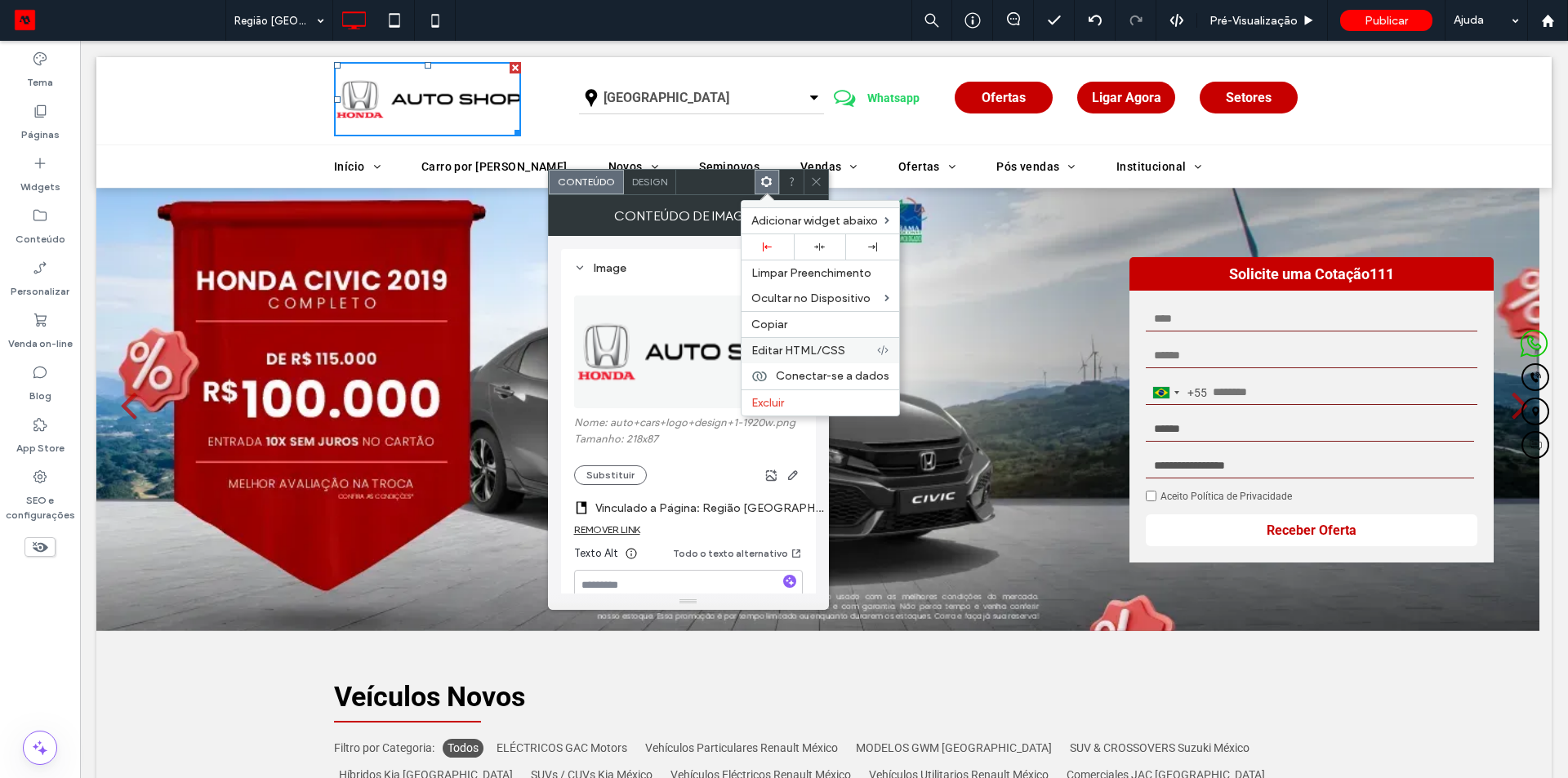
click at [805, 354] on span "Editar HTML/CSS" at bounding box center [798, 350] width 94 height 14
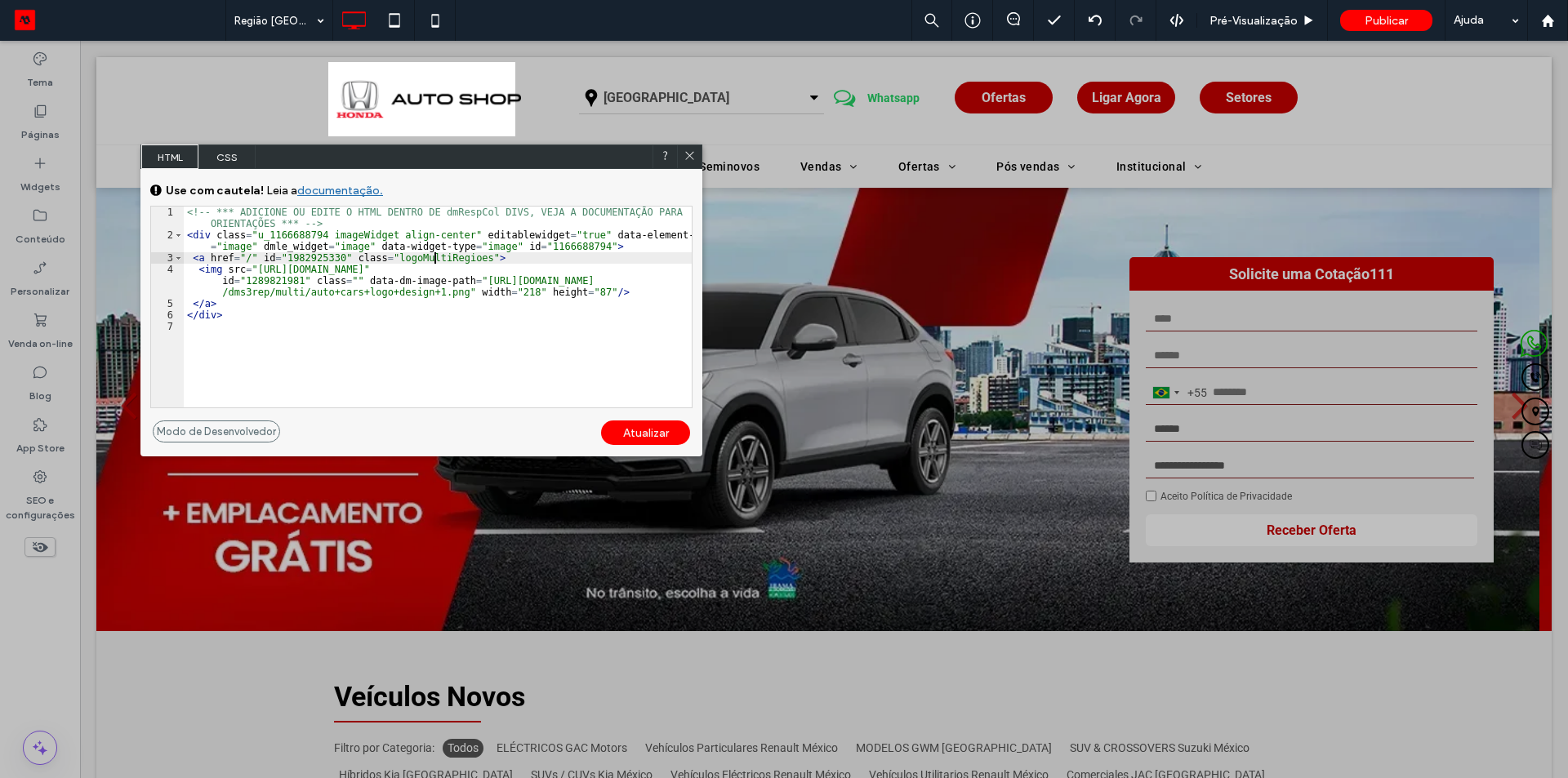
click at [436, 260] on div "<!-- *** ADICIONE OU EDITE O HTML DENTRO DE dmRespCol DIVS, VEJA A DOCUMENTAÇĀO…" at bounding box center [437, 324] width 508 height 235
click at [634, 435] on div "Atualizar" at bounding box center [645, 433] width 89 height 25
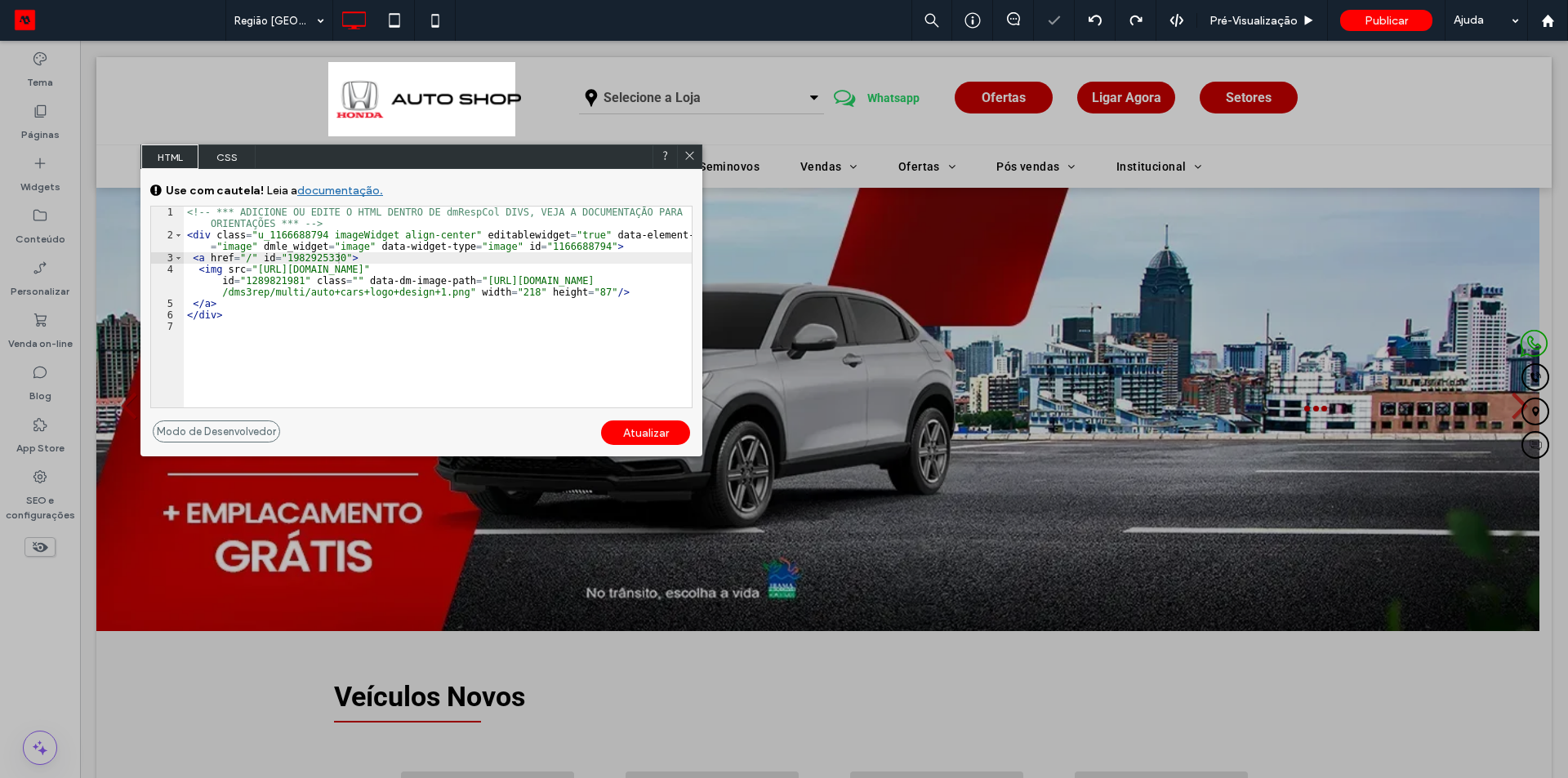
click at [449, 340] on div "<!-- *** ADICIONE OU EDITE O HTML DENTRO DE dmRespCol DIVS, VEJA A DOCUMENTAÇĀO…" at bounding box center [437, 324] width 508 height 235
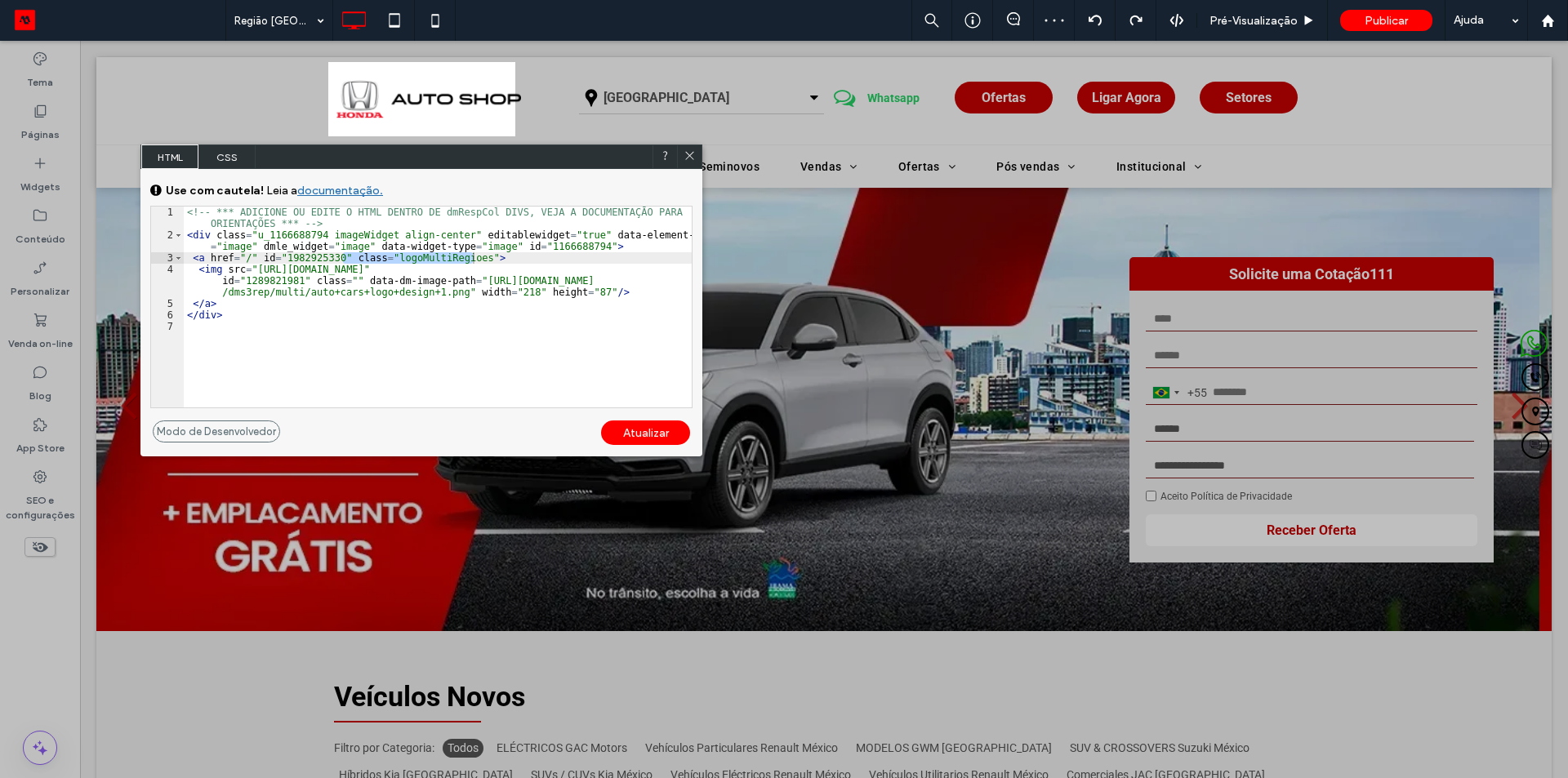
click at [646, 428] on div "Atualizar" at bounding box center [645, 433] width 89 height 25
click at [688, 152] on icon at bounding box center [690, 156] width 12 height 12
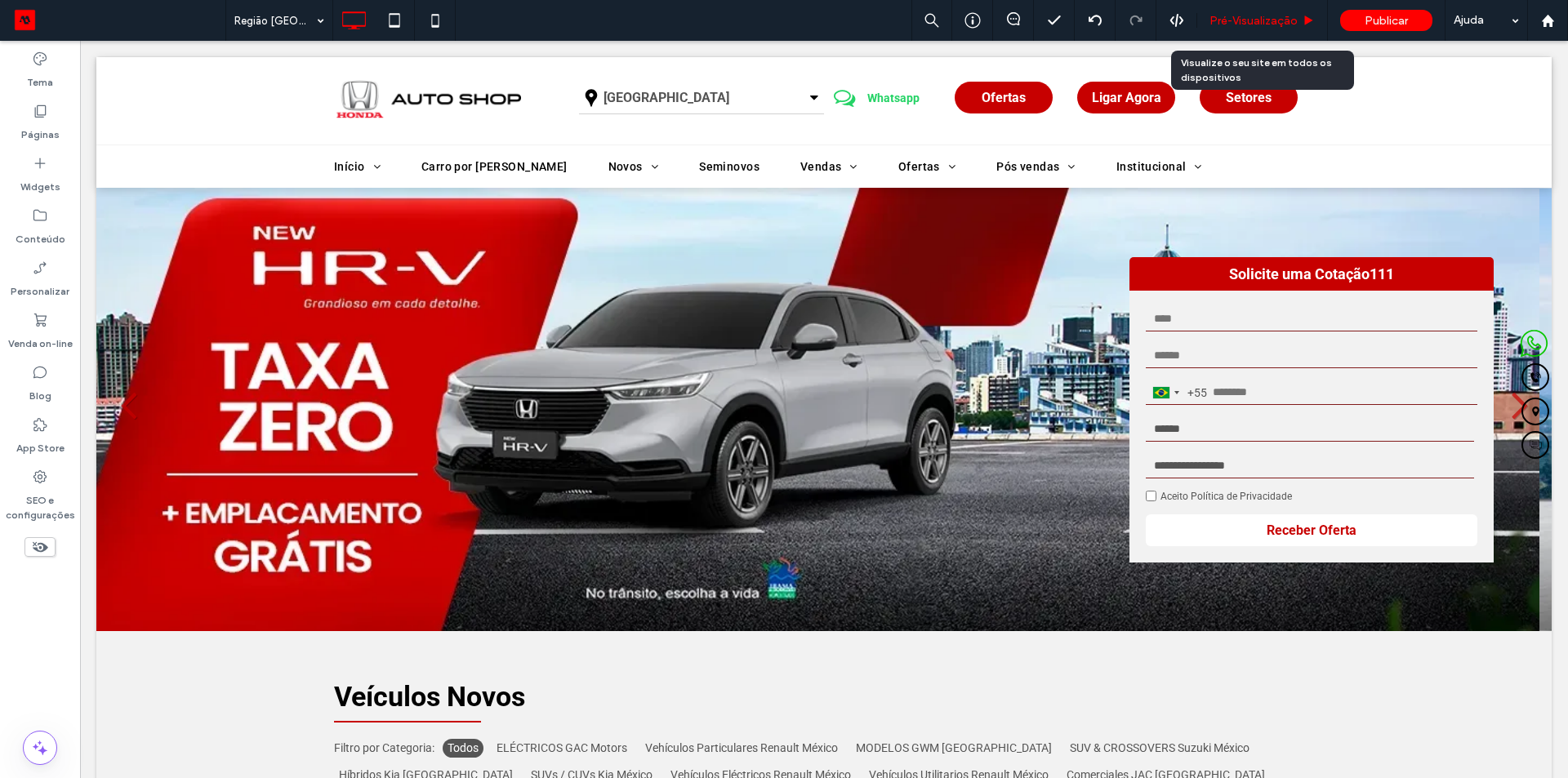
click at [1237, 15] on span "Pré-Visualizaçāo" at bounding box center [1254, 21] width 89 height 14
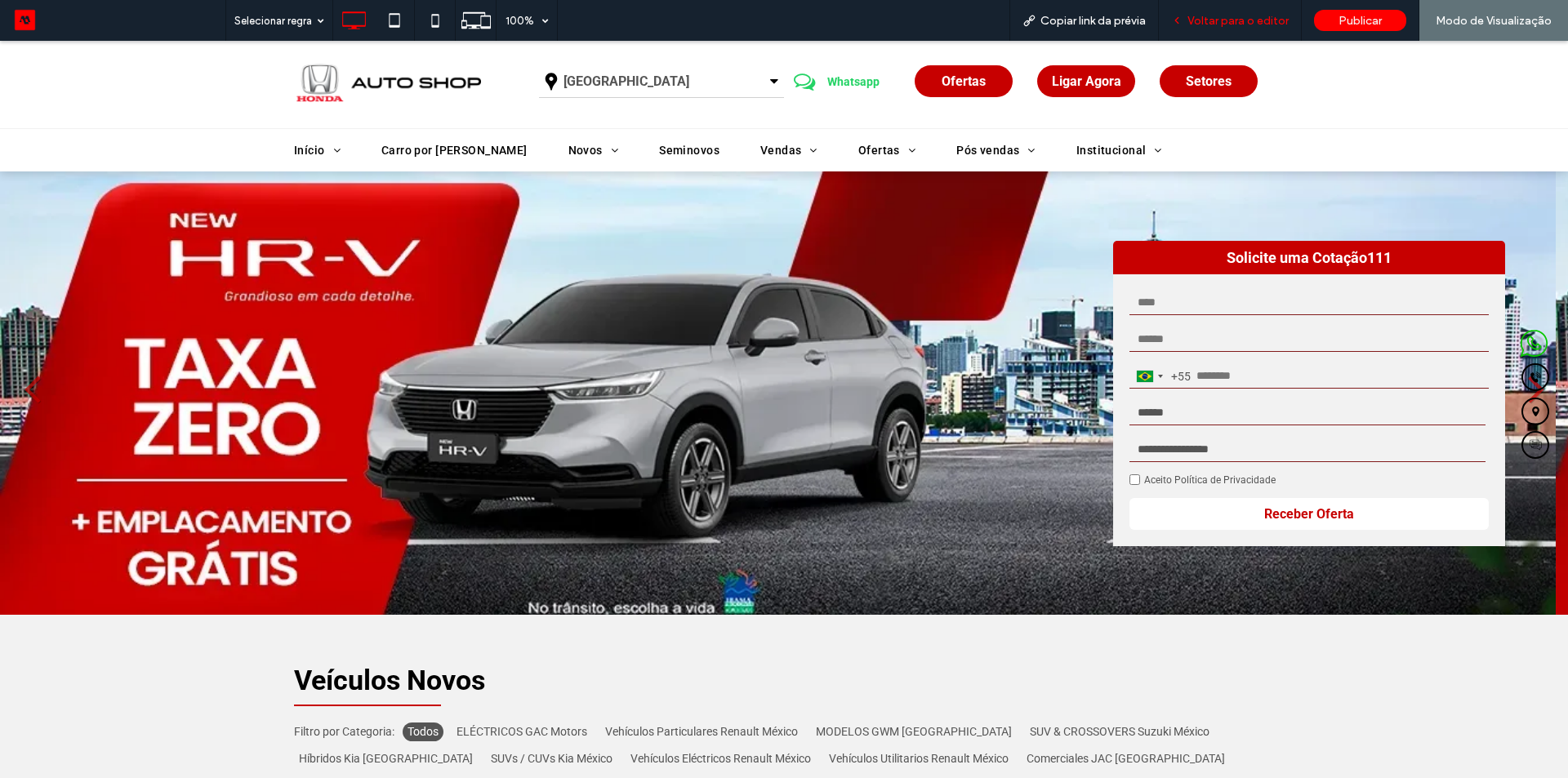
click at [1244, 16] on span "Voltar para o editor" at bounding box center [1238, 21] width 101 height 14
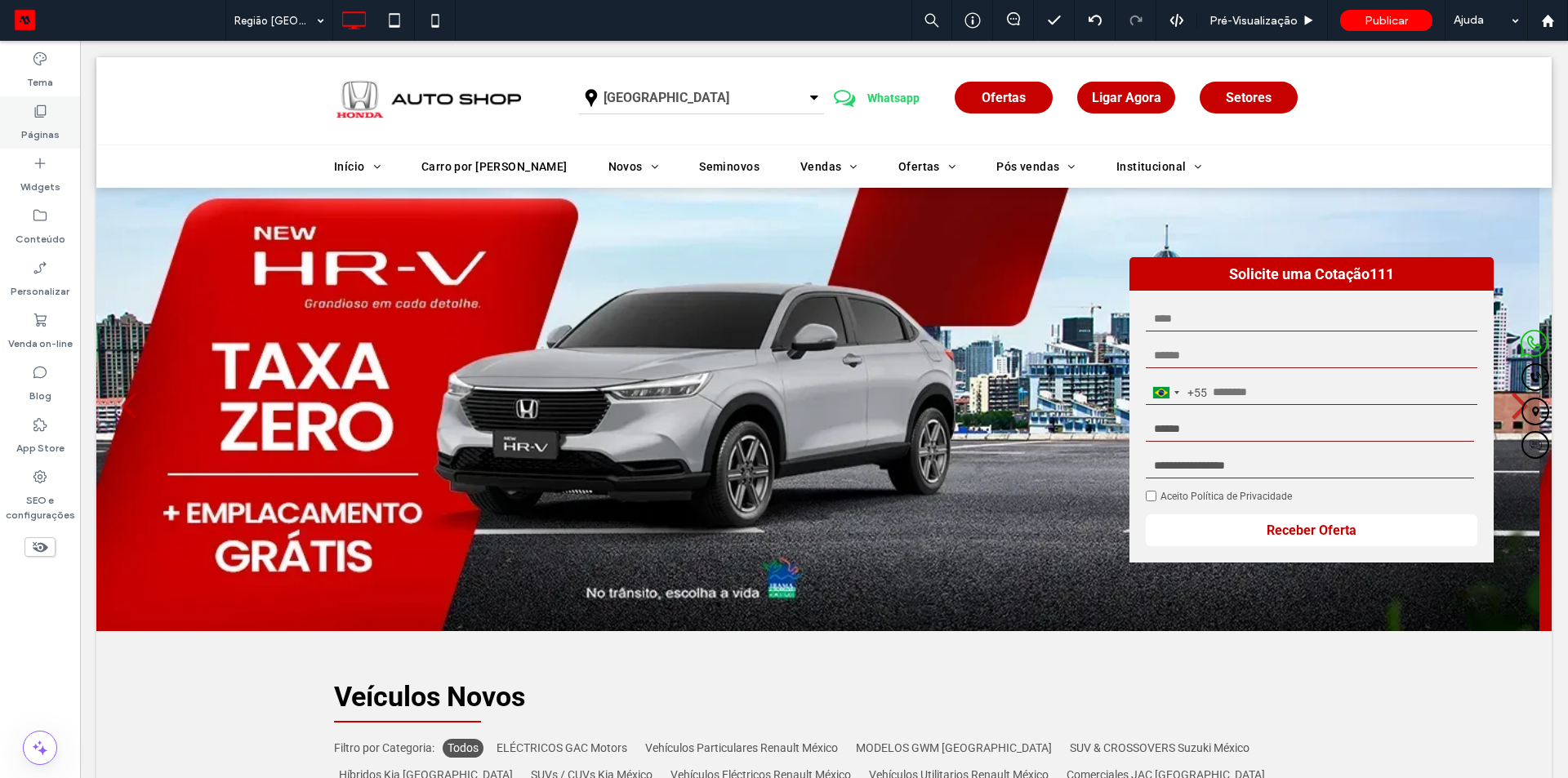
click at [47, 131] on label "Páginas" at bounding box center [40, 131] width 38 height 23
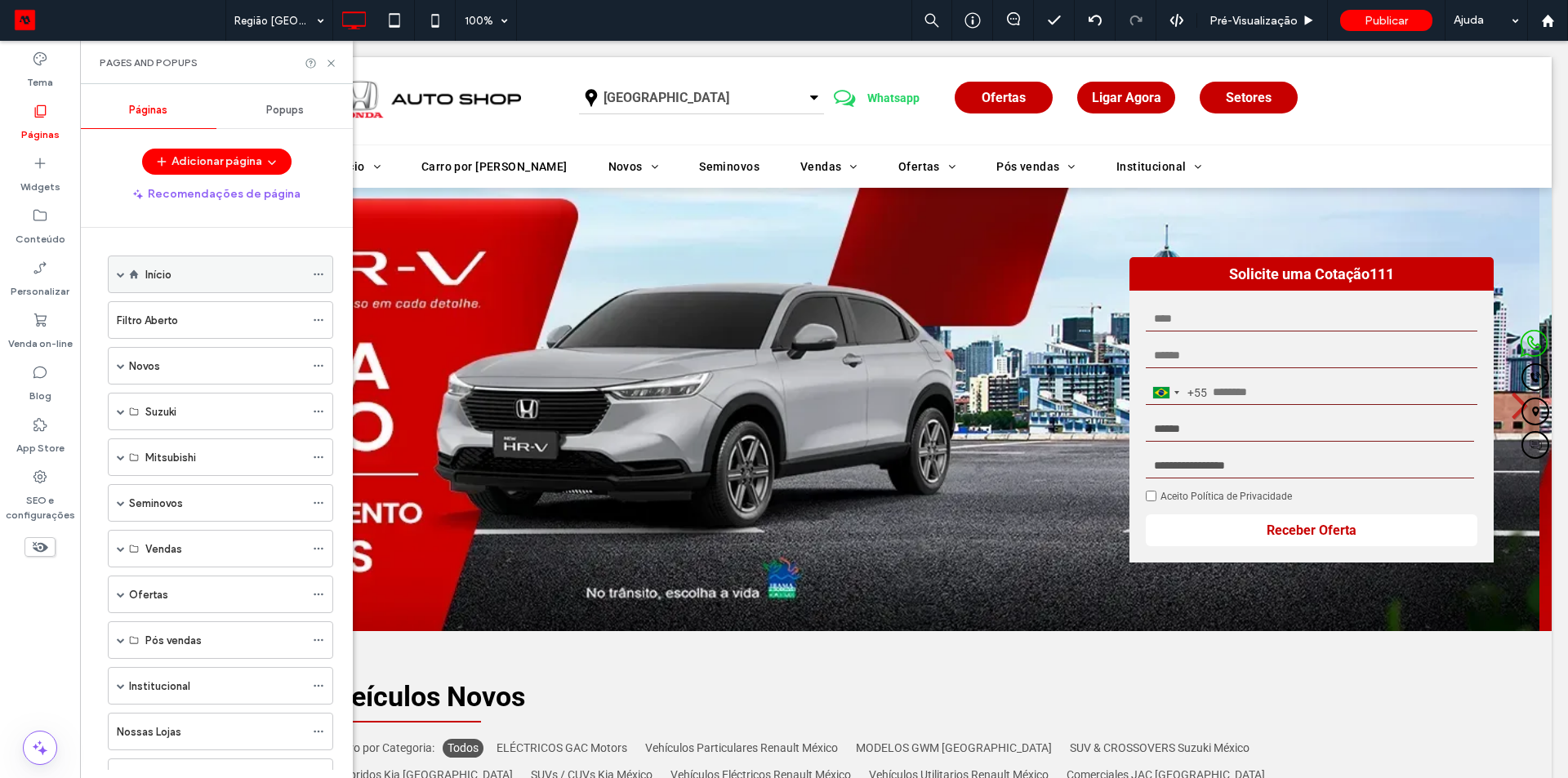
click at [174, 278] on div "Início" at bounding box center [225, 274] width 159 height 17
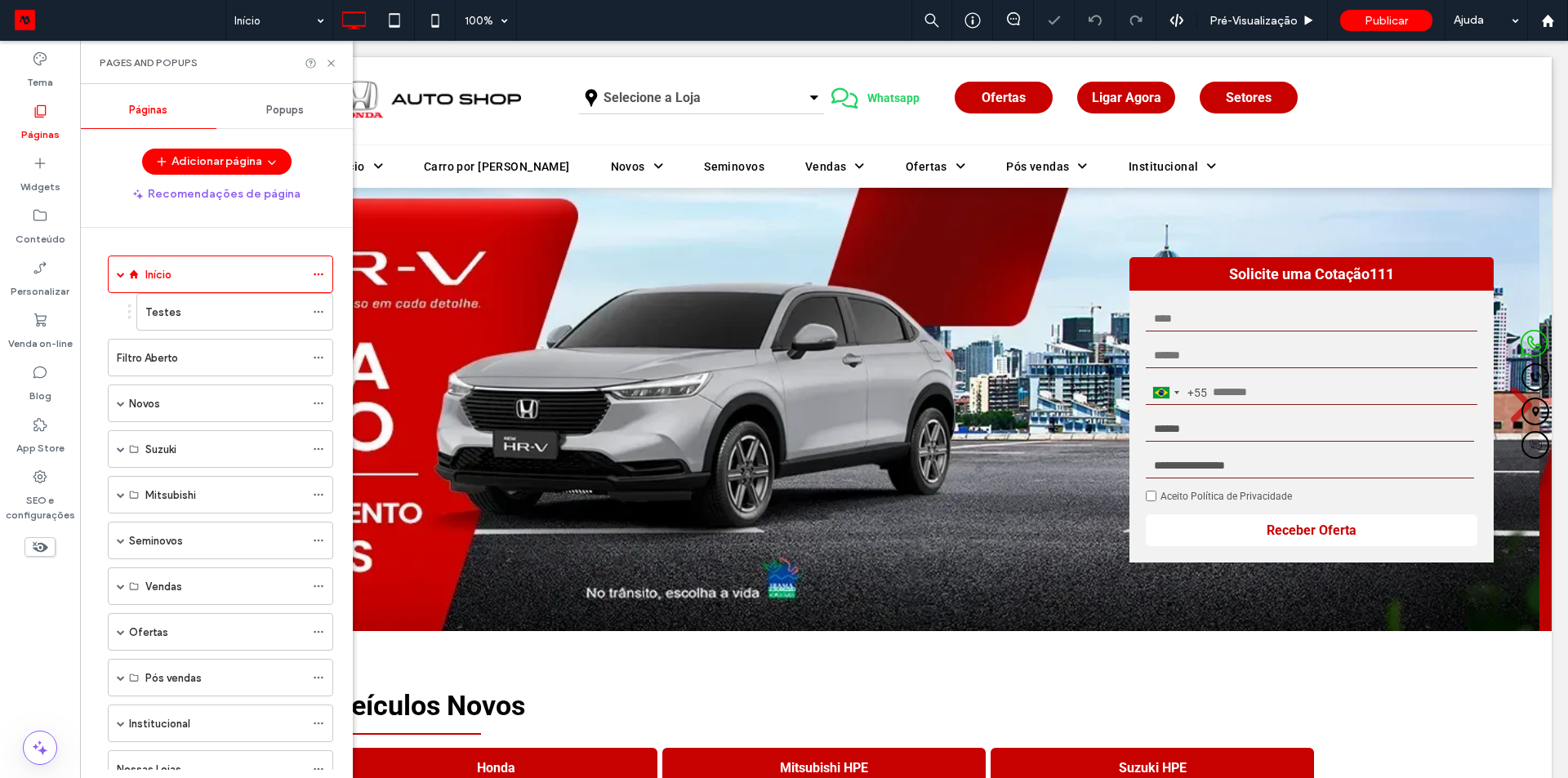
click at [47, 124] on label "Páginas" at bounding box center [40, 131] width 38 height 23
click at [333, 59] on icon at bounding box center [331, 64] width 12 height 12
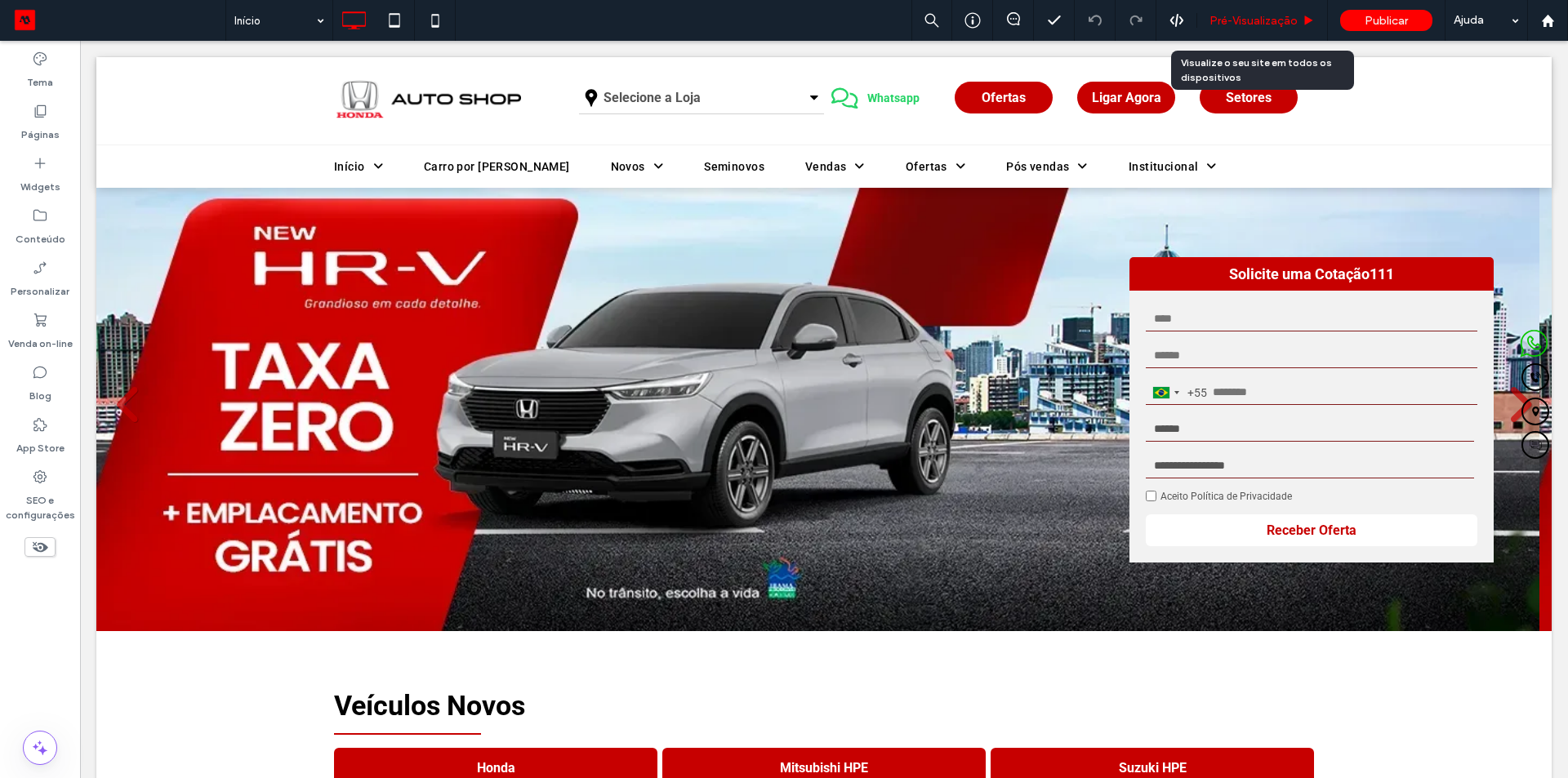
click at [1256, 24] on span "Pré-Visualizaçāo" at bounding box center [1254, 21] width 89 height 14
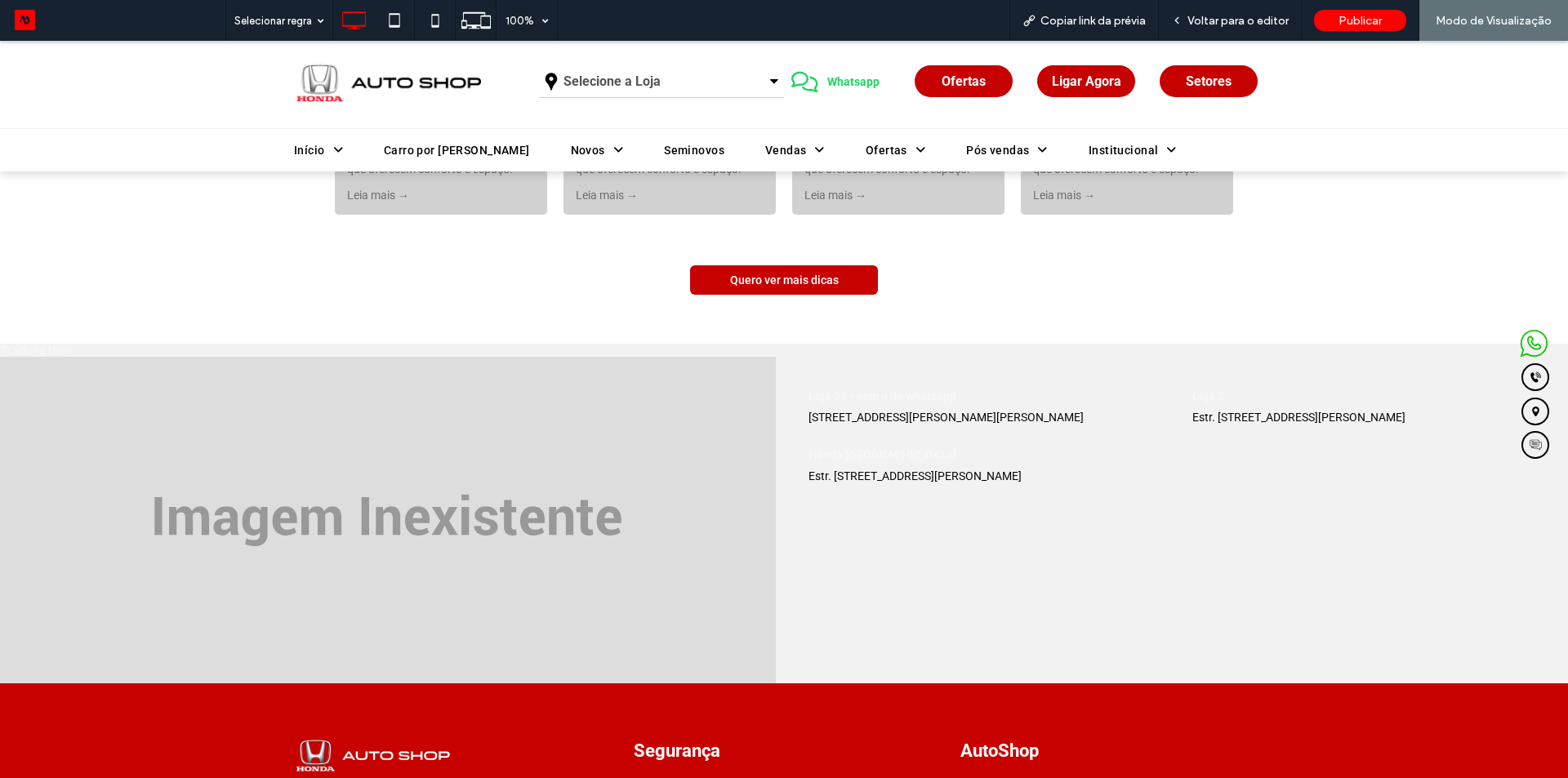
scroll to position [4359, 0]
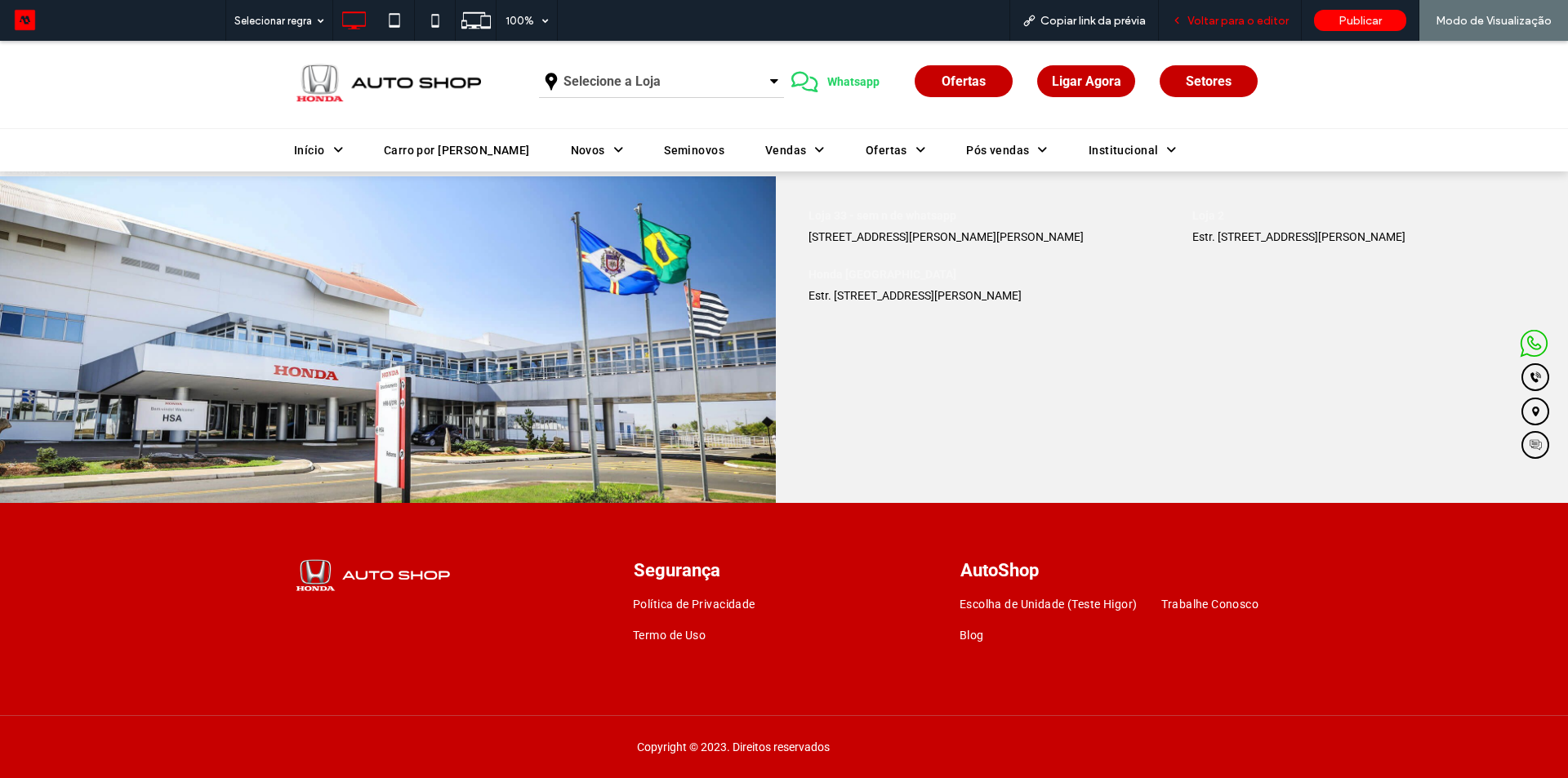
click at [1229, 22] on span "Voltar para o editor" at bounding box center [1238, 21] width 101 height 14
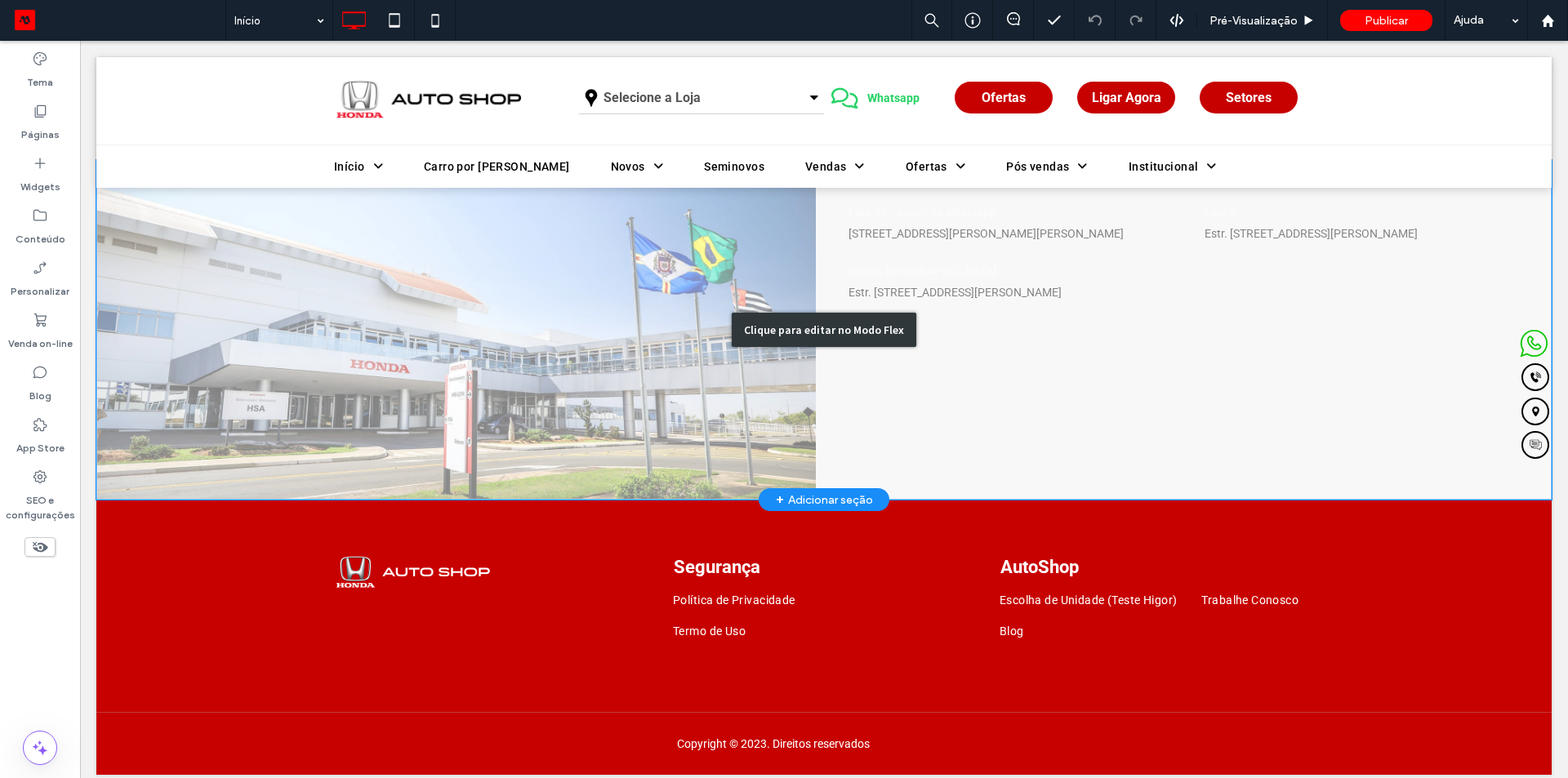
click at [885, 281] on div "Clique para editar no Modo Flex" at bounding box center [823, 330] width 1455 height 340
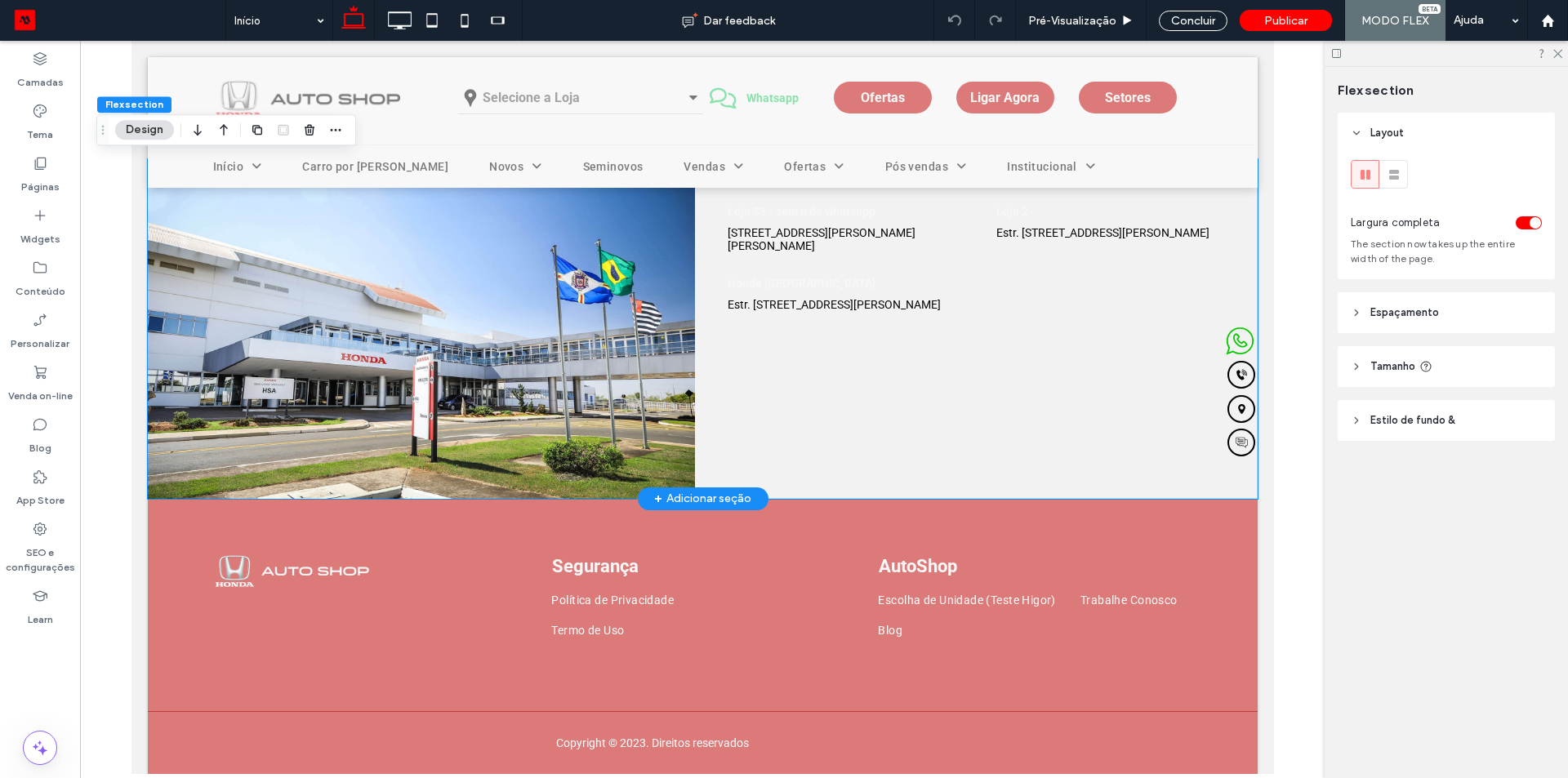
scroll to position [3782, 0]
click at [884, 281] on strong "Honda [GEOGRAPHIC_DATA]" at bounding box center [854, 283] width 253 height 13
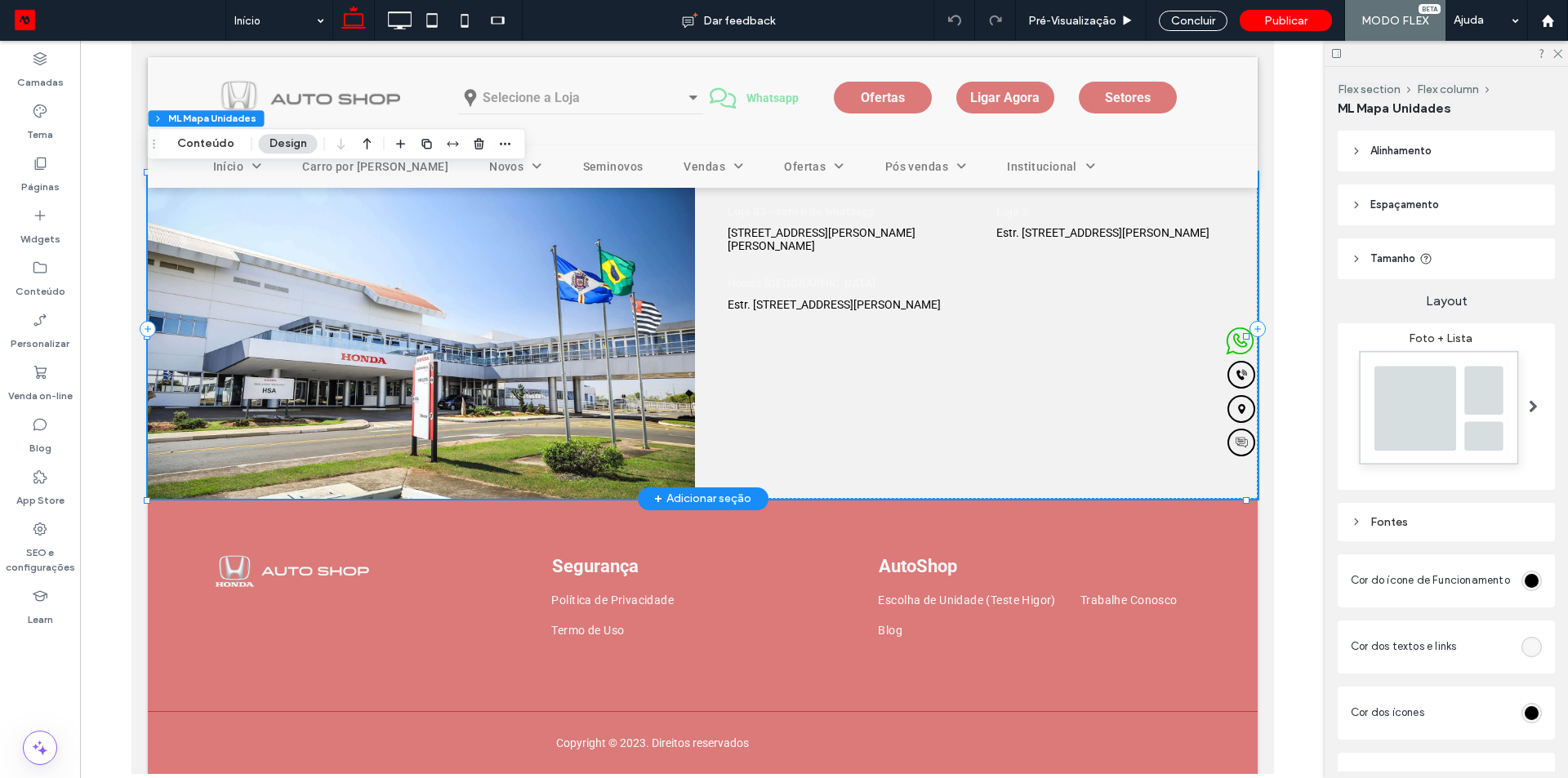
click at [884, 281] on strong "Honda [GEOGRAPHIC_DATA]" at bounding box center [854, 283] width 253 height 13
click at [837, 294] on div "Honda South America Estr. Municipal Valêncio Calegari, 777 Bairro: Nova Veneza …" at bounding box center [854, 294] width 253 height 35
click at [205, 141] on button "Conteúdo" at bounding box center [205, 143] width 79 height 19
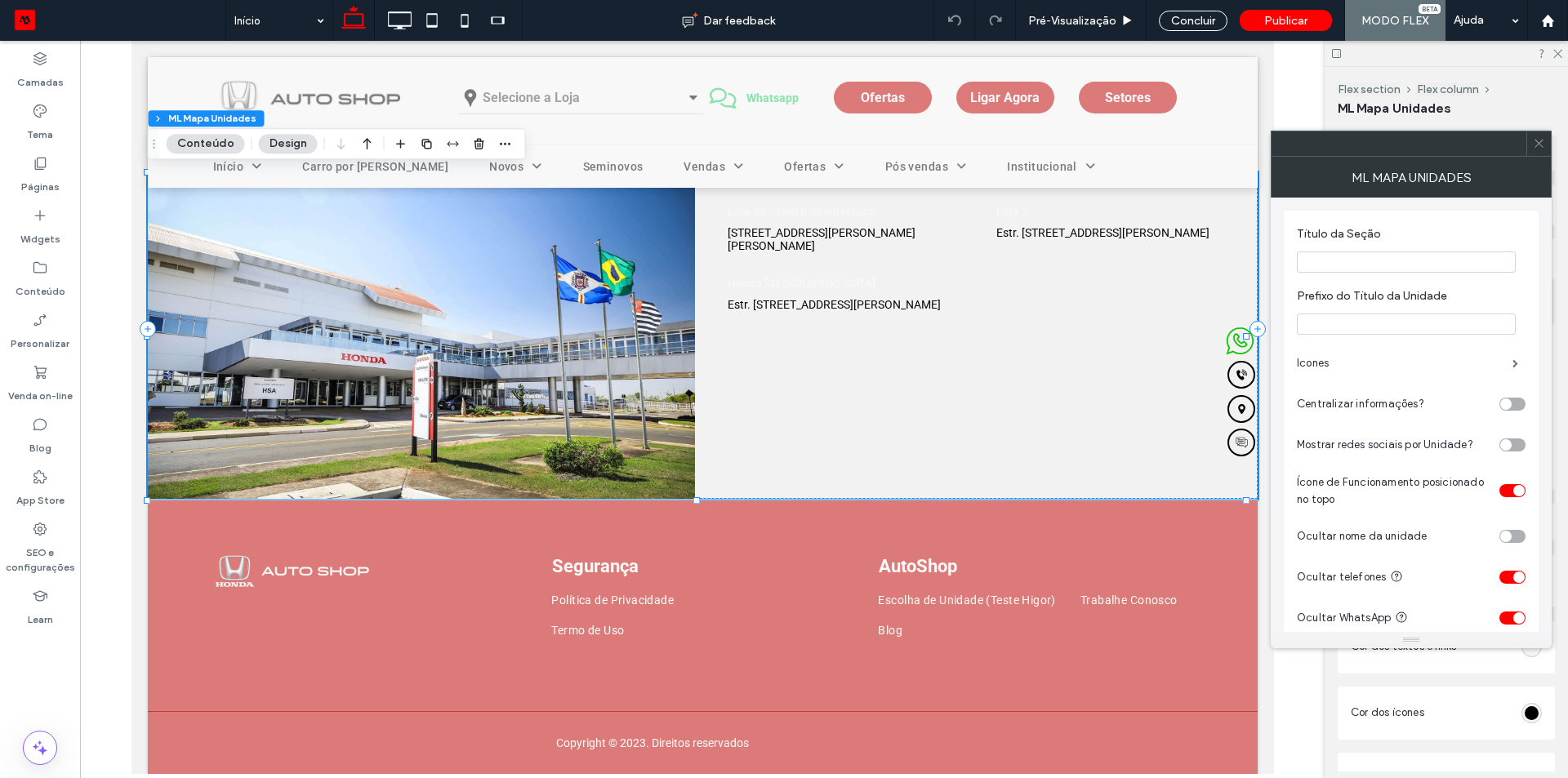
click at [1518, 494] on div "toggle" at bounding box center [1518, 490] width 12 height 12
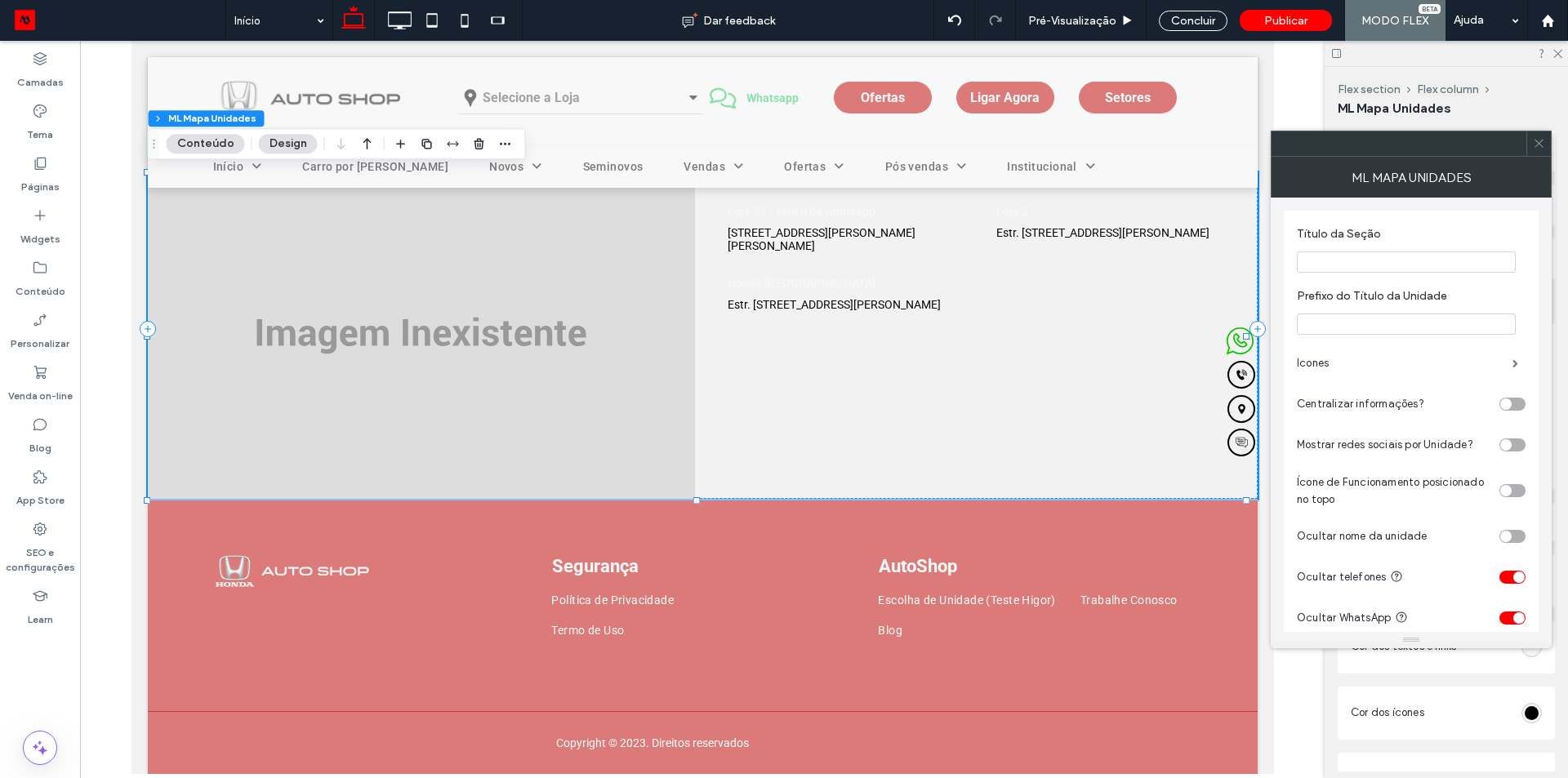
click at [1518, 494] on div "toggle" at bounding box center [1512, 490] width 27 height 13
click at [1385, 356] on label "Icones" at bounding box center [1403, 363] width 215 height 33
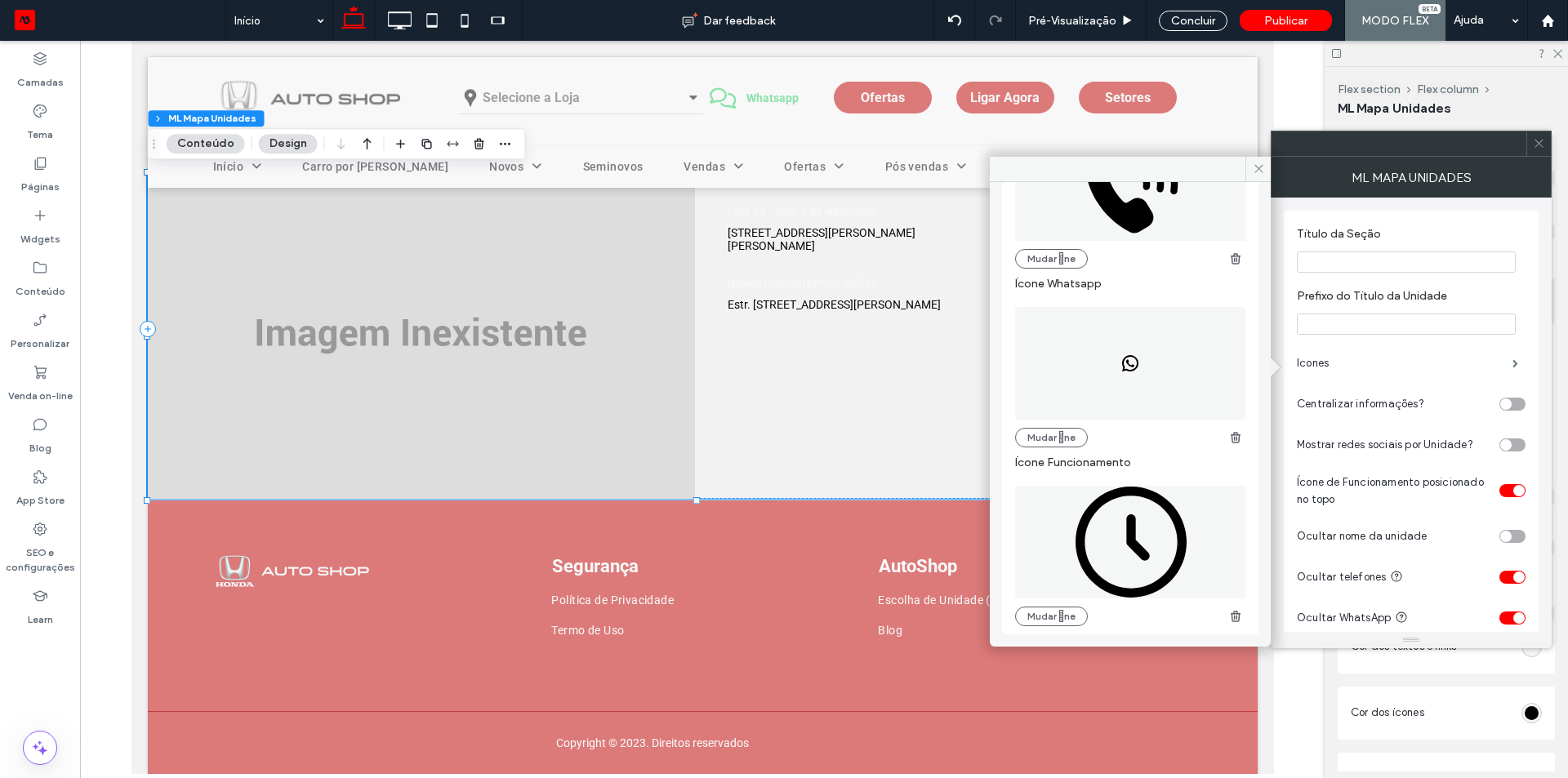
scroll to position [0, 0]
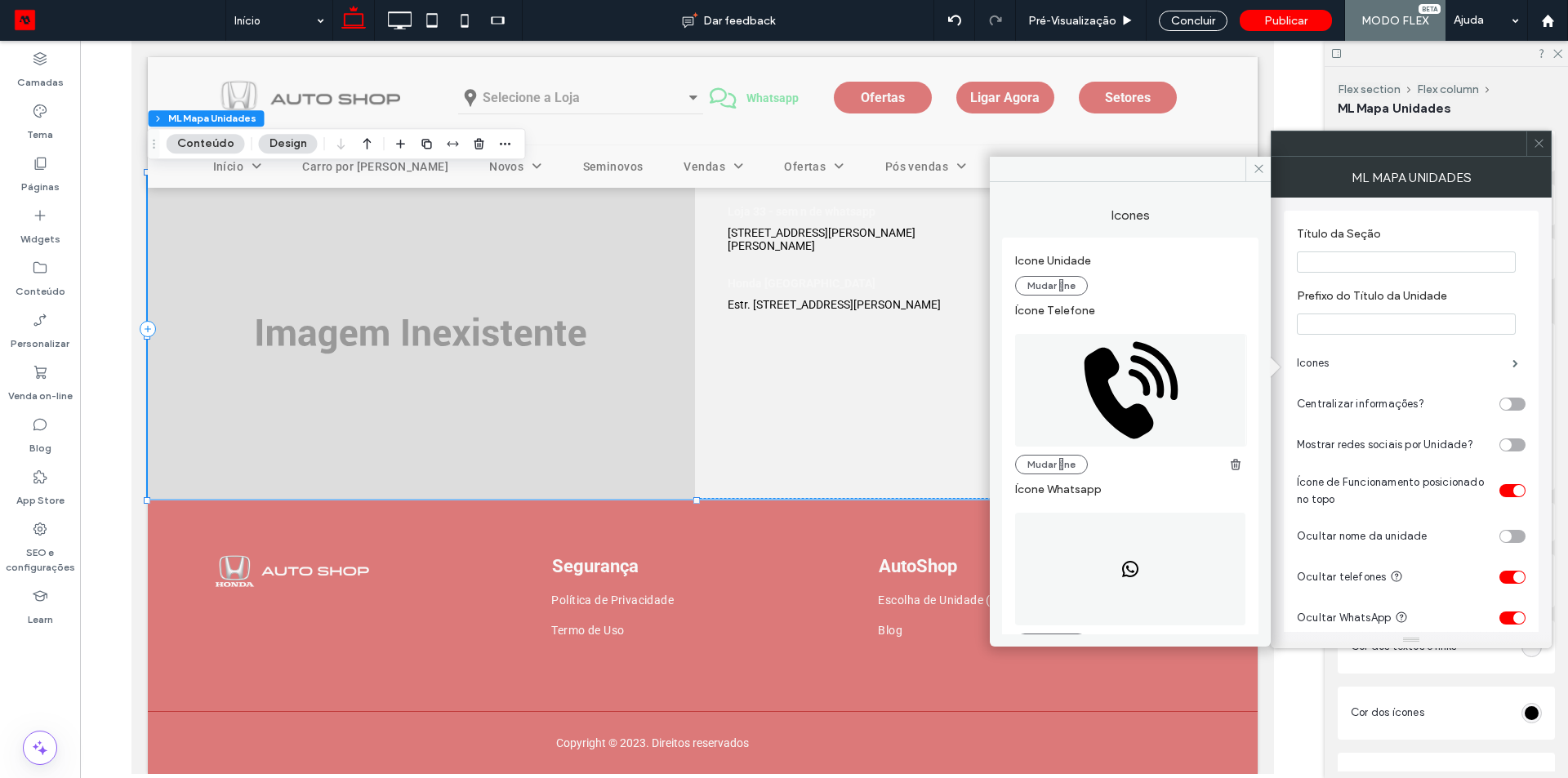
click at [1502, 577] on div "toggle" at bounding box center [1512, 577] width 27 height 13
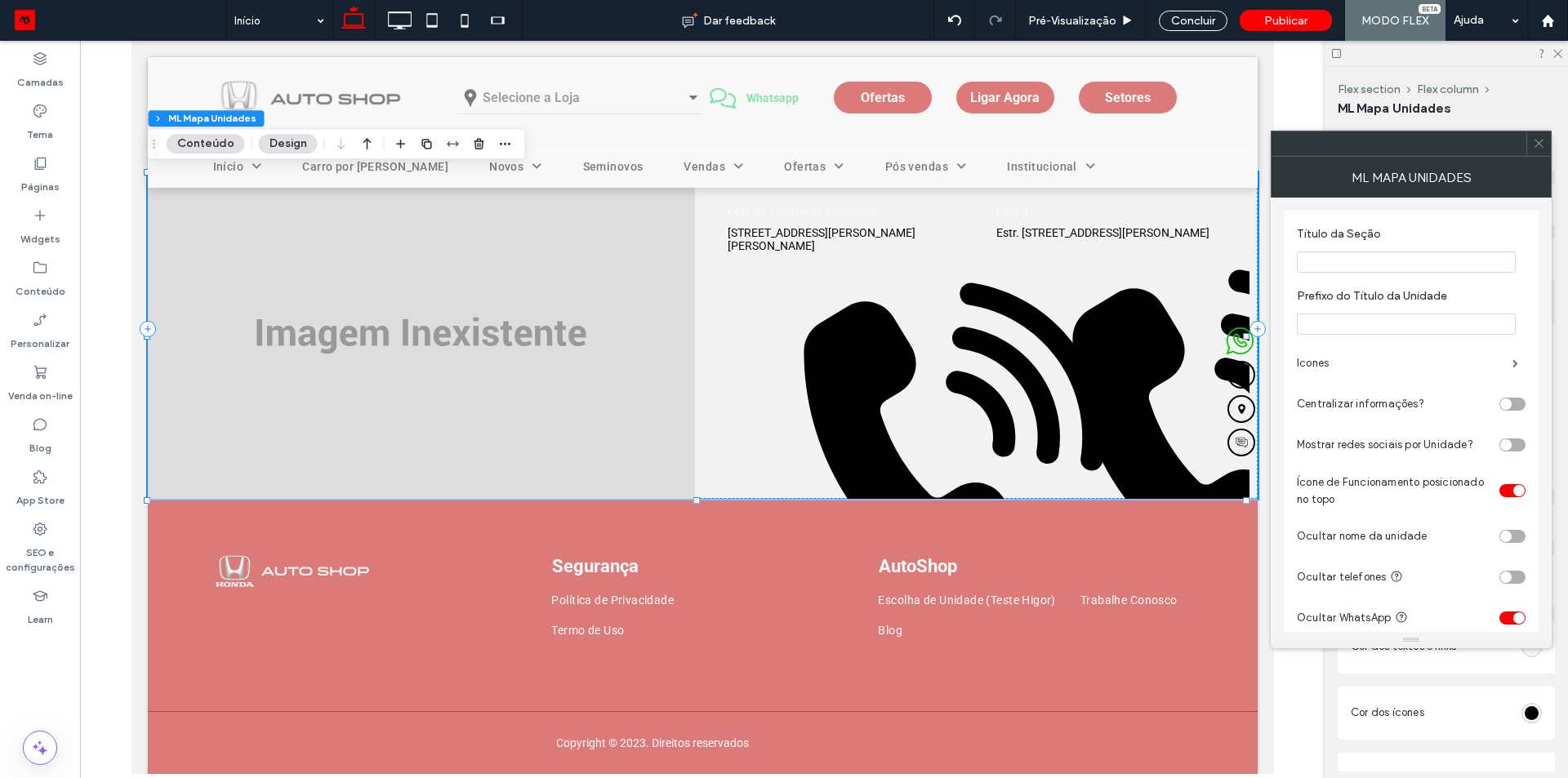
click at [1514, 620] on div "toggle" at bounding box center [1518, 618] width 12 height 12
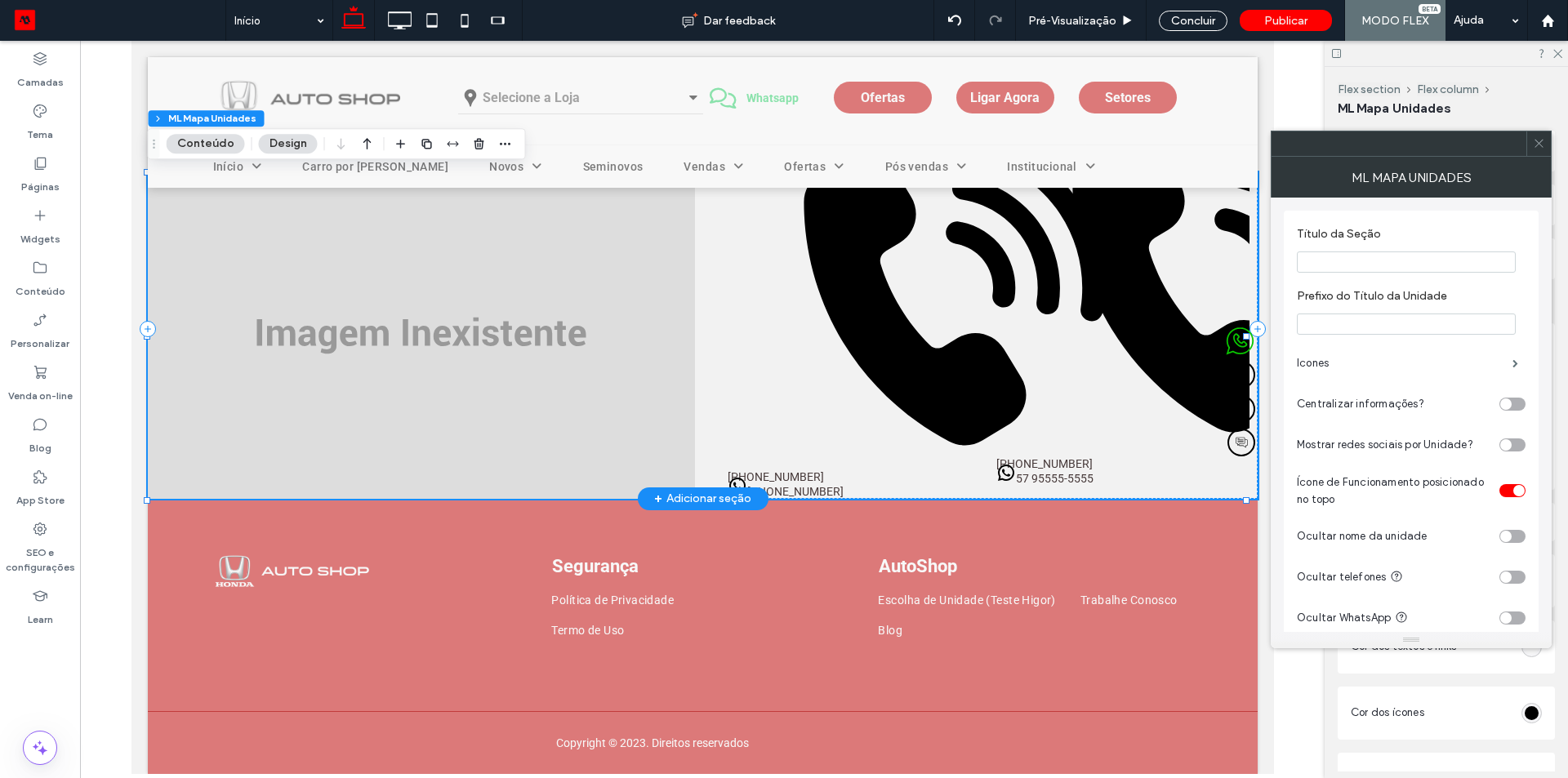
scroll to position [231, 0]
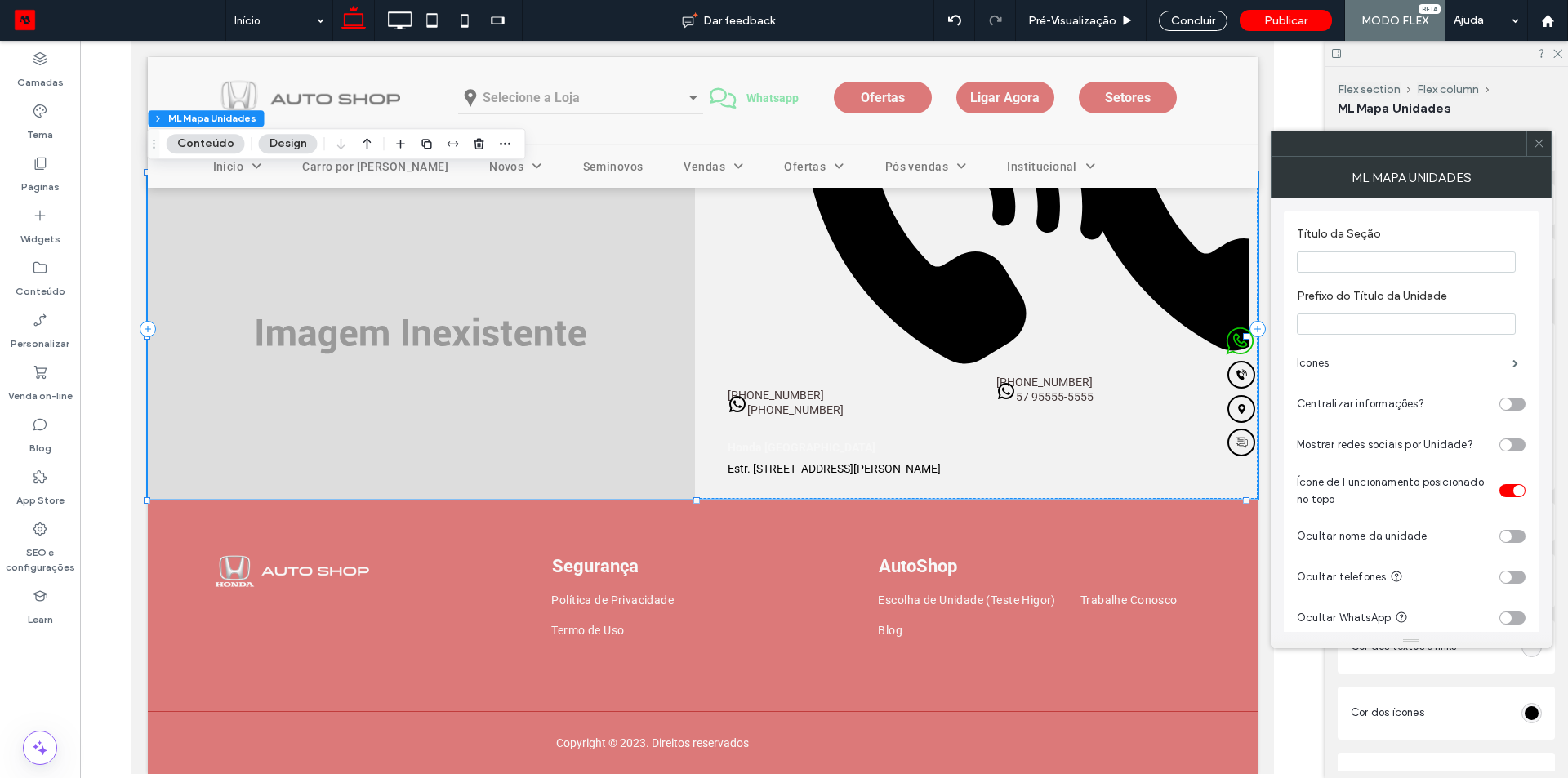
click at [1516, 496] on div "toggle" at bounding box center [1518, 490] width 12 height 12
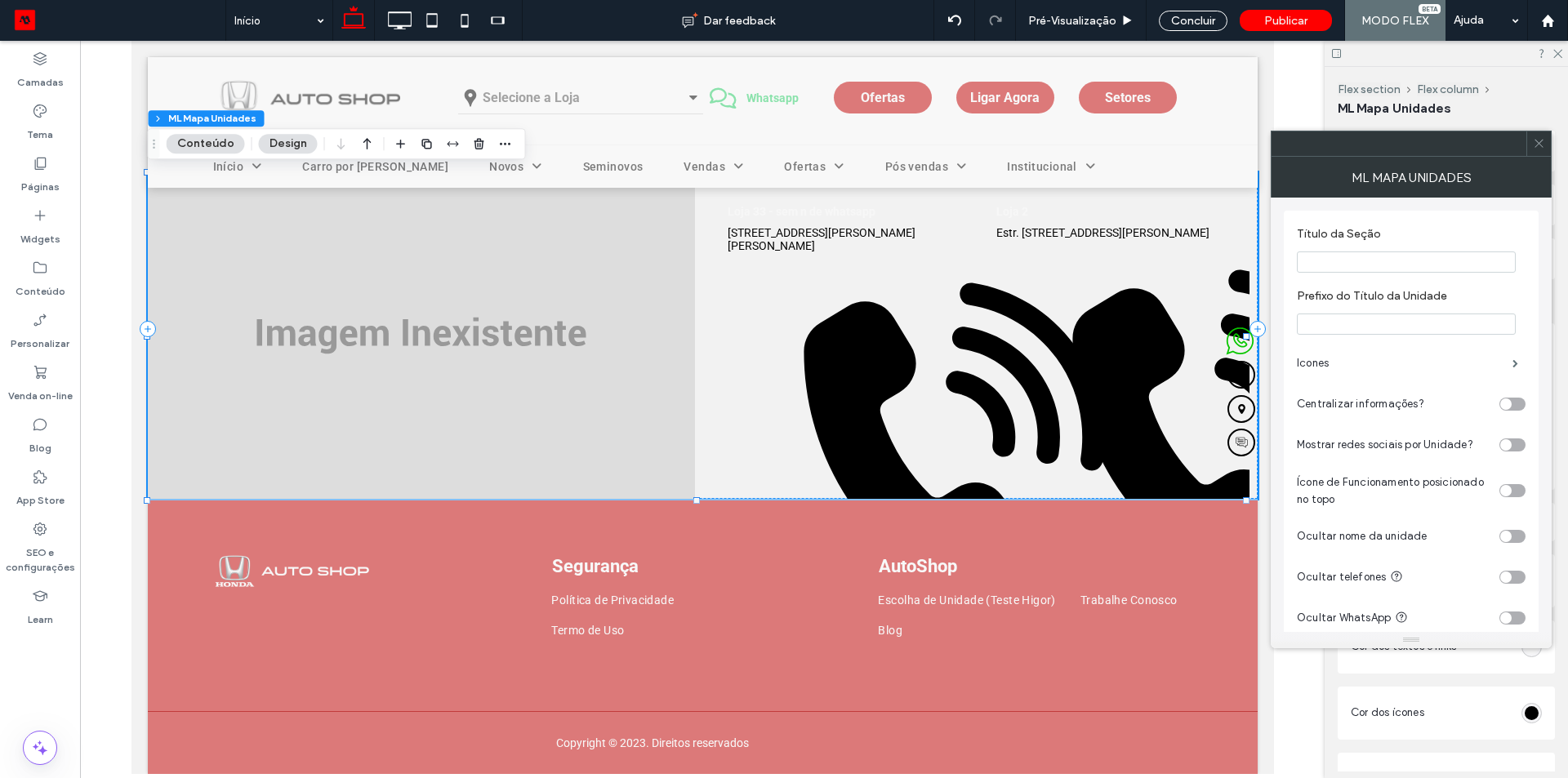
click at [1516, 496] on div "toggle" at bounding box center [1512, 490] width 27 height 13
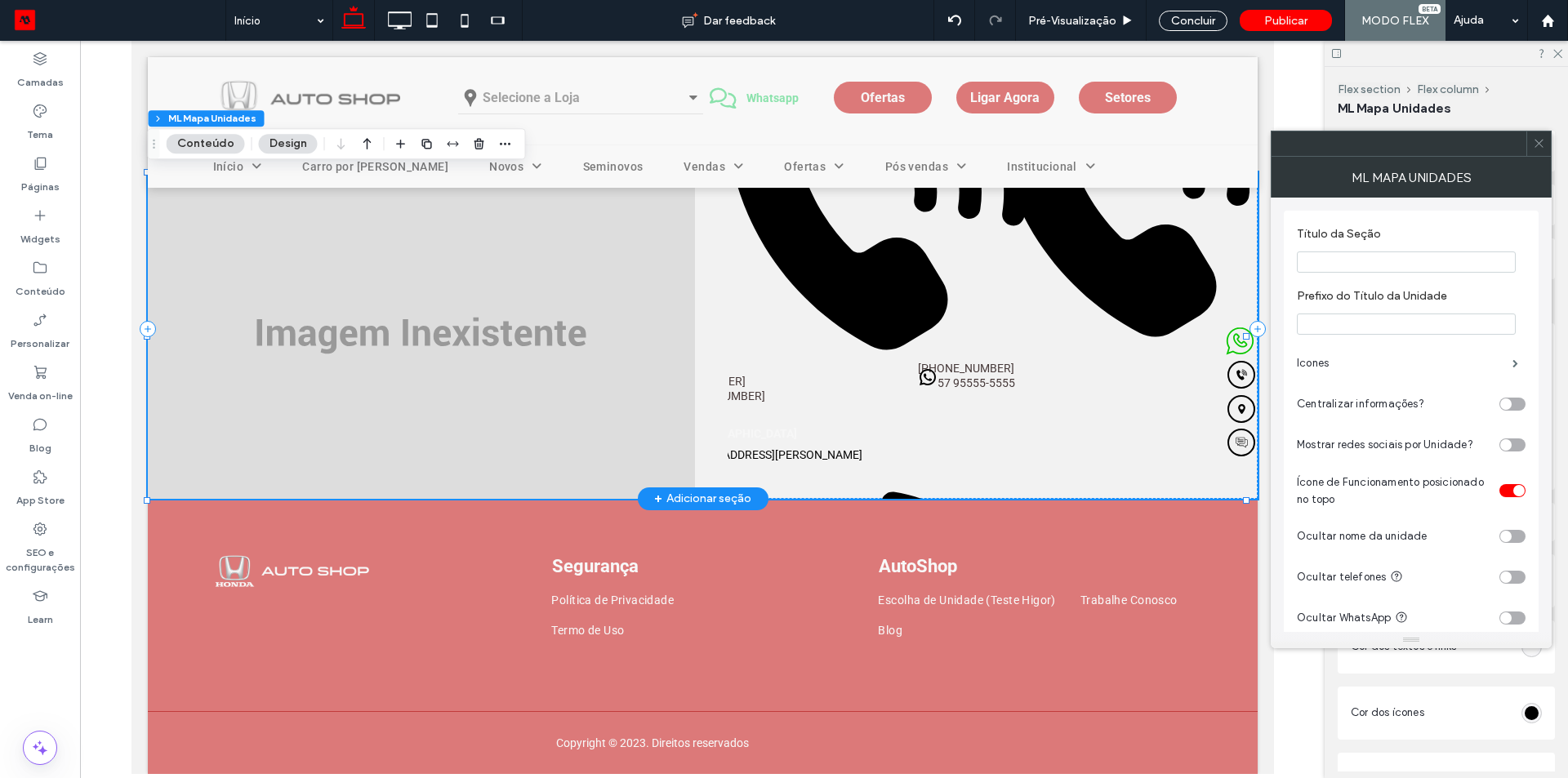
scroll to position [327, 79]
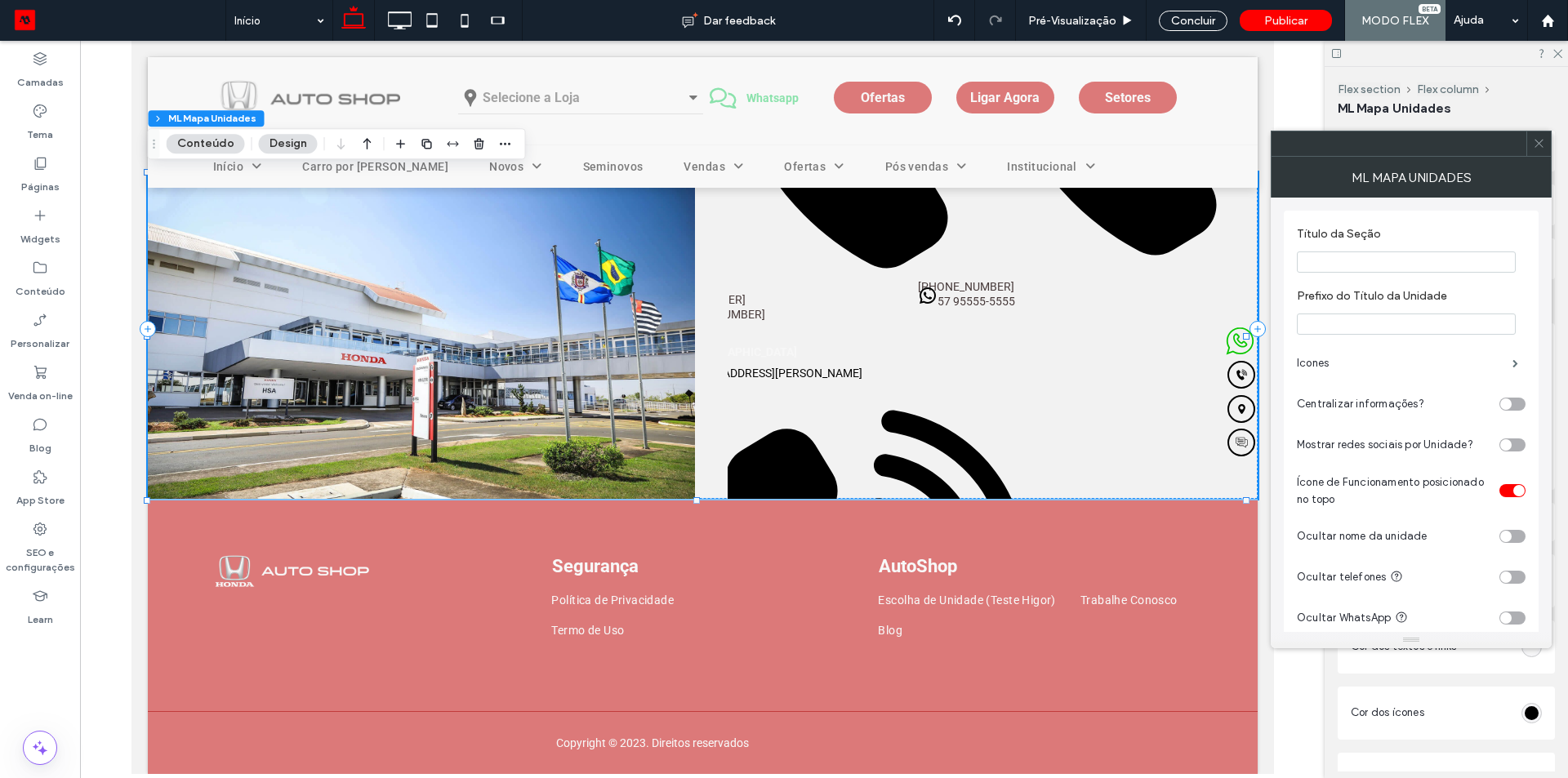
click at [1516, 497] on div "toggle" at bounding box center [1512, 490] width 27 height 13
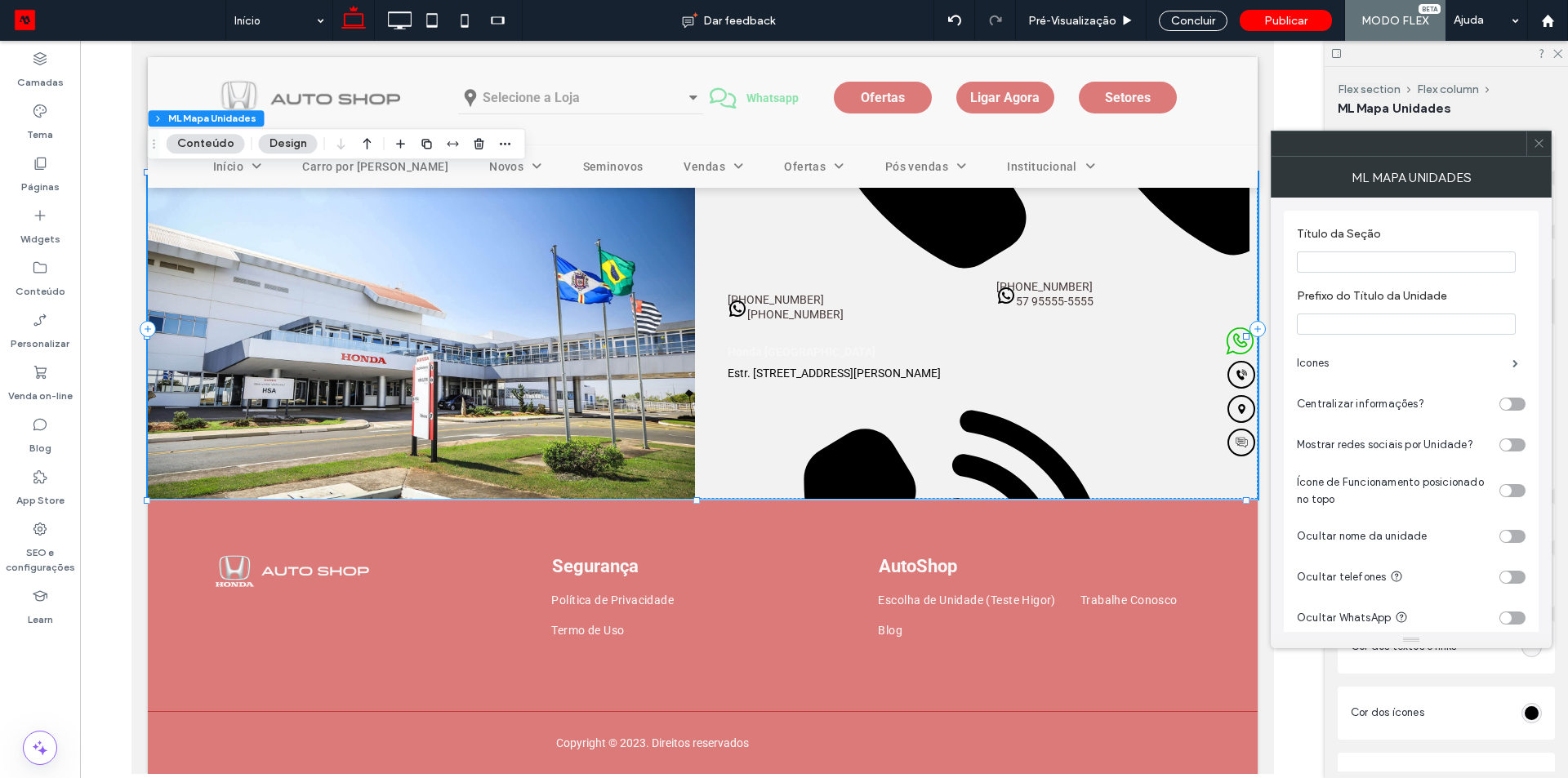
scroll to position [73, 0]
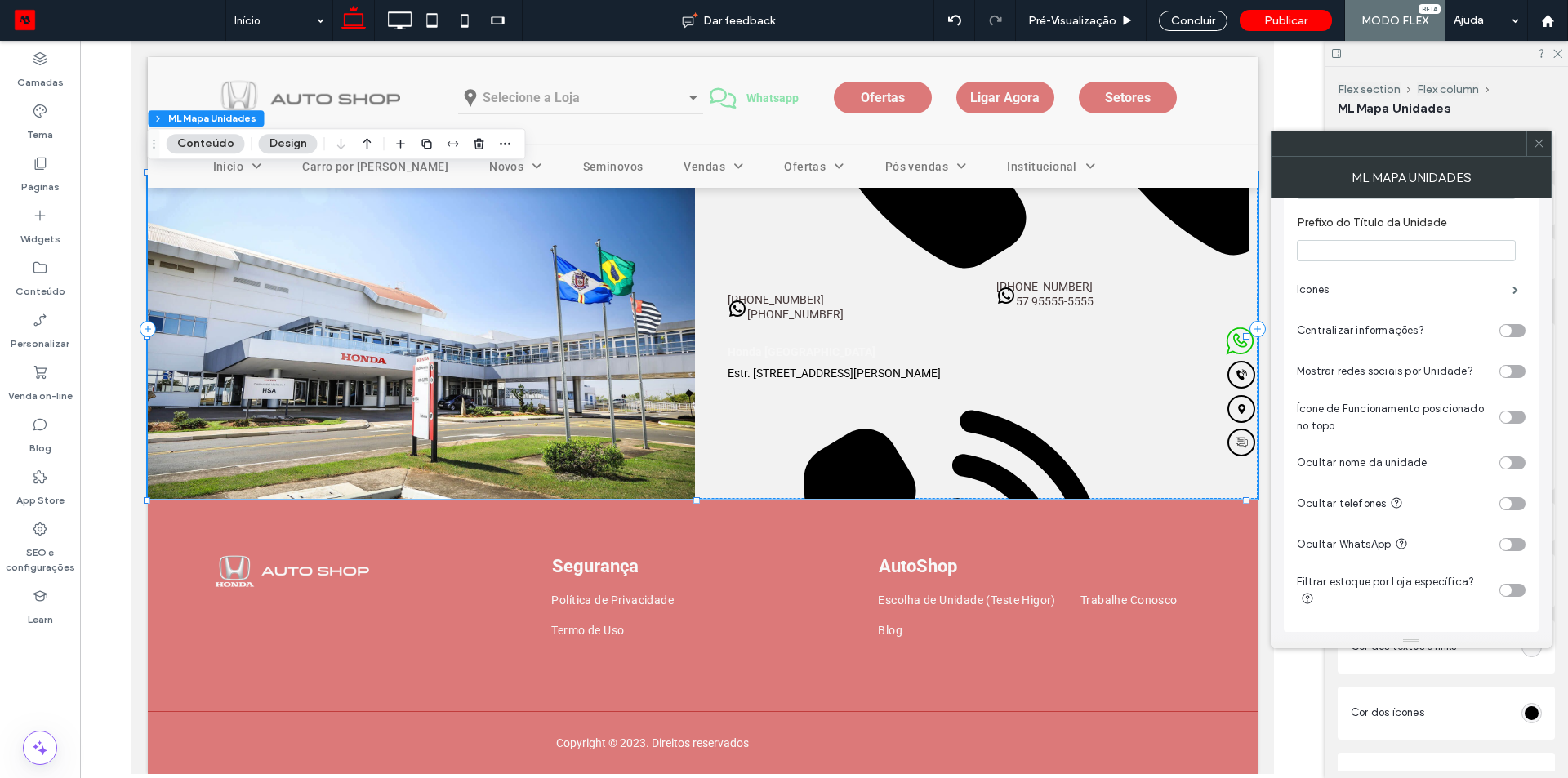
click at [1536, 145] on icon at bounding box center [1539, 143] width 12 height 12
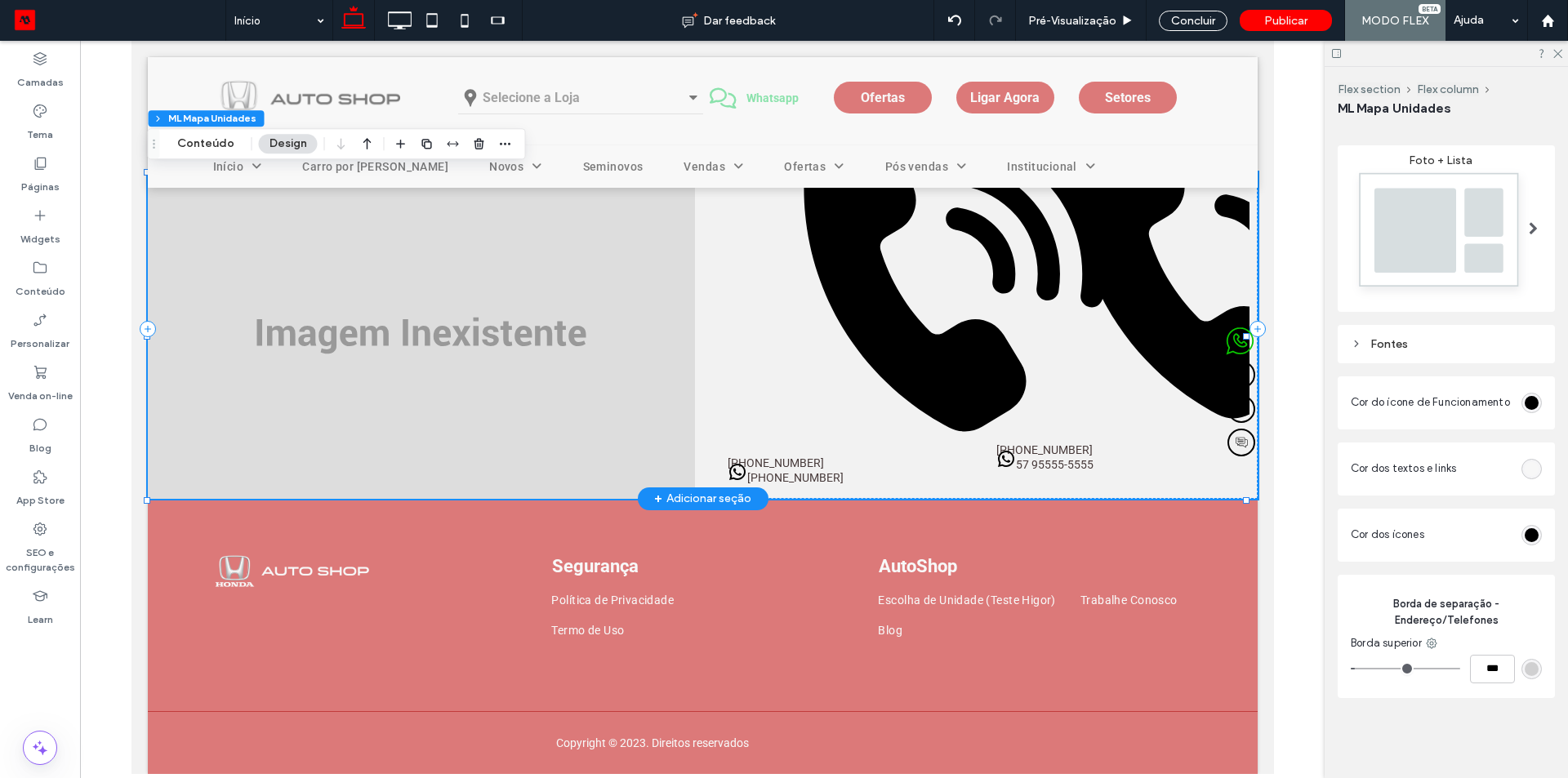
scroll to position [0, 0]
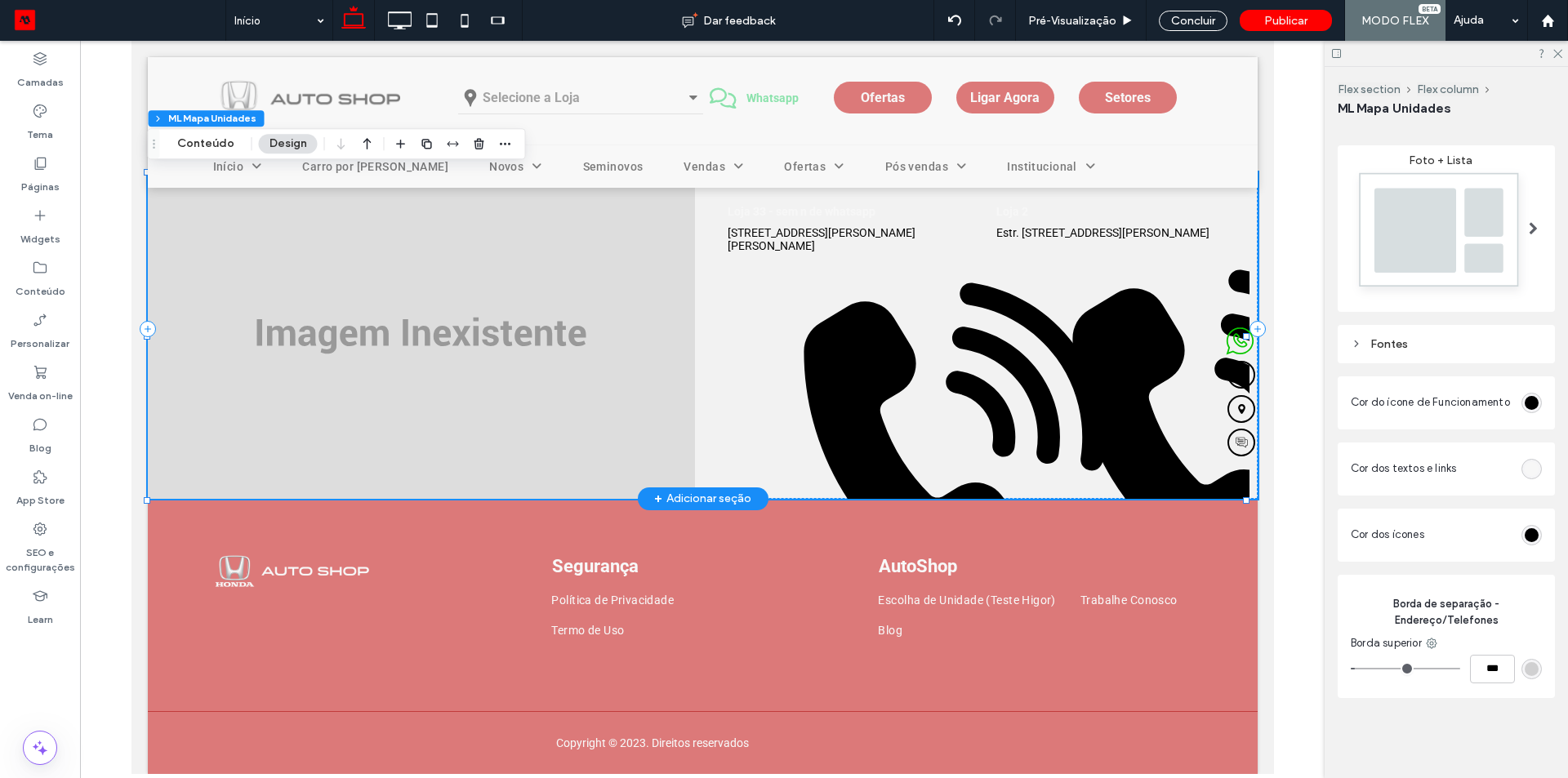
click at [874, 319] on icon at bounding box center [952, 438] width 300 height 312
click at [669, 298] on img at bounding box center [421, 335] width 547 height 327
click at [210, 150] on button "Conteúdo" at bounding box center [205, 143] width 79 height 19
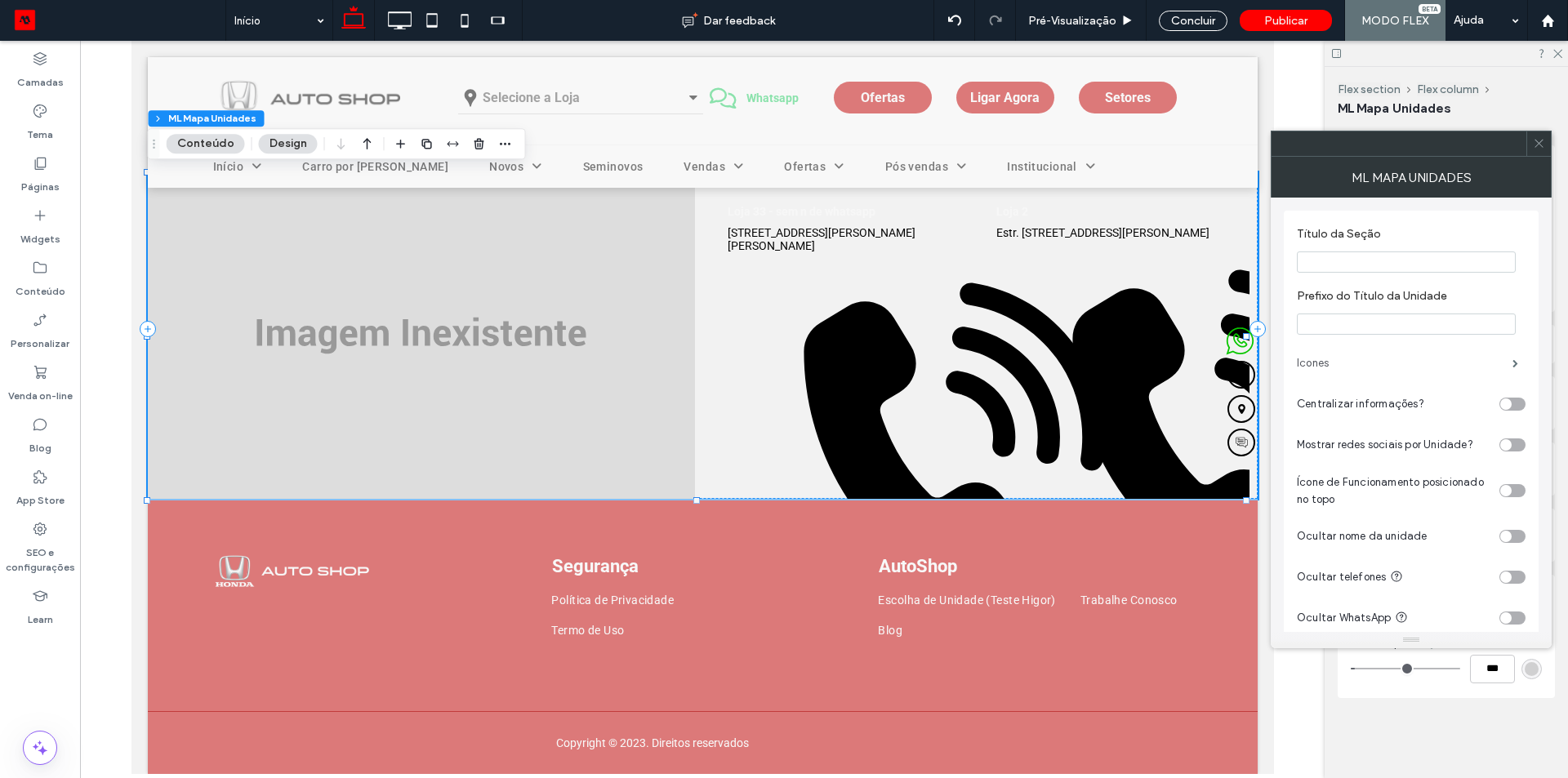
click at [1358, 360] on label "Icones" at bounding box center [1403, 363] width 215 height 33
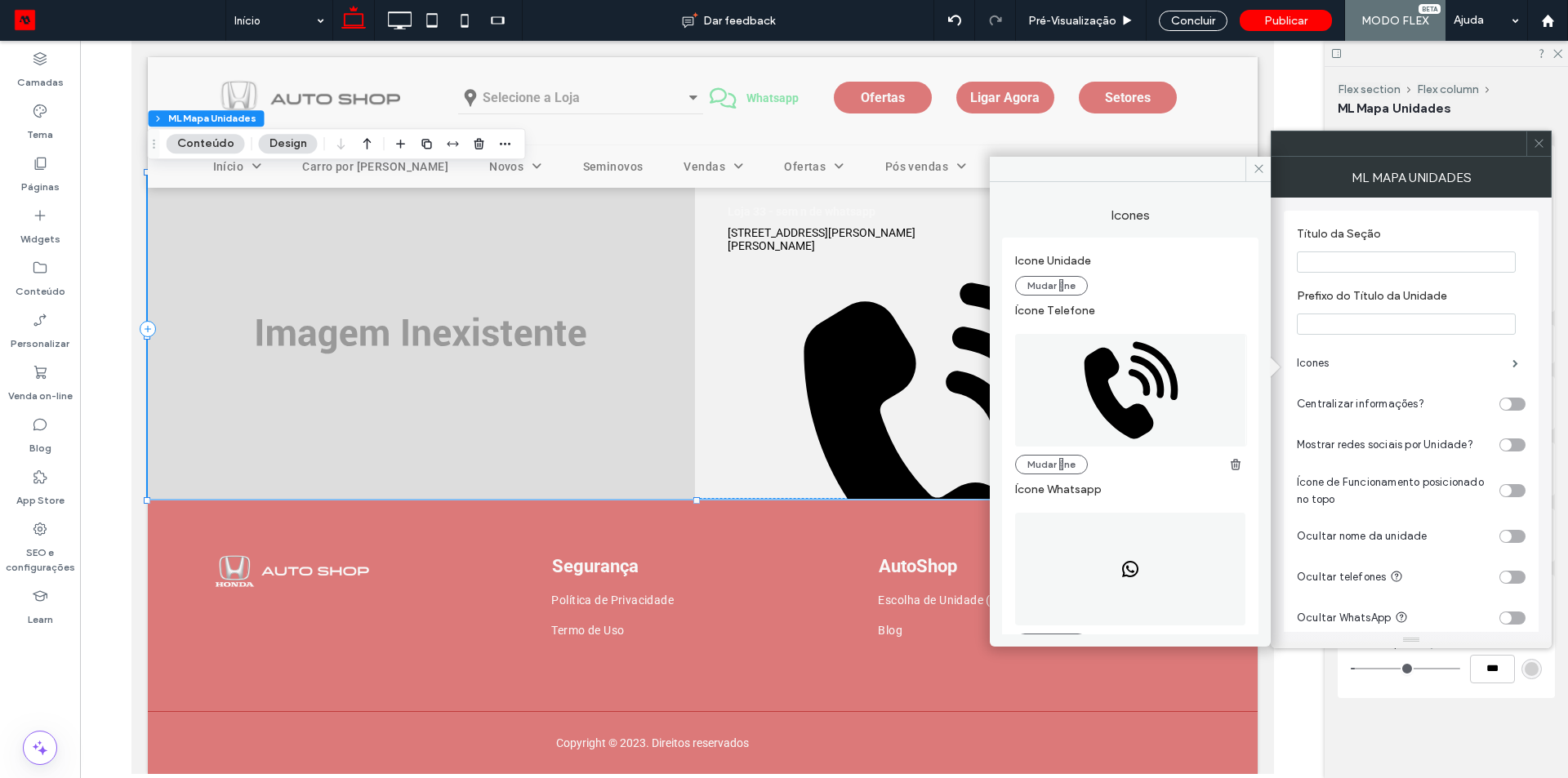
click at [1128, 389] on icon at bounding box center [1131, 389] width 232 height 112
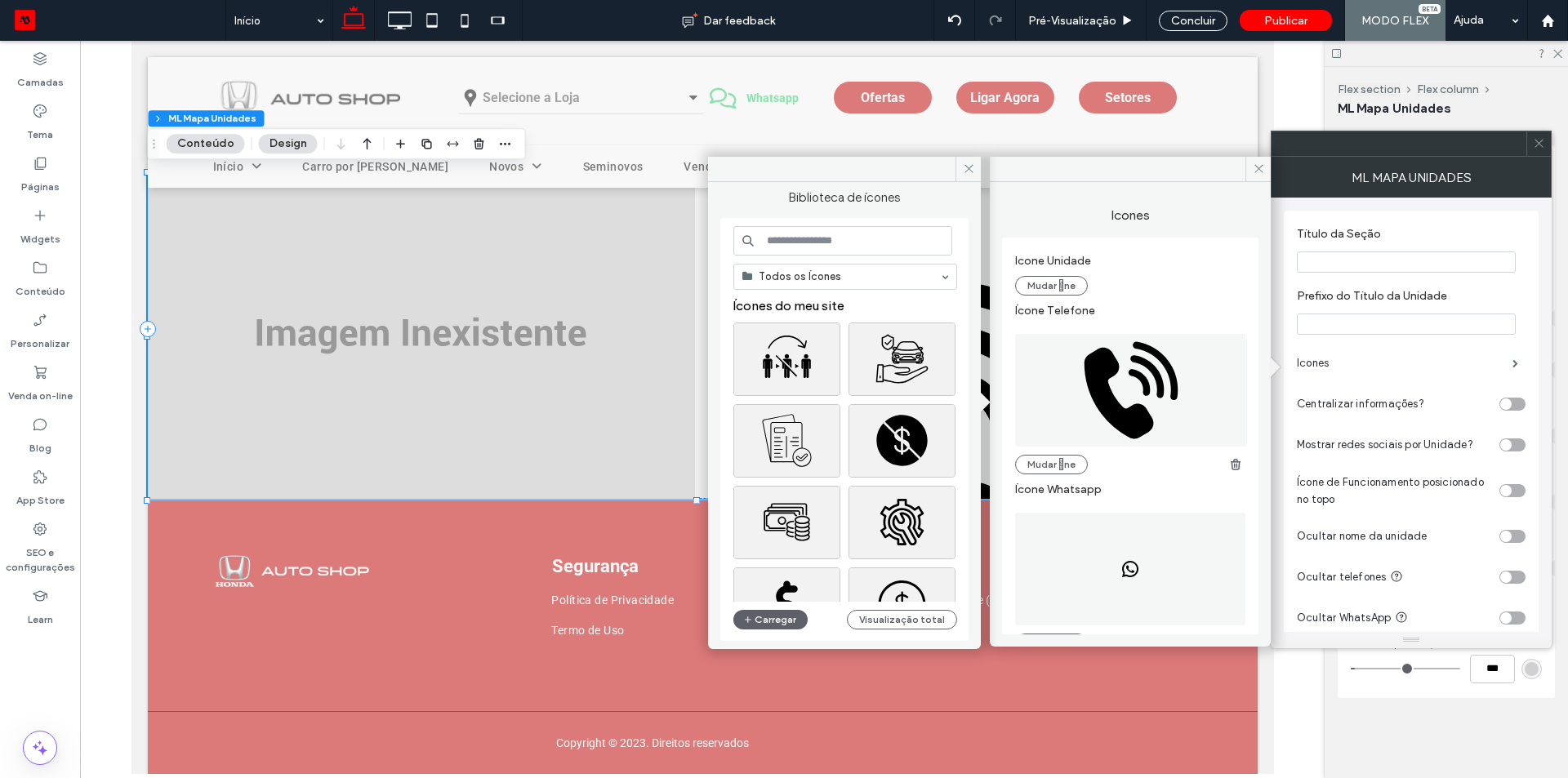
click at [834, 253] on input at bounding box center [842, 240] width 219 height 29
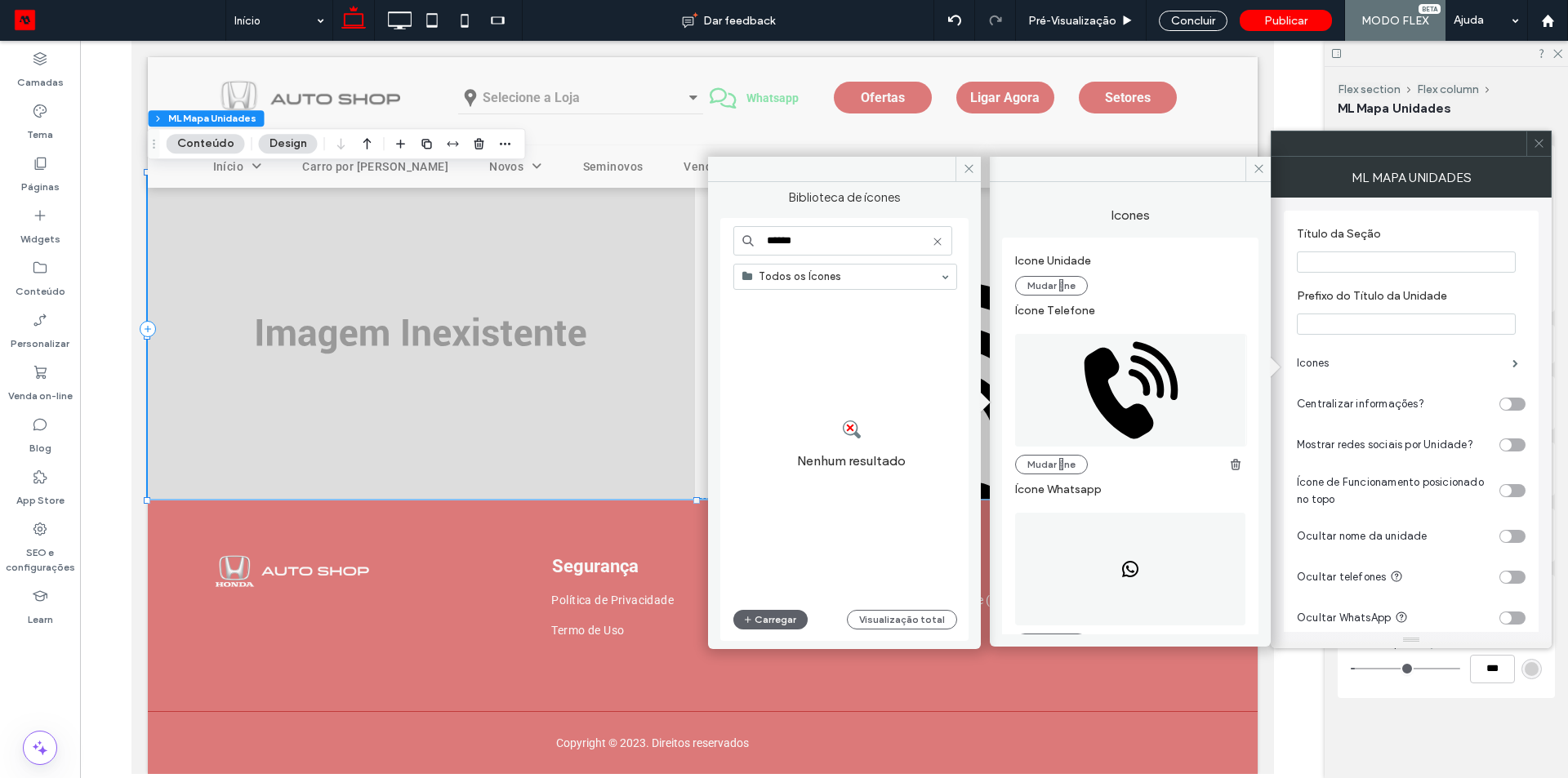
type input "*****"
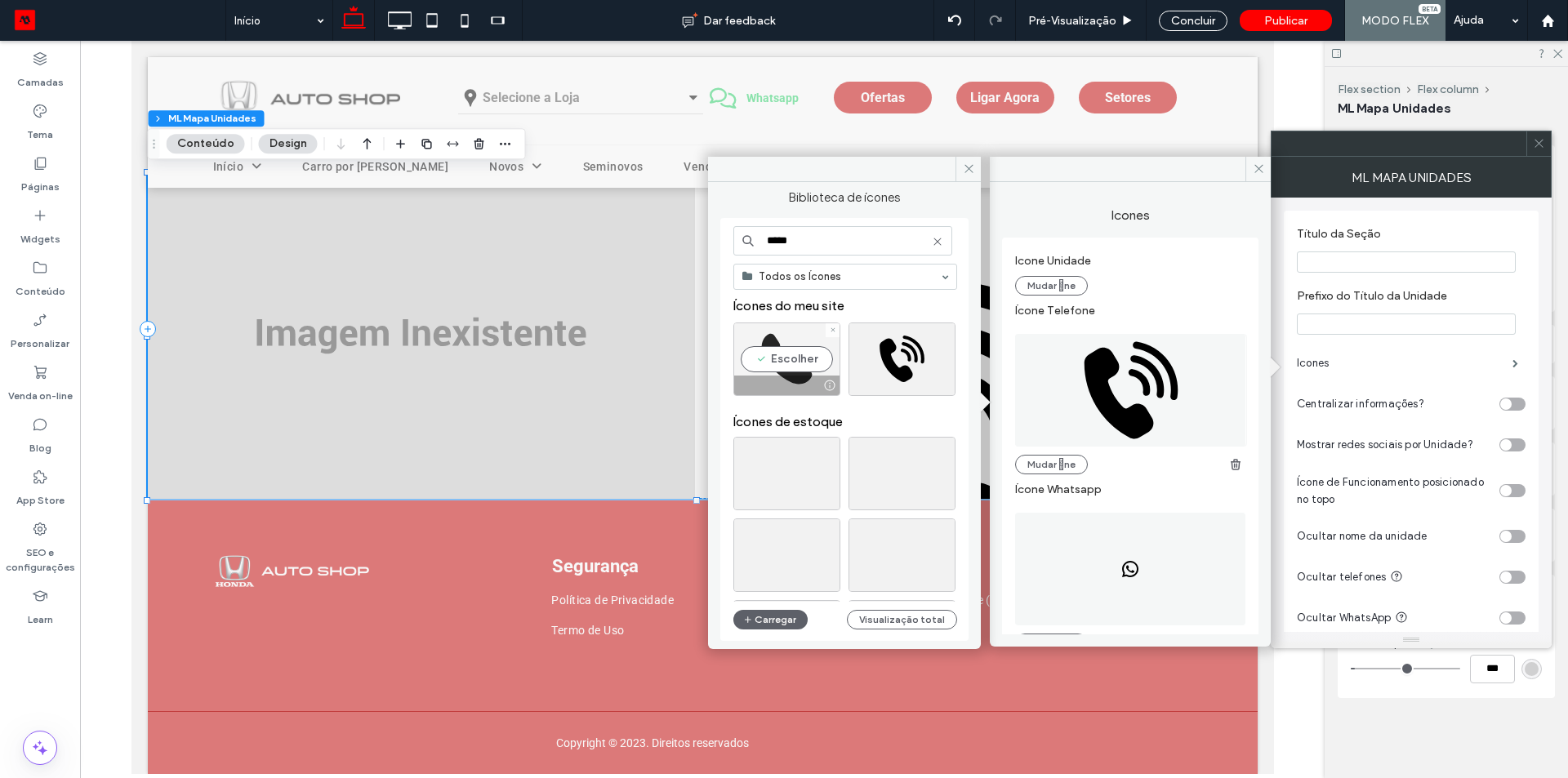
click at [778, 345] on div "Escolher" at bounding box center [786, 358] width 107 height 73
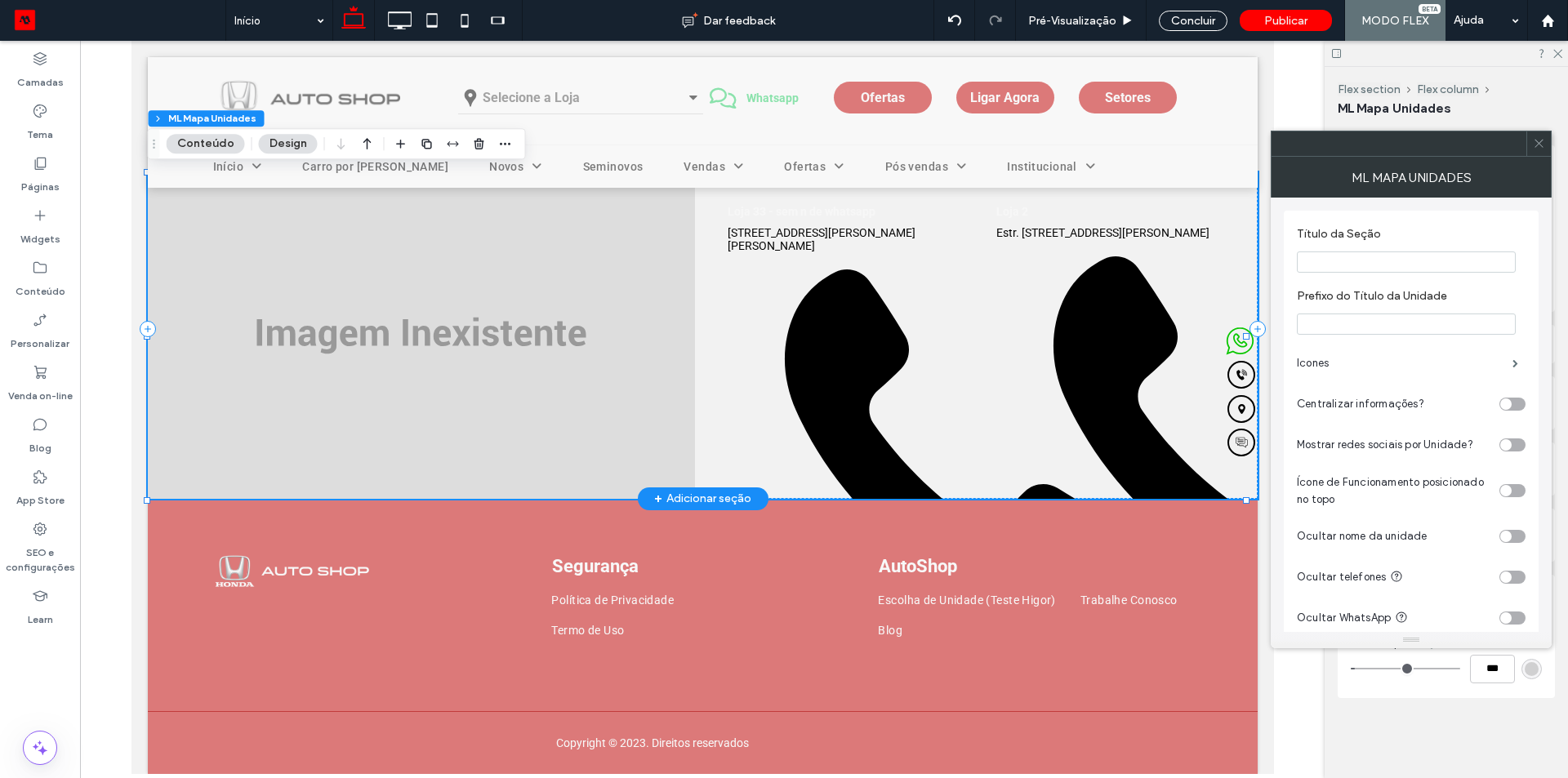
click at [919, 397] on icon at bounding box center [954, 438] width 453 height 357
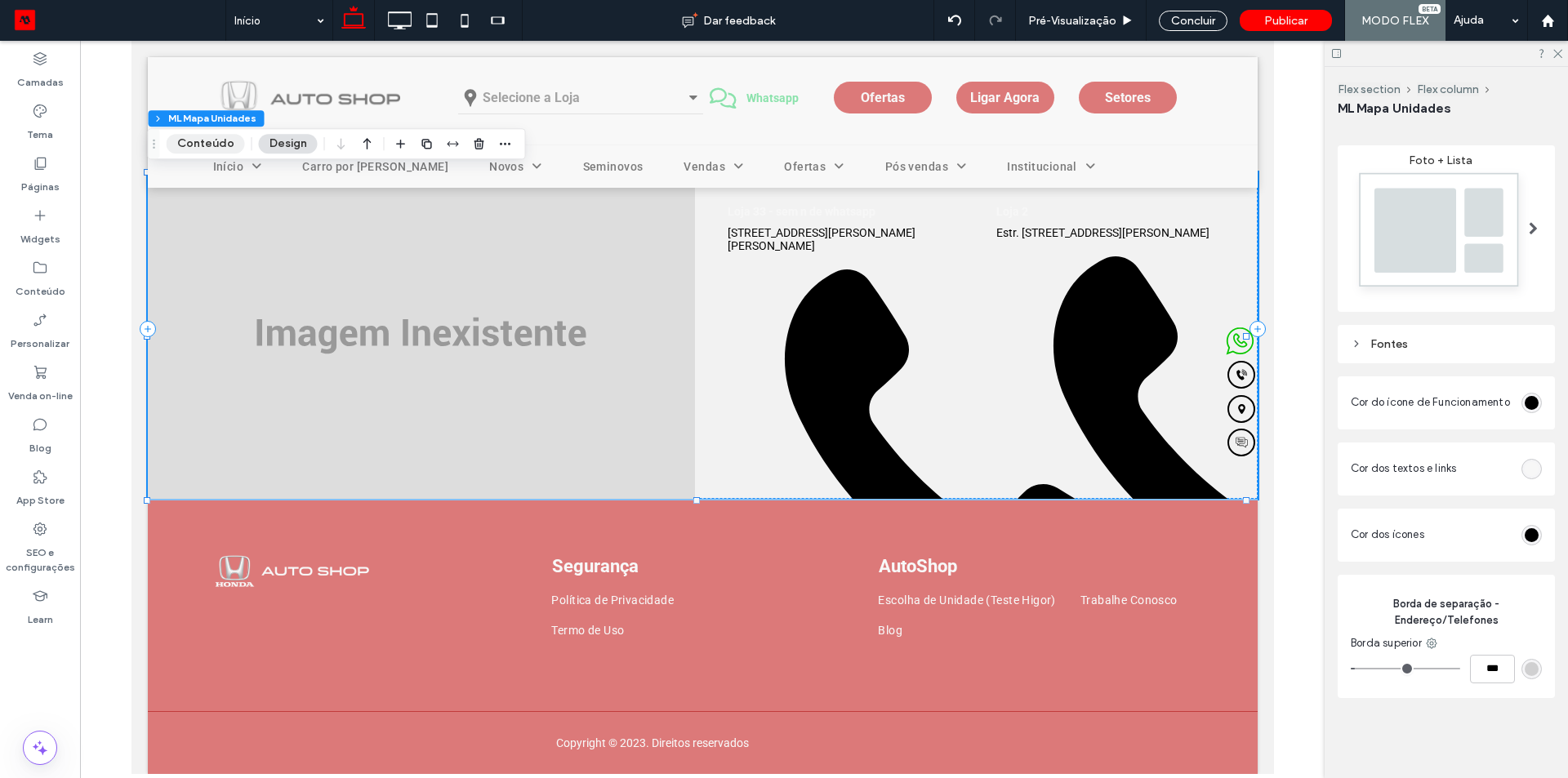
click at [207, 148] on button "Conteúdo" at bounding box center [205, 143] width 79 height 19
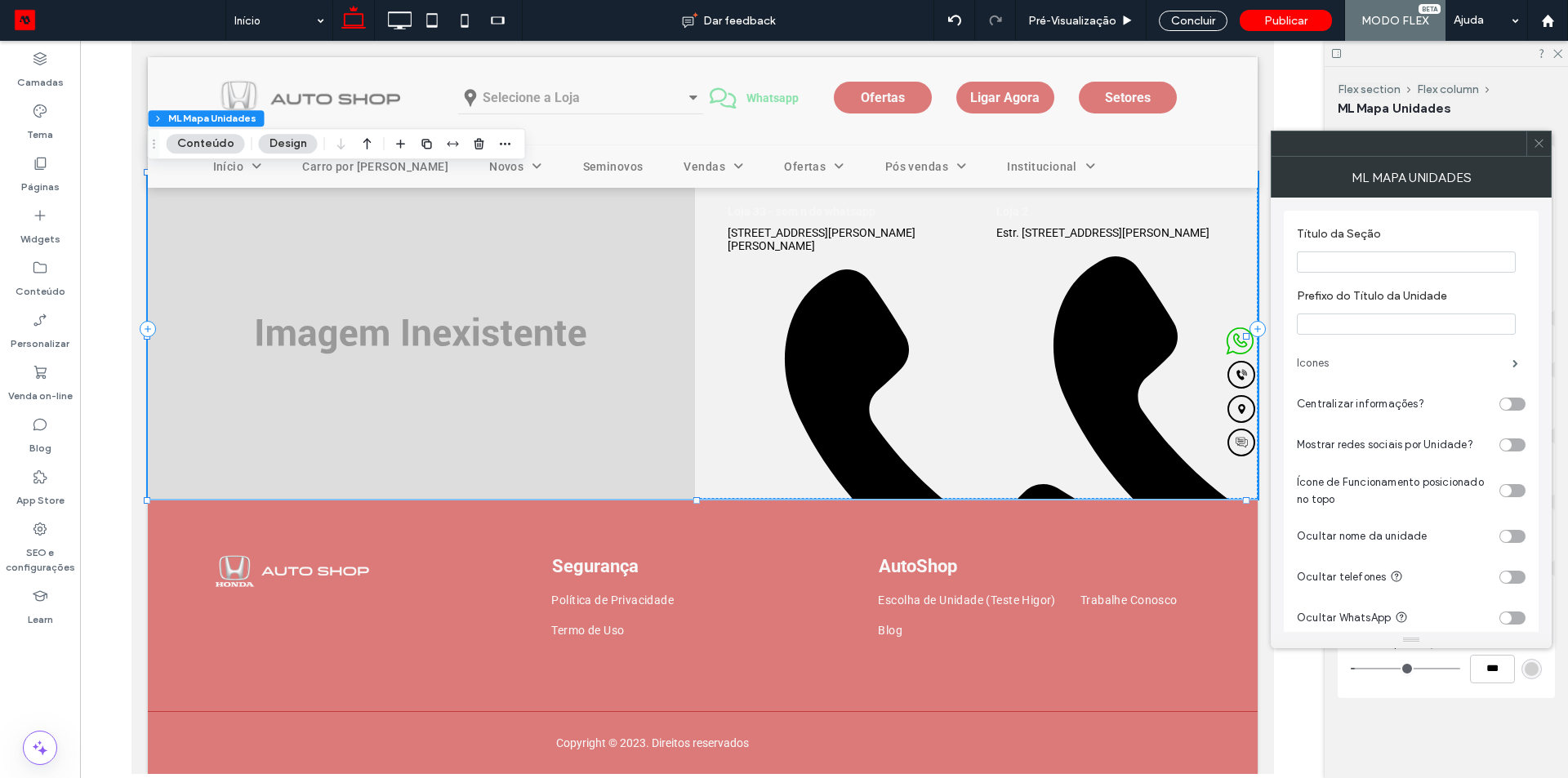
click at [1417, 373] on label "Icones" at bounding box center [1403, 363] width 215 height 33
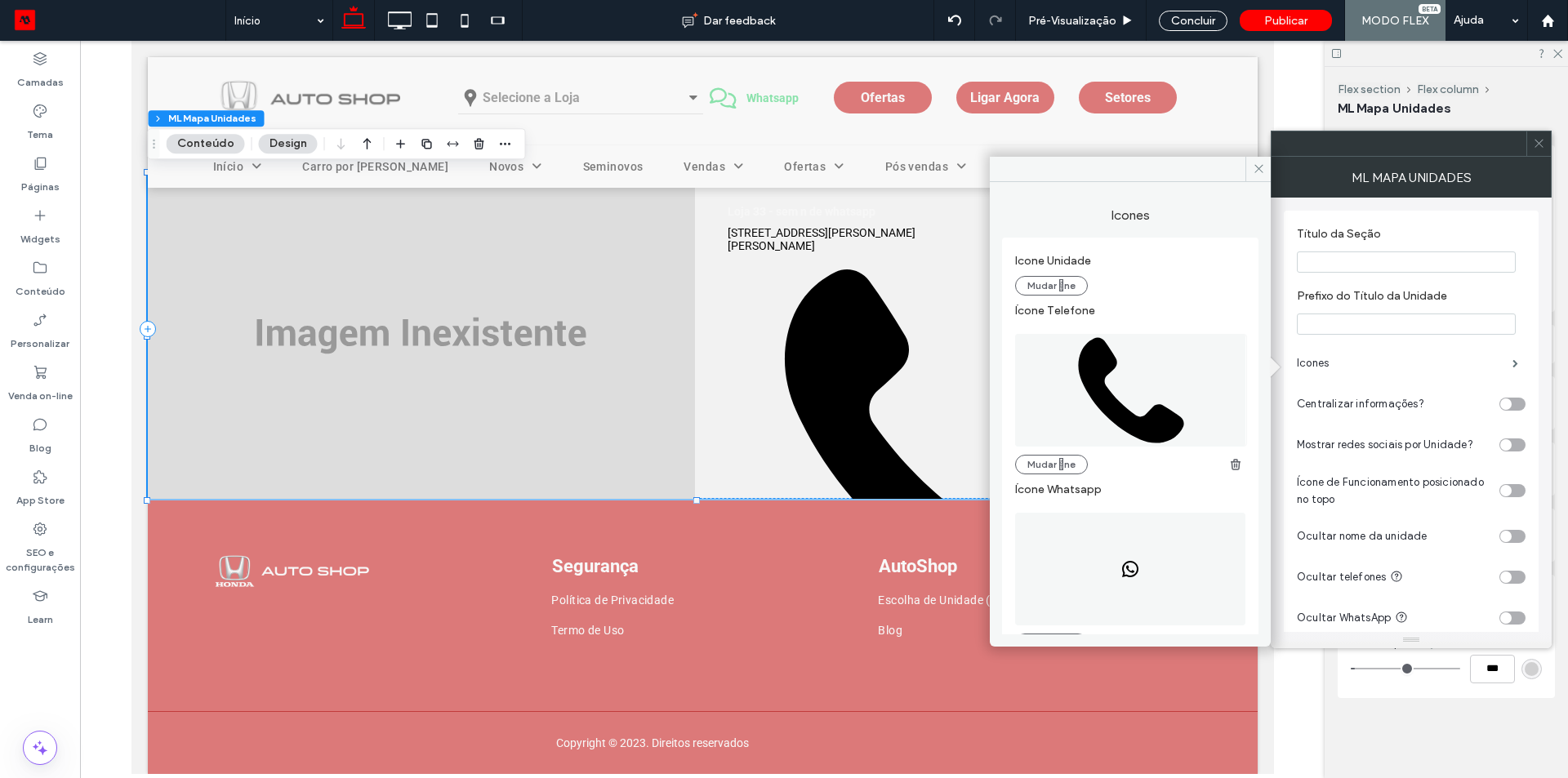
click at [1132, 387] on icon at bounding box center [1131, 389] width 232 height 112
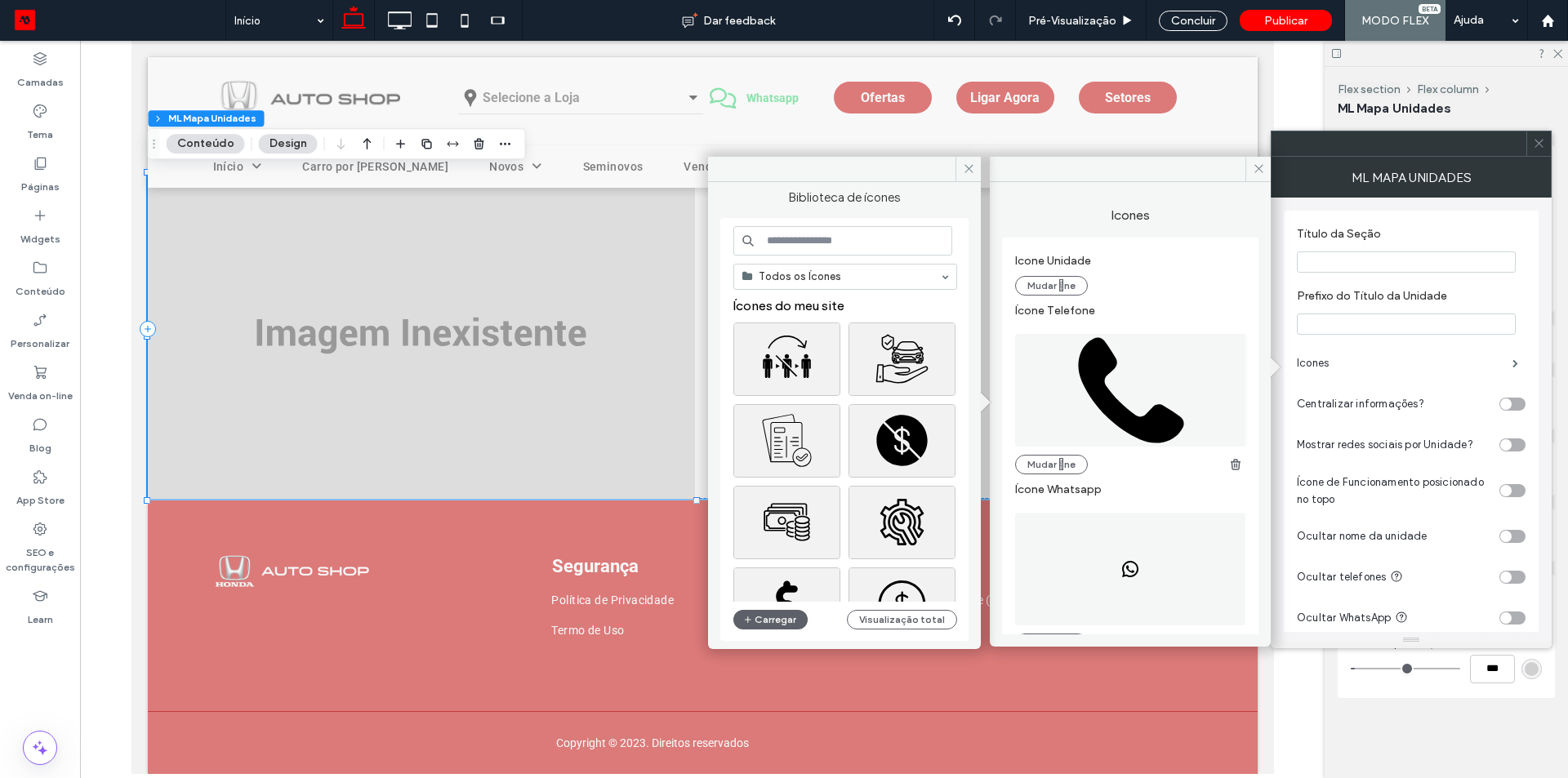
click at [849, 250] on input at bounding box center [842, 240] width 219 height 29
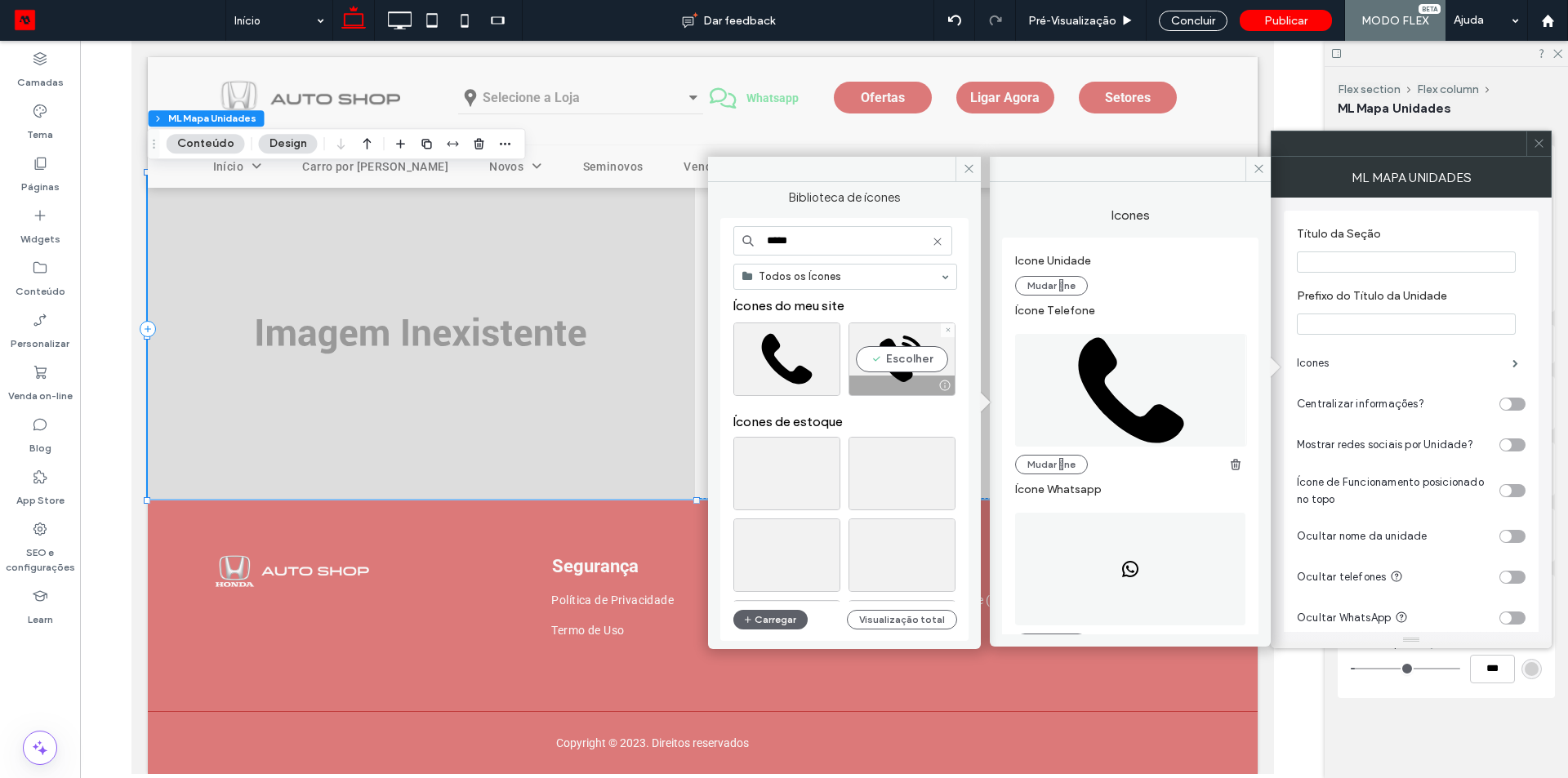
scroll to position [81, 0]
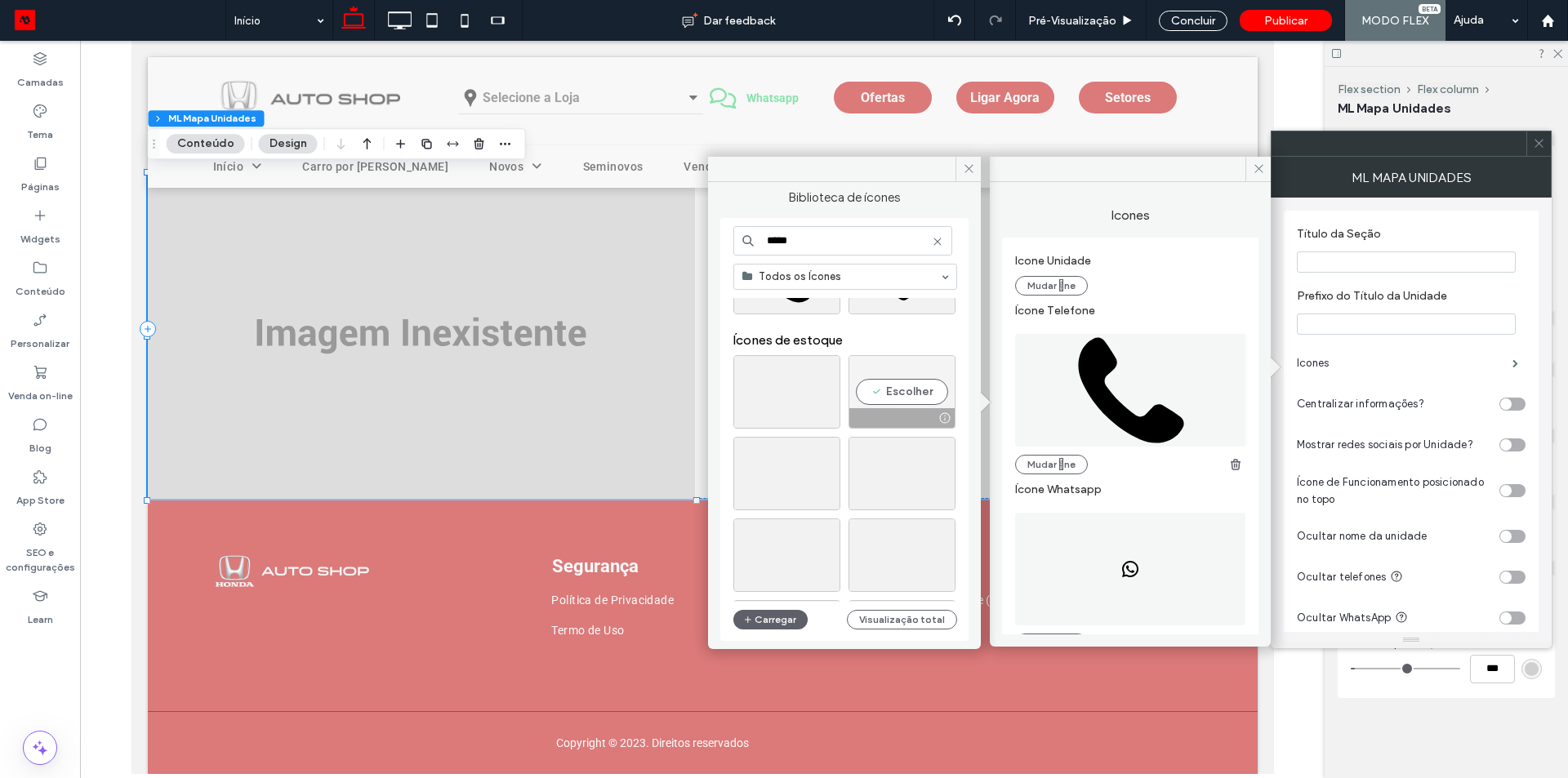
type input "*****"
click at [886, 389] on div "Escolher" at bounding box center [901, 391] width 107 height 73
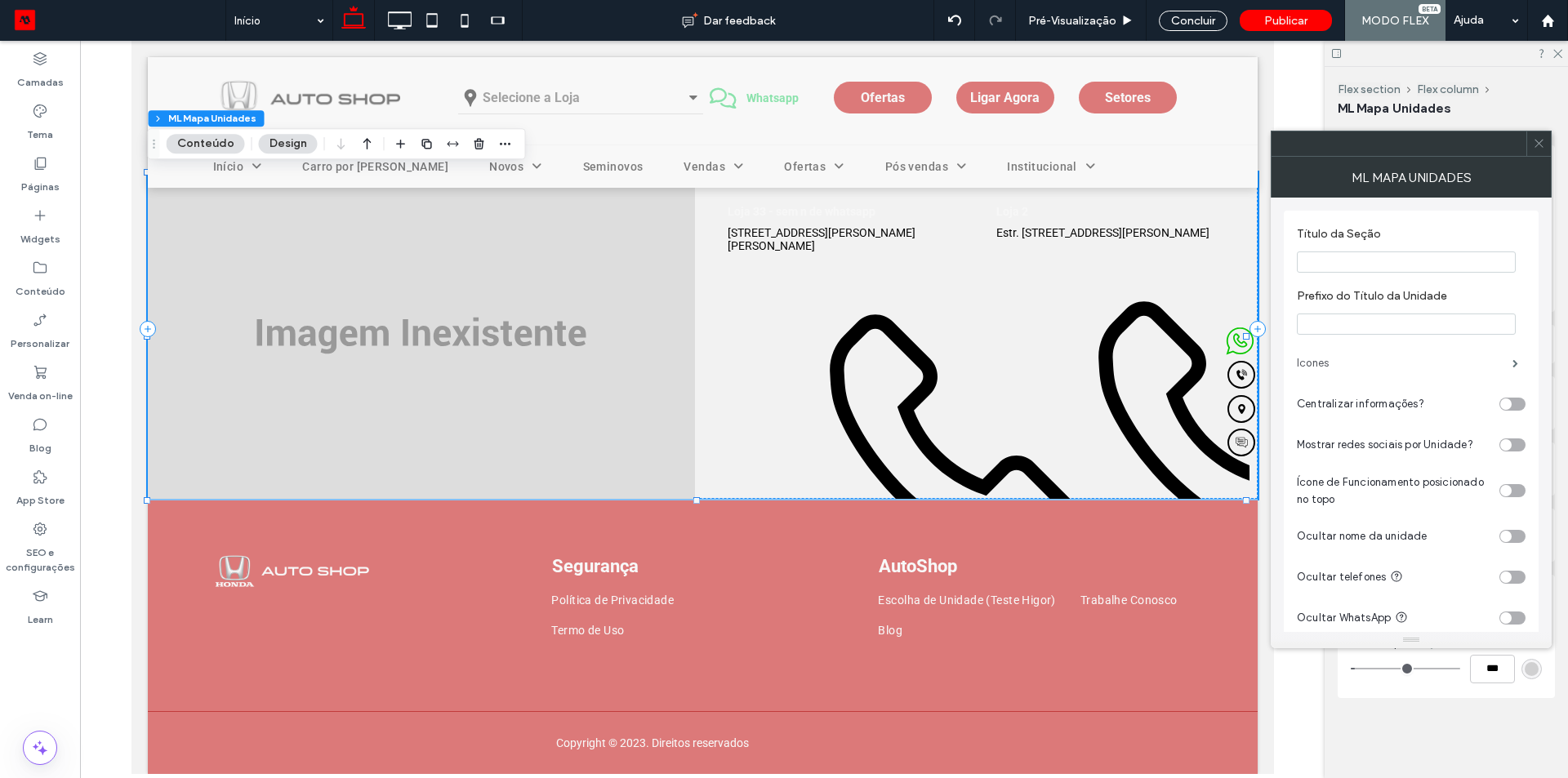
click at [1348, 362] on label "Icones" at bounding box center [1403, 363] width 215 height 33
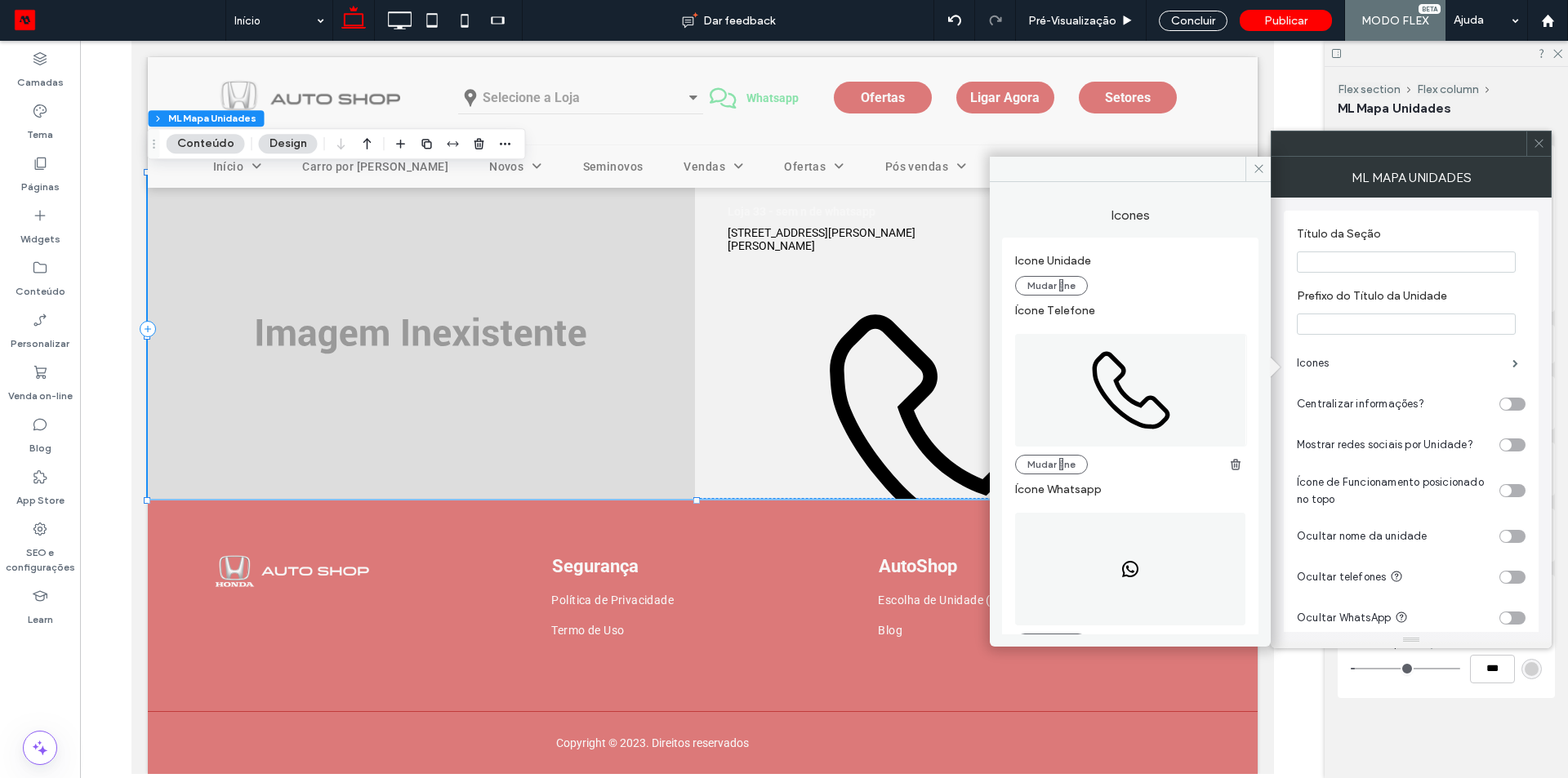
click at [1098, 396] on icon at bounding box center [1132, 390] width 78 height 78
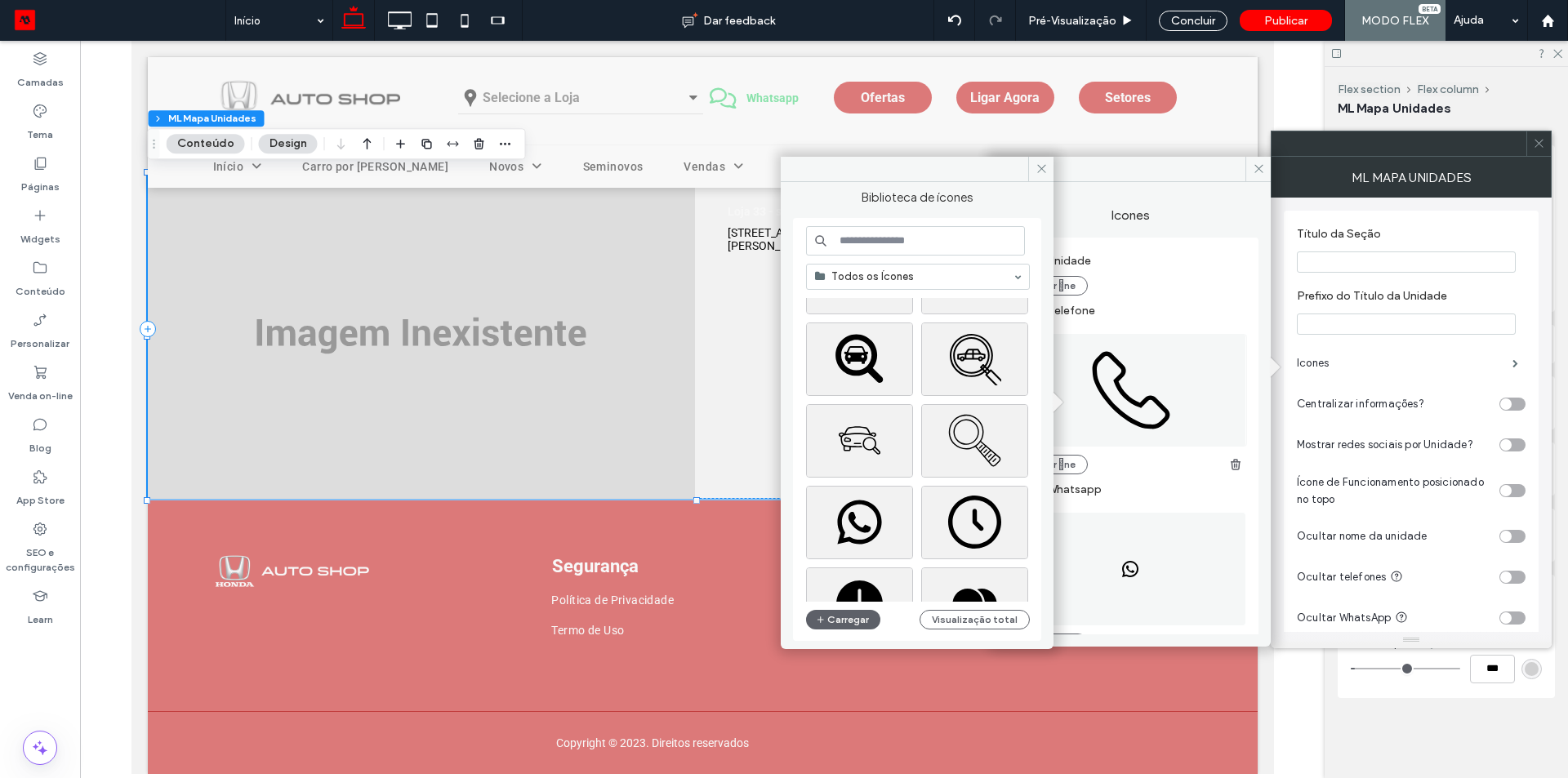
scroll to position [700, 0]
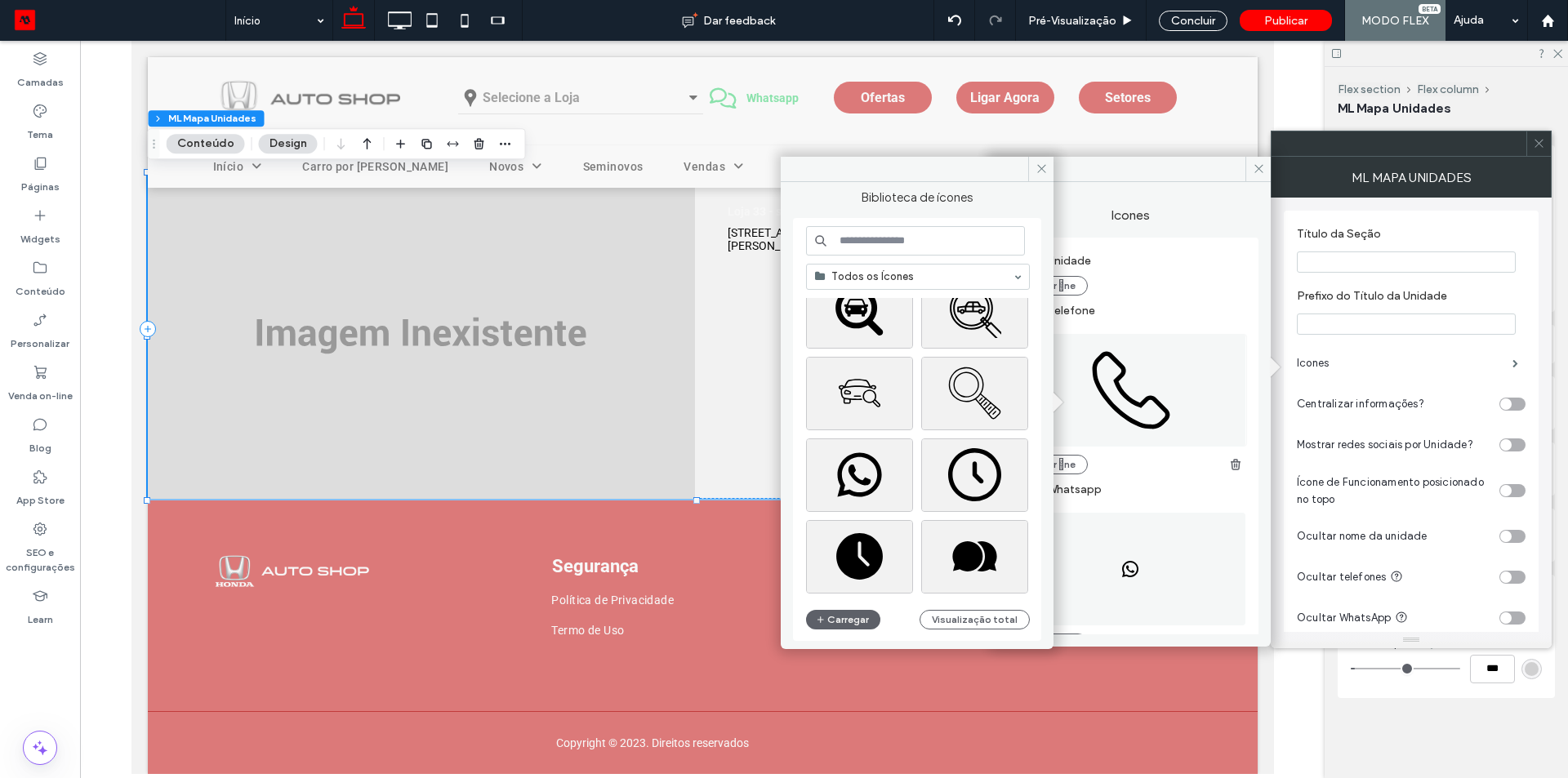
click at [1151, 453] on div "Mudar ne" at bounding box center [1130, 400] width 230 height 149
click at [1139, 468] on div "Mudar ne" at bounding box center [1130, 465] width 230 height 19
click at [1048, 161] on span at bounding box center [1040, 169] width 26 height 25
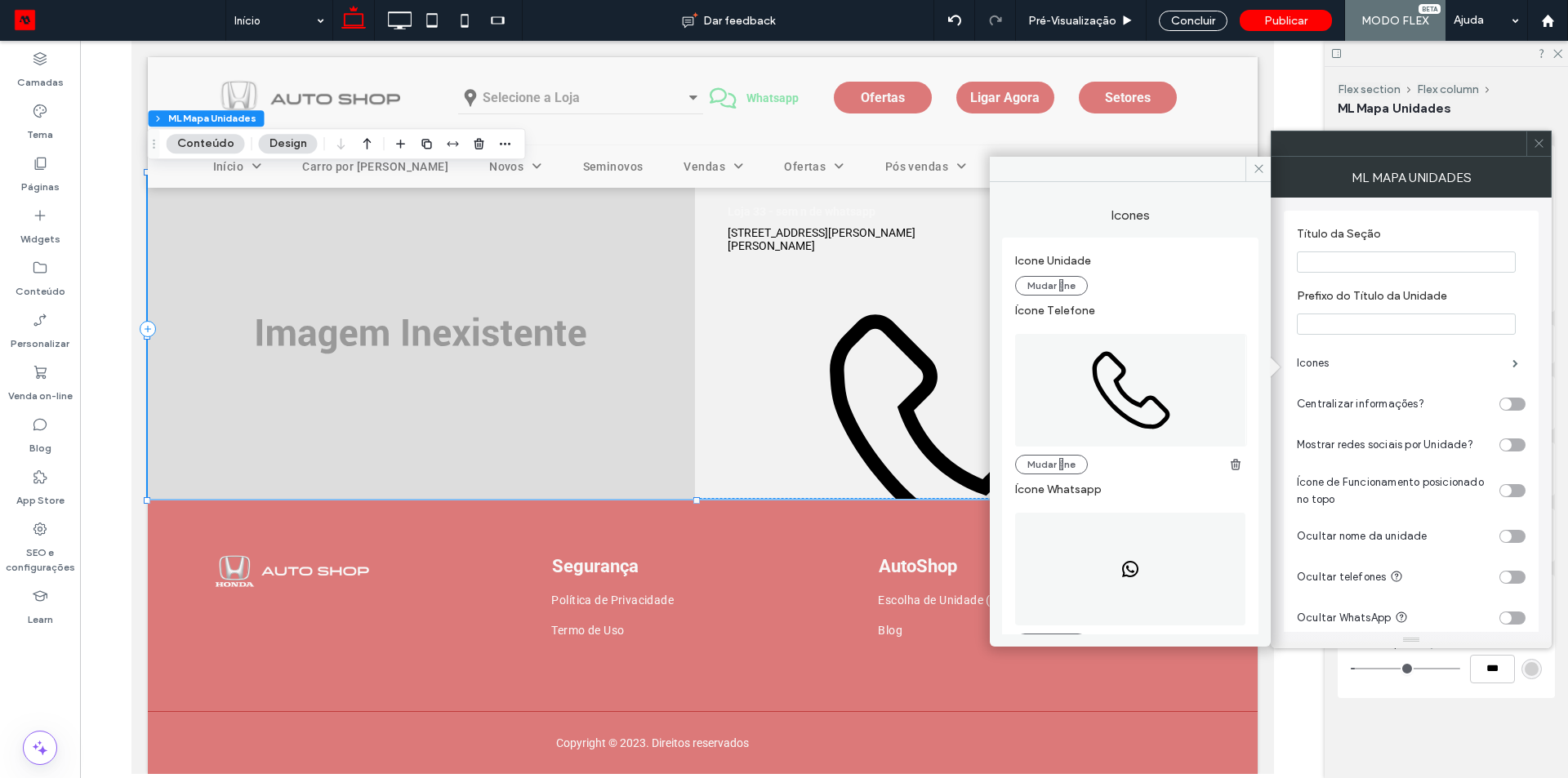
click at [1124, 466] on div "Mudar ne" at bounding box center [1130, 465] width 230 height 19
click at [1165, 398] on icon at bounding box center [1131, 389] width 232 height 112
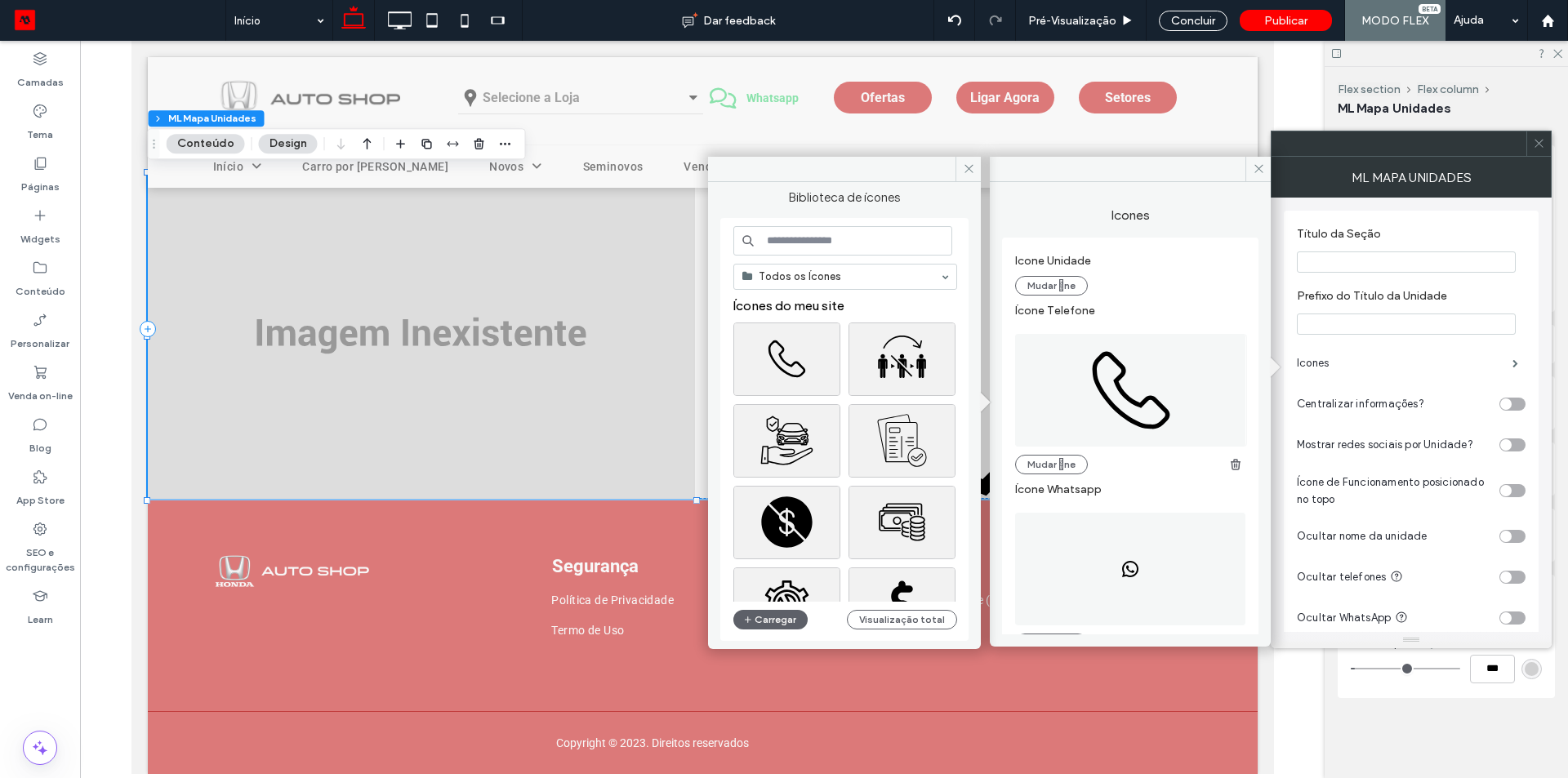
click at [865, 238] on input at bounding box center [842, 240] width 219 height 29
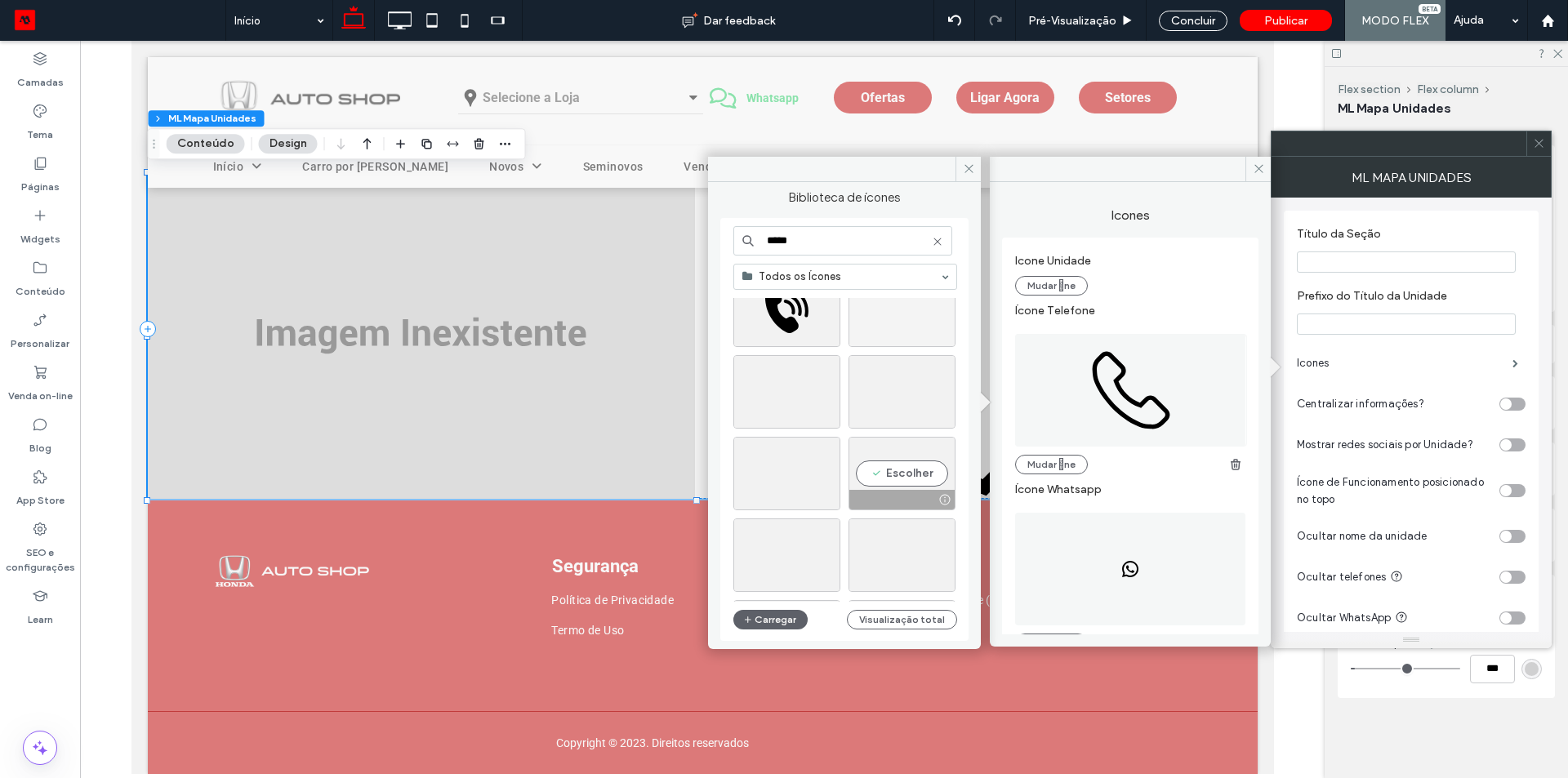
scroll to position [1794, 0]
type input "*****"
click at [773, 558] on div "Escolher" at bounding box center [786, 556] width 107 height 73
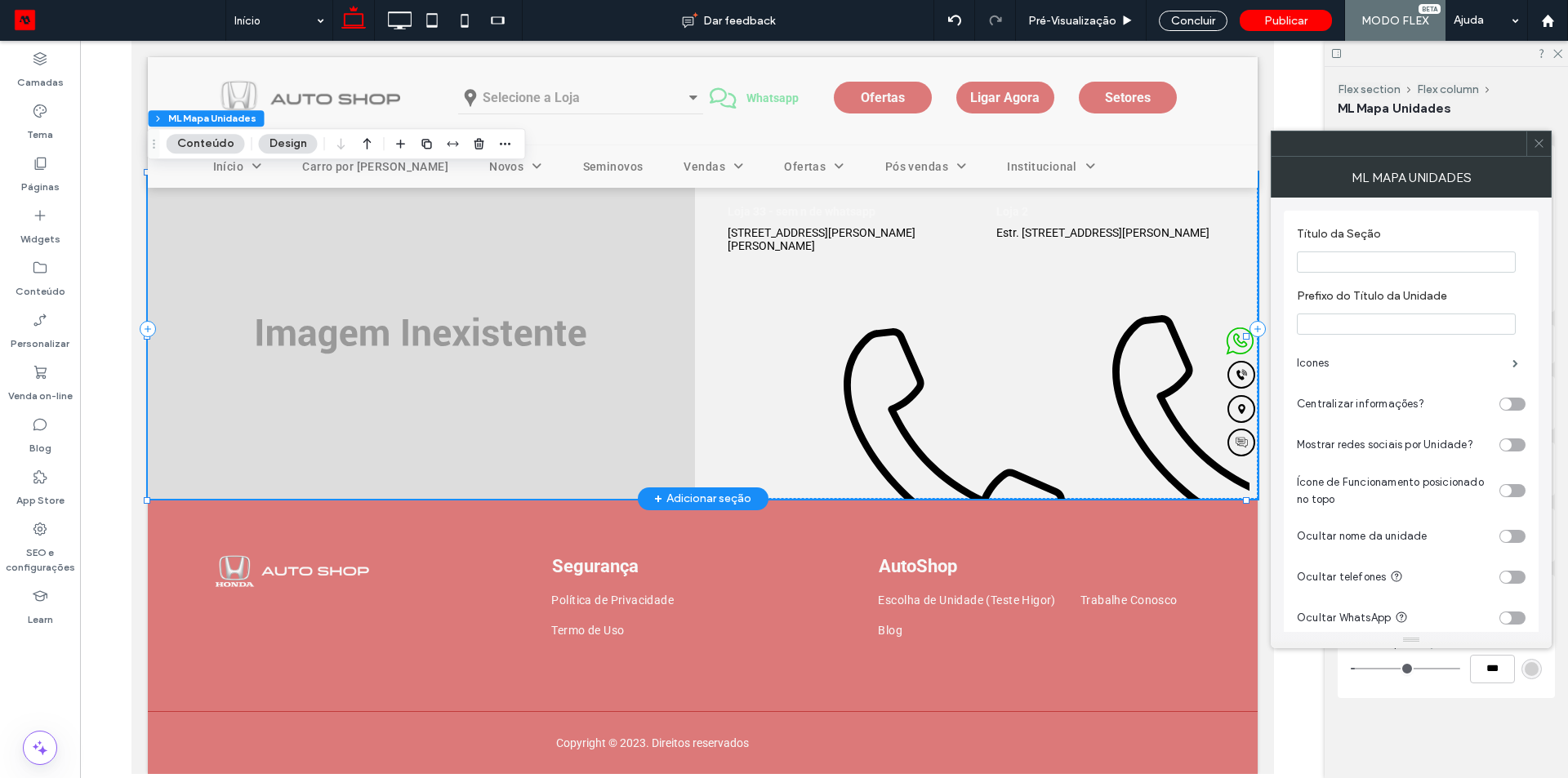
click at [838, 362] on icon at bounding box center [954, 438] width 453 height 357
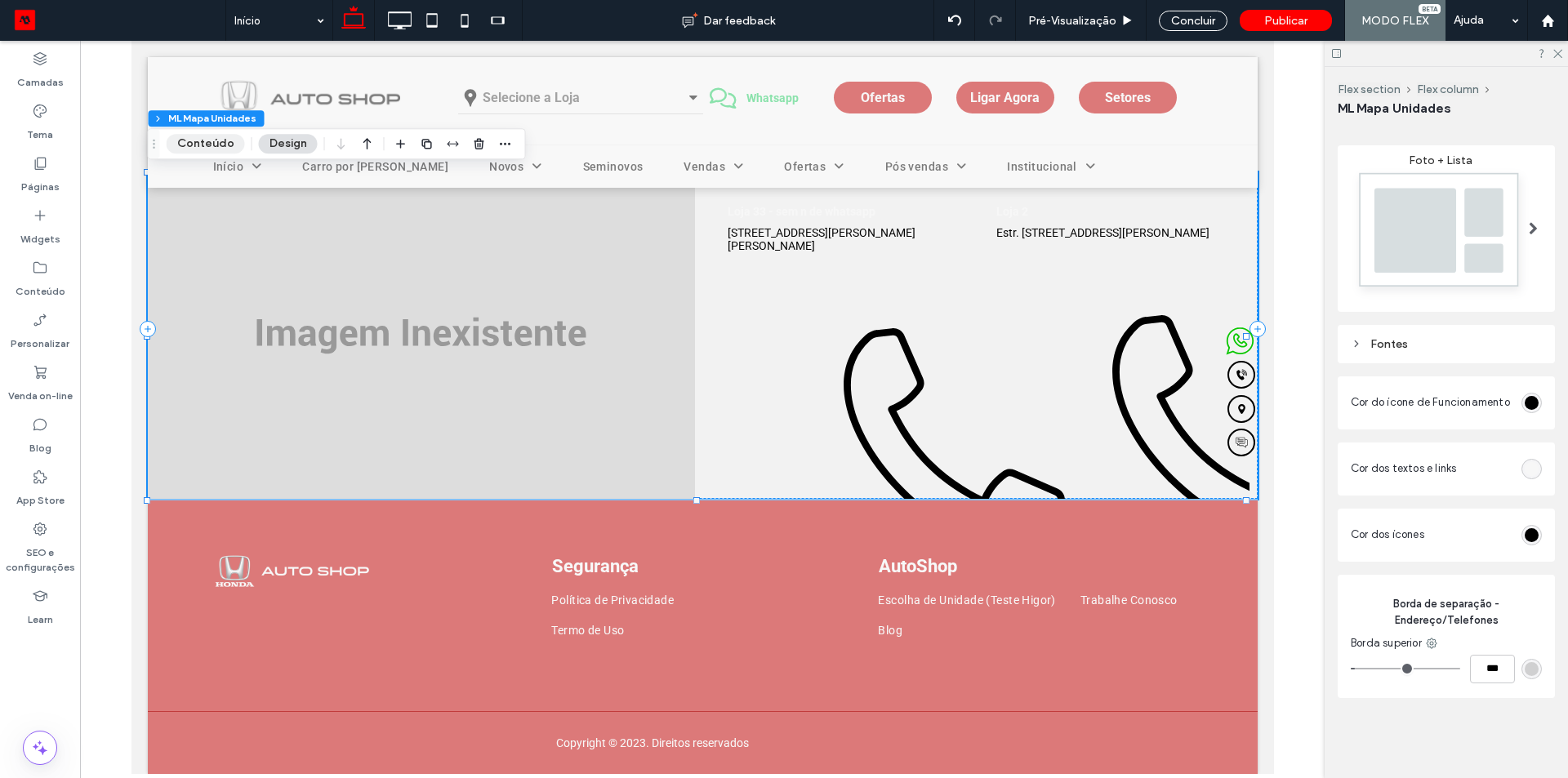
click at [221, 144] on button "Conteúdo" at bounding box center [205, 143] width 79 height 19
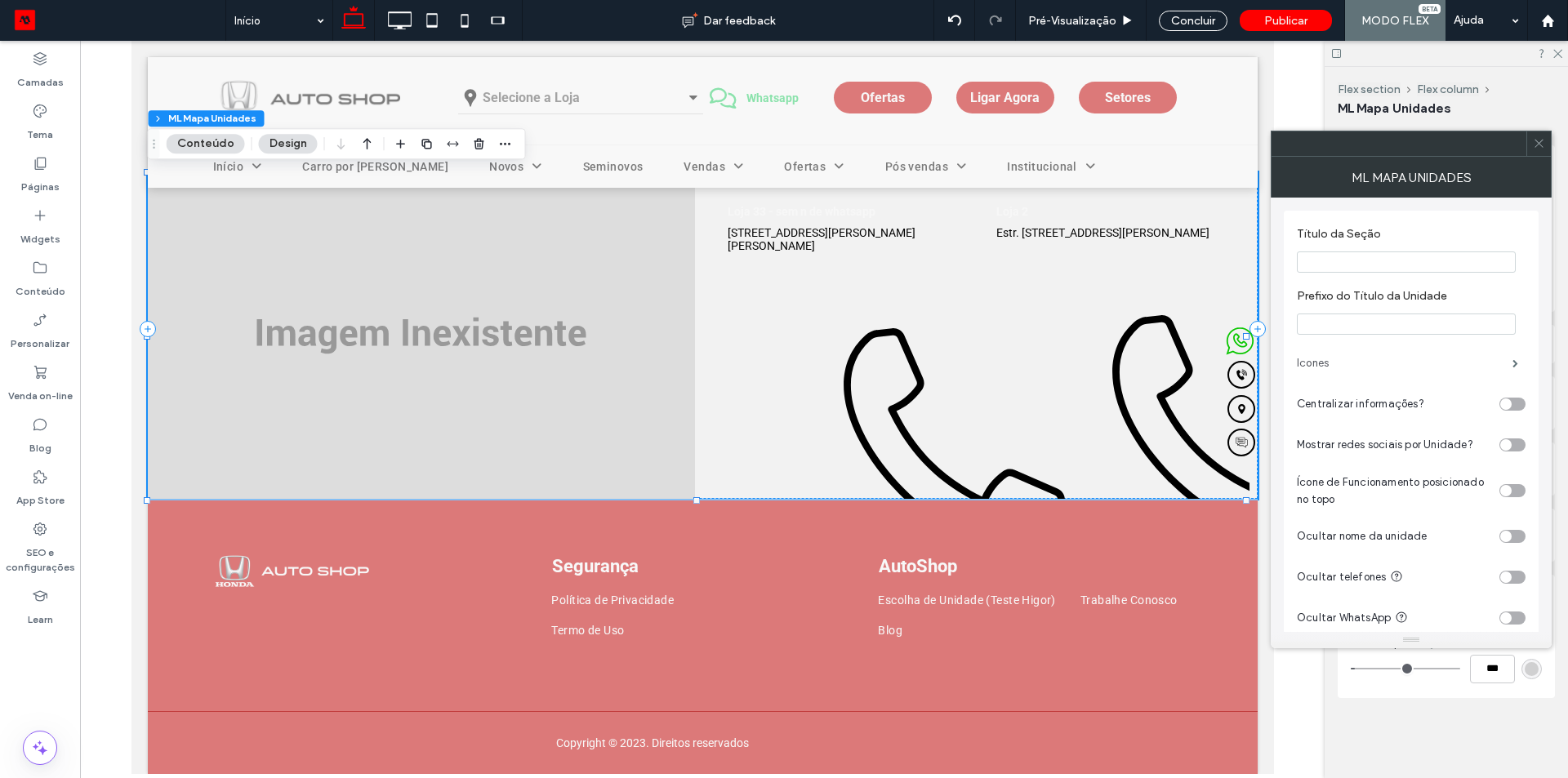
click at [1404, 362] on label "Icones" at bounding box center [1403, 363] width 215 height 33
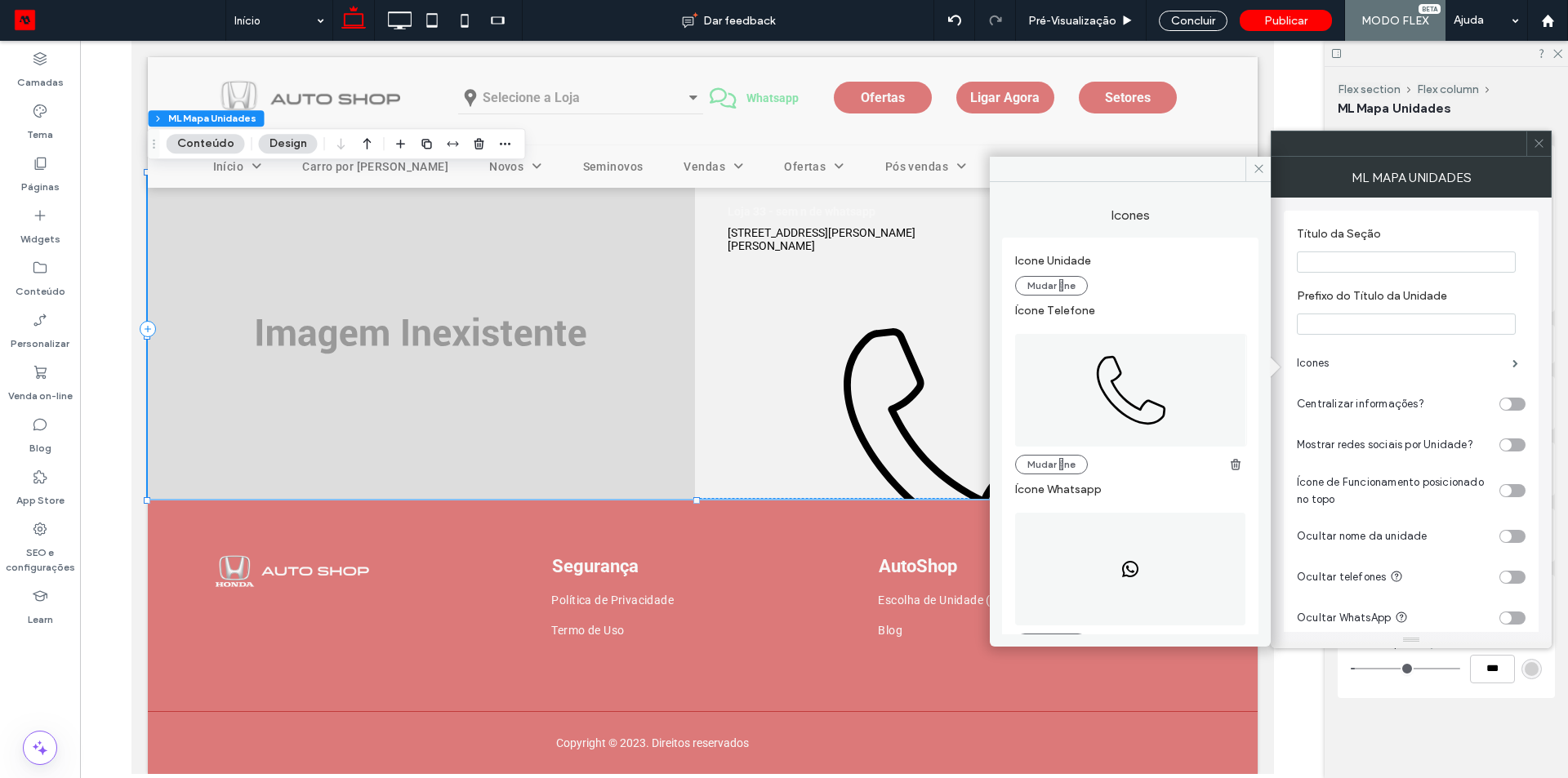
click at [1083, 382] on icon at bounding box center [1131, 389] width 232 height 112
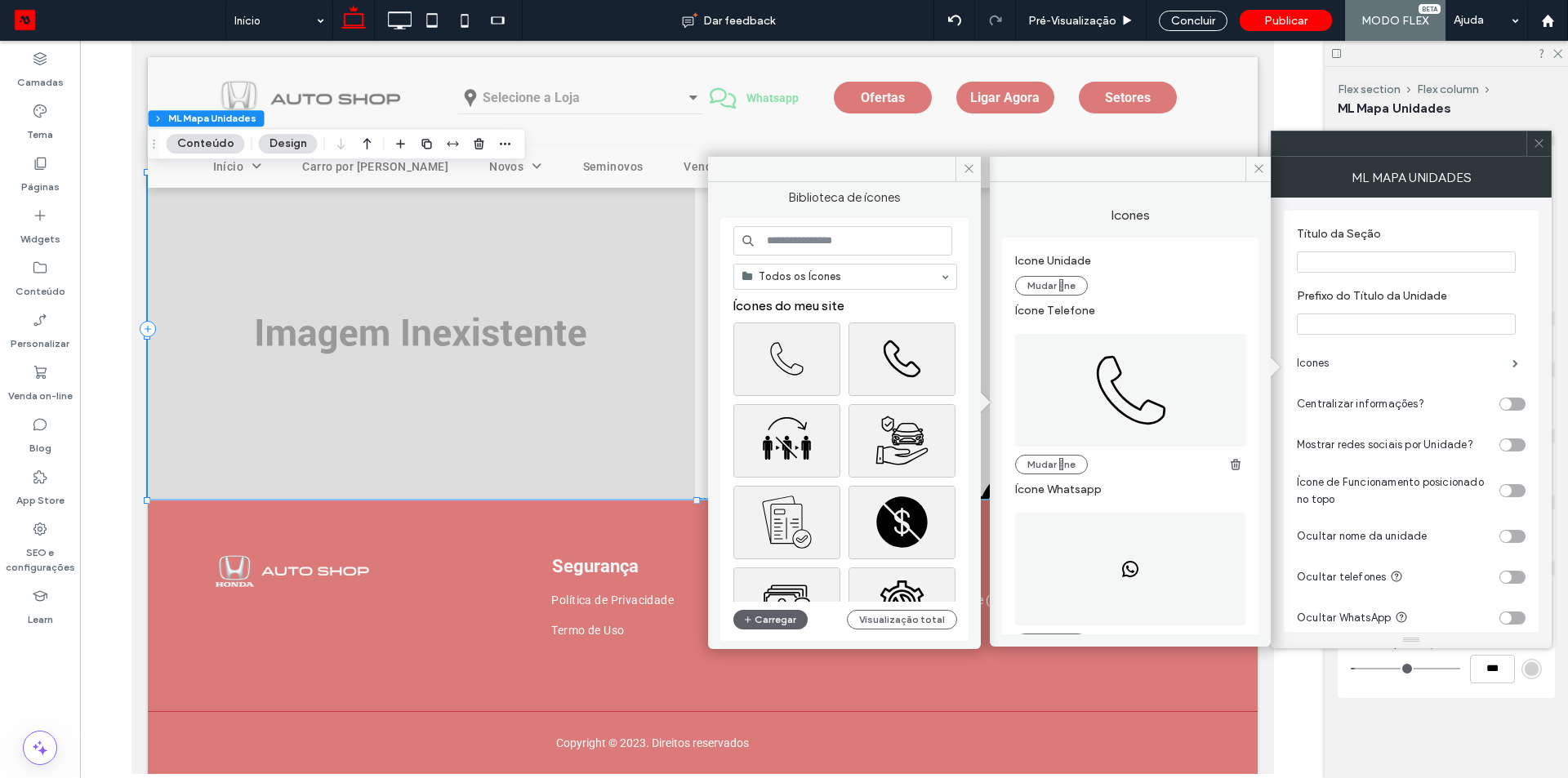
click at [867, 240] on input at bounding box center [842, 240] width 219 height 29
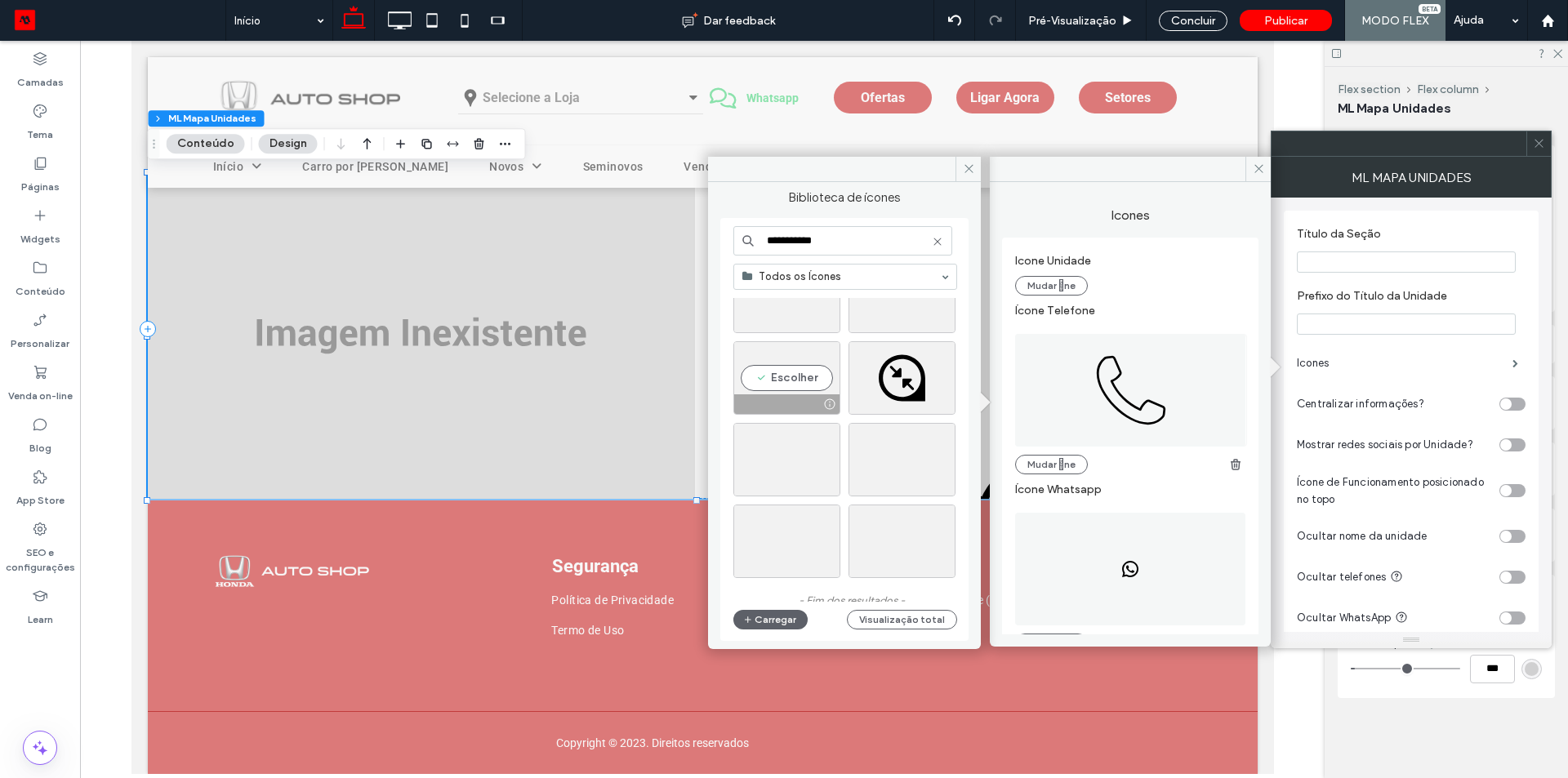
scroll to position [811, 0]
type input "**********"
click at [897, 522] on div "Escolher" at bounding box center [901, 528] width 107 height 73
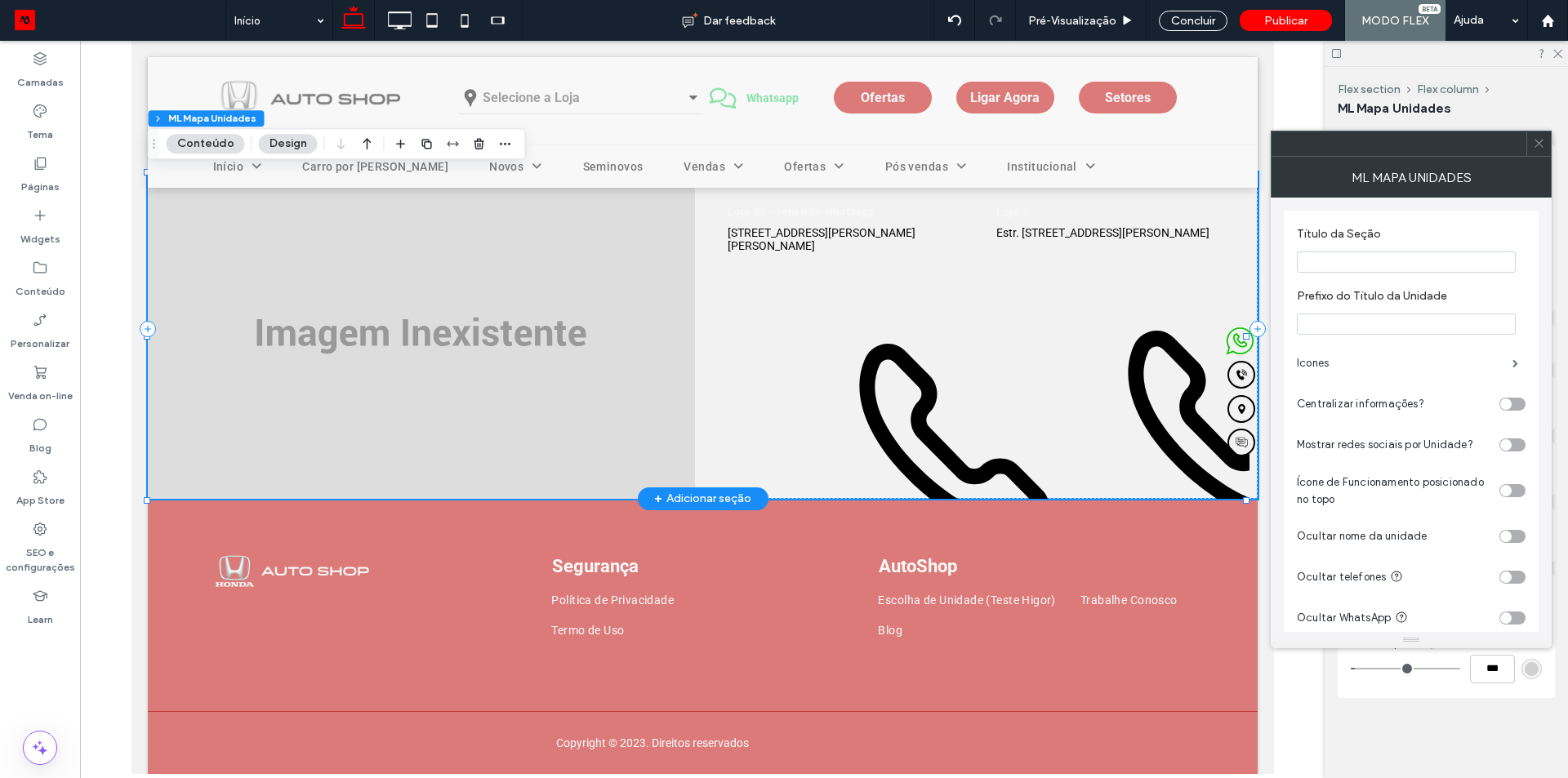
scroll to position [163, 0]
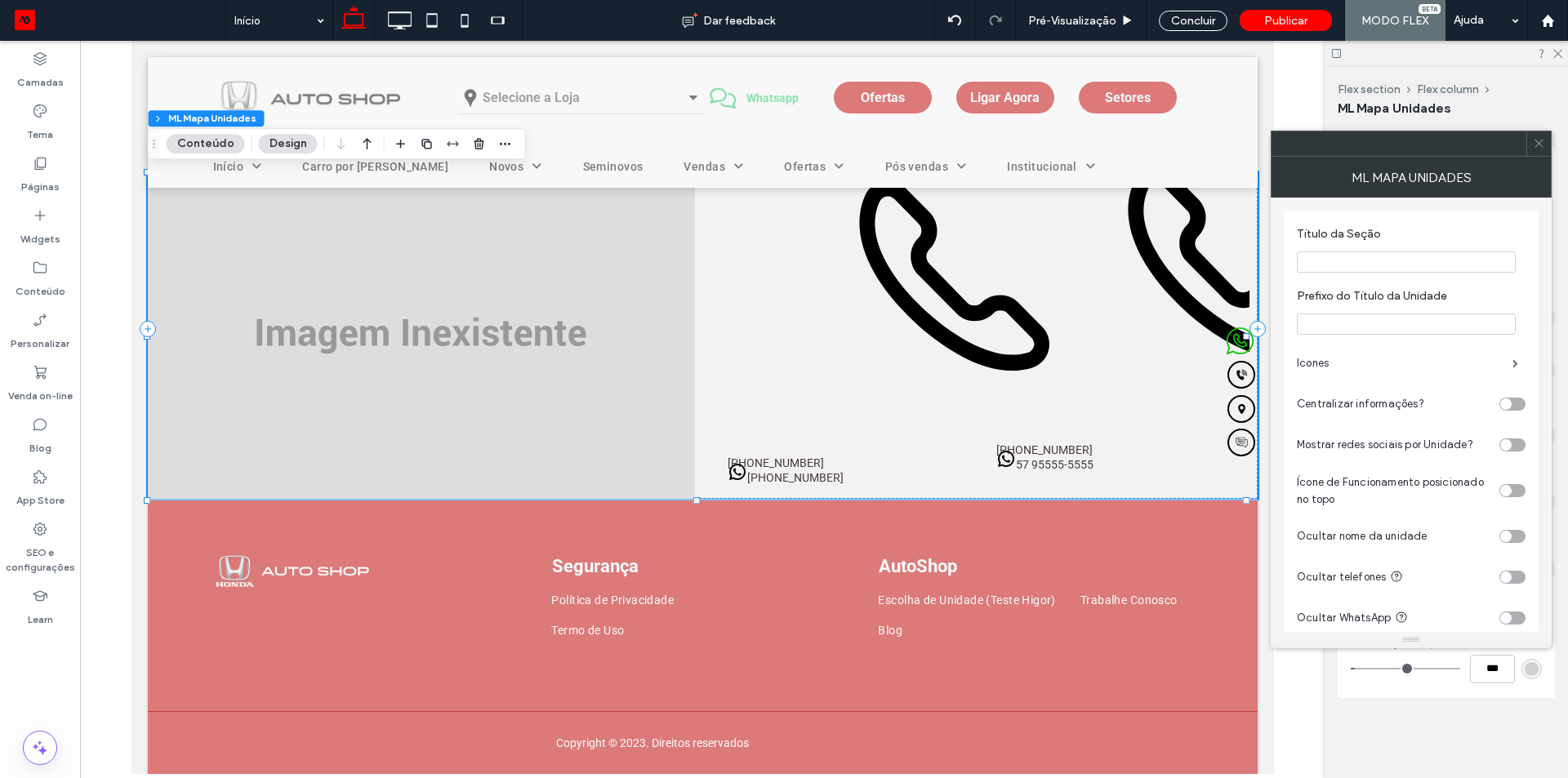
click at [1538, 148] on icon at bounding box center [1539, 143] width 12 height 12
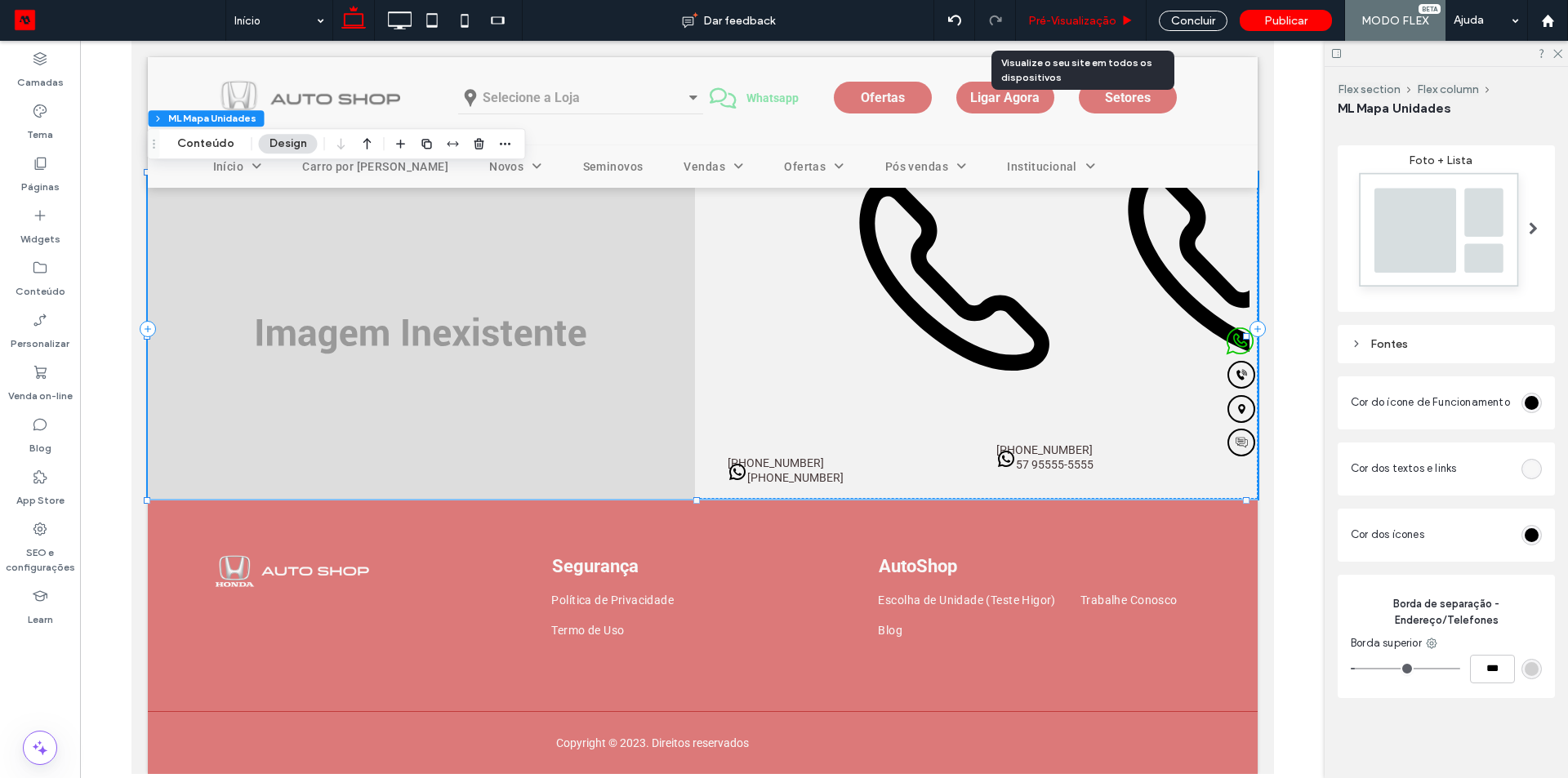
click at [1065, 4] on div "Pré-Visualizaçāo" at bounding box center [1081, 20] width 131 height 41
click at [1058, 14] on span "Pré-Visualizaçāo" at bounding box center [1072, 21] width 89 height 14
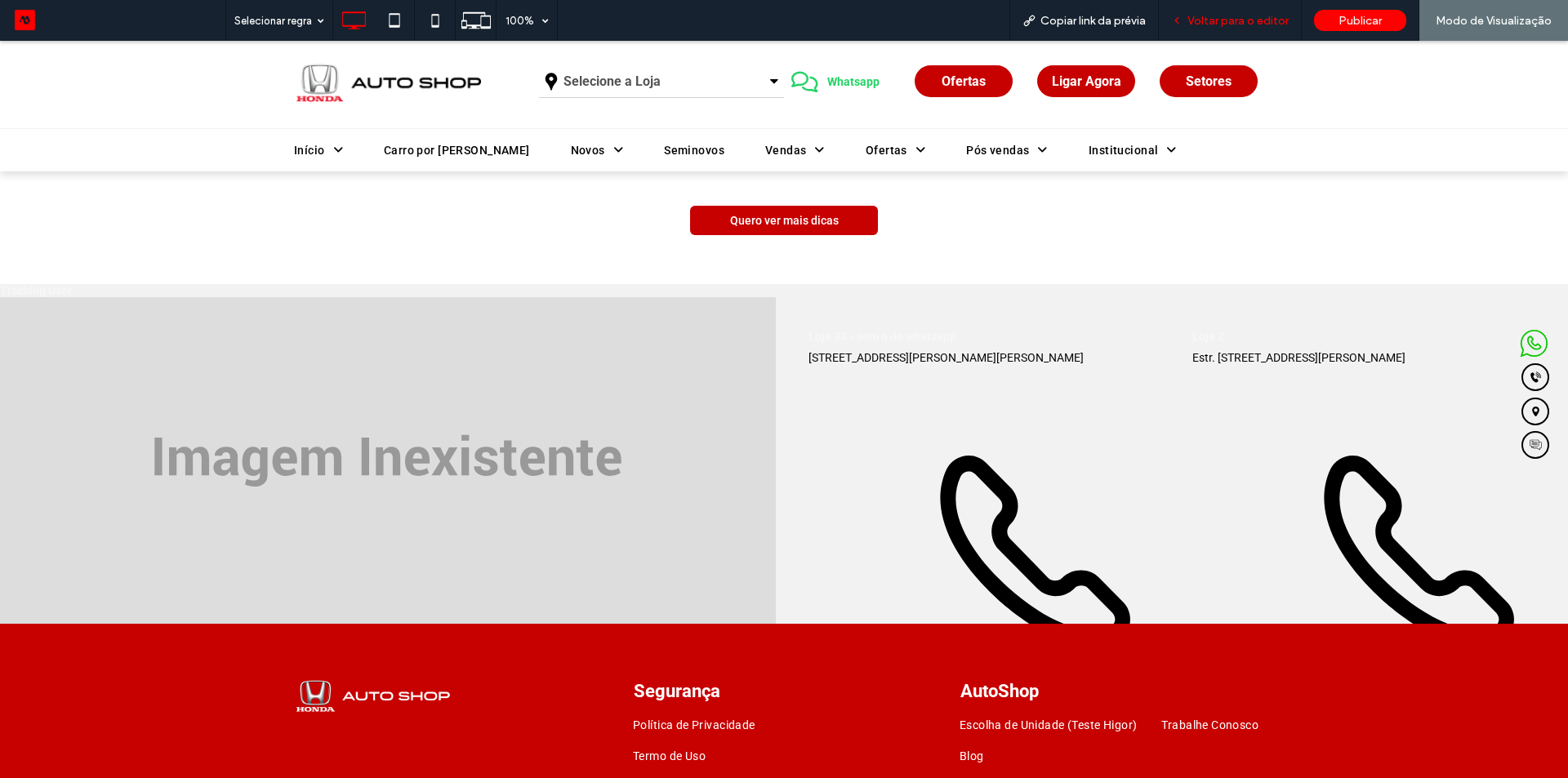
click at [1259, 20] on span "Voltar para o editor" at bounding box center [1238, 21] width 101 height 14
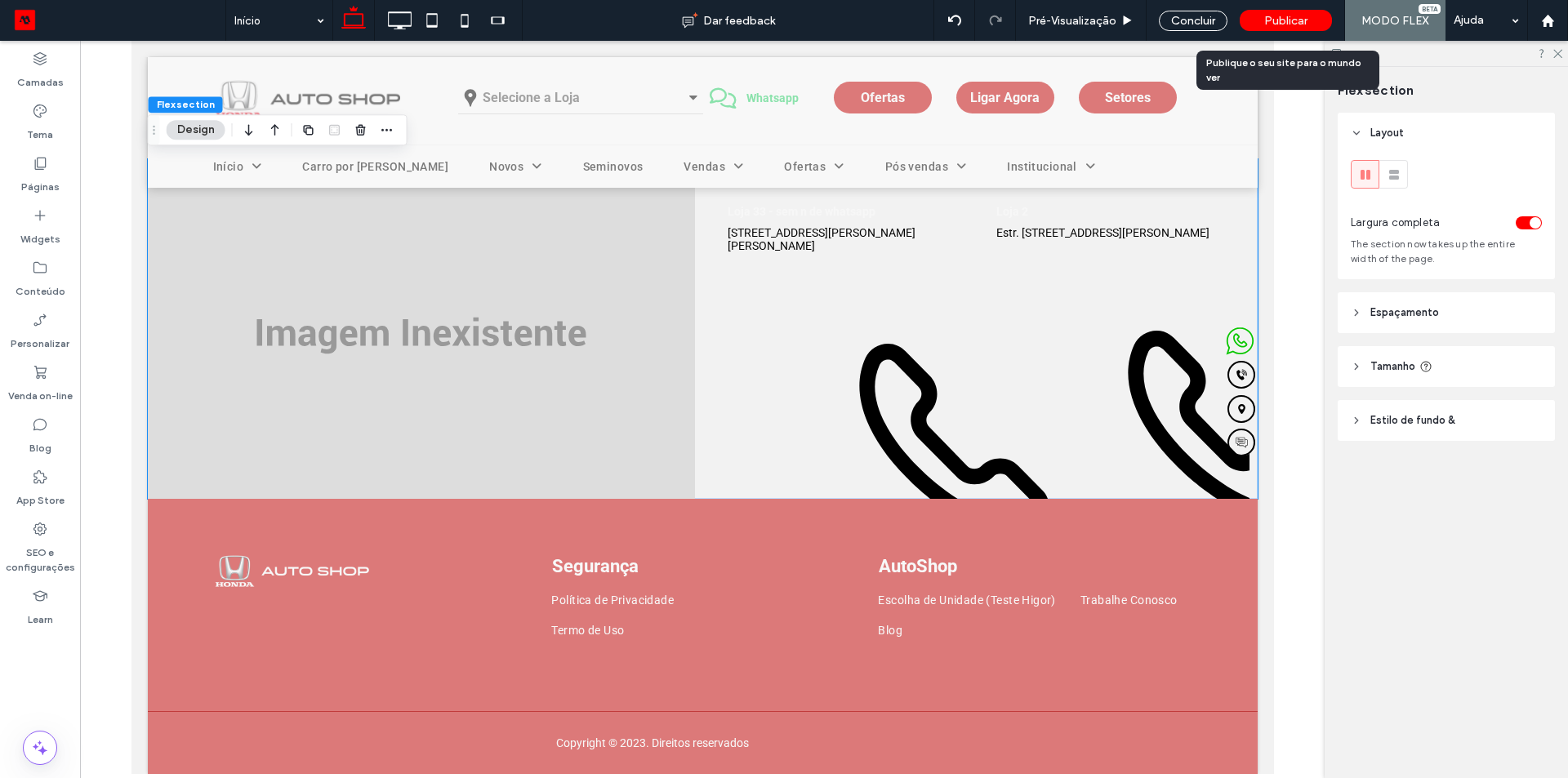
scroll to position [3782, 0]
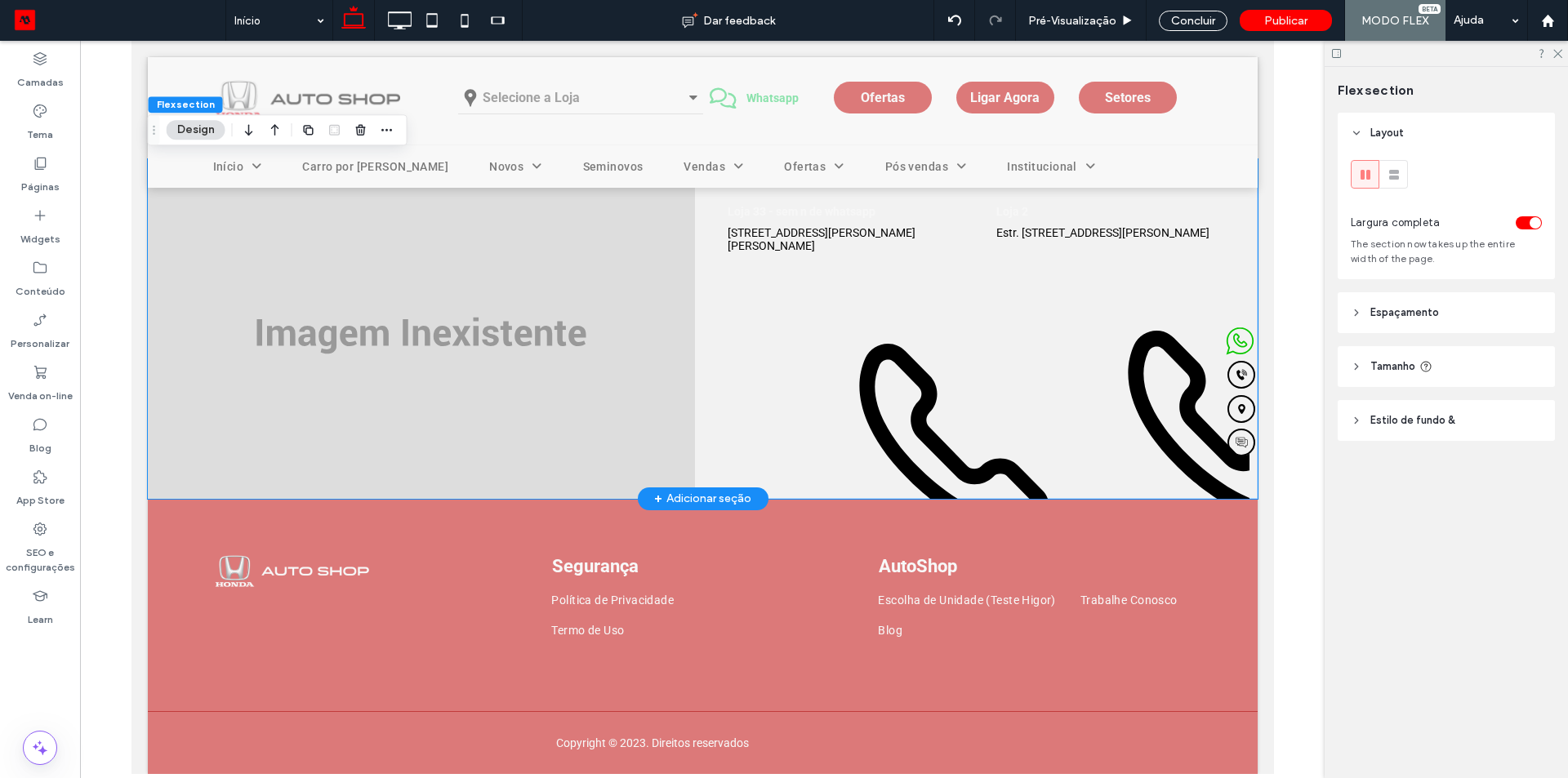
click at [674, 342] on img at bounding box center [421, 335] width 547 height 327
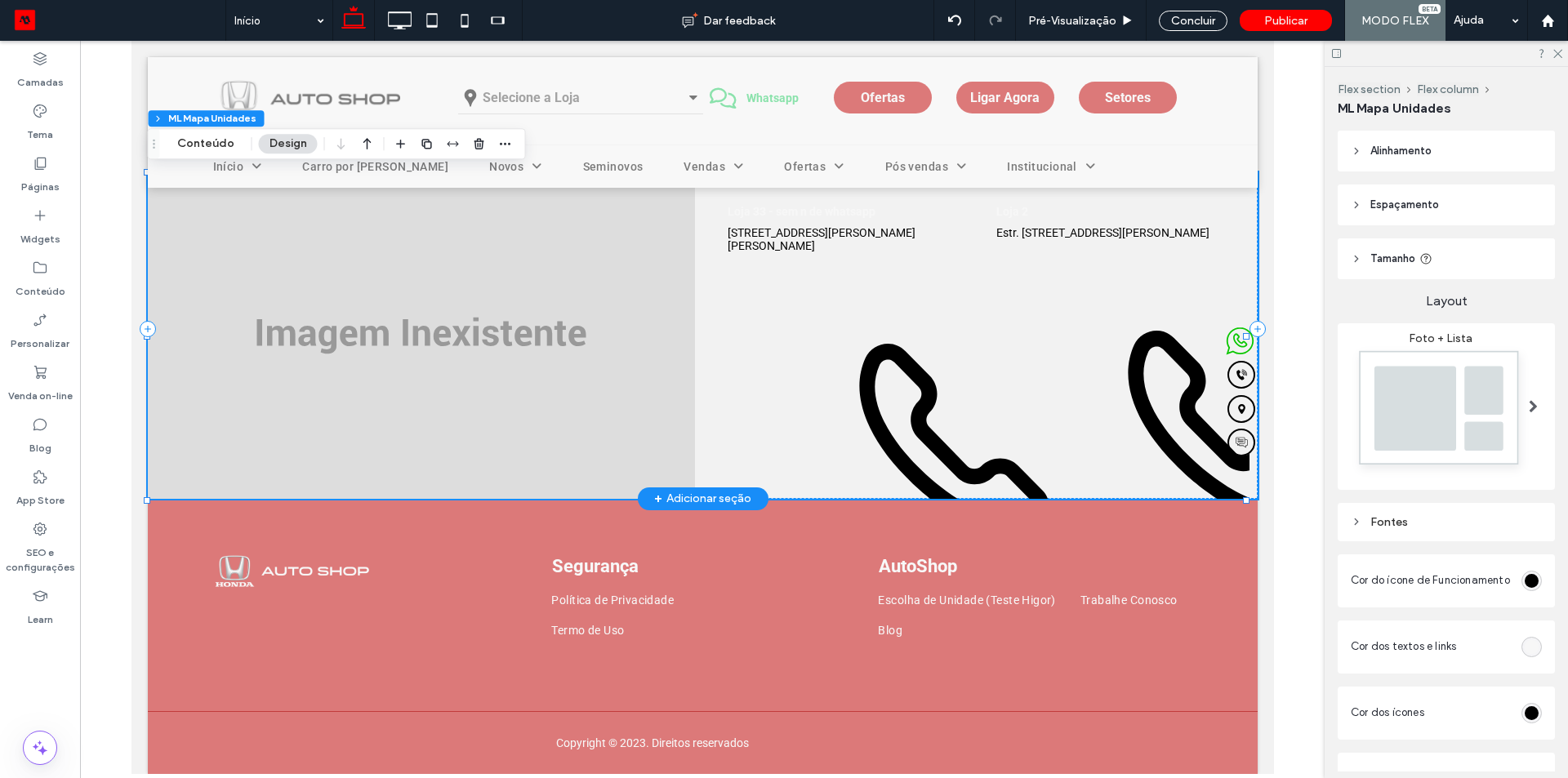
click at [766, 625] on link "[PHONE_NUMBER]" at bounding box center [784, 635] width 116 height 22
click at [219, 146] on button "Conteúdo" at bounding box center [205, 143] width 79 height 19
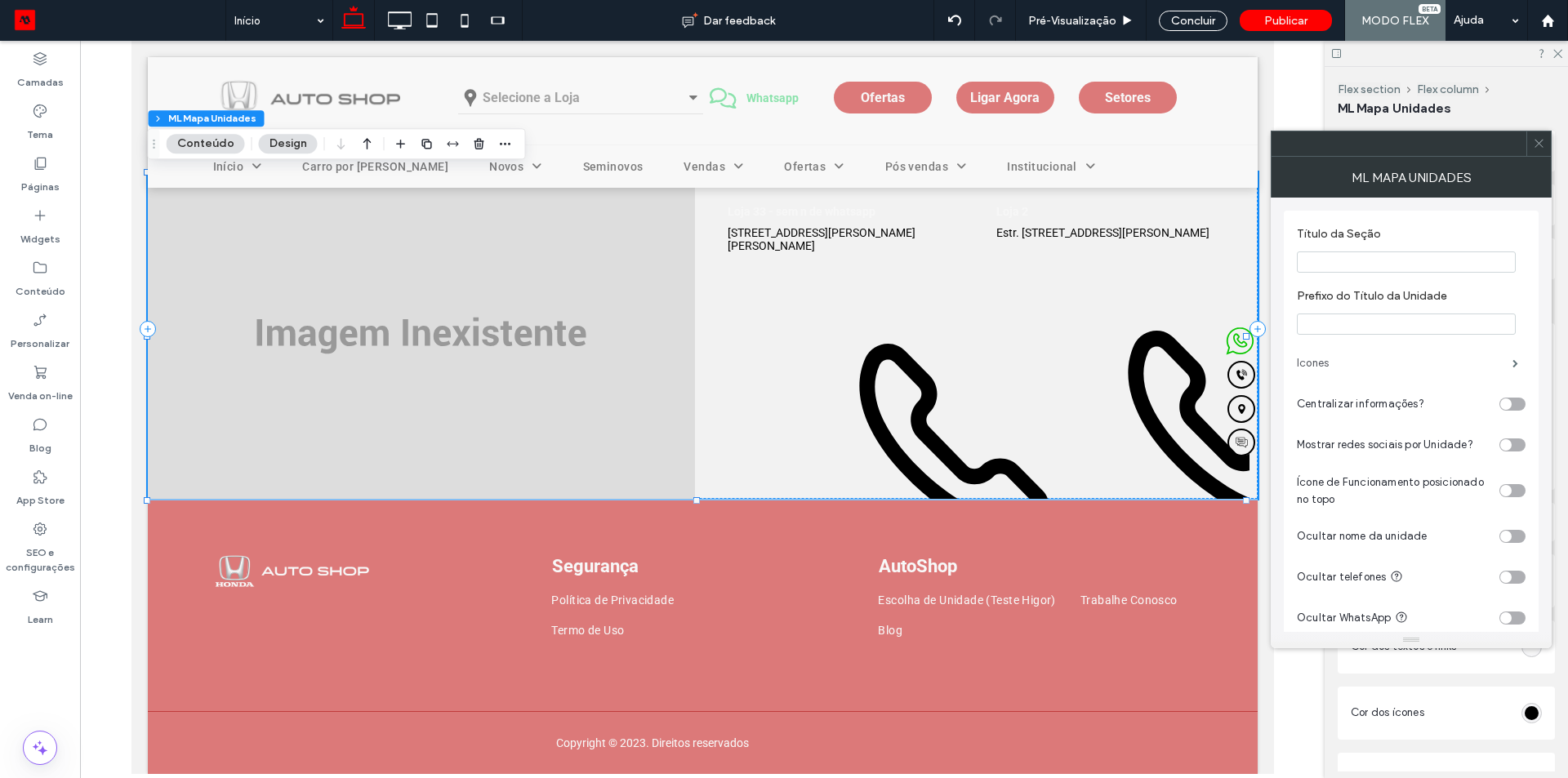
click at [1355, 356] on label "Icones" at bounding box center [1403, 363] width 215 height 33
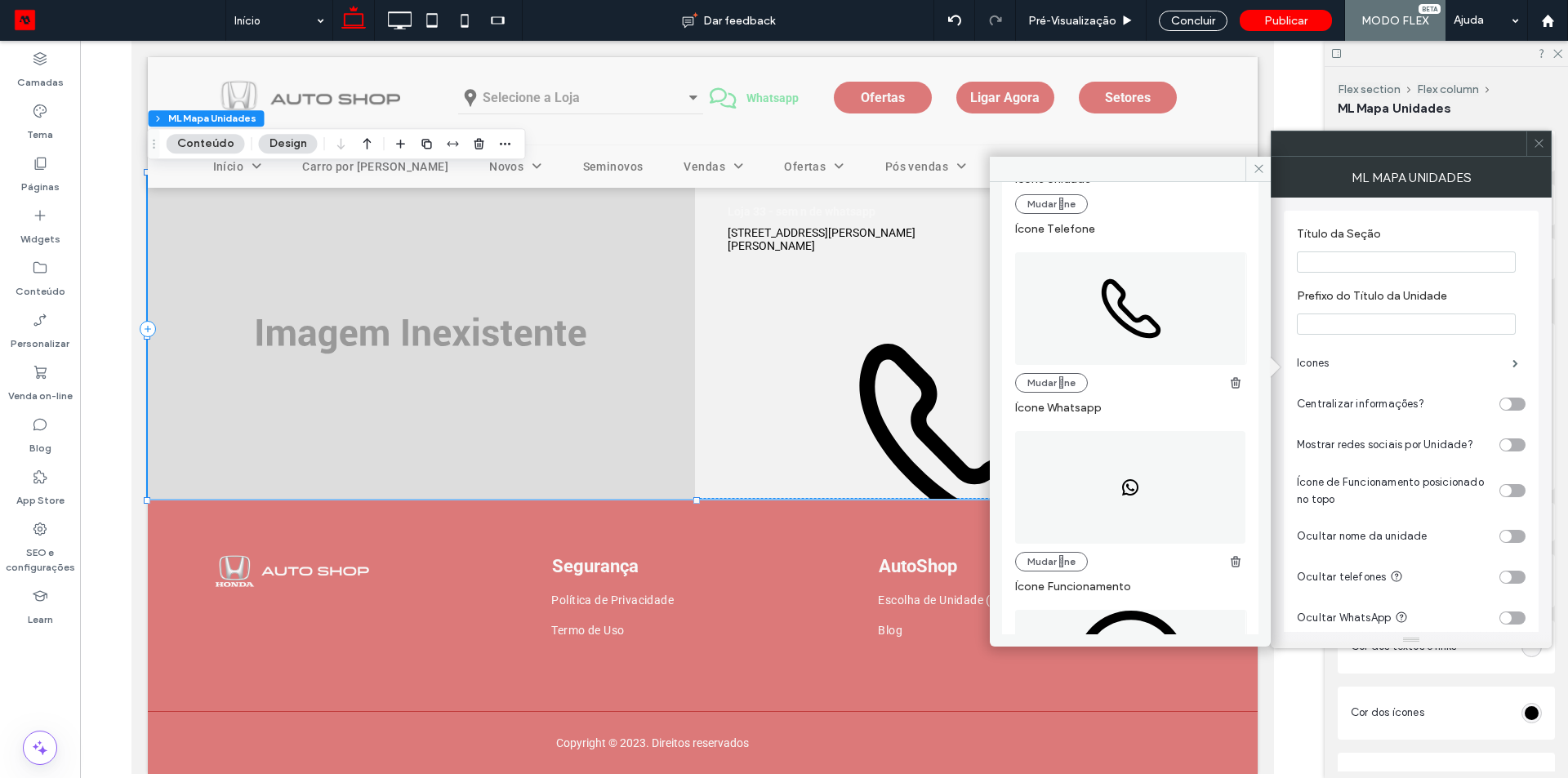
scroll to position [205, 0]
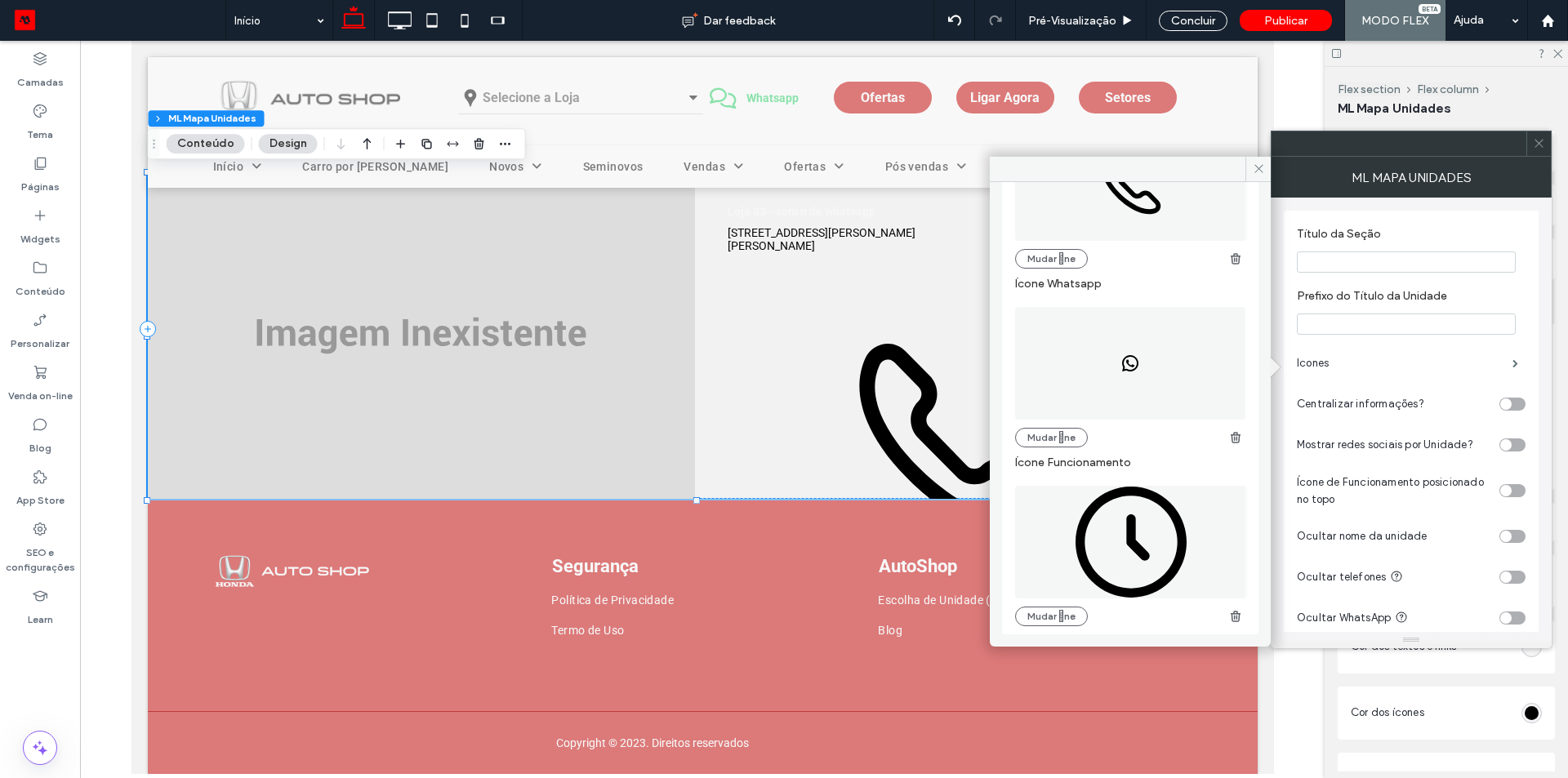
click at [1111, 346] on span at bounding box center [1130, 363] width 230 height 112
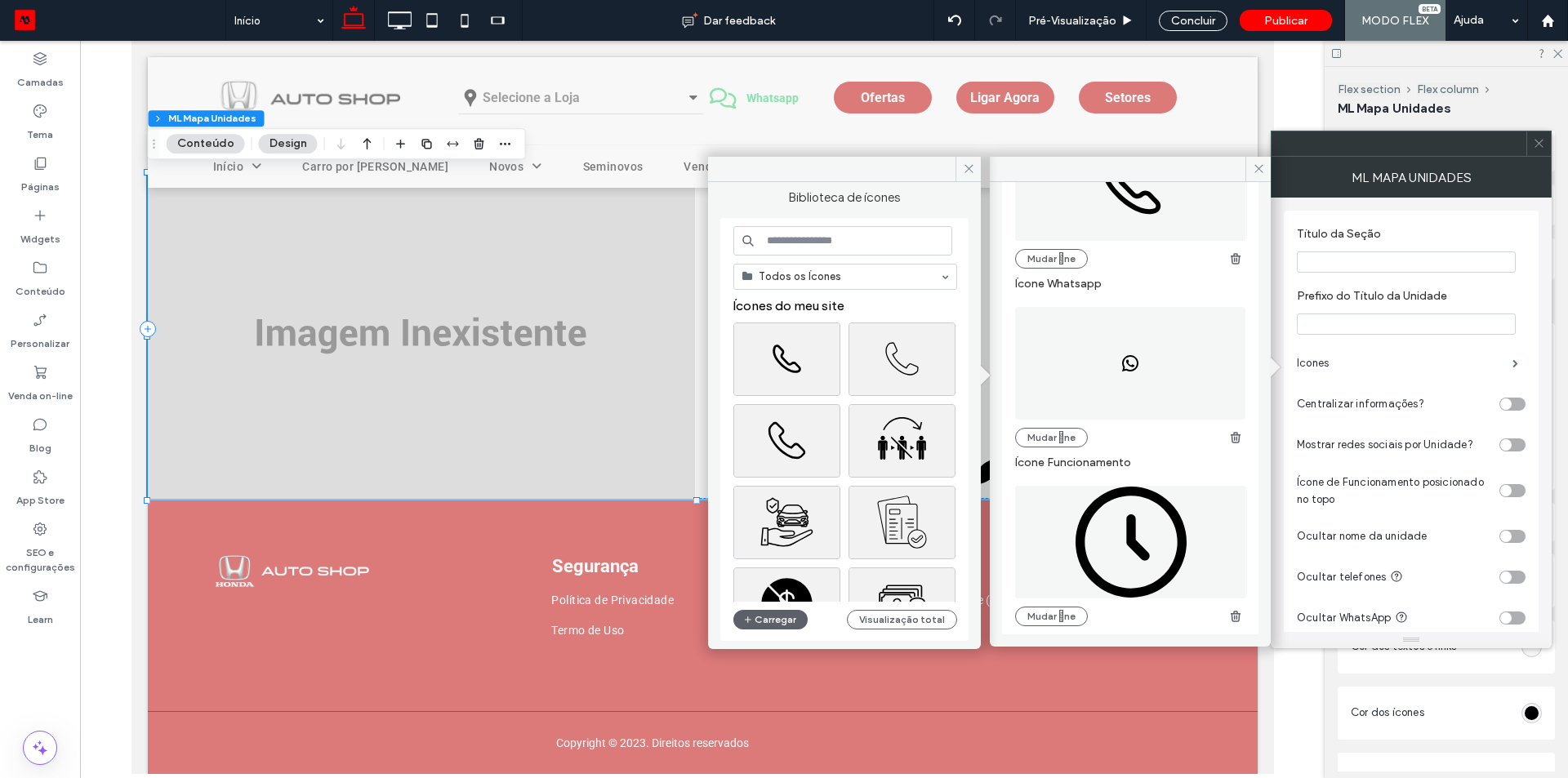
click at [820, 243] on input at bounding box center [842, 240] width 219 height 29
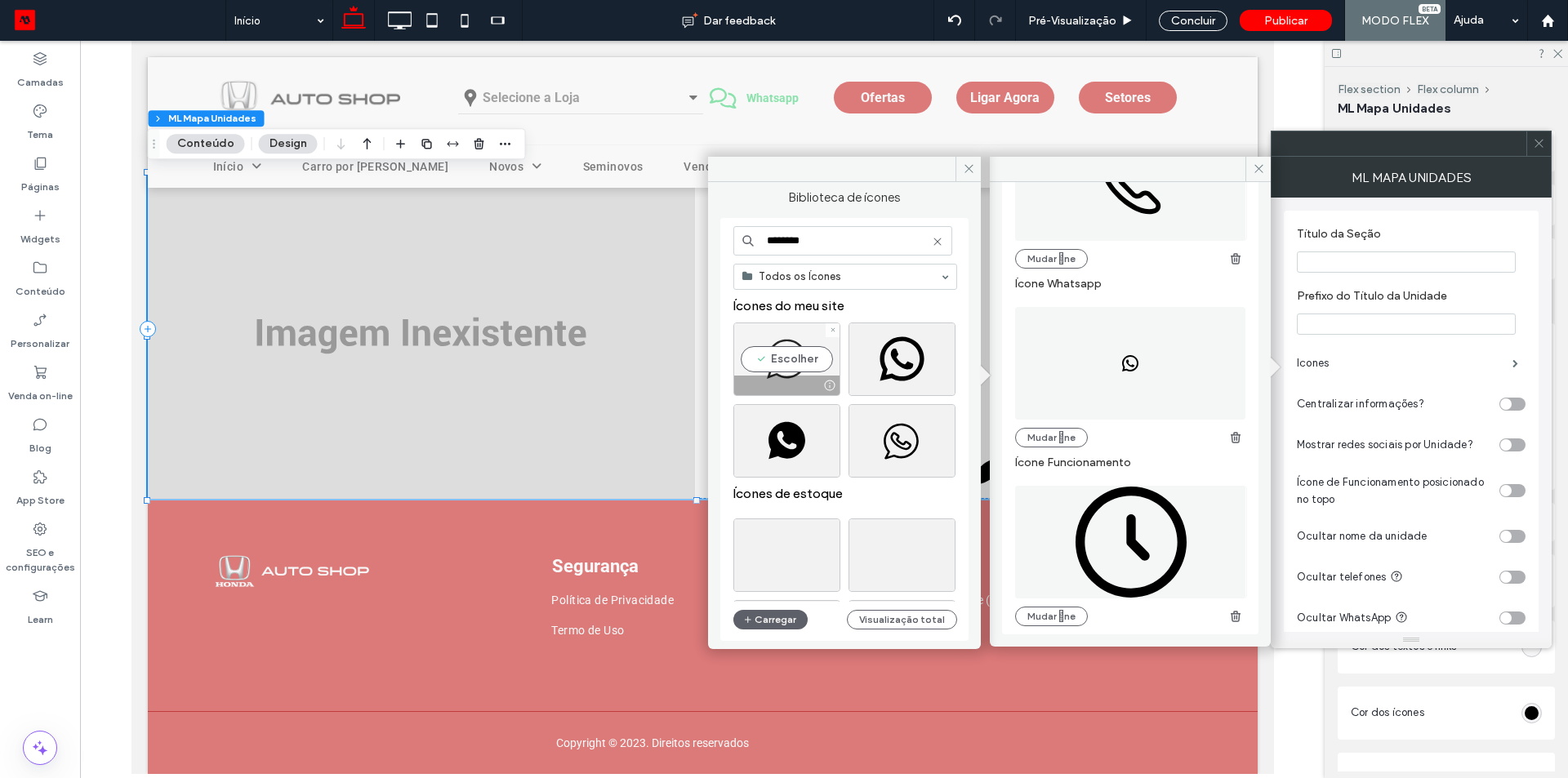
type input "********"
click at [774, 362] on div "Escolher" at bounding box center [786, 358] width 107 height 73
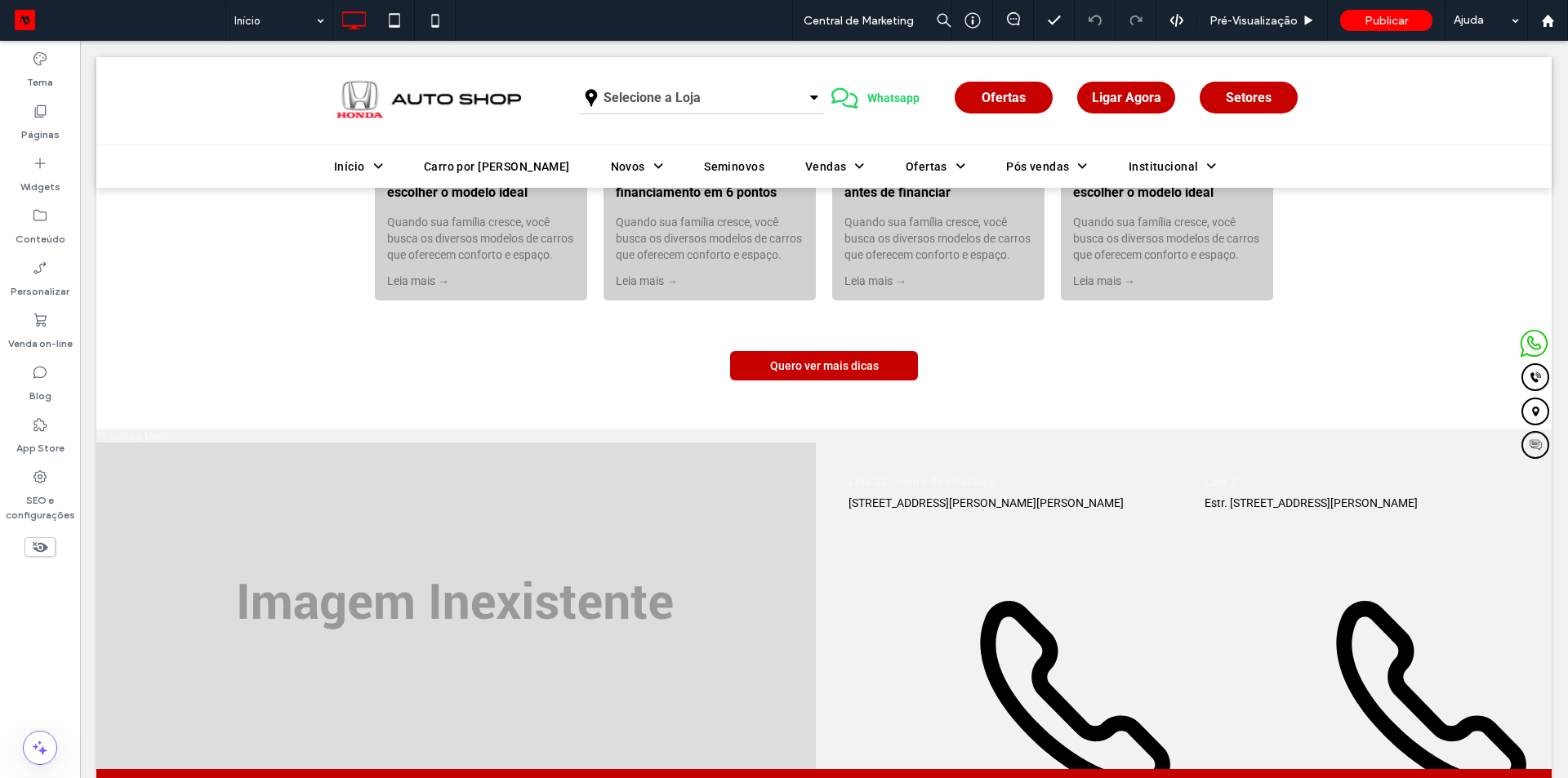
scroll to position [4379, 0]
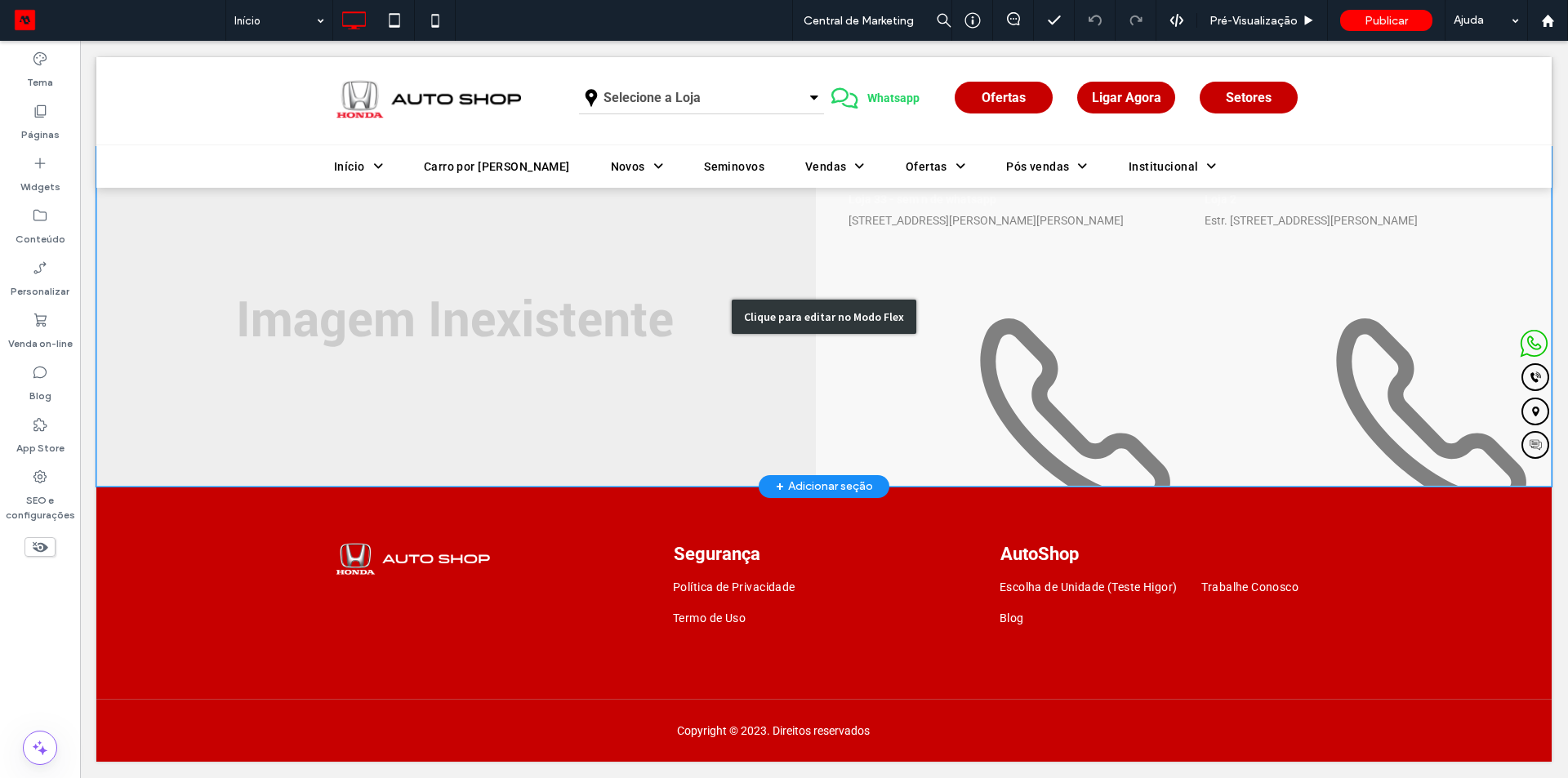
drag, startPoint x: 1054, startPoint y: 470, endPoint x: 1388, endPoint y: 470, distance: 334.0
click at [1388, 470] on div "Clique para editar no Modo Flex" at bounding box center [823, 317] width 1455 height 340
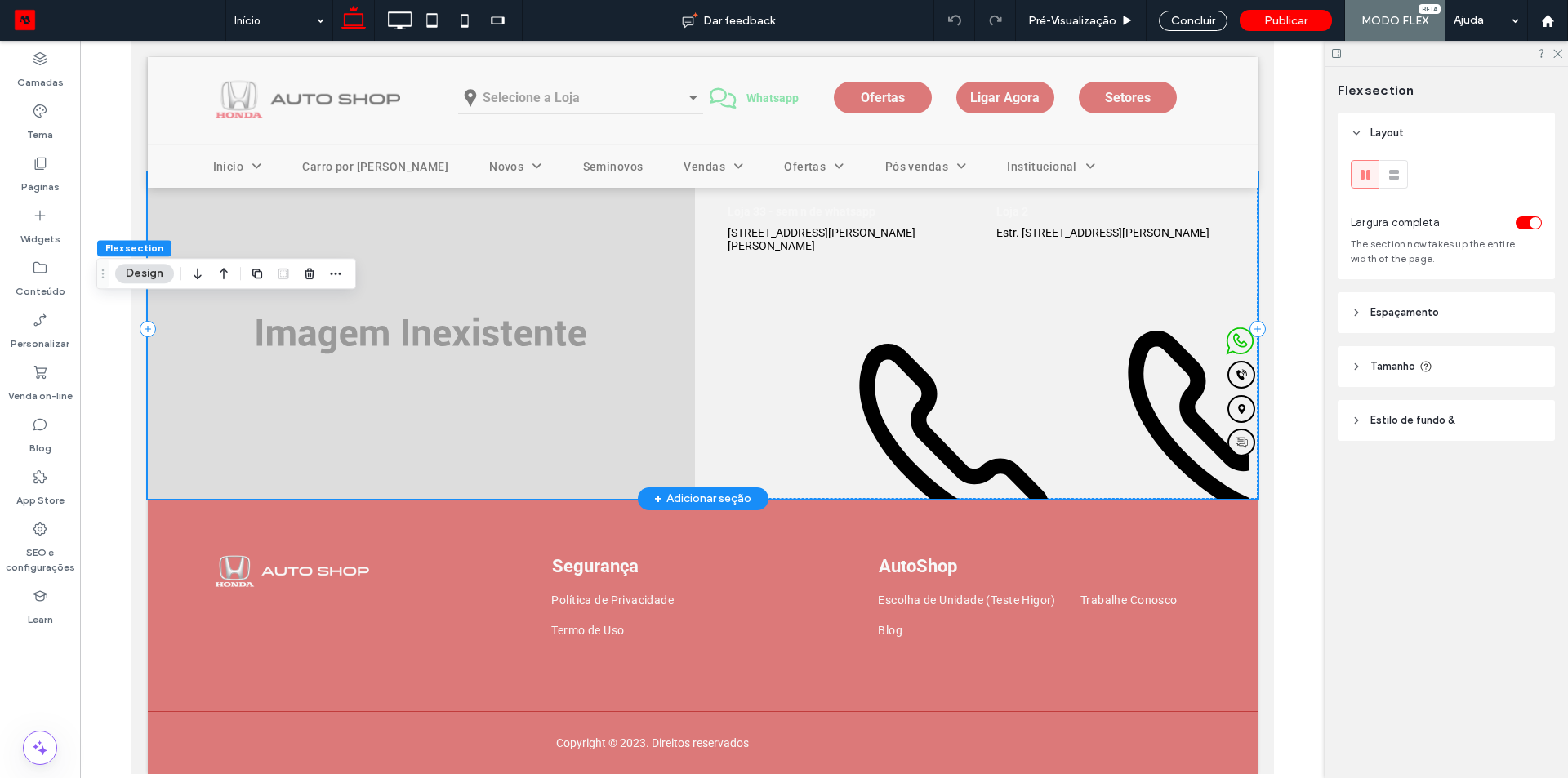
scroll to position [3879, 0]
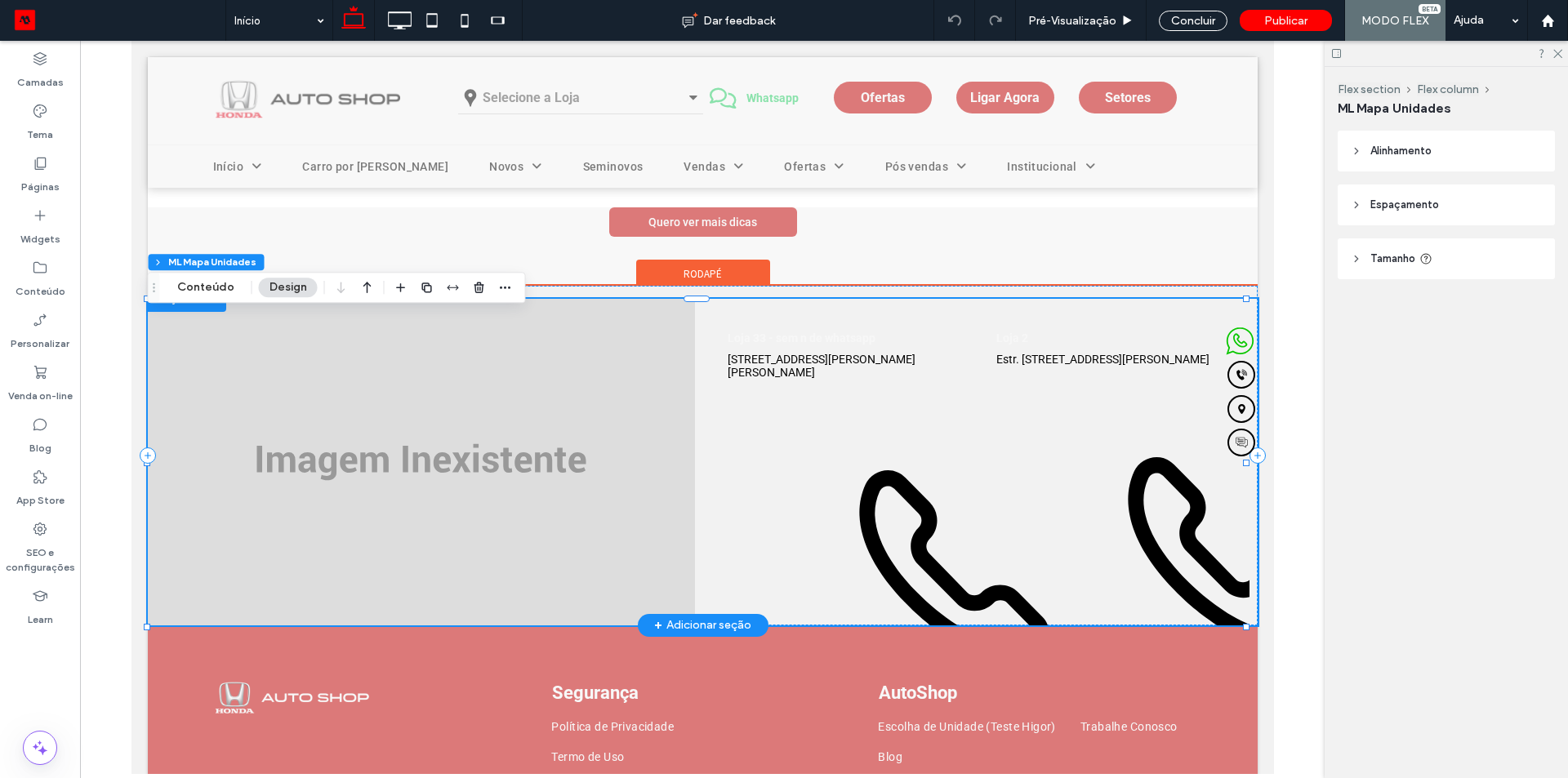
click at [792, 506] on icon at bounding box center [954, 565] width 453 height 357
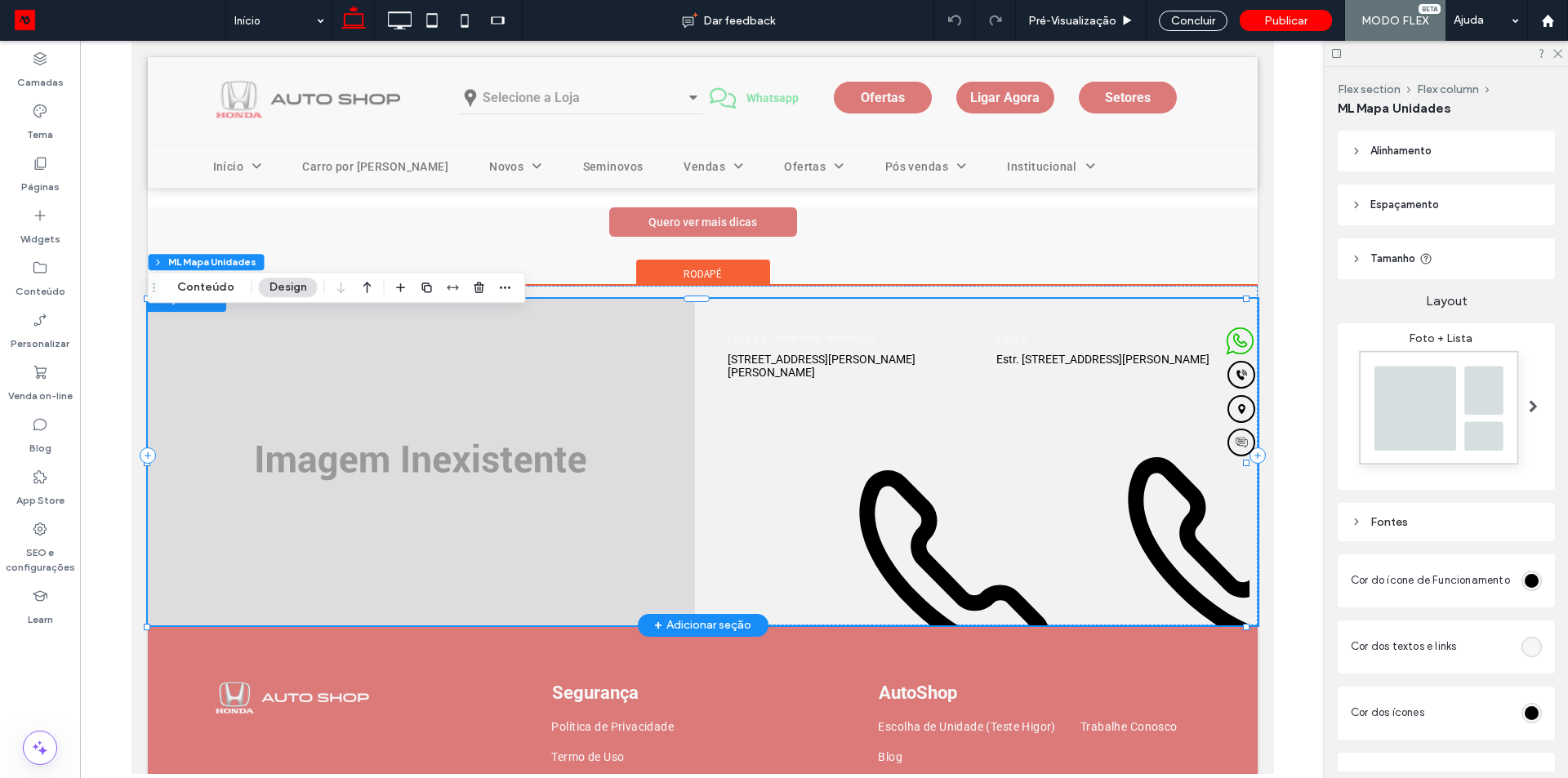
click at [792, 506] on icon at bounding box center [954, 565] width 453 height 357
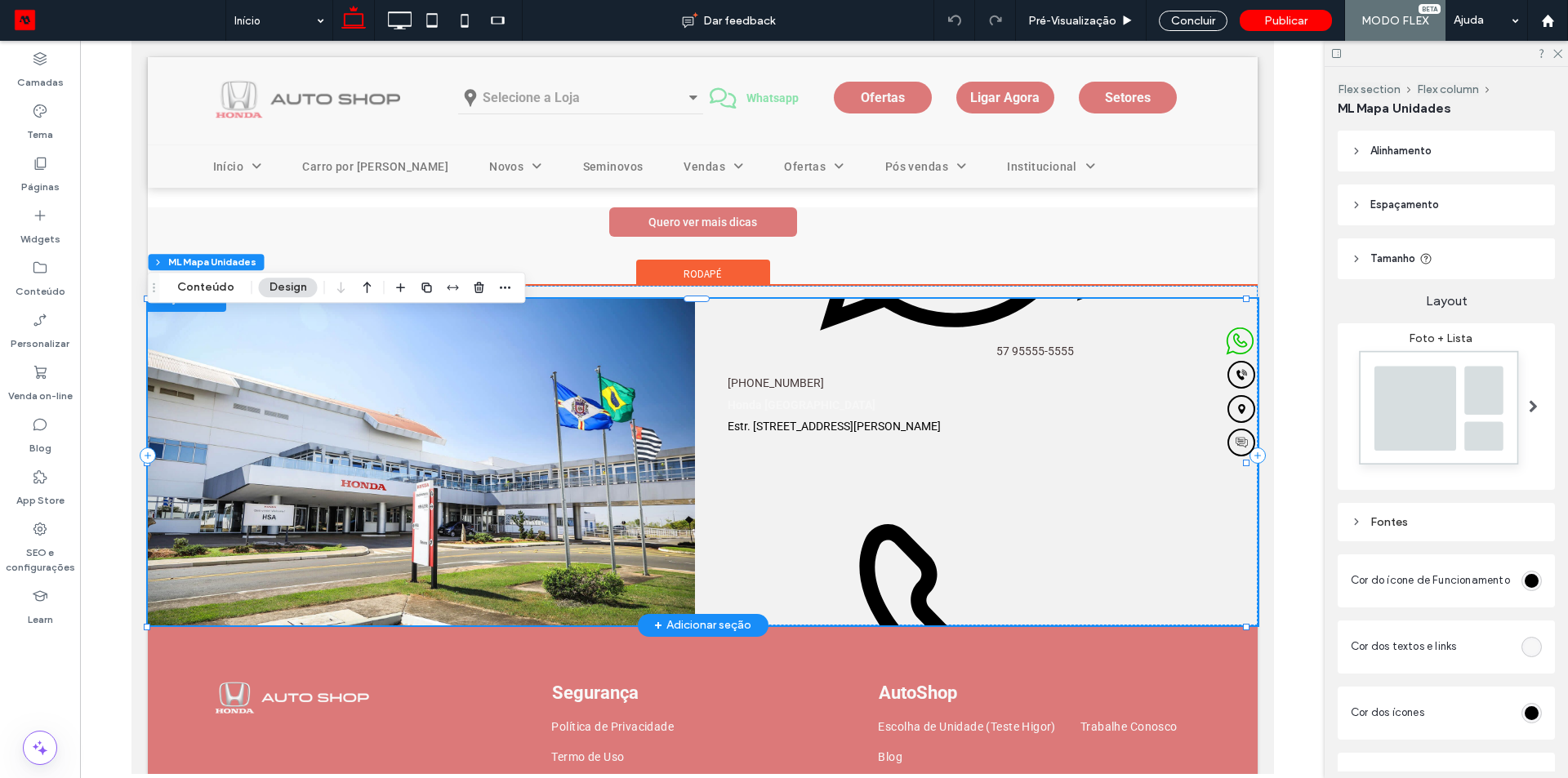
scroll to position [653, 0]
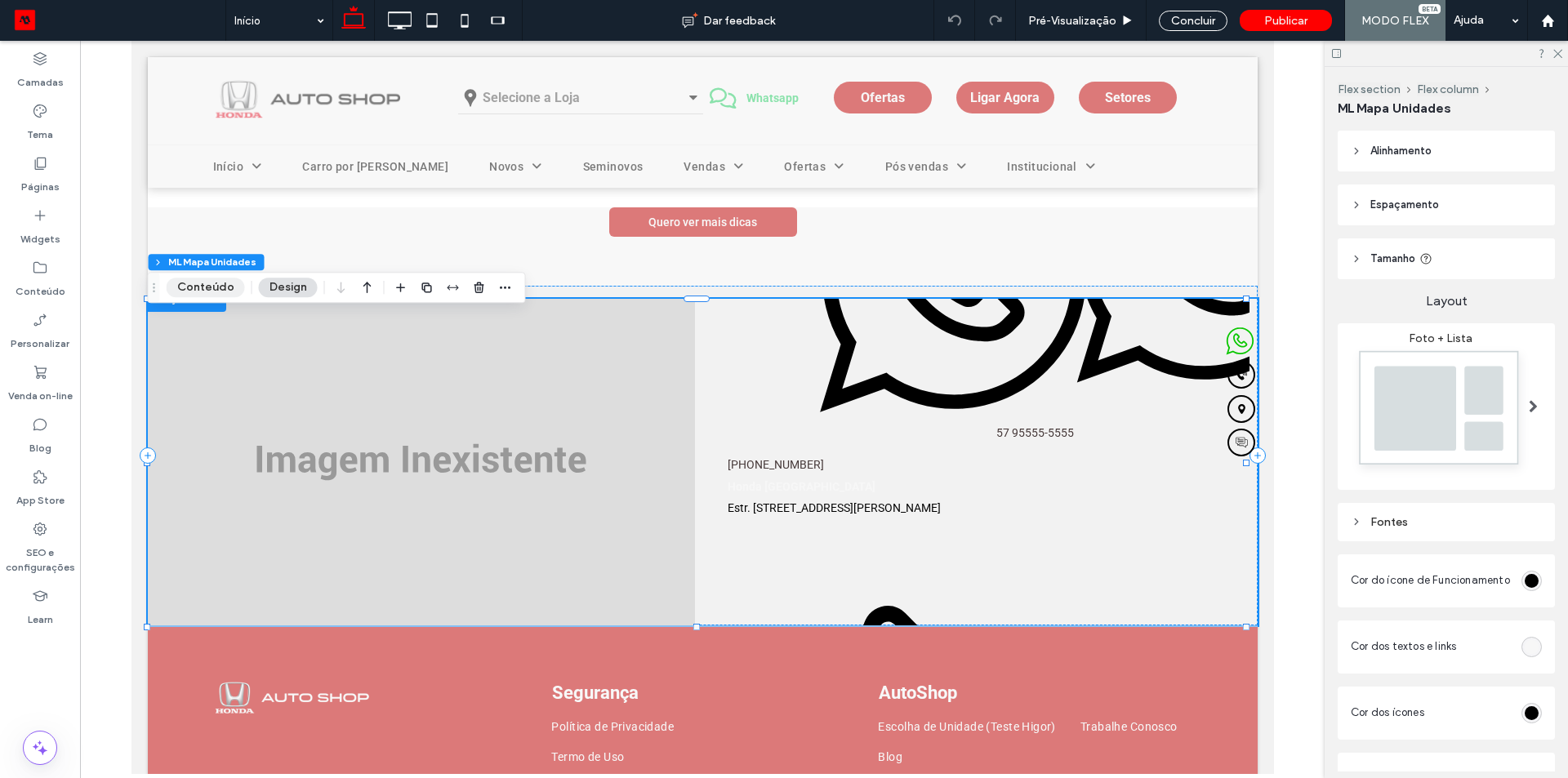
drag, startPoint x: 432, startPoint y: 325, endPoint x: 205, endPoint y: 283, distance: 230.9
click at [205, 283] on button "Conteúdo" at bounding box center [205, 288] width 79 height 19
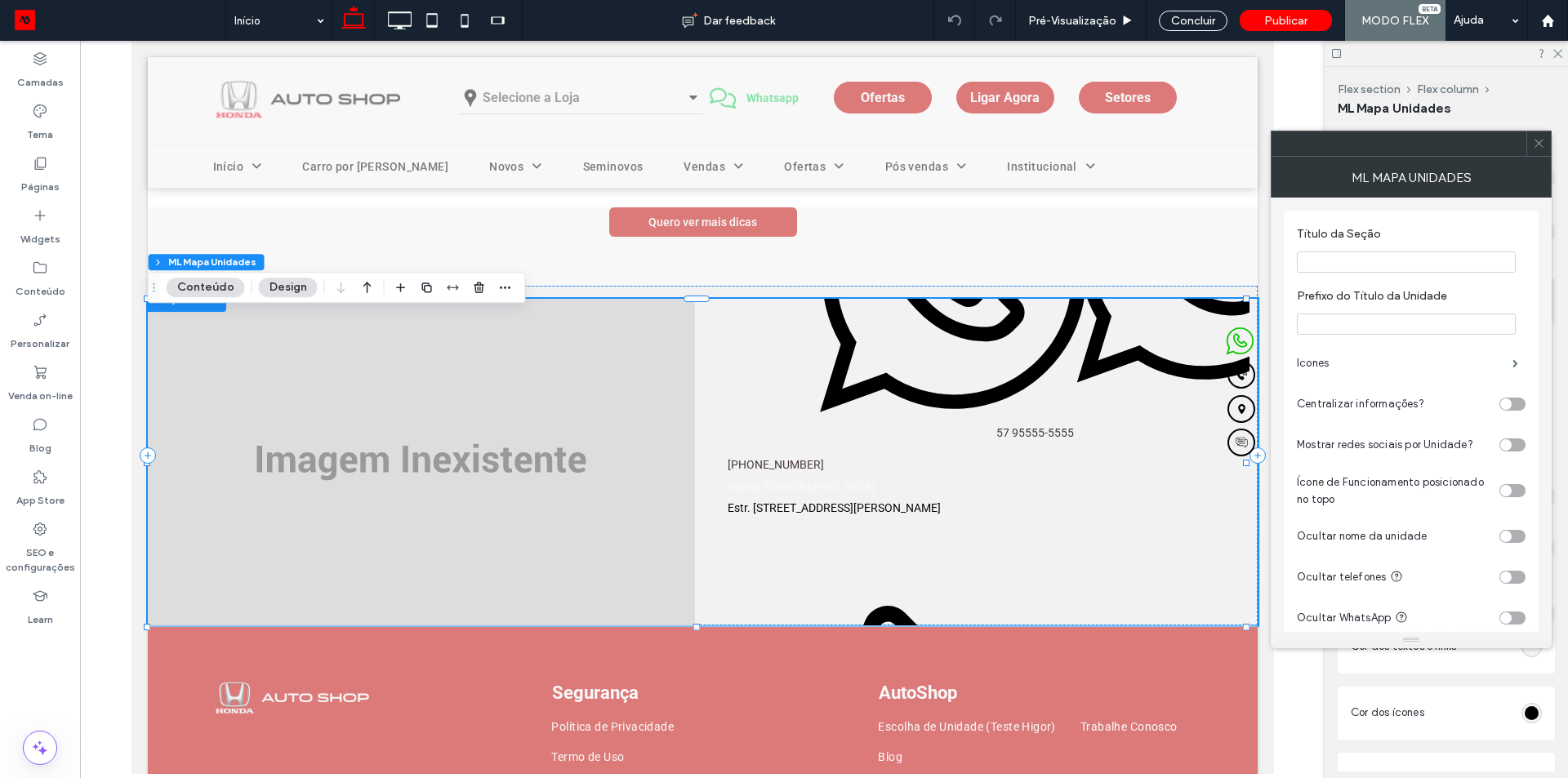
click at [1515, 488] on div "toggle" at bounding box center [1512, 490] width 27 height 13
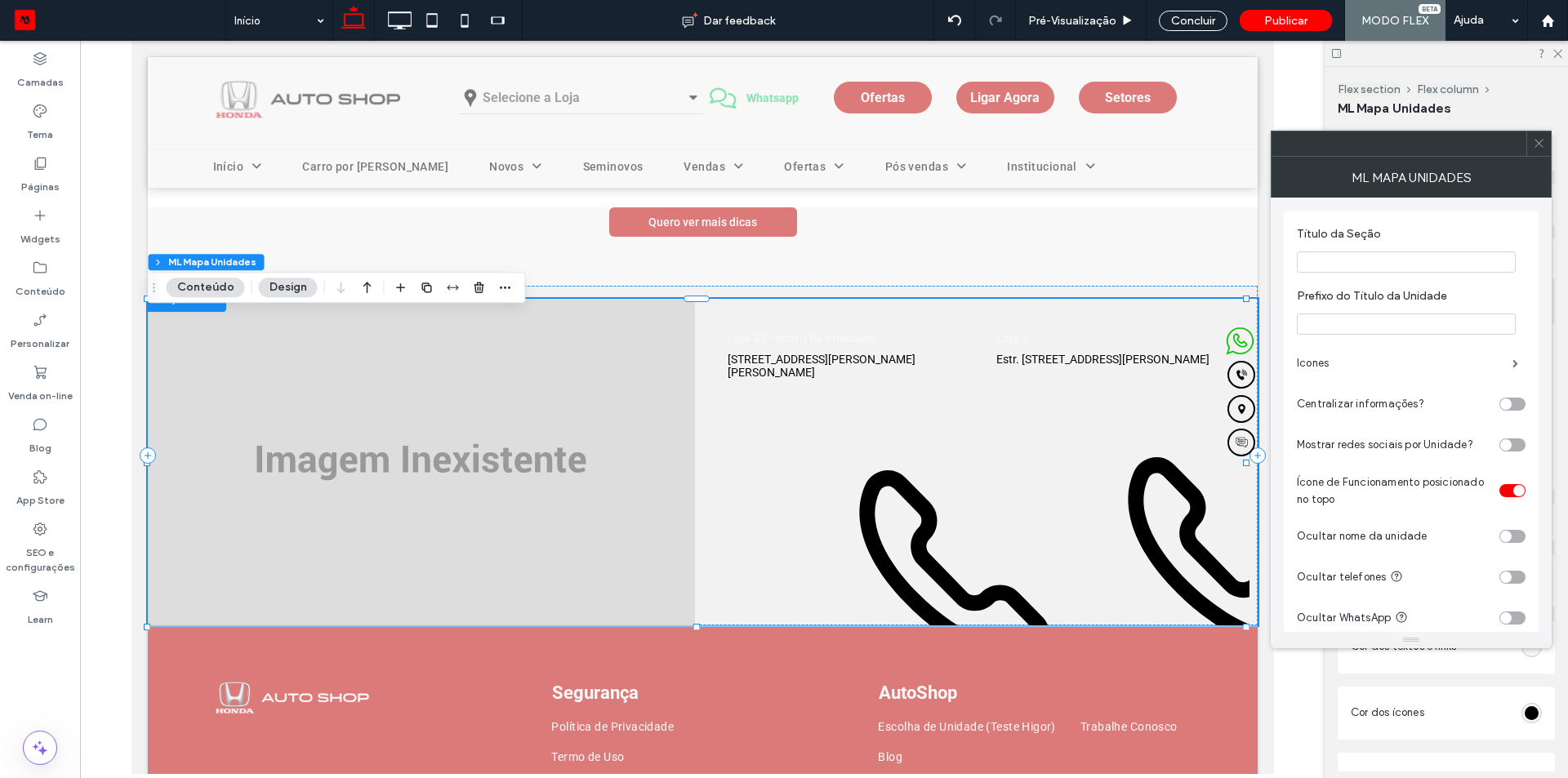
click at [1510, 491] on div "toggle" at bounding box center [1512, 490] width 27 height 13
click at [1518, 404] on div "toggle" at bounding box center [1512, 404] width 27 height 13
click at [1518, 404] on div "toggle" at bounding box center [1518, 404] width 12 height 12
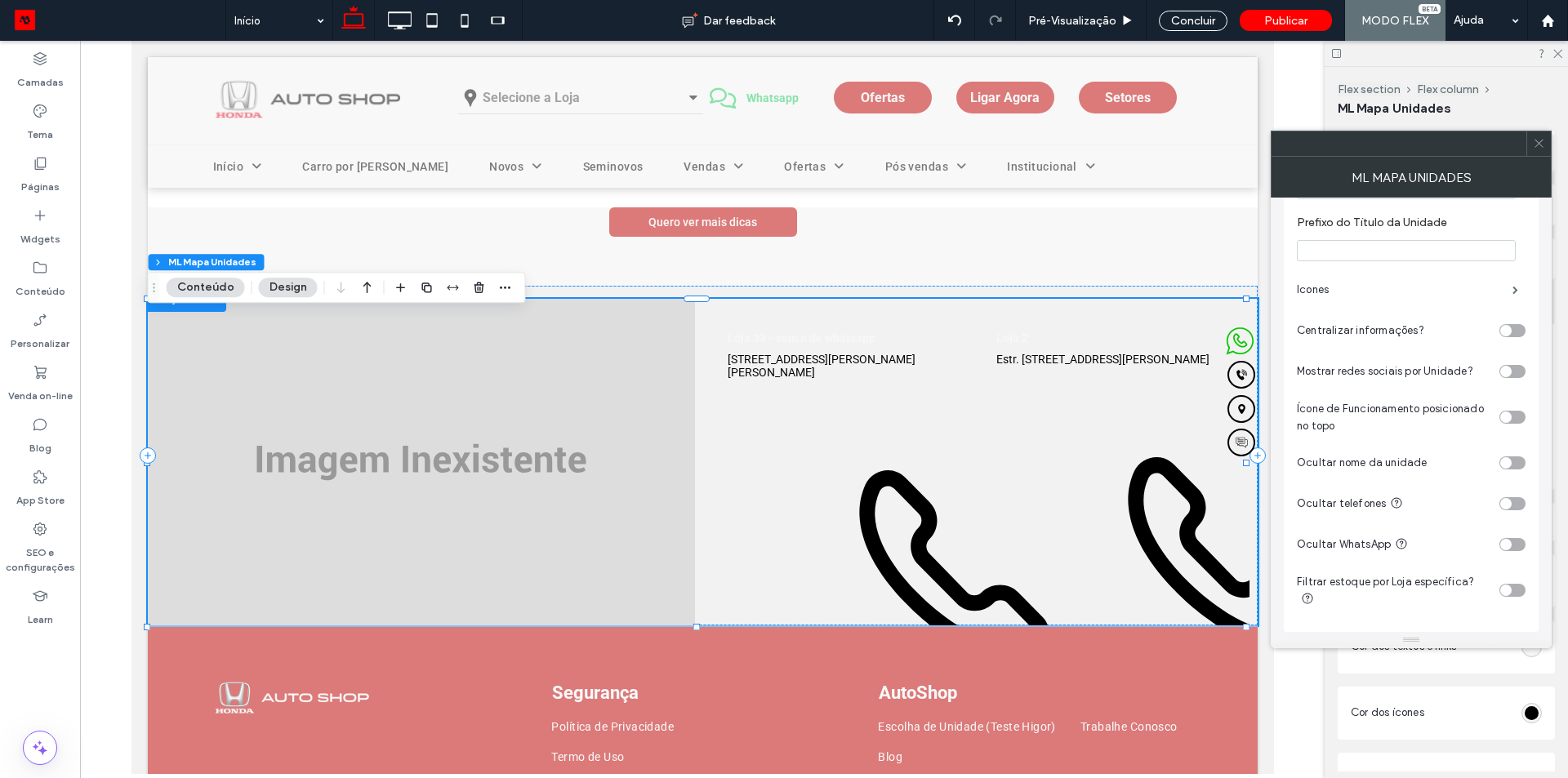
scroll to position [0, 0]
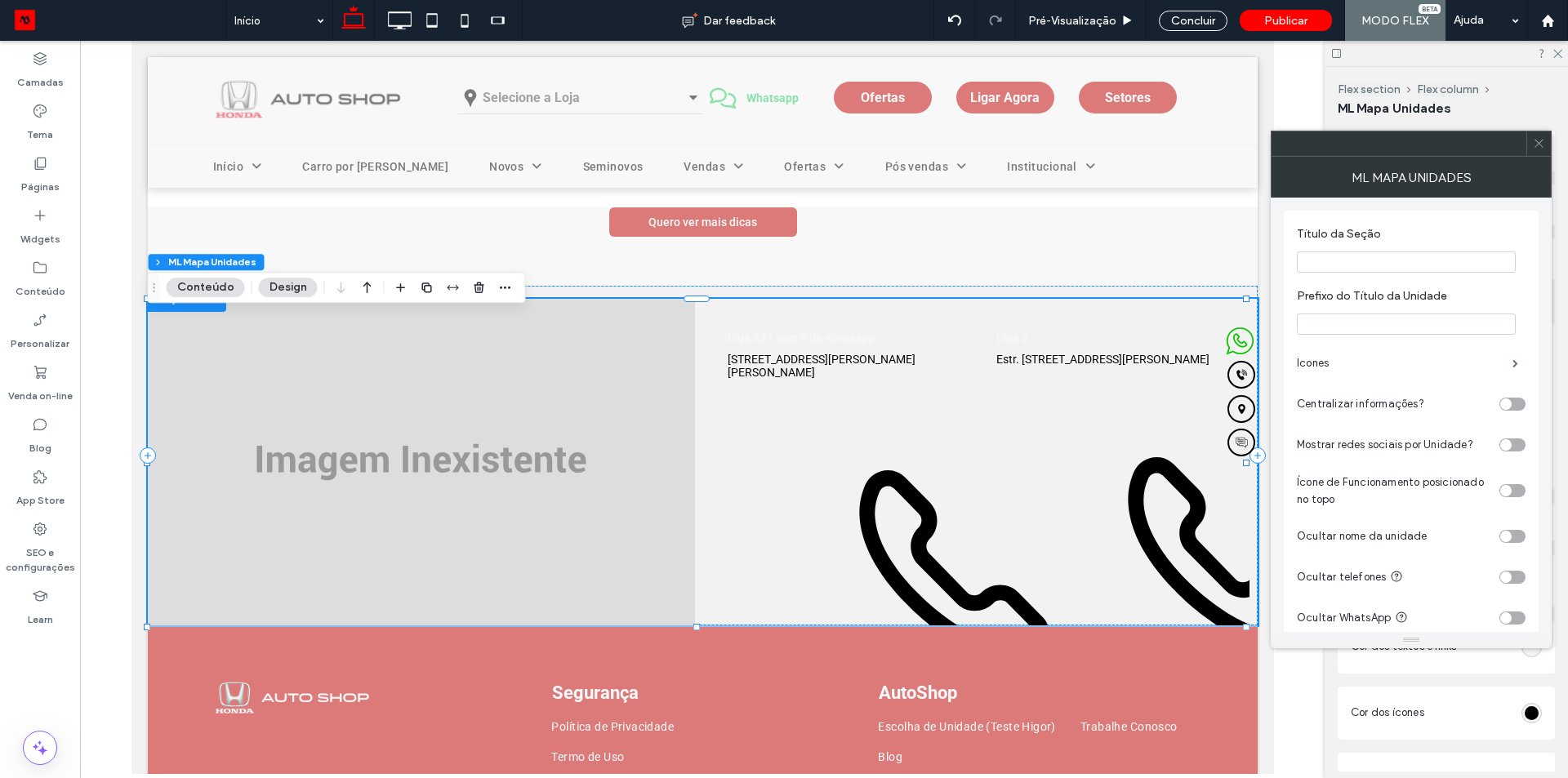
click at [1540, 145] on icon at bounding box center [1539, 143] width 12 height 12
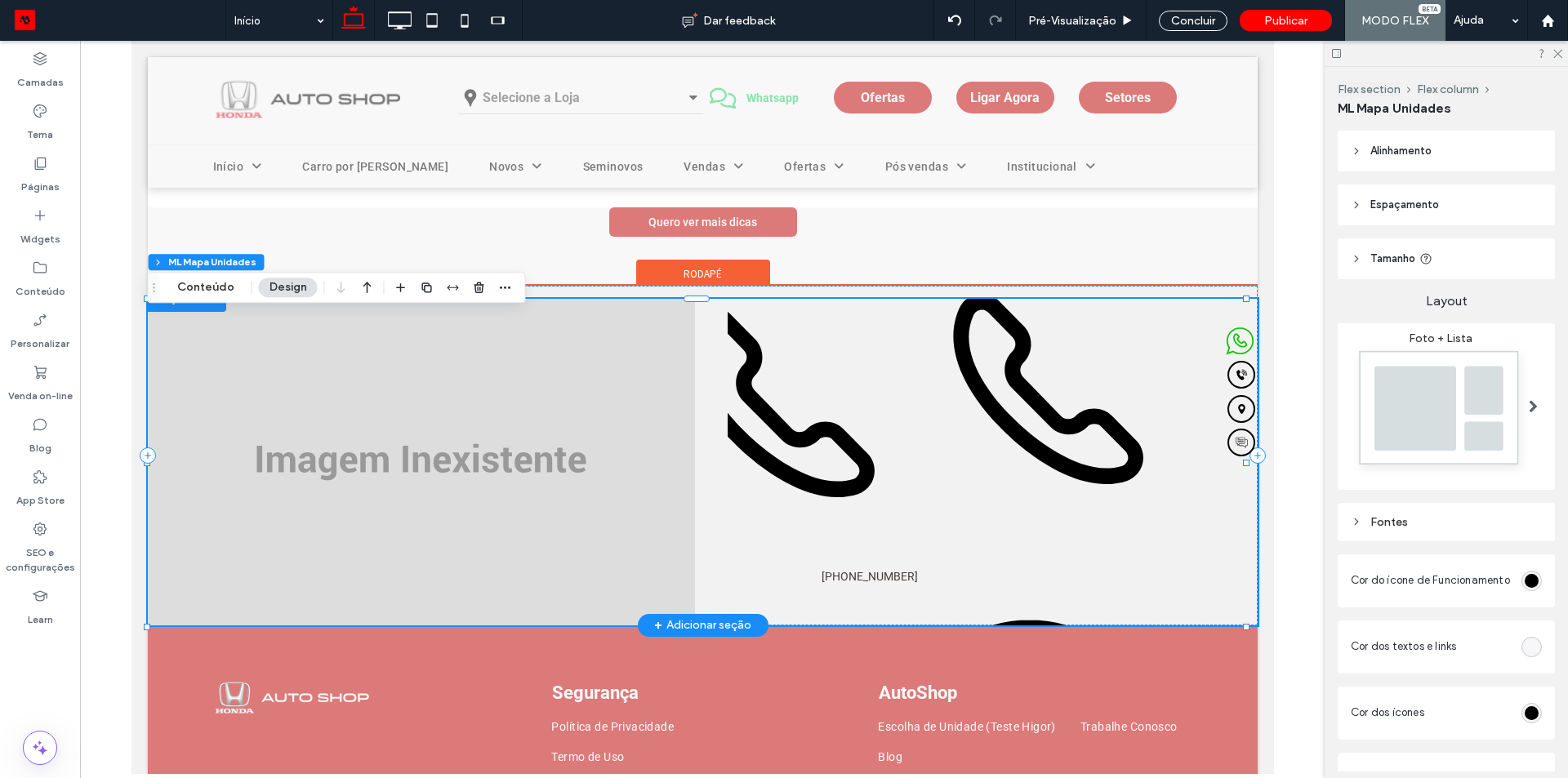
scroll to position [163, 0]
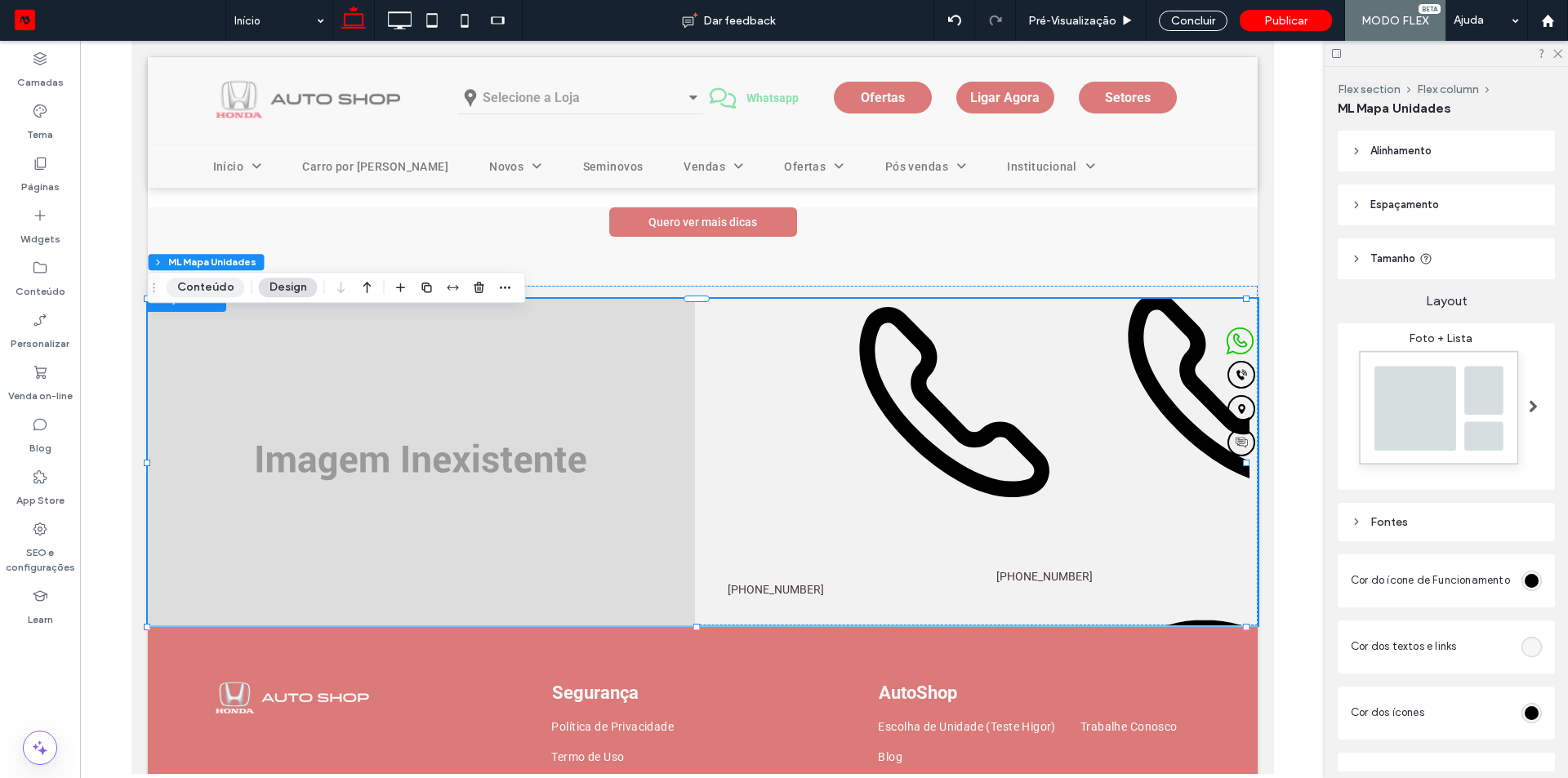
click at [186, 289] on button "Conteúdo" at bounding box center [205, 288] width 79 height 19
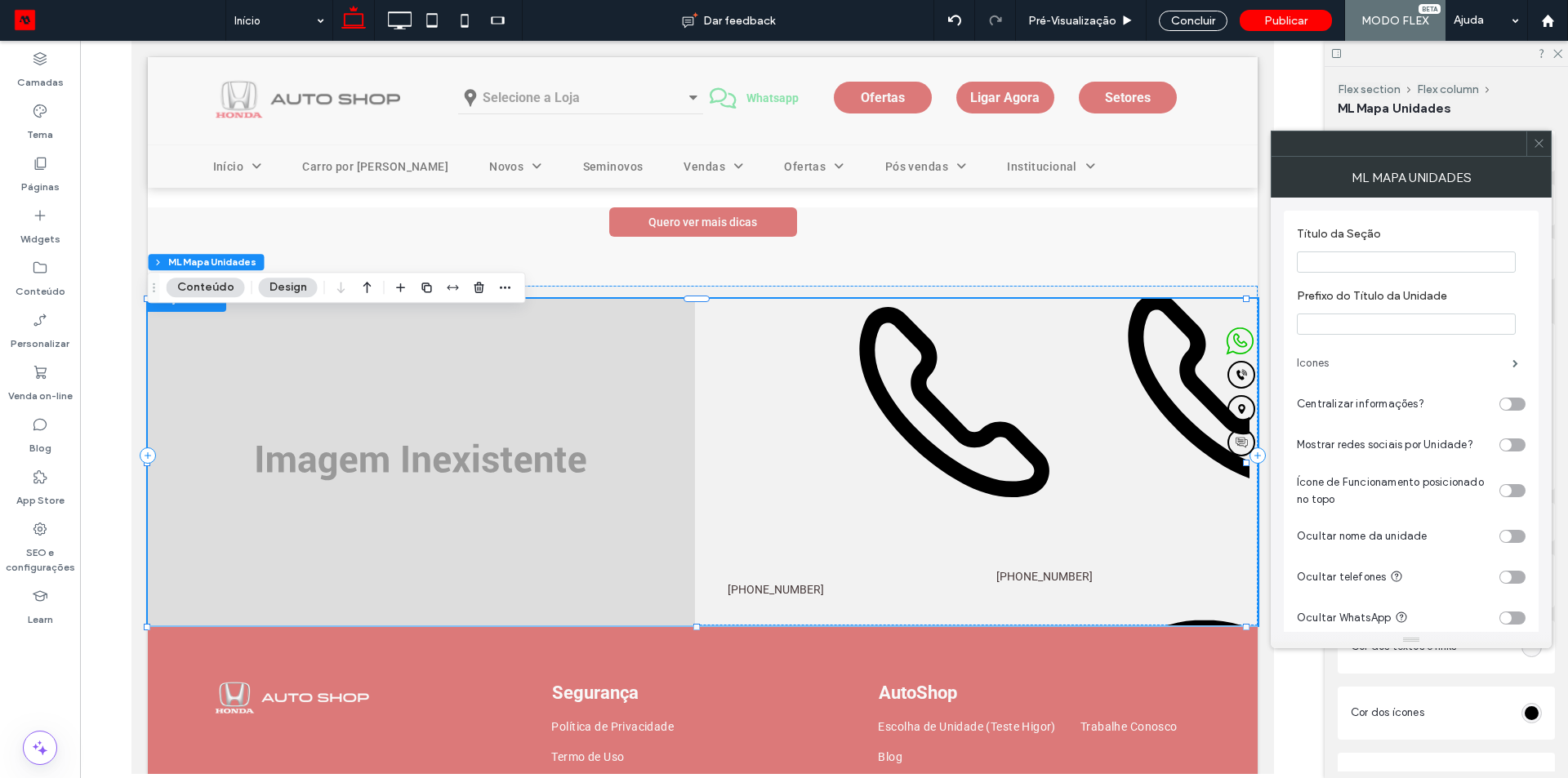
click at [1402, 374] on label "Icones" at bounding box center [1403, 363] width 215 height 33
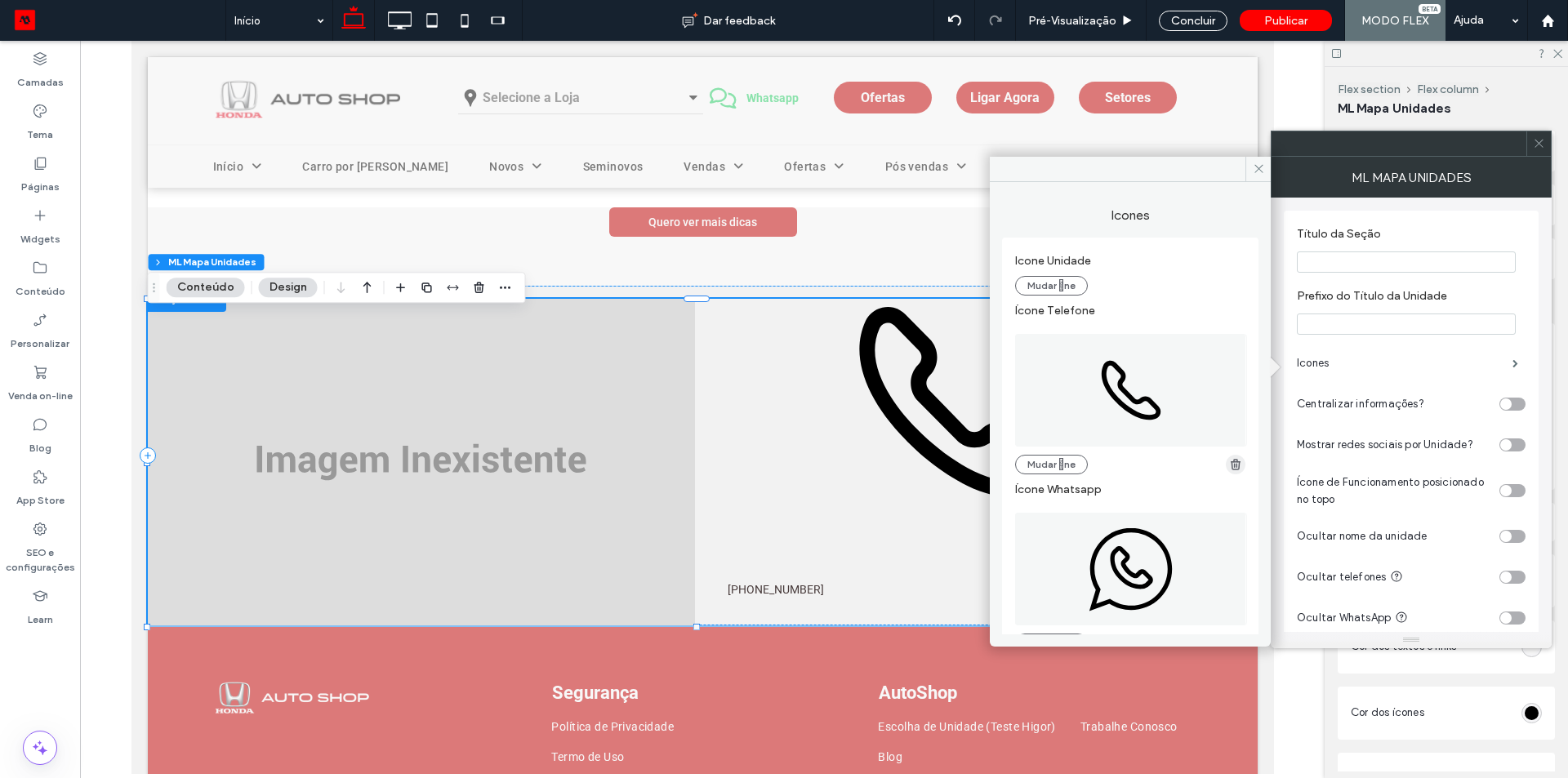
click at [1229, 462] on icon "button" at bounding box center [1235, 464] width 13 height 13
